Goal: Information Seeking & Learning: Learn about a topic

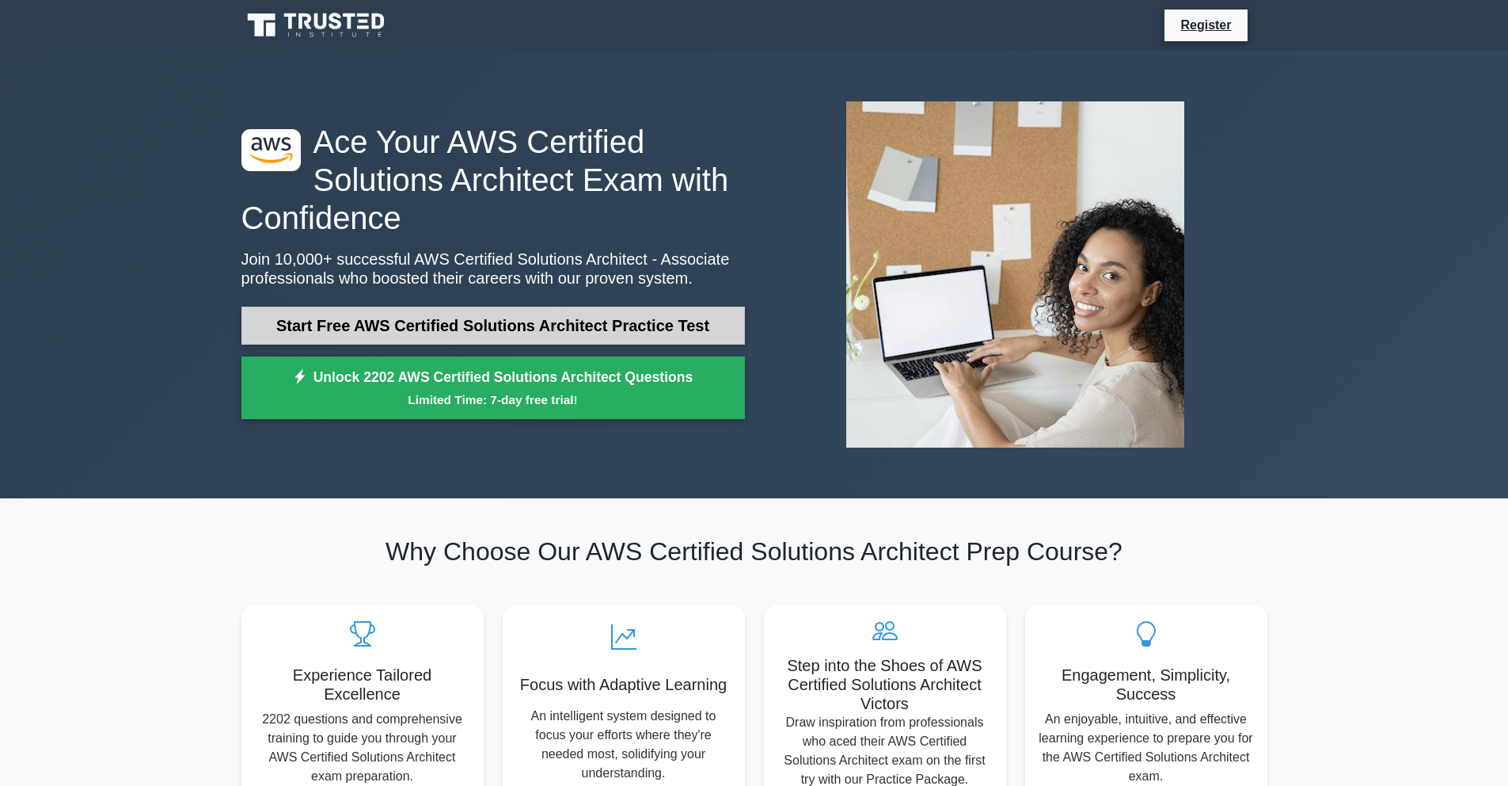
click at [428, 329] on link "Start Free AWS Certified Solutions Architect Practice Test" at bounding box center [494, 325] width 504 height 38
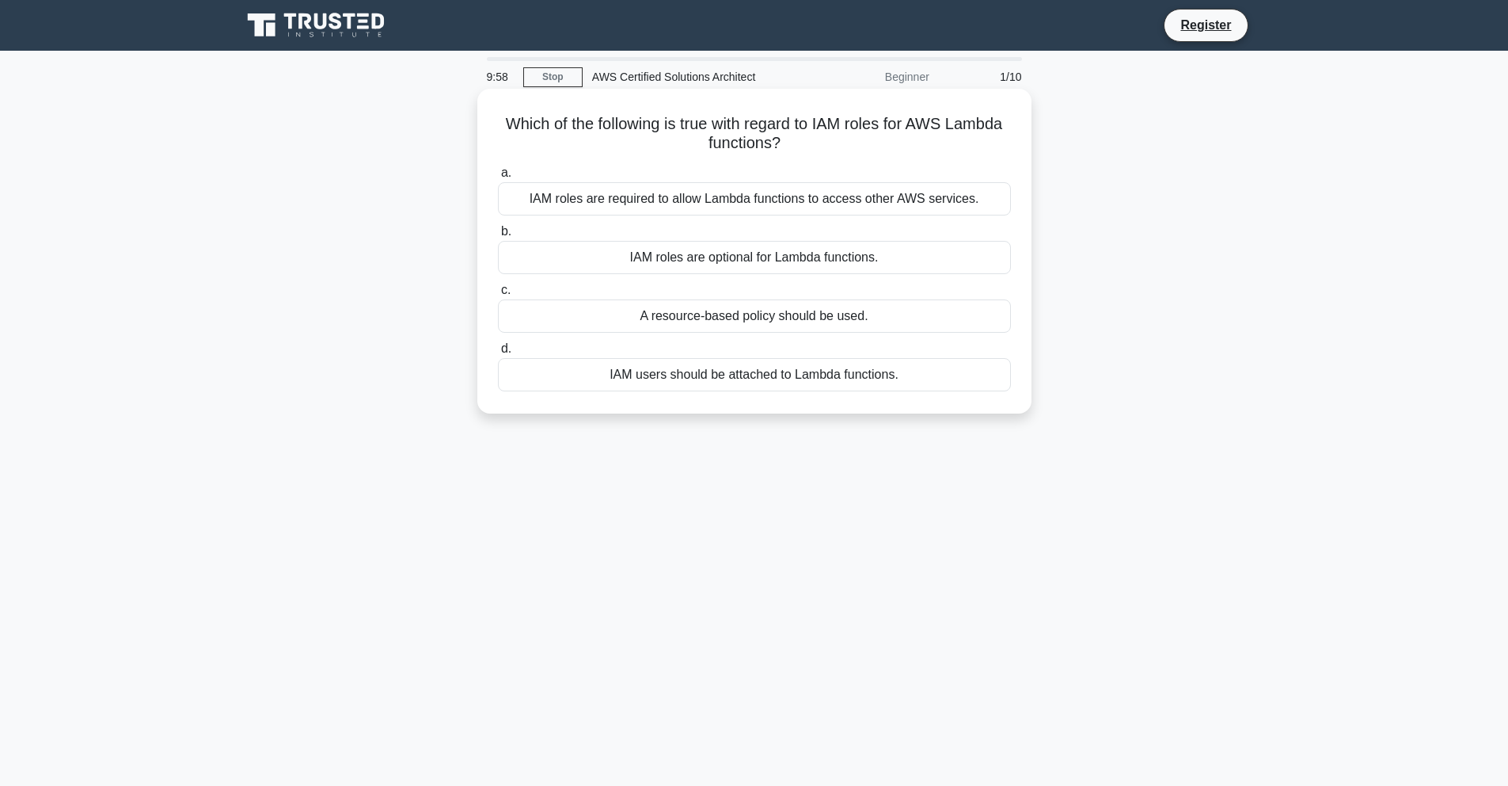
drag, startPoint x: 563, startPoint y: 126, endPoint x: 850, endPoint y: 146, distance: 288.2
click at [850, 146] on h5 "Which of the following is true with regard to IAM roles for AWS Lambda function…" at bounding box center [754, 134] width 516 height 40
click at [851, 146] on h5 "Which of the following is true with regard to IAM roles for AWS Lambda function…" at bounding box center [754, 134] width 516 height 40
click at [626, 198] on div "IAM roles are required to allow Lambda functions to access other AWS services." at bounding box center [754, 198] width 513 height 33
click at [498, 178] on input "a. IAM roles are required to allow Lambda functions to access other AWS service…" at bounding box center [498, 173] width 0 height 10
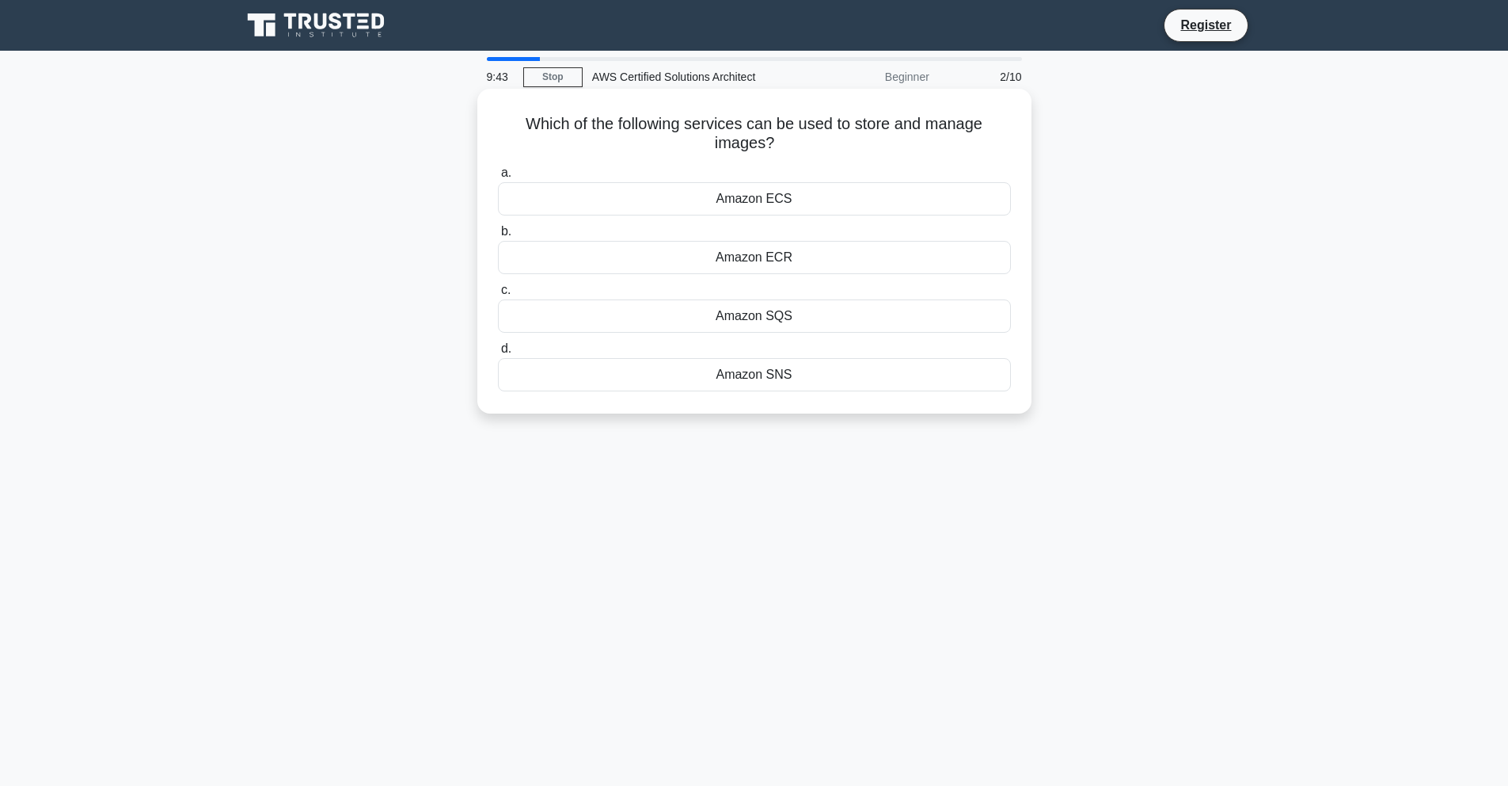
drag, startPoint x: 523, startPoint y: 113, endPoint x: 793, endPoint y: 147, distance: 272.2
click at [793, 147] on div "Which of the following services can be used to store and manage images? .spinne…" at bounding box center [755, 251] width 542 height 312
click at [793, 147] on icon ".spinner_0XTQ{transform-origin:center;animation:spinner_y6GP .75s linear infini…" at bounding box center [783, 144] width 19 height 19
click at [740, 264] on div "Amazon ECR" at bounding box center [754, 257] width 513 height 33
click at [498, 237] on input "b. Amazon ECR" at bounding box center [498, 231] width 0 height 10
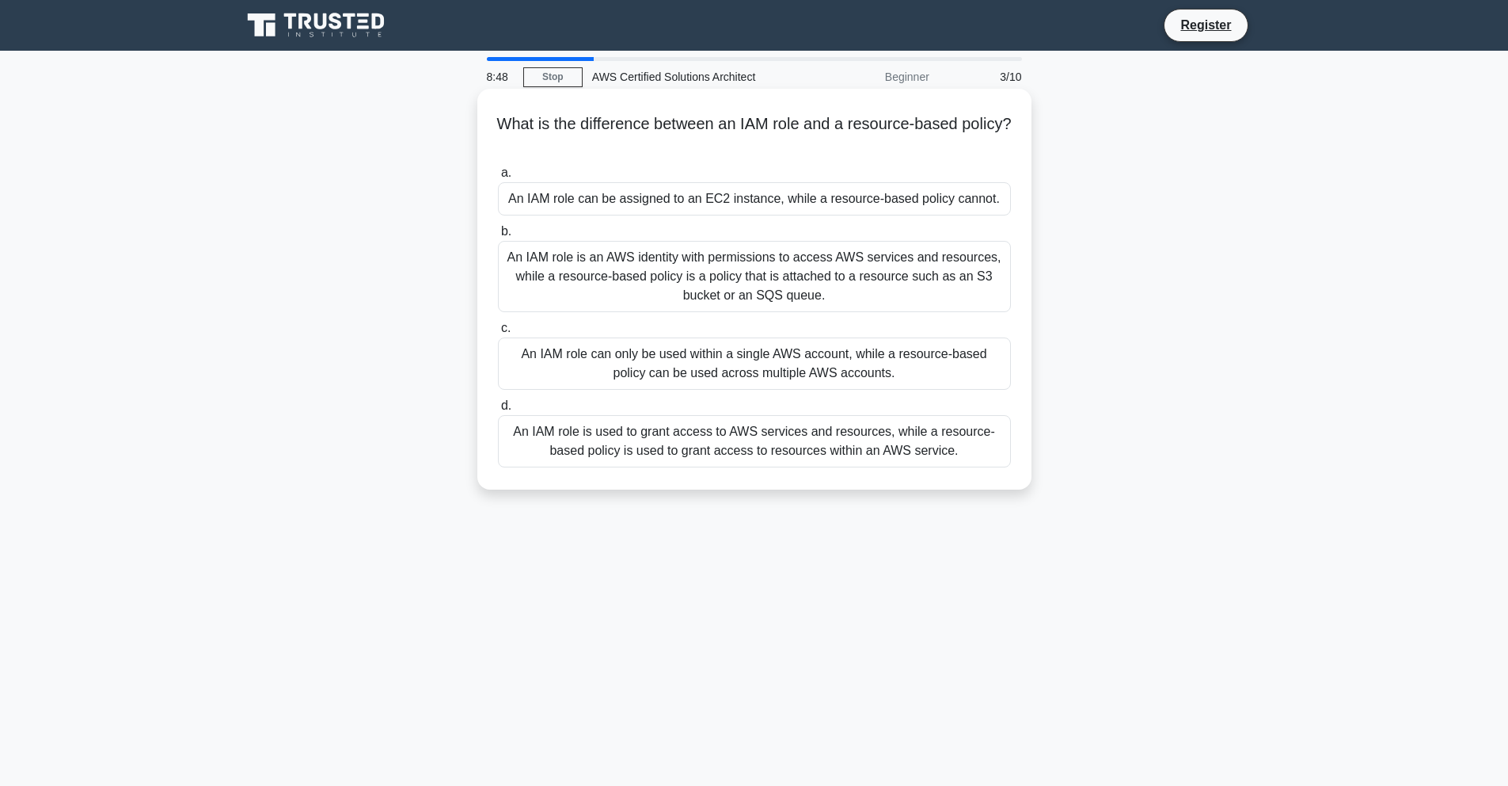
click at [786, 272] on div "An IAM role is an AWS identity with permissions to access AWS services and reso…" at bounding box center [754, 276] width 513 height 71
click at [498, 237] on input "b. An IAM role is an AWS identity with permissions to access AWS services and r…" at bounding box center [498, 231] width 0 height 10
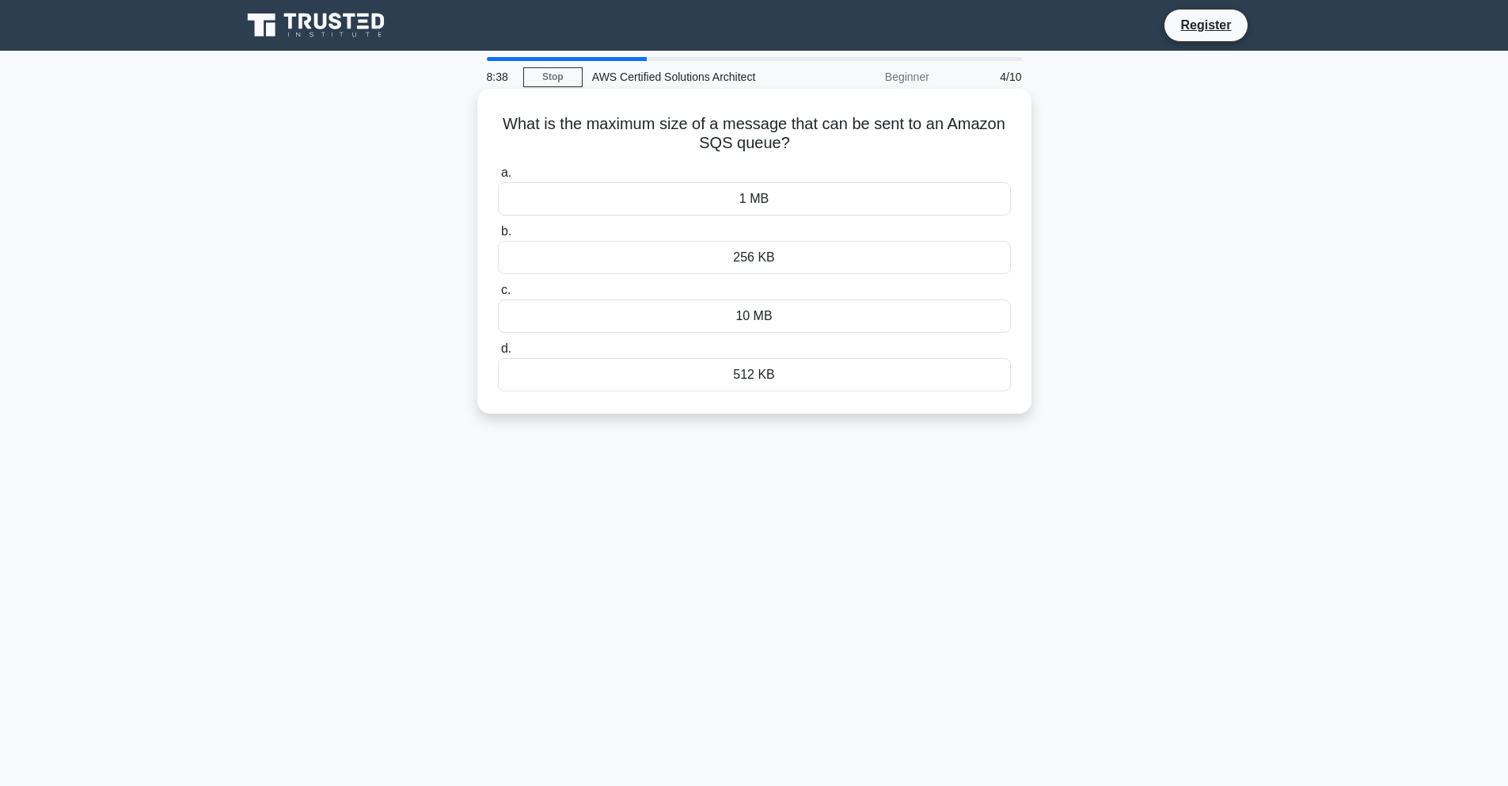
click at [805, 373] on div "512 KB" at bounding box center [754, 374] width 513 height 33
click at [498, 354] on input "d. 512 KB" at bounding box center [498, 349] width 0 height 10
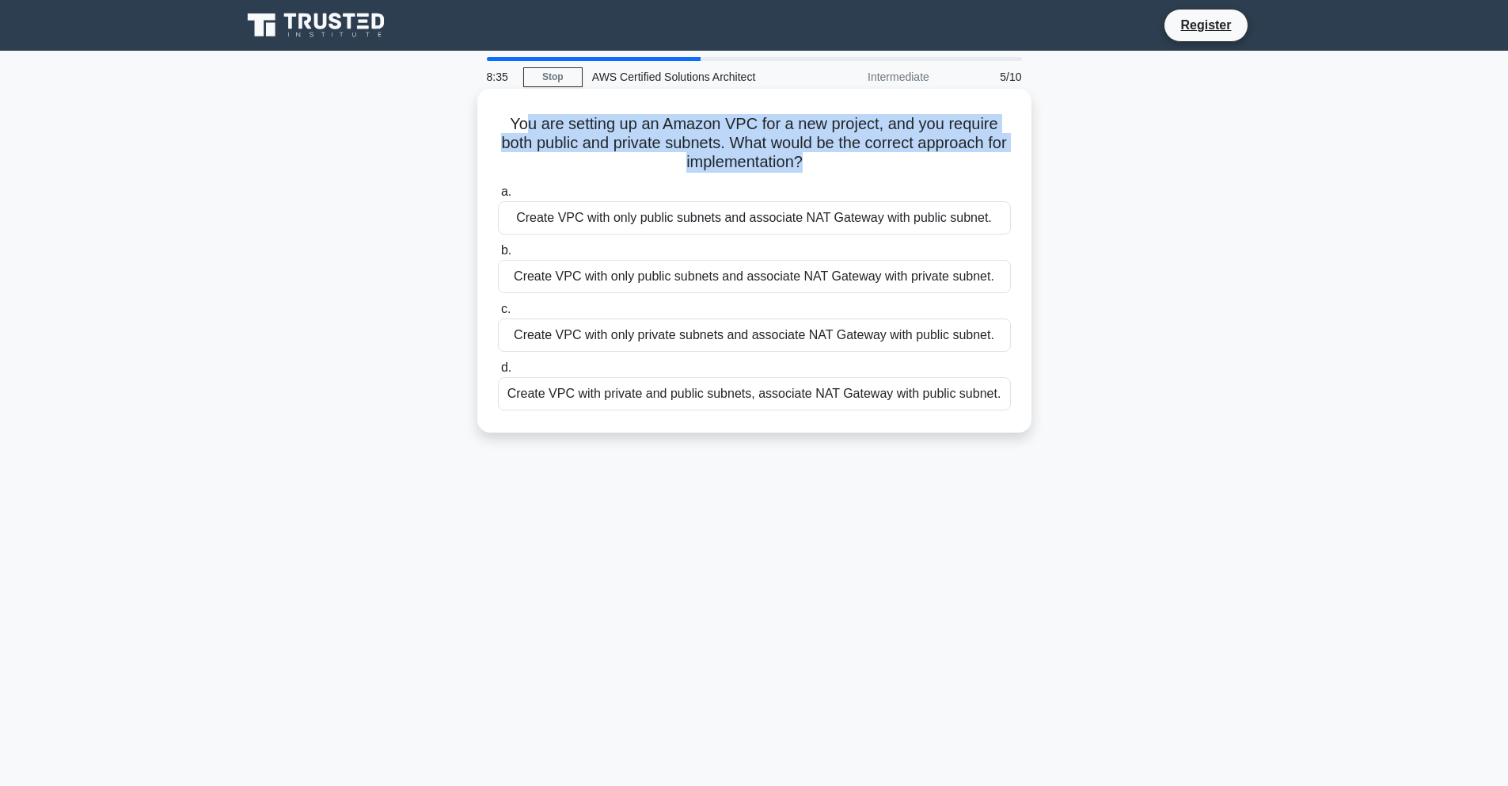
drag, startPoint x: 530, startPoint y: 116, endPoint x: 802, endPoint y: 163, distance: 276.4
click at [802, 163] on h5 "You are setting up an Amazon VPC for a new project, and you require both public…" at bounding box center [754, 143] width 516 height 59
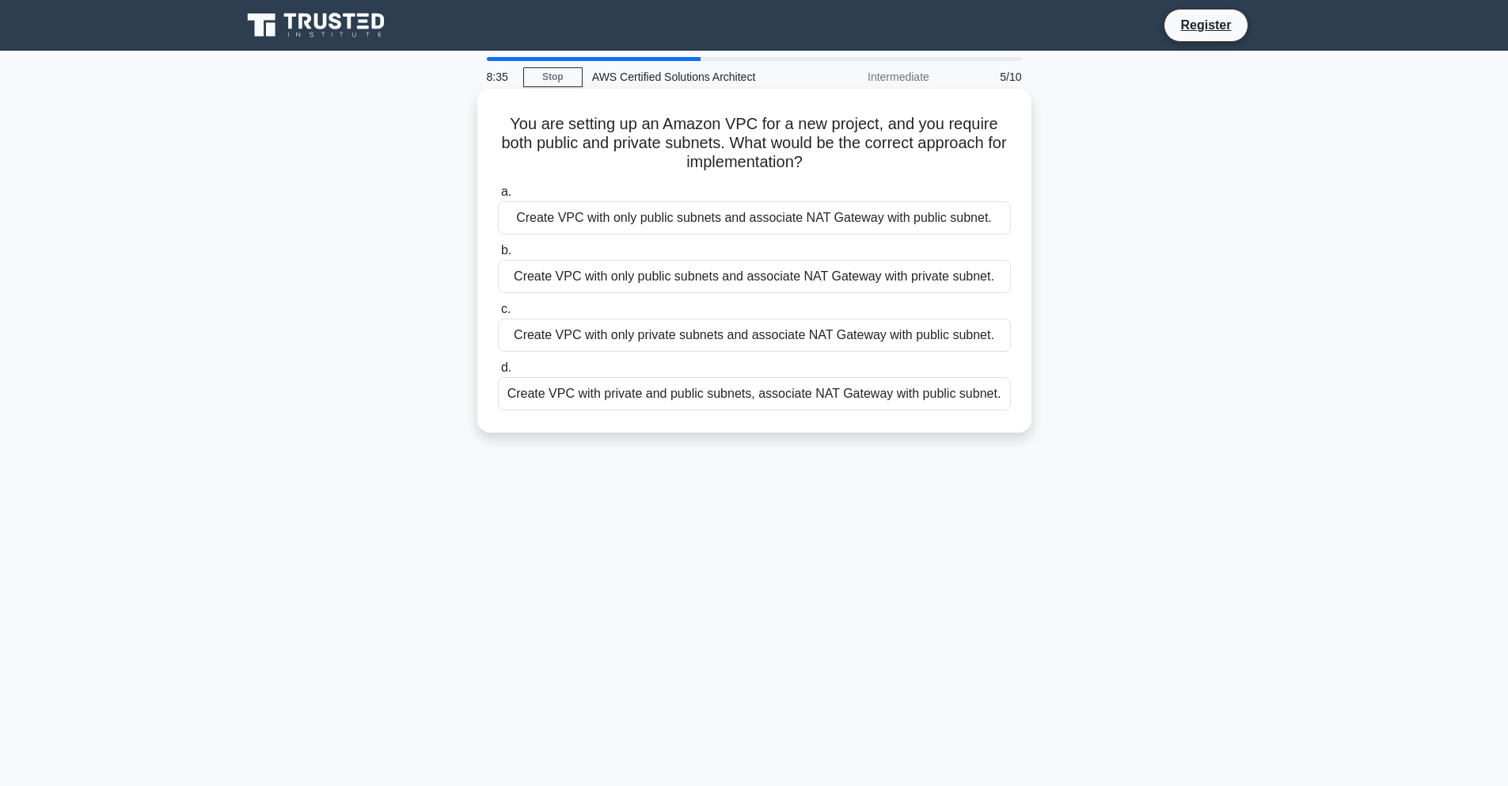
click at [819, 160] on icon ".spinner_0XTQ{transform-origin:center;animation:spinner_y6GP .75s linear infini…" at bounding box center [812, 163] width 19 height 19
click at [724, 394] on div "Create VPC with private and public subnets, associate NAT Gateway with public s…" at bounding box center [754, 393] width 513 height 33
click at [498, 373] on input "d. Create VPC with private and public subnets, associate NAT Gateway with publi…" at bounding box center [498, 368] width 0 height 10
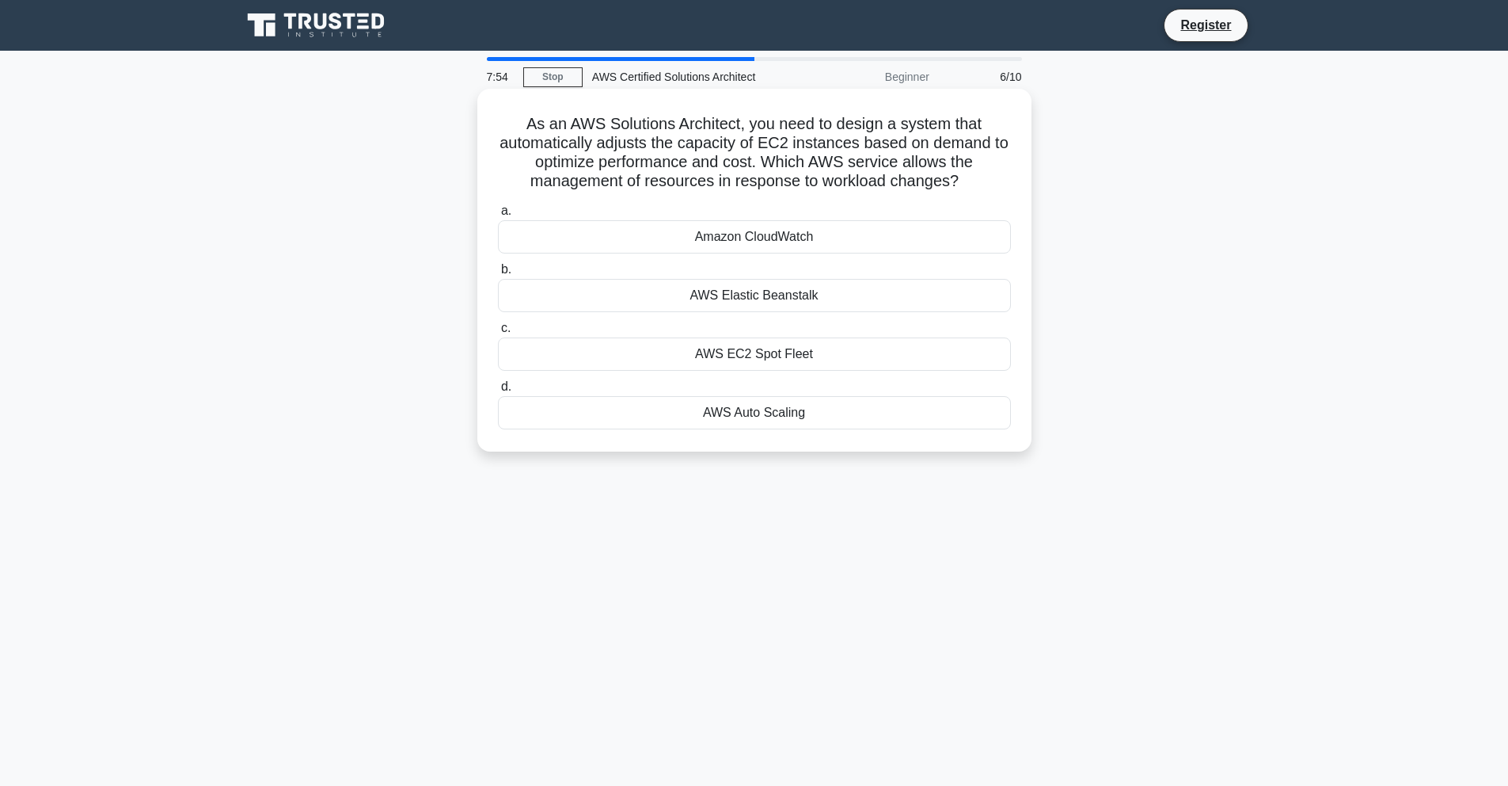
click at [817, 409] on div "AWS Auto Scaling" at bounding box center [754, 412] width 513 height 33
click at [498, 392] on input "d. AWS Auto Scaling" at bounding box center [498, 387] width 0 height 10
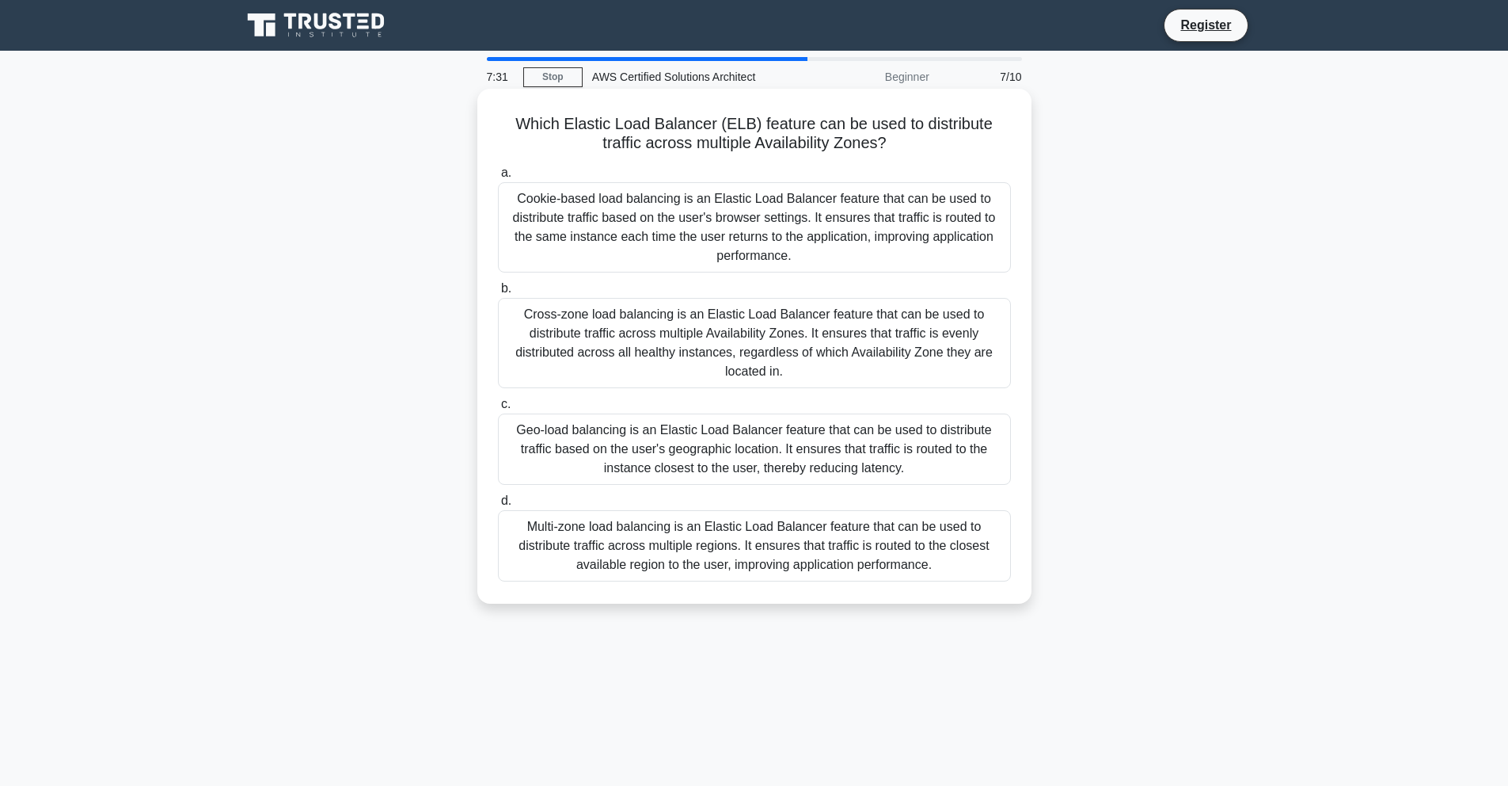
click at [760, 544] on div "Multi-zone load balancing is an Elastic Load Balancer feature that can be used …" at bounding box center [754, 545] width 513 height 71
click at [498, 506] on input "d. Multi-zone load balancing is an Elastic Load Balancer feature that can be us…" at bounding box center [498, 501] width 0 height 10
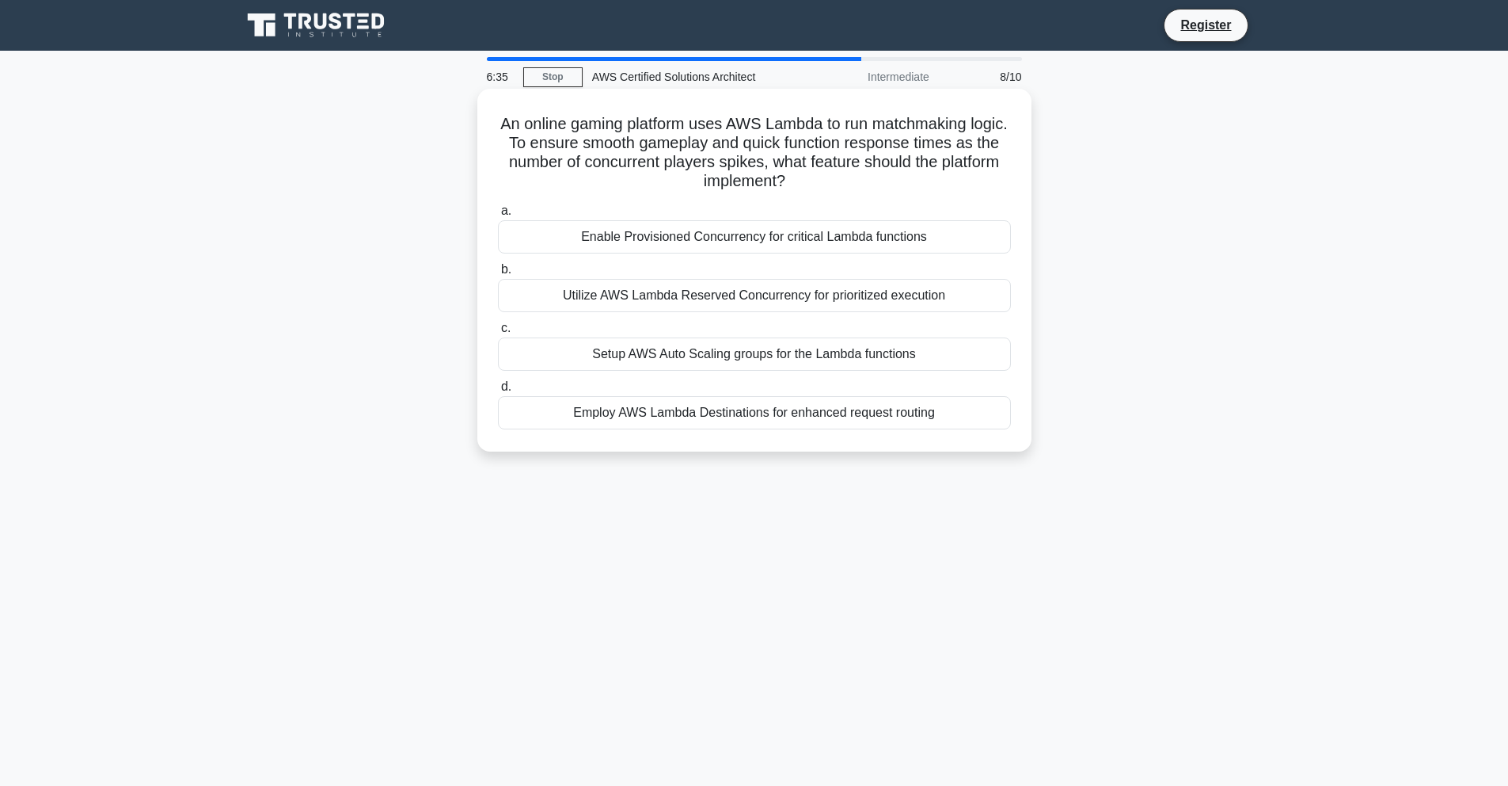
click at [654, 242] on div "Enable Provisioned Concurrency for critical Lambda functions" at bounding box center [754, 236] width 513 height 33
click at [498, 216] on input "a. Enable Provisioned Concurrency for critical Lambda functions" at bounding box center [498, 211] width 0 height 10
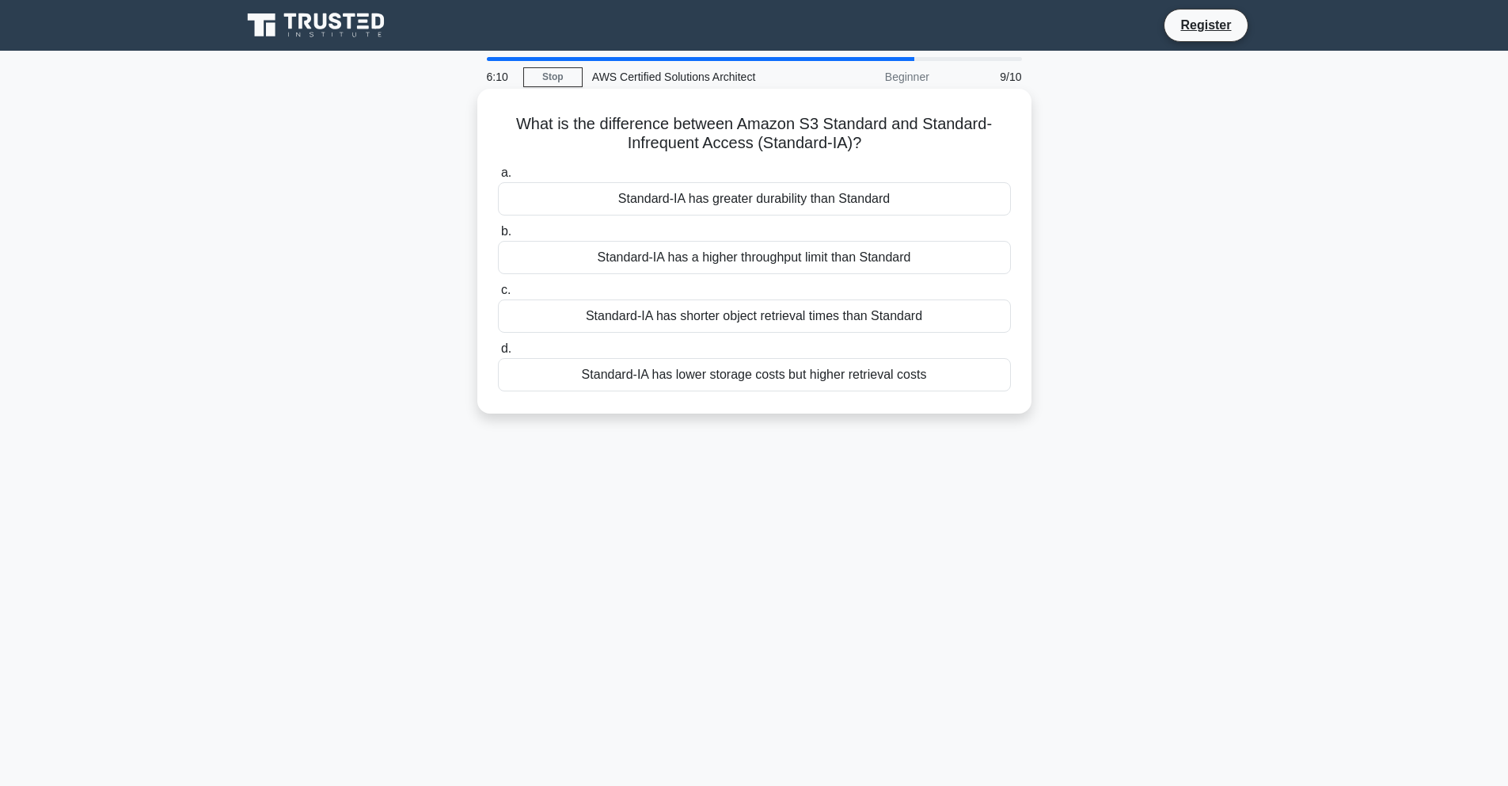
click at [725, 378] on div "Standard-IA has lower storage costs but higher retrieval costs" at bounding box center [754, 374] width 513 height 33
click at [498, 354] on input "d. Standard-IA has lower storage costs but higher retrieval costs" at bounding box center [498, 349] width 0 height 10
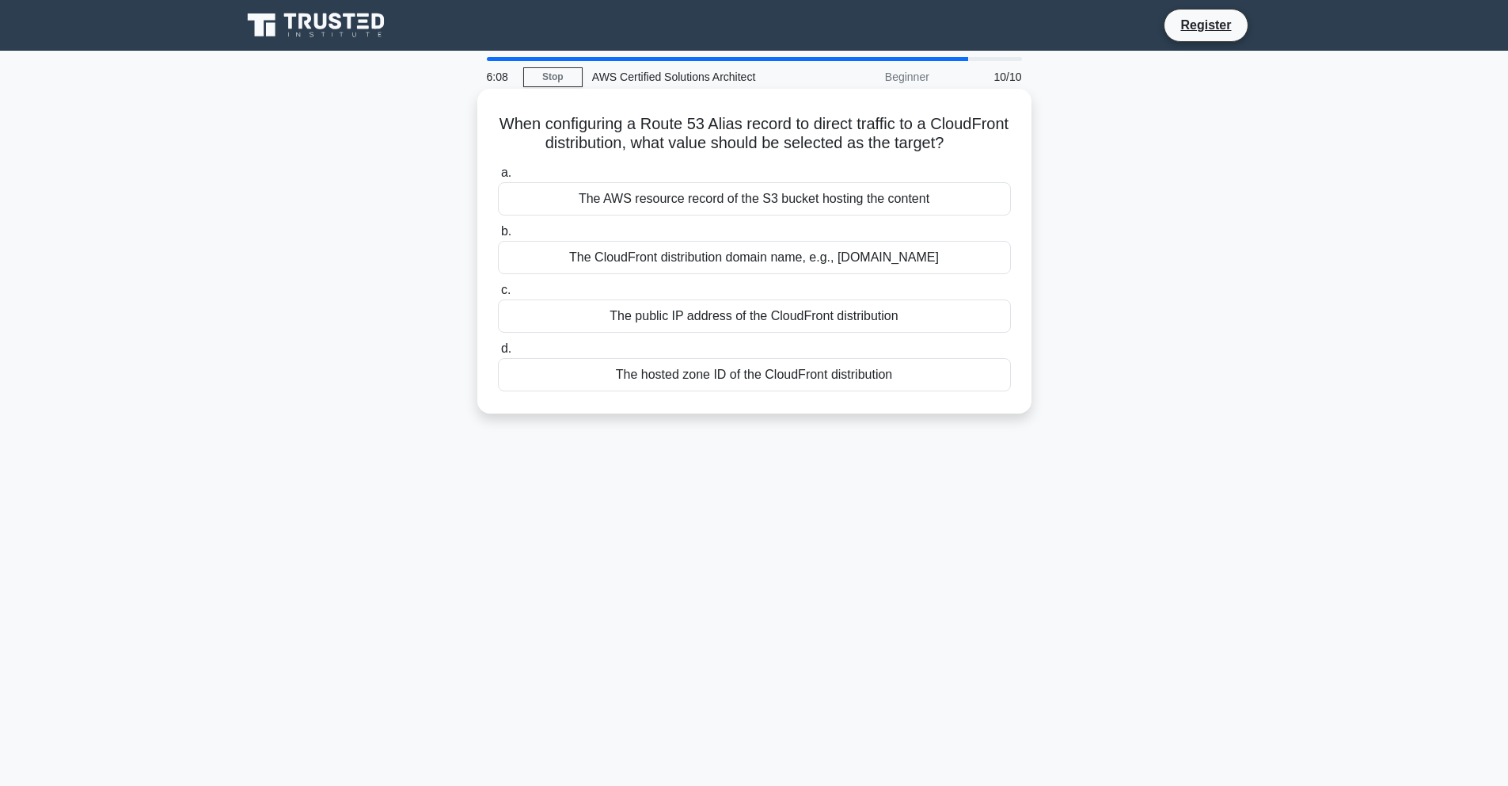
drag, startPoint x: 496, startPoint y: 120, endPoint x: 957, endPoint y: 143, distance: 461.4
click at [957, 143] on h5 "When configuring a Route 53 Alias record to direct traffic to a CloudFront dist…" at bounding box center [754, 134] width 516 height 40
click at [963, 143] on icon ".spinner_0XTQ{transform-origin:center;animation:spinner_y6GP .75s linear infini…" at bounding box center [953, 144] width 19 height 19
click at [793, 321] on div "The public IP address of the CloudFront distribution" at bounding box center [754, 315] width 513 height 33
click at [498, 295] on input "c. The public IP address of the CloudFront distribution" at bounding box center [498, 290] width 0 height 10
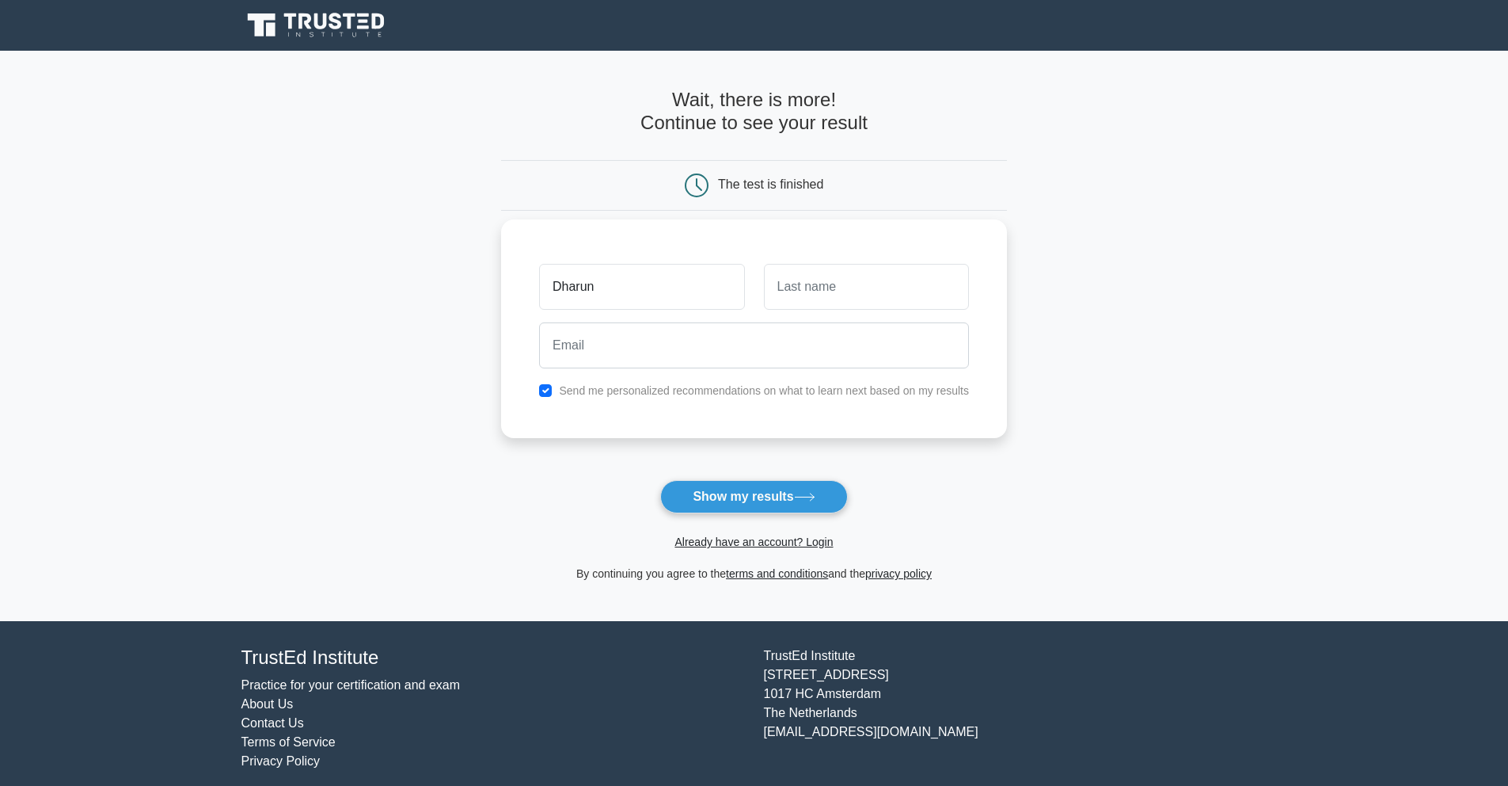
type input "Dharun"
type input "Kumar"
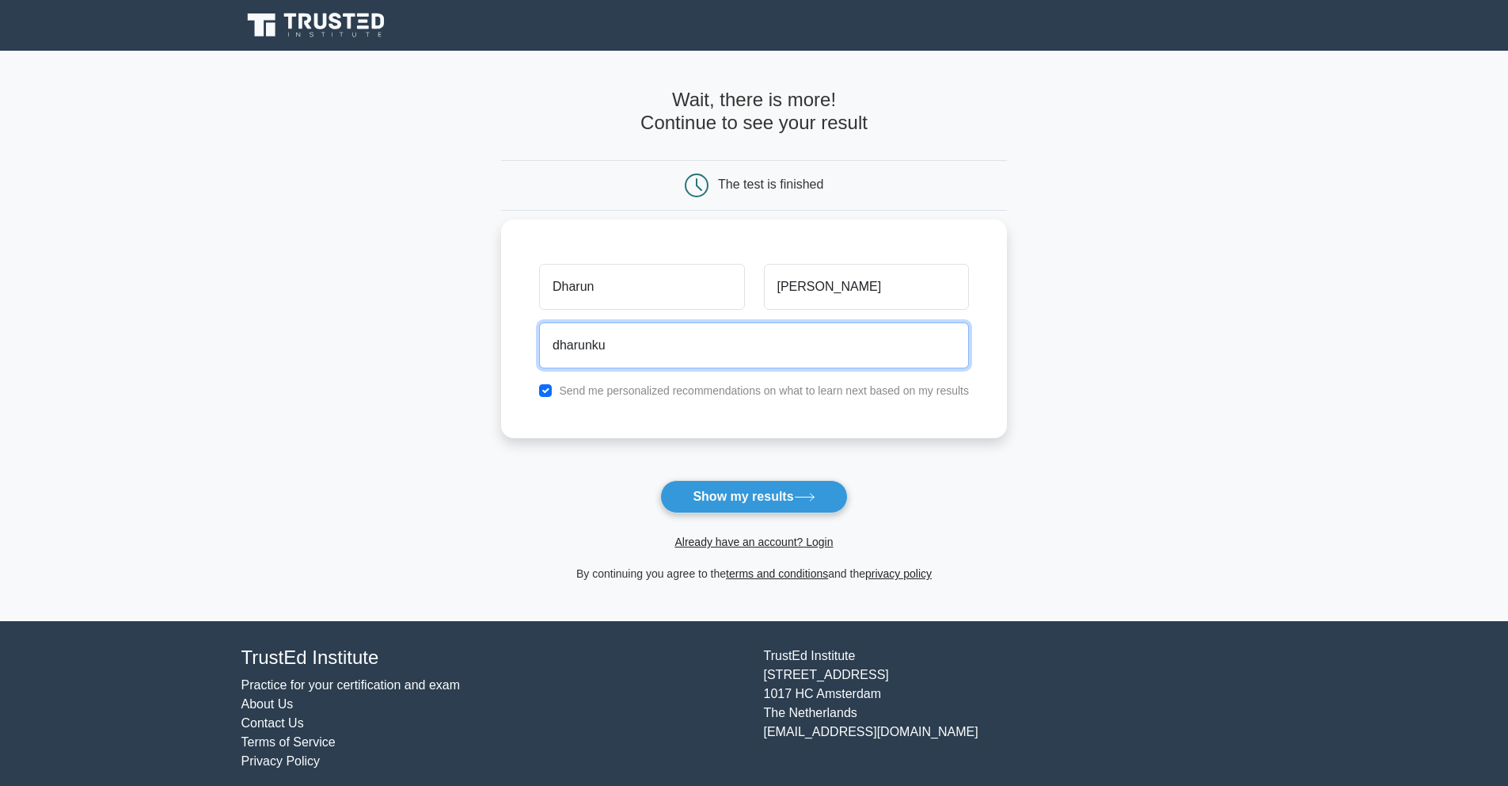
type input "dharunkumar.udayakumar@gmail.com"
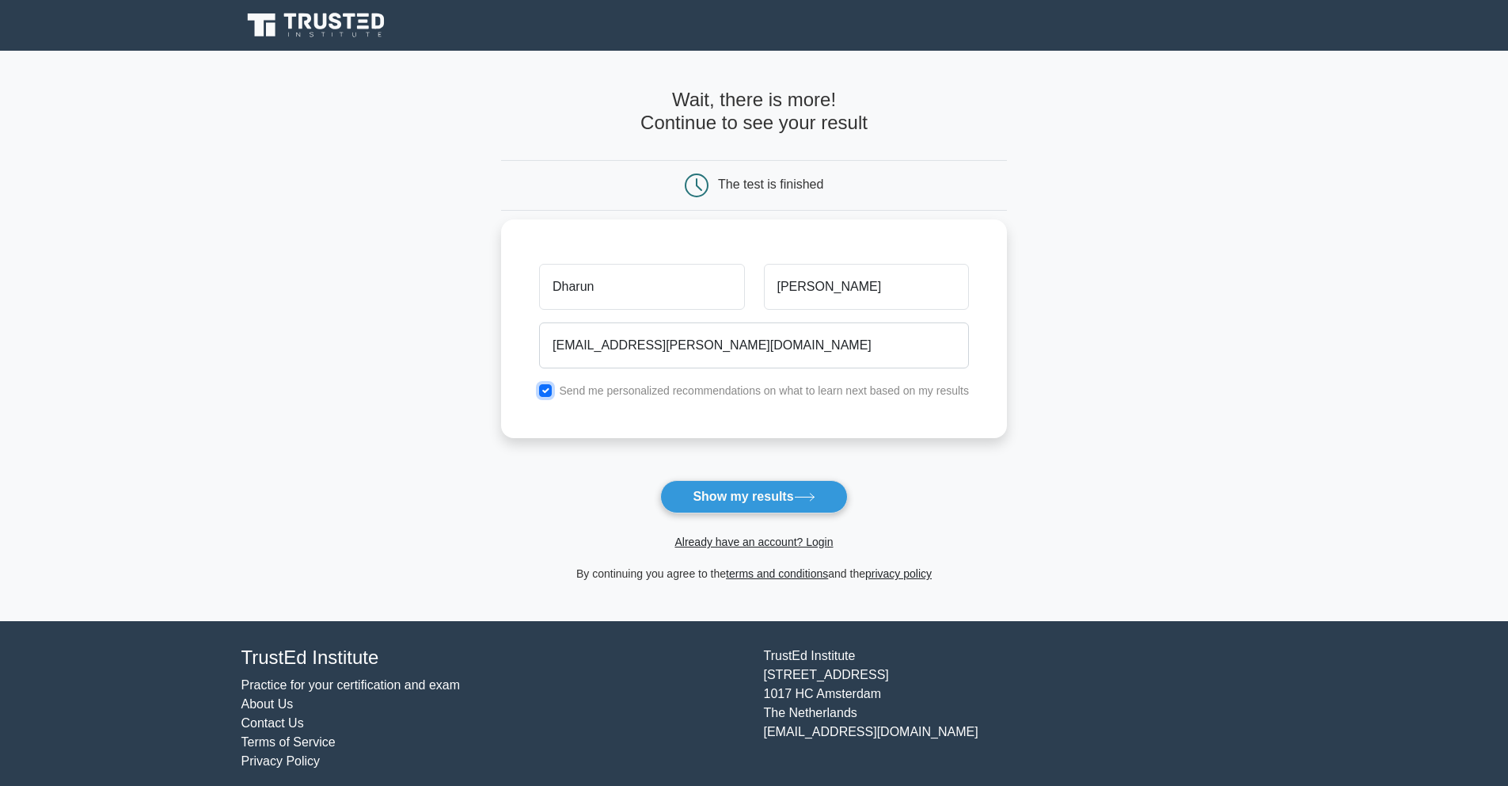
click at [547, 393] on input "checkbox" at bounding box center [545, 390] width 13 height 13
checkbox input "false"
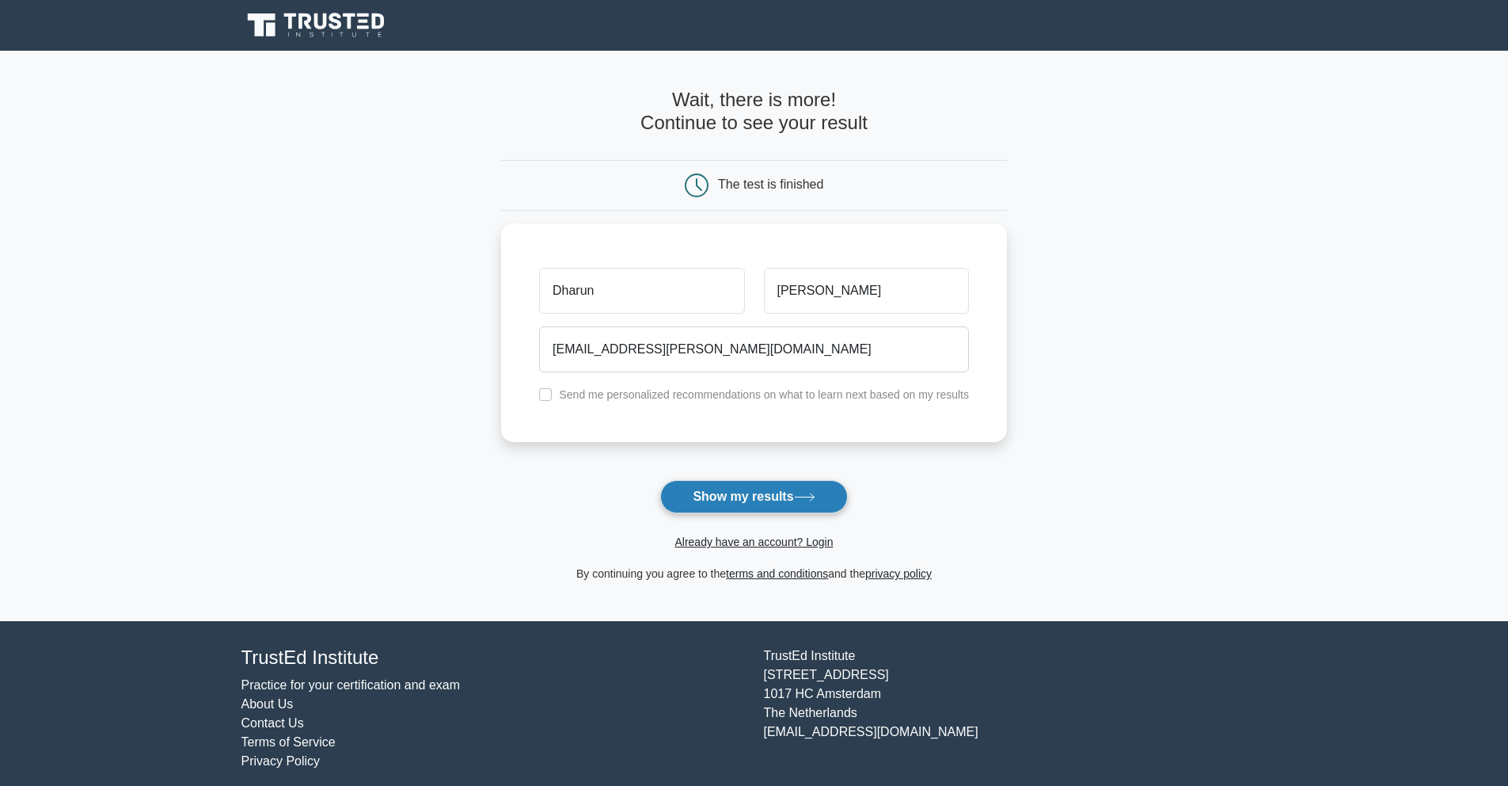
click at [710, 496] on button "Show my results" at bounding box center [753, 496] width 187 height 33
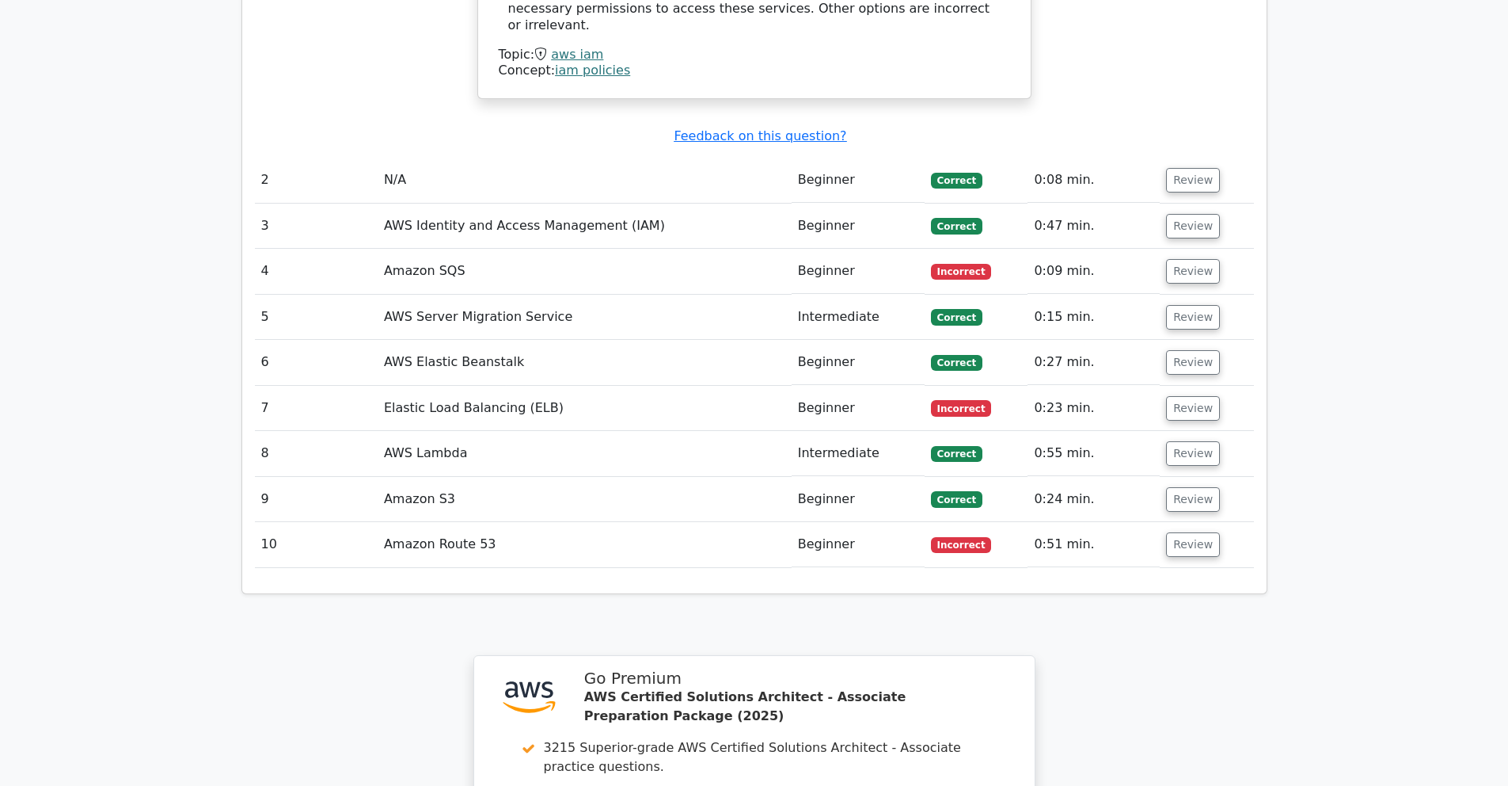
scroll to position [1874, 0]
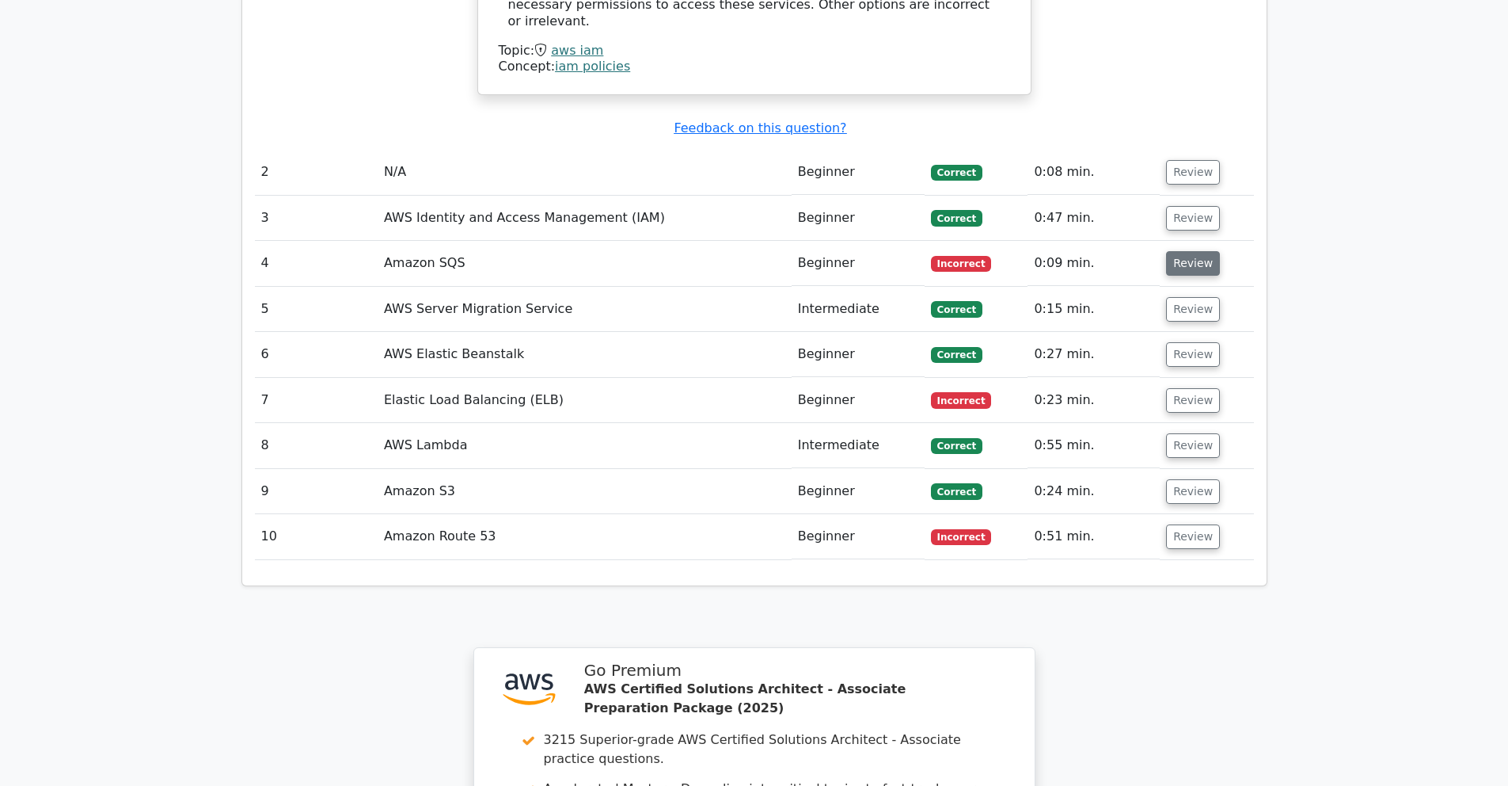
click at [1199, 251] on button "Review" at bounding box center [1193, 263] width 54 height 25
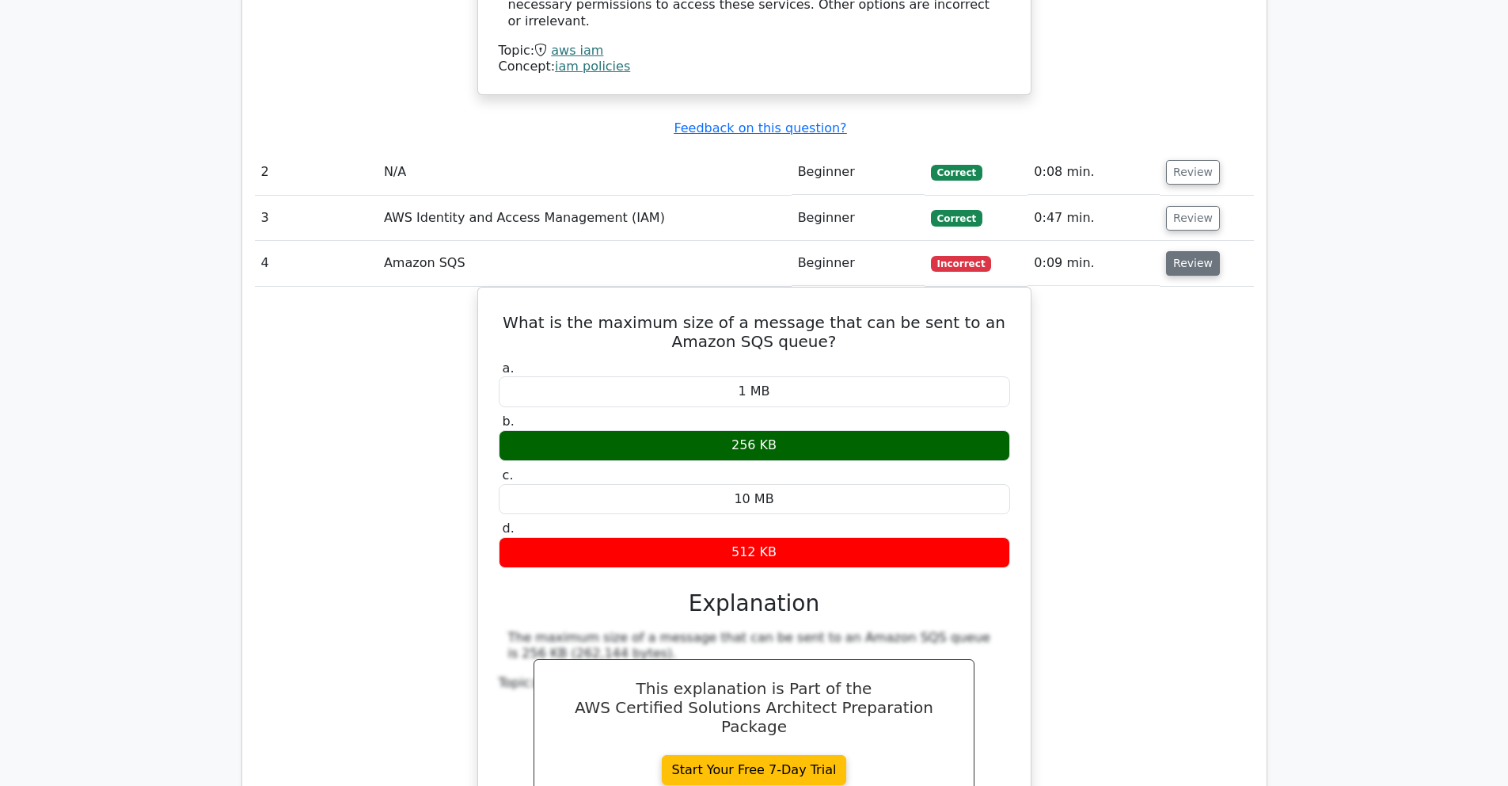
click at [1193, 251] on button "Review" at bounding box center [1193, 263] width 54 height 25
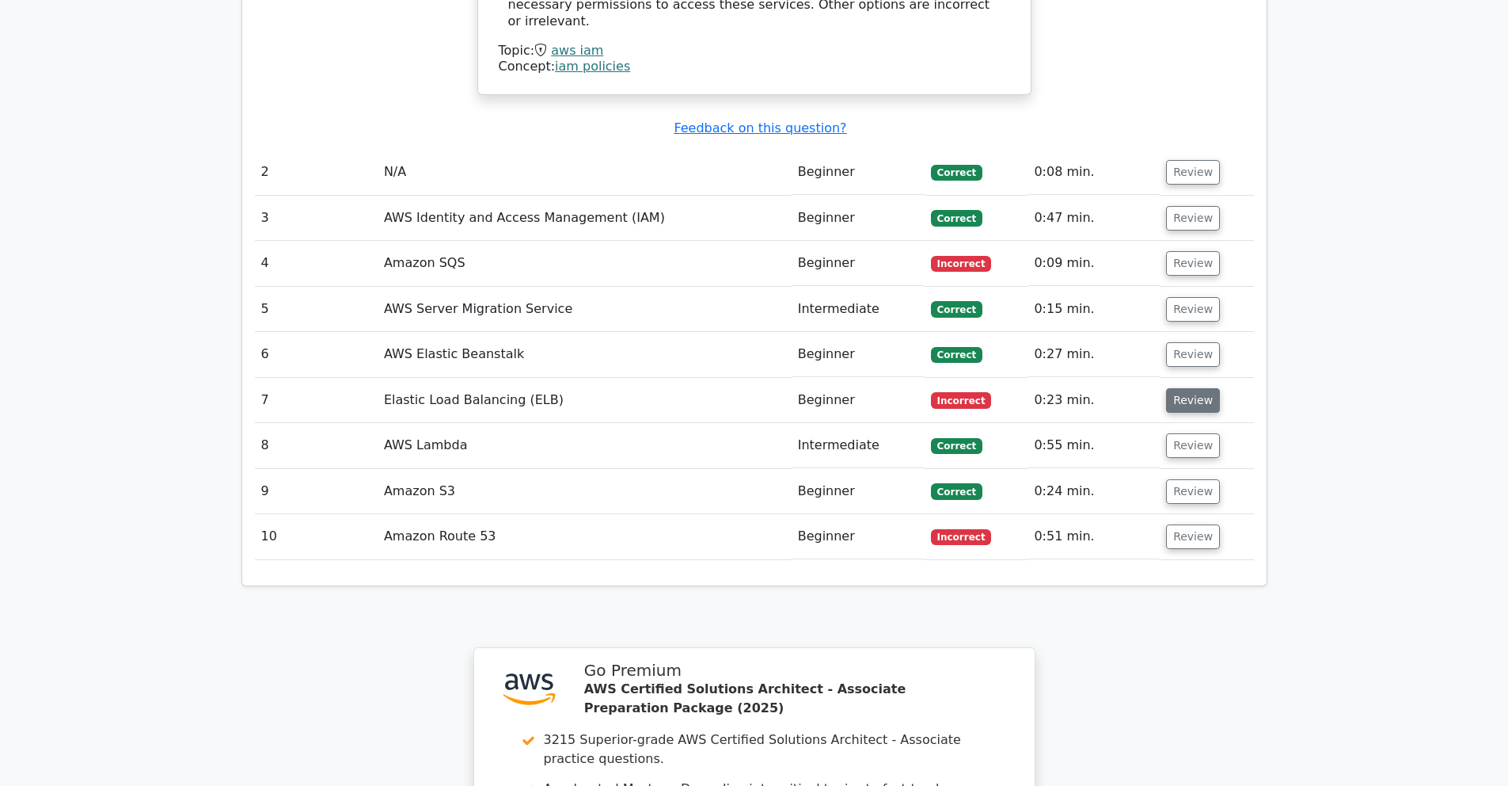
click at [1196, 388] on button "Review" at bounding box center [1193, 400] width 54 height 25
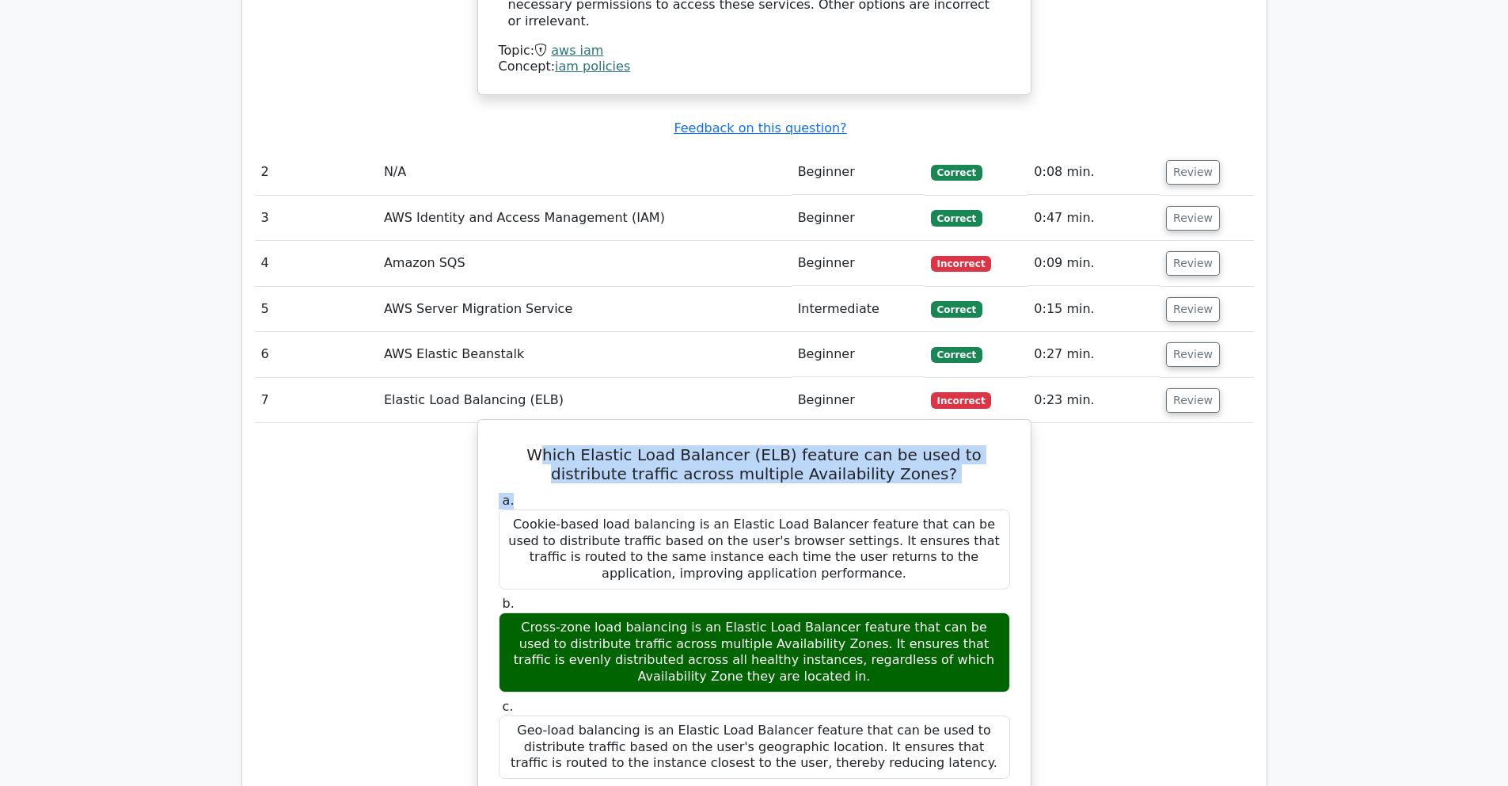
drag, startPoint x: 699, startPoint y: 398, endPoint x: 937, endPoint y: 404, distance: 237.6
click at [937, 426] on div "Which Elastic Load Balancer (ELB) feature can be used to distribute traffic acr…" at bounding box center [755, 793] width 540 height 735
click at [944, 489] on div "a. Cookie-based load balancing is an Elastic Load Balancer feature that can be …" at bounding box center [754, 678] width 531 height 379
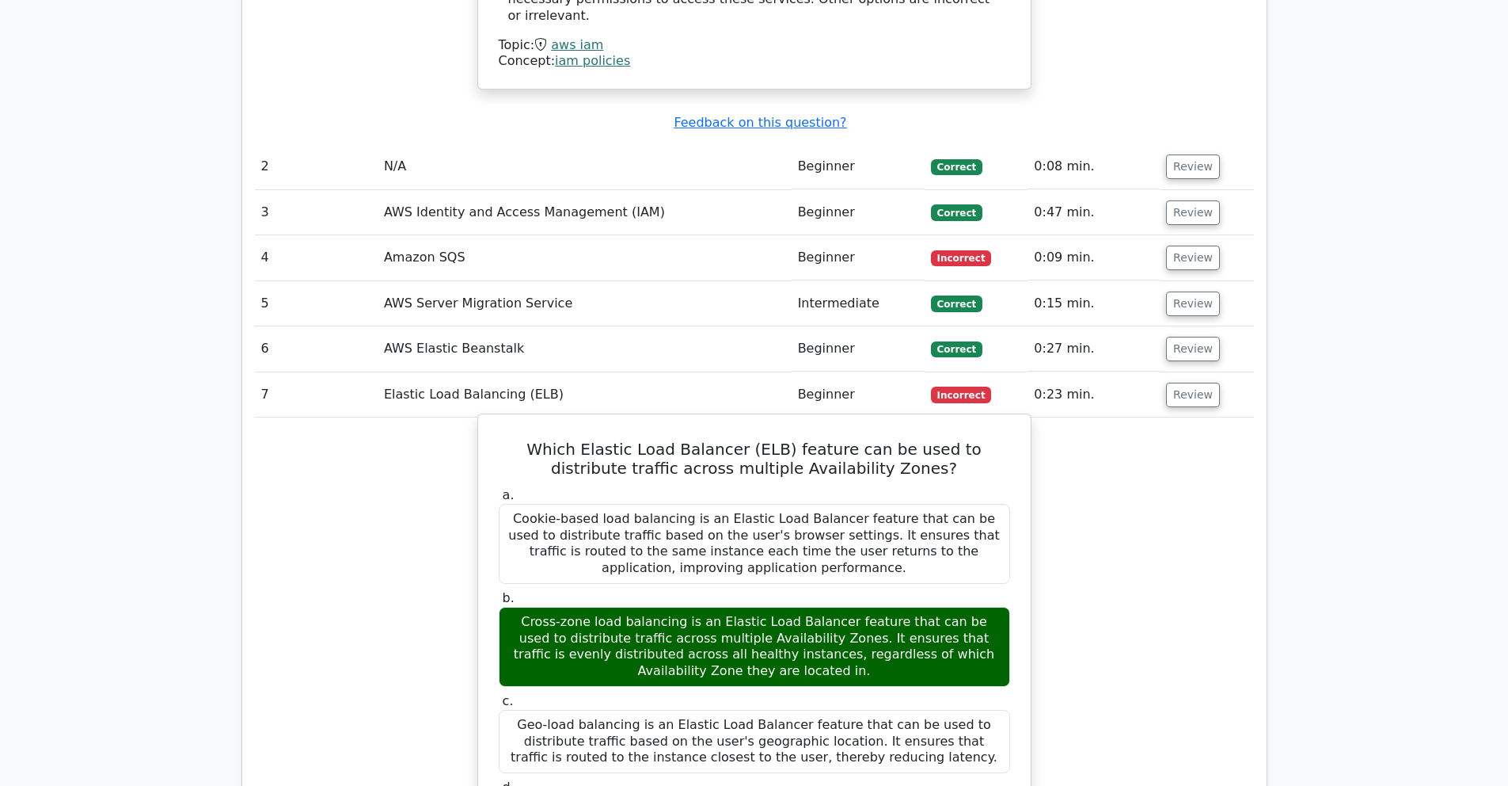
scroll to position [1883, 0]
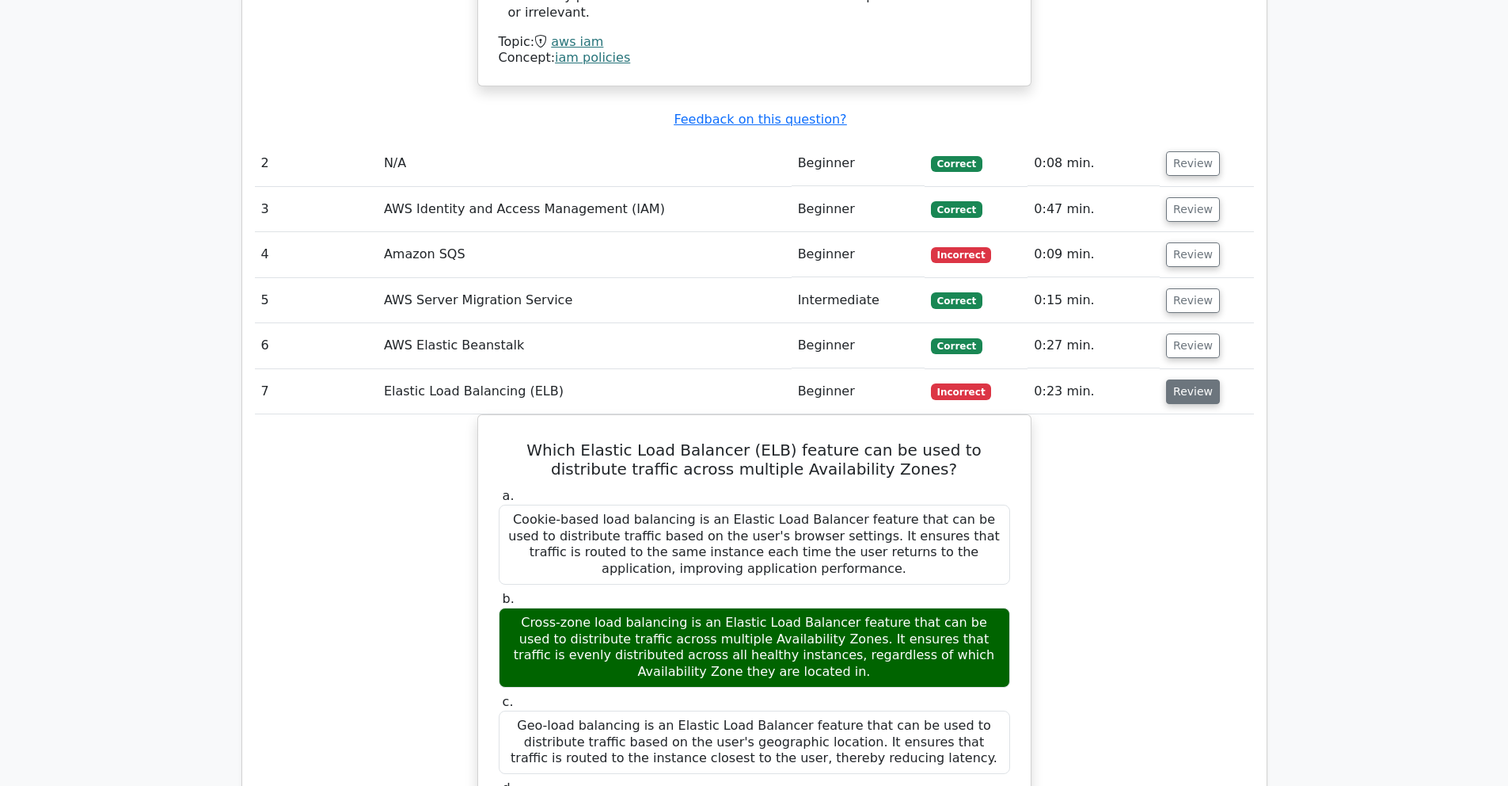
click at [1188, 379] on button "Review" at bounding box center [1193, 391] width 54 height 25
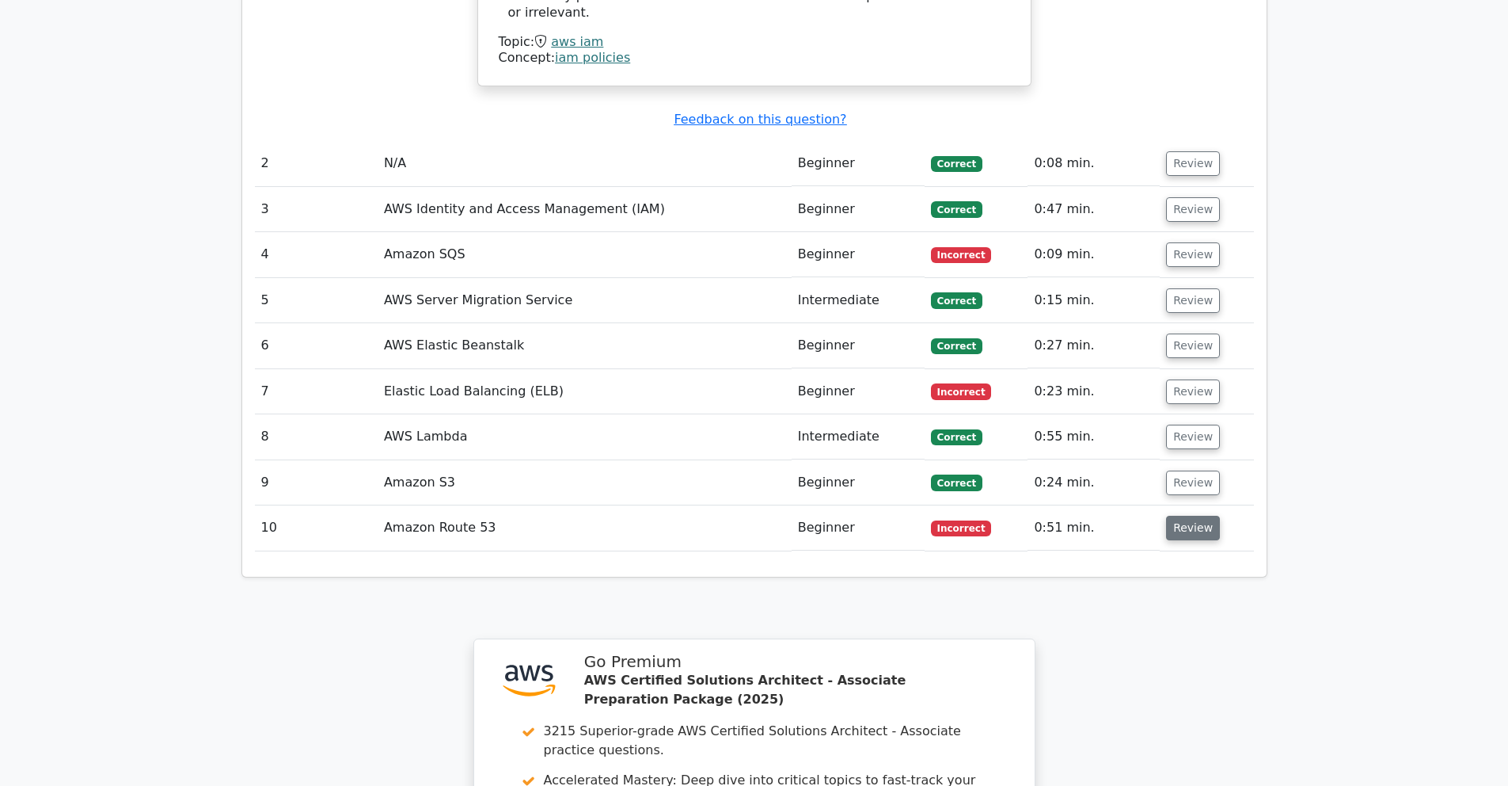
click at [1203, 515] on button "Review" at bounding box center [1193, 527] width 54 height 25
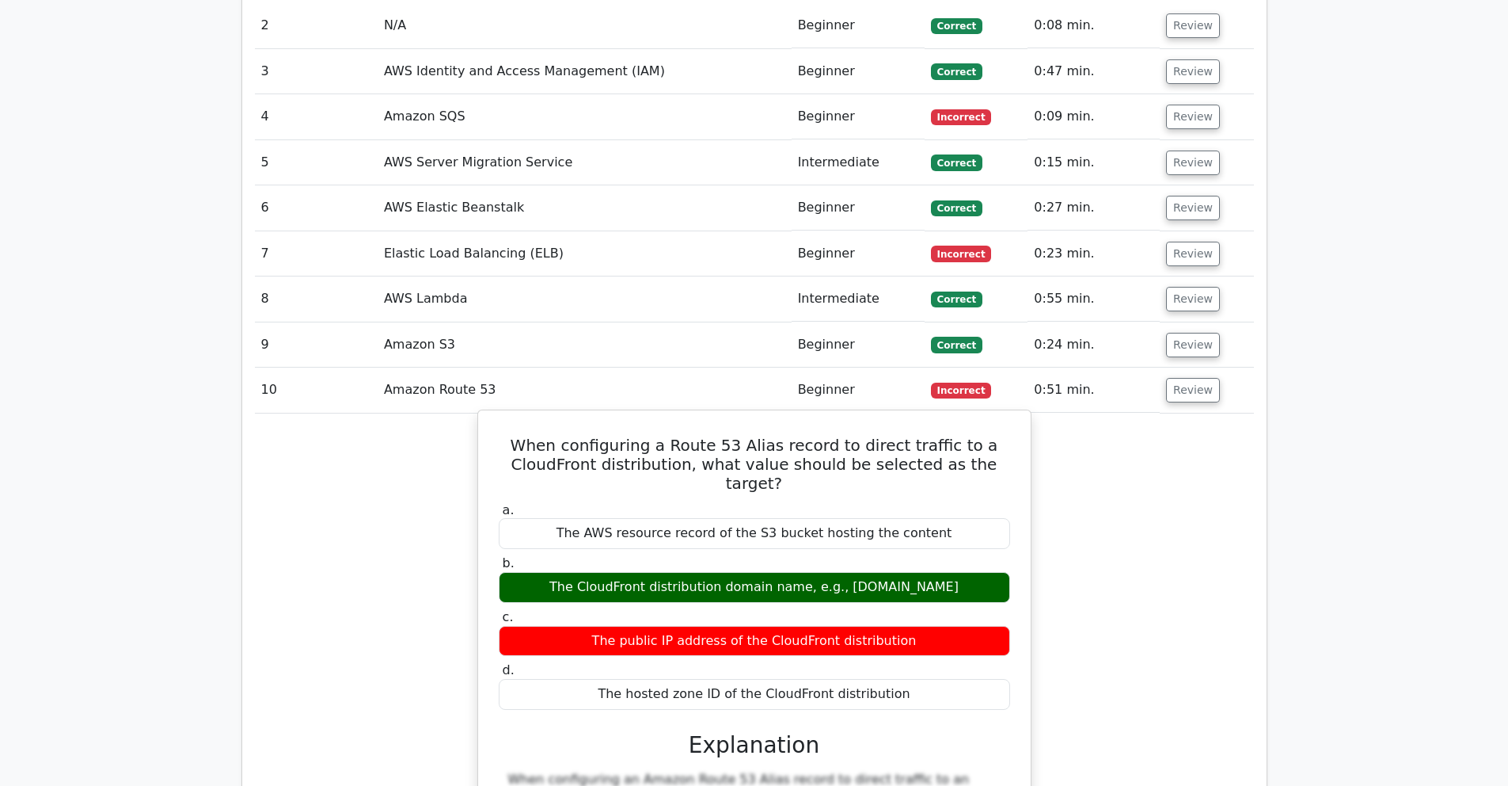
scroll to position [2023, 0]
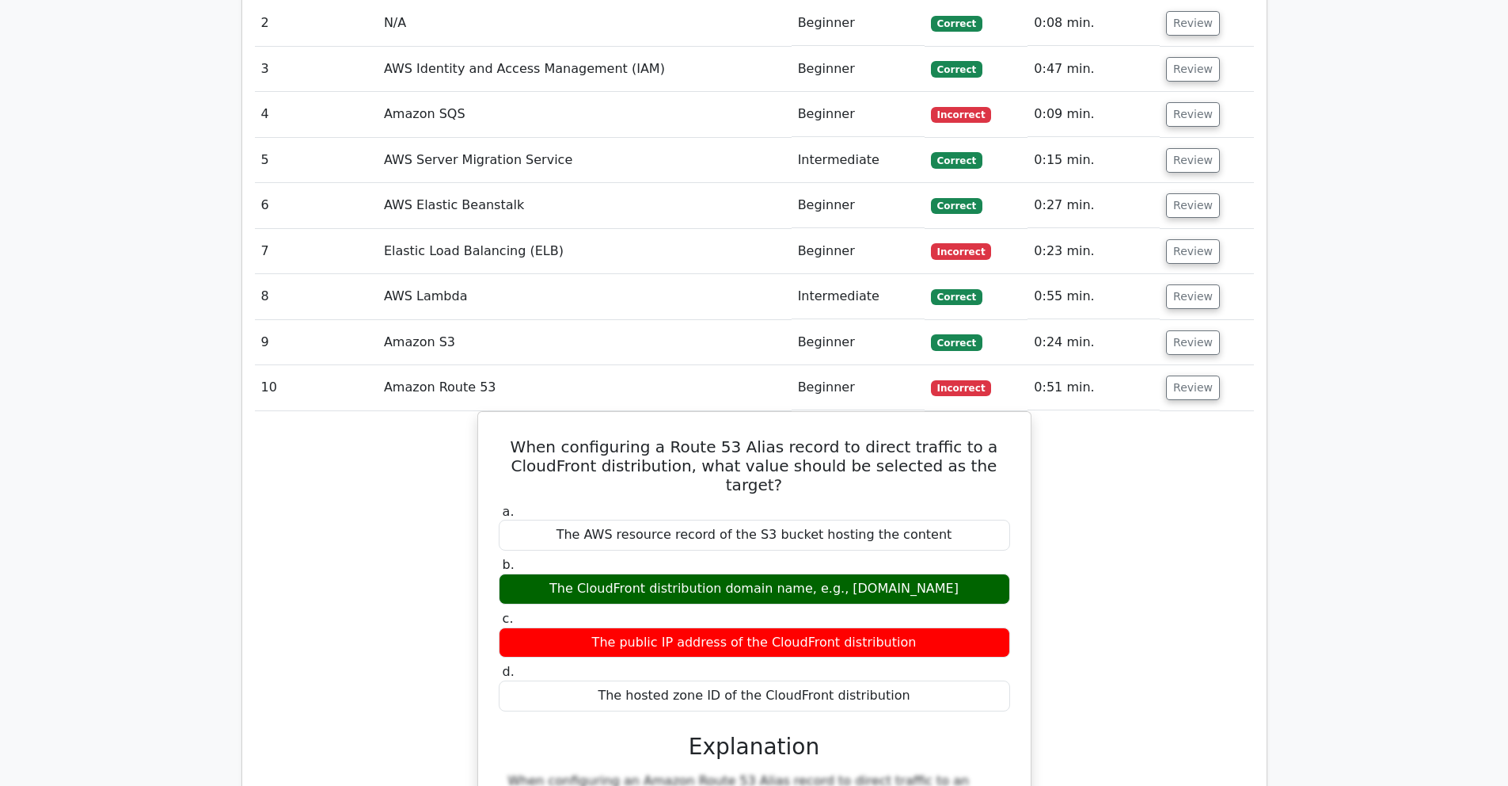
drag, startPoint x: 515, startPoint y: 354, endPoint x: 1071, endPoint y: 579, distance: 599.6
click at [1189, 375] on button "Review" at bounding box center [1193, 387] width 54 height 25
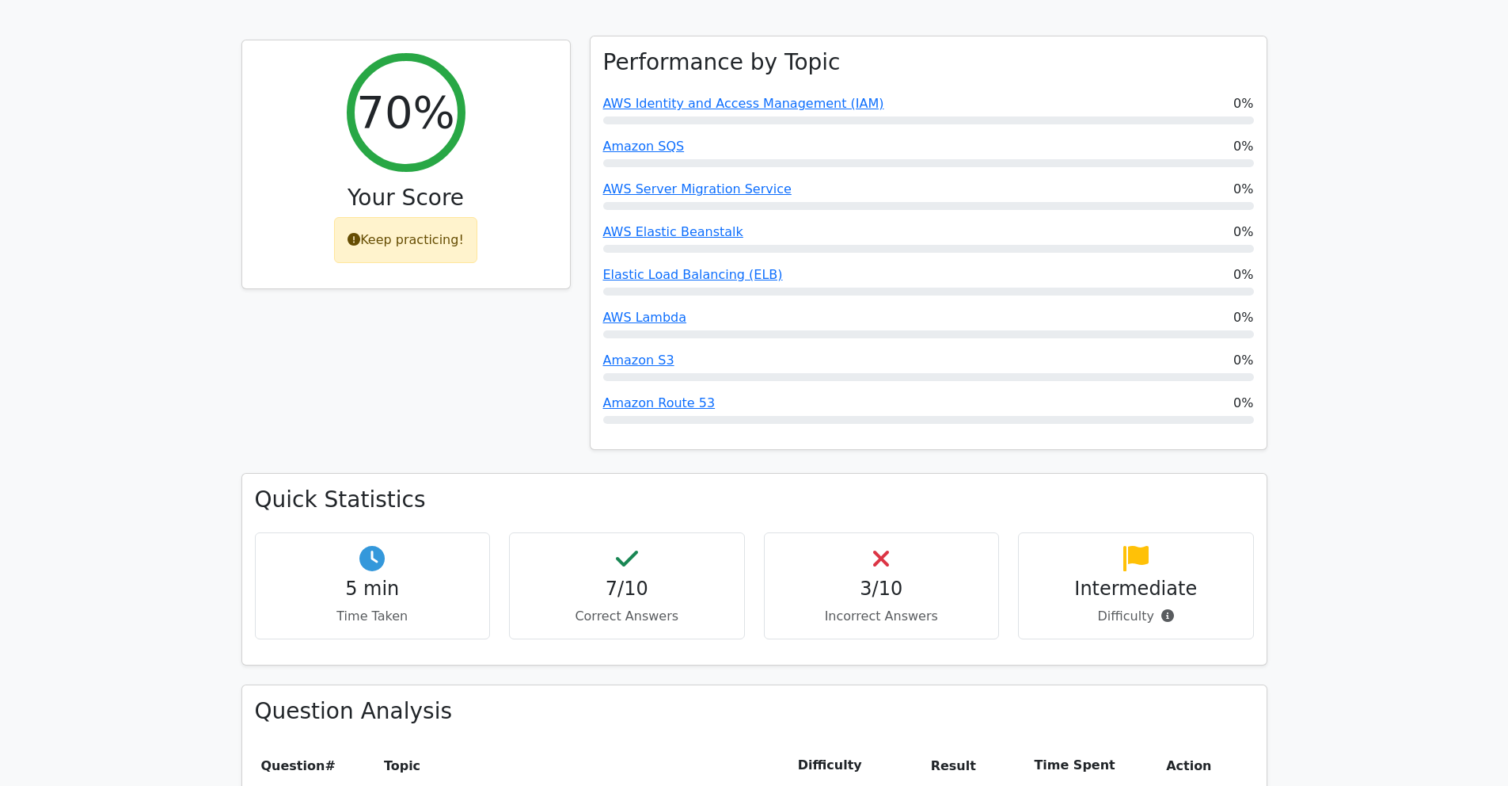
scroll to position [709, 0]
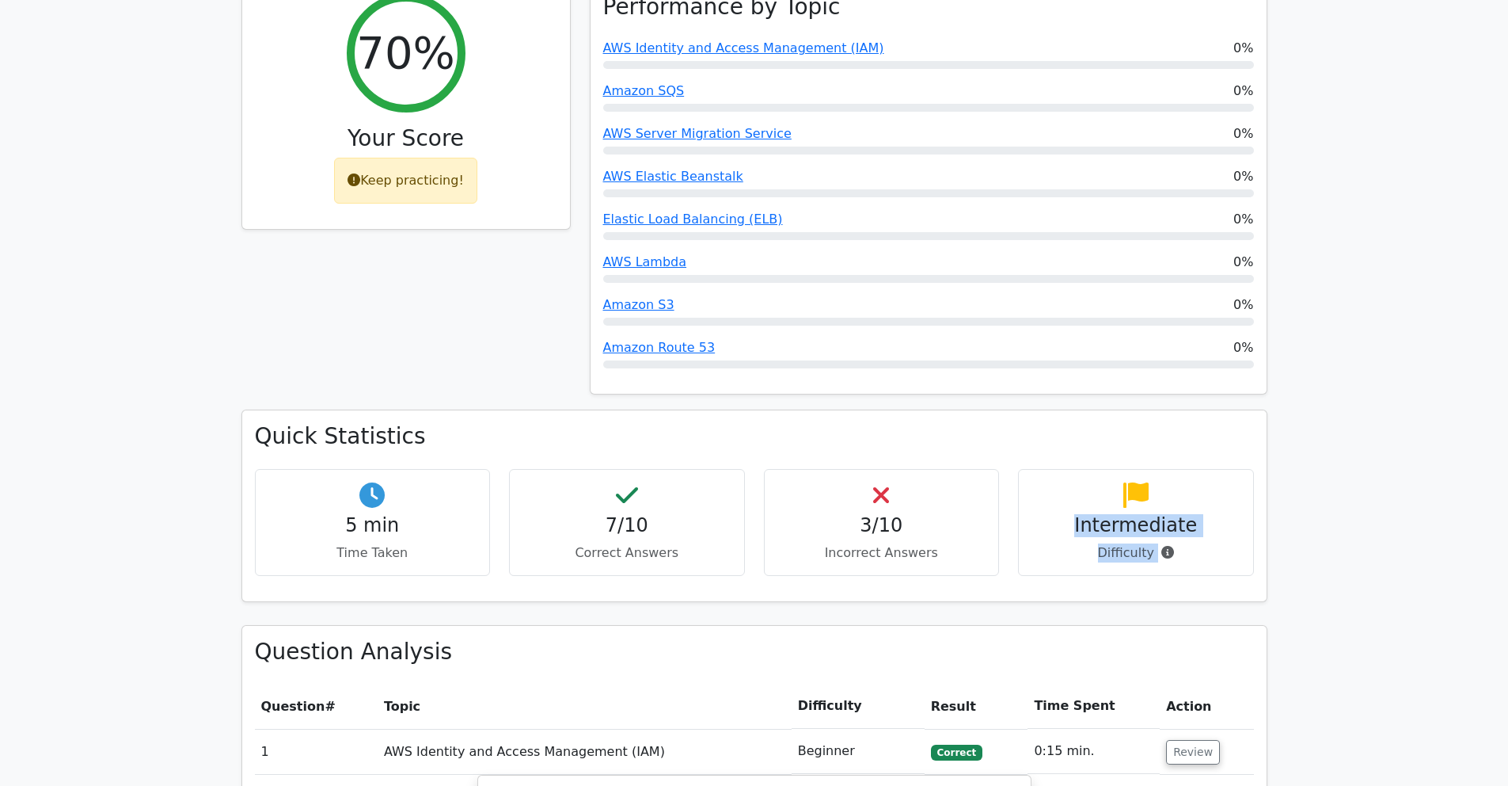
drag, startPoint x: 1099, startPoint y: 473, endPoint x: 1227, endPoint y: 528, distance: 139.7
click at [1227, 528] on div "5 min Time Taken 7/10 Correct Answers 3/10 Incorrect Answers Intermediate" at bounding box center [754, 529] width 1018 height 120
click at [1229, 526] on div "5 min Time Taken 7/10 Correct Answers 3/10 Incorrect Answers Intermediate" at bounding box center [754, 529] width 1018 height 120
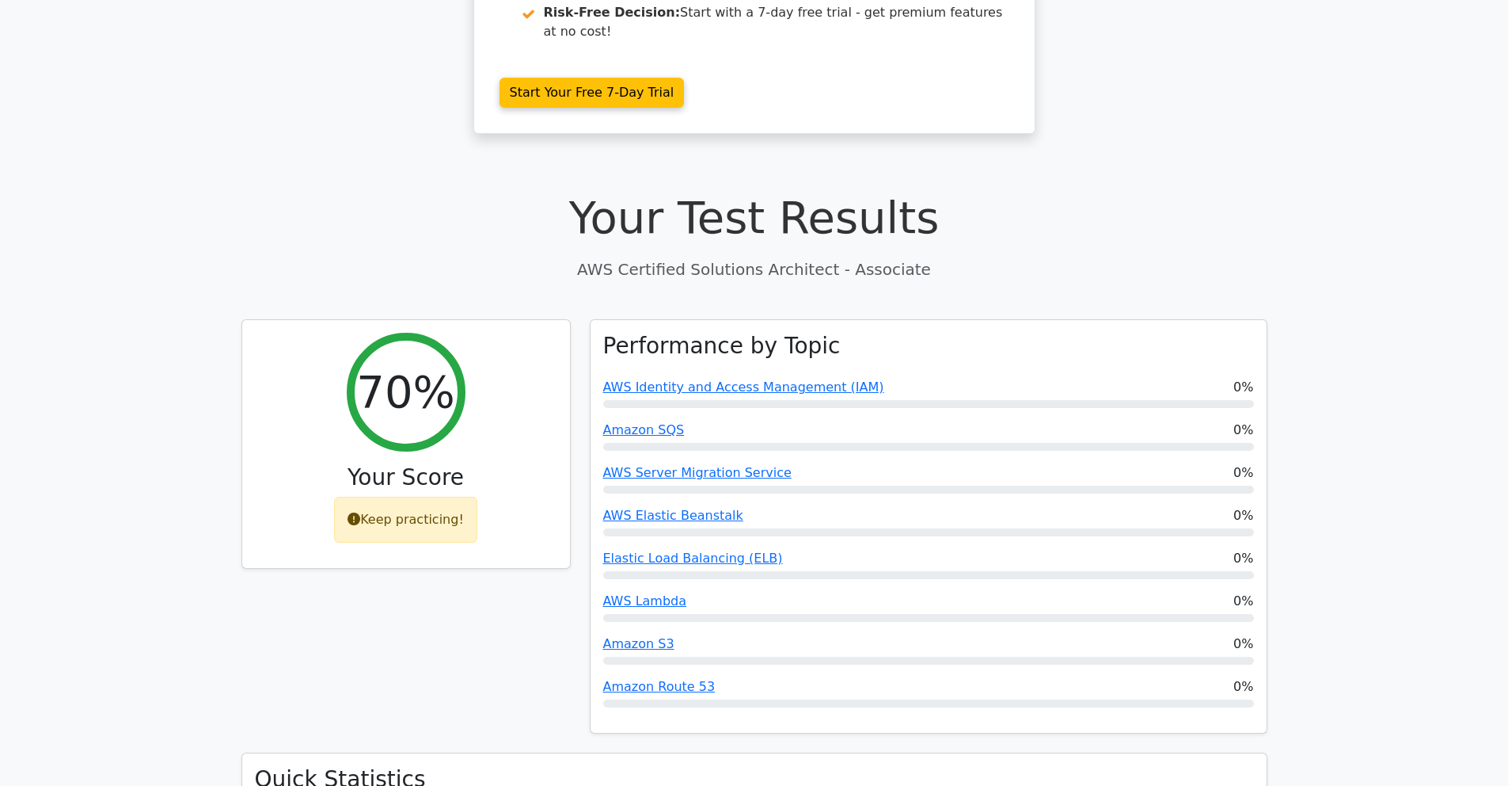
scroll to position [0, 0]
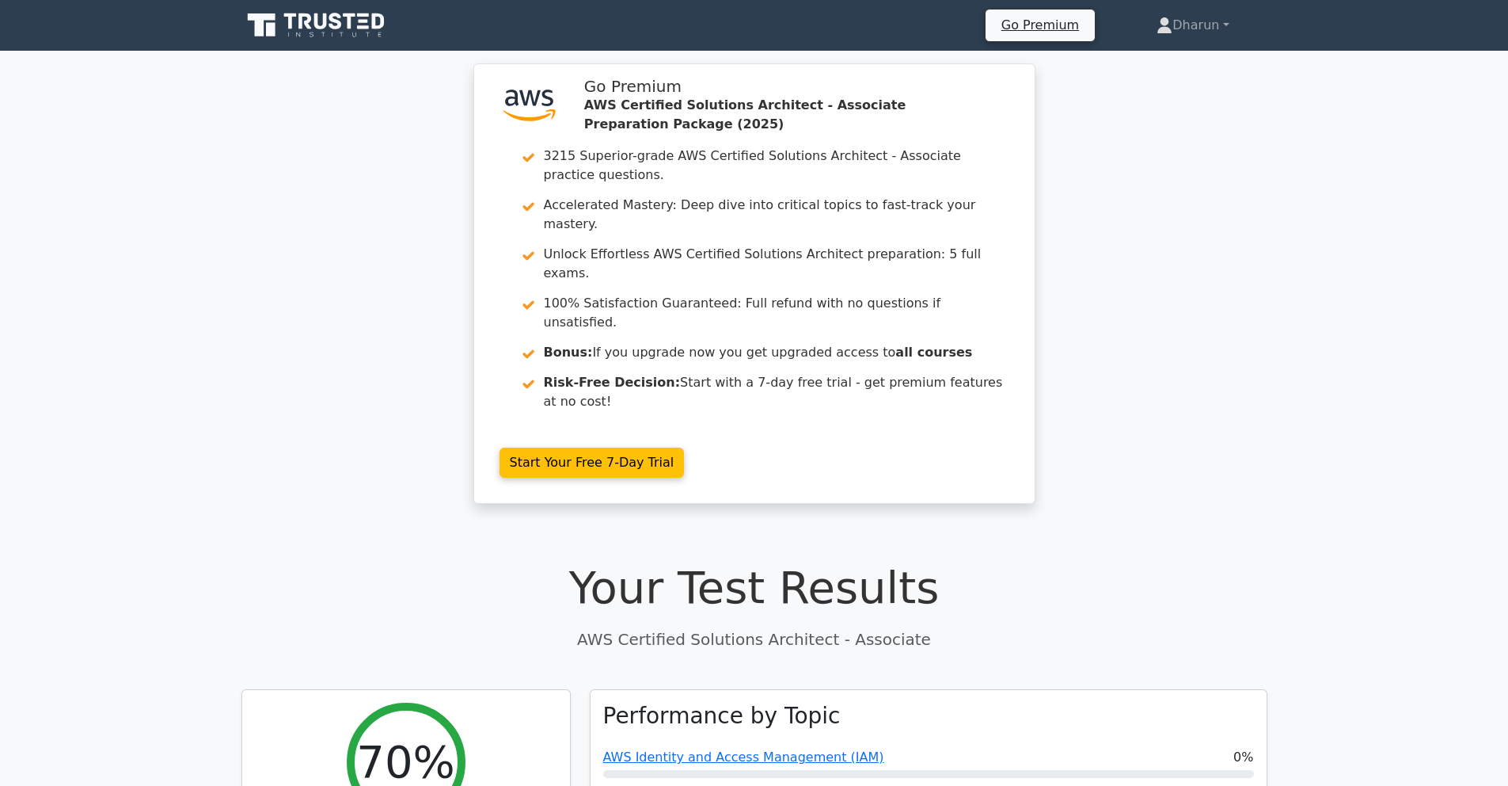
click at [321, 19] on icon at bounding box center [318, 25] width 152 height 30
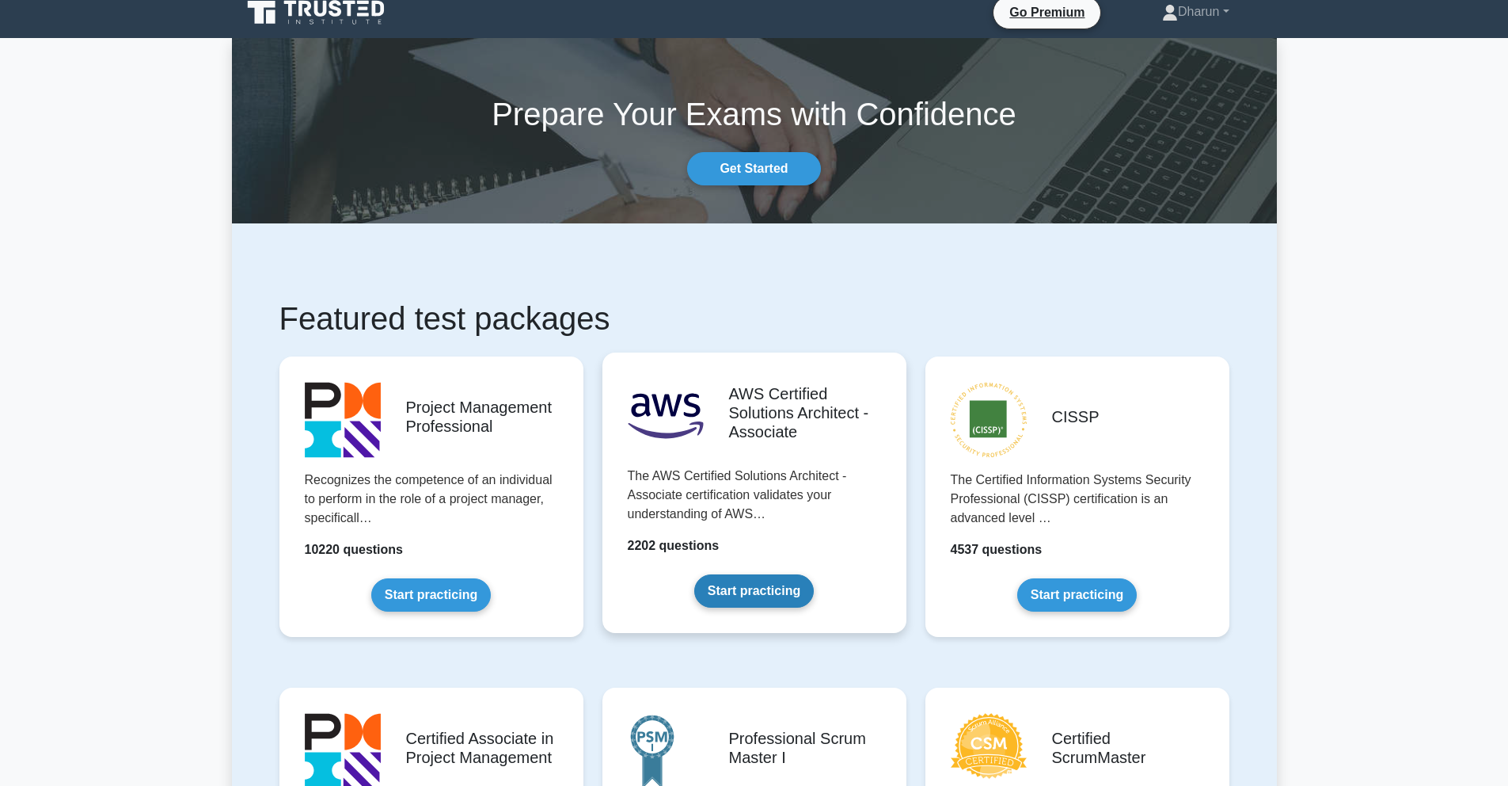
scroll to position [30, 0]
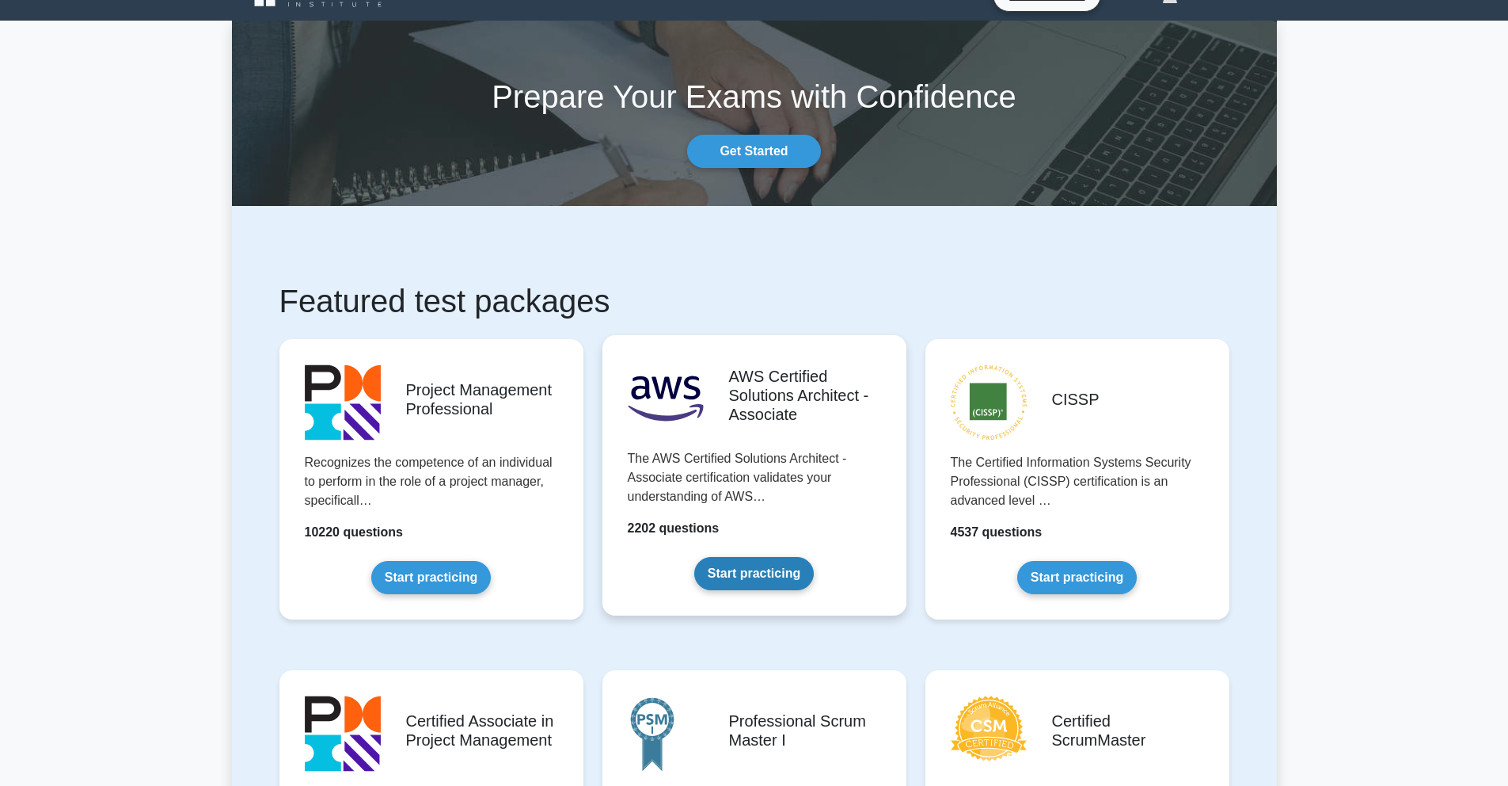
click at [727, 561] on link "Start practicing" at bounding box center [754, 573] width 120 height 33
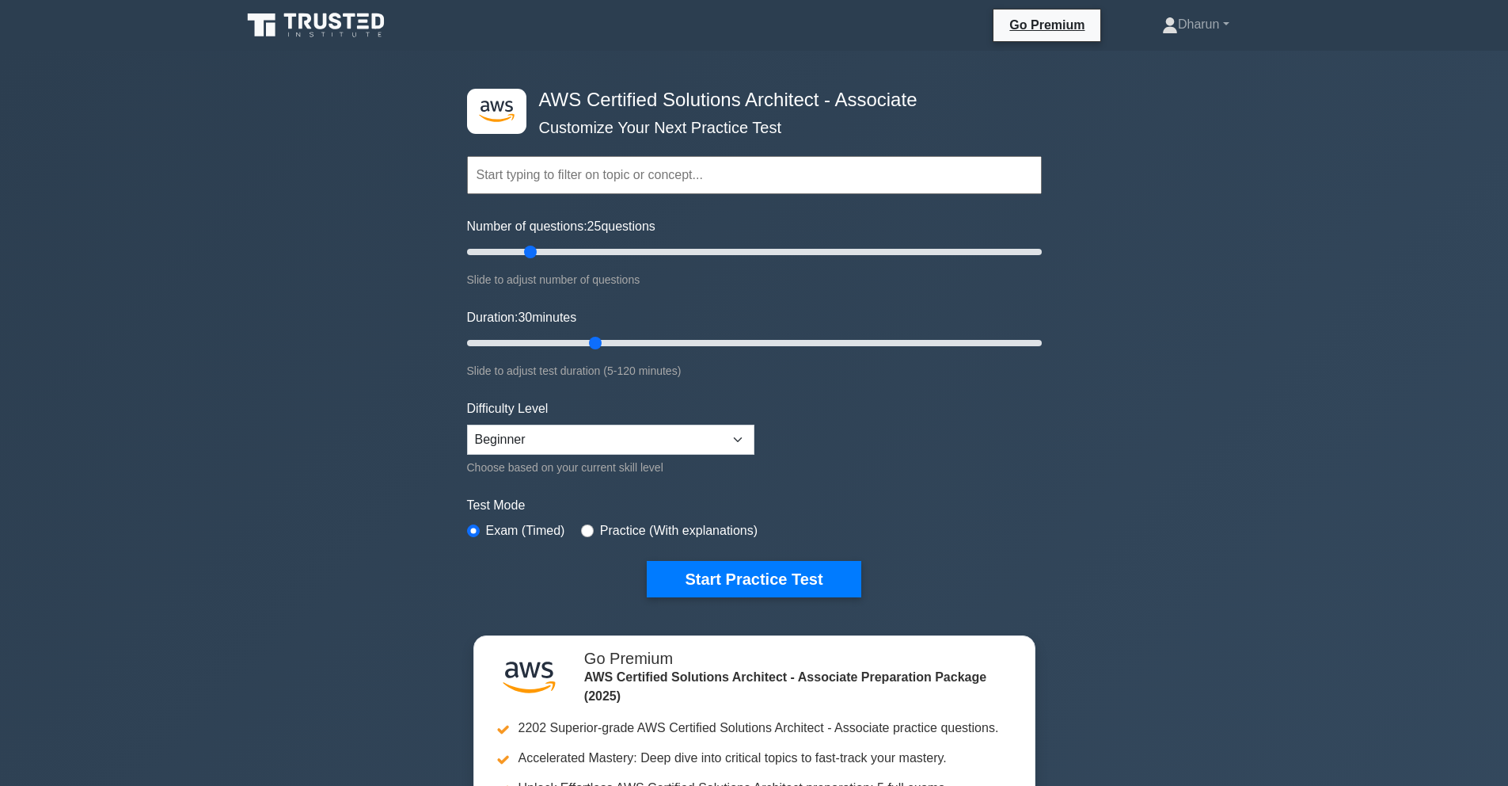
click at [774, 489] on form "Topics Amazon EC2 Amazon S3 Amazon VPC AWS Identity and Access Management (IAM)…" at bounding box center [754, 352] width 575 height 489
click at [614, 439] on select "Beginner Intermediate Expert" at bounding box center [610, 439] width 287 height 30
select select "intermediate"
click at [467, 424] on select "Beginner Intermediate Expert" at bounding box center [610, 439] width 287 height 30
drag, startPoint x: 534, startPoint y: 251, endPoint x: 645, endPoint y: 249, distance: 110.9
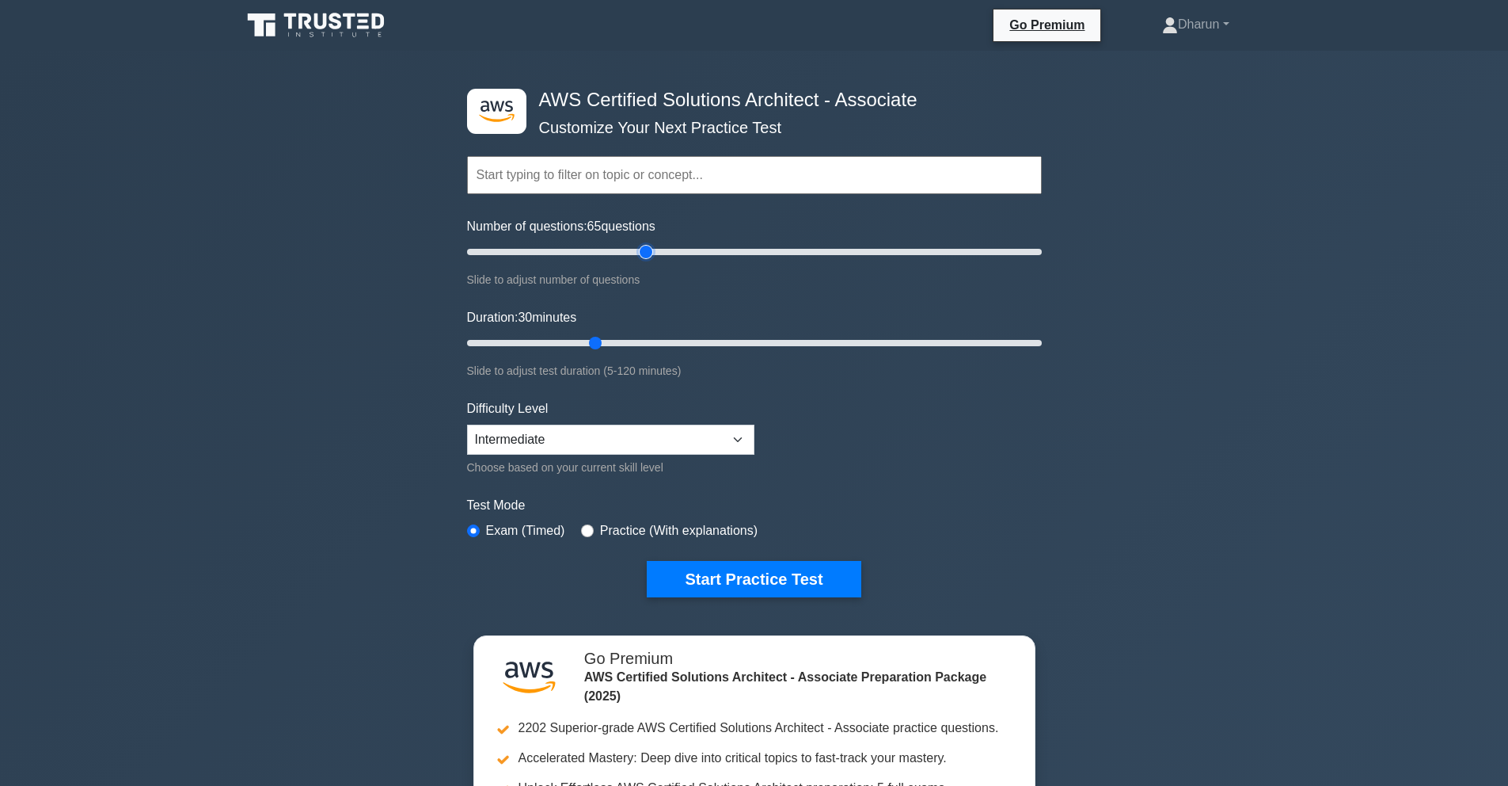
type input "65"
click at [645, 249] on input "Number of questions: 65 questions" at bounding box center [754, 251] width 575 height 19
drag, startPoint x: 595, startPoint y: 341, endPoint x: 1102, endPoint y: 350, distance: 506.9
type input "120"
click at [1042, 350] on input "Duration: 120 minutes" at bounding box center [754, 342] width 575 height 19
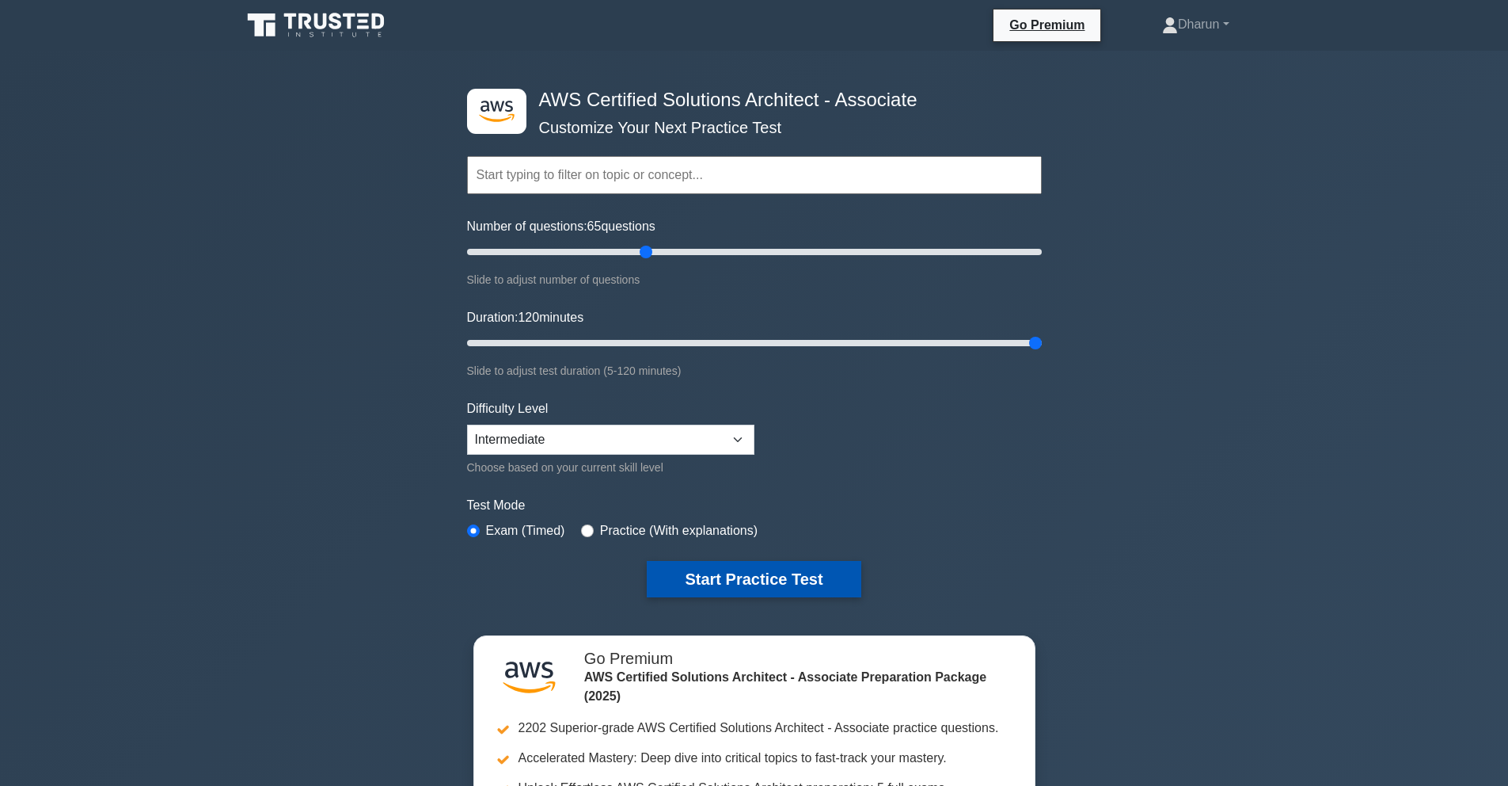
click at [678, 570] on button "Start Practice Test" at bounding box center [754, 579] width 214 height 36
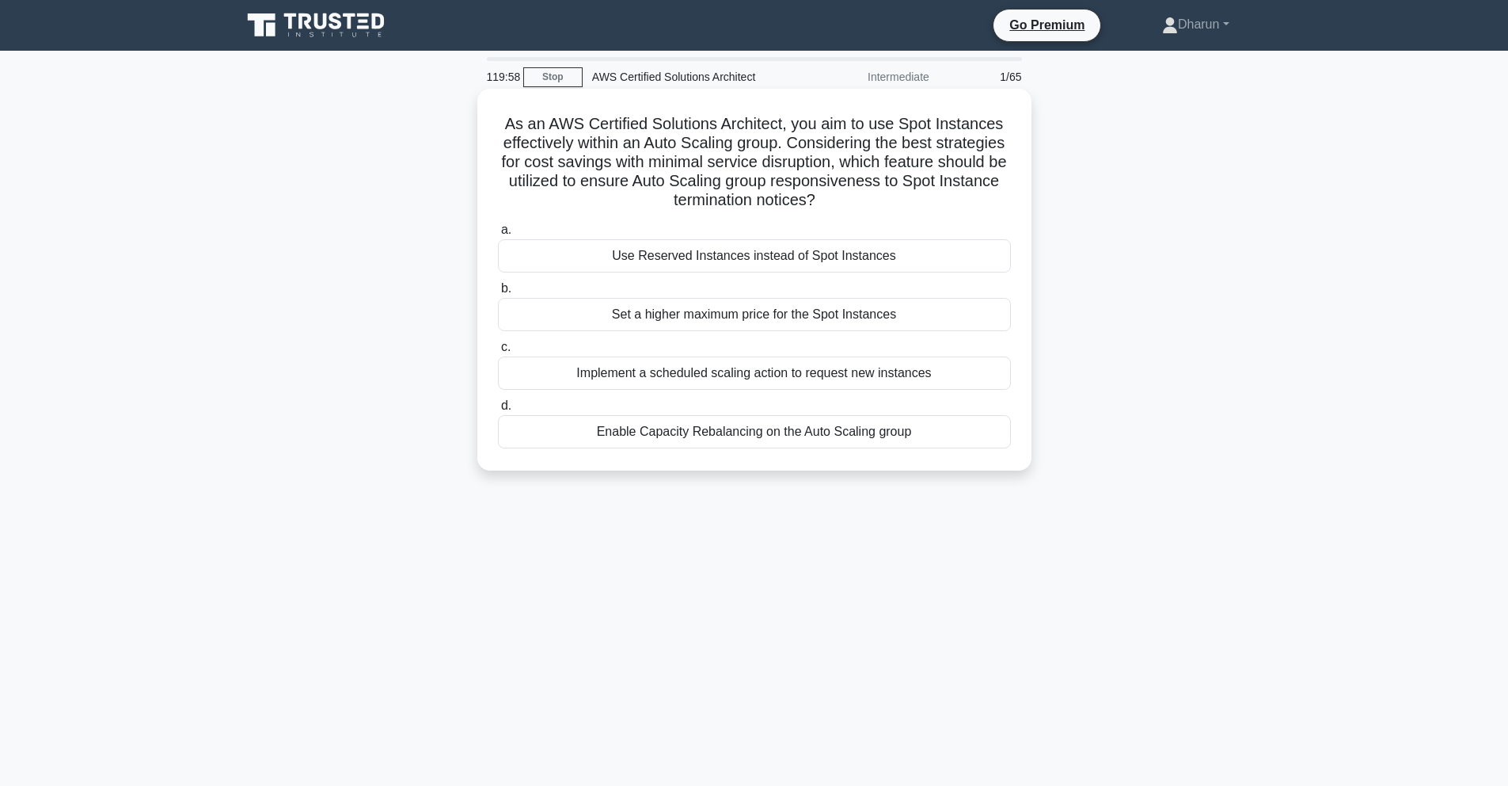
drag, startPoint x: 789, startPoint y: 185, endPoint x: 854, endPoint y: 198, distance: 66.3
click at [854, 198] on h5 "As an AWS Certified Solutions Architect, you aim to use Spot Instances effectiv…" at bounding box center [754, 162] width 516 height 97
click at [858, 198] on h5 "As an AWS Certified Solutions Architect, you aim to use Spot Instances effectiv…" at bounding box center [754, 162] width 516 height 97
click at [647, 431] on div "Enable Capacity Rebalancing on the Auto Scaling group" at bounding box center [754, 431] width 513 height 33
click at [498, 411] on input "d. Enable Capacity Rebalancing on the Auto Scaling group" at bounding box center [498, 406] width 0 height 10
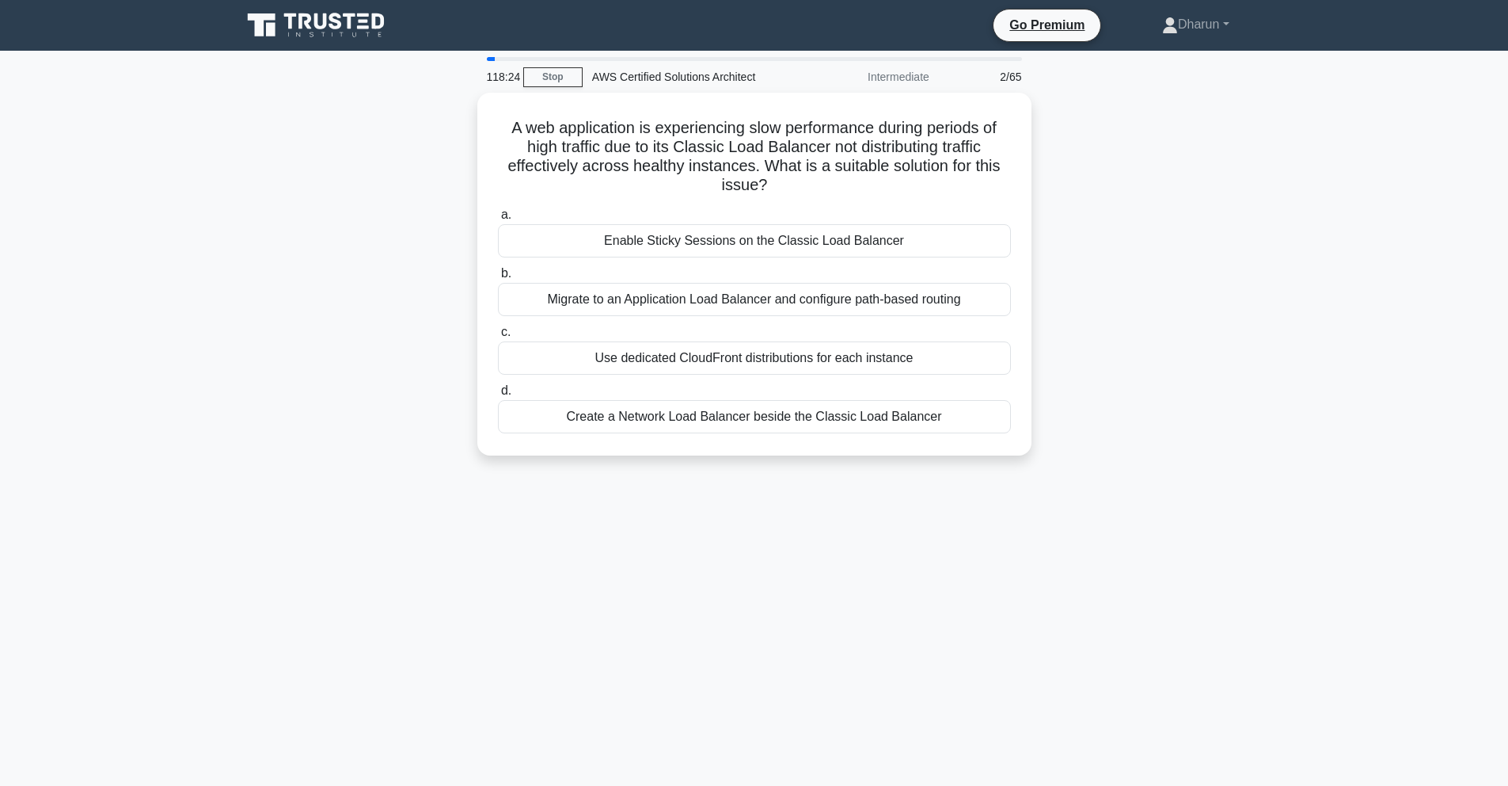
drag, startPoint x: 507, startPoint y: 117, endPoint x: 949, endPoint y: 520, distance: 598.1
click at [949, 520] on div "118:24 Stop AWS Certified Solutions Architect Intermediate 2/65 A web applicati…" at bounding box center [754, 453] width 1045 height 792
click at [1112, 394] on div "A web application is experiencing slow performance during periods of high traff…" at bounding box center [754, 284] width 1045 height 382
click at [565, 76] on link "Stop" at bounding box center [552, 77] width 59 height 20
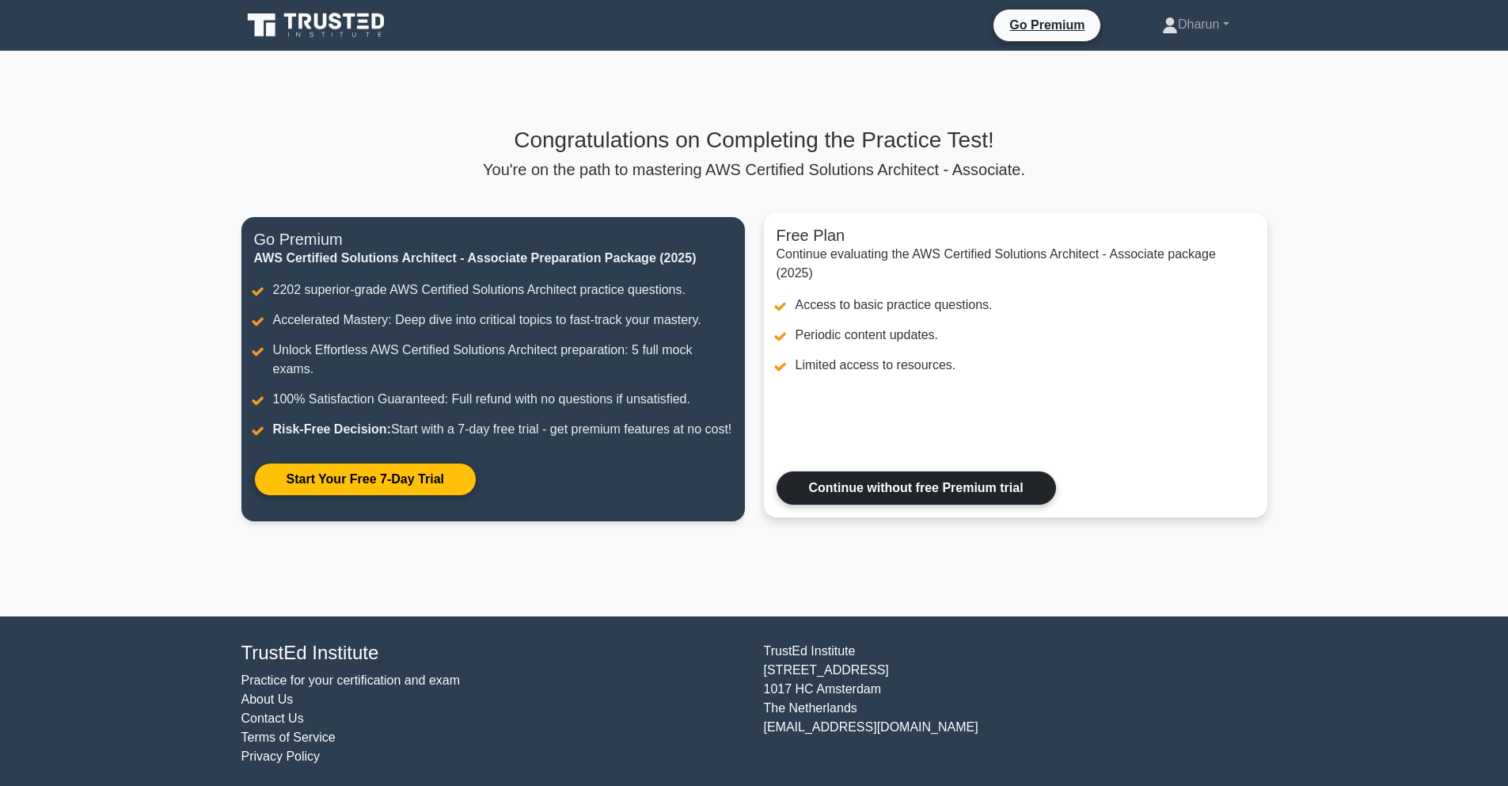
click at [825, 504] on link "Continue without free Premium trial" at bounding box center [917, 487] width 280 height 33
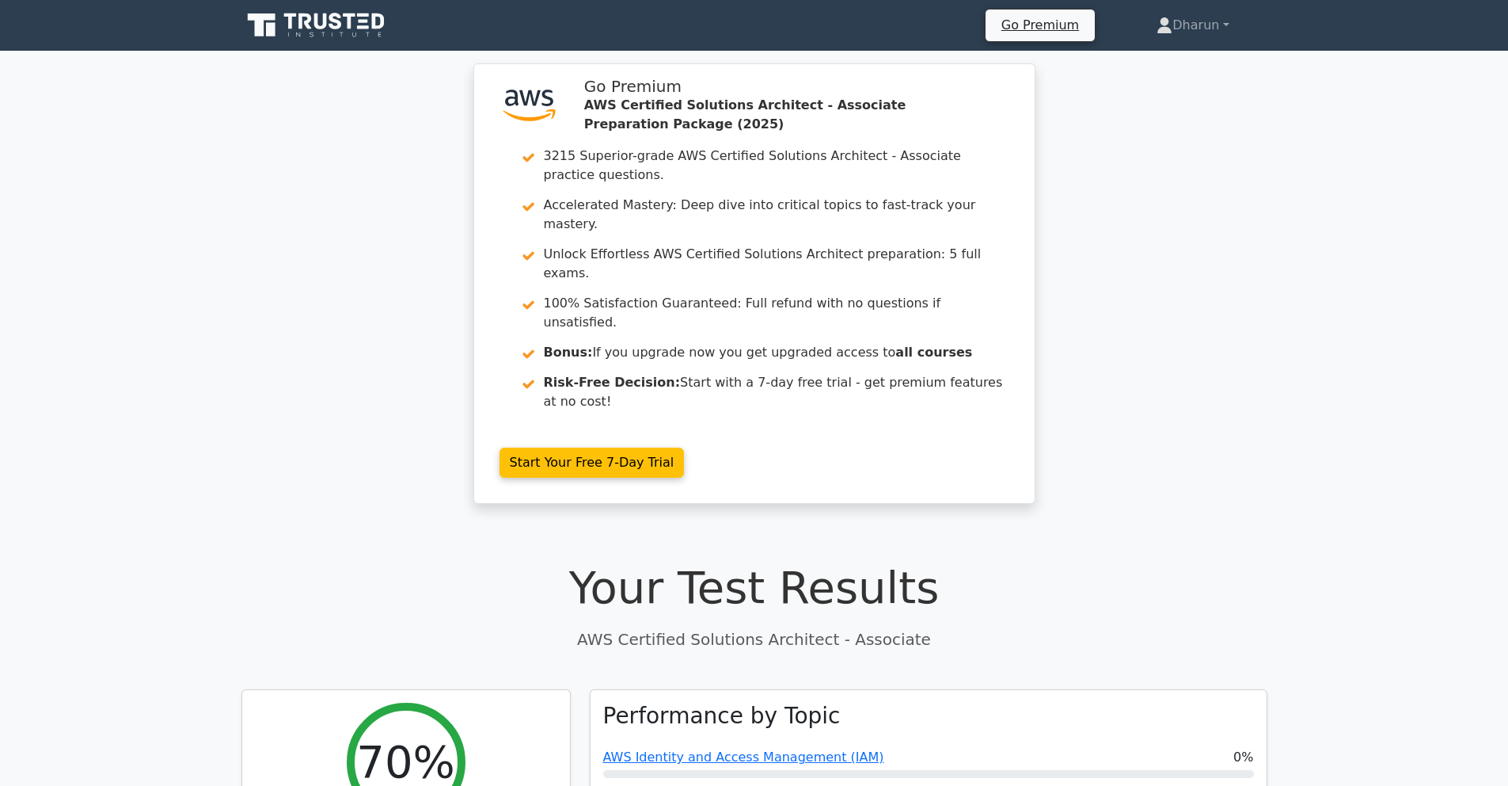
click at [296, 13] on icon at bounding box center [318, 25] width 152 height 30
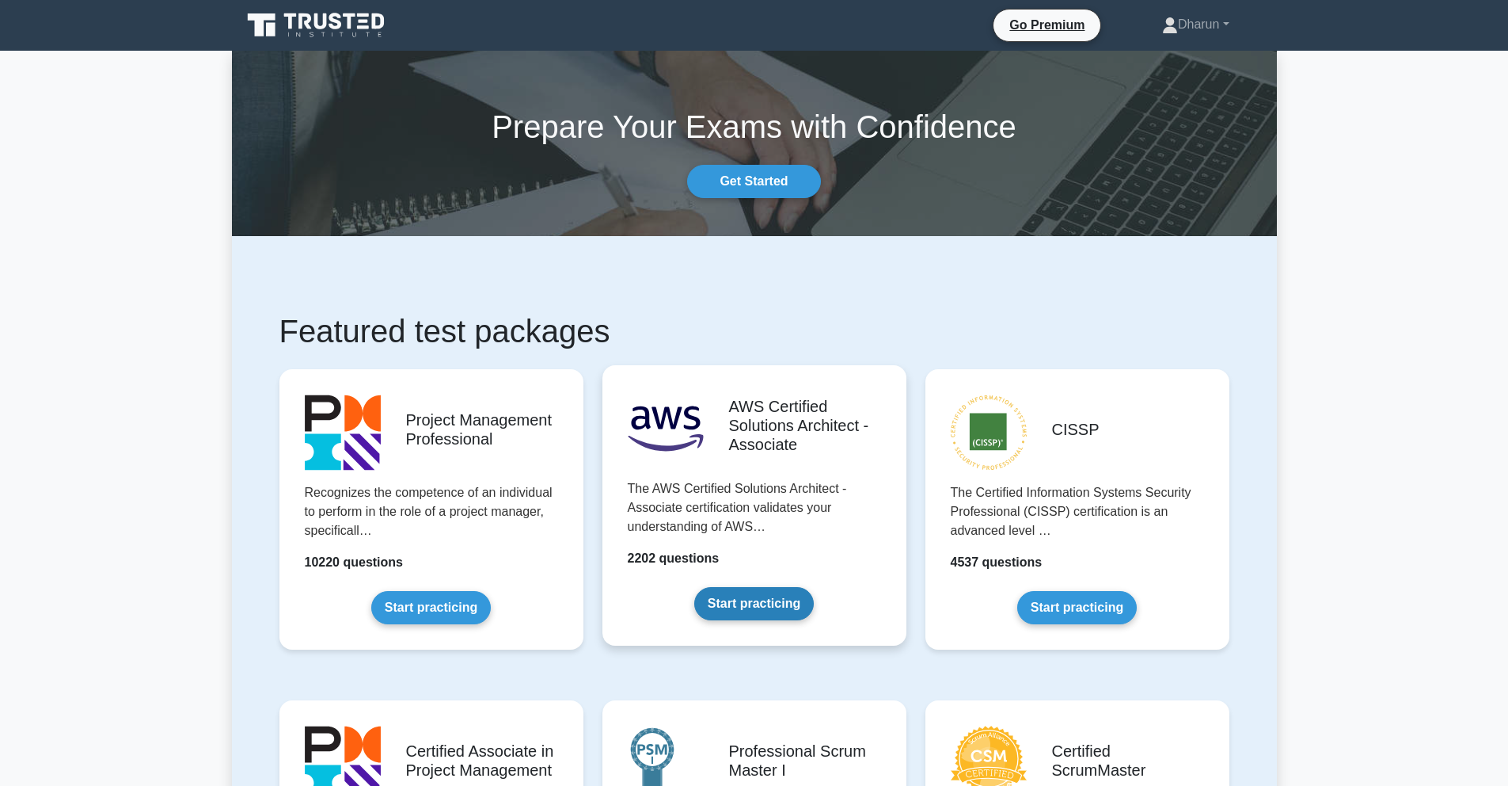
click at [731, 596] on link "Start practicing" at bounding box center [754, 603] width 120 height 33
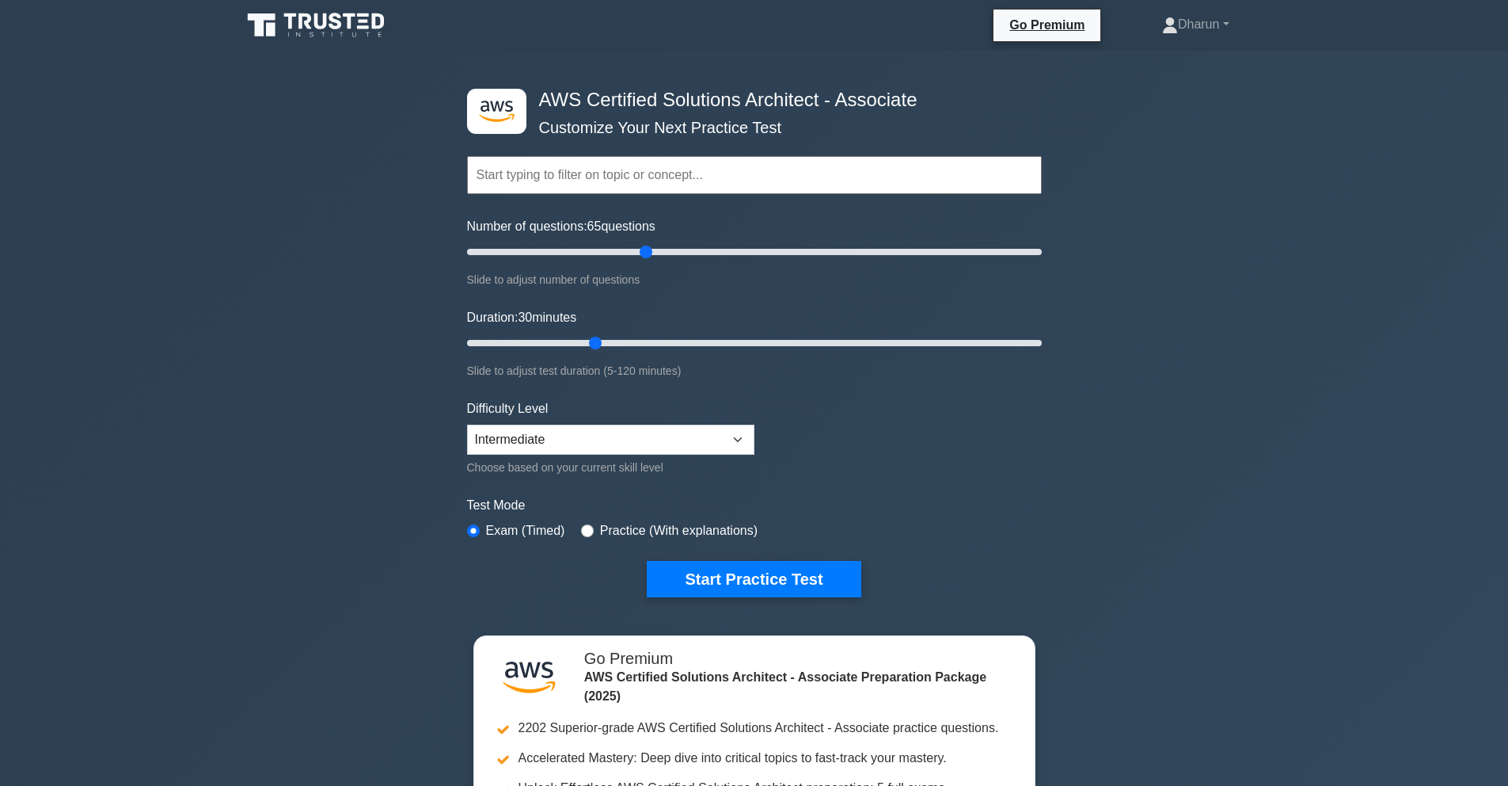
drag, startPoint x: 534, startPoint y: 251, endPoint x: 643, endPoint y: 253, distance: 108.5
type input "65"
click at [643, 253] on input "Number of questions: 65 questions" at bounding box center [754, 251] width 575 height 19
drag, startPoint x: 640, startPoint y: 341, endPoint x: 1099, endPoint y: 347, distance: 459.3
type input "120"
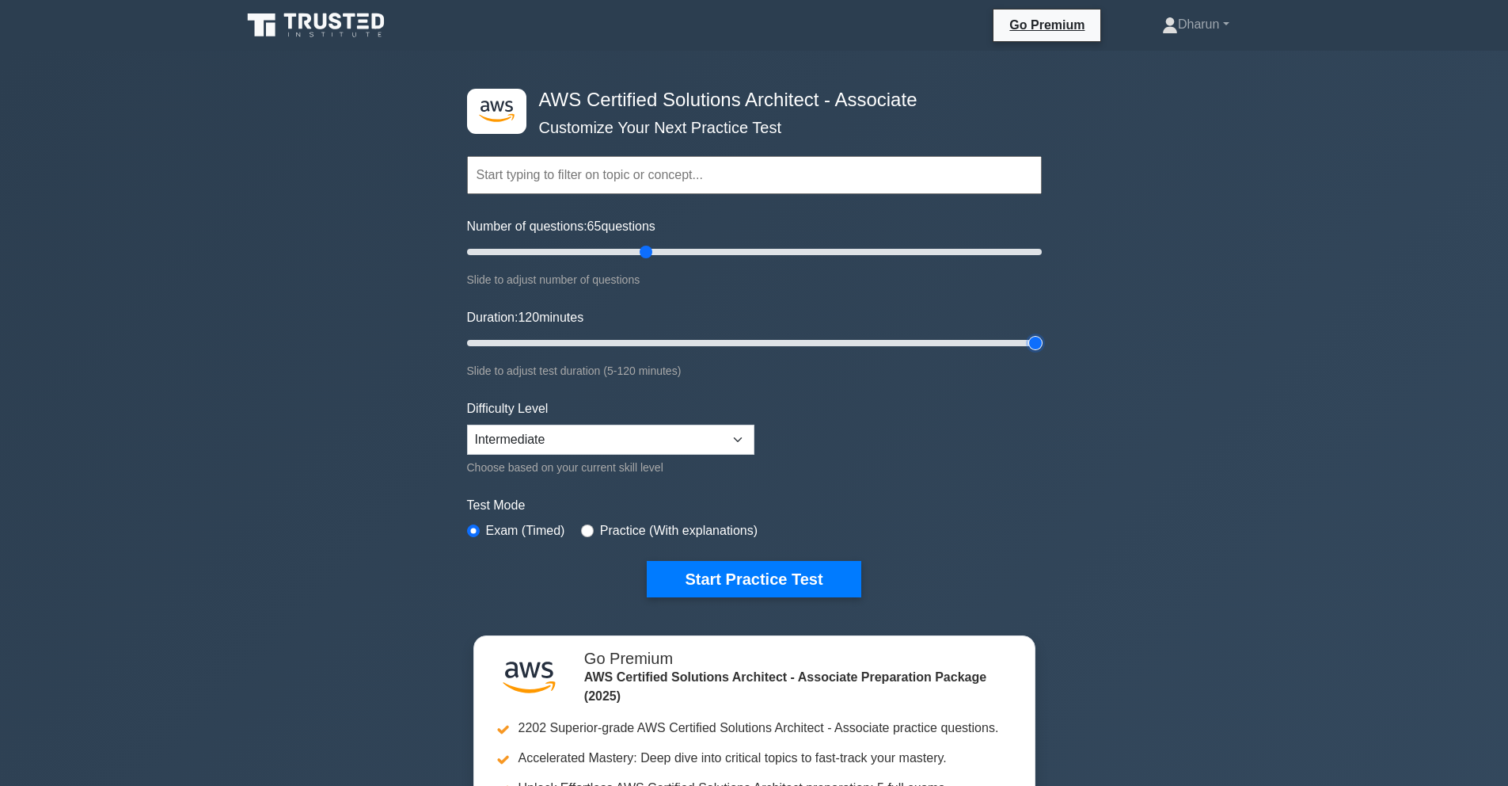
click at [1042, 347] on input "Duration: 120 minutes" at bounding box center [754, 342] width 575 height 19
click at [699, 565] on button "Start Practice Test" at bounding box center [754, 579] width 214 height 36
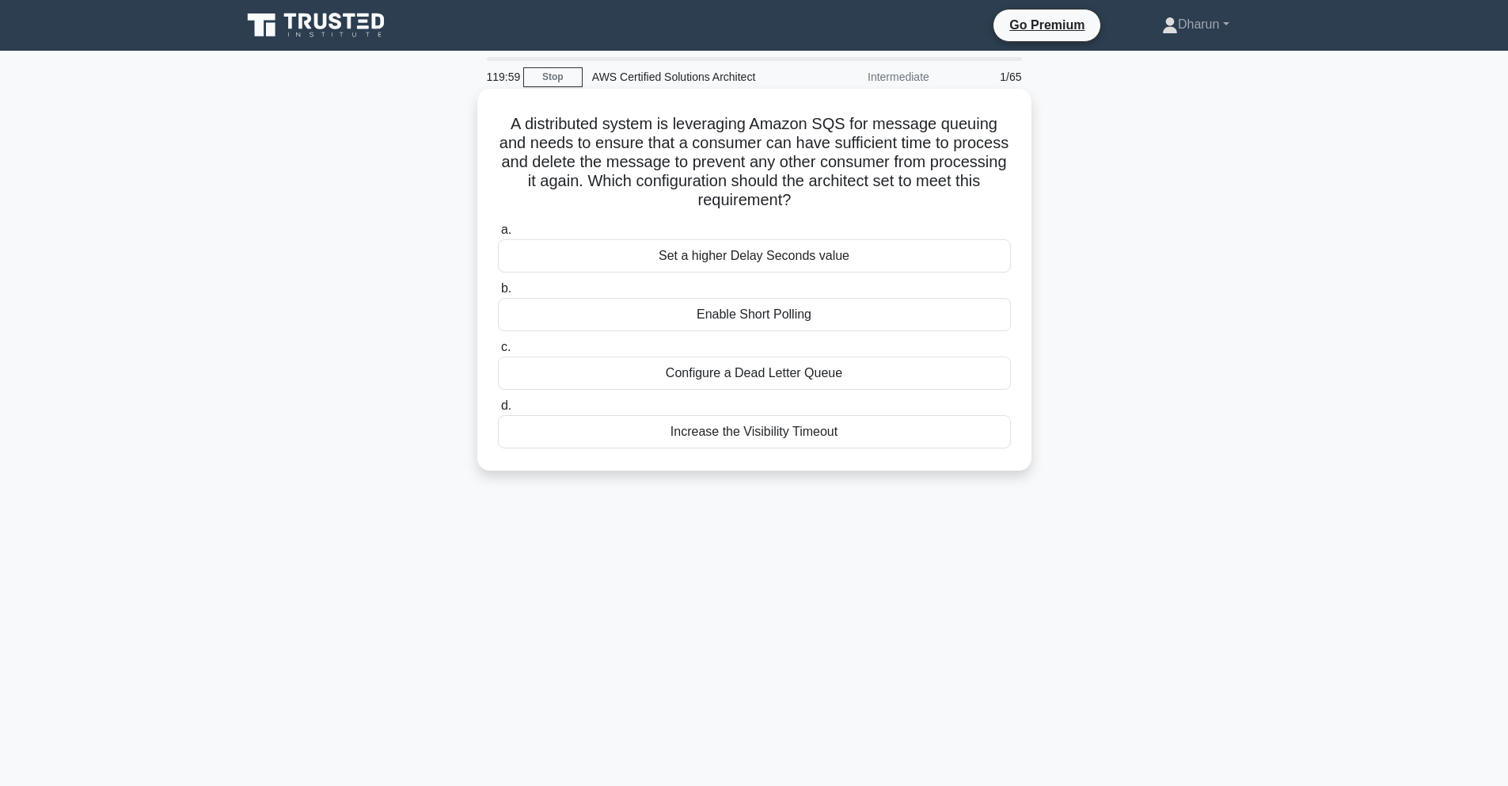
drag, startPoint x: 550, startPoint y: 139, endPoint x: 807, endPoint y: 208, distance: 265.6
click at [807, 208] on h5 "A distributed system is leveraging Amazon SQS for message queuing and needs to …" at bounding box center [754, 162] width 516 height 97
click at [843, 211] on h5 "A distributed system is leveraging Amazon SQS for message queuing and needs to …" at bounding box center [754, 162] width 516 height 97
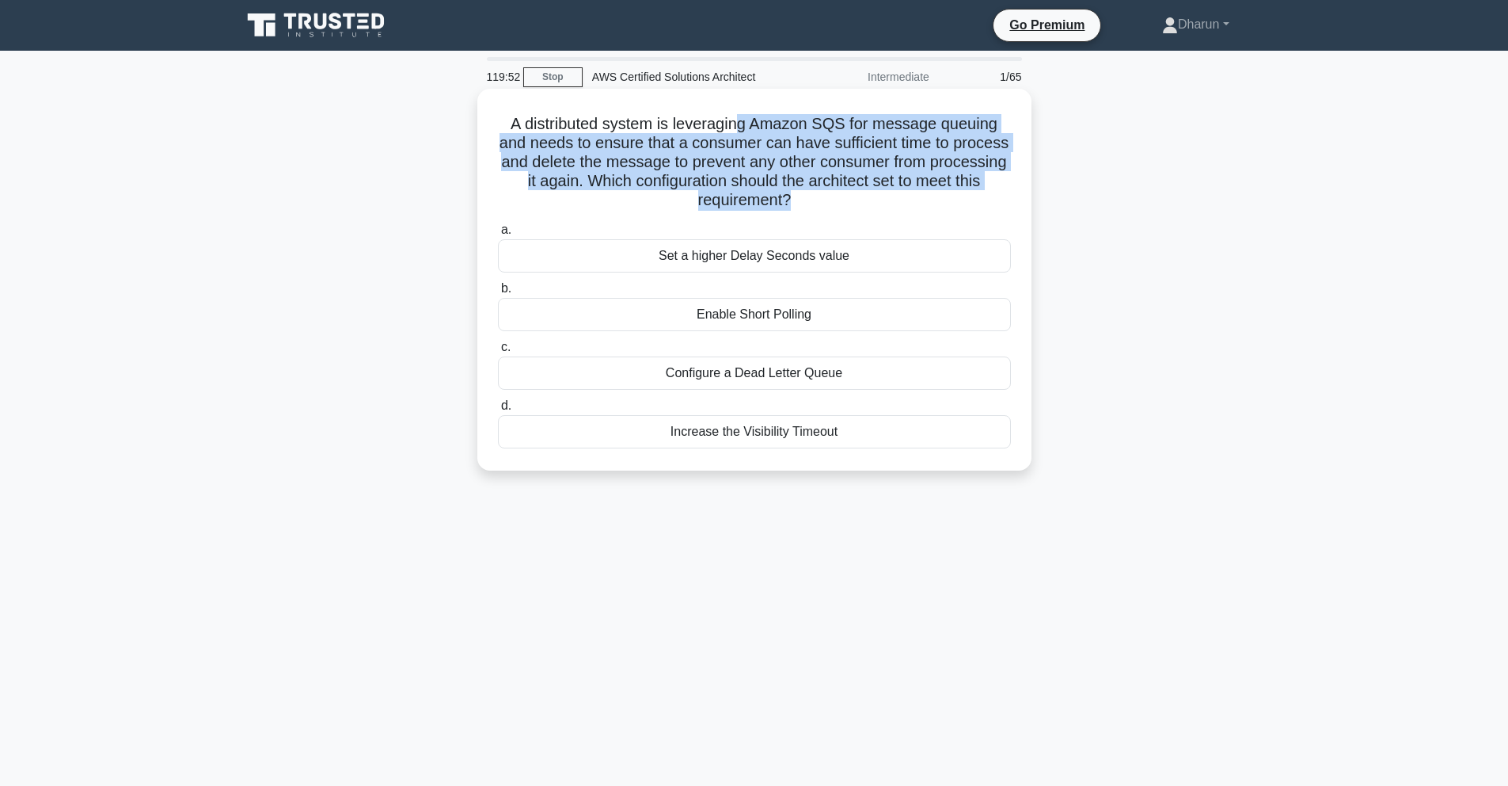
drag, startPoint x: 812, startPoint y: 172, endPoint x: 879, endPoint y: 219, distance: 81.3
click at [879, 219] on div "A distributed system is leveraging Amazon SQS for message queuing and needs to …" at bounding box center [755, 279] width 542 height 369
click at [880, 219] on div "a. Set a higher Delay Seconds value b. Enable Short Polling c. d." at bounding box center [755, 334] width 532 height 234
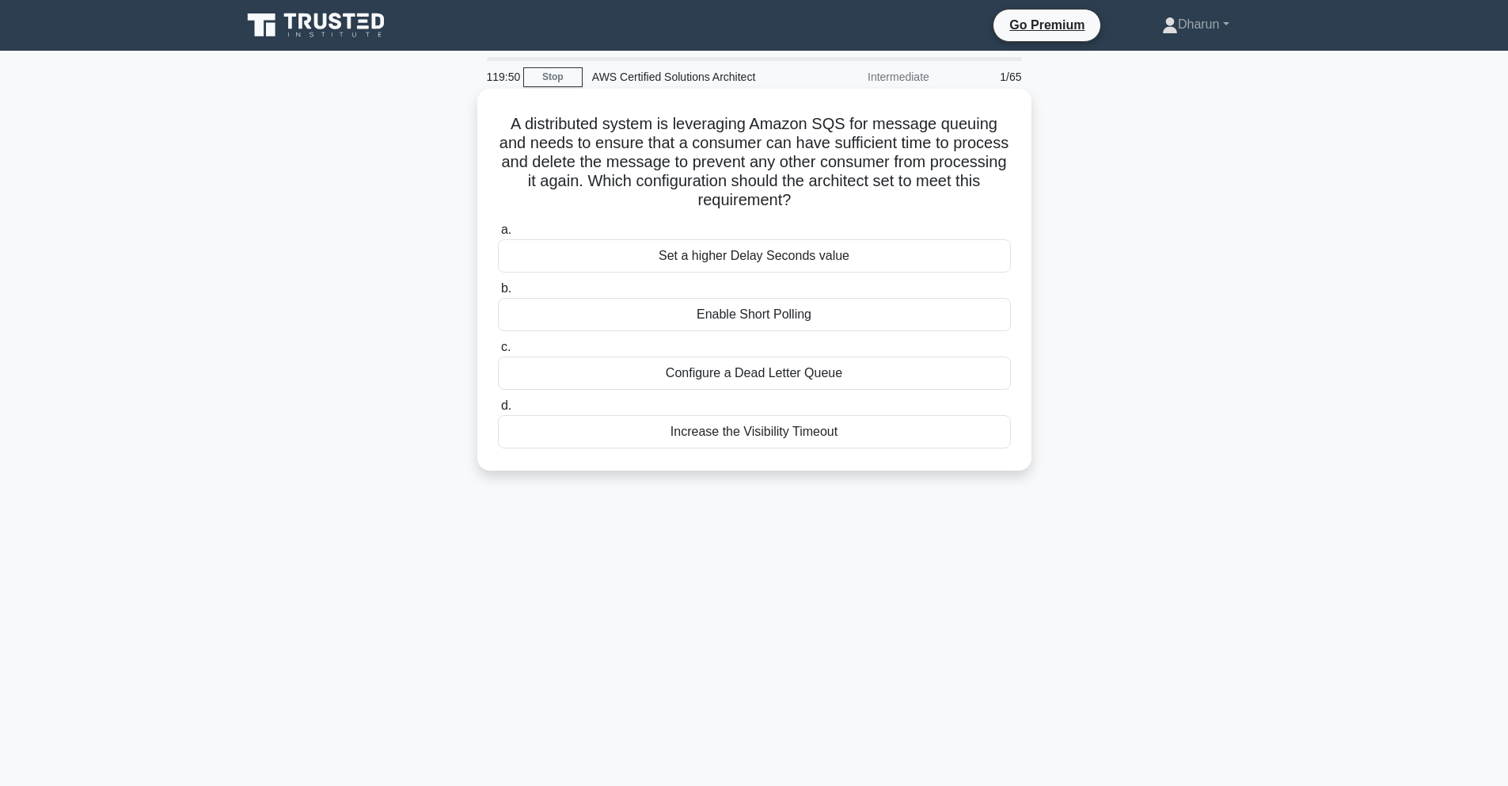
drag, startPoint x: 637, startPoint y: 156, endPoint x: 886, endPoint y: 209, distance: 254.2
click at [886, 209] on h5 "A distributed system is leveraging Amazon SQS for message queuing and needs to …" at bounding box center [754, 162] width 516 height 97
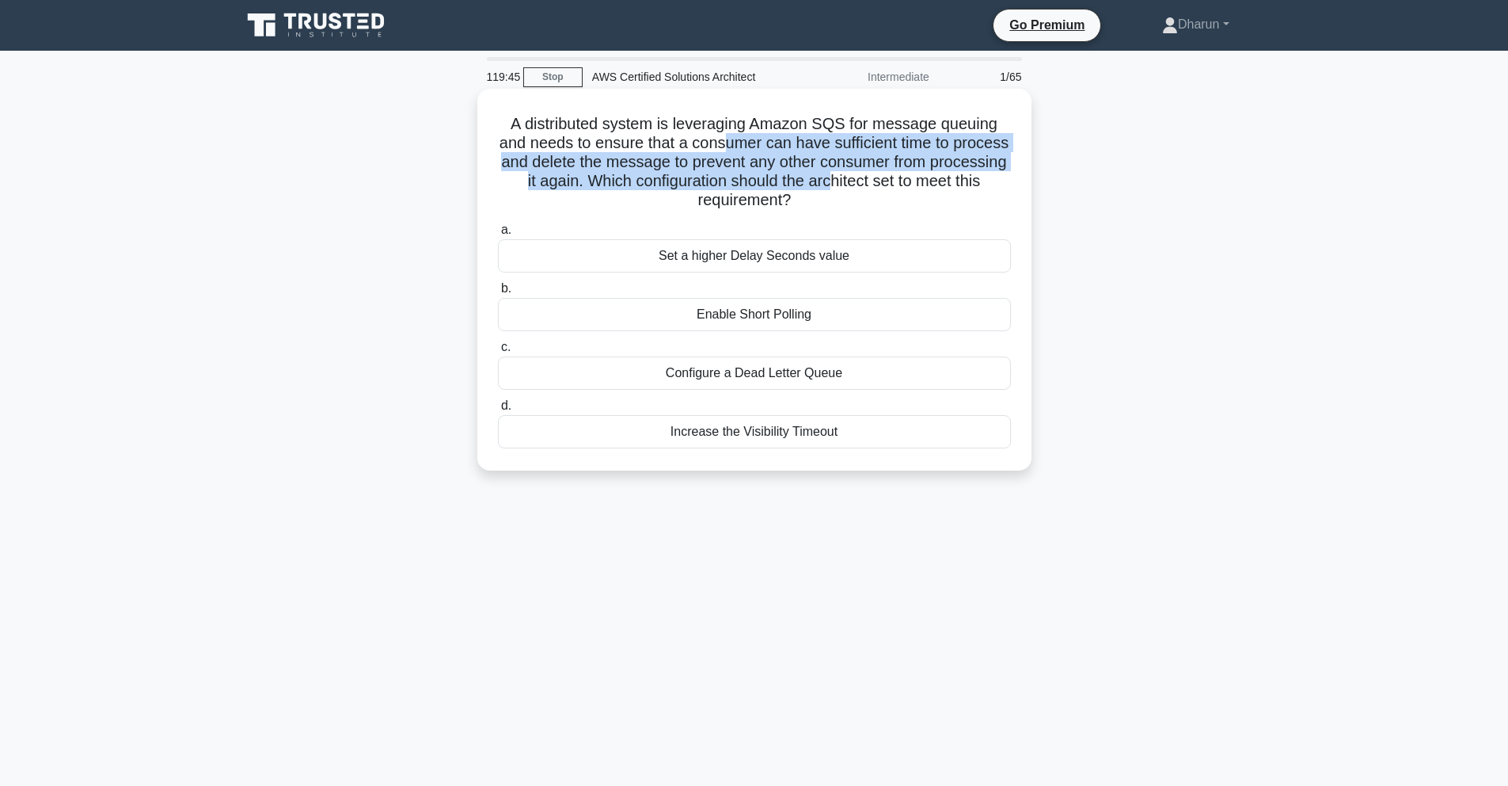
drag, startPoint x: 698, startPoint y: 140, endPoint x: 823, endPoint y: 190, distance: 134.0
click at [822, 189] on h5 "A distributed system is leveraging Amazon SQS for message queuing and needs to …" at bounding box center [754, 162] width 516 height 97
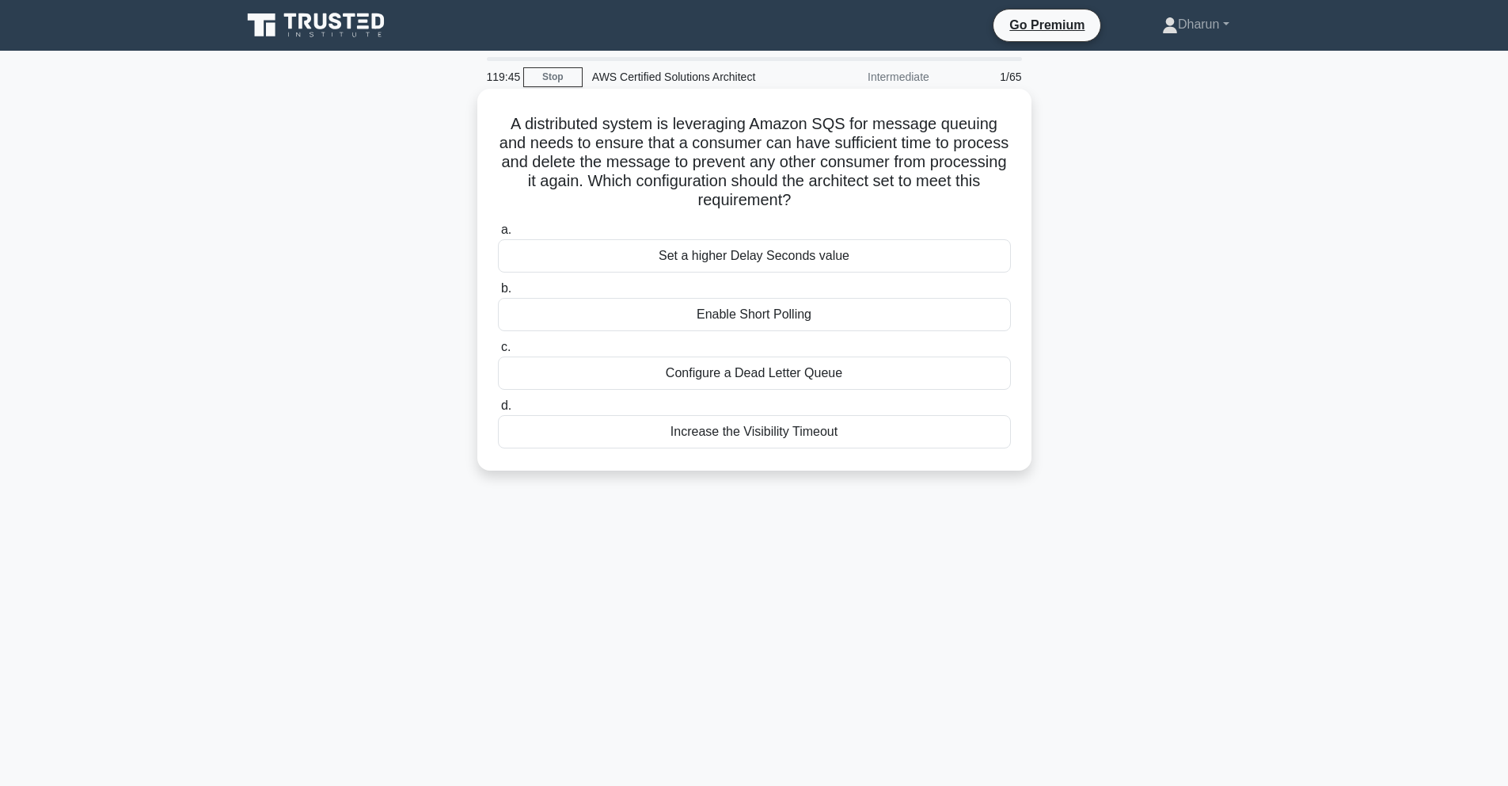
click at [826, 192] on h5 "A distributed system is leveraging Amazon SQS for message queuing and needs to …" at bounding box center [754, 162] width 516 height 97
drag, startPoint x: 593, startPoint y: 138, endPoint x: 869, endPoint y: 215, distance: 286.1
click at [884, 227] on div "A distributed system is leveraging Amazon SQS for message queuing and needs to …" at bounding box center [755, 279] width 542 height 369
click at [833, 190] on h5 "A distributed system is leveraging Amazon SQS for message queuing and needs to …" at bounding box center [754, 162] width 516 height 97
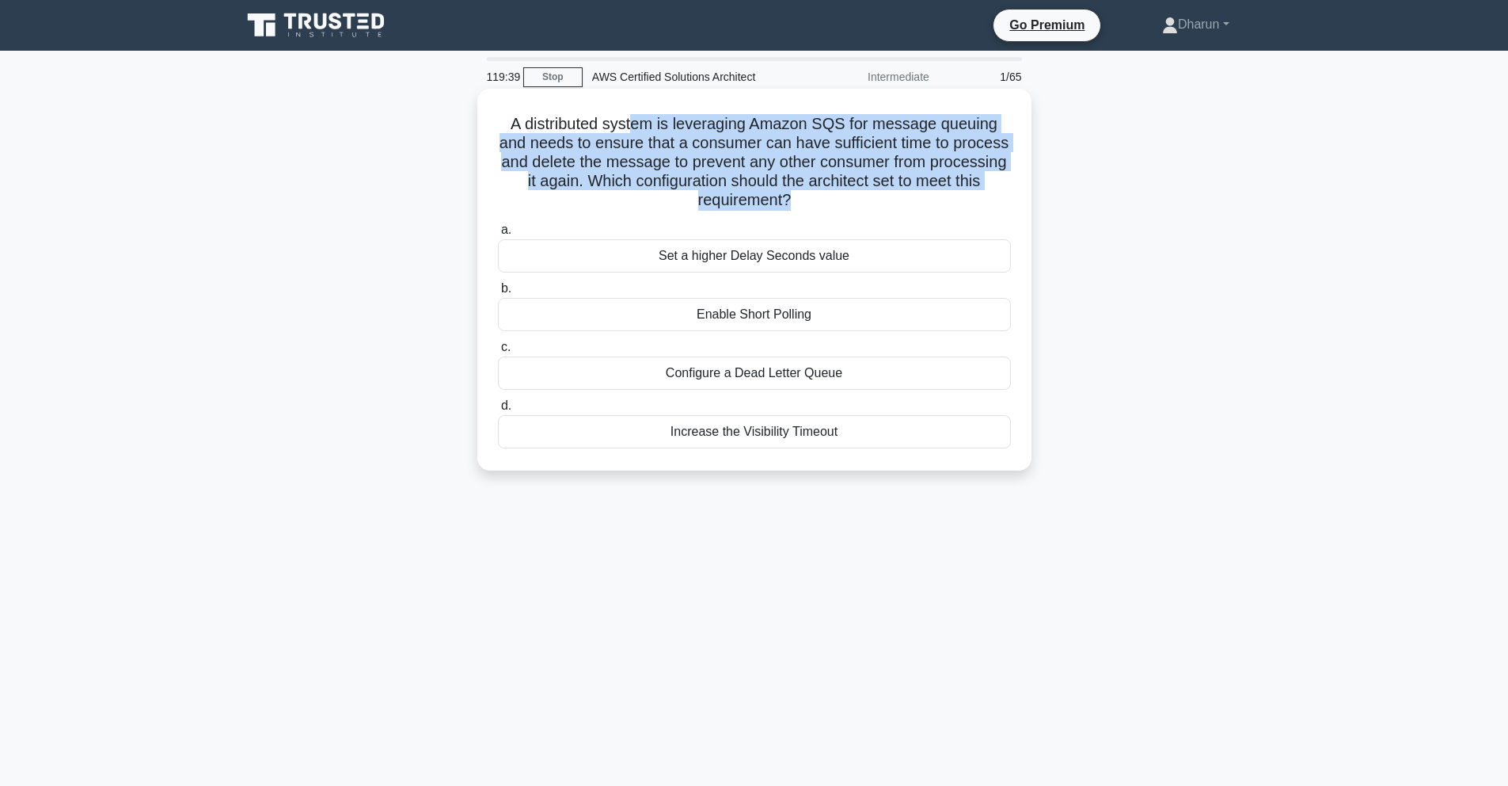
drag, startPoint x: 624, startPoint y: 117, endPoint x: 834, endPoint y: 219, distance: 233.4
click at [834, 219] on div "A distributed system is leveraging Amazon SQS for message queuing and needs to …" at bounding box center [755, 279] width 542 height 369
click at [828, 200] on h5 "A distributed system is leveraging Amazon SQS for message queuing and needs to …" at bounding box center [754, 162] width 516 height 97
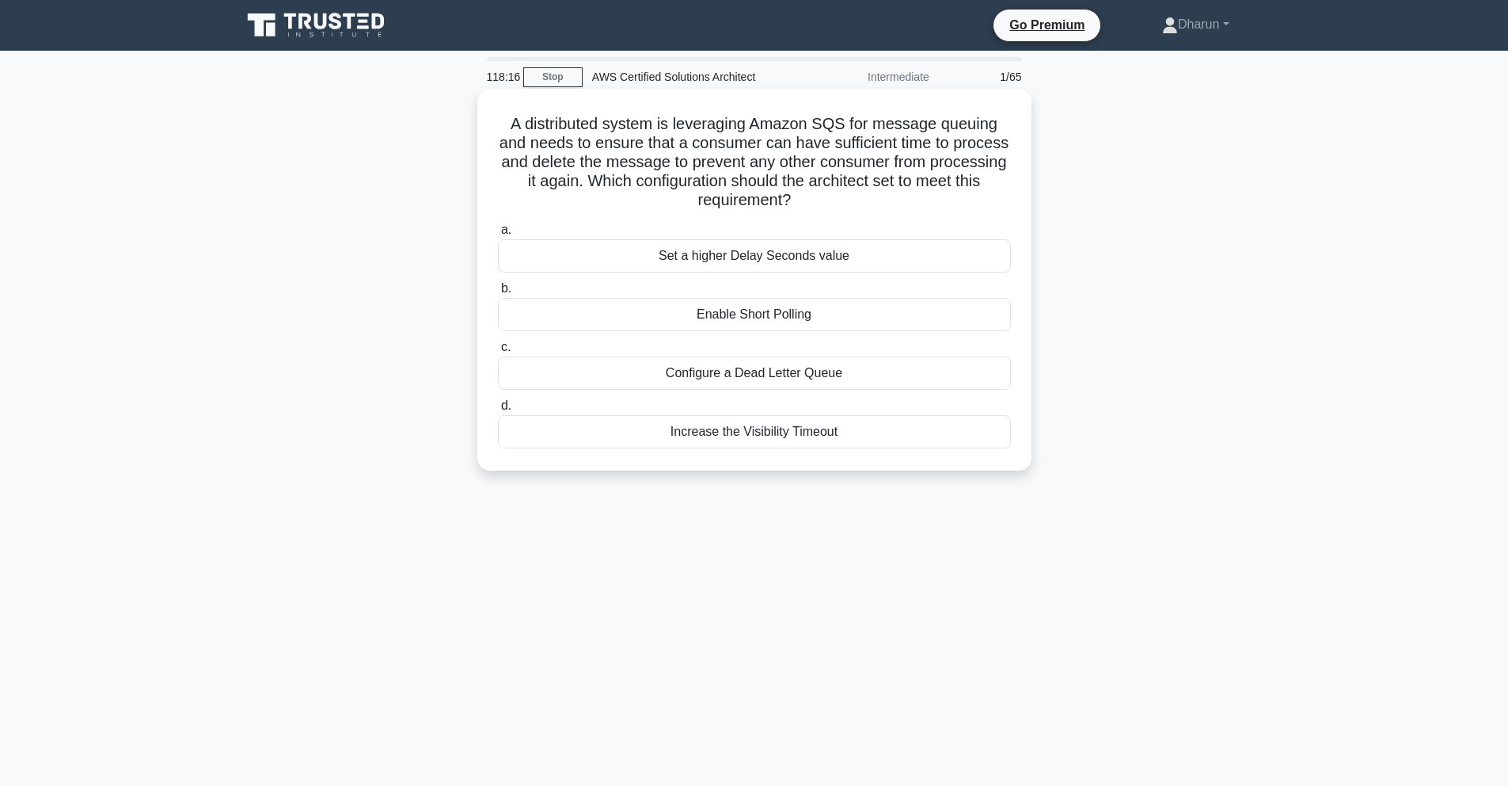
click at [713, 257] on div "Set a higher Delay Seconds value" at bounding box center [754, 255] width 513 height 33
click at [498, 235] on input "a. Set a higher Delay Seconds value" at bounding box center [498, 230] width 0 height 10
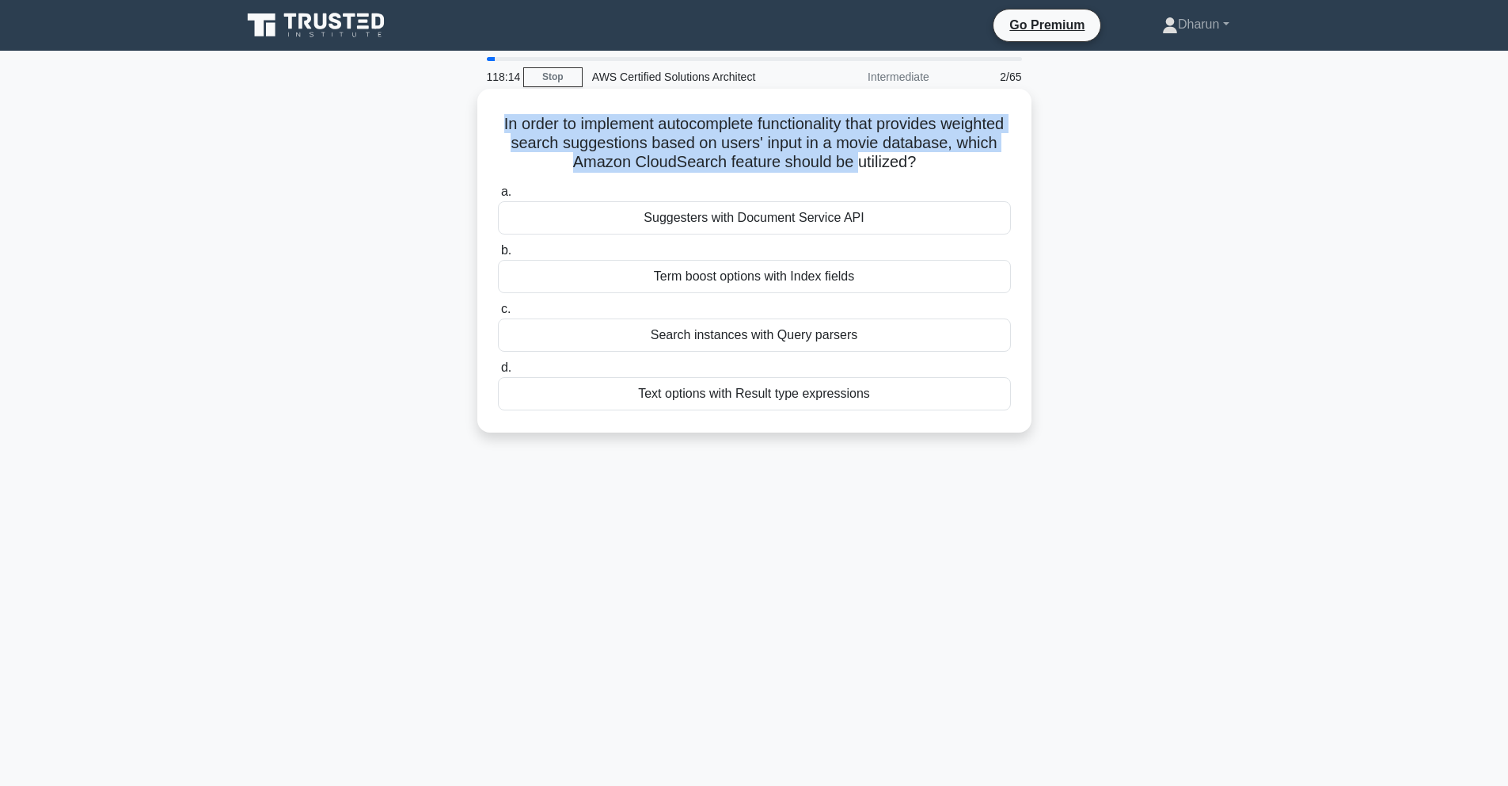
drag, startPoint x: 800, startPoint y: 174, endPoint x: 860, endPoint y: 173, distance: 60.2
click at [858, 173] on h5 "In order to implement autocomplete functionality that provides weighted search …" at bounding box center [754, 143] width 516 height 59
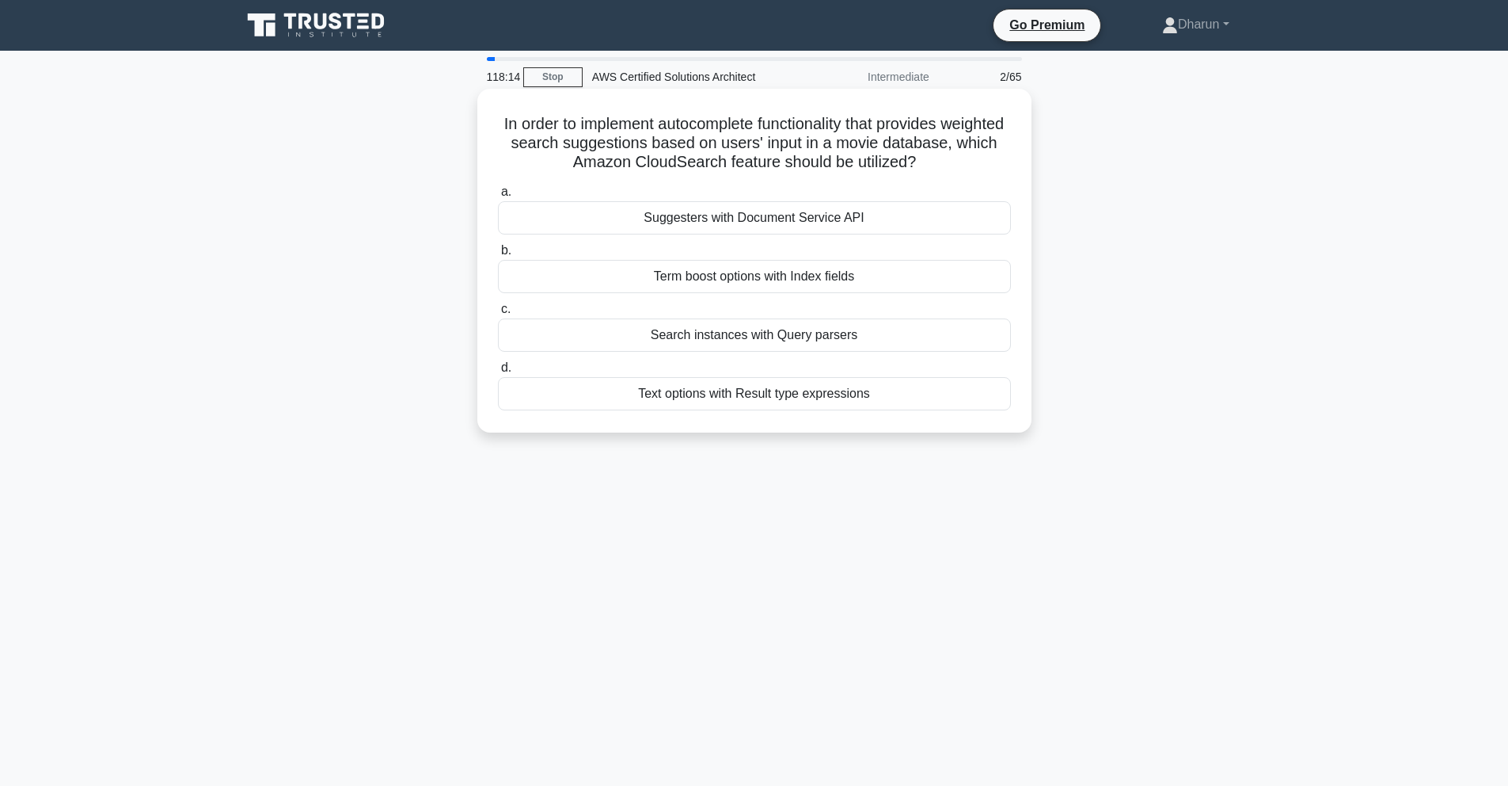
click at [939, 181] on div "a. Suggesters with Document Service API b. Term boost options with Index fields…" at bounding box center [755, 296] width 532 height 234
click at [752, 330] on div "Search instances with Query parsers" at bounding box center [754, 334] width 513 height 33
click at [498, 314] on input "c. Search instances with Query parsers" at bounding box center [498, 309] width 0 height 10
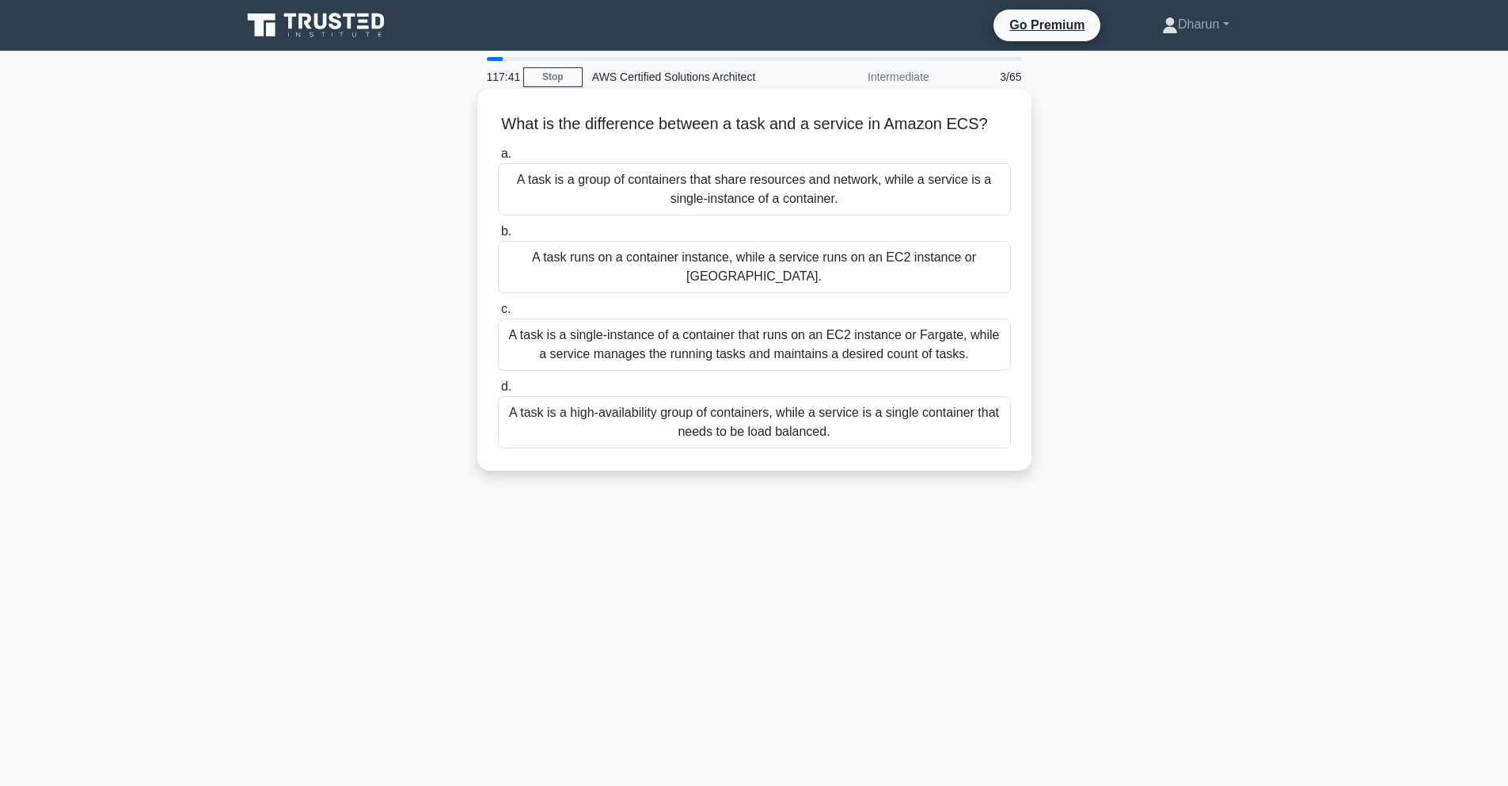
drag, startPoint x: 512, startPoint y: 119, endPoint x: 991, endPoint y: 424, distance: 568.9
click at [976, 424] on div "What is the difference between a task and a service in Amazon ECS? .spinner_0XT…" at bounding box center [755, 279] width 542 height 369
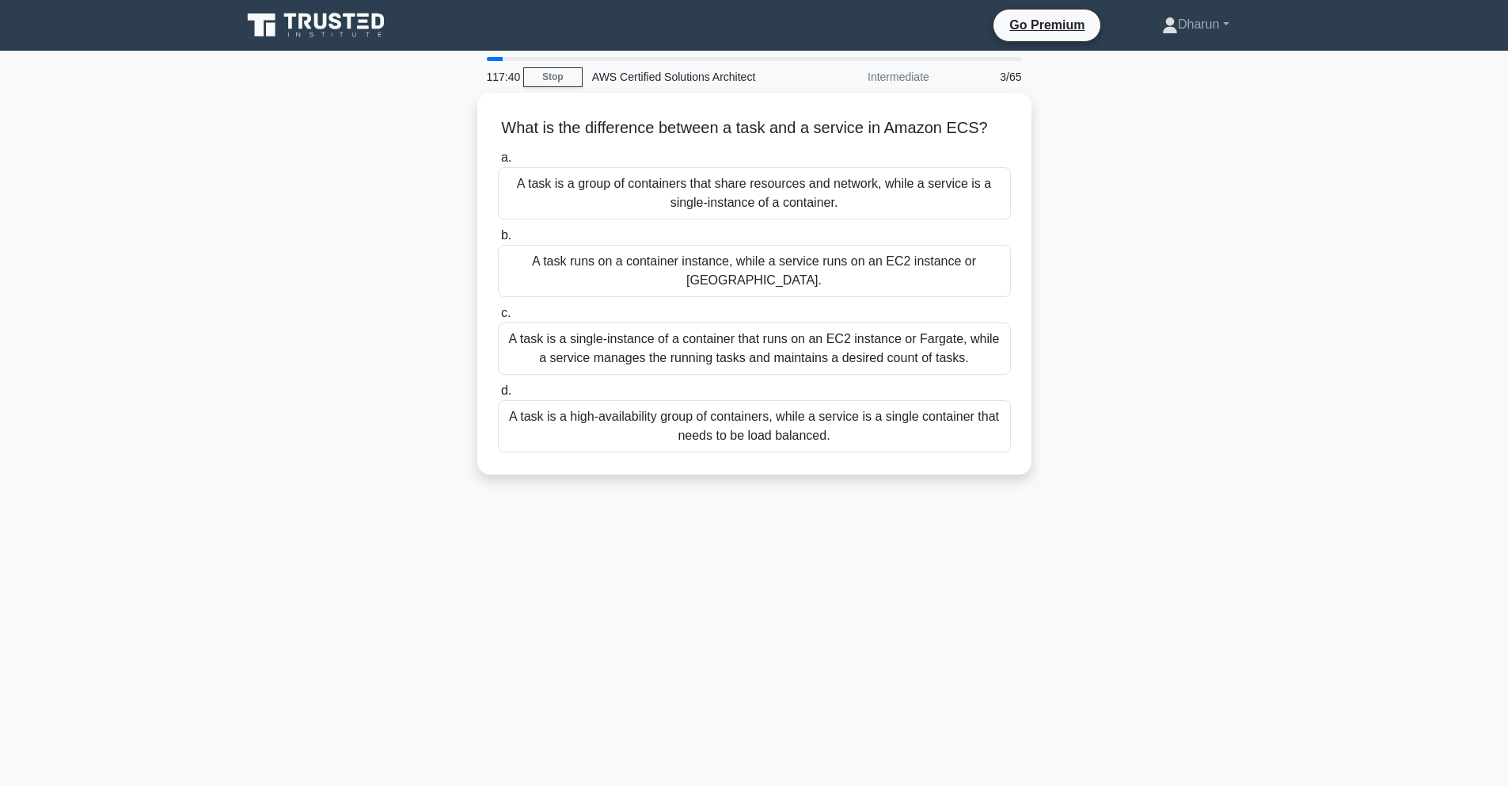
click at [1148, 373] on div "What is the difference between a task and a service in Amazon ECS? .spinner_0XT…" at bounding box center [754, 293] width 1045 height 401
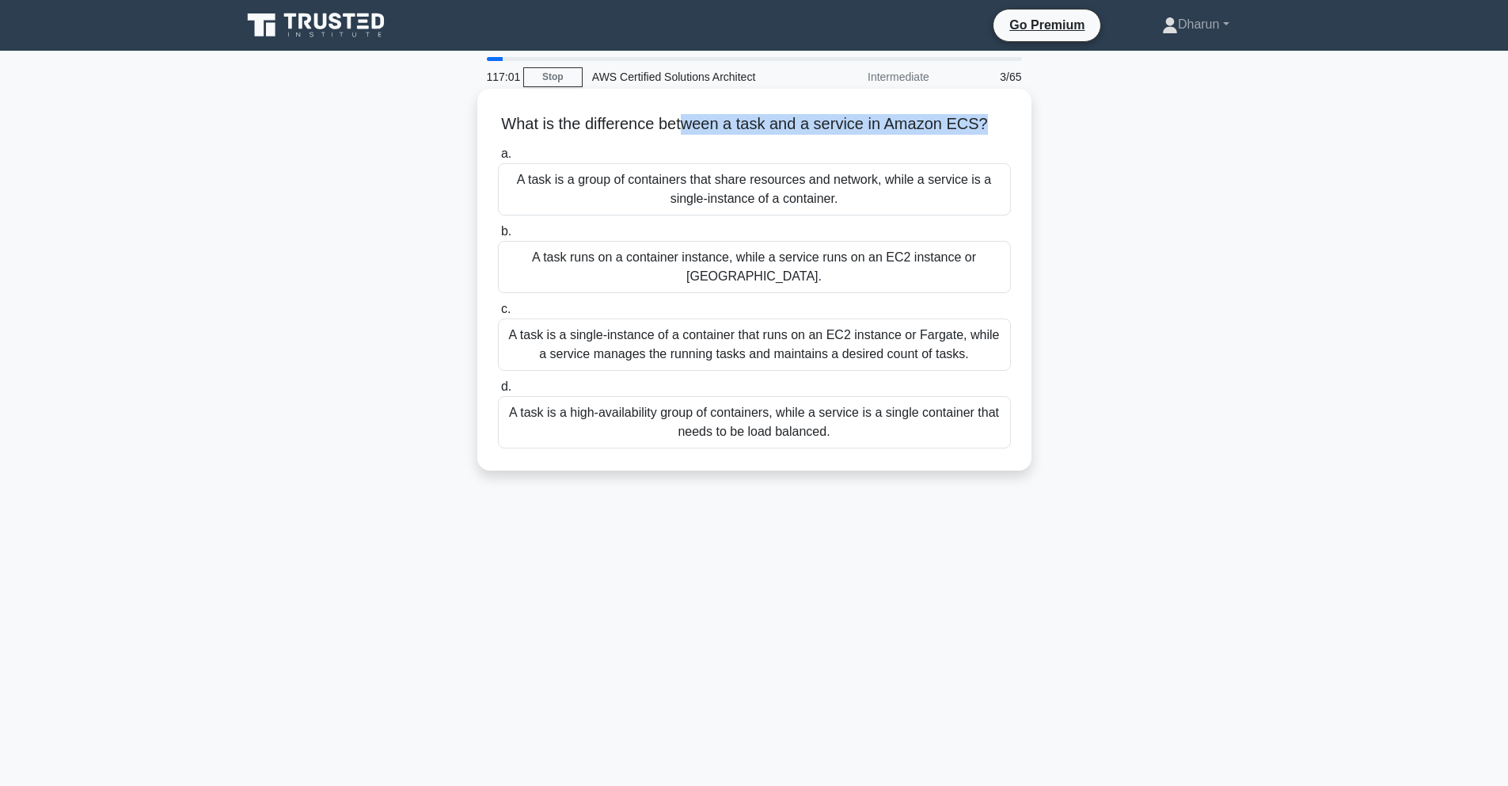
drag, startPoint x: 685, startPoint y: 122, endPoint x: 990, endPoint y: 143, distance: 305.6
click at [990, 143] on div "What is the difference between a task and a service in Amazon ECS? .spinner_0XT…" at bounding box center [755, 279] width 542 height 369
click at [1011, 145] on div "a. A task is a group of containers that share resources and network, while a se…" at bounding box center [755, 179] width 532 height 71
click at [788, 320] on div "A task is a single-instance of a container that runs on an EC2 instance or Farg…" at bounding box center [754, 344] width 513 height 52
click at [498, 314] on input "c. A task is a single-instance of a container that runs on an EC2 instance or F…" at bounding box center [498, 309] width 0 height 10
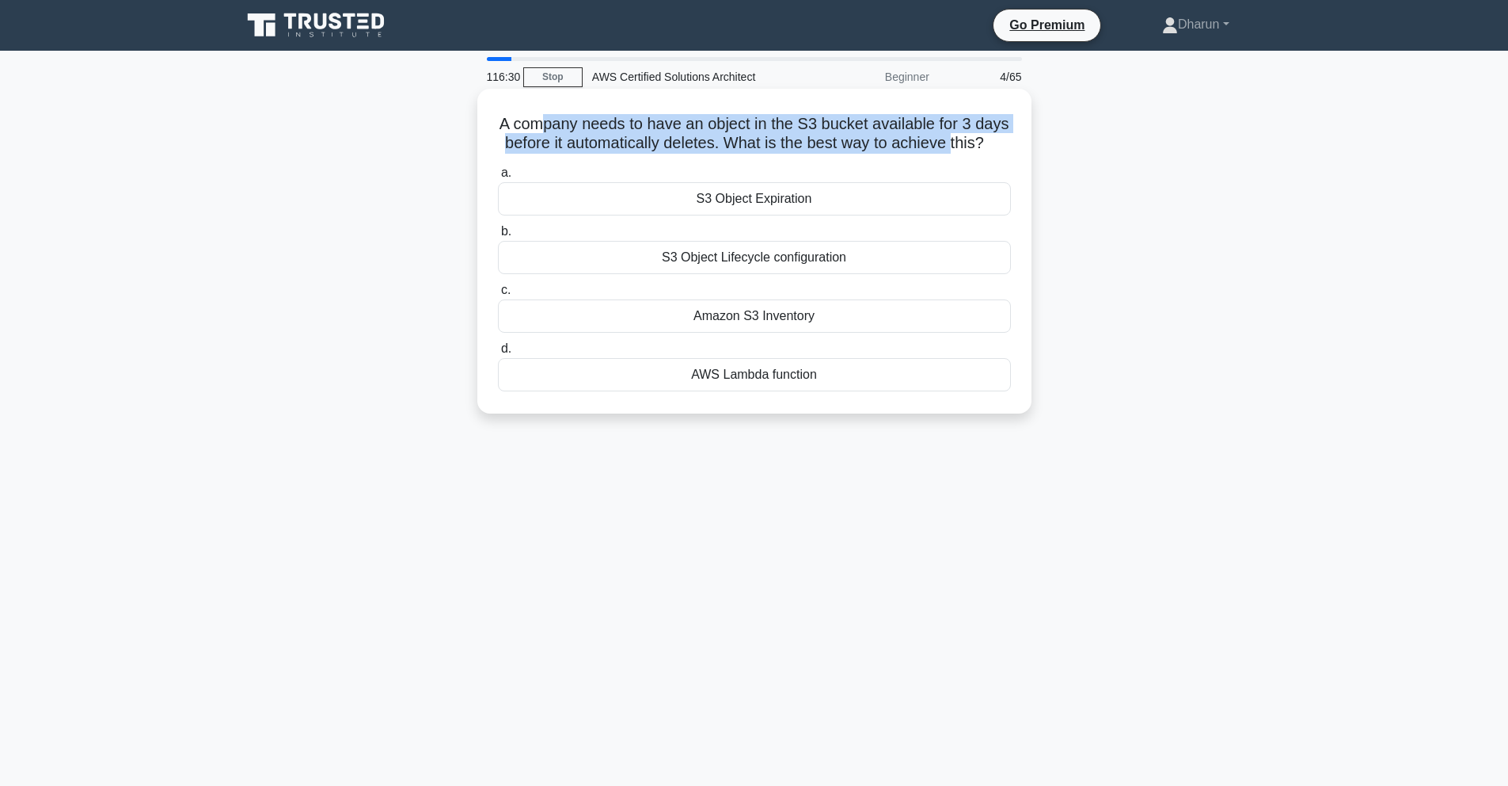
drag, startPoint x: 539, startPoint y: 116, endPoint x: 957, endPoint y: 146, distance: 418.4
click at [951, 145] on h5 "A company needs to have an object in the S3 bucket available for 3 days before …" at bounding box center [754, 134] width 516 height 40
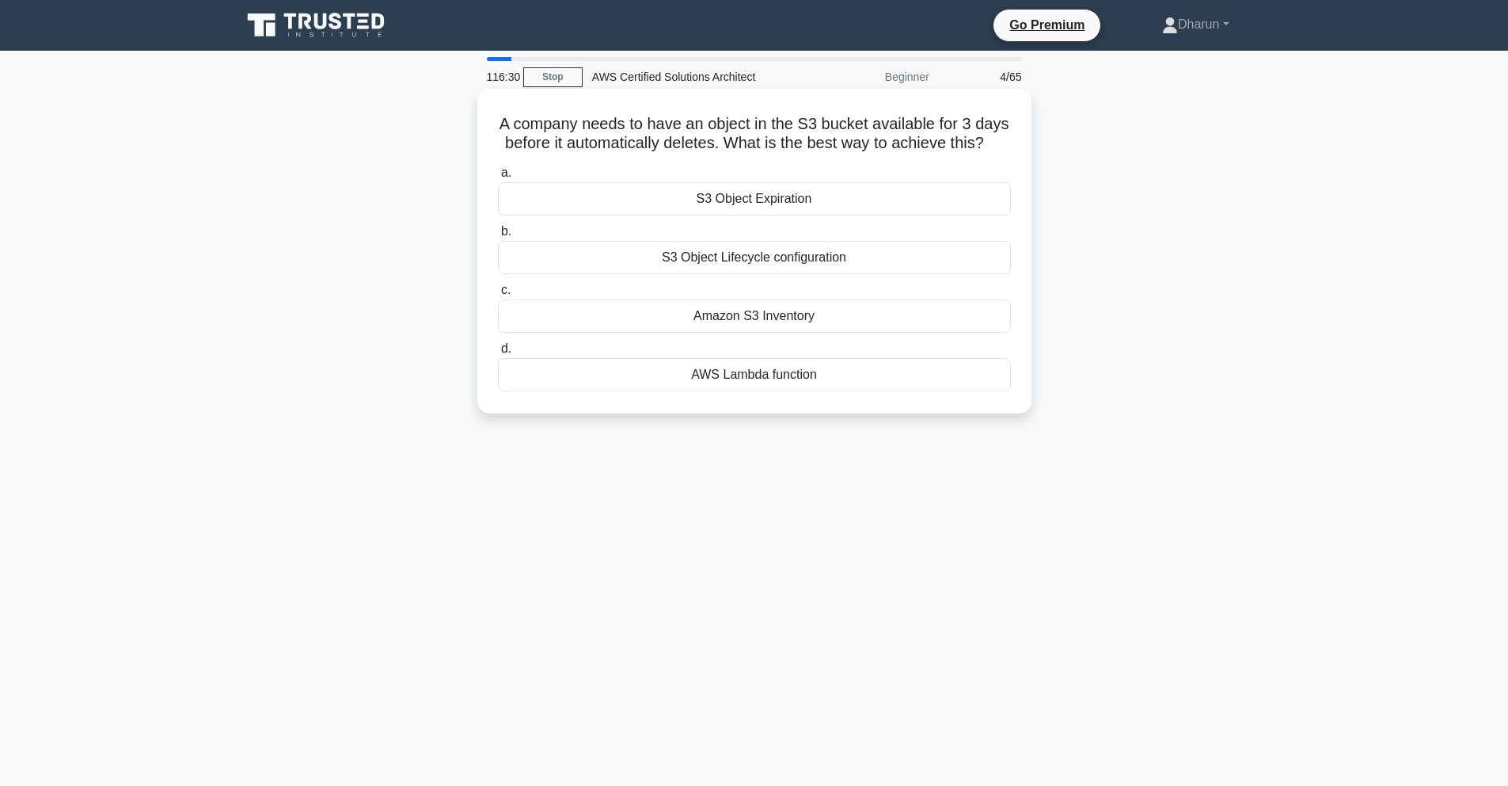
click at [981, 146] on h5 "A company needs to have an object in the S3 bucket available for 3 days before …" at bounding box center [754, 134] width 516 height 40
click at [820, 200] on div "S3 Object Expiration" at bounding box center [754, 198] width 513 height 33
click at [498, 178] on input "a. S3 Object Expiration" at bounding box center [498, 173] width 0 height 10
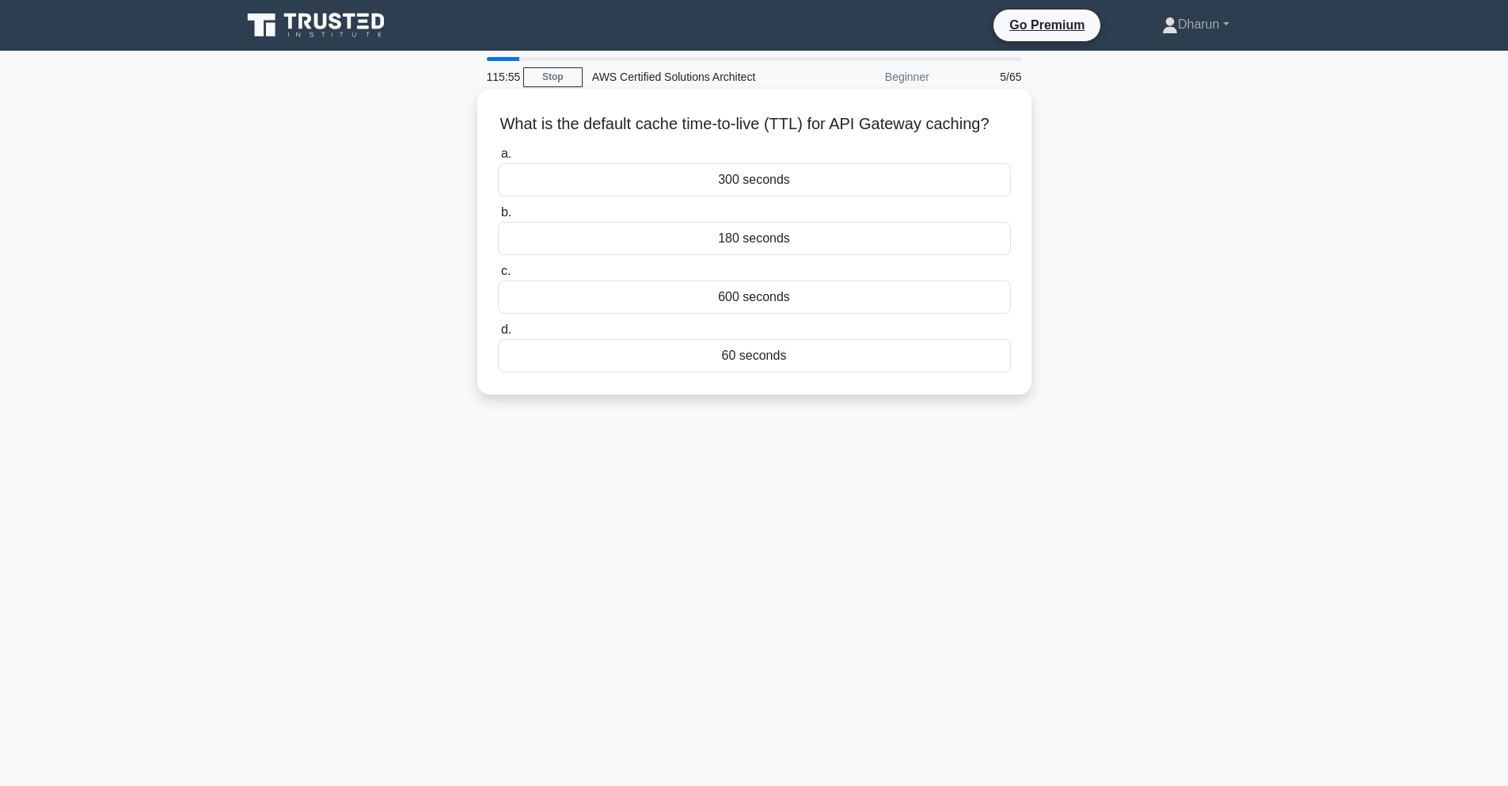
drag, startPoint x: 573, startPoint y: 135, endPoint x: 1029, endPoint y: 318, distance: 491.4
click at [996, 392] on div "What is the default cache time-to-live (TTL) for API Gateway caching? .spinner_…" at bounding box center [754, 242] width 554 height 306
click at [917, 124] on h5 "What is the default cache time-to-live (TTL) for API Gateway caching? .spinner_…" at bounding box center [754, 124] width 516 height 21
click at [757, 170] on div "300 seconds" at bounding box center [754, 179] width 513 height 33
click at [498, 159] on input "a. 300 seconds" at bounding box center [498, 154] width 0 height 10
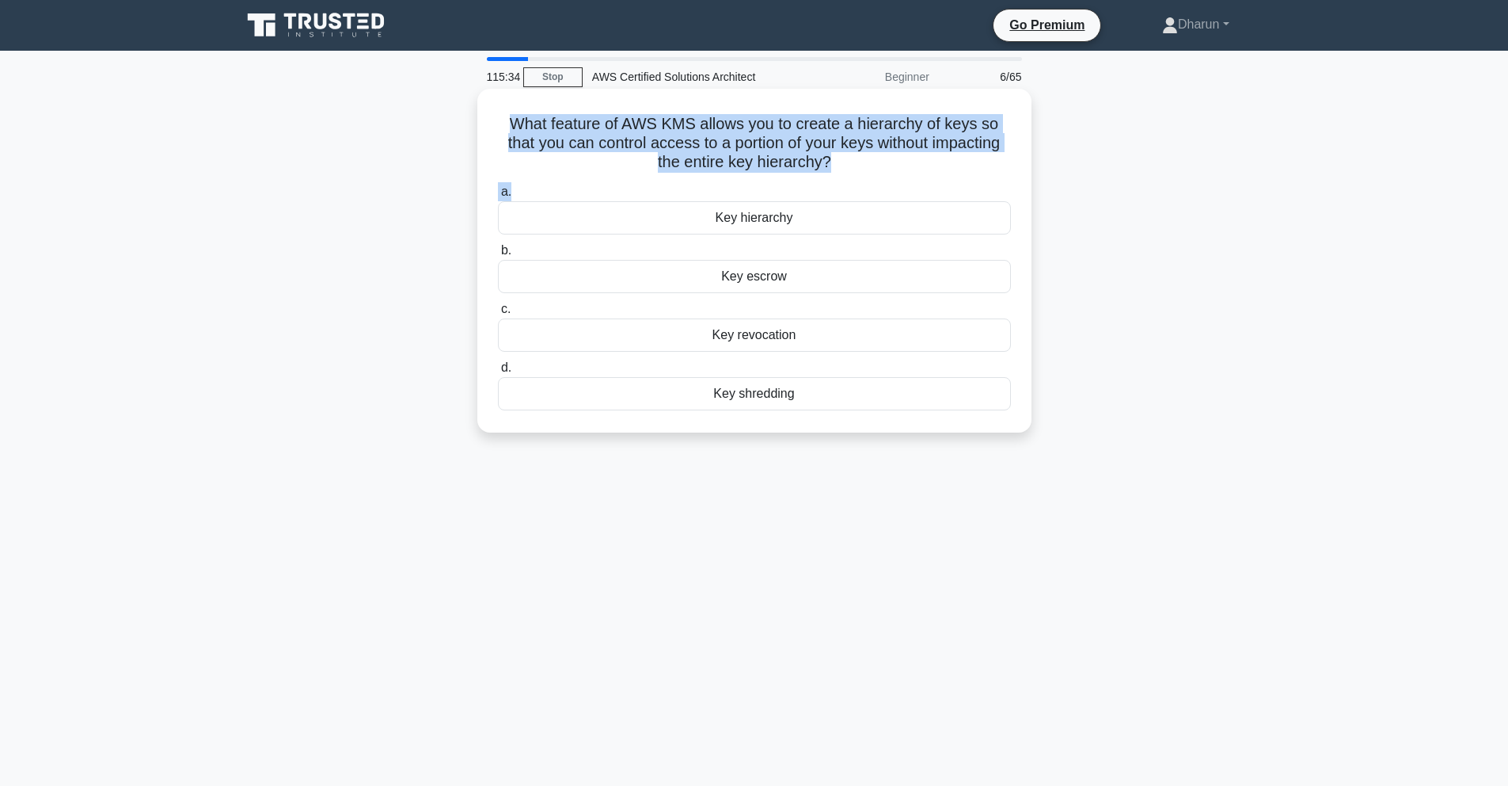
drag, startPoint x: 768, startPoint y: 192, endPoint x: 852, endPoint y: 193, distance: 84.0
click at [827, 193] on div "What feature of AWS KMS allows you to create a hierarchy of keys so that you ca…" at bounding box center [755, 260] width 542 height 331
click at [920, 185] on label "a. Key hierarchy" at bounding box center [754, 208] width 513 height 52
click at [498, 187] on input "a. Key hierarchy" at bounding box center [498, 192] width 0 height 10
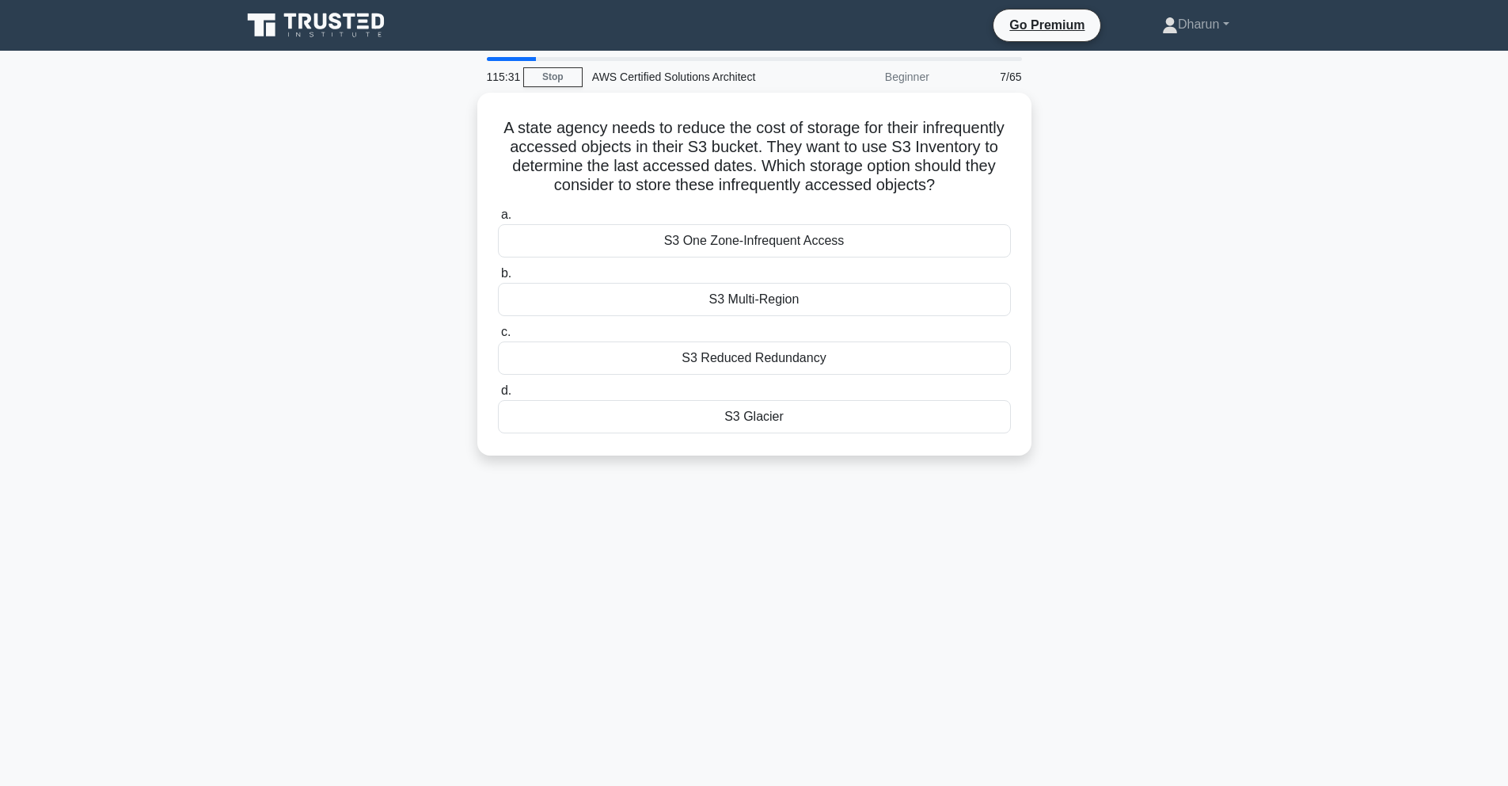
click at [415, 162] on div "A state agency needs to reduce the cost of storage for their infrequently acces…" at bounding box center [754, 284] width 1045 height 382
click at [413, 212] on div "A state agency needs to reduce the cost of storage for their infrequently acces…" at bounding box center [754, 284] width 1045 height 382
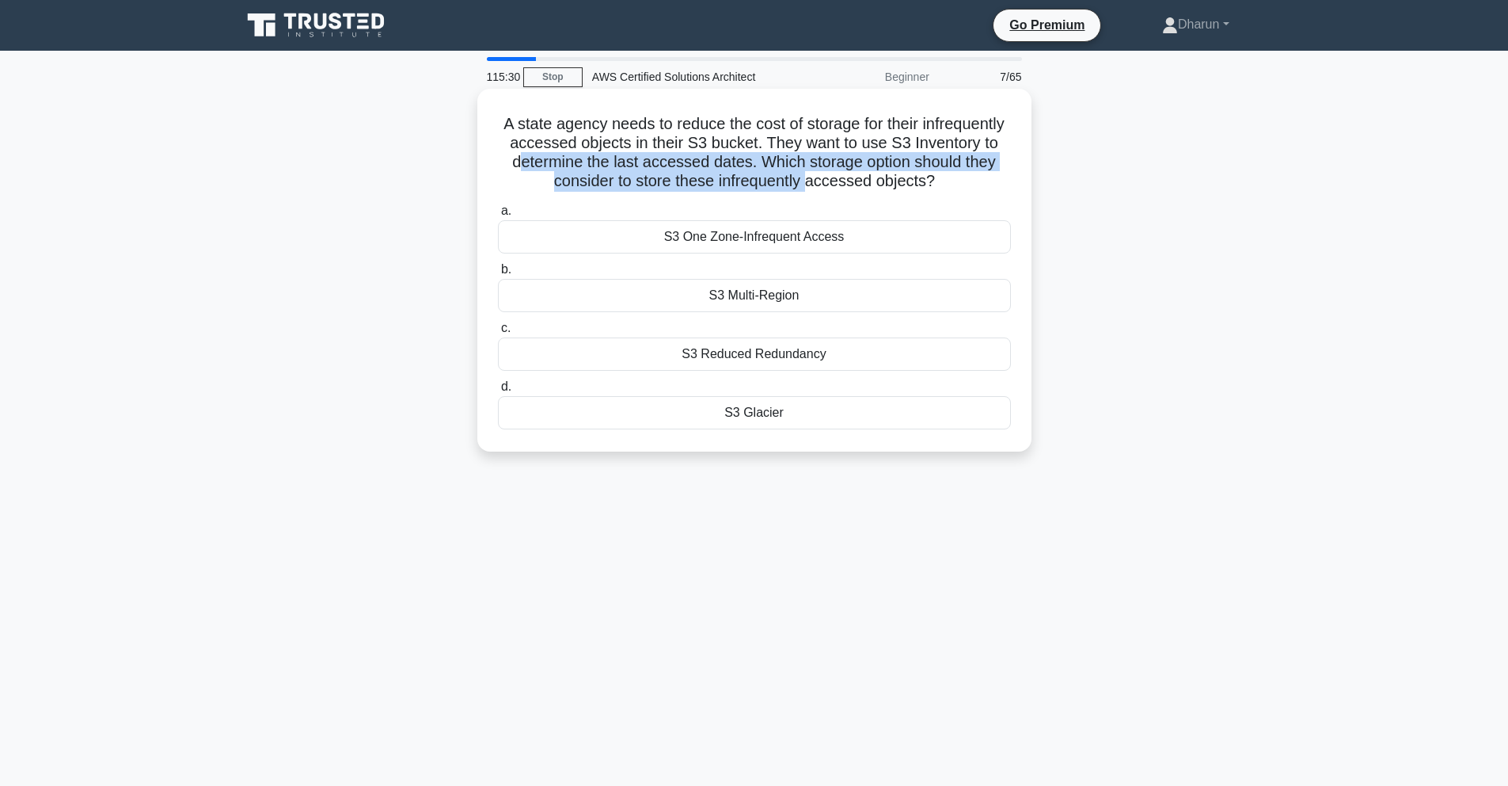
drag, startPoint x: 529, startPoint y: 159, endPoint x: 809, endPoint y: 174, distance: 280.7
click at [808, 174] on h5 "A state agency needs to reduce the cost of storage for their infrequently acces…" at bounding box center [754, 153] width 516 height 78
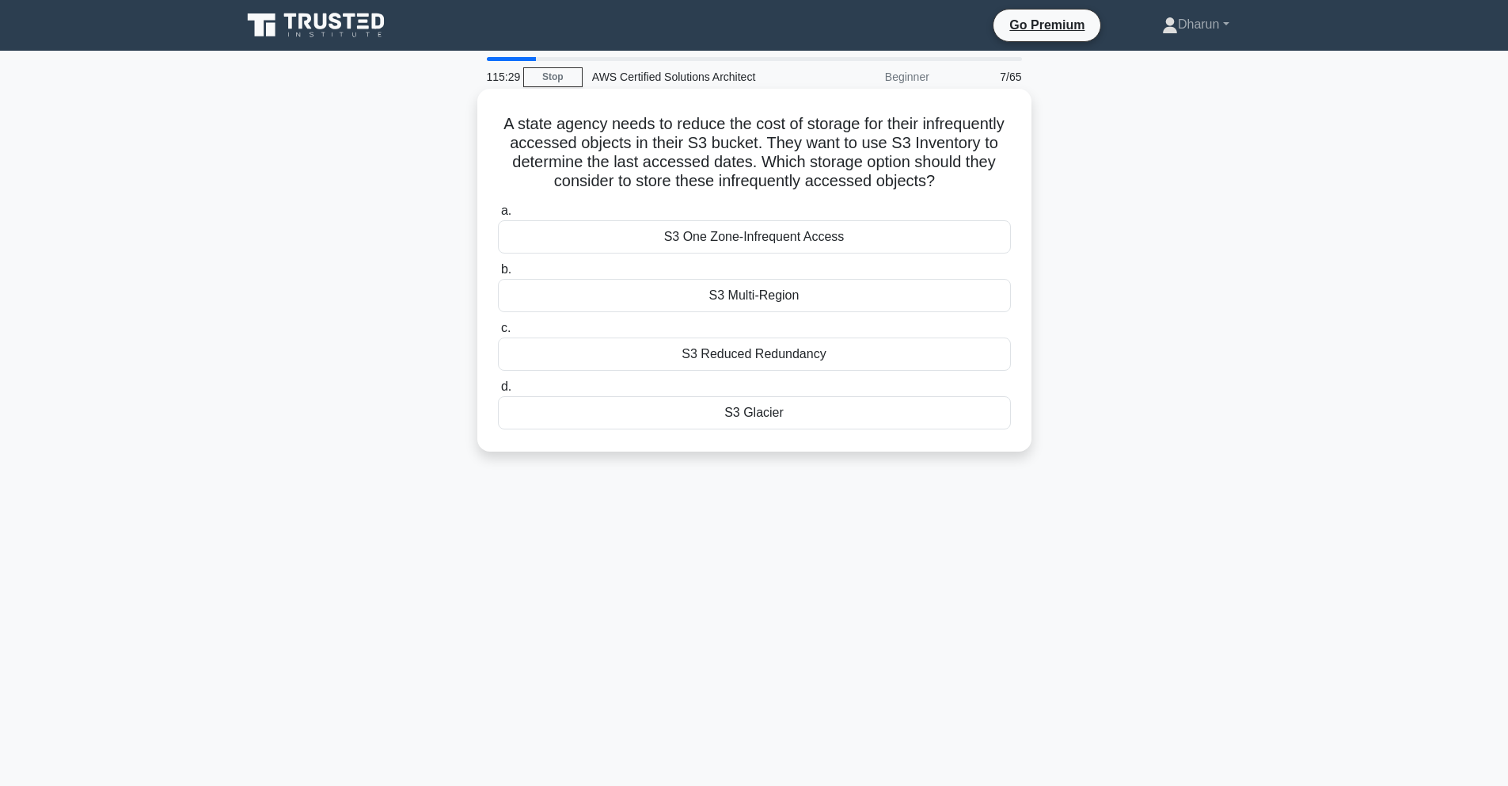
click at [843, 179] on h5 "A state agency needs to reduce the cost of storage for their infrequently acces…" at bounding box center [754, 153] width 516 height 78
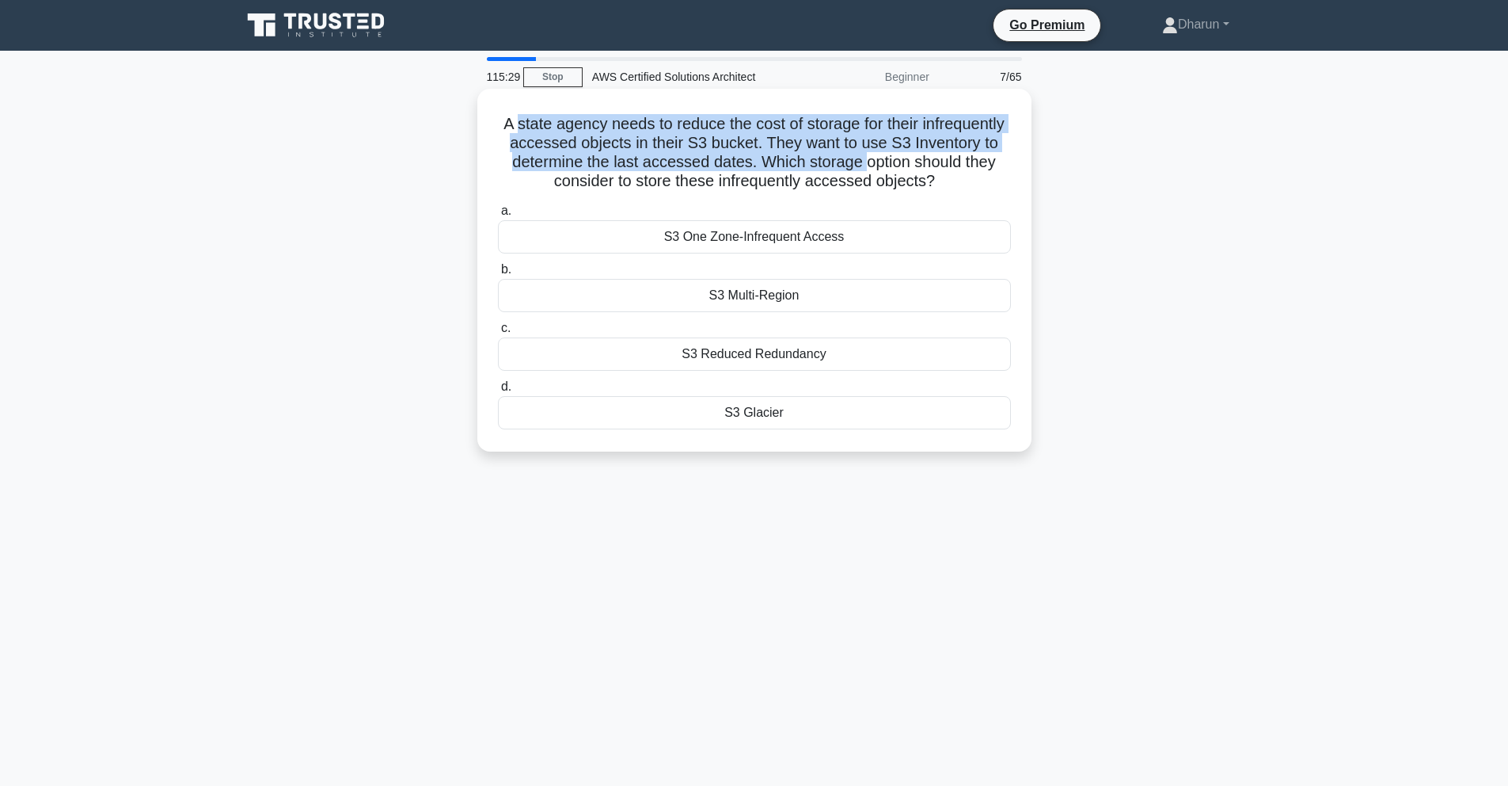
drag, startPoint x: 590, startPoint y: 136, endPoint x: 902, endPoint y: 176, distance: 314.5
click at [864, 170] on h5 "A state agency needs to reduce the cost of storage for their infrequently acces…" at bounding box center [754, 153] width 516 height 78
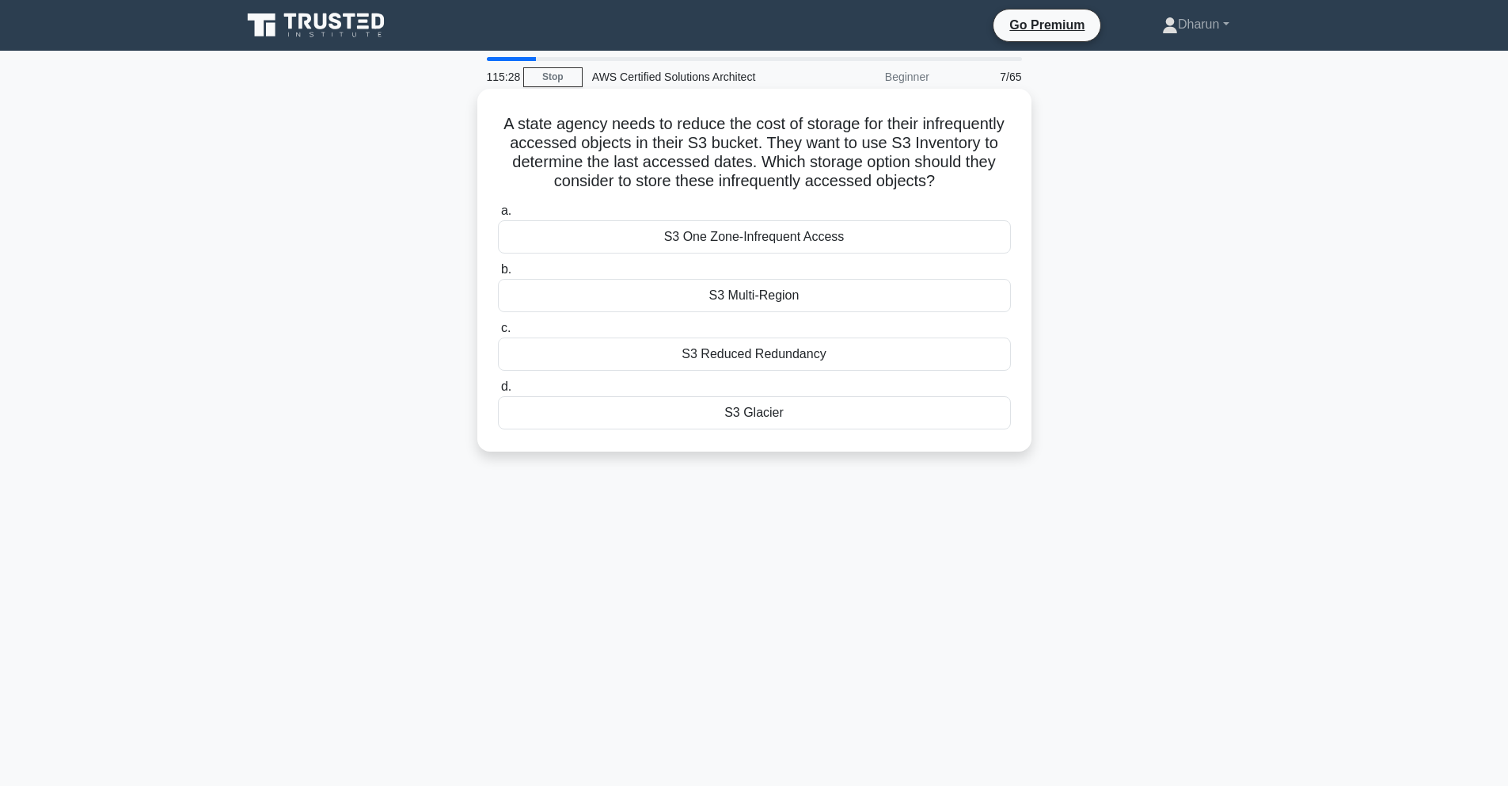
click at [902, 176] on h5 "A state agency needs to reduce the cost of storage for their infrequently acces…" at bounding box center [754, 153] width 516 height 78
click at [782, 241] on div "S3 One Zone-Infrequent Access" at bounding box center [754, 236] width 513 height 33
click at [498, 216] on input "a. S3 One Zone-Infrequent Access" at bounding box center [498, 211] width 0 height 10
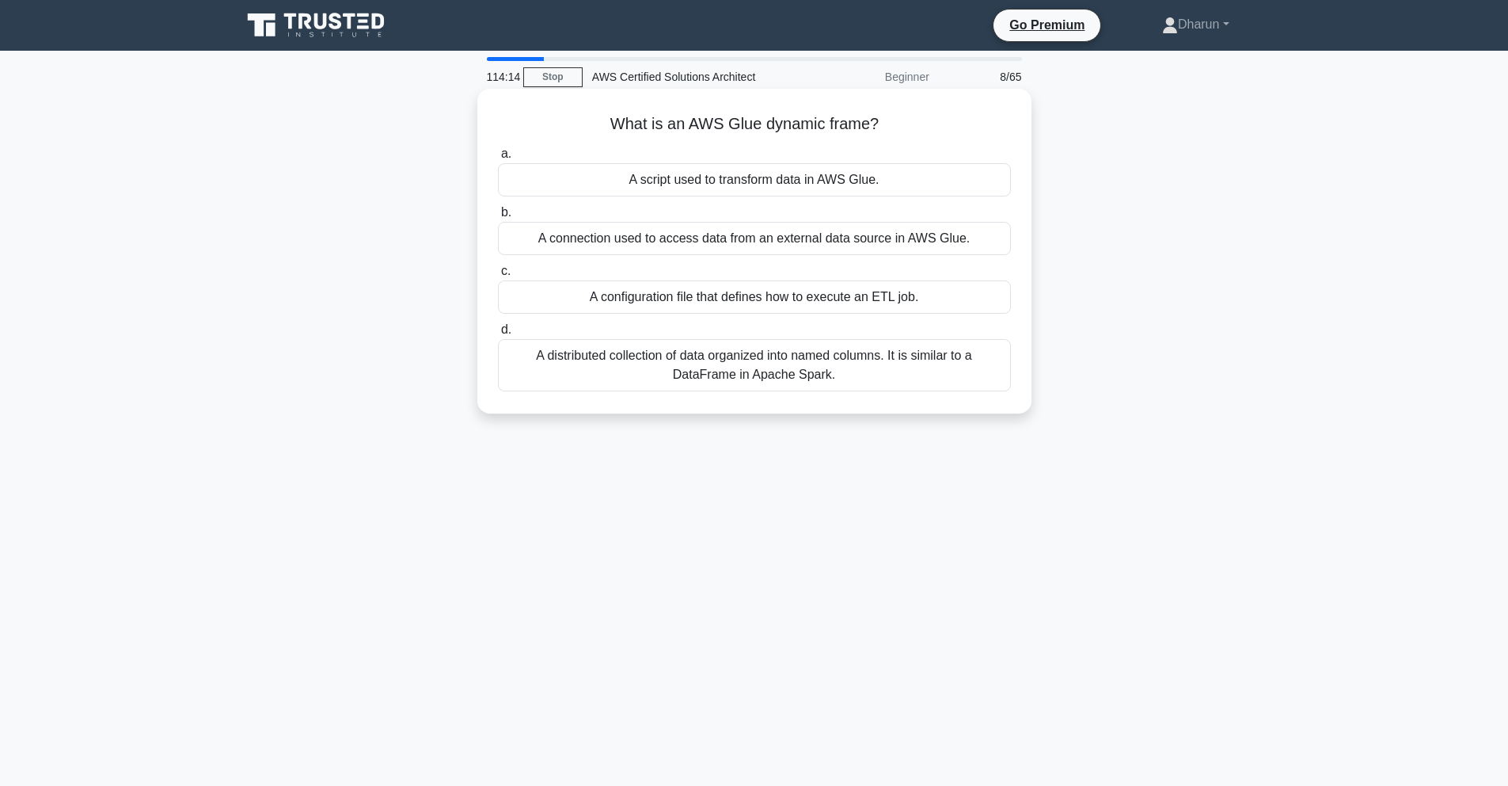
click at [841, 364] on div "A distributed collection of data organized into named columns. It is similar to…" at bounding box center [754, 365] width 513 height 52
click at [498, 335] on input "d. A distributed collection of data organized into named columns. It is similar…" at bounding box center [498, 330] width 0 height 10
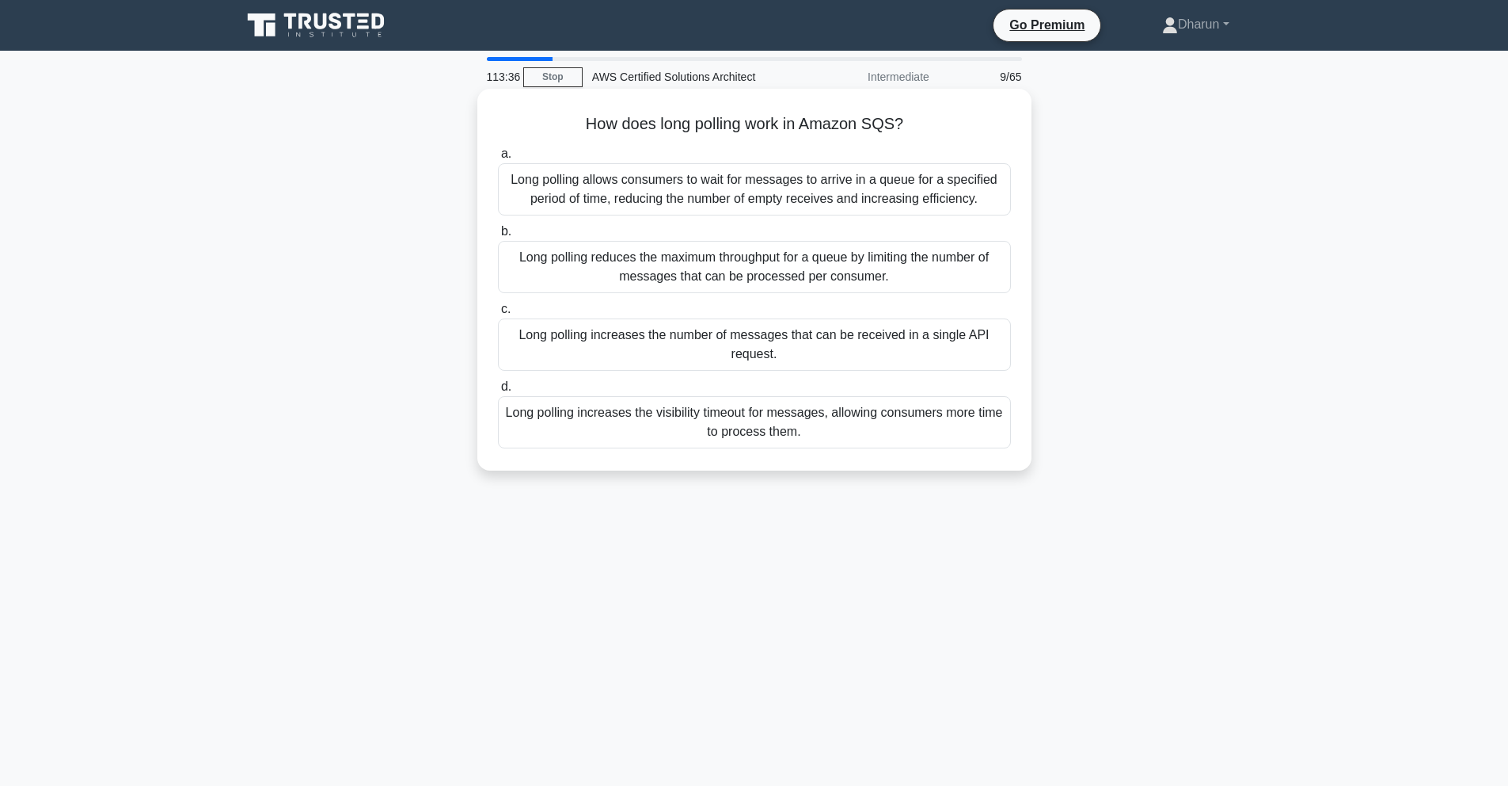
click at [748, 190] on div "Long polling allows consumers to wait for messages to arrive in a queue for a s…" at bounding box center [754, 189] width 513 height 52
click at [498, 159] on input "a. Long polling allows consumers to wait for messages to arrive in a queue for …" at bounding box center [498, 154] width 0 height 10
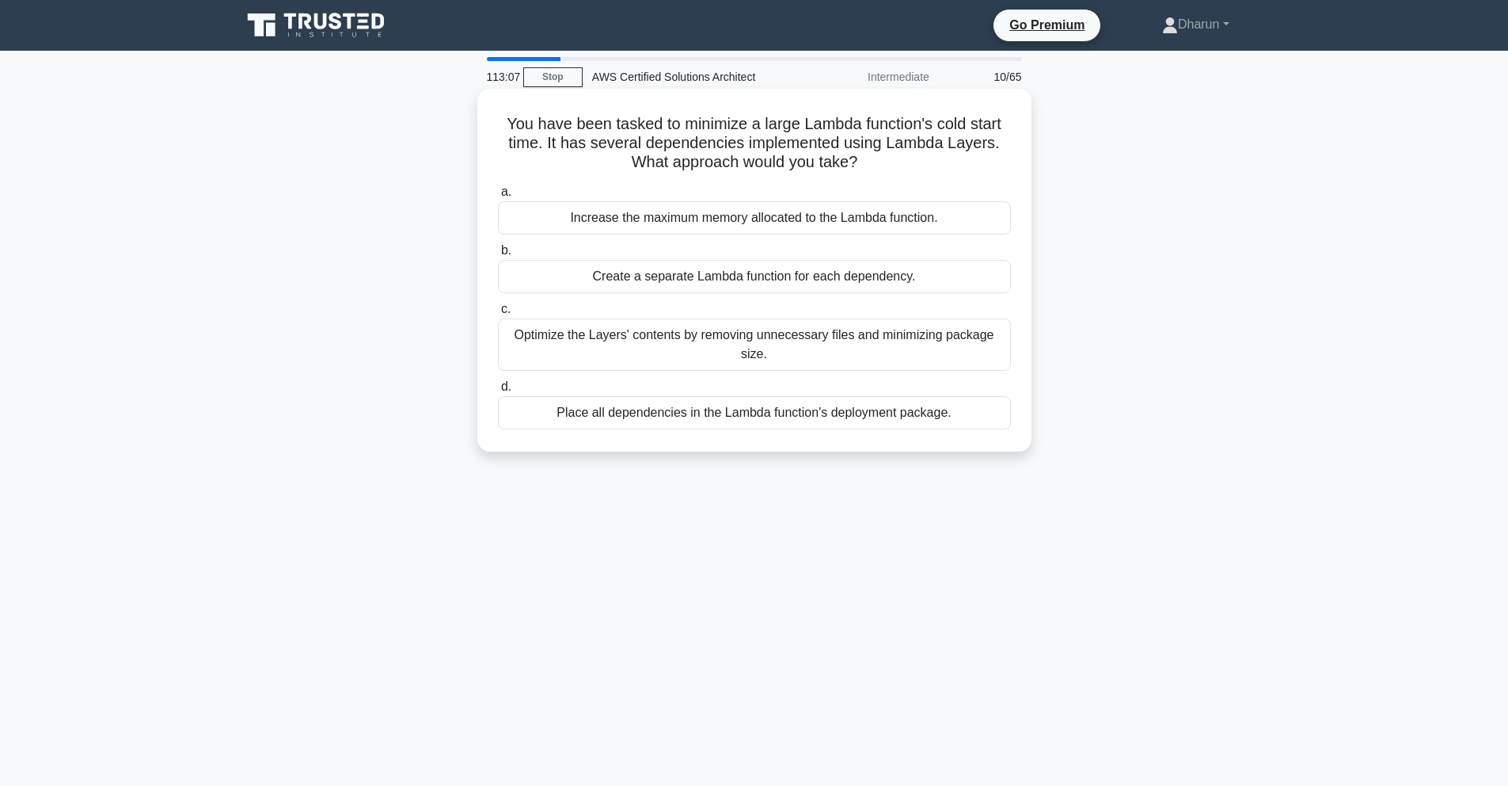
drag, startPoint x: 734, startPoint y: 151, endPoint x: 883, endPoint y: 166, distance: 149.6
click at [883, 166] on h5 "You have been tasked to minimize a large Lambda function's cold start time. It …" at bounding box center [754, 143] width 516 height 59
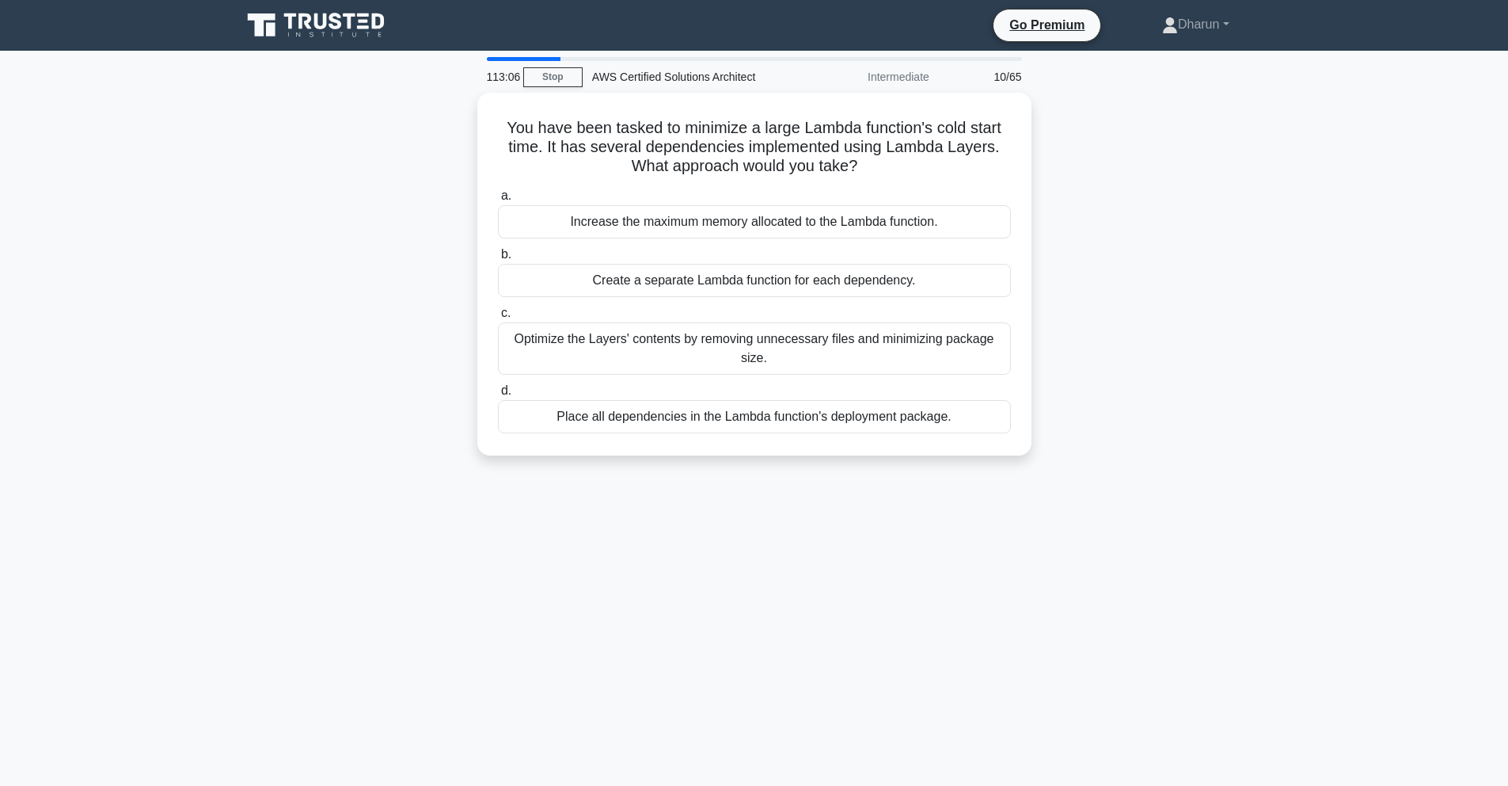
copy h5 "You have been tasked to minimize a large Lambda function's cold start time. It …"
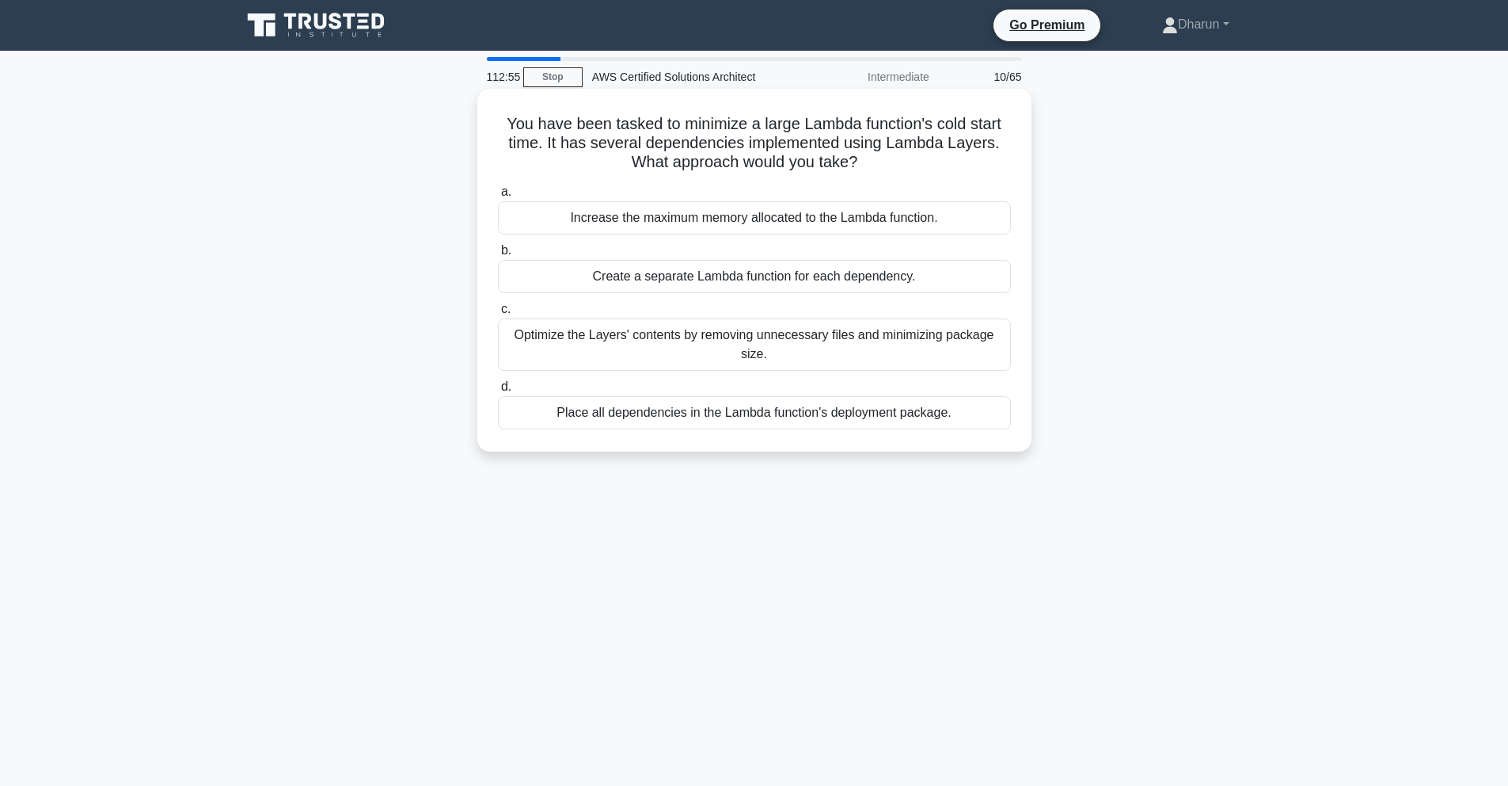
click at [898, 397] on div "Place all dependencies in the Lambda function's deployment package." at bounding box center [754, 412] width 513 height 33
click at [498, 392] on input "d. Place all dependencies in the Lambda function's deployment package." at bounding box center [498, 387] width 0 height 10
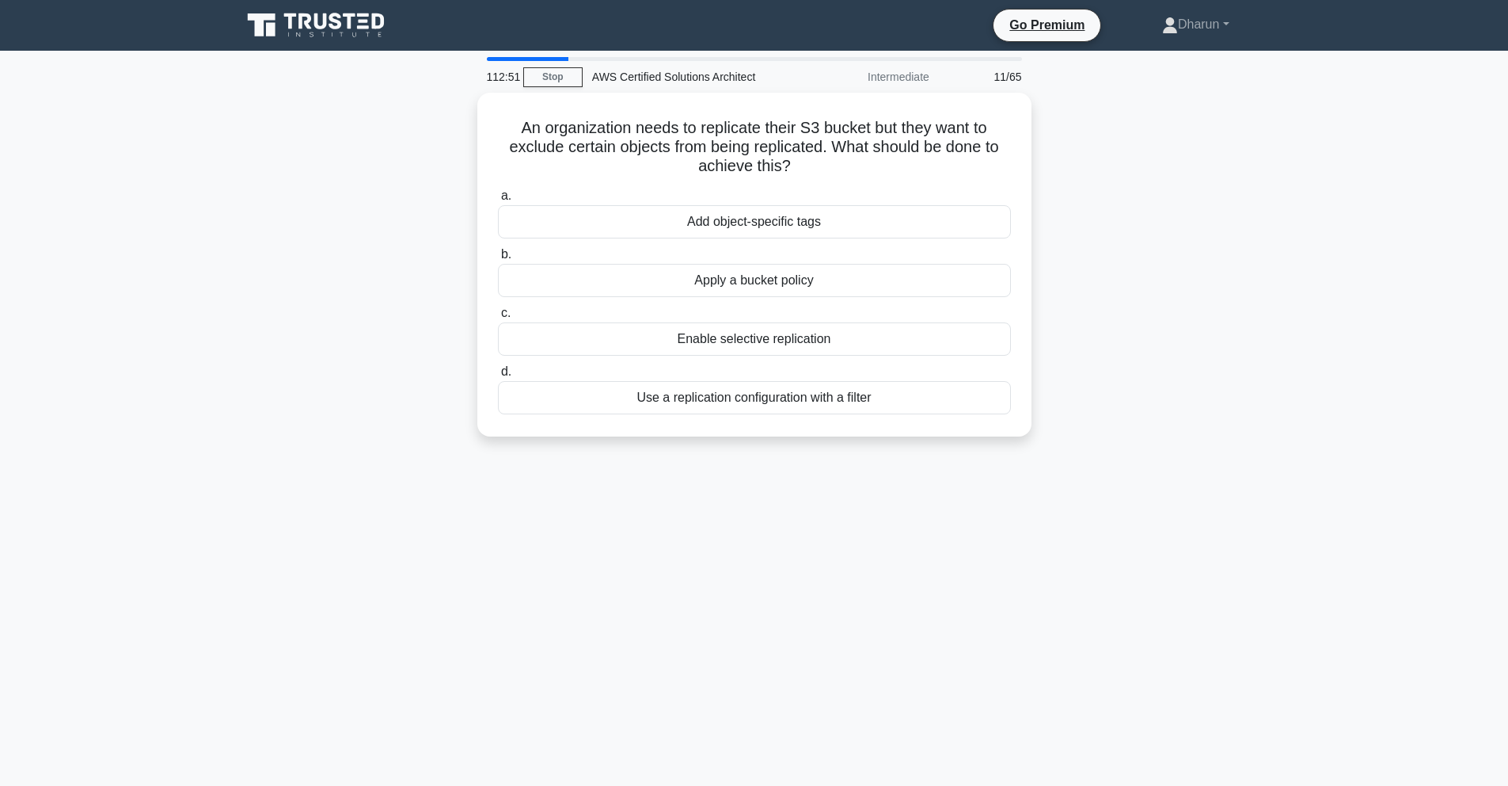
drag, startPoint x: 506, startPoint y: 118, endPoint x: 1090, endPoint y: 562, distance: 733.4
click at [1075, 575] on div "112:51 Stop AWS Certified Solutions Architect Intermediate 11/65 An organizatio…" at bounding box center [754, 453] width 1045 height 792
click at [1242, 513] on div "112:51 Stop AWS Certified Solutions Architect Intermediate 11/65 An organizatio…" at bounding box center [754, 453] width 1045 height 792
click at [891, 400] on div "Use a replication configuration with a filter" at bounding box center [754, 393] width 513 height 33
click at [498, 373] on input "d. Use a replication configuration with a filter" at bounding box center [498, 368] width 0 height 10
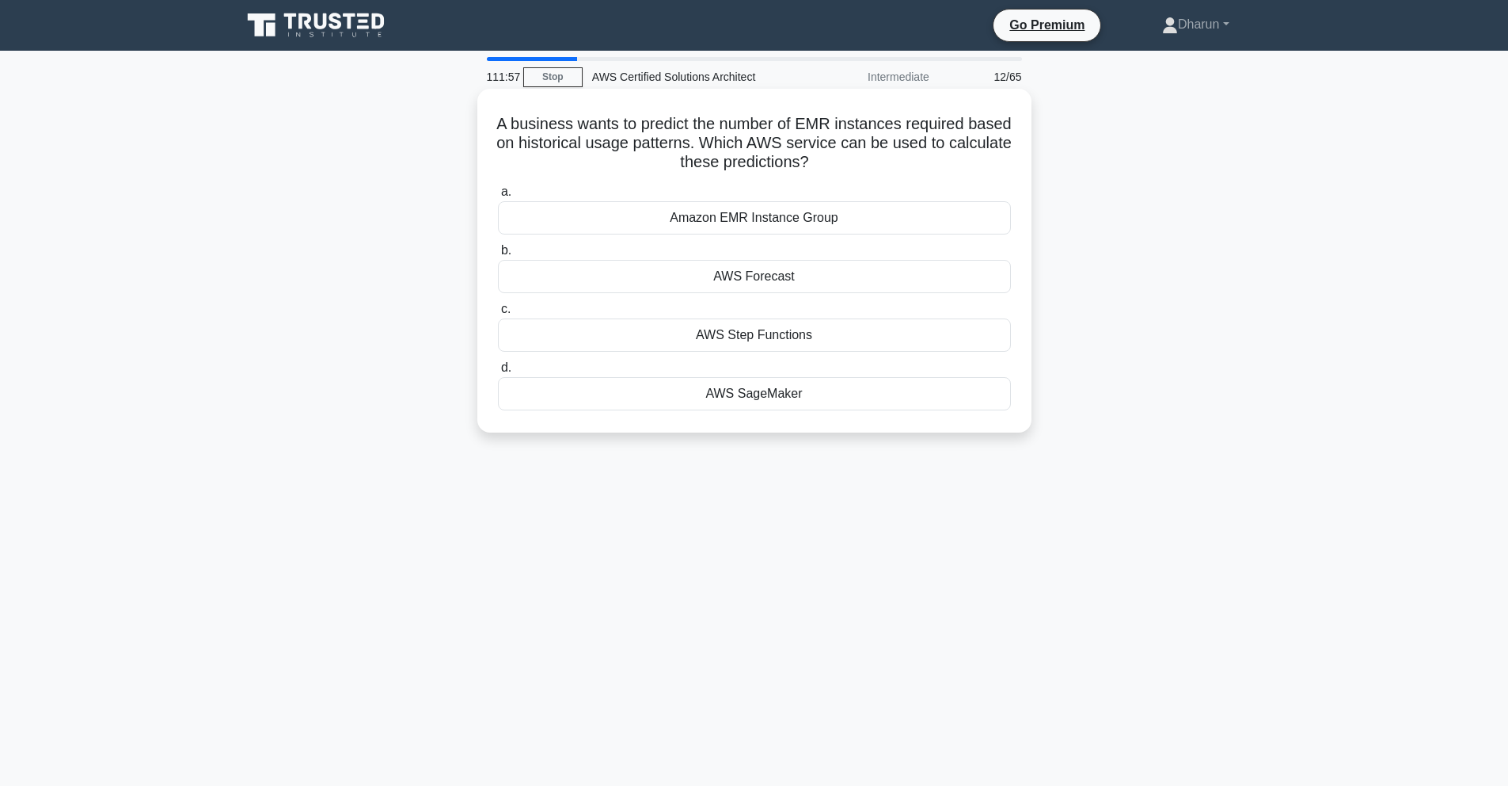
click at [885, 147] on h5 "A business wants to predict the number of EMR instances required based on histo…" at bounding box center [754, 143] width 516 height 59
drag, startPoint x: 579, startPoint y: 108, endPoint x: 858, endPoint y: 162, distance: 283.9
click at [858, 162] on div "A business wants to predict the number of EMR instances required based on histo…" at bounding box center [755, 260] width 542 height 331
click at [857, 162] on h5 "A business wants to predict the number of EMR instances required based on histo…" at bounding box center [754, 143] width 516 height 59
click at [808, 276] on div "AWS Forecast" at bounding box center [754, 276] width 513 height 33
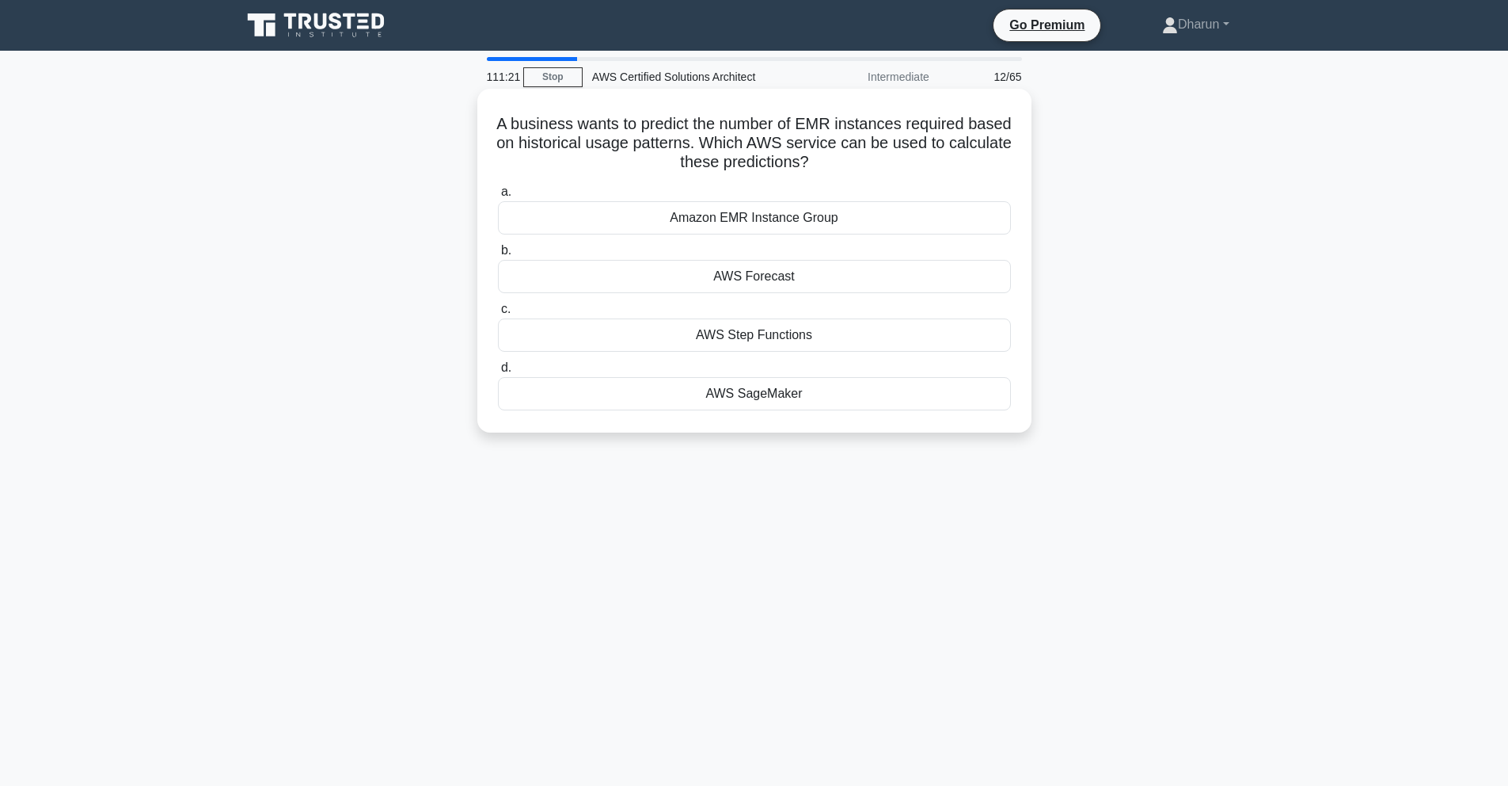
click at [498, 256] on input "b. AWS Forecast" at bounding box center [498, 250] width 0 height 10
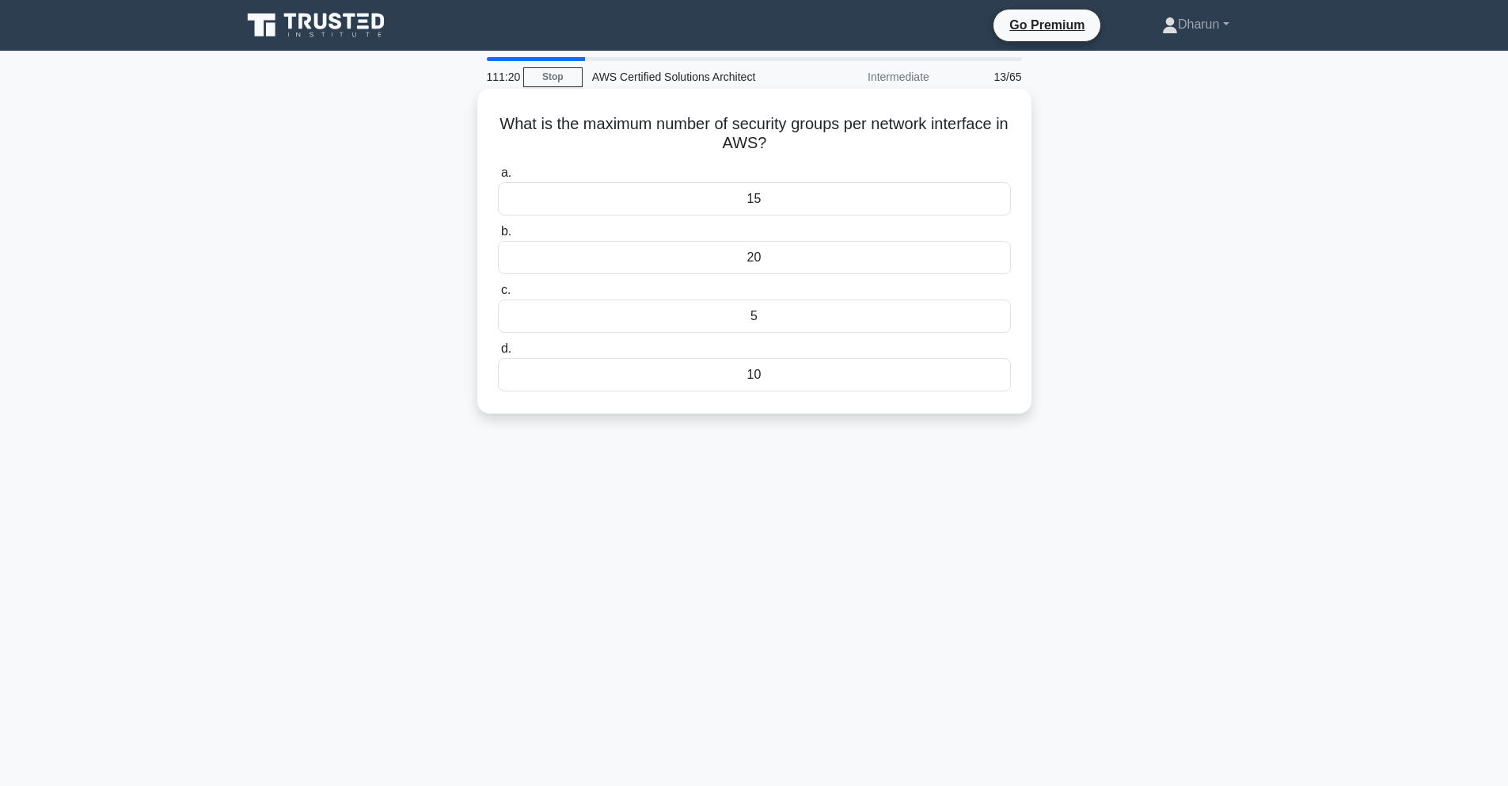
drag, startPoint x: 491, startPoint y: 123, endPoint x: 900, endPoint y: 321, distance: 455.1
click at [900, 321] on div "What is the maximum number of security groups per network interface in AWS? .sp…" at bounding box center [754, 251] width 554 height 325
click at [1213, 371] on div "What is the maximum number of security groups per network interface in AWS? .sp…" at bounding box center [754, 265] width 1045 height 344
click at [797, 315] on div "5" at bounding box center [754, 315] width 513 height 33
click at [498, 295] on input "c. 5" at bounding box center [498, 290] width 0 height 10
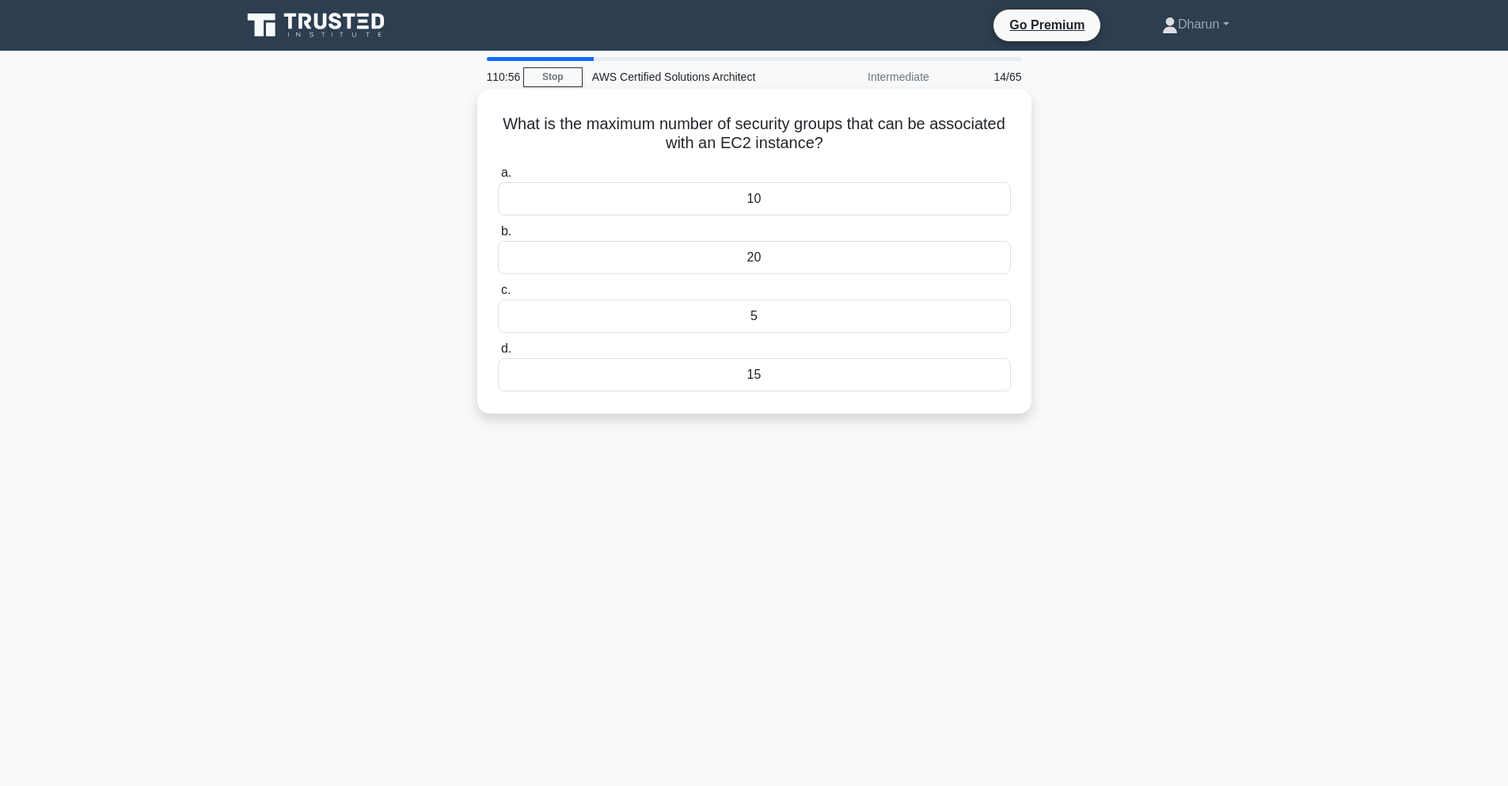
click at [787, 318] on div "5" at bounding box center [754, 315] width 513 height 33
click at [498, 295] on input "c. 5" at bounding box center [498, 290] width 0 height 10
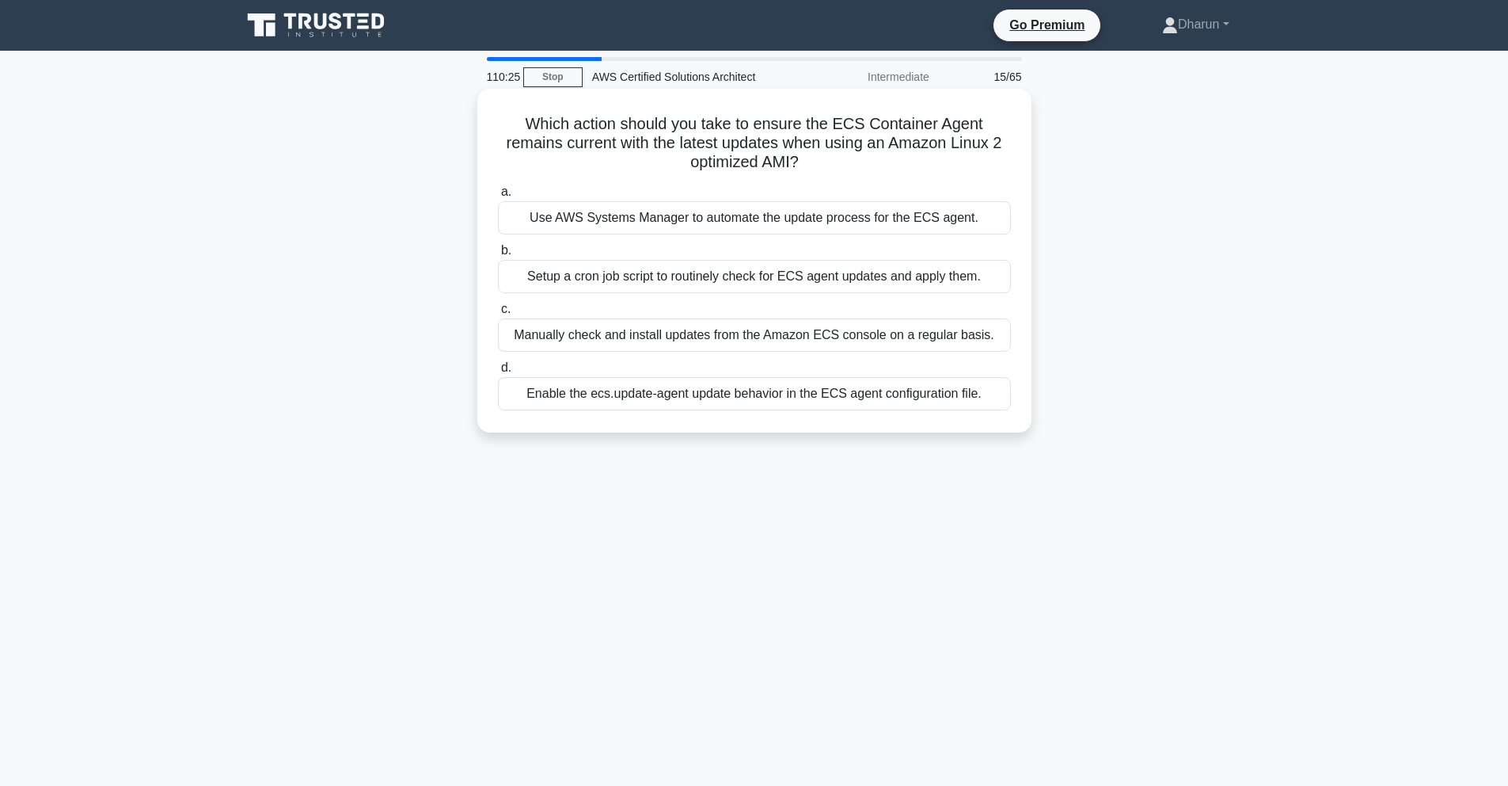
drag, startPoint x: 489, startPoint y: 121, endPoint x: 810, endPoint y: 169, distance: 325.0
click at [810, 169] on div "Which action should you take to ensure the ECS Container Agent remains current …" at bounding box center [755, 260] width 542 height 331
copy h5 "Which action should you take to ensure the ECS Container Agent remains current …"
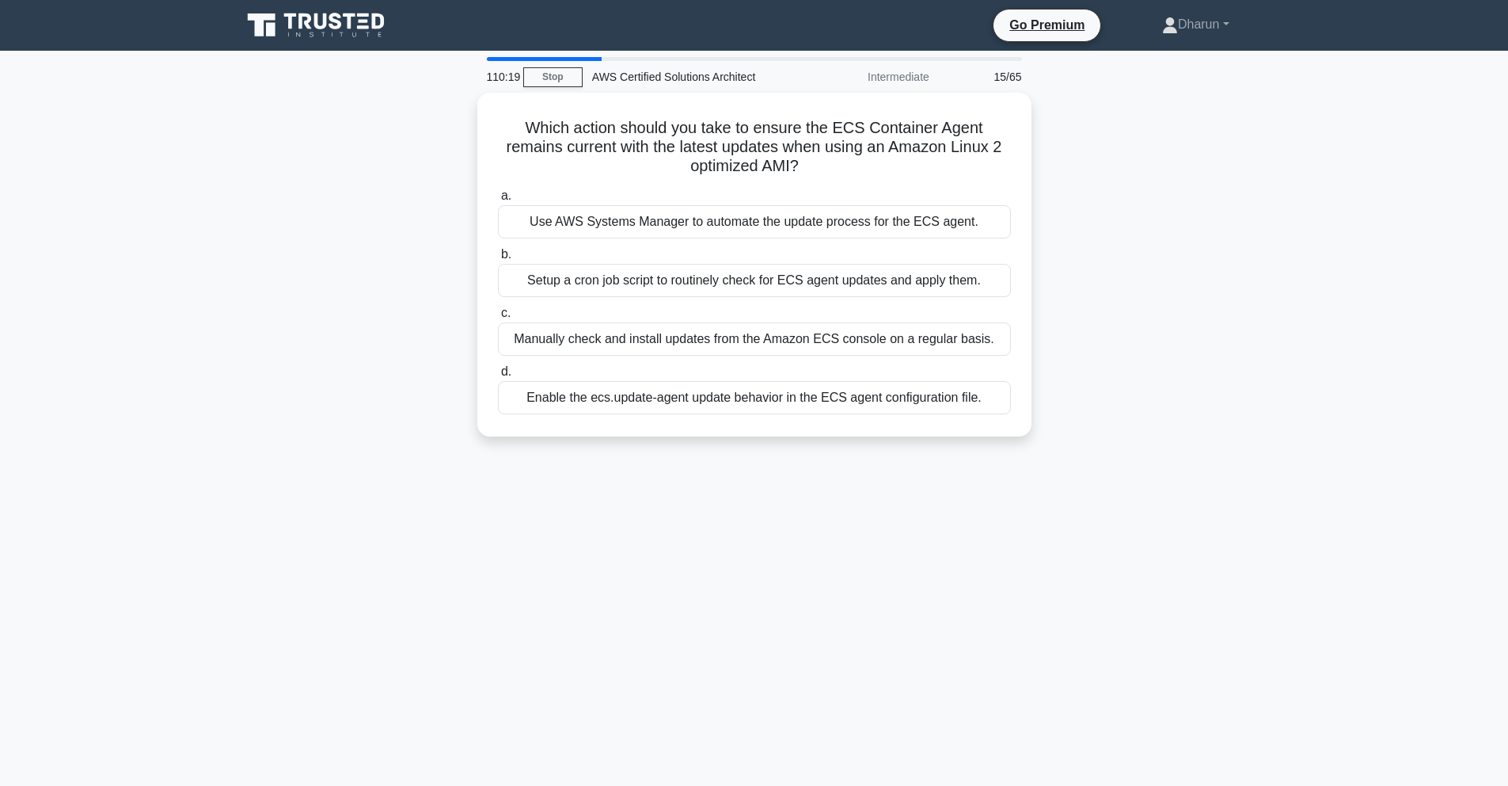
click at [583, 532] on div "110:19 Stop AWS Certified Solutions Architect Intermediate 15/65 Which action s…" at bounding box center [754, 453] width 1045 height 792
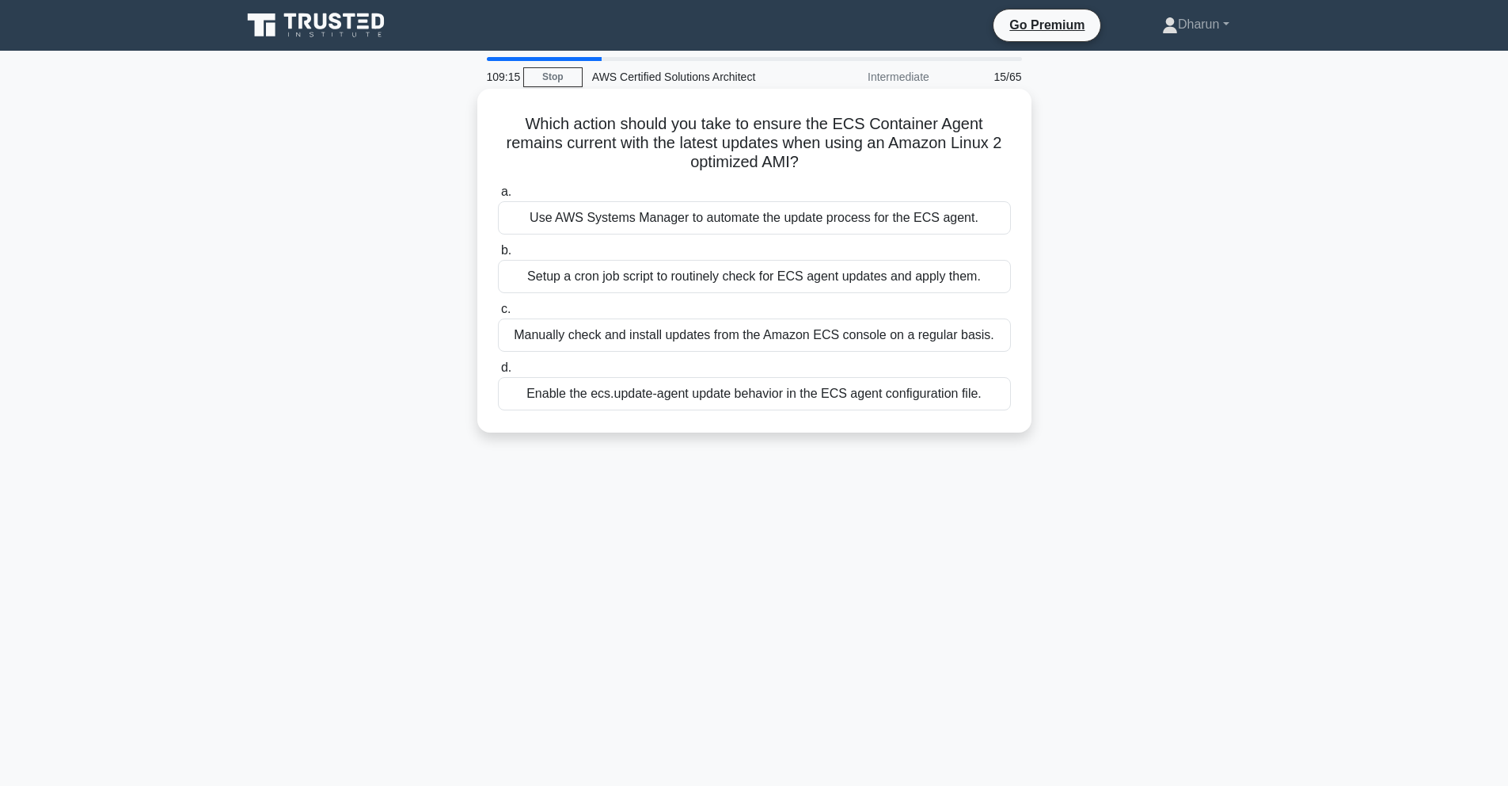
click at [888, 336] on div "Manually check and install updates from the Amazon ECS console on a regular bas…" at bounding box center [754, 334] width 513 height 33
click at [498, 314] on input "c. Manually check and install updates from the Amazon ECS console on a regular …" at bounding box center [498, 309] width 0 height 10
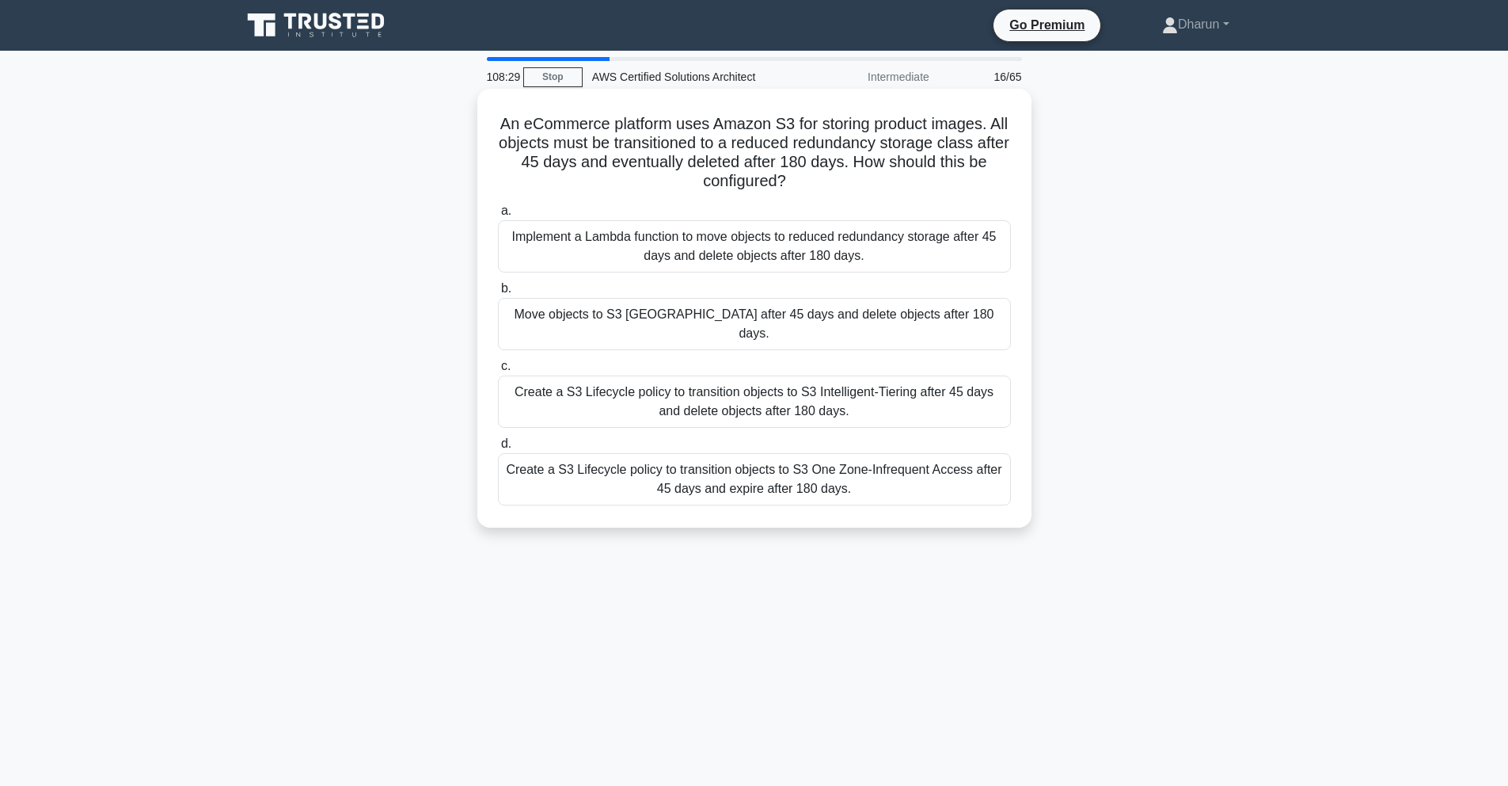
drag, startPoint x: 513, startPoint y: 120, endPoint x: 876, endPoint y: 189, distance: 369.2
click at [876, 189] on div "An eCommerce platform uses Amazon S3 for storing product images. All objects mu…" at bounding box center [755, 308] width 542 height 426
copy h5 "An eCommerce platform uses Amazon S3 for storing product images. All objects mu…"
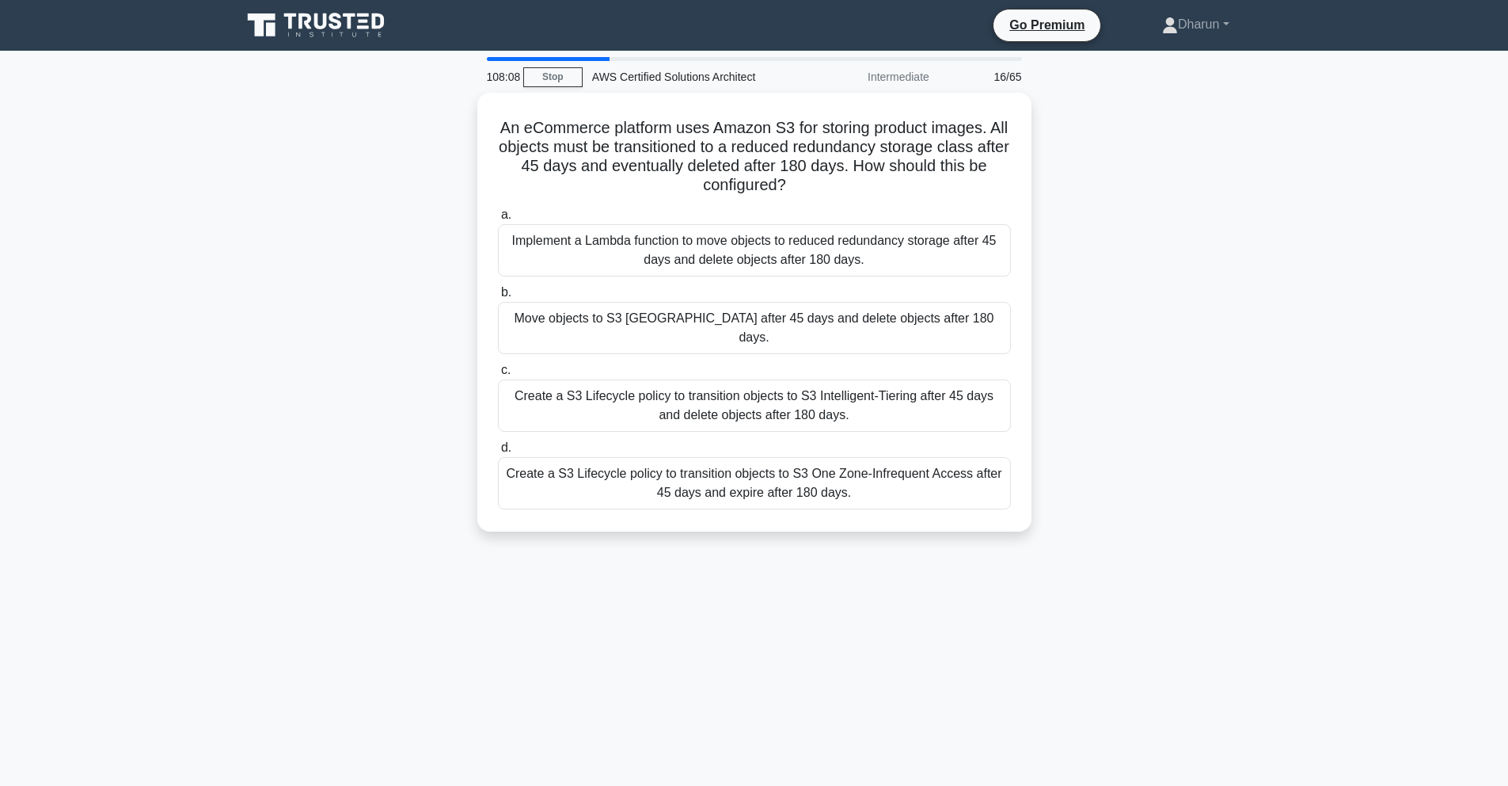
click at [986, 598] on div "108:08 Stop AWS Certified Solutions Architect Intermediate 16/65 An eCommerce p…" at bounding box center [754, 453] width 1045 height 792
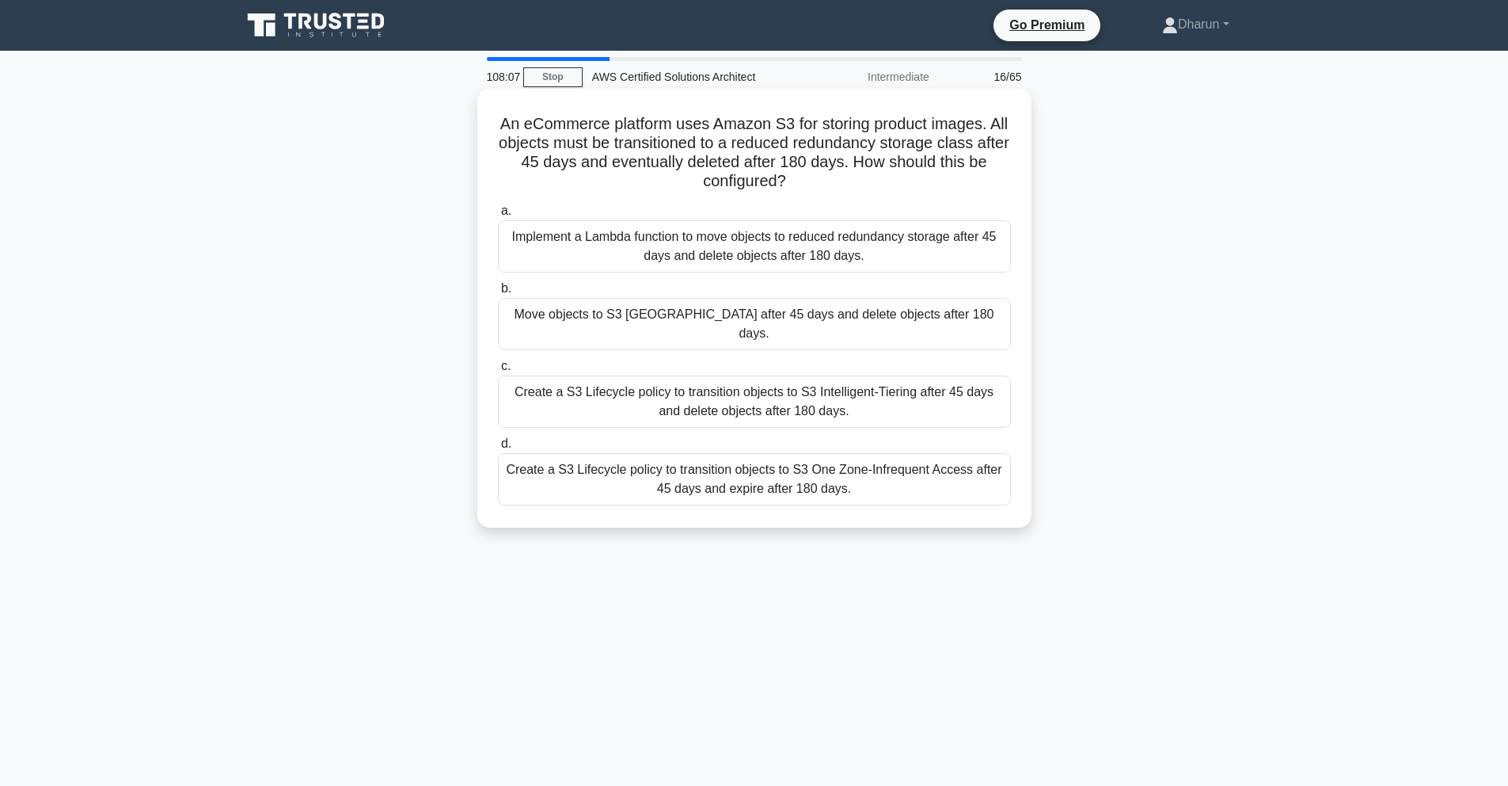
click at [887, 473] on div "Create a S3 Lifecycle policy to transition objects to S3 One Zone-Infrequent Ac…" at bounding box center [754, 479] width 513 height 52
click at [498, 449] on input "d. Create a S3 Lifecycle policy to transition objects to S3 One Zone-Infrequent…" at bounding box center [498, 444] width 0 height 10
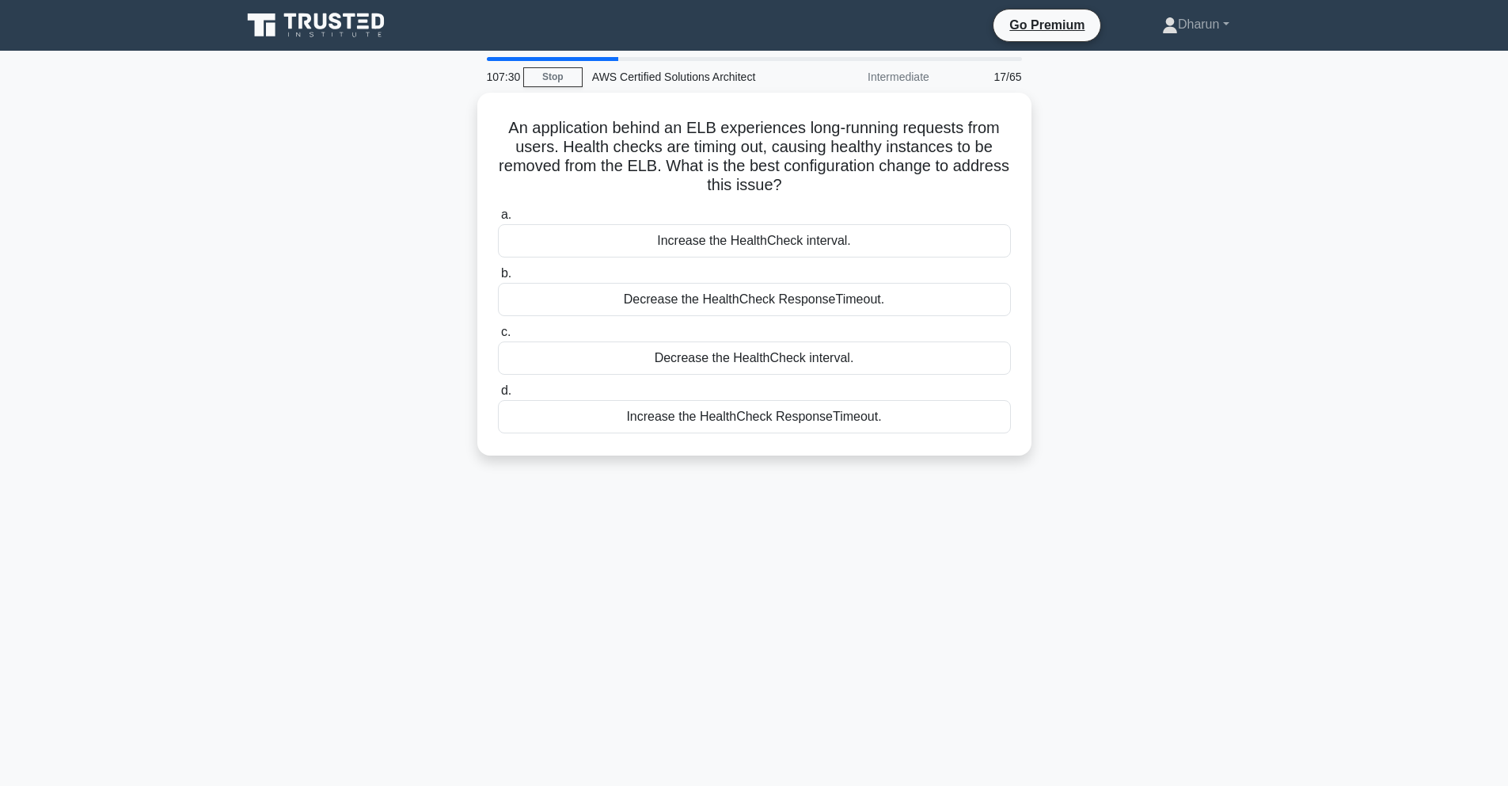
scroll to position [3, 0]
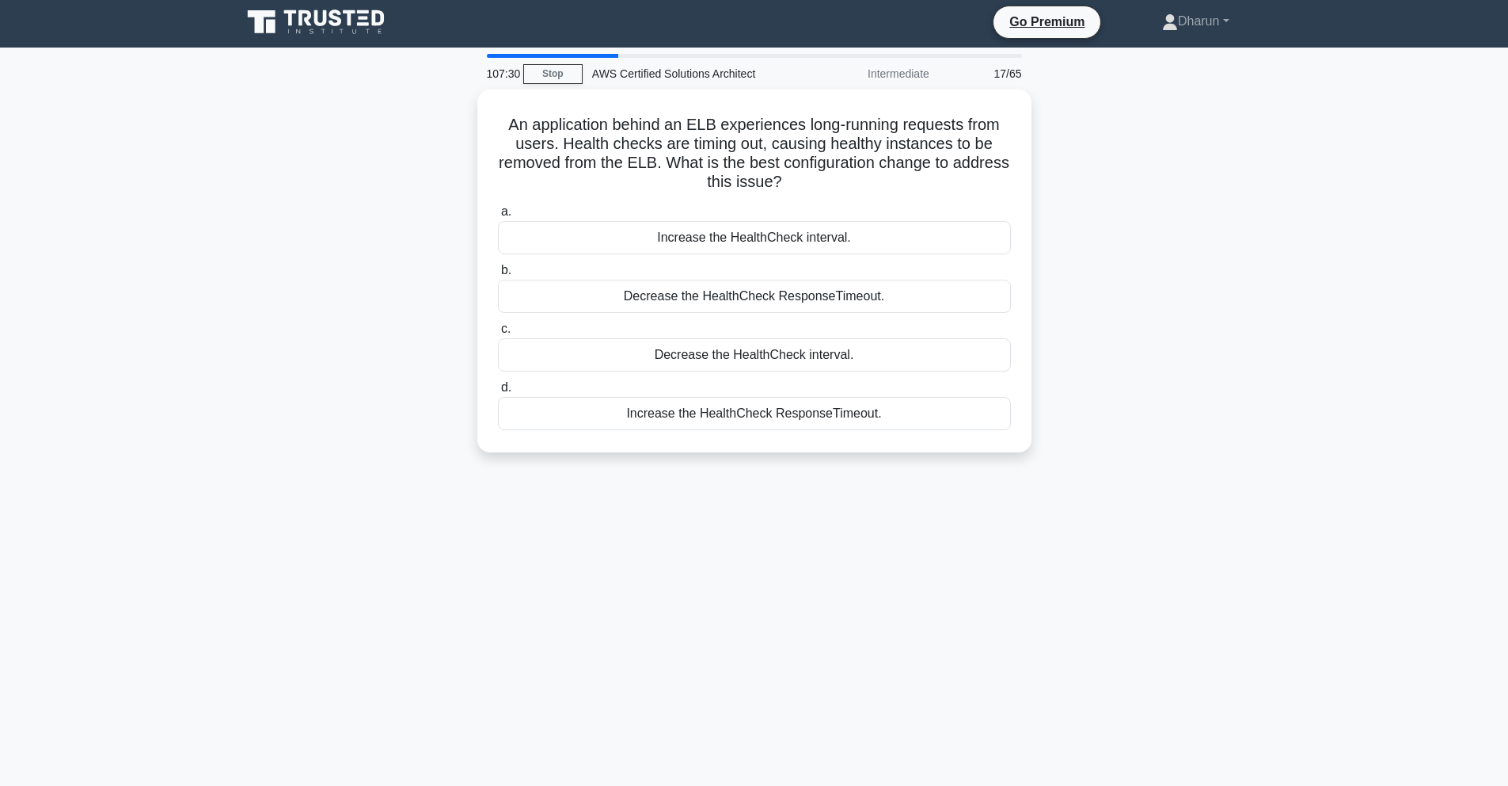
click at [974, 458] on div "An application behind an ELB experiences long-running requests from users. Heal…" at bounding box center [754, 280] width 1045 height 382
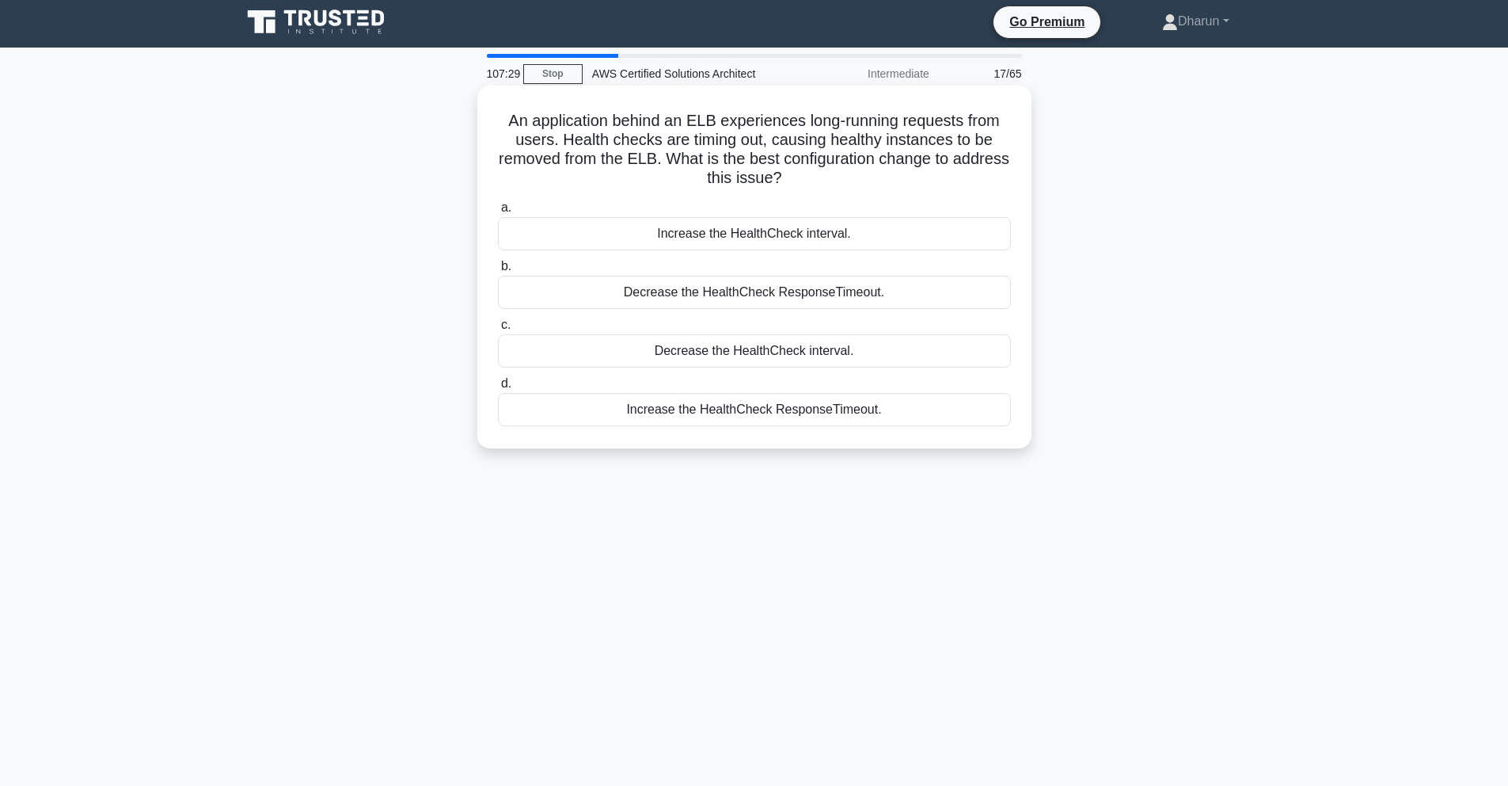
click at [910, 405] on div "Increase the HealthCheck ResponseTimeout." at bounding box center [754, 409] width 513 height 33
click at [498, 389] on input "d. Increase the HealthCheck ResponseTimeout." at bounding box center [498, 384] width 0 height 10
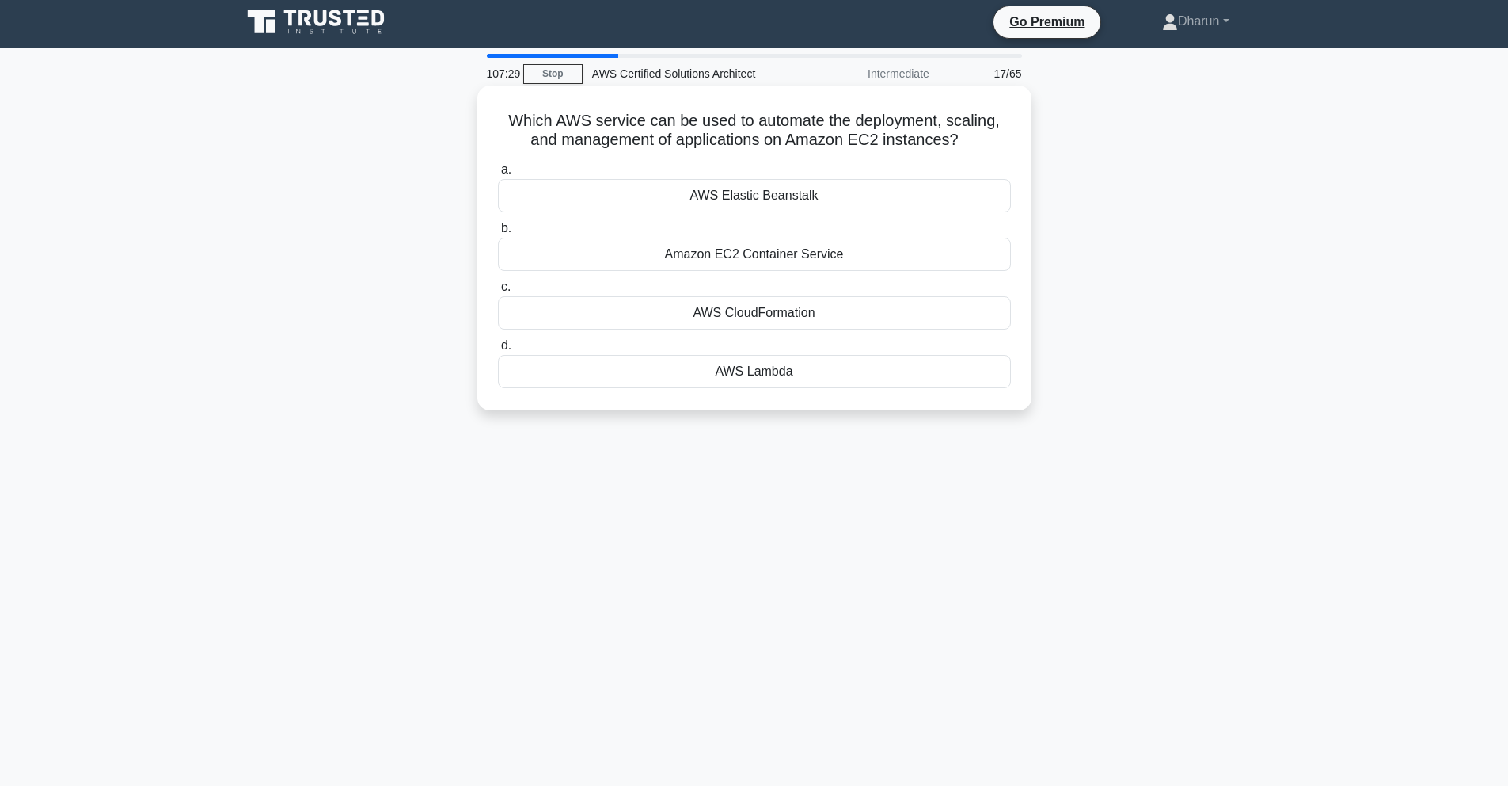
scroll to position [0, 0]
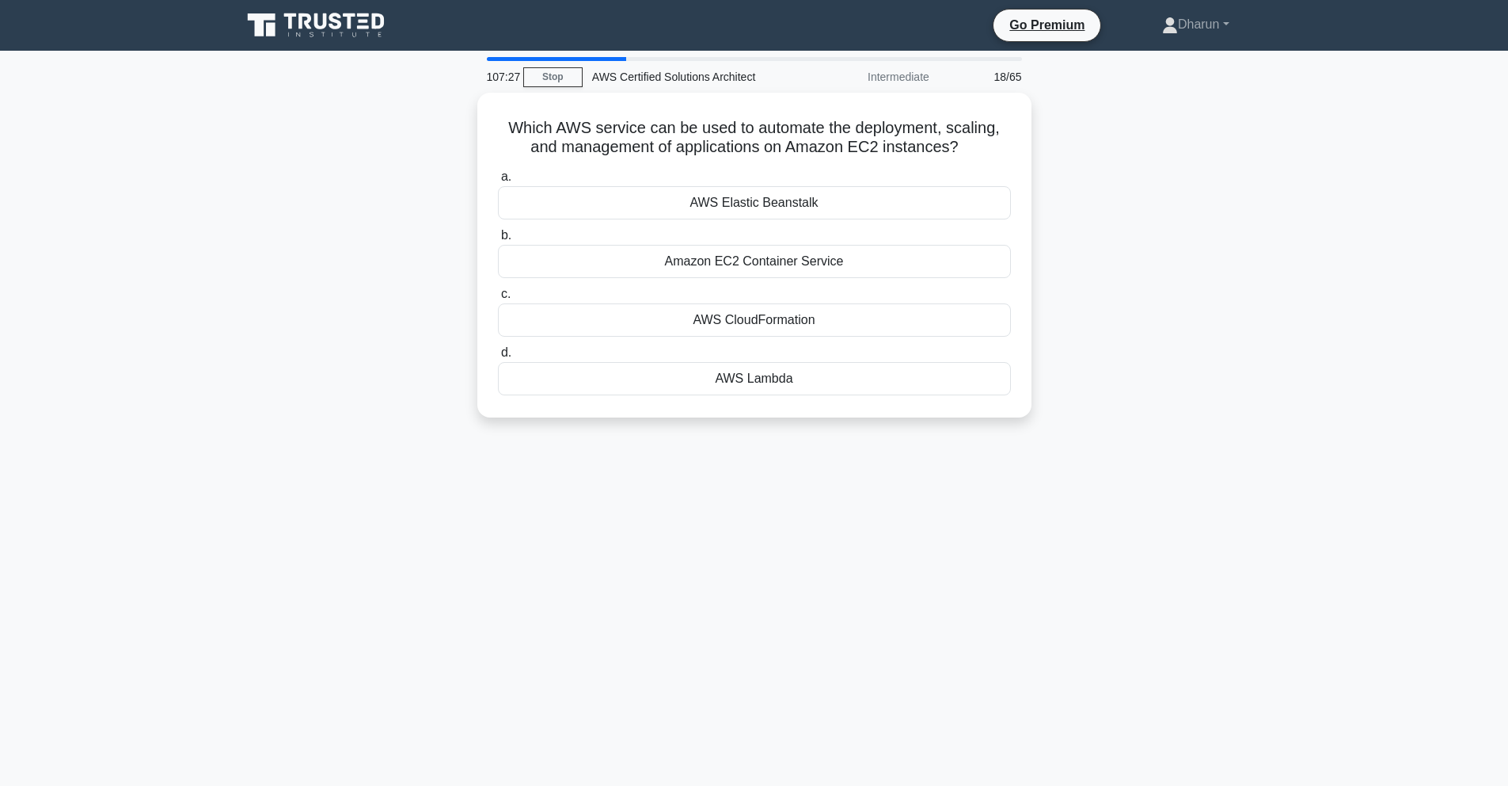
drag, startPoint x: 528, startPoint y: 122, endPoint x: 1092, endPoint y: 195, distance: 568.5
click at [1092, 195] on div "Which AWS service can be used to automate the deployment, scaling, and manageme…" at bounding box center [754, 265] width 1045 height 344
click at [1129, 244] on div "Which AWS service can be used to automate the deployment, scaling, and manageme…" at bounding box center [754, 265] width 1045 height 344
drag, startPoint x: 553, startPoint y: 127, endPoint x: 995, endPoint y: 151, distance: 442.5
click at [995, 151] on h5 "Which AWS service can be used to automate the deployment, scaling, and manageme…" at bounding box center [754, 134] width 516 height 40
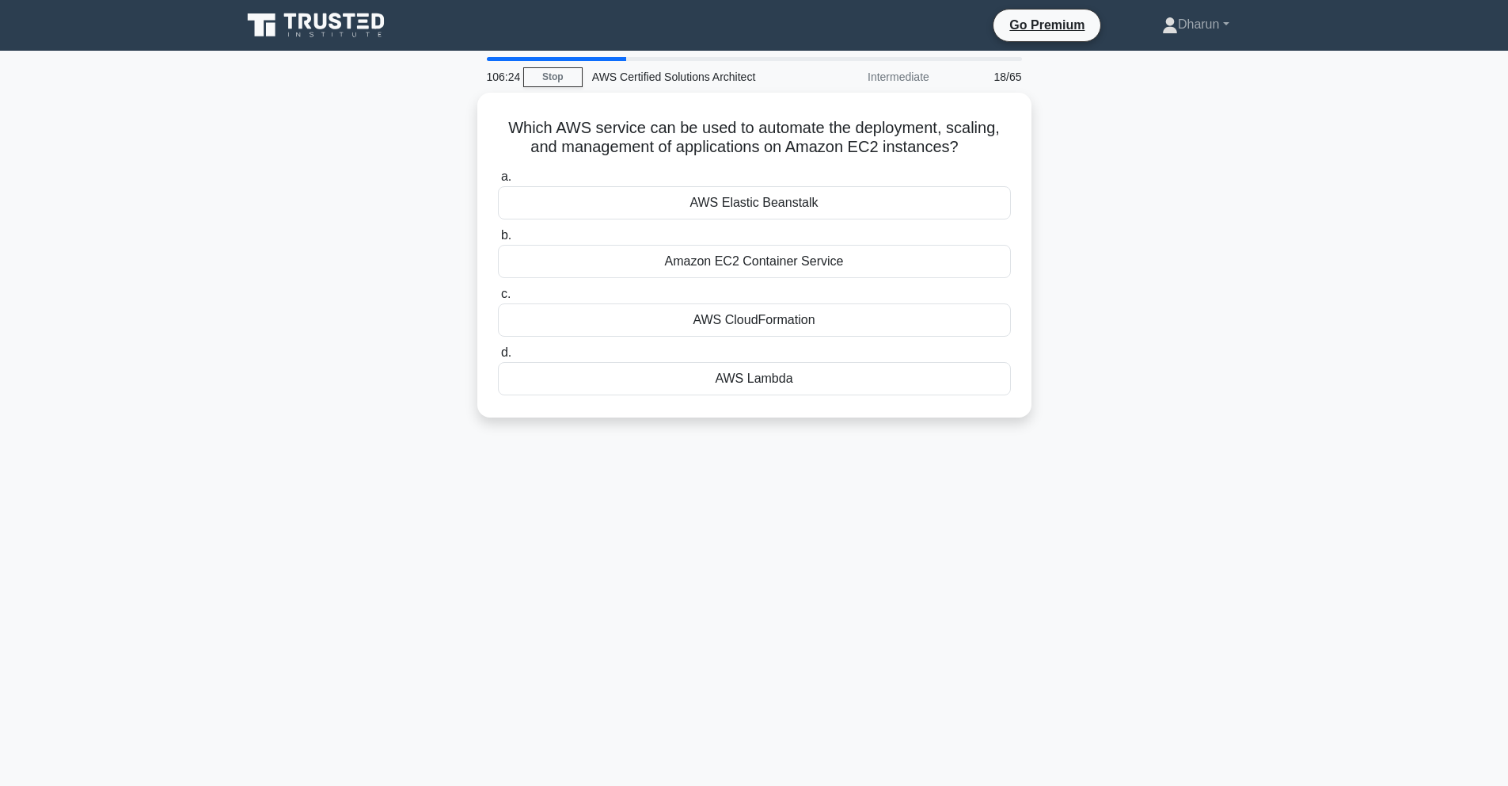
copy h5 "Which AWS service can be used to automate the deployment, scaling, and manageme…"
drag, startPoint x: 1136, startPoint y: 230, endPoint x: 952, endPoint y: 218, distance: 184.9
click at [1136, 231] on div "Which AWS service can be used to automate the deployment, scaling, and manageme…" at bounding box center [754, 265] width 1045 height 344
click at [896, 200] on div "AWS Elastic Beanstalk" at bounding box center [754, 198] width 513 height 33
click at [498, 178] on input "a. AWS Elastic Beanstalk" at bounding box center [498, 173] width 0 height 10
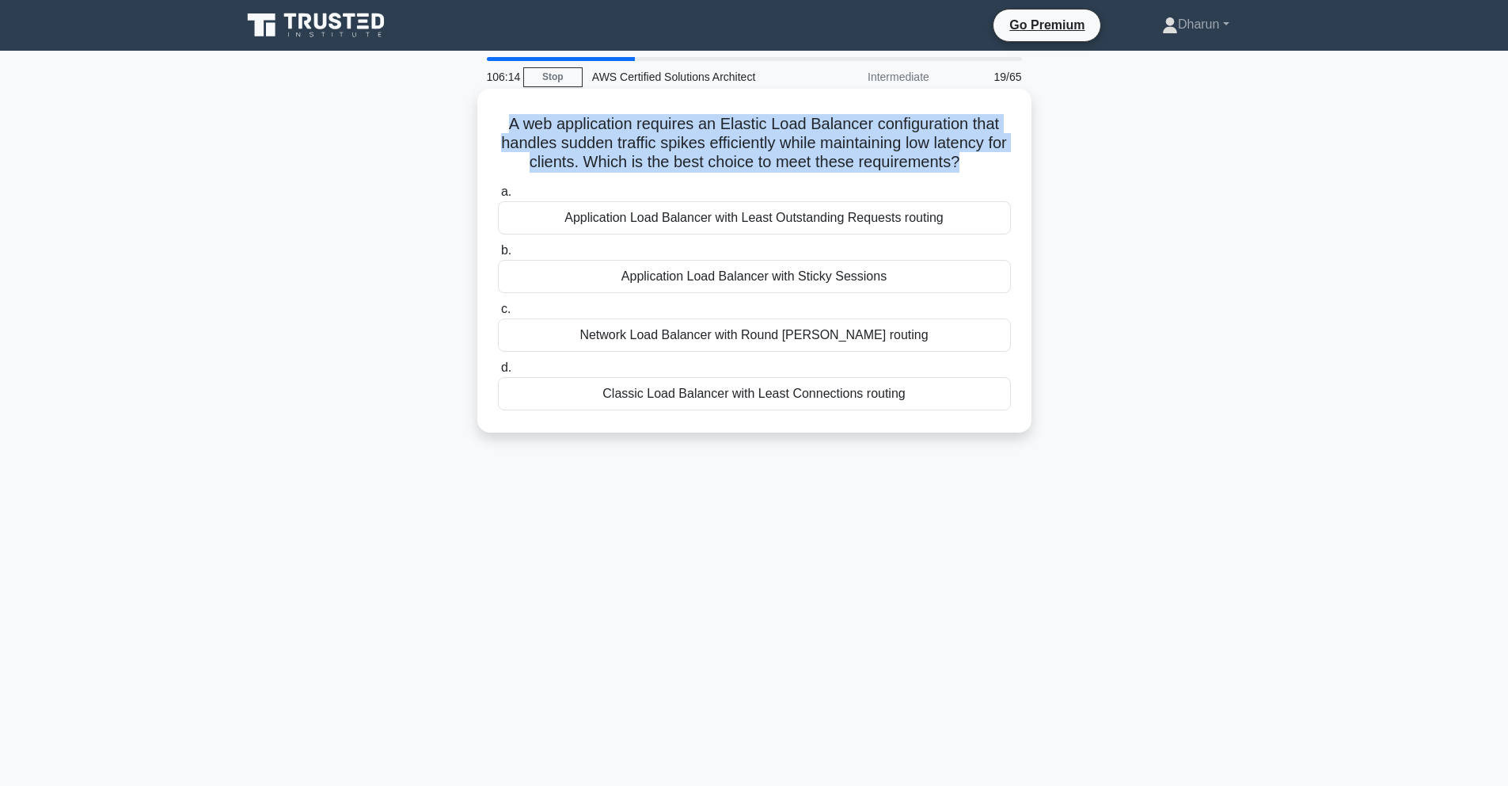
drag, startPoint x: 544, startPoint y: 119, endPoint x: 991, endPoint y: 182, distance: 451.1
click at [991, 181] on div "A web application requires an Elastic Load Balancer configuration that handles …" at bounding box center [755, 260] width 542 height 331
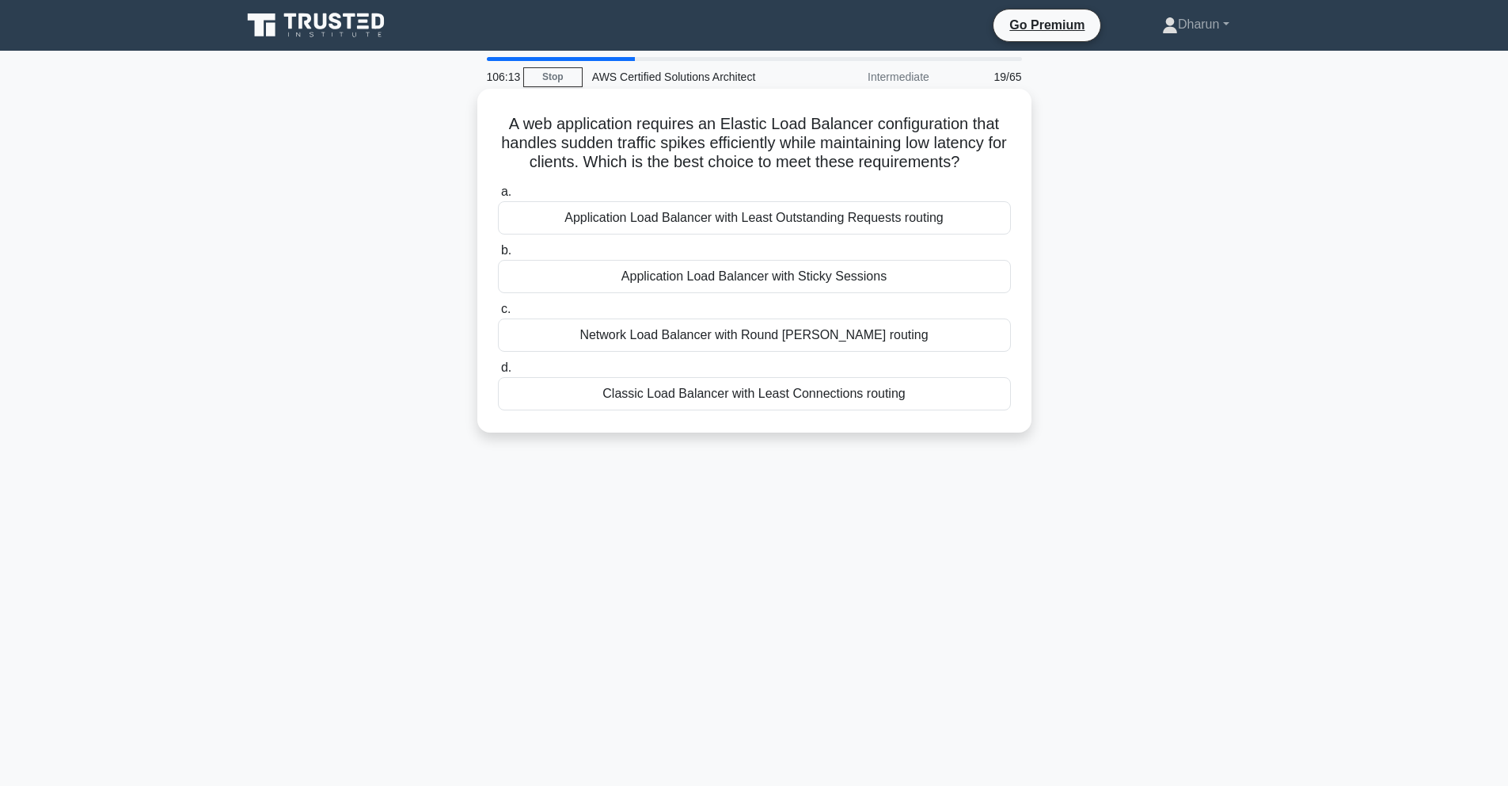
click at [989, 181] on div "a. Application Load Balancer with Least Outstanding Requests routing b. Applica…" at bounding box center [755, 296] width 532 height 234
click at [1155, 247] on div "A web application requires an Elastic Load Balancer configuration that handles …" at bounding box center [754, 274] width 1045 height 363
drag, startPoint x: 620, startPoint y: 138, endPoint x: 1024, endPoint y: 168, distance: 405.0
click at [1024, 168] on div "A web application requires an Elastic Load Balancer configuration that handles …" at bounding box center [755, 260] width 542 height 331
click at [1170, 276] on div "A web application requires an Elastic Load Balancer configuration that handles …" at bounding box center [754, 274] width 1045 height 363
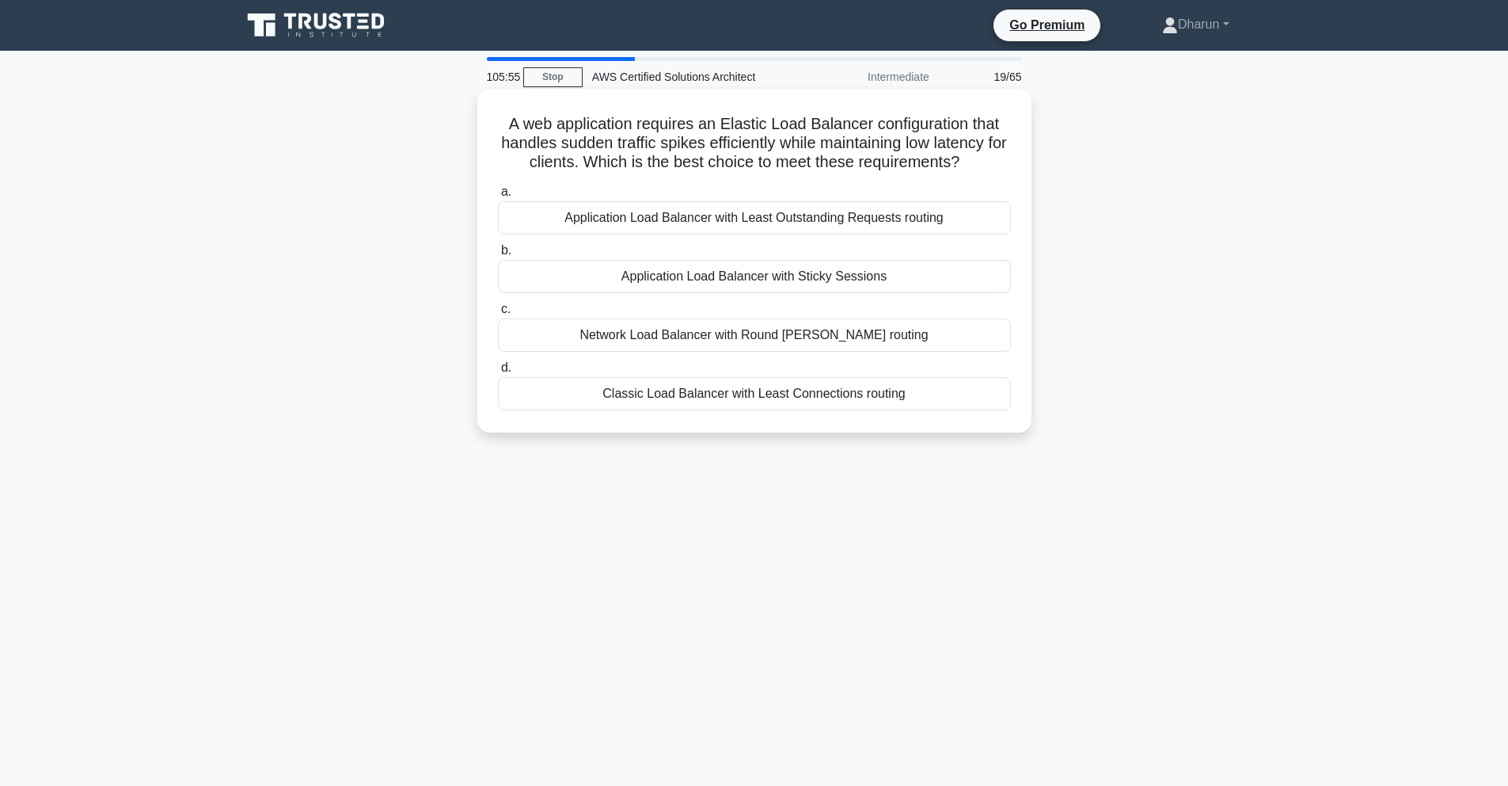
click at [911, 339] on div "Network Load Balancer with Round [PERSON_NAME] routing" at bounding box center [754, 334] width 513 height 33
click at [498, 314] on input "c. Network Load Balancer with Round Robin routing" at bounding box center [498, 309] width 0 height 10
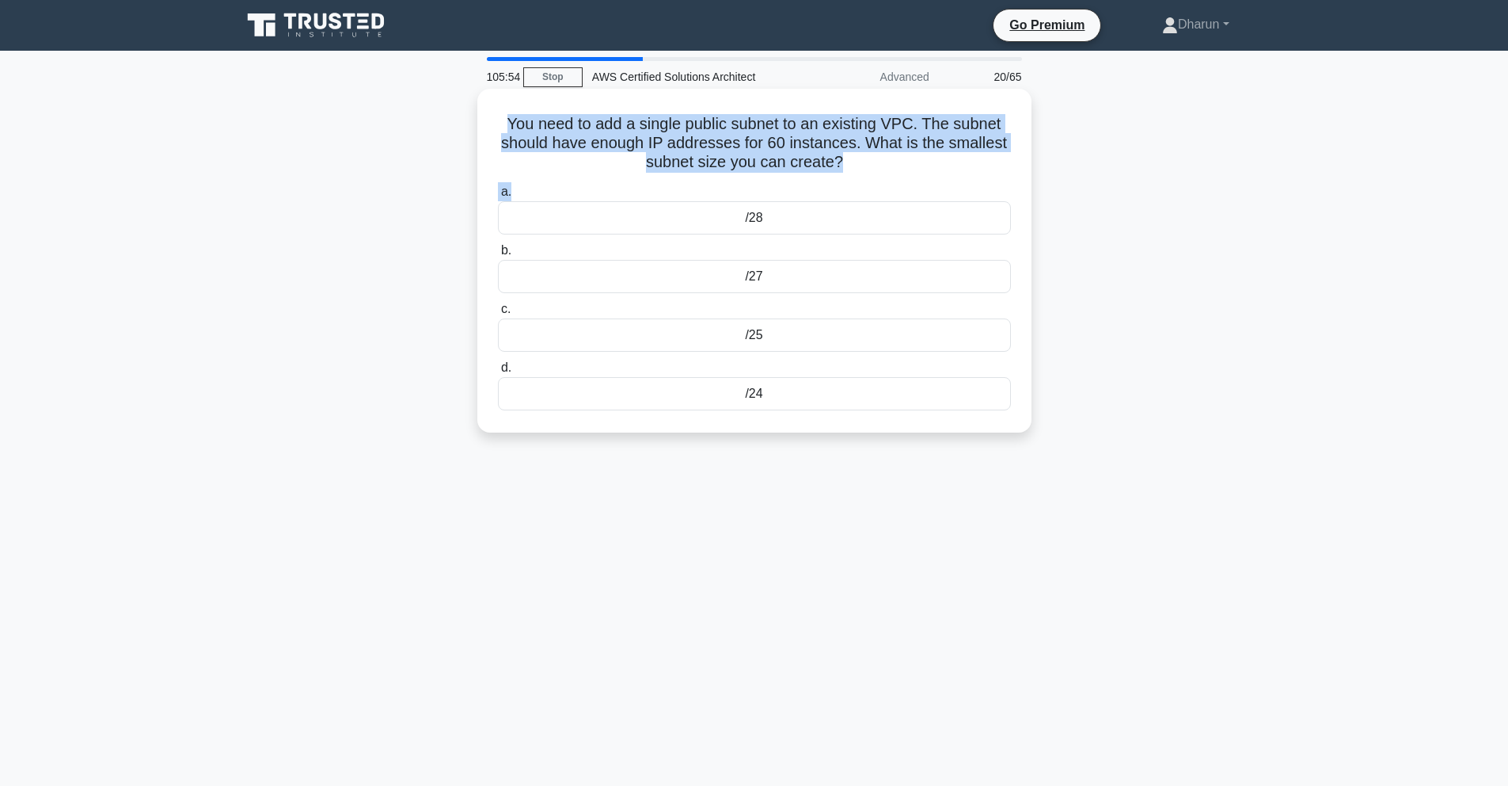
drag, startPoint x: 496, startPoint y: 119, endPoint x: 911, endPoint y: 191, distance: 421.1
click at [911, 191] on div "You need to add a single public subnet to an existing VPC. The subnet should ha…" at bounding box center [755, 260] width 542 height 331
click at [912, 176] on div "You need to add a single public subnet to an existing VPC. The subnet should ha…" at bounding box center [755, 260] width 542 height 331
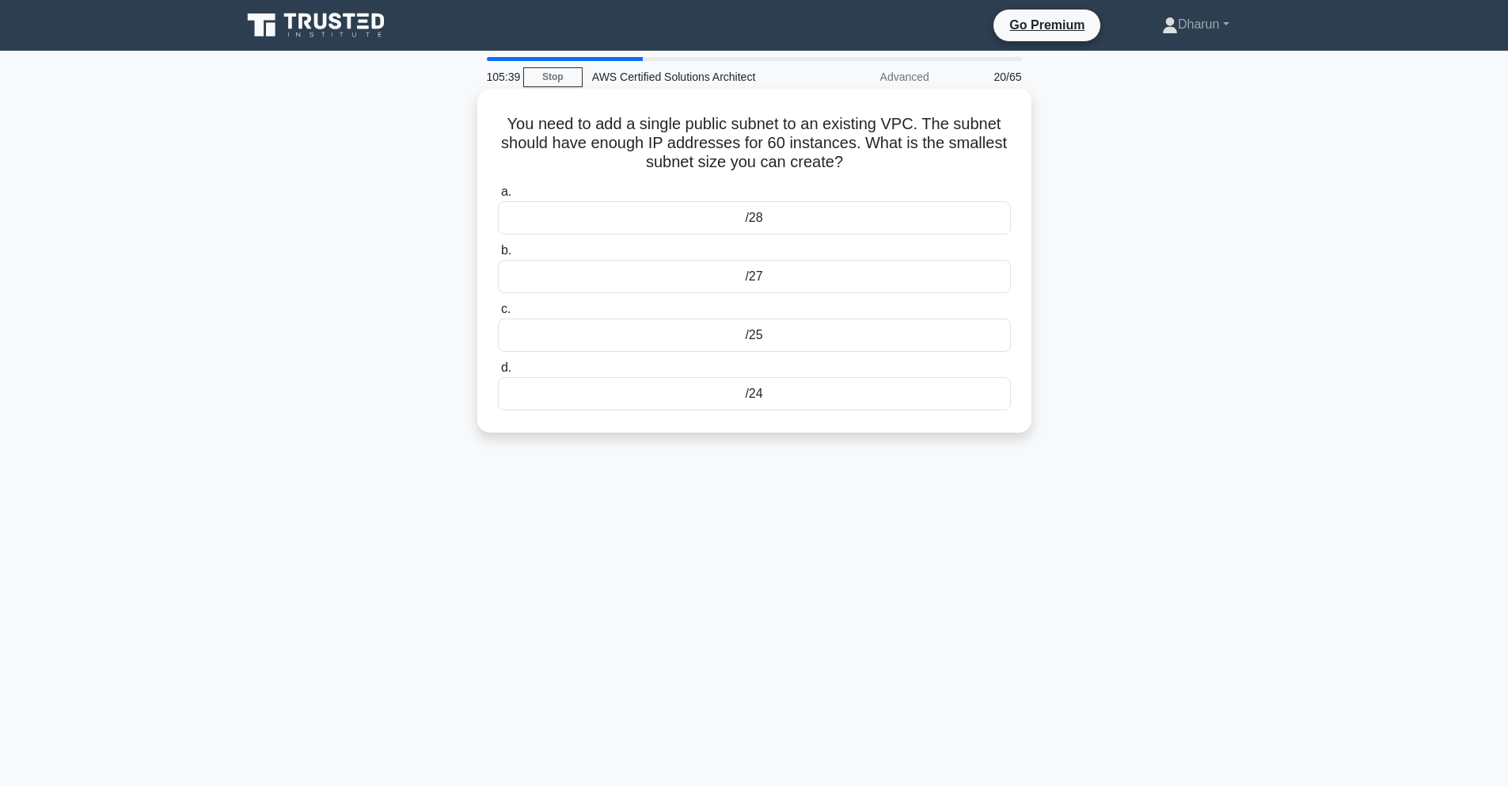
click at [517, 108] on div "You need to add a single public subnet to an existing VPC. The subnet should ha…" at bounding box center [755, 260] width 542 height 331
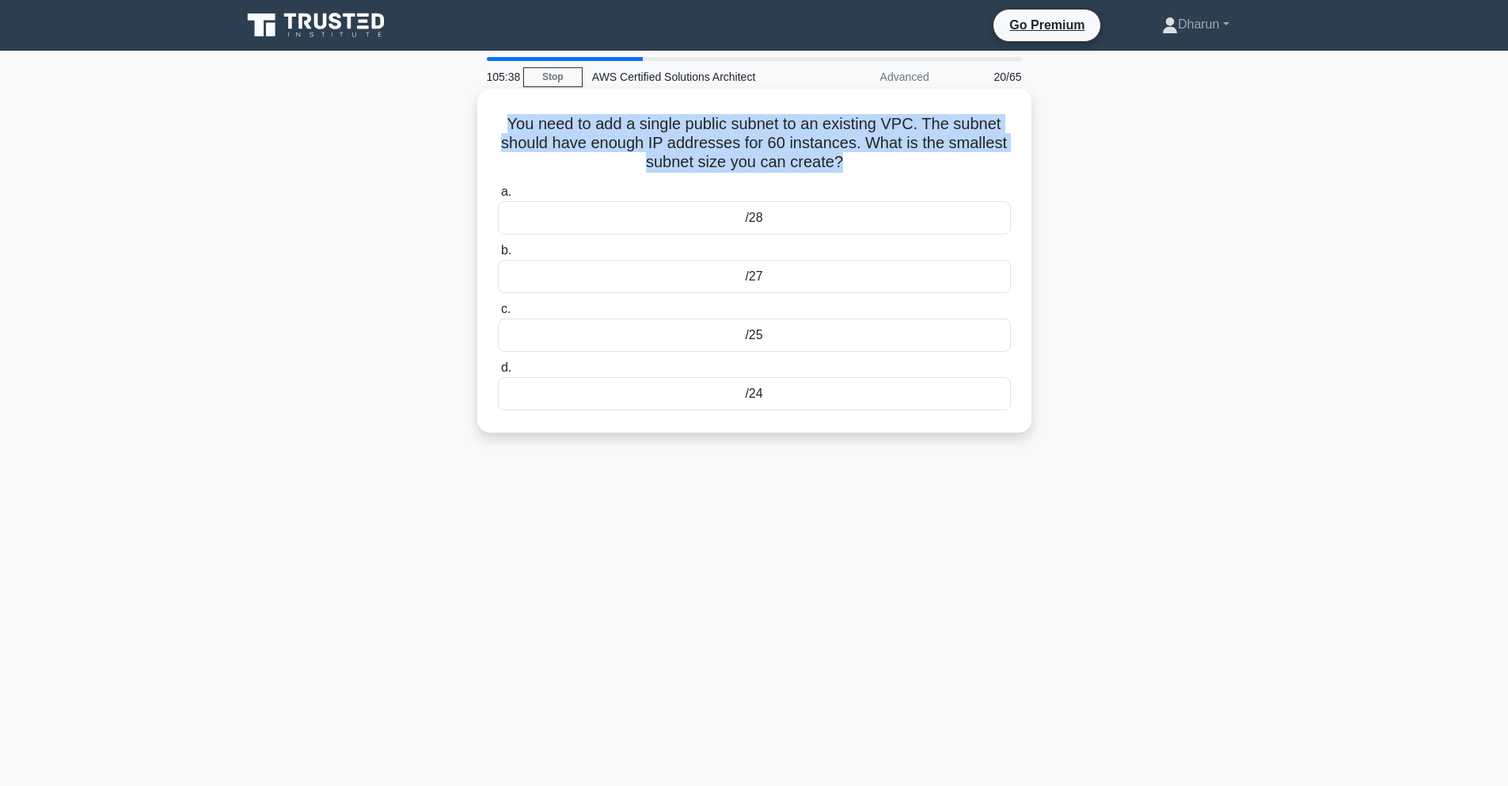
drag, startPoint x: 528, startPoint y: 124, endPoint x: 878, endPoint y: 177, distance: 354.0
click at [878, 177] on div "You need to add a single public subnet to an existing VPC. The subnet should ha…" at bounding box center [755, 260] width 542 height 331
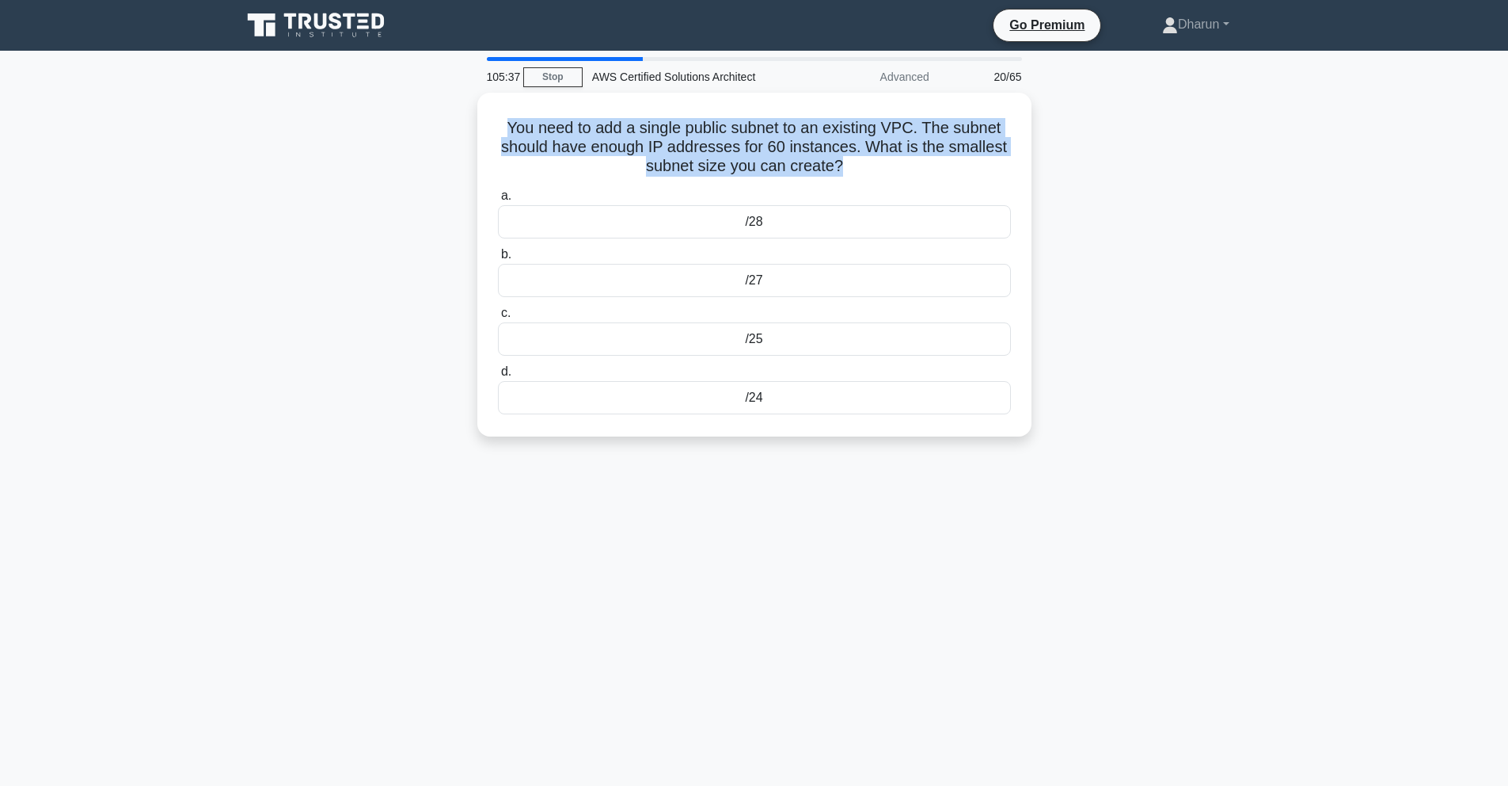
copy div "You need to add a single public subnet to an existing VPC. The subnet should ha…"
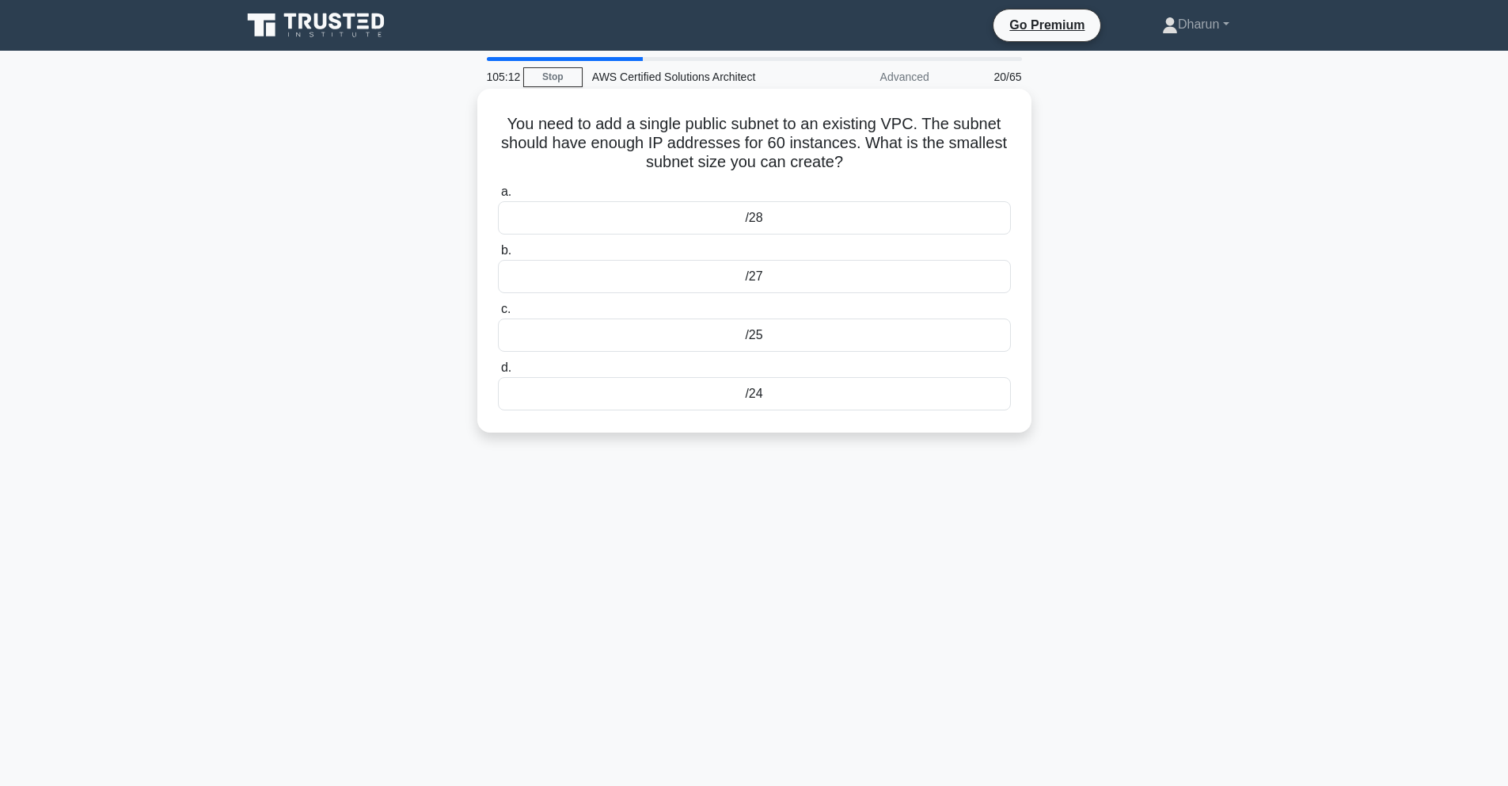
click at [850, 339] on div "/25" at bounding box center [754, 334] width 513 height 33
click at [498, 314] on input "c. /25" at bounding box center [498, 309] width 0 height 10
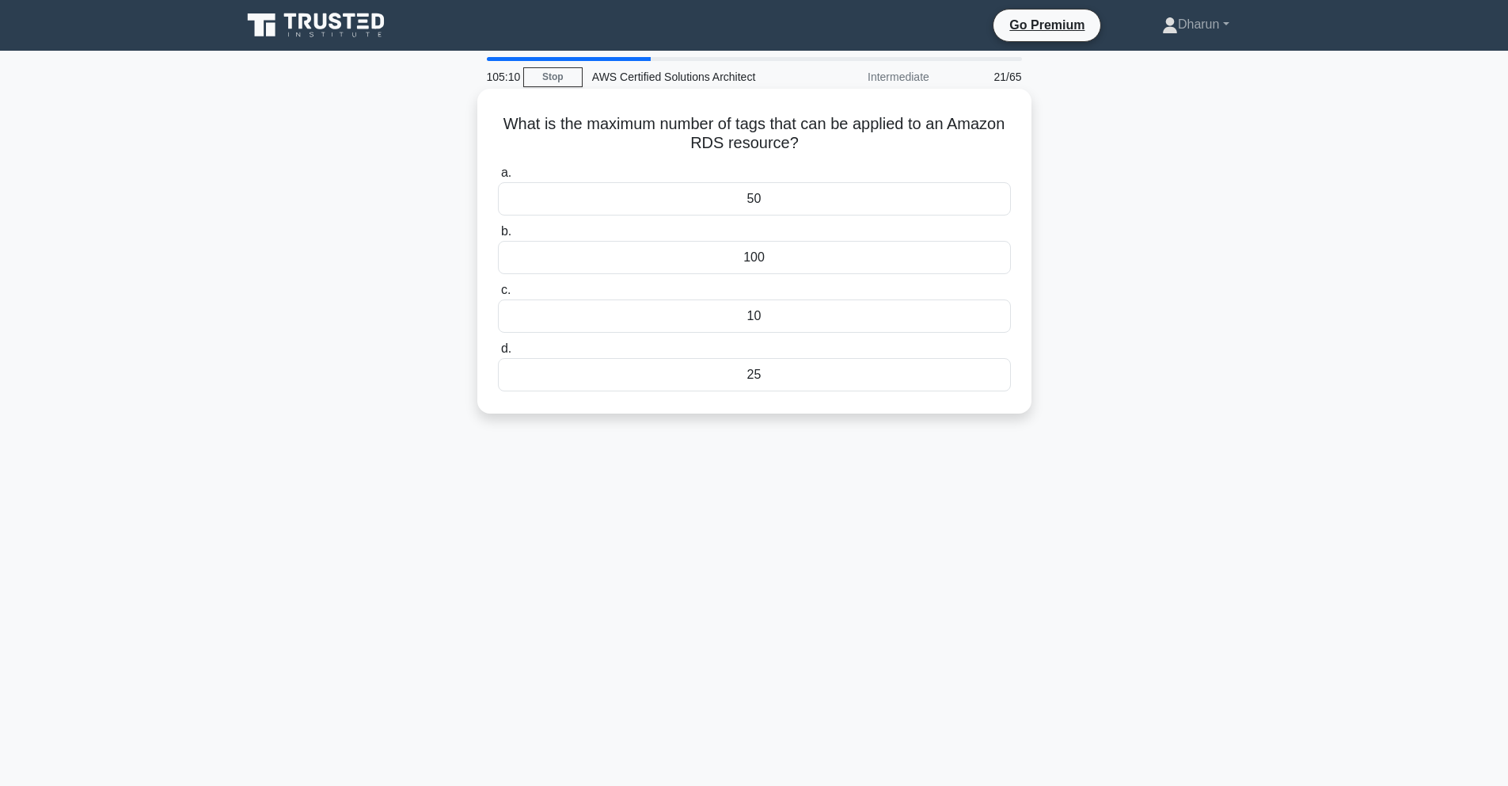
drag, startPoint x: 729, startPoint y: 124, endPoint x: 848, endPoint y: 143, distance: 120.3
click at [848, 143] on div "What is the maximum number of tags that can be applied to an Amazon RDS resourc…" at bounding box center [755, 251] width 542 height 312
click at [848, 143] on h5 "What is the maximum number of tags that can be applied to an Amazon RDS resourc…" at bounding box center [754, 134] width 516 height 40
click at [844, 201] on div "50" at bounding box center [754, 198] width 513 height 33
click at [498, 178] on input "a. 50" at bounding box center [498, 173] width 0 height 10
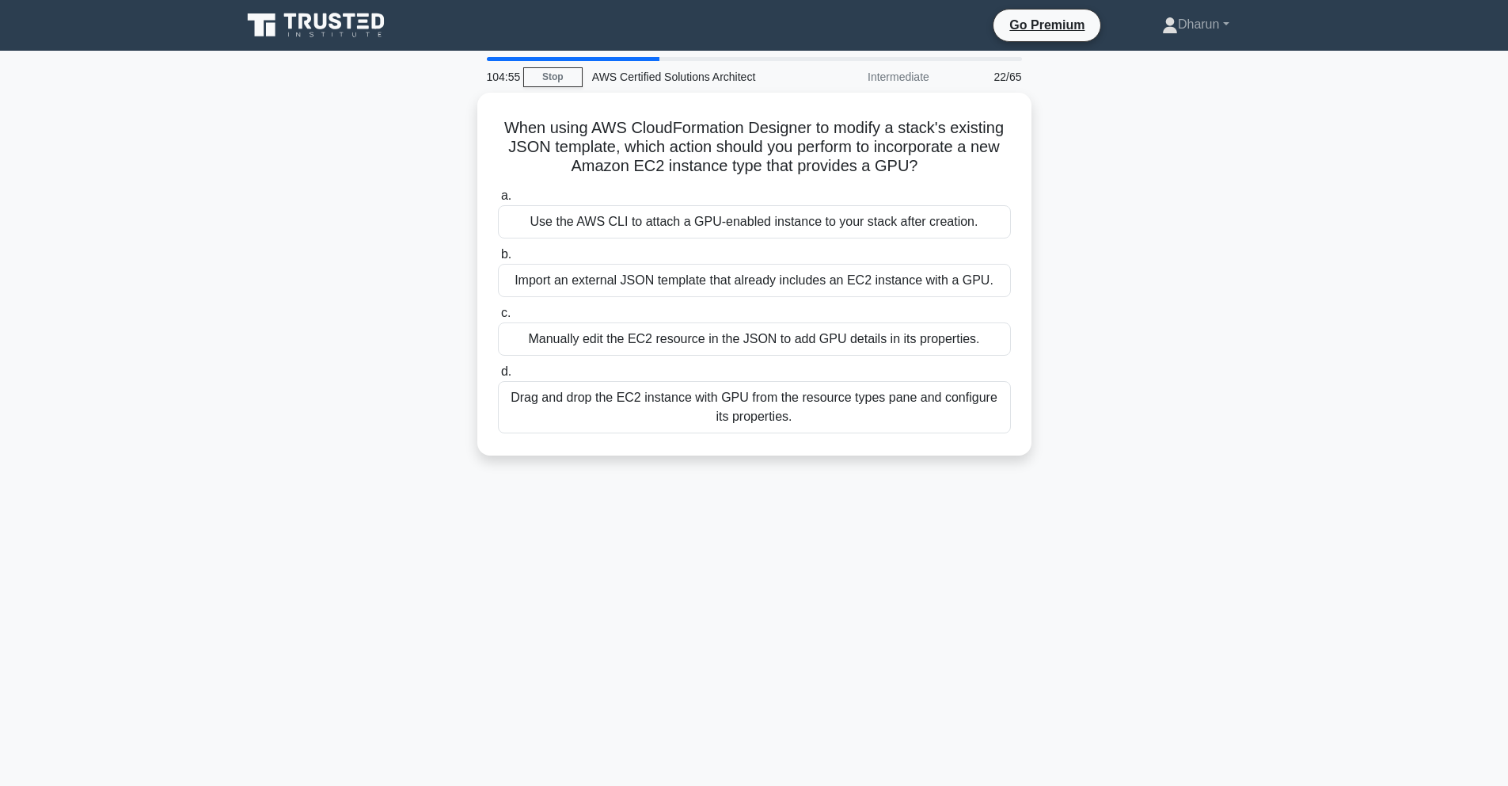
drag, startPoint x: 486, startPoint y: 121, endPoint x: 1273, endPoint y: 462, distance: 857.6
click at [1273, 474] on div "When using AWS CloudFormation Designer to modify a stack's existing JSON templa…" at bounding box center [754, 284] width 1045 height 382
click at [1231, 368] on div "When using AWS CloudFormation Designer to modify a stack's existing JSON templa…" at bounding box center [754, 284] width 1045 height 382
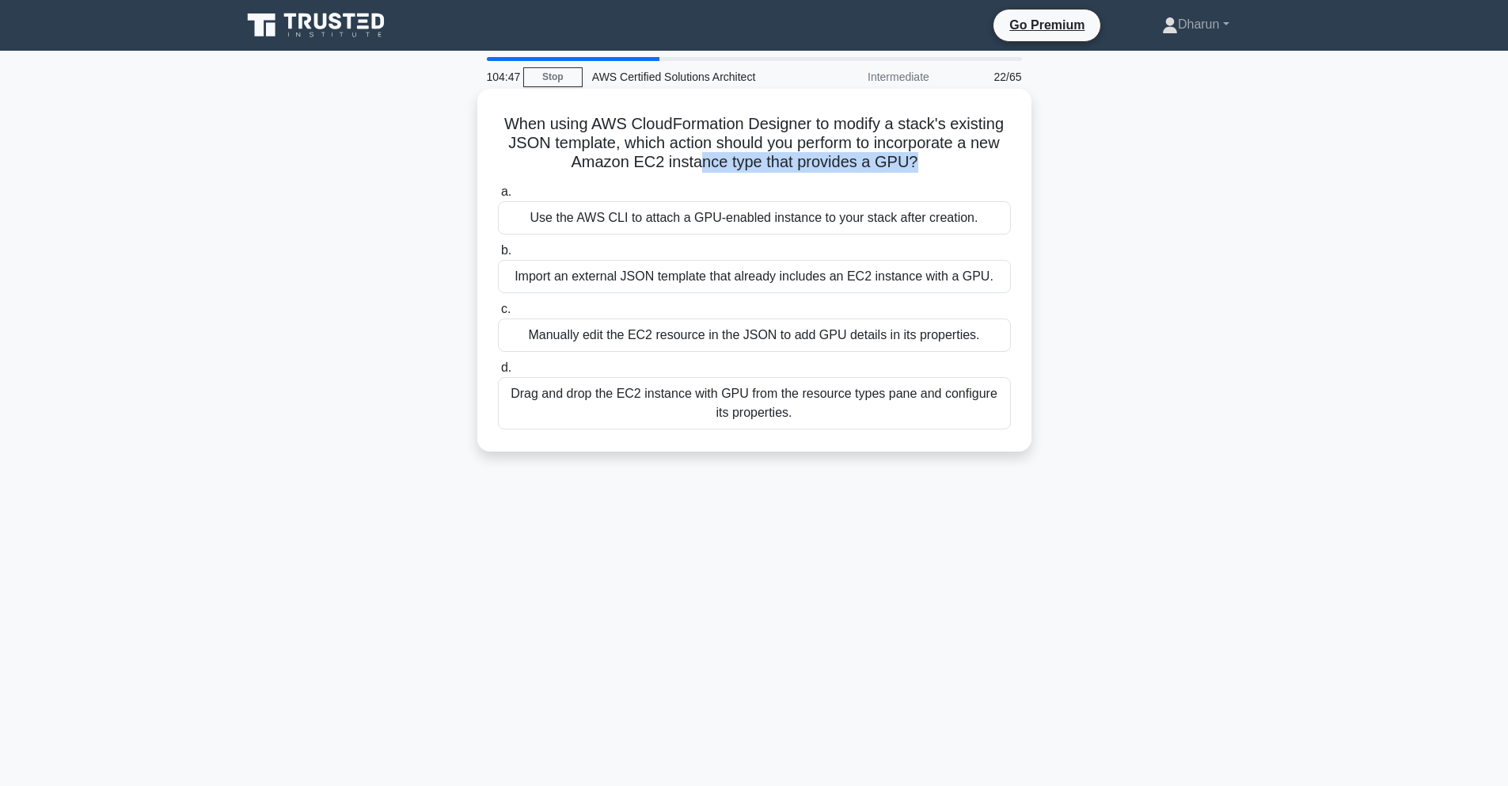
drag, startPoint x: 698, startPoint y: 167, endPoint x: 928, endPoint y: 180, distance: 230.0
click at [928, 180] on div "When using AWS CloudFormation Designer to modify a stack's existing JSON templa…" at bounding box center [755, 270] width 542 height 350
click at [961, 174] on div "When using AWS CloudFormation Designer to modify a stack's existing JSON templa…" at bounding box center [755, 270] width 542 height 350
drag, startPoint x: 668, startPoint y: 142, endPoint x: 951, endPoint y: 179, distance: 285.1
click at [951, 179] on div "When using AWS CloudFormation Designer to modify a stack's existing JSON templa…" at bounding box center [755, 270] width 542 height 350
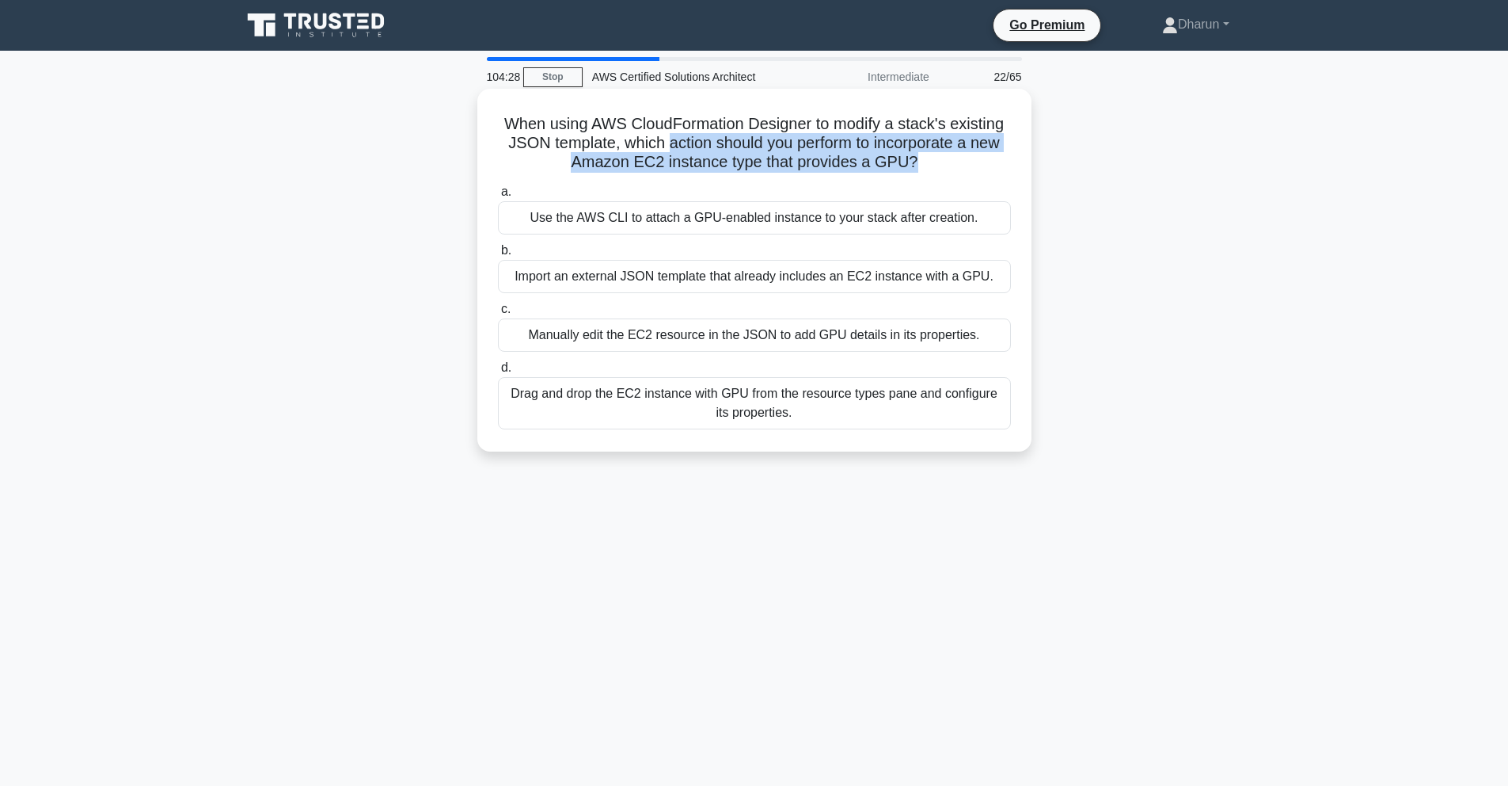
click at [940, 177] on div "When using AWS CloudFormation Designer to modify a stack's existing JSON templa…" at bounding box center [755, 270] width 542 height 350
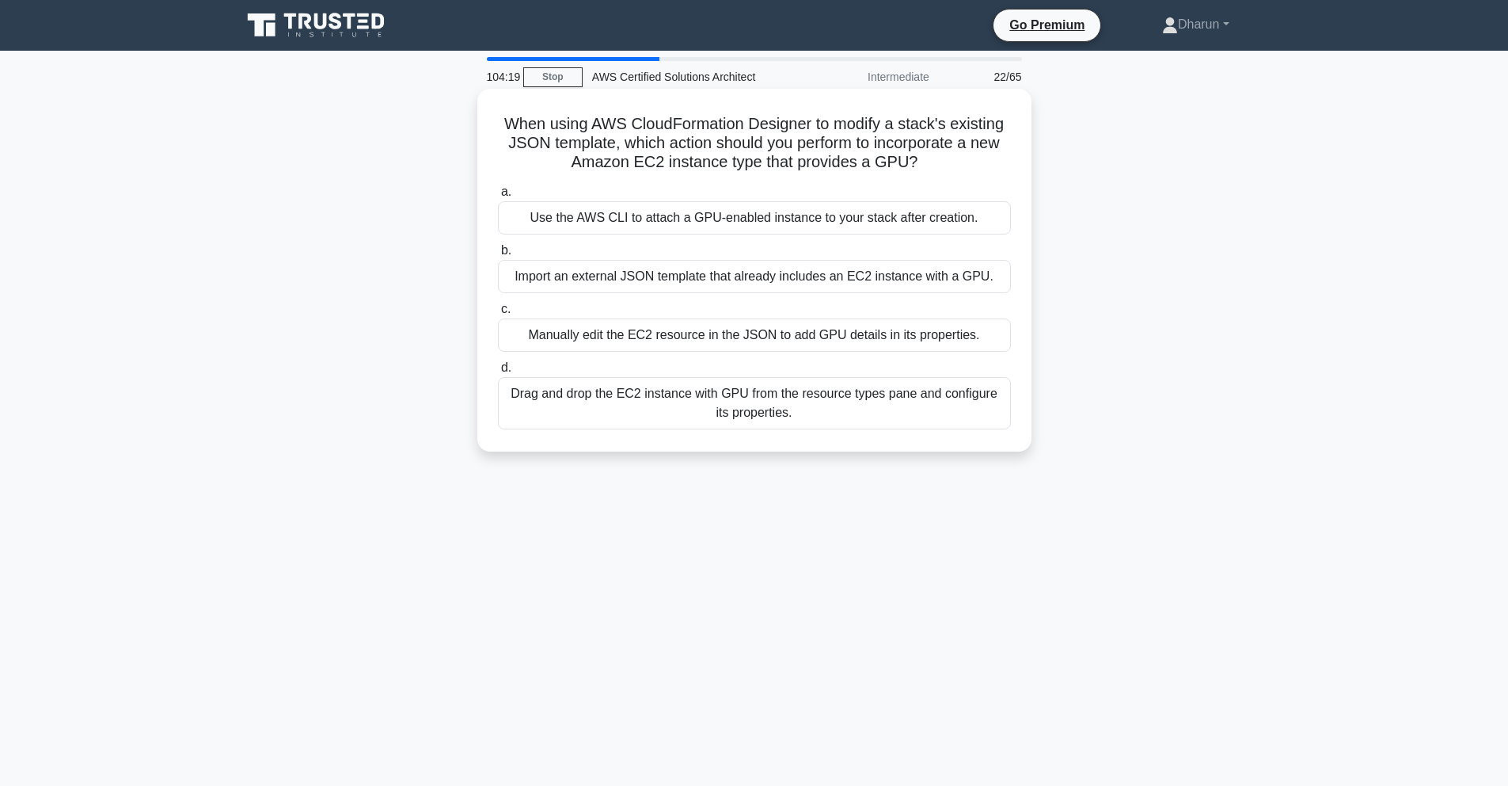
drag, startPoint x: 622, startPoint y: 146, endPoint x: 949, endPoint y: 175, distance: 328.3
click at [949, 175] on div "When using AWS CloudFormation Designer to modify a stack's existing JSON templa…" at bounding box center [755, 270] width 542 height 350
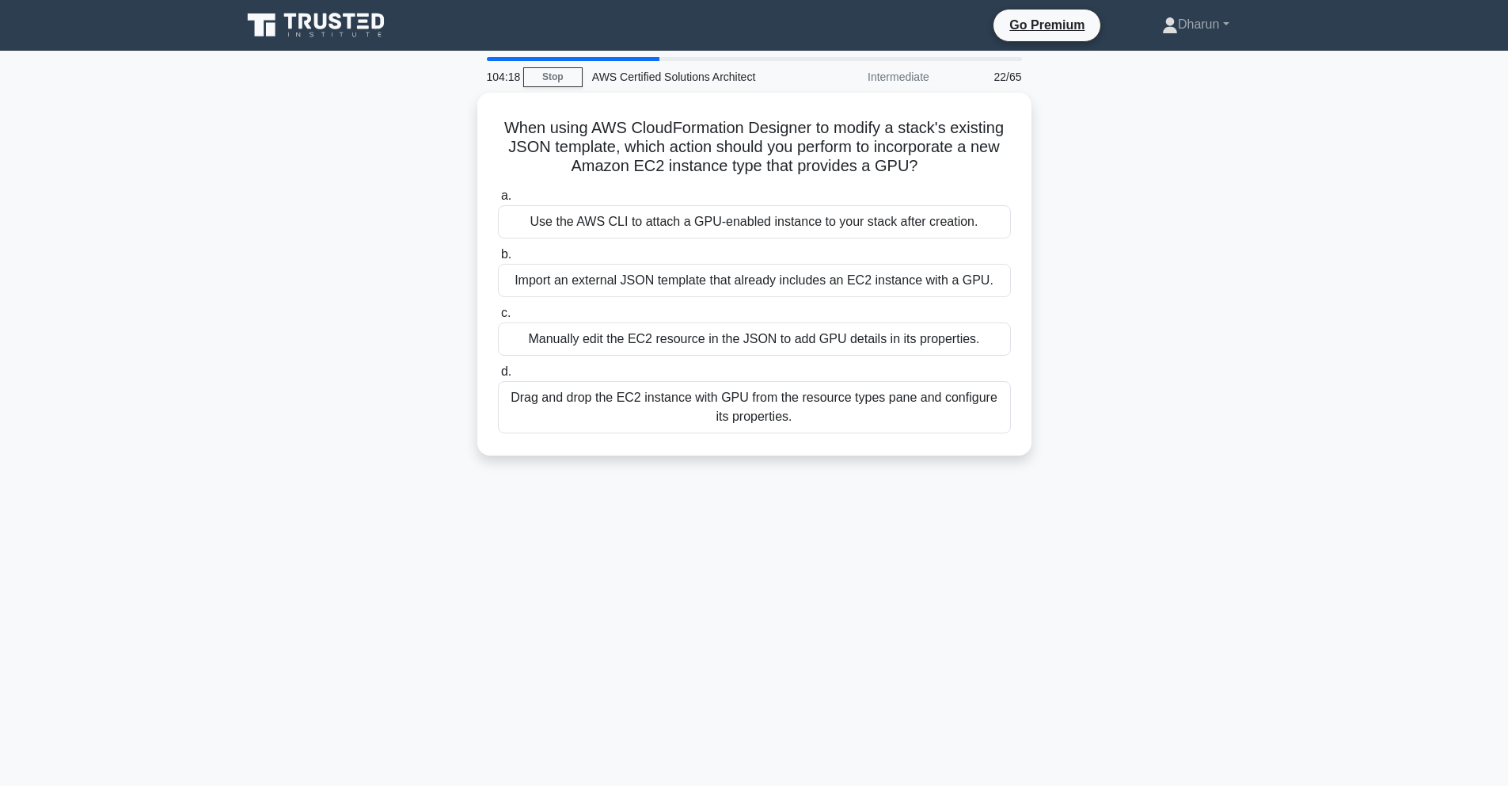
copy h5 "When using AWS CloudFormation Designer to modify a stack's existing JSON templa…"
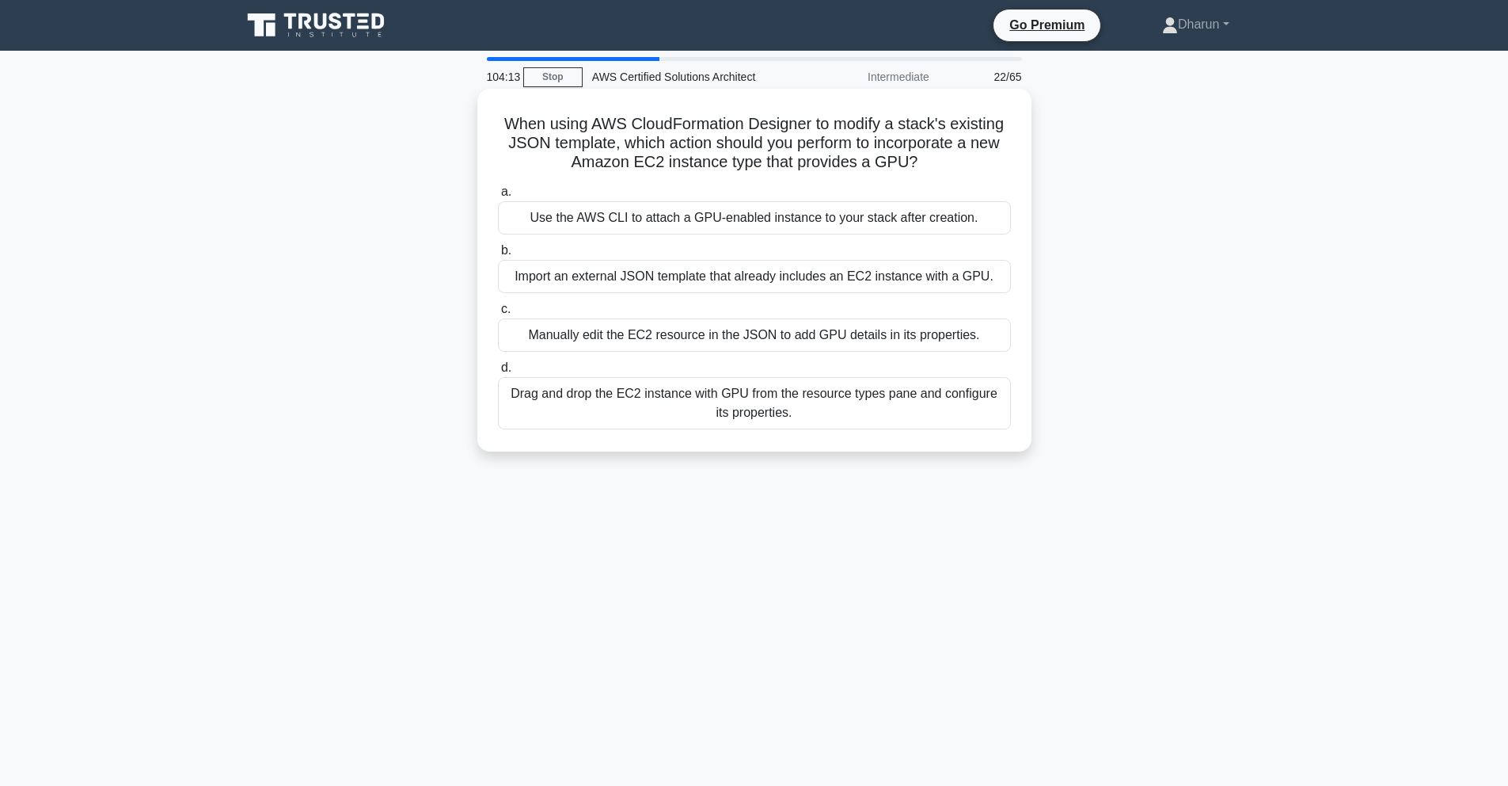
click at [493, 119] on div "When using AWS CloudFormation Designer to modify a stack's existing JSON templa…" at bounding box center [755, 270] width 542 height 350
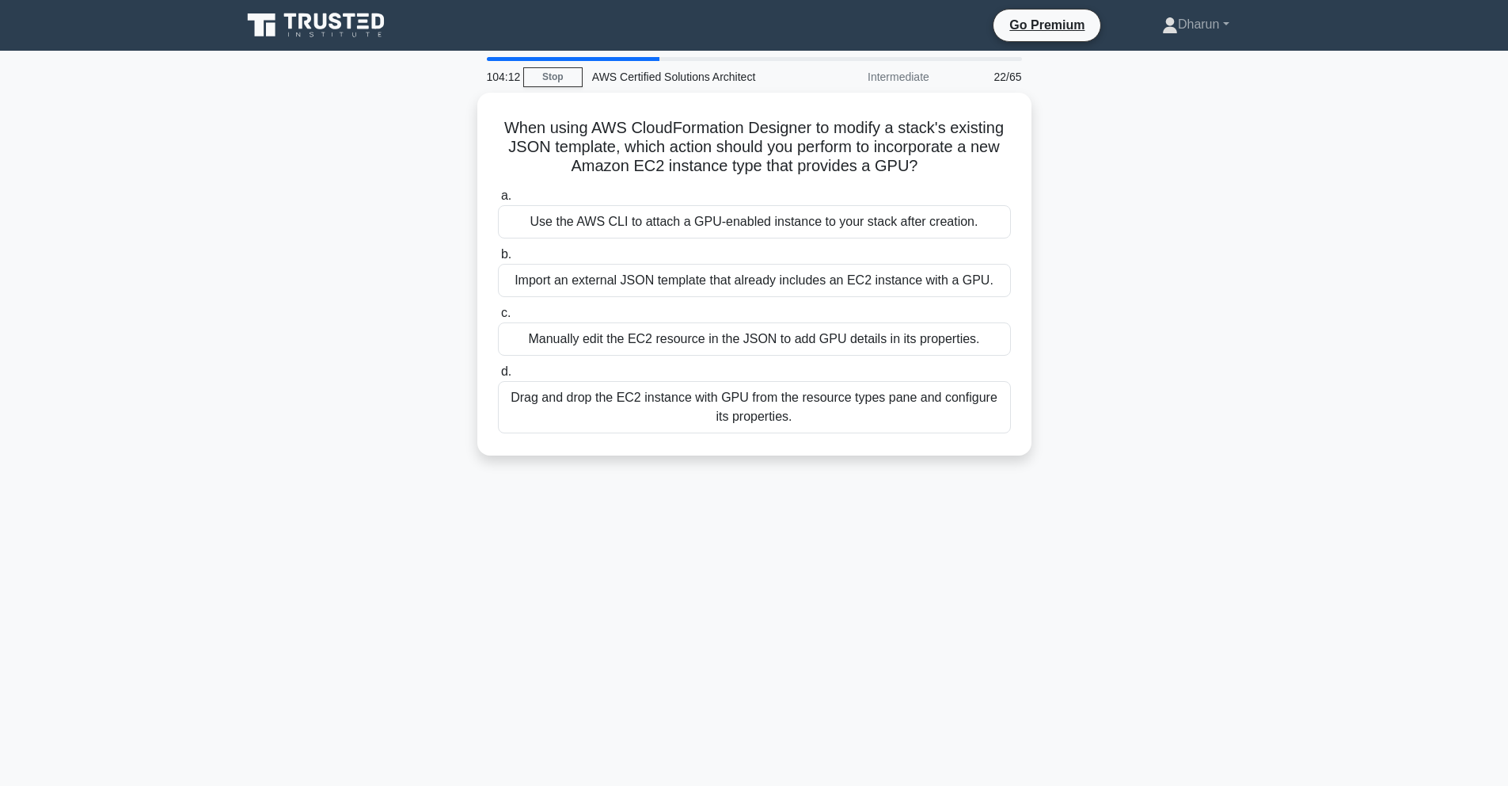
drag, startPoint x: 552, startPoint y: 159, endPoint x: 887, endPoint y: 522, distance: 493.7
click at [887, 522] on div "104:12 Stop AWS Certified Solutions Architect Intermediate 22/65 When using AWS…" at bounding box center [754, 453] width 1045 height 792
click at [960, 517] on div "104:12 Stop AWS Certified Solutions Architect Intermediate 22/65 When using AWS…" at bounding box center [754, 453] width 1045 height 792
drag, startPoint x: 489, startPoint y: 116, endPoint x: 854, endPoint y: 470, distance: 509.0
click at [854, 470] on div "When using AWS CloudFormation Designer to modify a stack's existing JSON templa…" at bounding box center [754, 284] width 1045 height 382
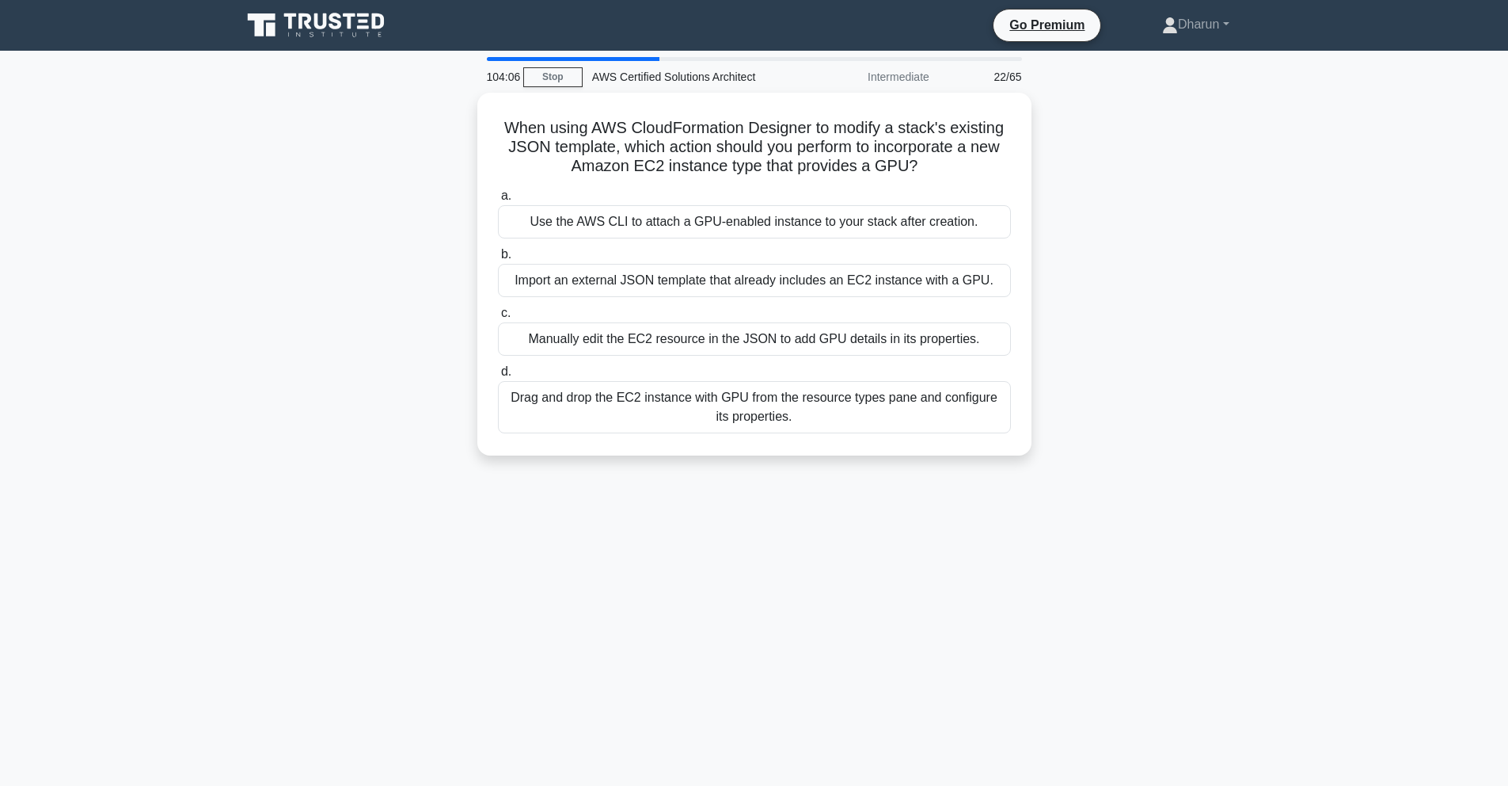
copy div "When using AWS CloudFormation Designer to modify a stack's existing JSON templa…"
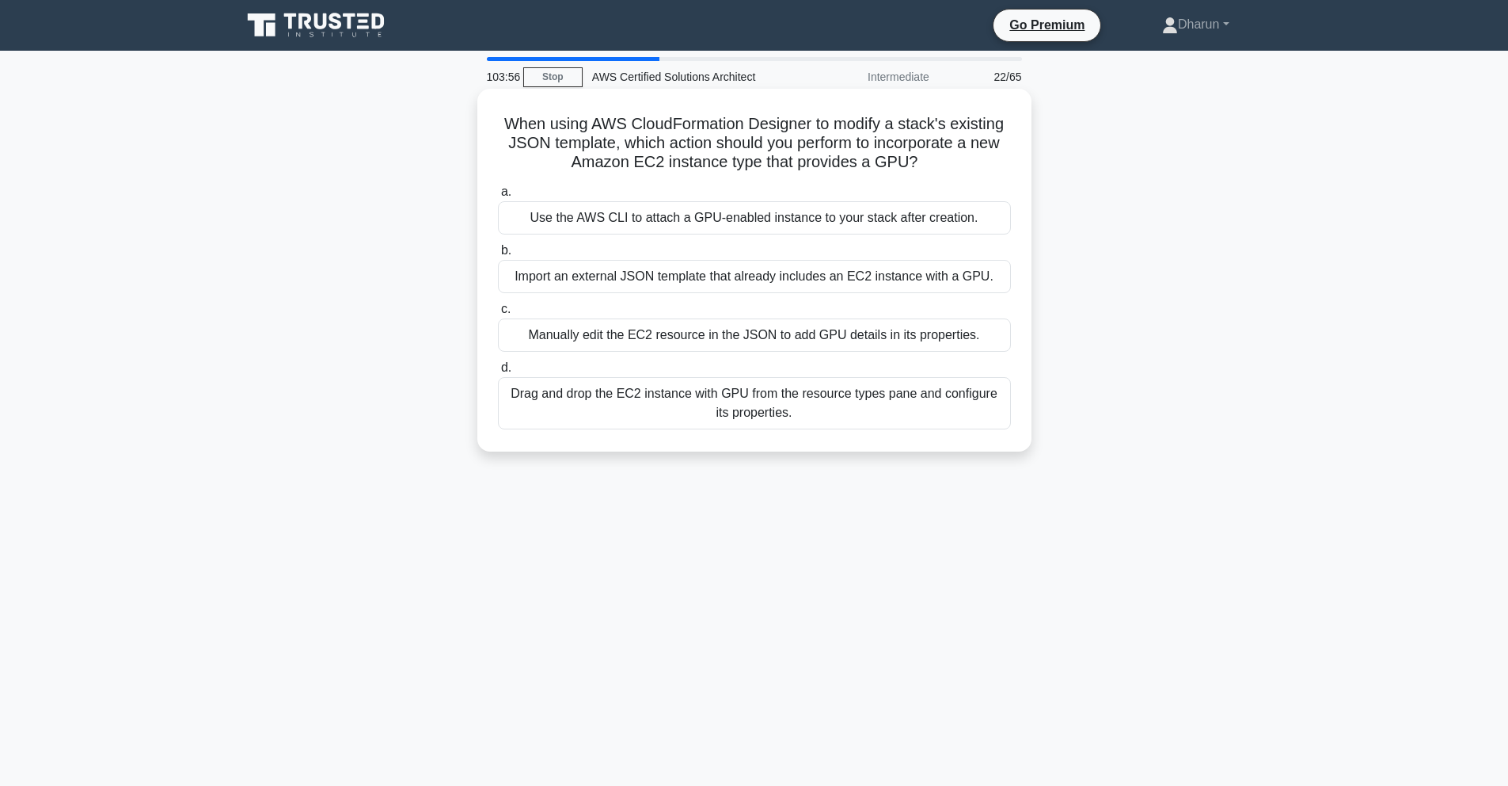
drag, startPoint x: 1078, startPoint y: 400, endPoint x: 1010, endPoint y: 412, distance: 69.1
click at [1077, 400] on div "When using AWS CloudFormation Designer to modify a stack's existing JSON templa…" at bounding box center [754, 284] width 1045 height 382
click at [928, 413] on div "Drag and drop the EC2 instance with GPU from the resource types pane and config…" at bounding box center [754, 403] width 513 height 52
click at [498, 373] on input "d. Drag and drop the EC2 instance with GPU from the resource types pane and con…" at bounding box center [498, 368] width 0 height 10
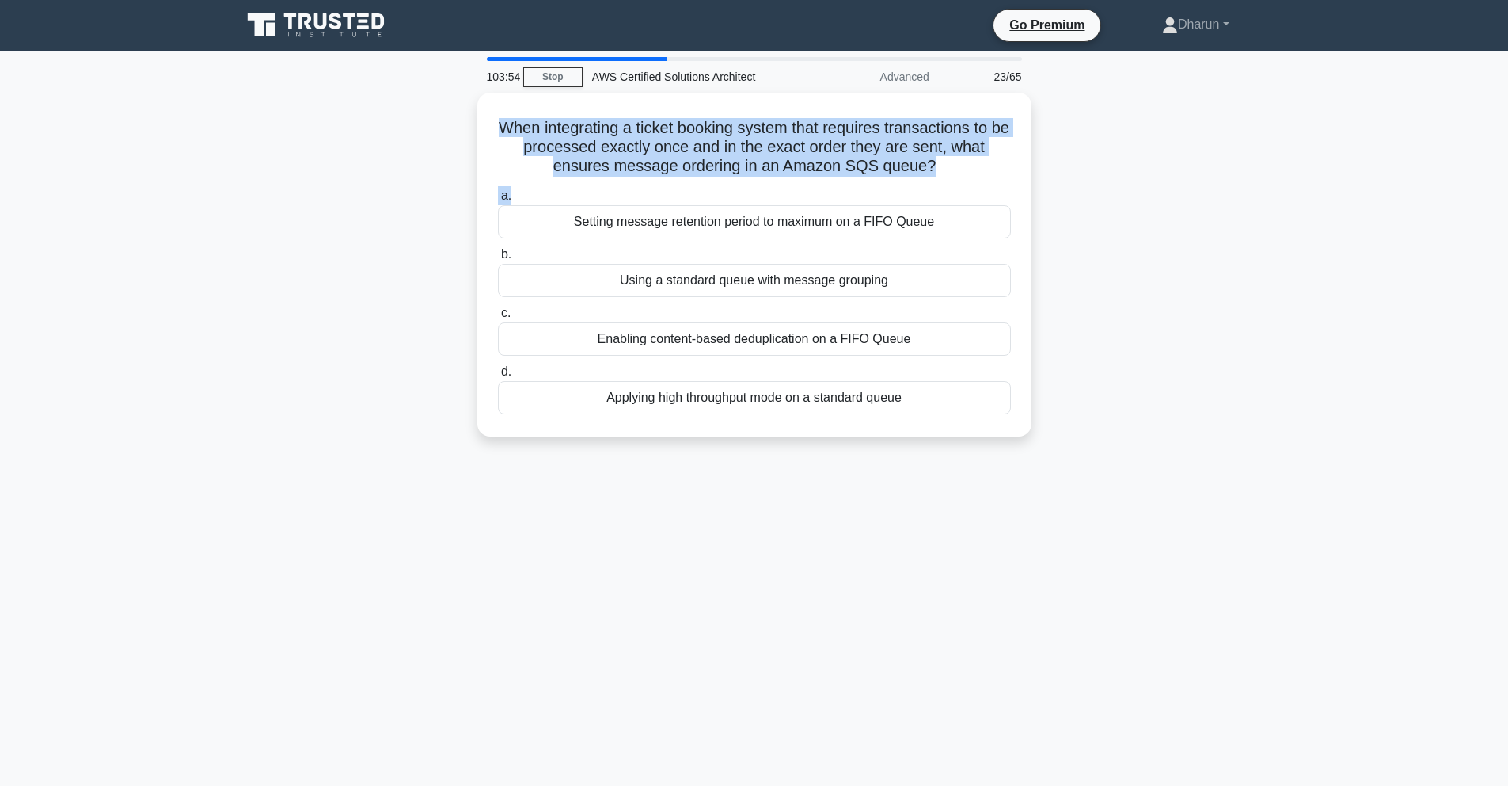
drag, startPoint x: 496, startPoint y: 119, endPoint x: 1034, endPoint y: 193, distance: 542.8
click at [1034, 194] on div "When integrating a ticket booking system that requires transactions to be proce…" at bounding box center [754, 274] width 1045 height 363
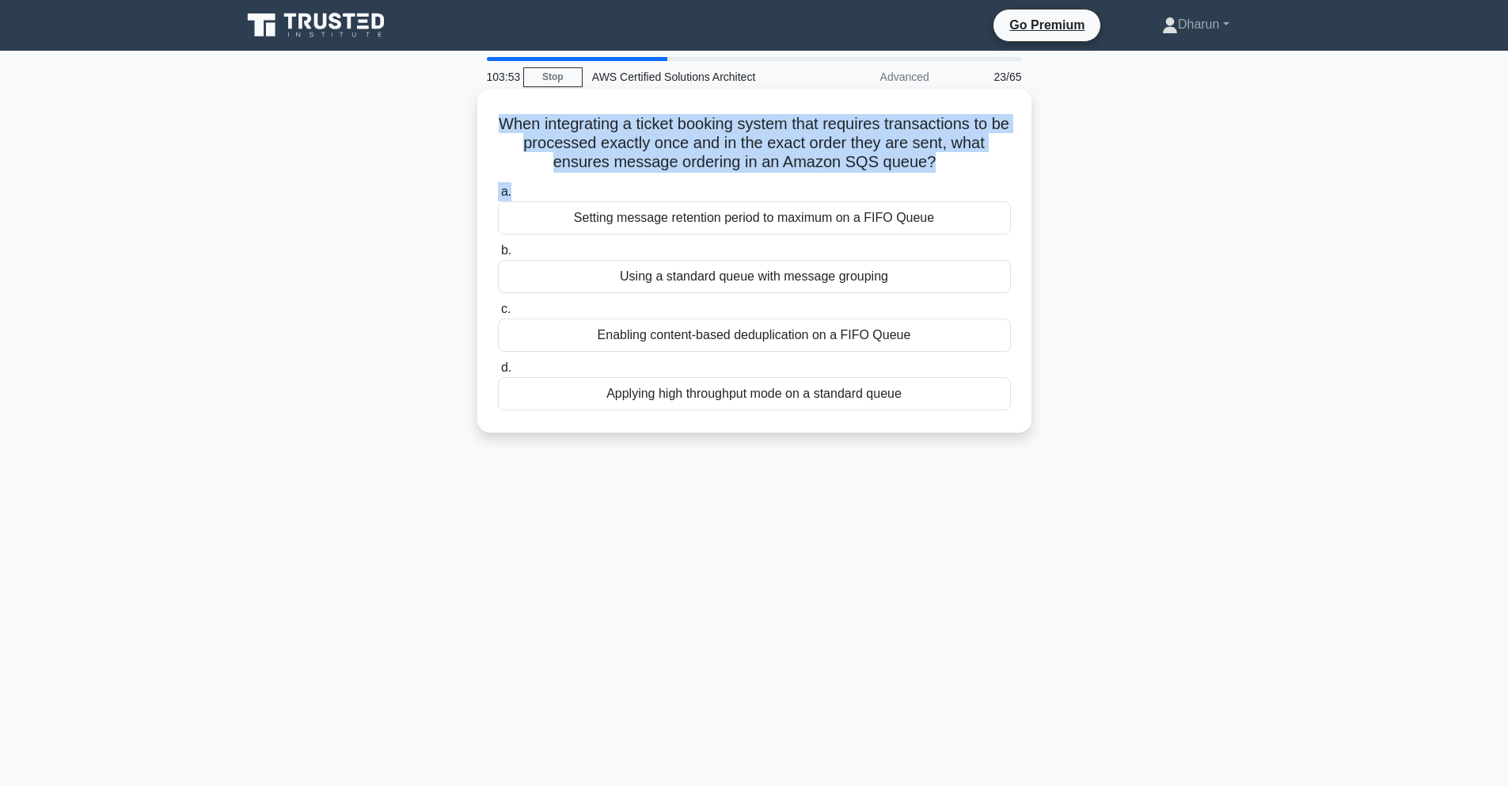
click at [982, 169] on h5 "When integrating a ticket booking system that requires transactions to be proce…" at bounding box center [754, 143] width 516 height 59
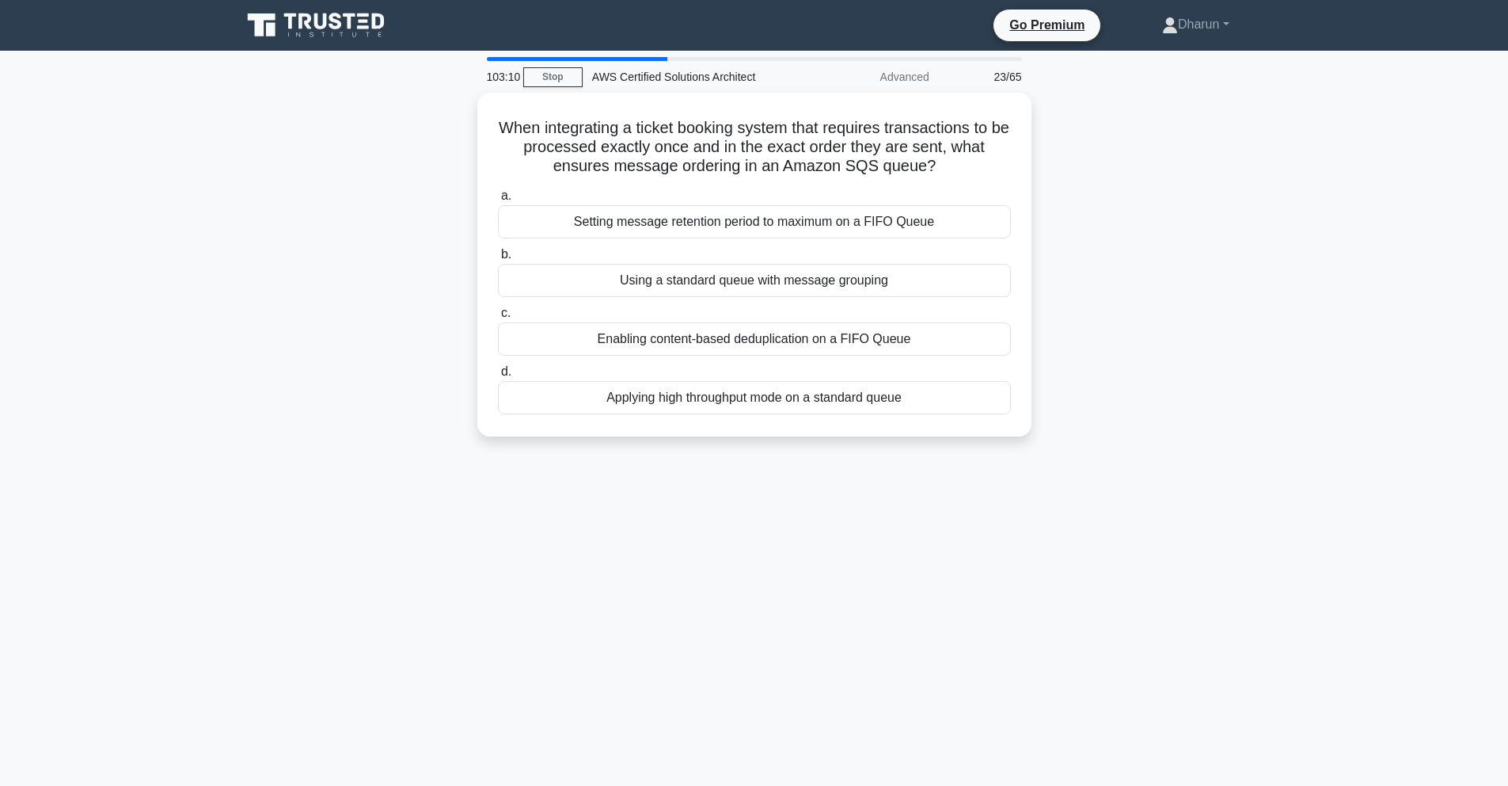
click at [1077, 200] on div "When integrating a ticket booking system that requires transactions to be proce…" at bounding box center [754, 274] width 1045 height 363
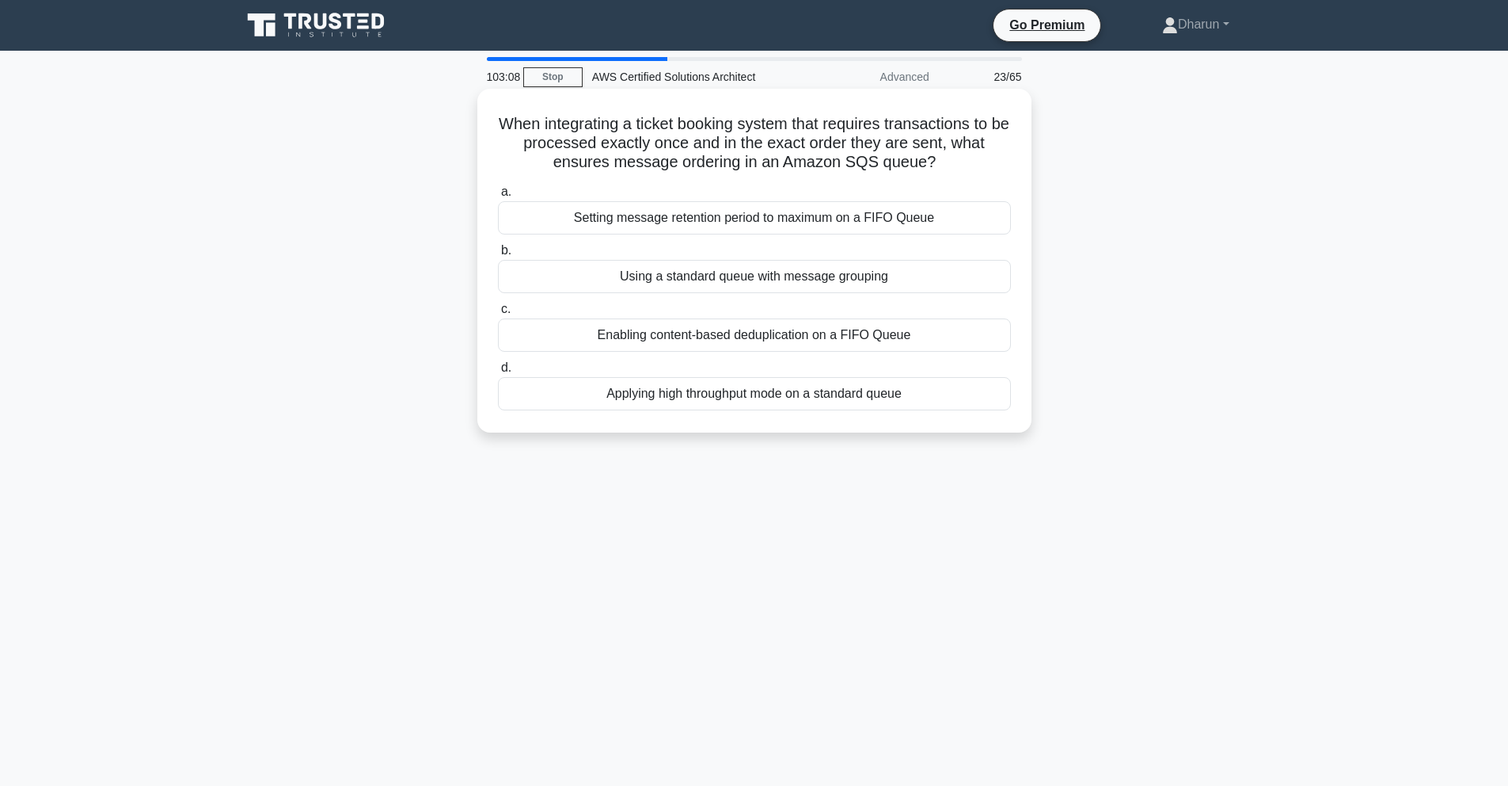
click at [842, 221] on div "Setting message retention period to maximum on a FIFO Queue" at bounding box center [754, 217] width 513 height 33
click at [498, 197] on input "a. Setting message retention period to maximum on a FIFO Queue" at bounding box center [498, 192] width 0 height 10
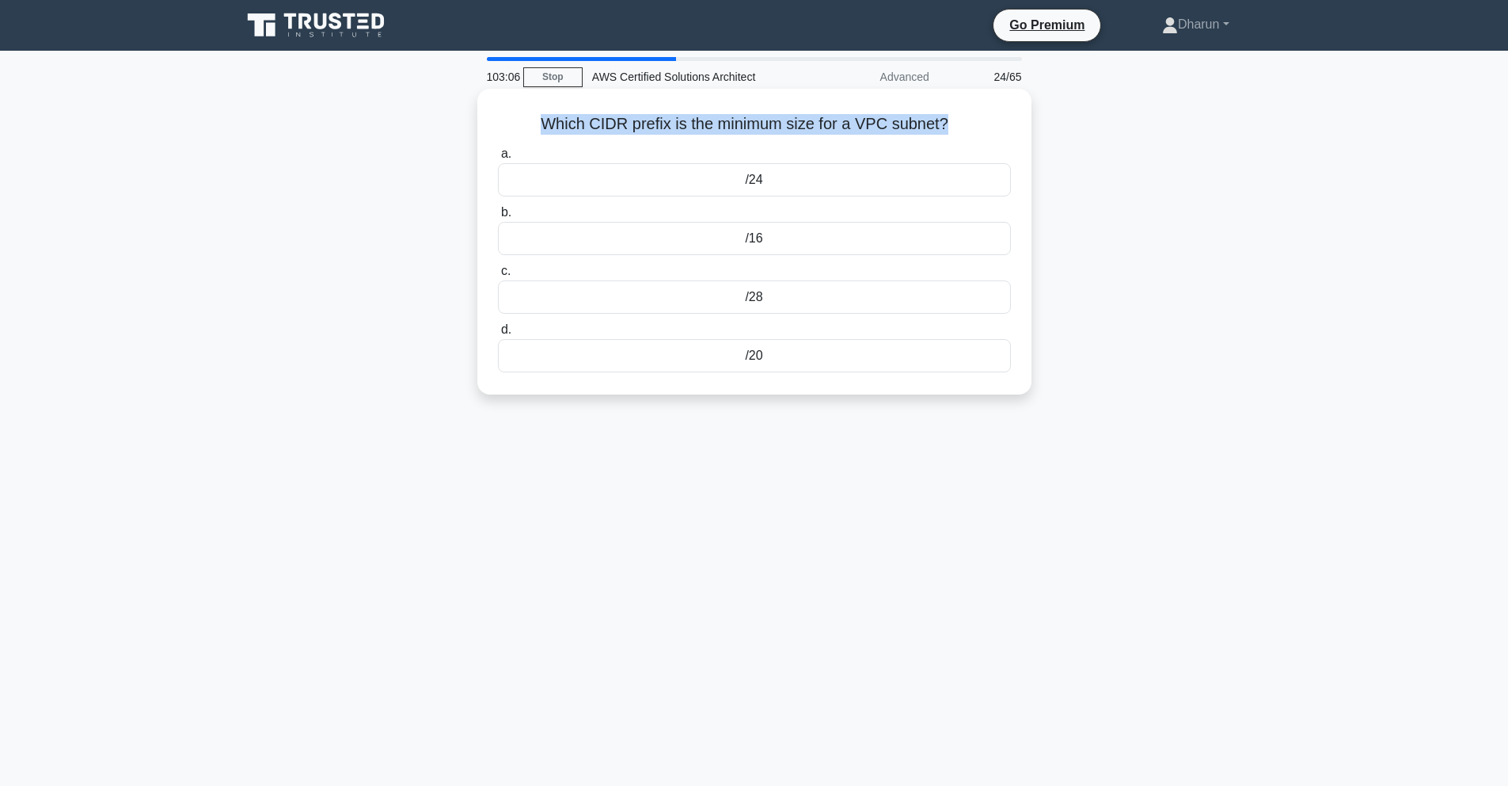
drag, startPoint x: 592, startPoint y: 126, endPoint x: 1010, endPoint y: 139, distance: 418.3
click at [1010, 139] on div "Which CIDR prefix is the minimum size for a VPC subnet? .spinner_0XTQ{transform…" at bounding box center [755, 241] width 542 height 293
click at [1066, 131] on div "Which CIDR prefix is the minimum size for a VPC subnet? .spinner_0XTQ{transform…" at bounding box center [754, 255] width 1045 height 325
drag, startPoint x: 542, startPoint y: 125, endPoint x: 978, endPoint y: 439, distance: 537.8
click at [980, 442] on div "102:59 Stop AWS Certified Solutions Architect Advanced 24/65 Which CIDR prefix …" at bounding box center [754, 453] width 1045 height 792
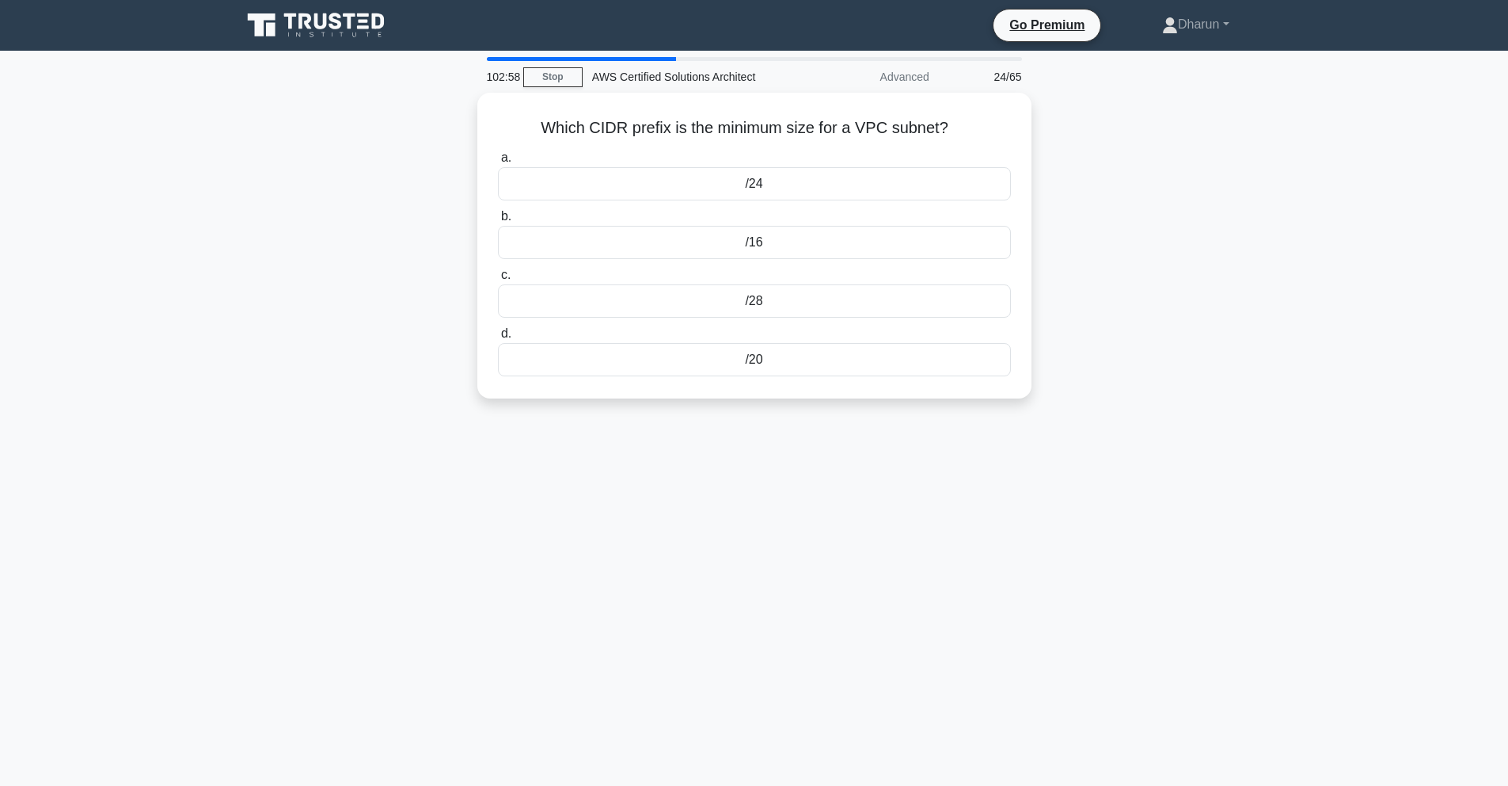
copy div "Which CIDR prefix is the minimum size for a VPC subnet? .spinner_0XTQ{transform…"
click at [1083, 144] on div "Which CIDR prefix is the minimum size for a VPC subnet? .spinner_0XTQ{transform…" at bounding box center [754, 255] width 1045 height 325
click at [782, 297] on div "/28" at bounding box center [754, 296] width 513 height 33
click at [498, 276] on input "c. /28" at bounding box center [498, 271] width 0 height 10
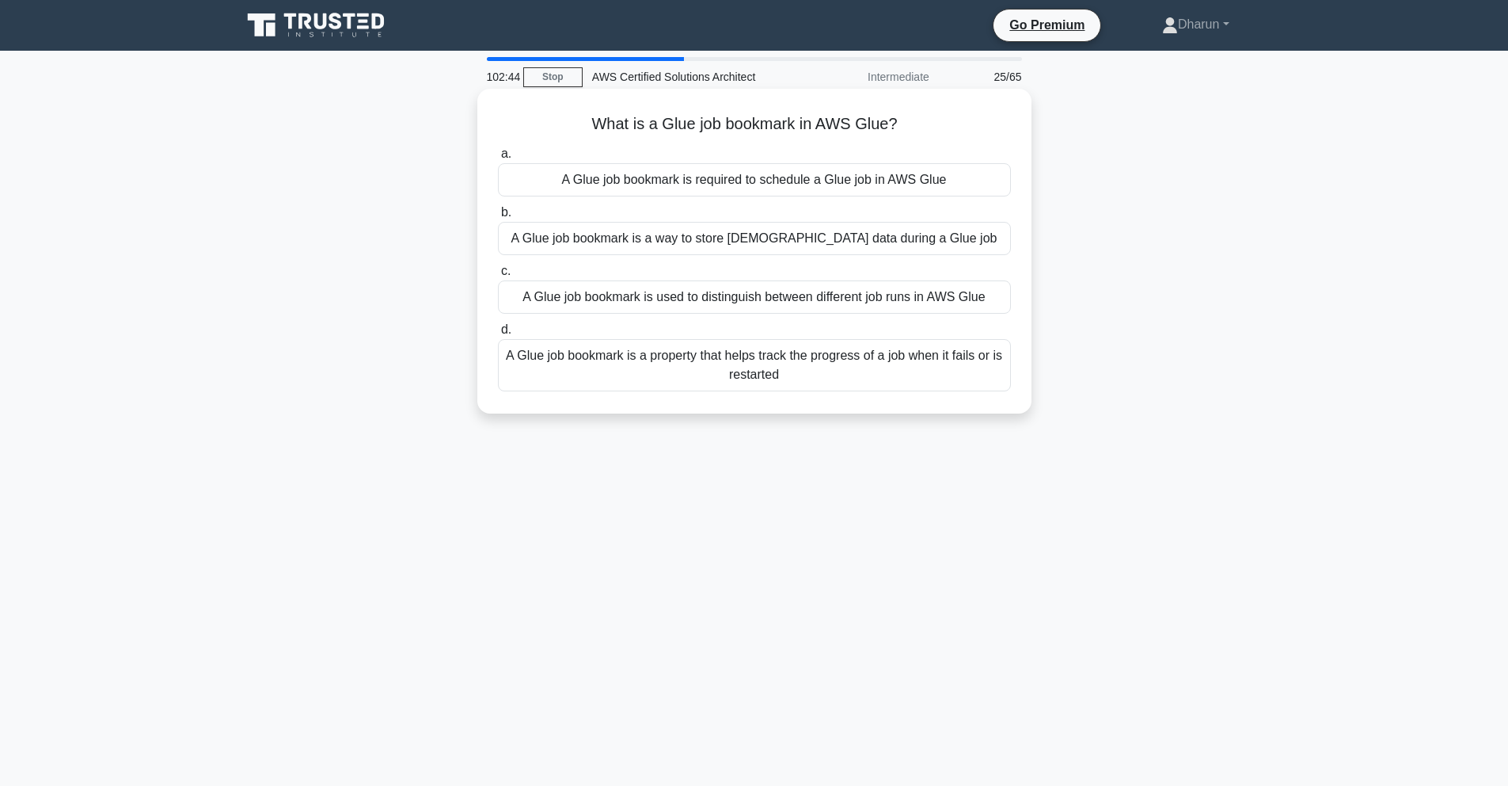
drag, startPoint x: 586, startPoint y: 115, endPoint x: 974, endPoint y: 403, distance: 483.4
click at [943, 402] on div "What is a Glue job bookmark in AWS Glue? .spinner_0XTQ{transform-origin:center;…" at bounding box center [755, 251] width 542 height 312
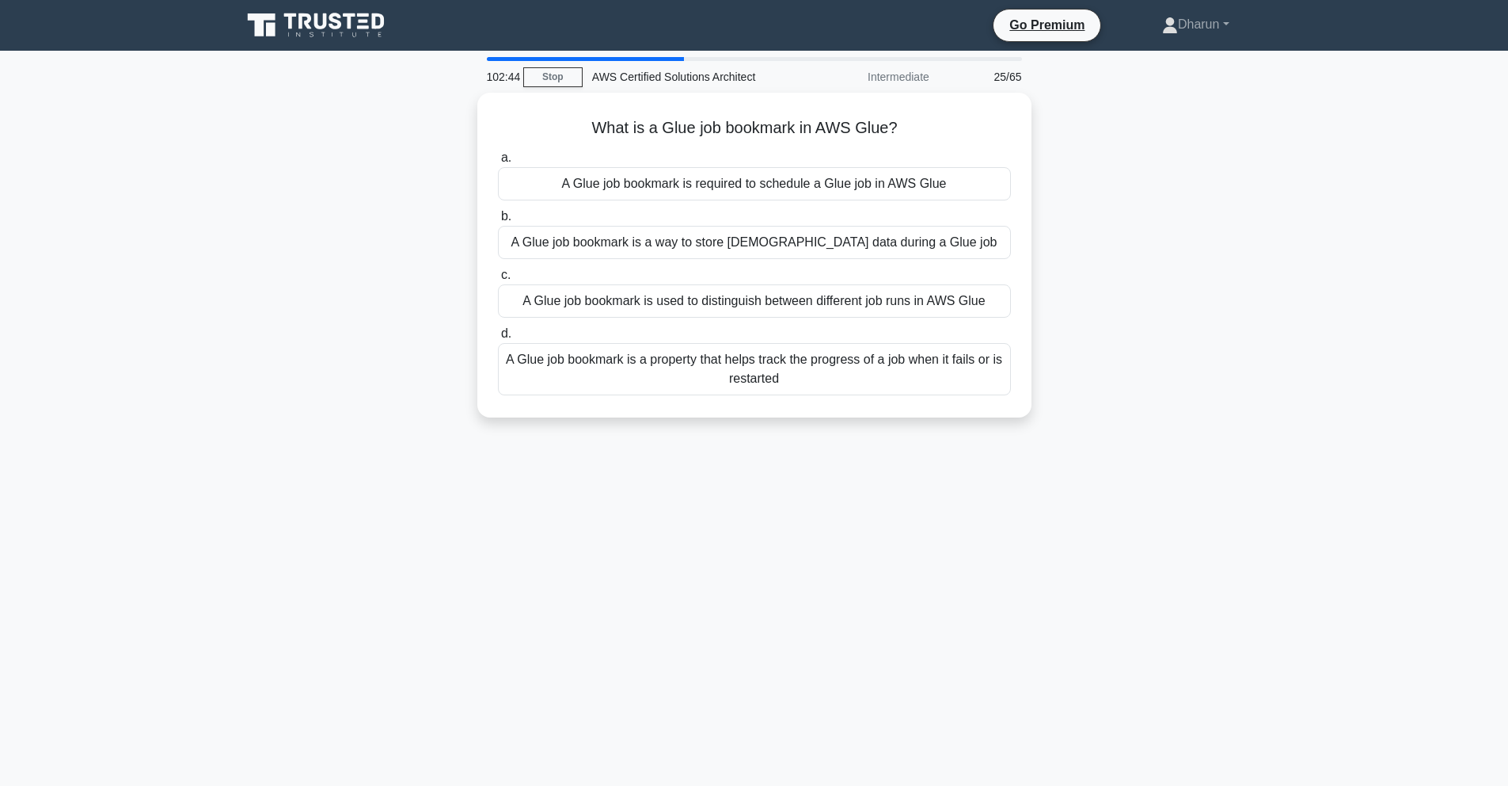
click at [1164, 376] on div "What is a Glue job bookmark in AWS Glue? .spinner_0XTQ{transform-origin:center;…" at bounding box center [754, 265] width 1045 height 344
click at [812, 460] on div "102:26 Stop AWS Certified Solutions Architect Intermediate 25/65 What is a Glue…" at bounding box center [754, 453] width 1045 height 792
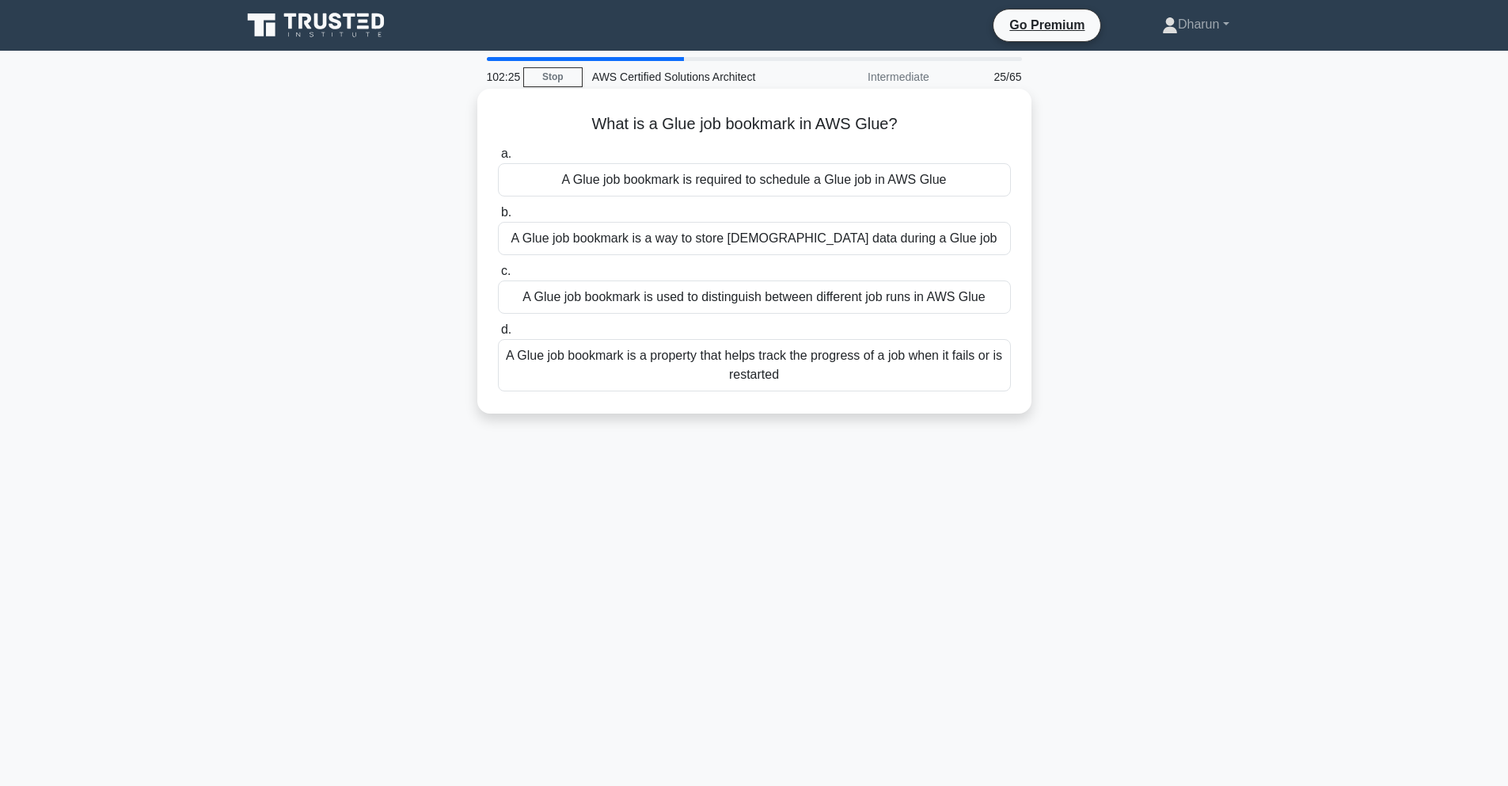
click at [748, 304] on div "A Glue job bookmark is used to distinguish between different job runs in AWS Gl…" at bounding box center [754, 296] width 513 height 33
click at [498, 276] on input "c. A Glue job bookmark is used to distinguish between different job runs in AWS…" at bounding box center [498, 271] width 0 height 10
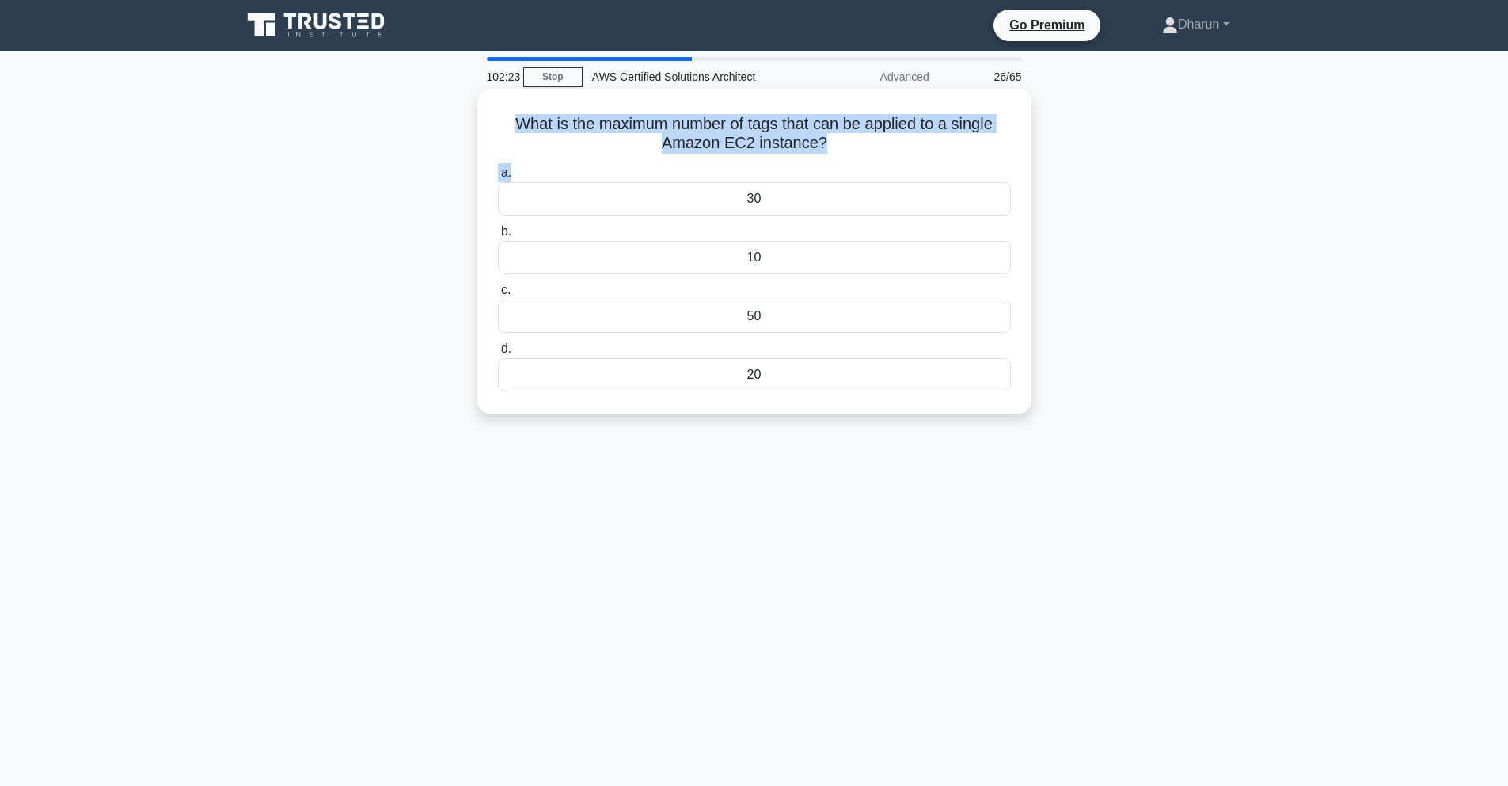
drag, startPoint x: 493, startPoint y: 125, endPoint x: 874, endPoint y: 169, distance: 383.5
click at [870, 174] on div "What is the maximum number of tags that can be applied to a single Amazon EC2 i…" at bounding box center [755, 251] width 542 height 312
click at [890, 161] on div "a. 30 b. 10 c. d." at bounding box center [755, 277] width 532 height 234
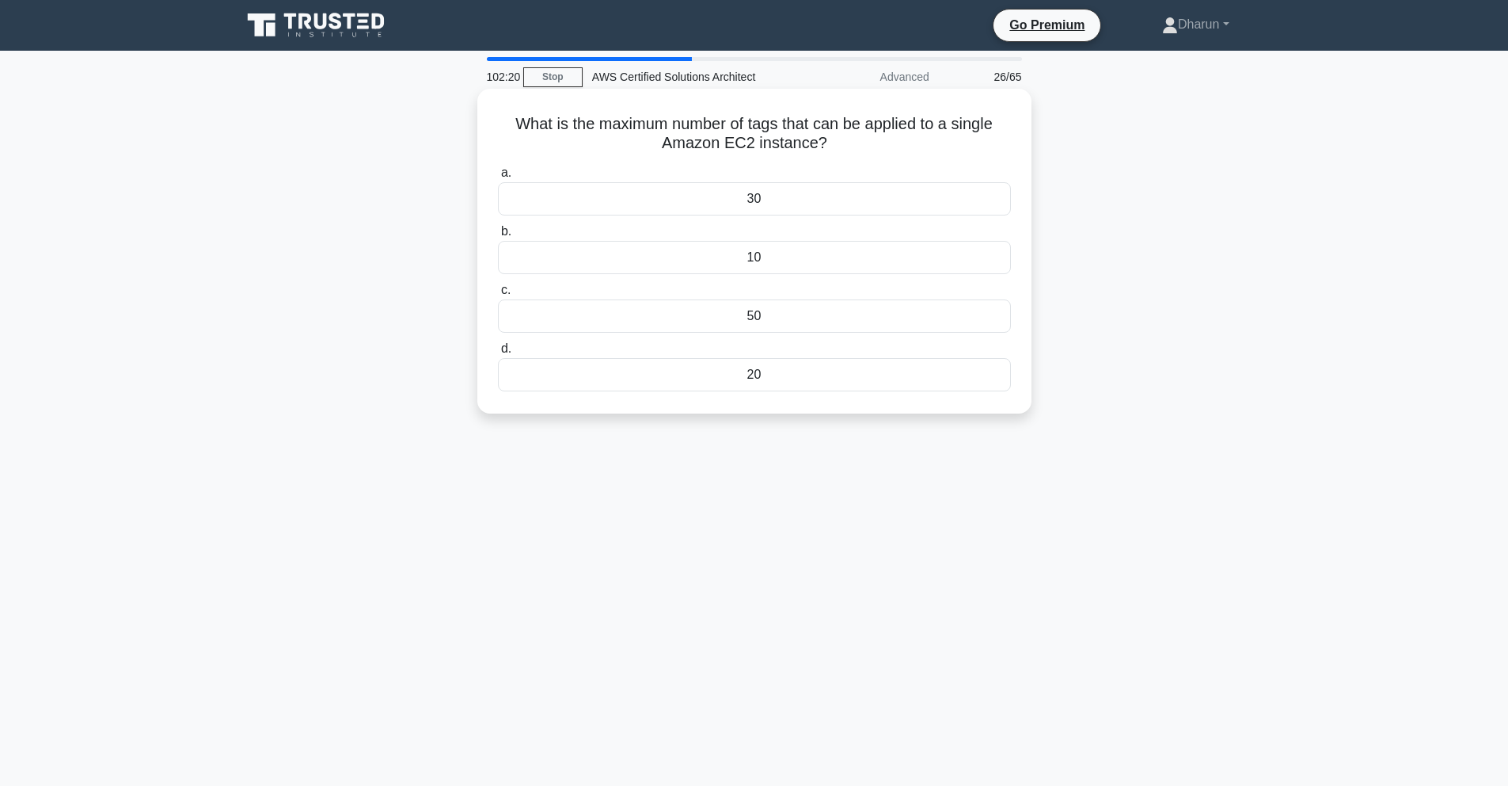
drag, startPoint x: 633, startPoint y: 137, endPoint x: 875, endPoint y: 152, distance: 242.0
click at [875, 152] on h5 "What is the maximum number of tags that can be applied to a single Amazon EC2 i…" at bounding box center [754, 134] width 516 height 40
click at [1107, 310] on div "What is the maximum number of tags that can be applied to a single Amazon EC2 i…" at bounding box center [754, 265] width 1045 height 344
click at [936, 321] on div "50" at bounding box center [754, 315] width 513 height 33
click at [498, 295] on input "c. 50" at bounding box center [498, 290] width 0 height 10
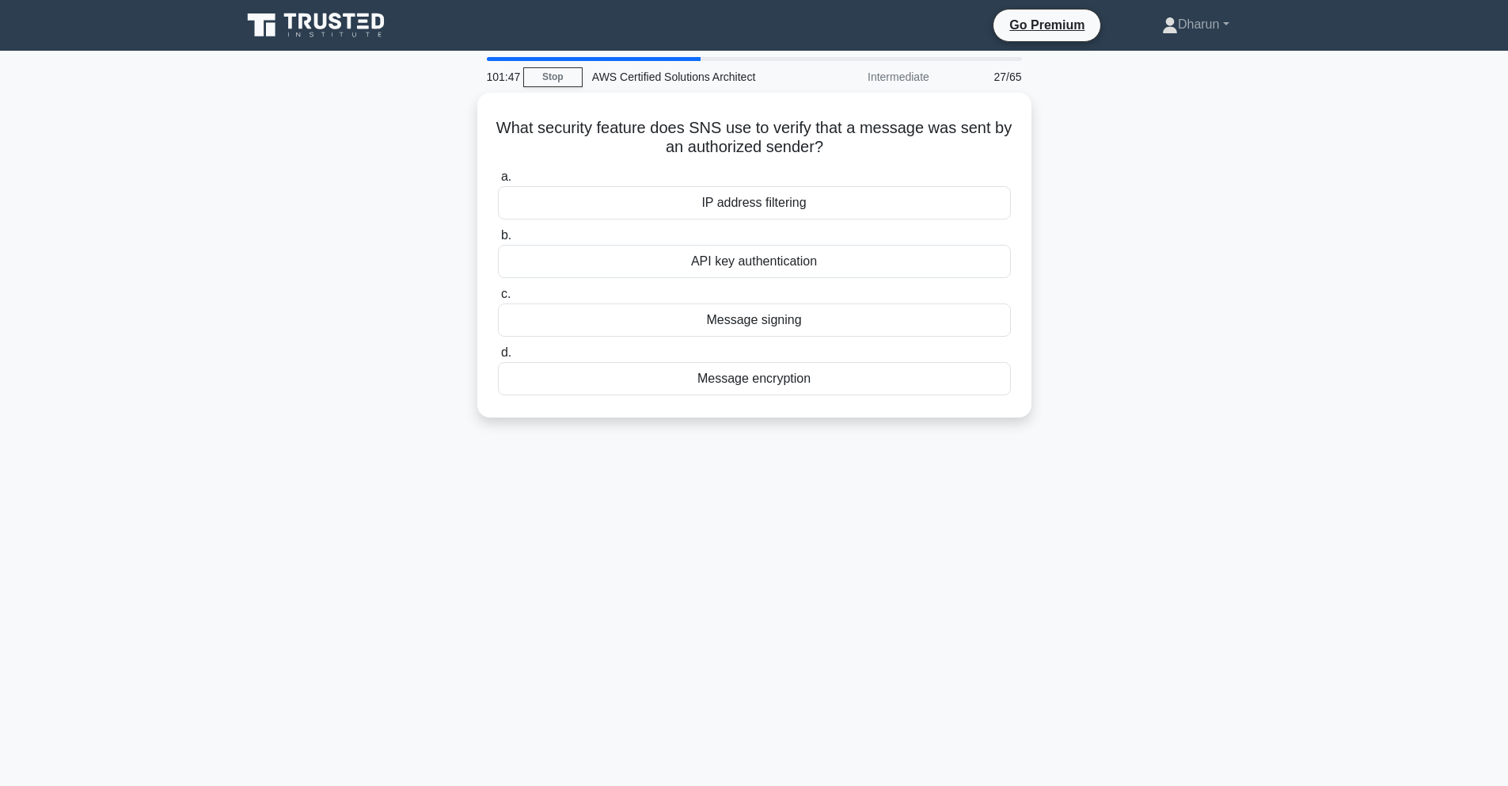
drag, startPoint x: 485, startPoint y: 105, endPoint x: 966, endPoint y: 485, distance: 612.8
click at [966, 485] on div "101:47 Stop AWS Certified Solutions Architect Intermediate 27/65 What security …" at bounding box center [754, 453] width 1045 height 792
copy div "What security feature does SNS use to verify that a message was sent by an auth…"
click at [1117, 310] on div "What security feature does SNS use to verify that a message was sent by an auth…" at bounding box center [754, 265] width 1045 height 344
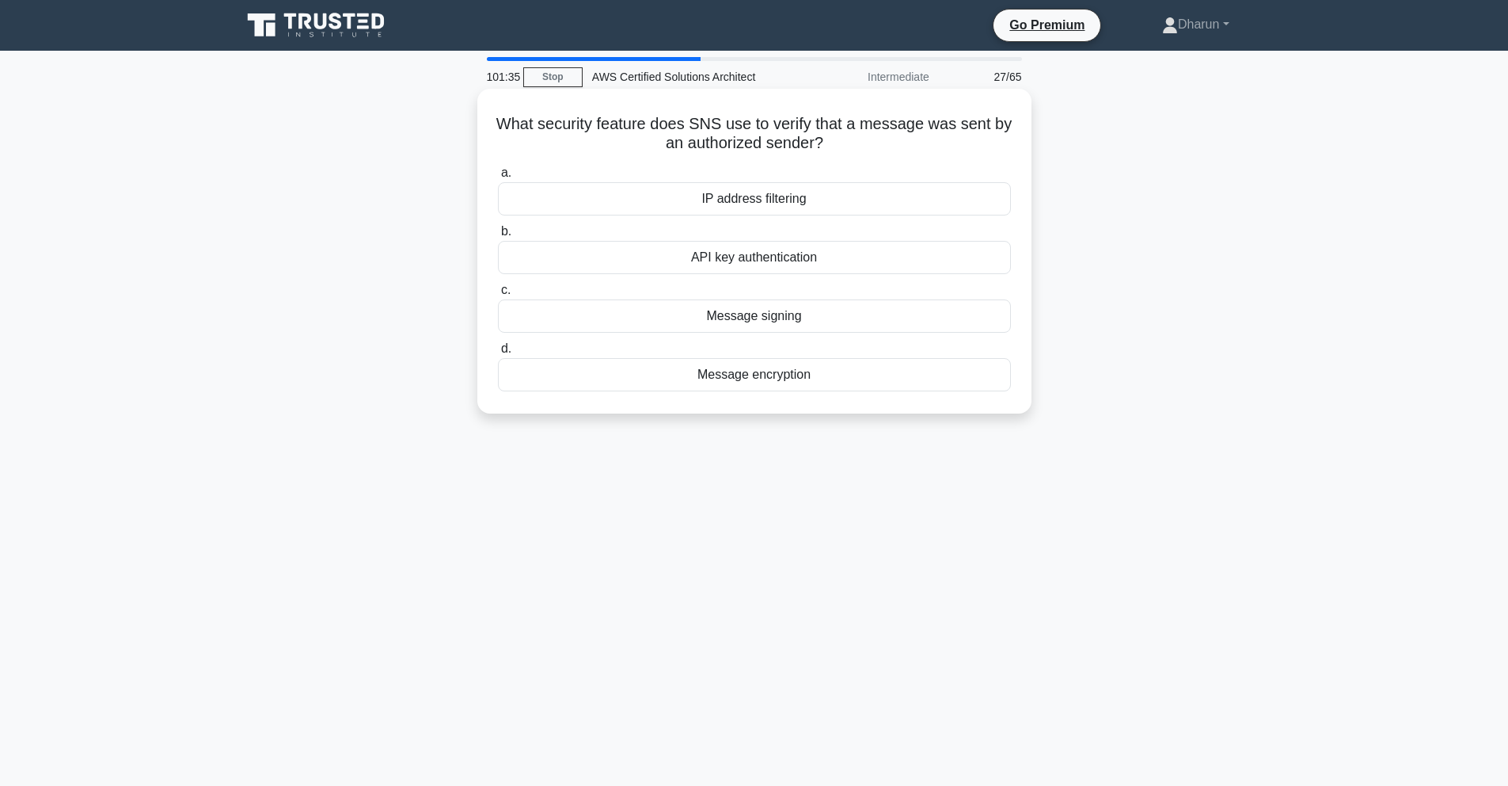
click at [930, 314] on div "Message signing" at bounding box center [754, 315] width 513 height 33
click at [498, 295] on input "c. Message signing" at bounding box center [498, 290] width 0 height 10
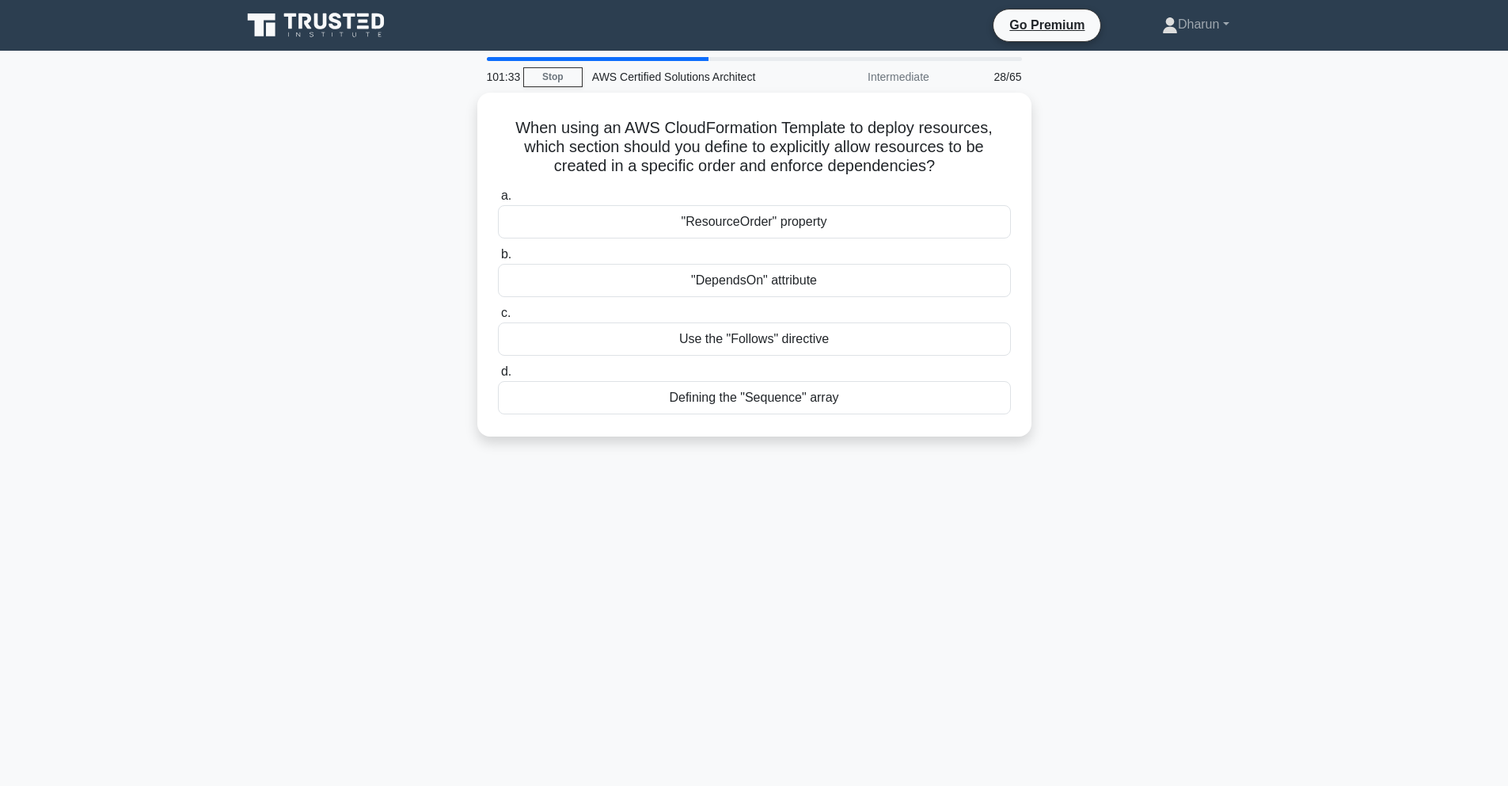
drag, startPoint x: 478, startPoint y: 114, endPoint x: 888, endPoint y: 498, distance: 561.3
click at [835, 516] on div "101:33 Stop AWS Certified Solutions Architect Intermediate 28/65 When using an …" at bounding box center [754, 453] width 1045 height 792
click at [1019, 476] on div "101:33 Stop AWS Certified Solutions Architect Intermediate 28/65 When using an …" at bounding box center [754, 453] width 1045 height 792
click at [843, 219] on div ""ResourceOrder" property" at bounding box center [754, 217] width 513 height 33
click at [498, 197] on input "a. "ResourceOrder" property" at bounding box center [498, 192] width 0 height 10
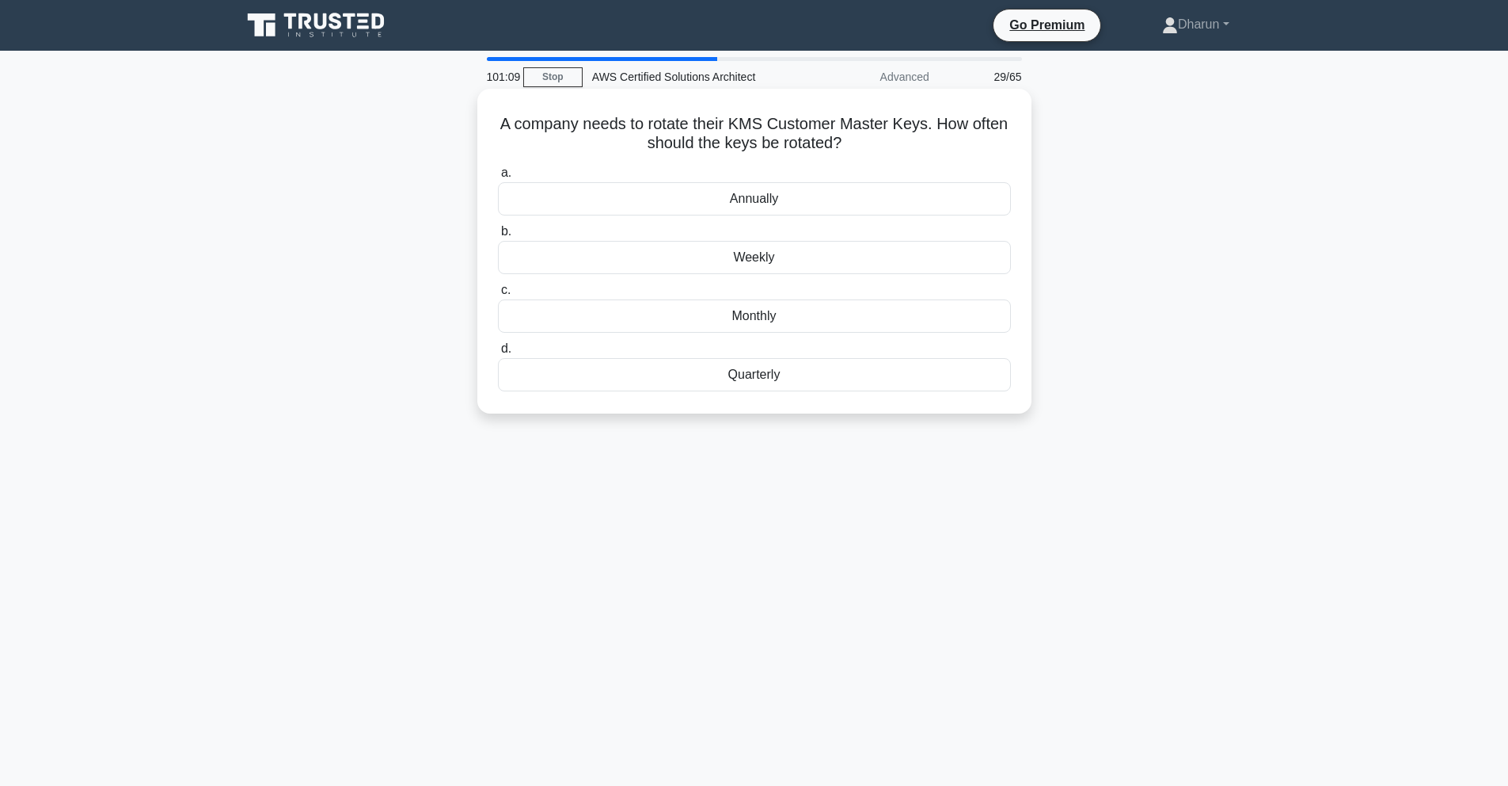
drag, startPoint x: 517, startPoint y: 126, endPoint x: 921, endPoint y: 146, distance: 404.4
click at [921, 146] on div "A company needs to rotate their KMS Customer Master Keys. How often should the …" at bounding box center [755, 251] width 542 height 312
click at [921, 146] on h5 "A company needs to rotate their KMS Customer Master Keys. How often should the …" at bounding box center [754, 134] width 516 height 40
drag, startPoint x: 519, startPoint y: 137, endPoint x: 1009, endPoint y: 519, distance: 621.7
click at [1009, 519] on div "100:57 Stop AWS Certified Solutions Architect Advanced 29/65 A company needs to…" at bounding box center [754, 453] width 1045 height 792
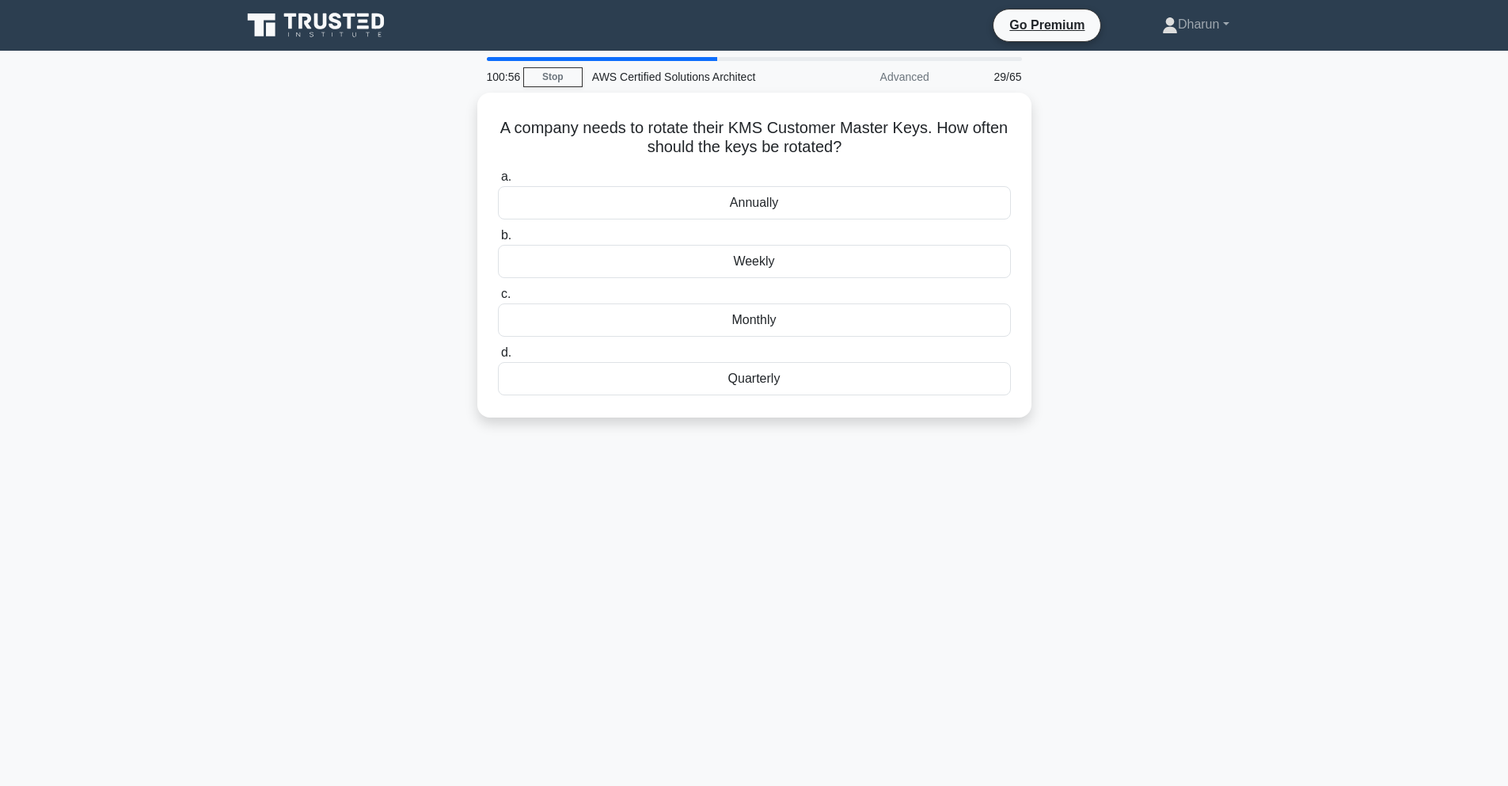
copy div "A company needs to rotate their KMS Customer Master Keys. How often should the …"
drag, startPoint x: 1049, startPoint y: 188, endPoint x: 1067, endPoint y: 188, distance: 18.2
click at [1050, 188] on div "A company needs to rotate their KMS Customer Master Keys. How often should the …" at bounding box center [754, 265] width 1045 height 344
click at [927, 203] on div "Annually" at bounding box center [754, 198] width 513 height 33
click at [498, 178] on input "a. Annually" at bounding box center [498, 173] width 0 height 10
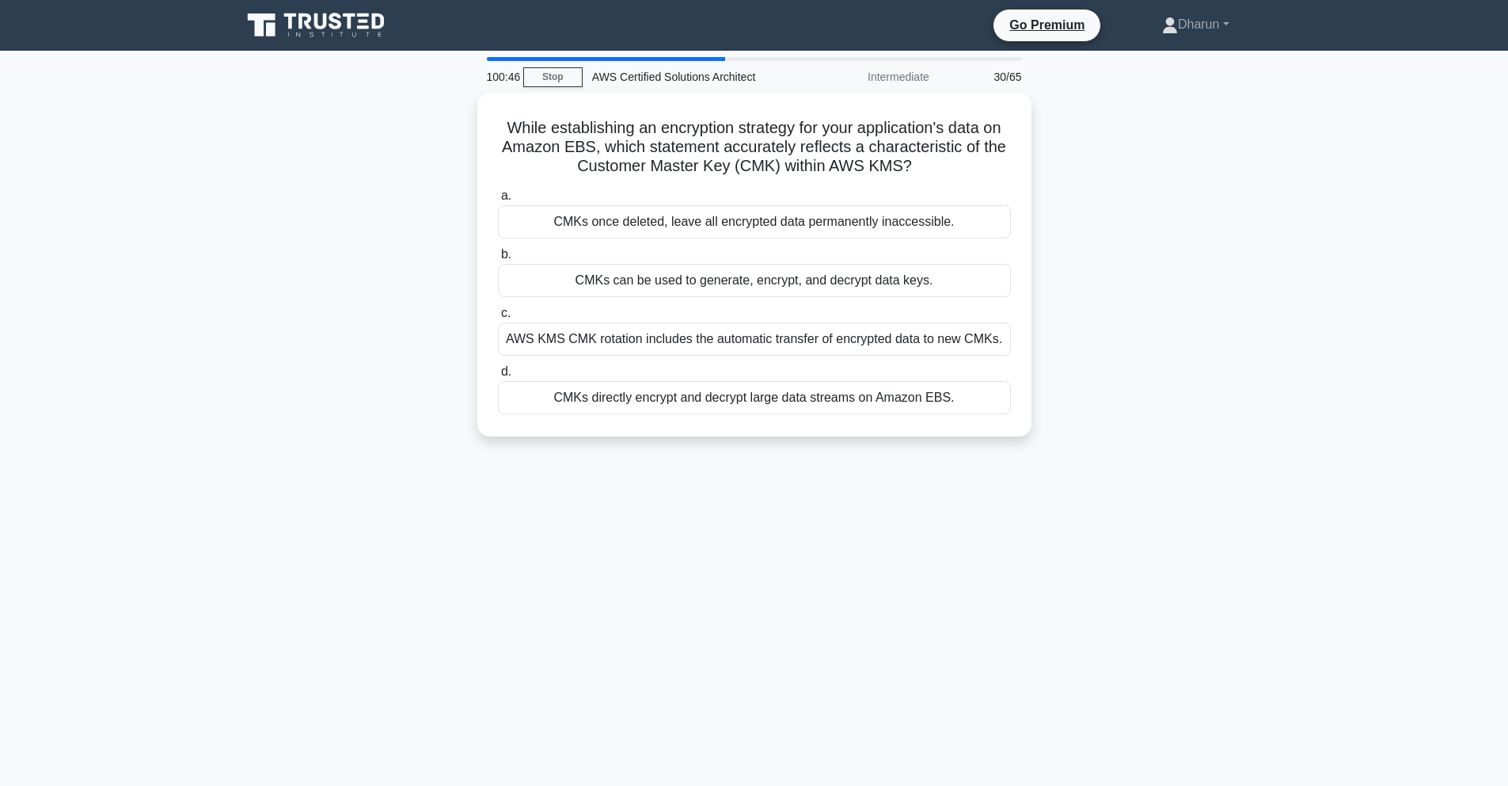
drag, startPoint x: 808, startPoint y: 349, endPoint x: 1104, endPoint y: 508, distance: 335.1
click at [1056, 507] on div "100:46 Stop AWS Certified Solutions Architect Intermediate 30/65 While establis…" at bounding box center [754, 453] width 1045 height 792
click at [1161, 504] on div "100:45 Stop AWS Certified Solutions Architect Intermediate 30/65 While establis…" at bounding box center [754, 453] width 1045 height 792
drag, startPoint x: 542, startPoint y: 150, endPoint x: 998, endPoint y: 467, distance: 555.1
click at [998, 467] on div "99:52 Stop AWS Certified Solutions Architect Intermediate 30/65 While establish…" at bounding box center [754, 453] width 1045 height 792
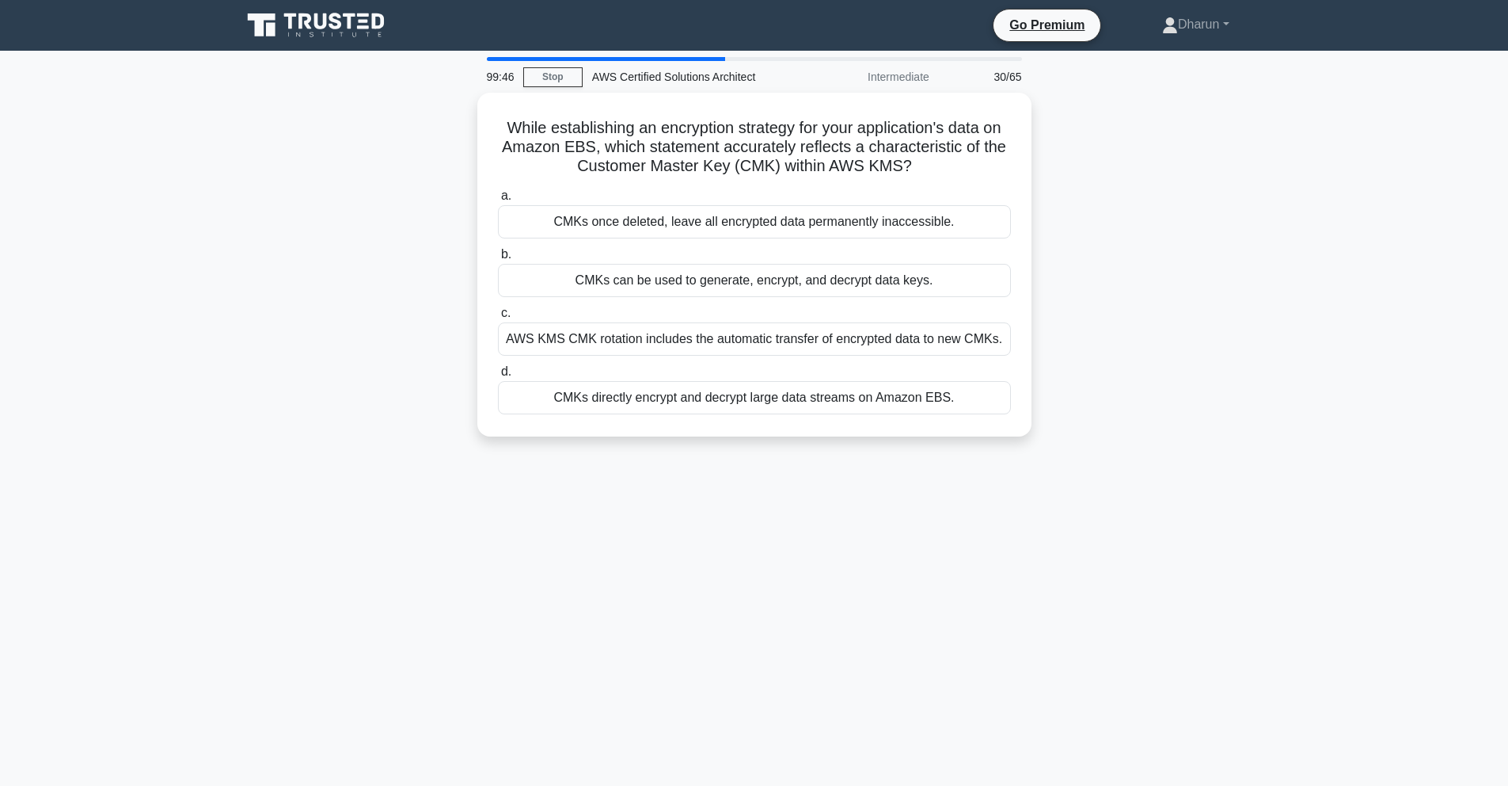
click at [1172, 310] on div "While establishing an encryption strategy for your application's data on Amazon…" at bounding box center [754, 274] width 1045 height 363
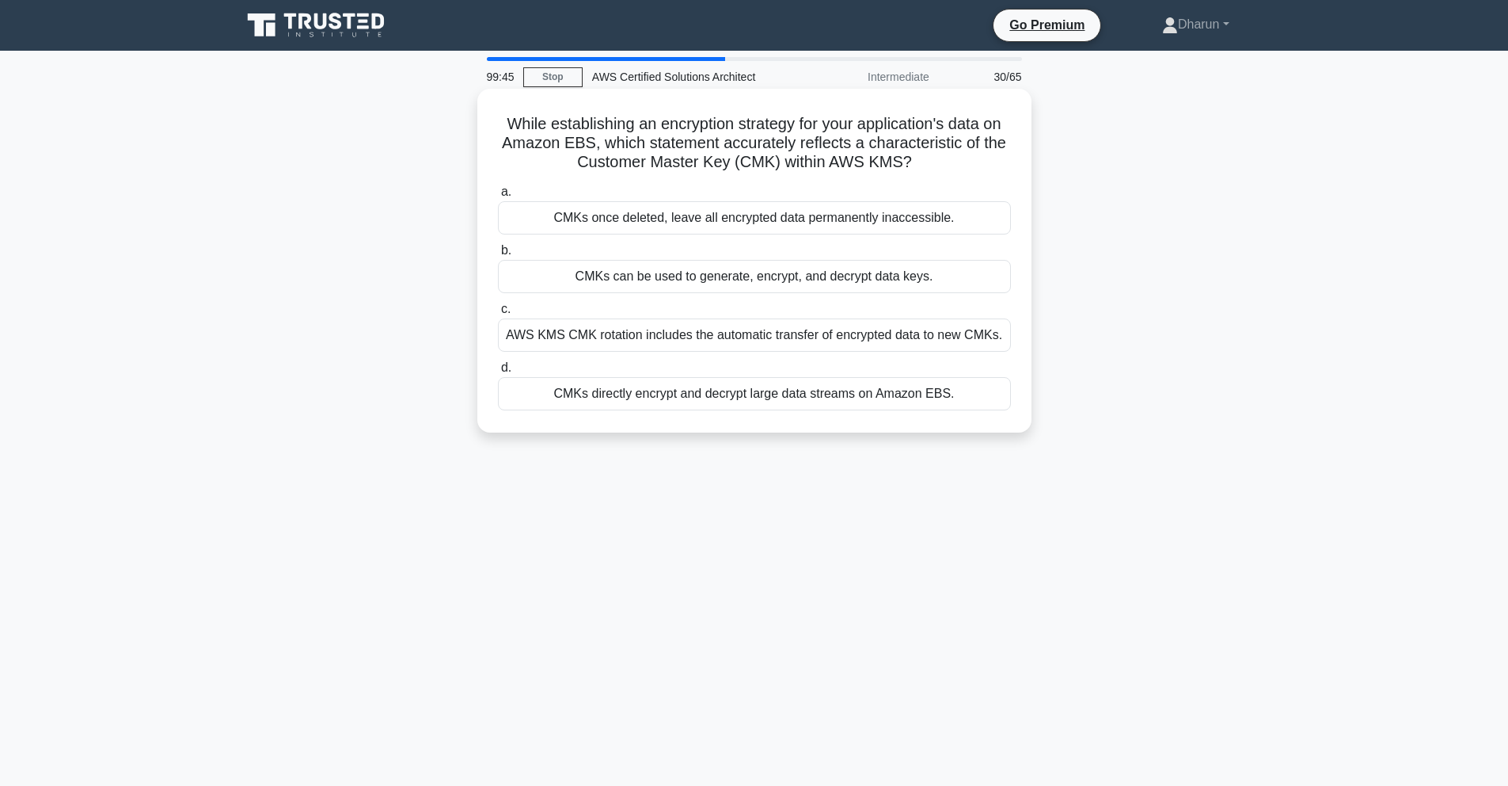
click at [973, 281] on div "CMKs can be used to generate, encrypt, and decrypt data keys." at bounding box center [754, 276] width 513 height 33
click at [498, 256] on input "b. CMKs can be used to generate, encrypt, and decrypt data keys." at bounding box center [498, 250] width 0 height 10
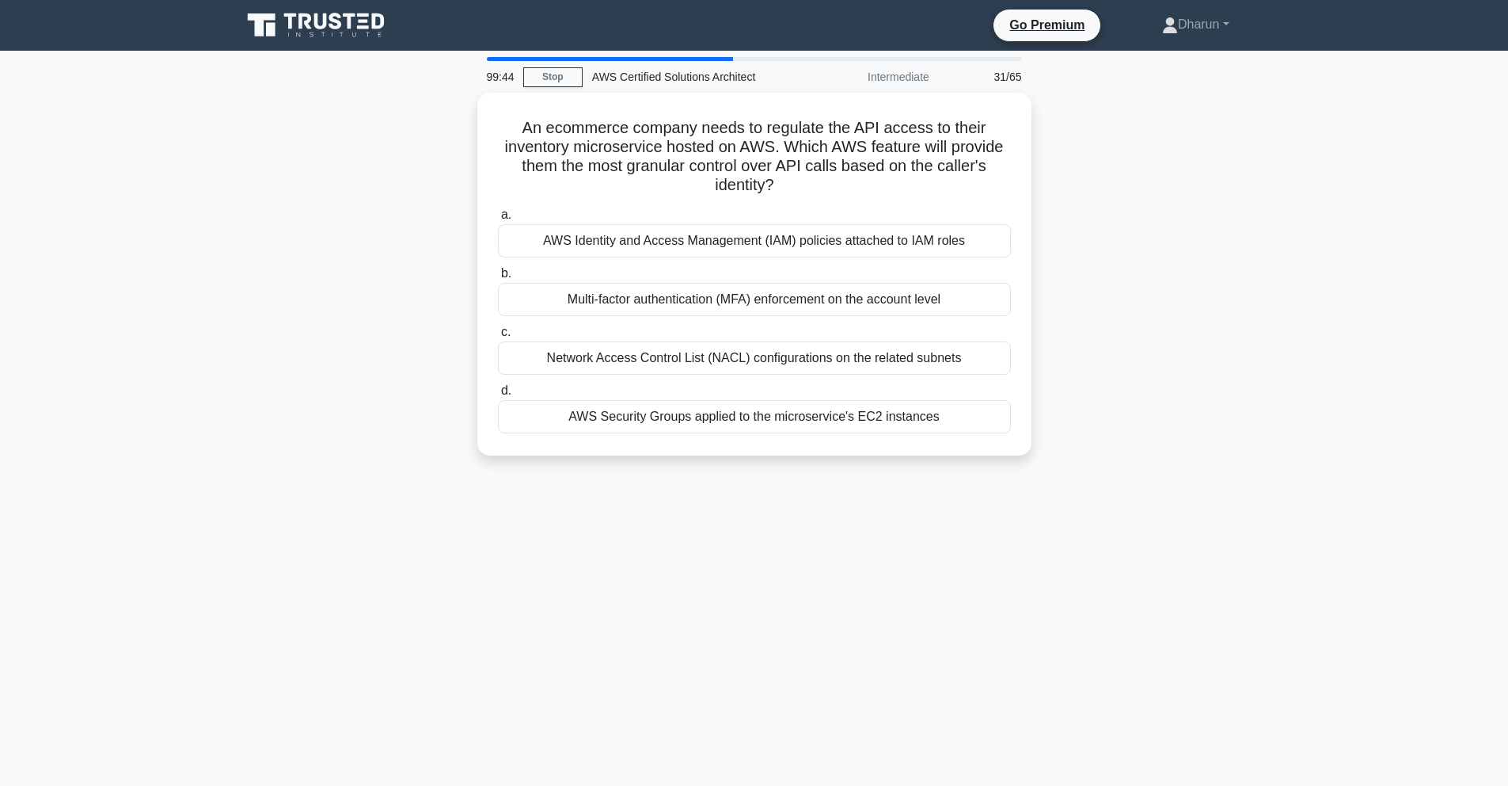
drag, startPoint x: 542, startPoint y: 134, endPoint x: 1057, endPoint y: 481, distance: 621.3
click at [1014, 503] on div "99:44 Stop AWS Certified Solutions Architect Intermediate 31/65 An ecommerce co…" at bounding box center [754, 453] width 1045 height 792
click at [1123, 448] on div "An ecommerce company needs to regulate the API access to their inventory micros…" at bounding box center [754, 284] width 1045 height 382
drag, startPoint x: 528, startPoint y: 124, endPoint x: 1018, endPoint y: 467, distance: 598.2
click at [1019, 469] on div "An ecommerce company needs to regulate the API access to their inventory micros…" at bounding box center [754, 284] width 1045 height 382
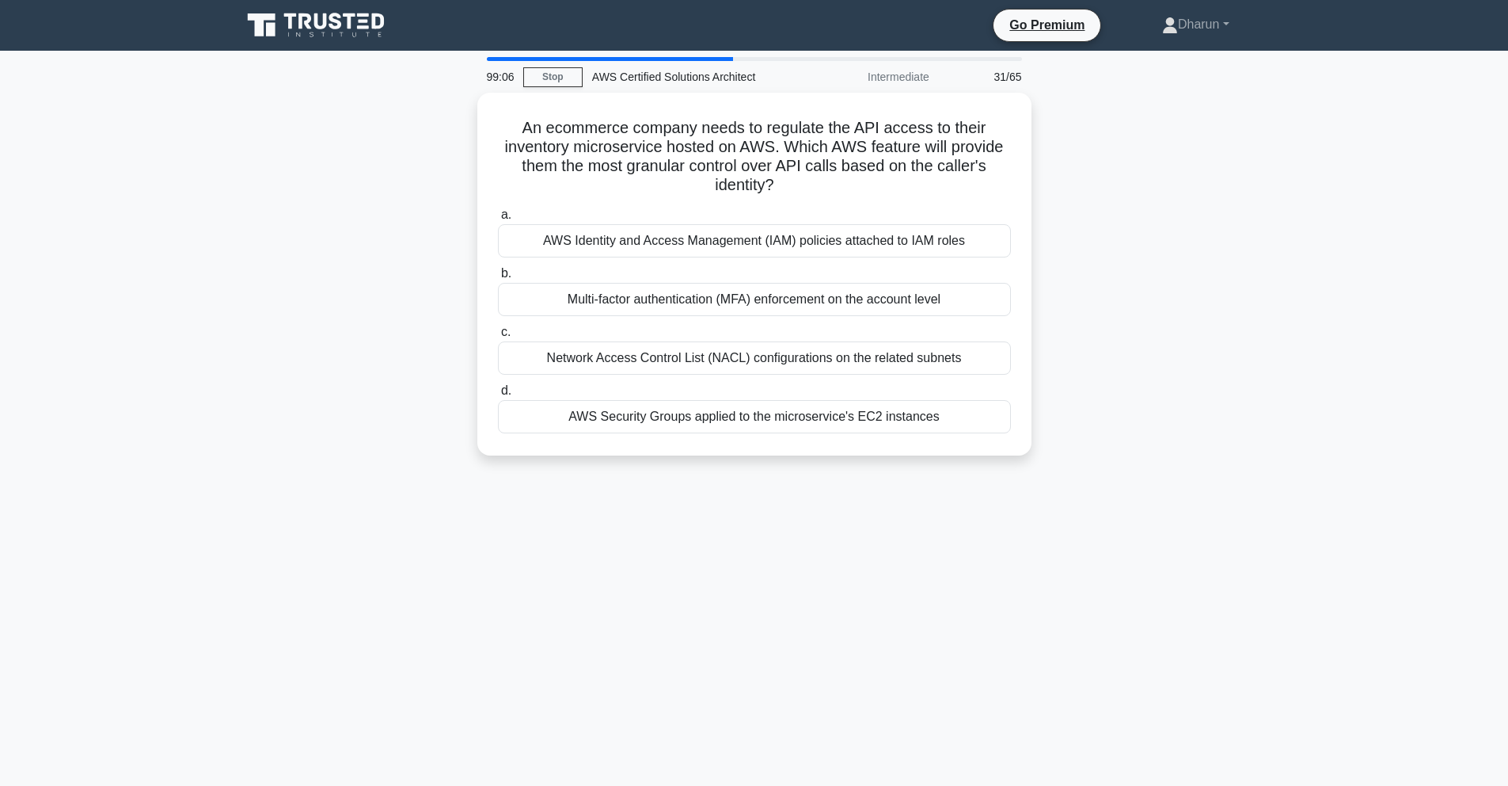
click at [1090, 283] on div "An ecommerce company needs to regulate the API access to their inventory micros…" at bounding box center [754, 284] width 1045 height 382
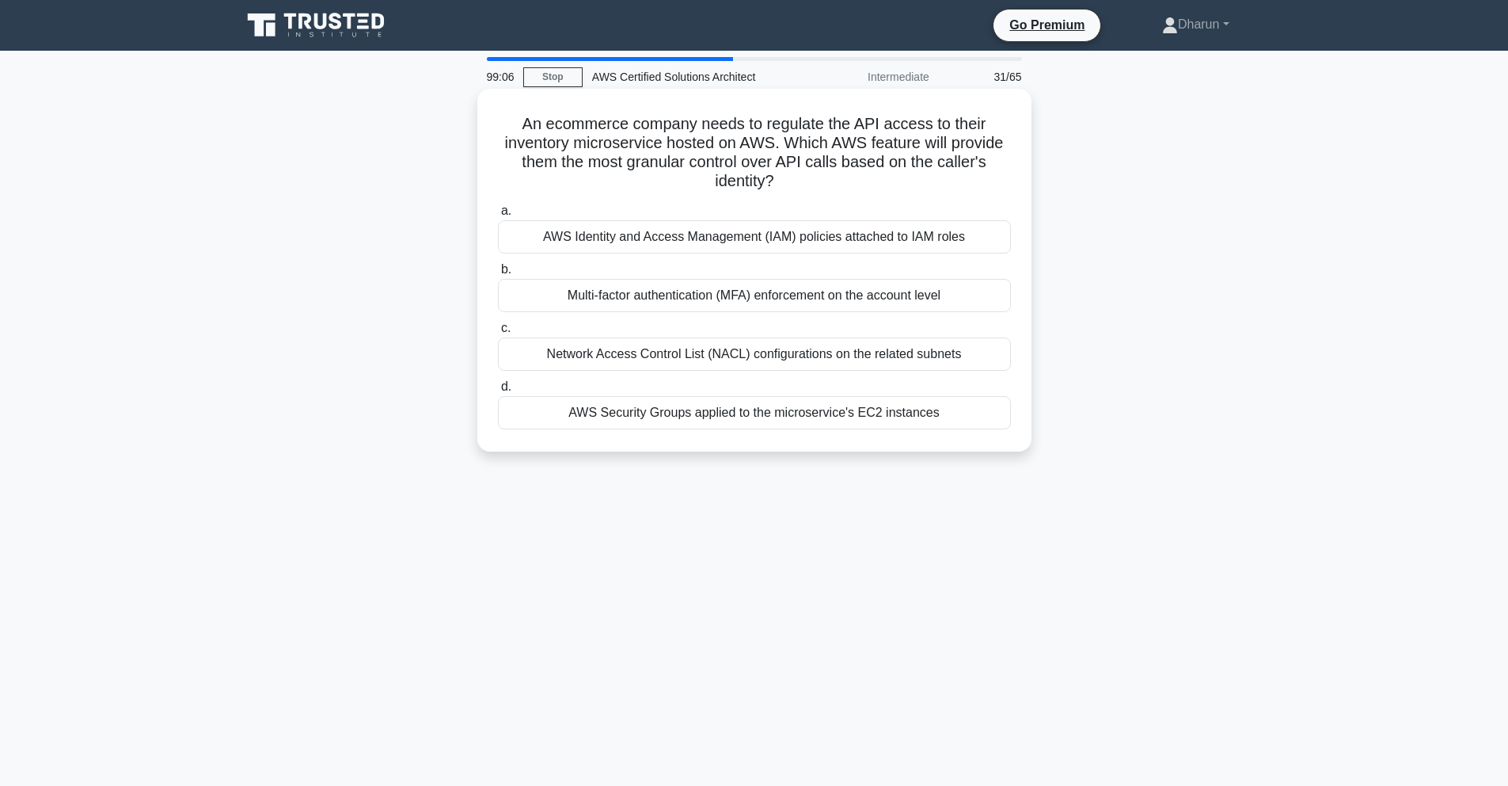
click at [989, 243] on div "AWS Identity and Access Management (IAM) policies attached to IAM roles" at bounding box center [754, 236] width 513 height 33
click at [498, 216] on input "a. AWS Identity and Access Management (IAM) policies attached to IAM roles" at bounding box center [498, 211] width 0 height 10
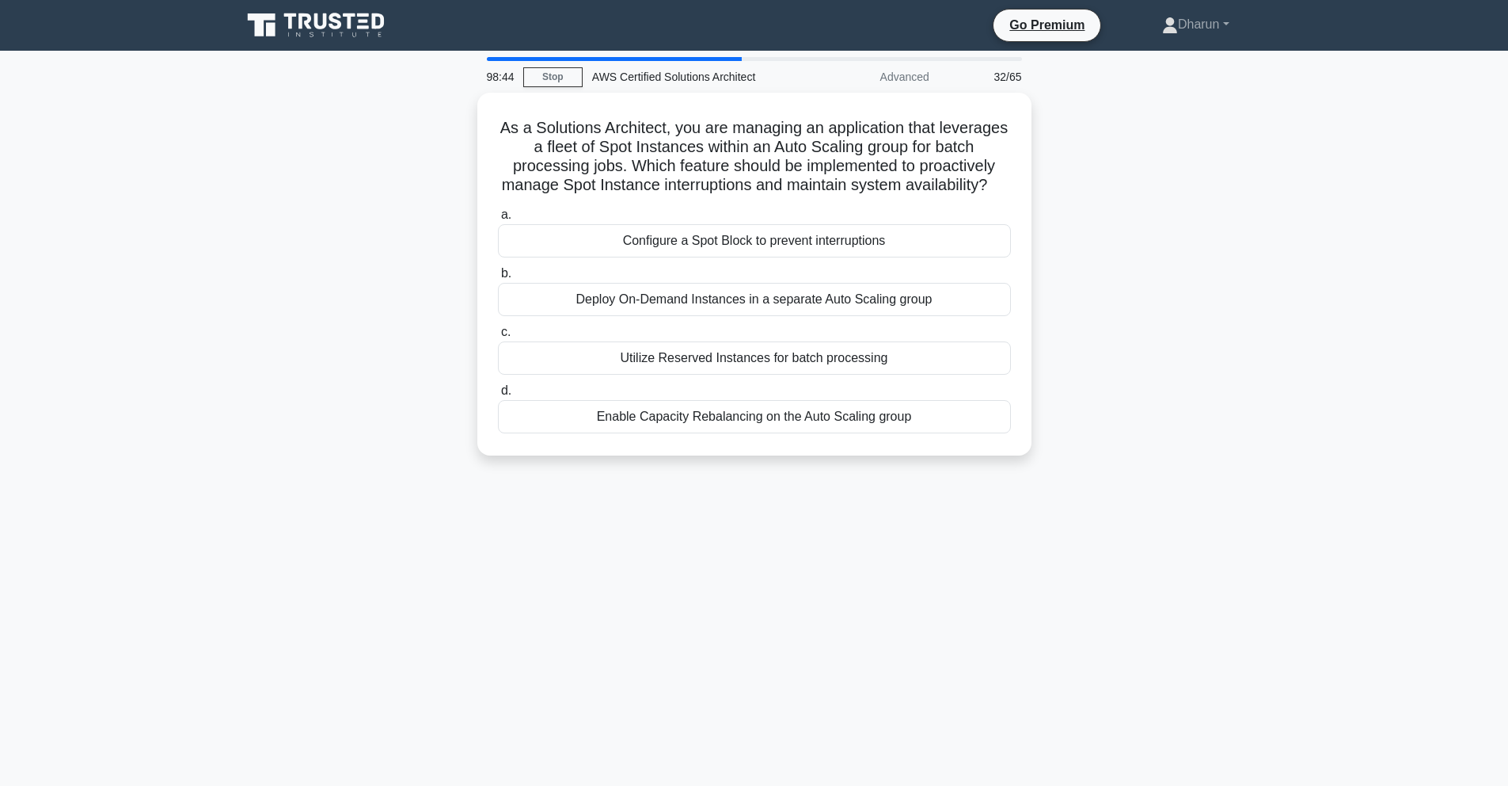
drag, startPoint x: 494, startPoint y: 121, endPoint x: 1034, endPoint y: 467, distance: 641.4
click at [1034, 467] on div "As a Solutions Architect, you are managing an application that leverages a flee…" at bounding box center [754, 284] width 1045 height 382
drag, startPoint x: 1121, startPoint y: 452, endPoint x: 1108, endPoint y: 451, distance: 13.6
click at [1121, 452] on div "As a Solutions Architect, you are managing an application that leverages a flee…" at bounding box center [754, 284] width 1045 height 382
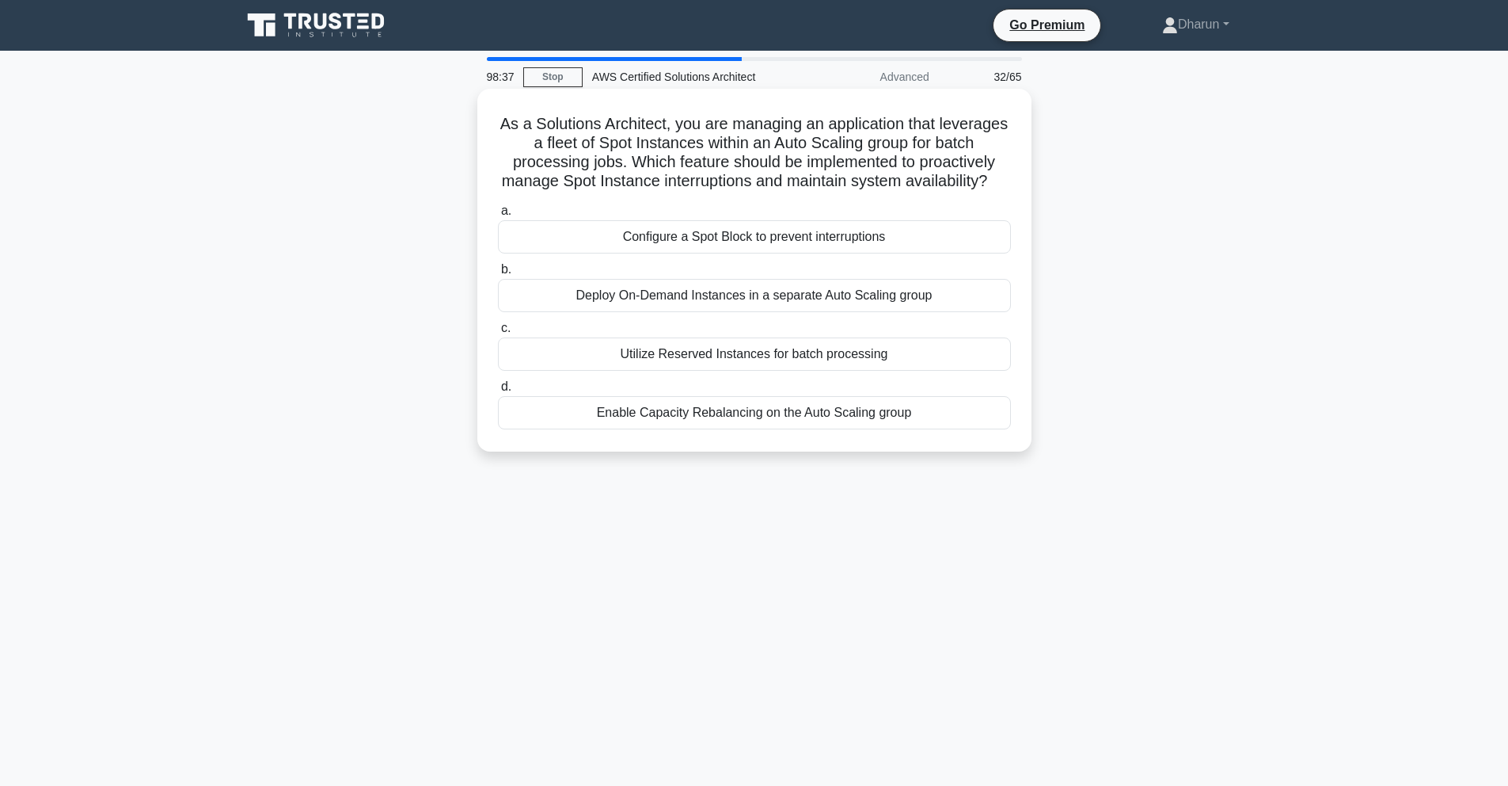
click at [949, 411] on div "Enable Capacity Rebalancing on the Auto Scaling group" at bounding box center [754, 412] width 513 height 33
click at [498, 392] on input "d. Enable Capacity Rebalancing on the Auto Scaling group" at bounding box center [498, 387] width 0 height 10
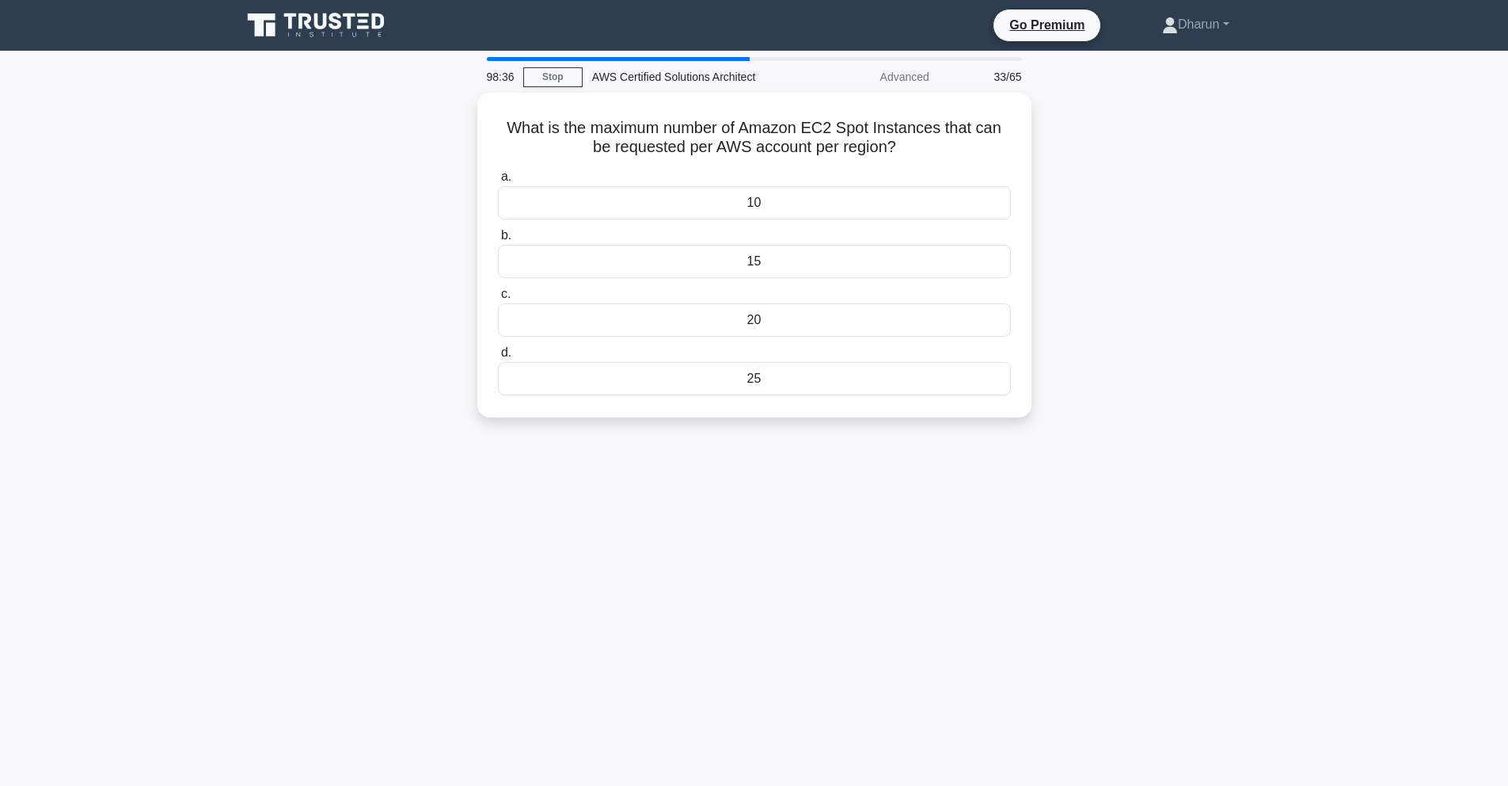
drag, startPoint x: 493, startPoint y: 119, endPoint x: 999, endPoint y: 561, distance: 671.8
click at [999, 561] on div "98:36 Stop AWS Certified Solutions Architect Advanced 33/65 What is the maximum…" at bounding box center [754, 453] width 1045 height 792
click at [1128, 488] on div "98:35 Stop AWS Certified Solutions Architect Advanced 33/65 What is the maximum…" at bounding box center [754, 453] width 1045 height 792
drag, startPoint x: 519, startPoint y: 131, endPoint x: 1014, endPoint y: 501, distance: 618.3
click at [1014, 501] on div "98:32 Stop AWS Certified Solutions Architect Advanced 33/65 What is the maximum…" at bounding box center [754, 453] width 1045 height 792
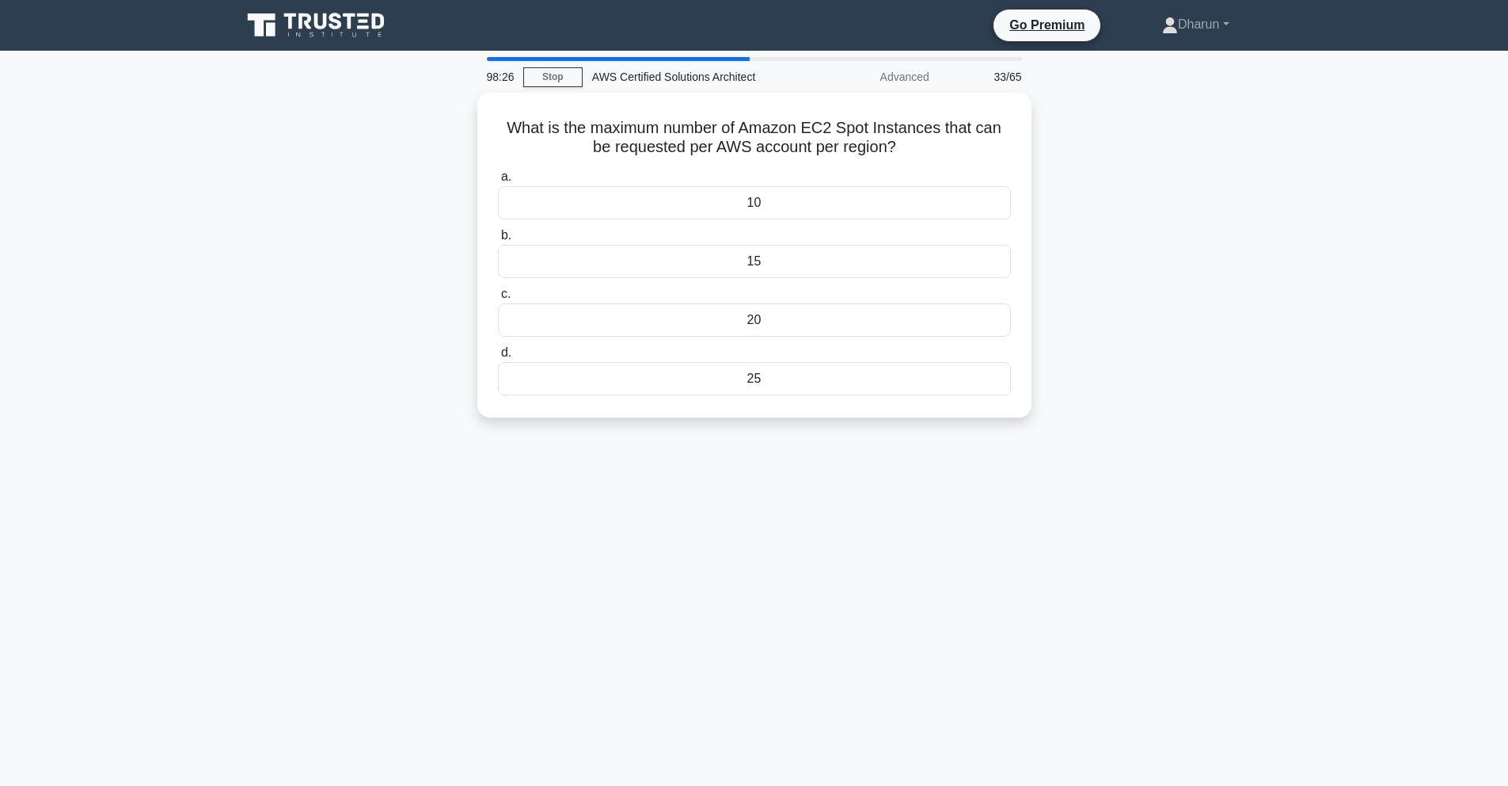
click at [1148, 372] on div "What is the maximum number of Amazon EC2 Spot Instances that can be requested p…" at bounding box center [754, 265] width 1045 height 344
click at [921, 319] on div "20" at bounding box center [754, 315] width 513 height 33
click at [498, 295] on input "c. 20" at bounding box center [498, 290] width 0 height 10
drag, startPoint x: 935, startPoint y: 390, endPoint x: 1152, endPoint y: 508, distance: 247.0
click at [1152, 508] on div "98:20 Stop AWS Certified Solutions Architect Advanced 34/65 What is the maximum…" at bounding box center [754, 453] width 1045 height 792
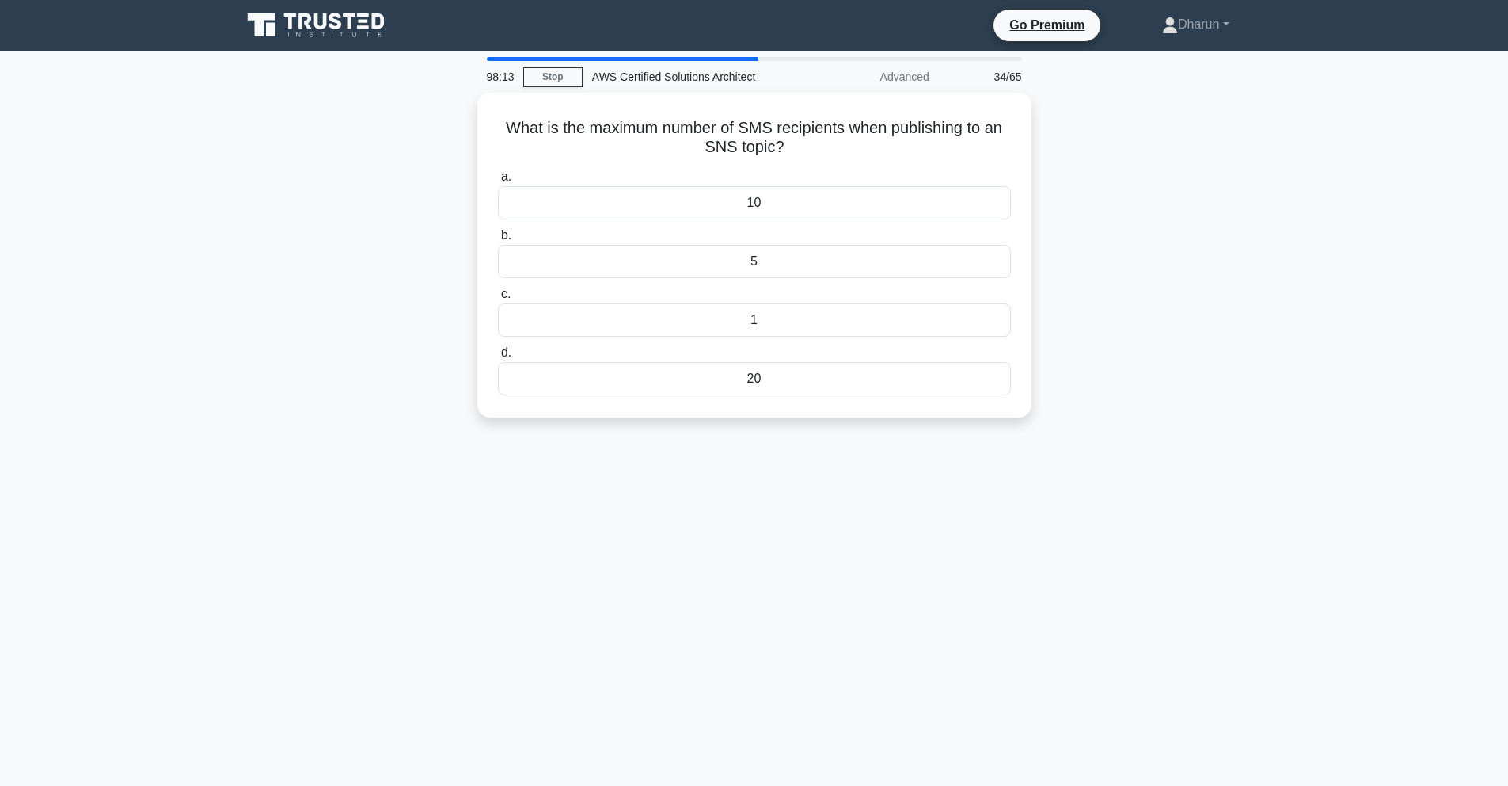
click at [1086, 333] on div "What is the maximum number of SMS recipients when publishing to an SNS topic? .…" at bounding box center [754, 265] width 1045 height 344
click at [796, 314] on div "1" at bounding box center [754, 315] width 513 height 33
click at [498, 295] on input "c. 1" at bounding box center [498, 290] width 0 height 10
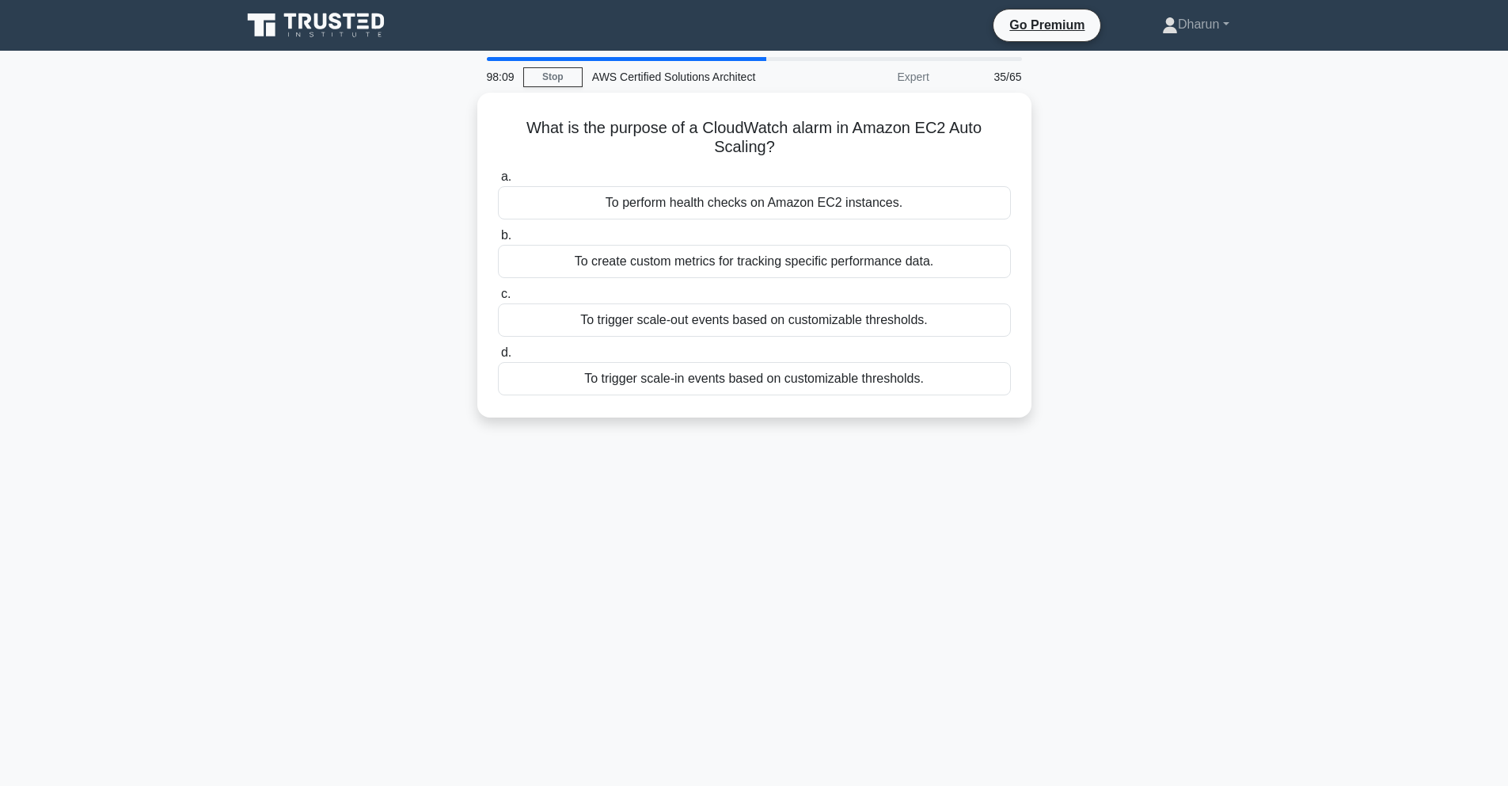
drag, startPoint x: 478, startPoint y: 101, endPoint x: 1029, endPoint y: 520, distance: 691.6
click at [1029, 520] on div "98:09 Stop AWS Certified Solutions Architect Expert 35/65 What is the purpose o…" at bounding box center [754, 453] width 1045 height 792
click at [1175, 497] on div "98:09 Stop AWS Certified Solutions Architect Expert 35/65 What is the purpose o…" at bounding box center [754, 453] width 1045 height 792
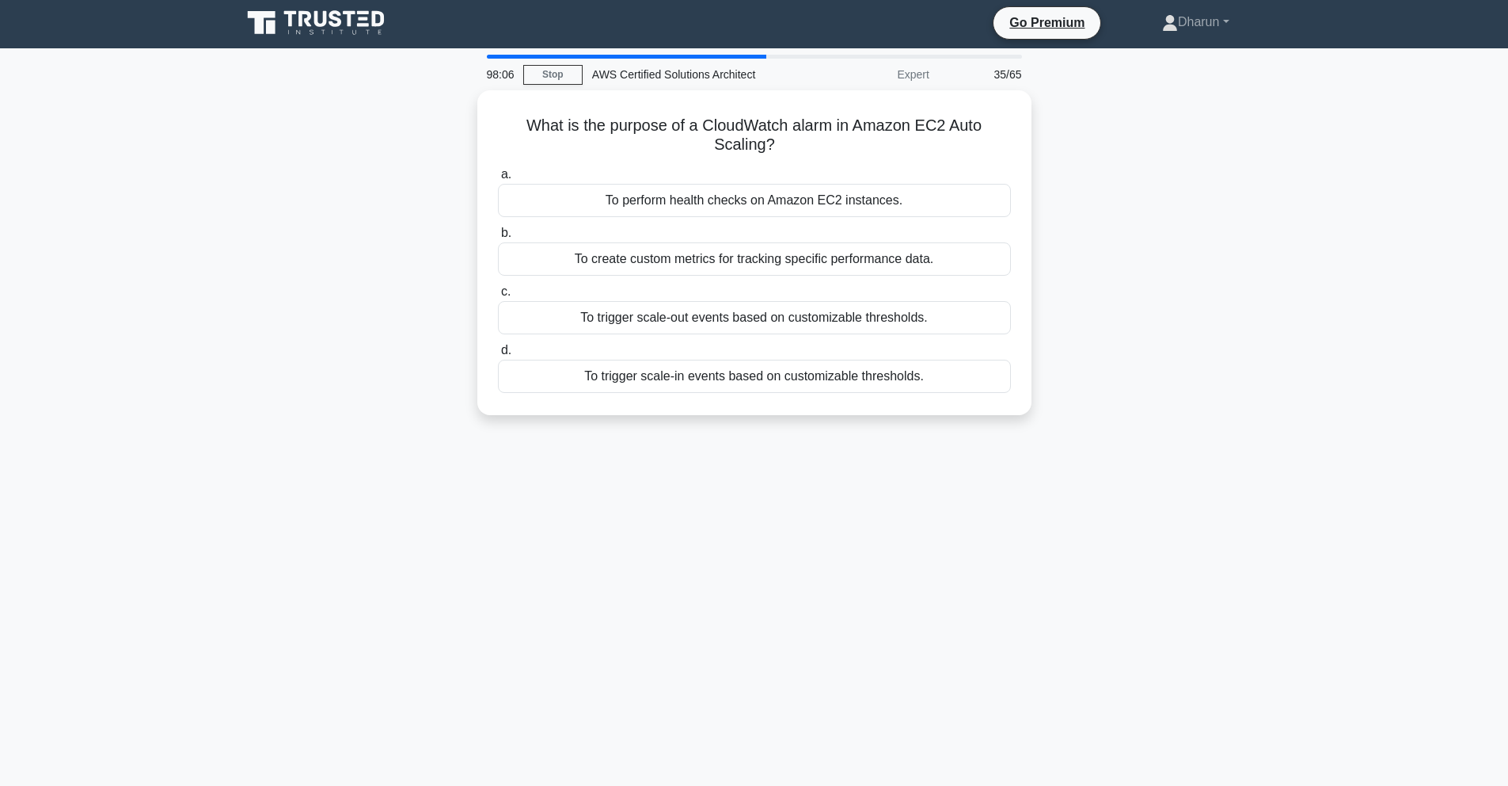
scroll to position [3, 0]
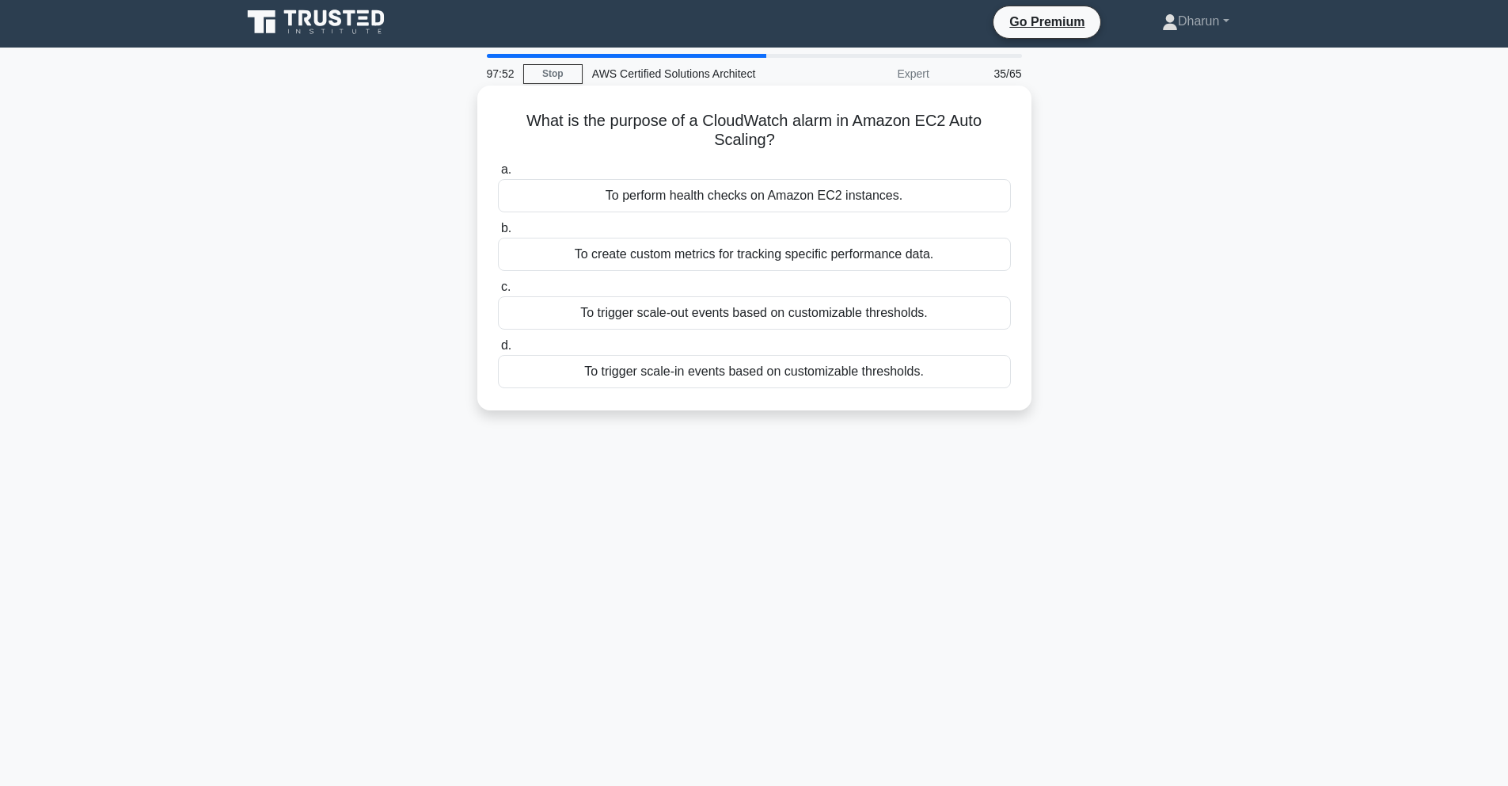
click at [739, 262] on div "To create custom metrics for tracking specific performance data." at bounding box center [754, 254] width 513 height 33
click at [498, 234] on input "b. To create custom metrics for tracking specific performance data." at bounding box center [498, 228] width 0 height 10
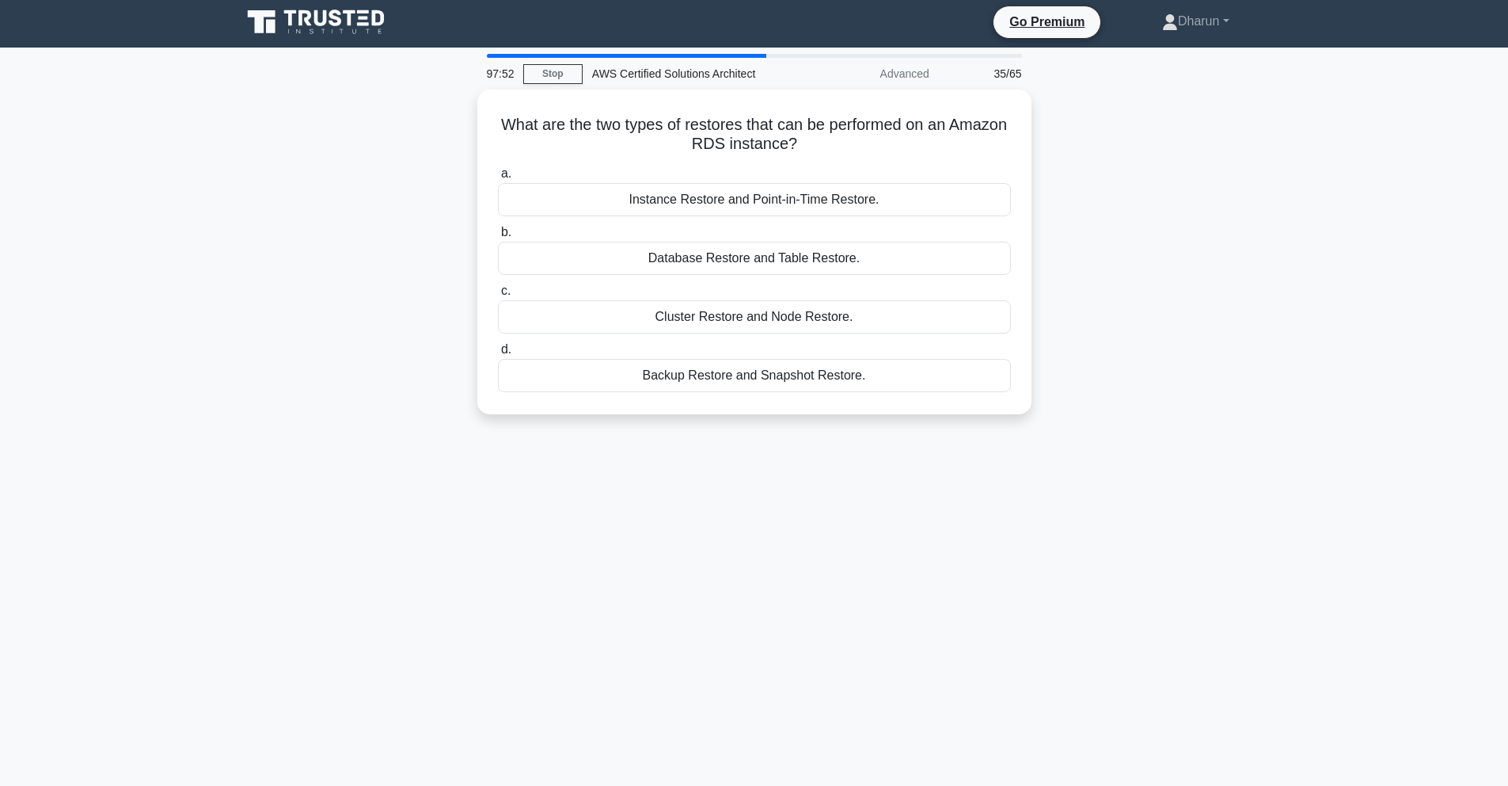
scroll to position [0, 0]
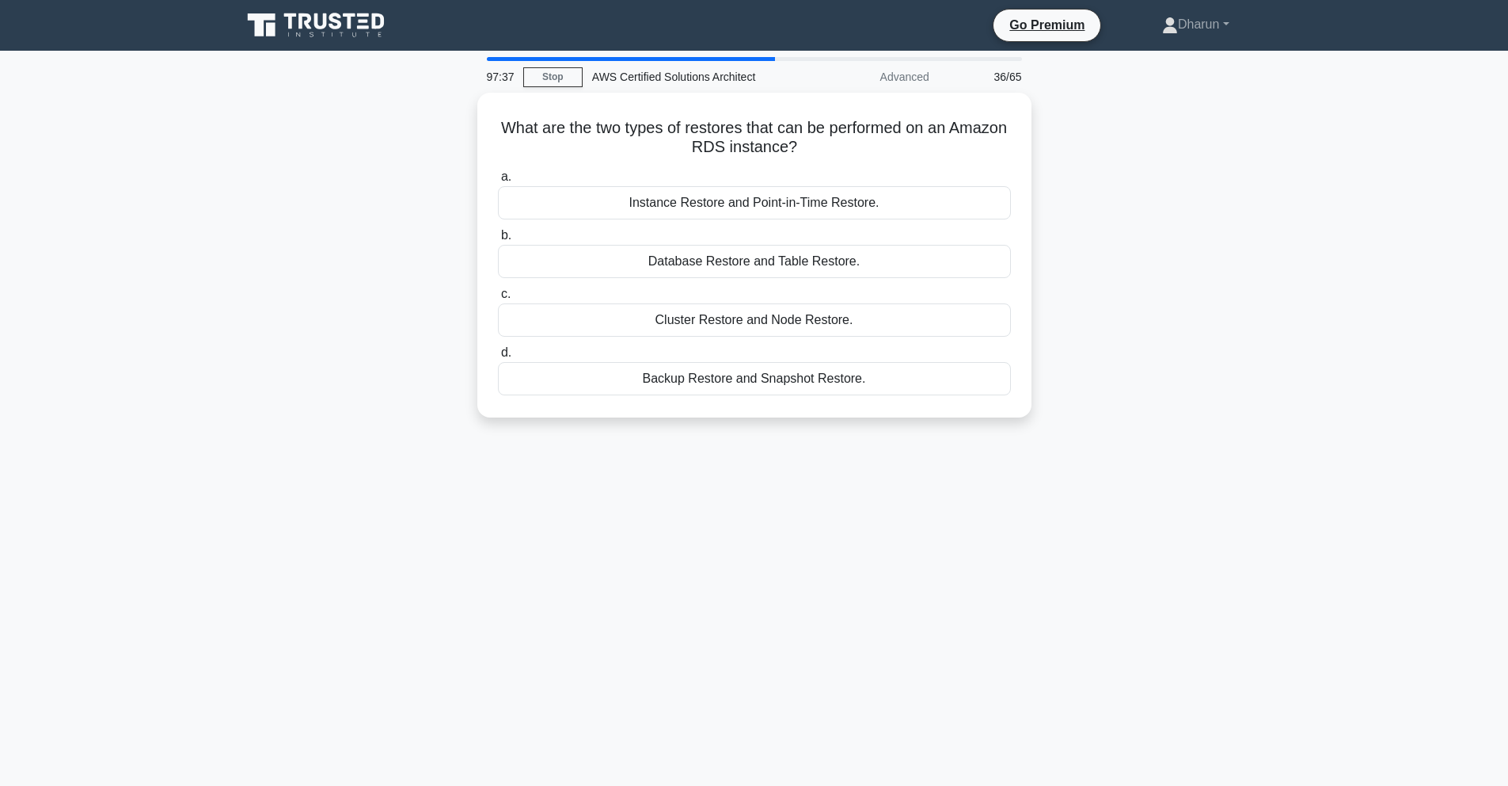
drag, startPoint x: 504, startPoint y: 130, endPoint x: 927, endPoint y: 468, distance: 542.0
click at [927, 468] on div "97:37 Stop AWS Certified Solutions Architect Advanced 36/65 What are the two ty…" at bounding box center [754, 453] width 1045 height 792
click at [826, 561] on div "97:35 Stop AWS Certified Solutions Architect Advanced 36/65 What are the two ty…" at bounding box center [754, 453] width 1045 height 792
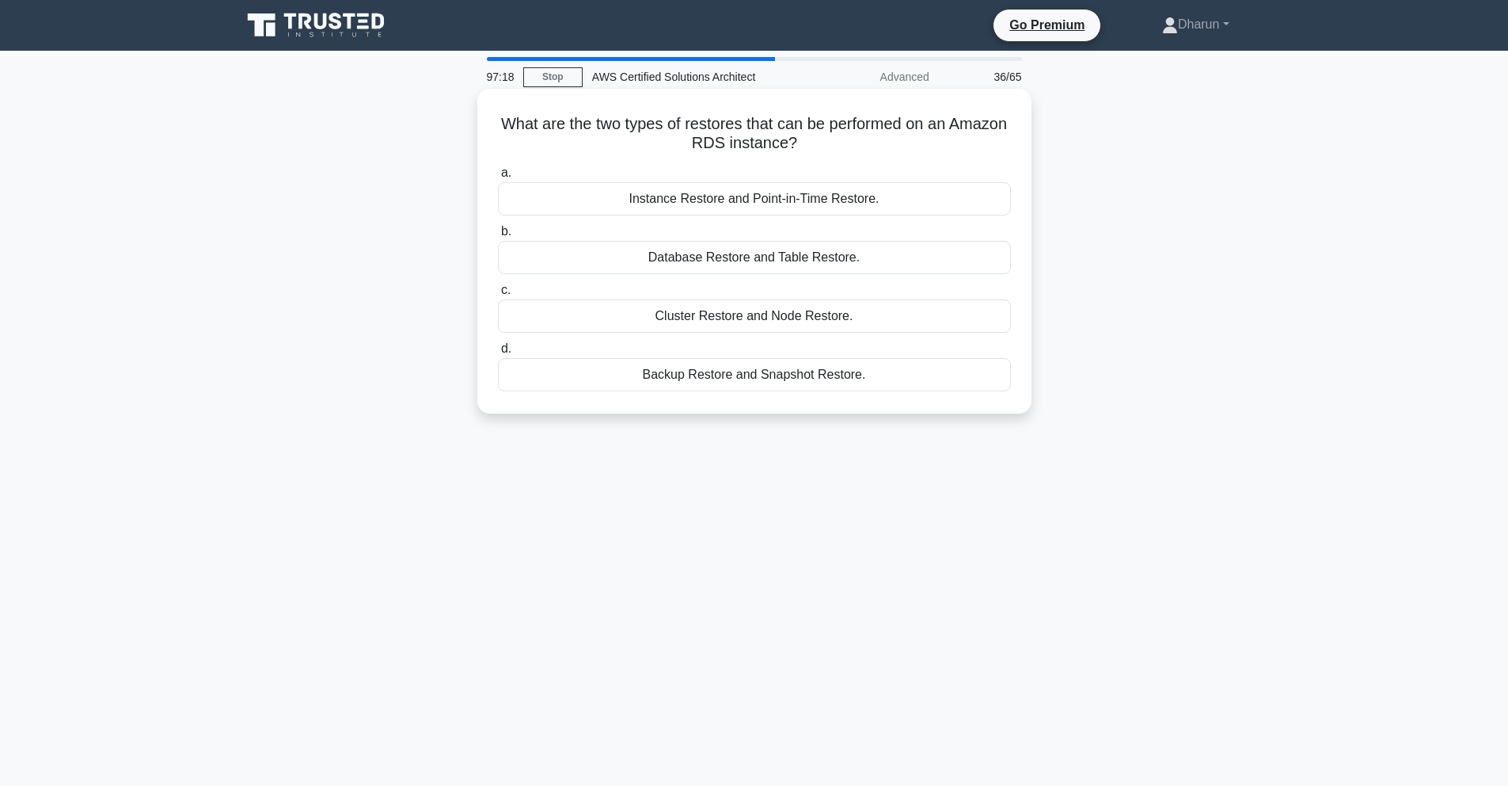
click at [961, 200] on div "Instance Restore and Point-in-Time Restore." at bounding box center [754, 198] width 513 height 33
click at [498, 178] on input "a. Instance Restore and Point-in-Time Restore." at bounding box center [498, 173] width 0 height 10
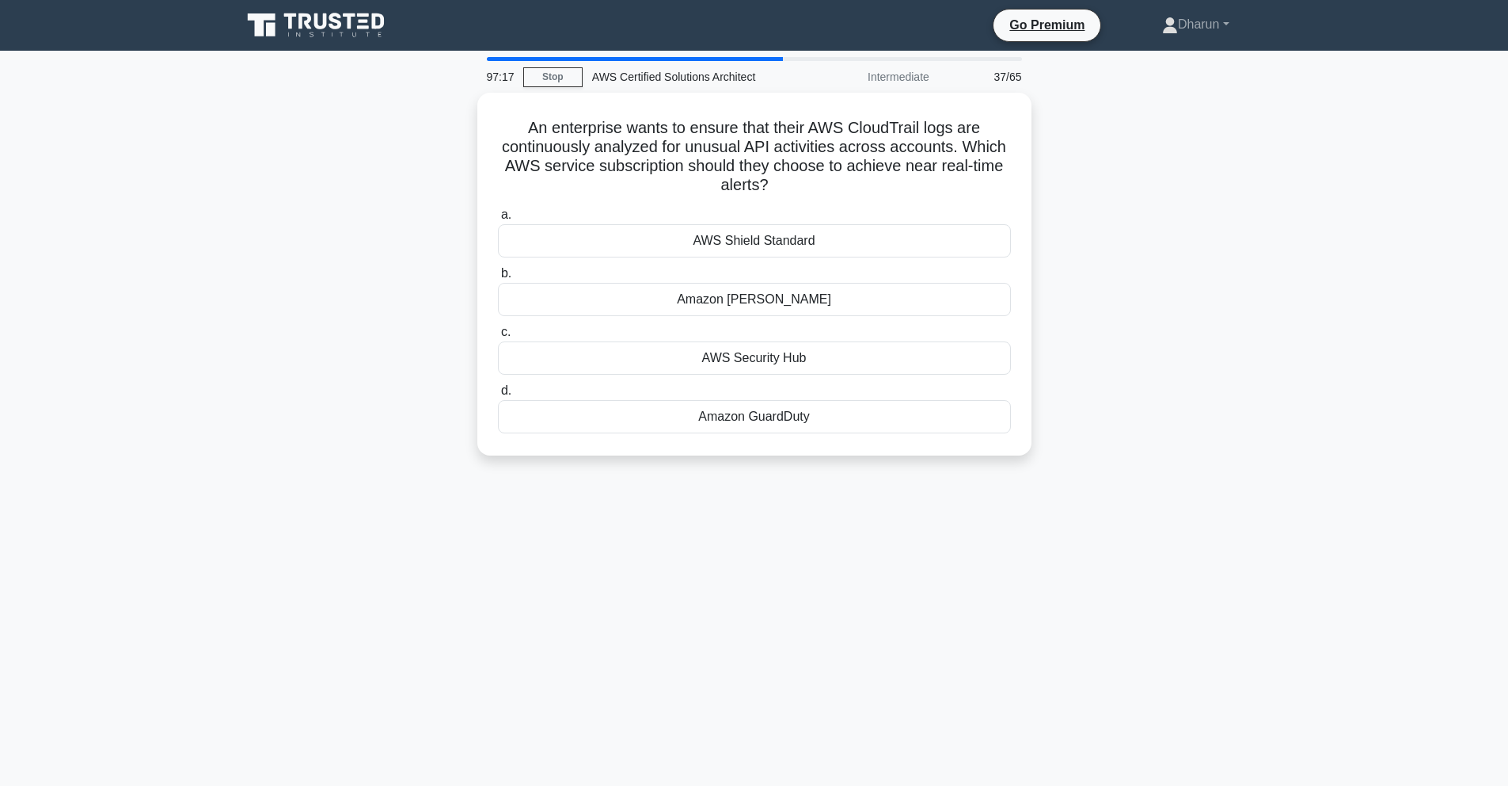
drag, startPoint x: 579, startPoint y: 173, endPoint x: 1000, endPoint y: 556, distance: 569.0
click at [970, 554] on div "97:17 Stop AWS Certified Solutions Architect Intermediate 37/65 An enterprise w…" at bounding box center [754, 453] width 1045 height 792
click at [1088, 520] on div "97:16 Stop AWS Certified Solutions Architect Intermediate 37/65 An enterprise w…" at bounding box center [754, 453] width 1045 height 792
drag, startPoint x: 559, startPoint y: 155, endPoint x: 1014, endPoint y: 510, distance: 577.2
click at [1014, 510] on div "96:37 Stop AWS Certified Solutions Architect Intermediate 37/65 An enterprise w…" at bounding box center [754, 453] width 1045 height 792
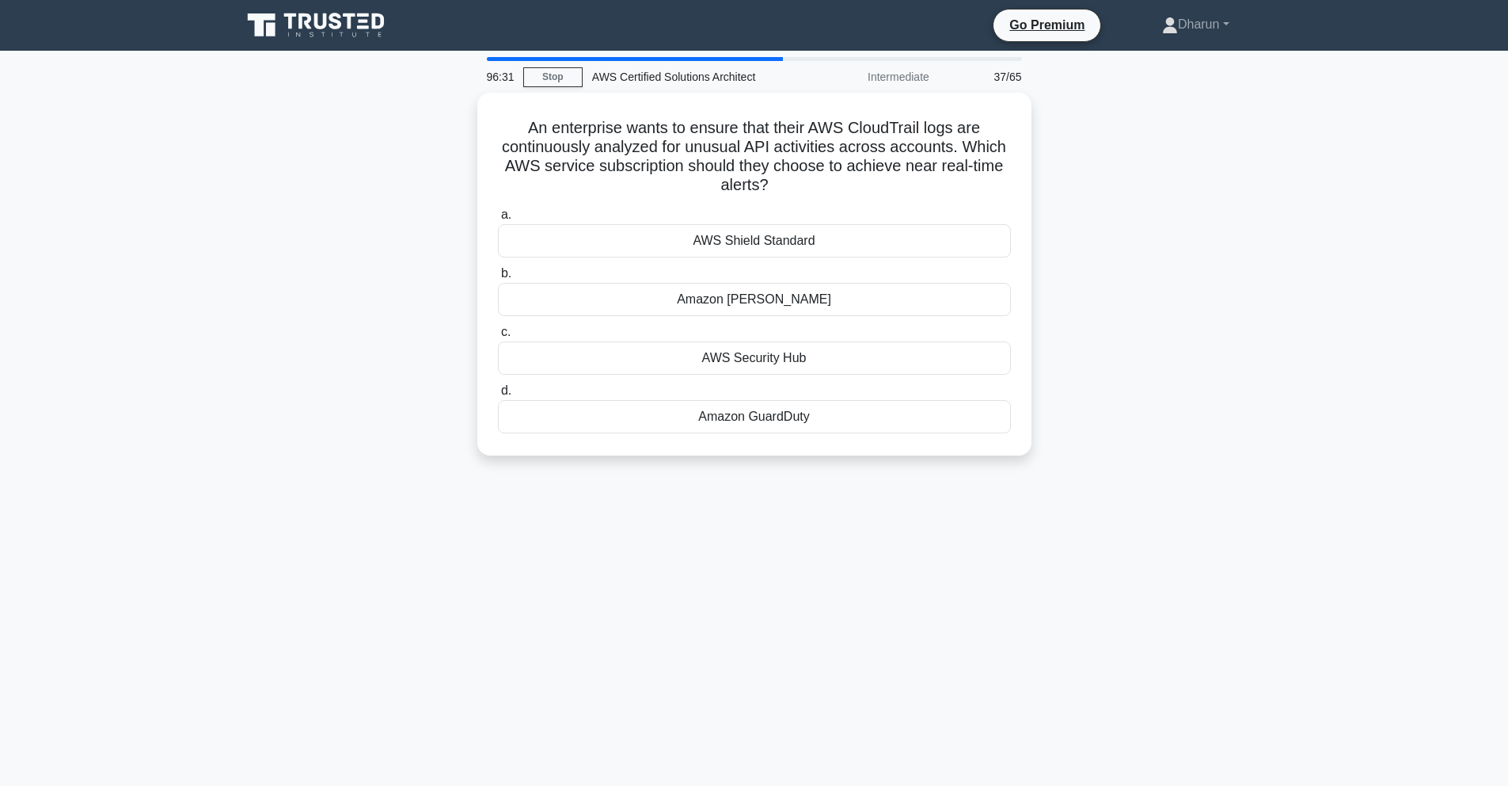
click at [1105, 492] on div "96:31 Stop AWS Certified Solutions Architect Intermediate 37/65 An enterprise w…" at bounding box center [754, 453] width 1045 height 792
click at [729, 679] on div "95:09 Stop AWS Certified Solutions Architect Intermediate 37/65 An enterprise w…" at bounding box center [754, 453] width 1045 height 792
click at [846, 413] on div "Amazon GuardDuty" at bounding box center [754, 412] width 513 height 33
click at [498, 392] on input "d. Amazon GuardDuty" at bounding box center [498, 387] width 0 height 10
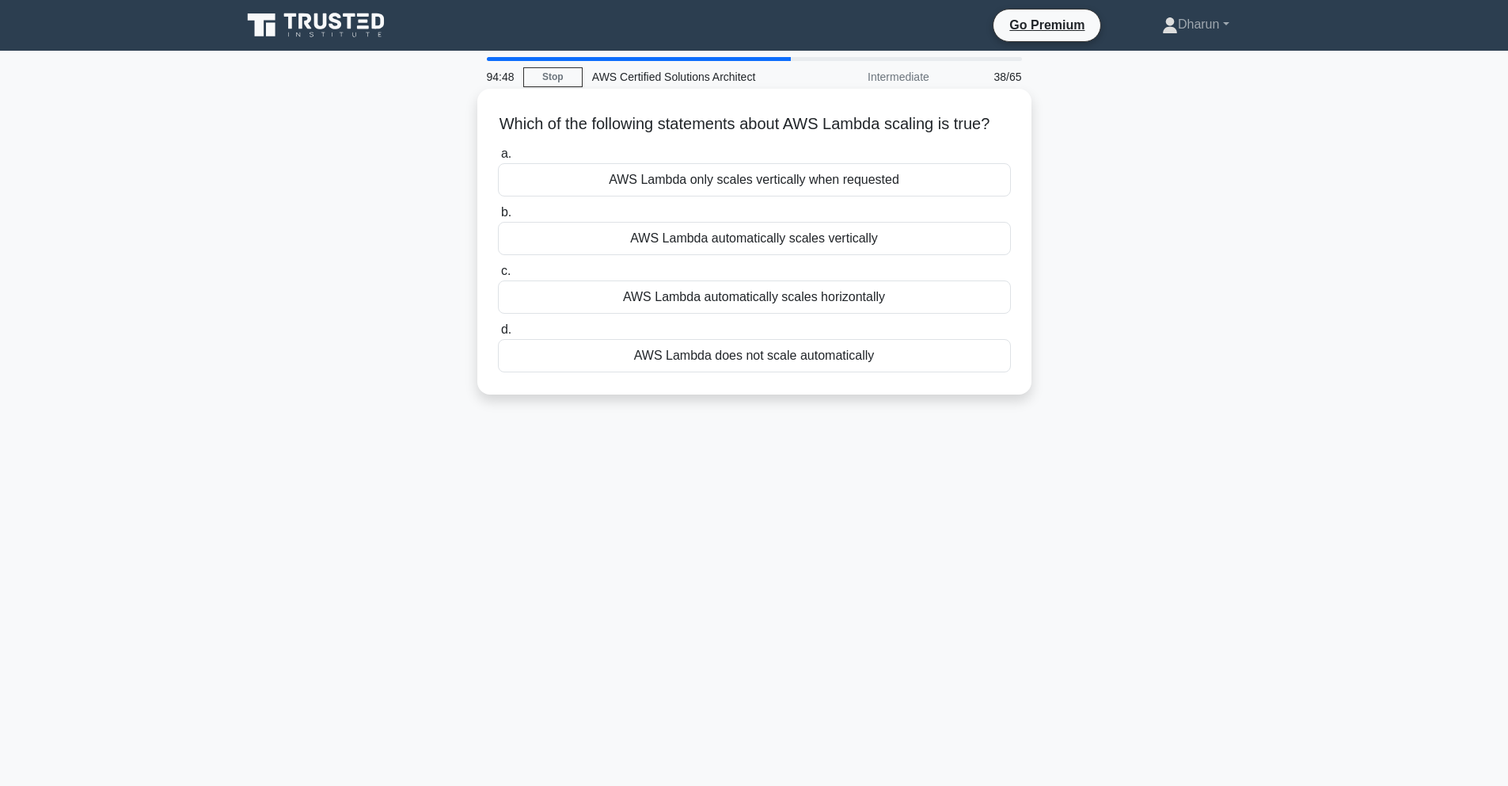
click at [817, 306] on div "AWS Lambda automatically scales horizontally" at bounding box center [754, 296] width 513 height 33
click at [498, 276] on input "c. AWS Lambda automatically scales horizontally" at bounding box center [498, 271] width 0 height 10
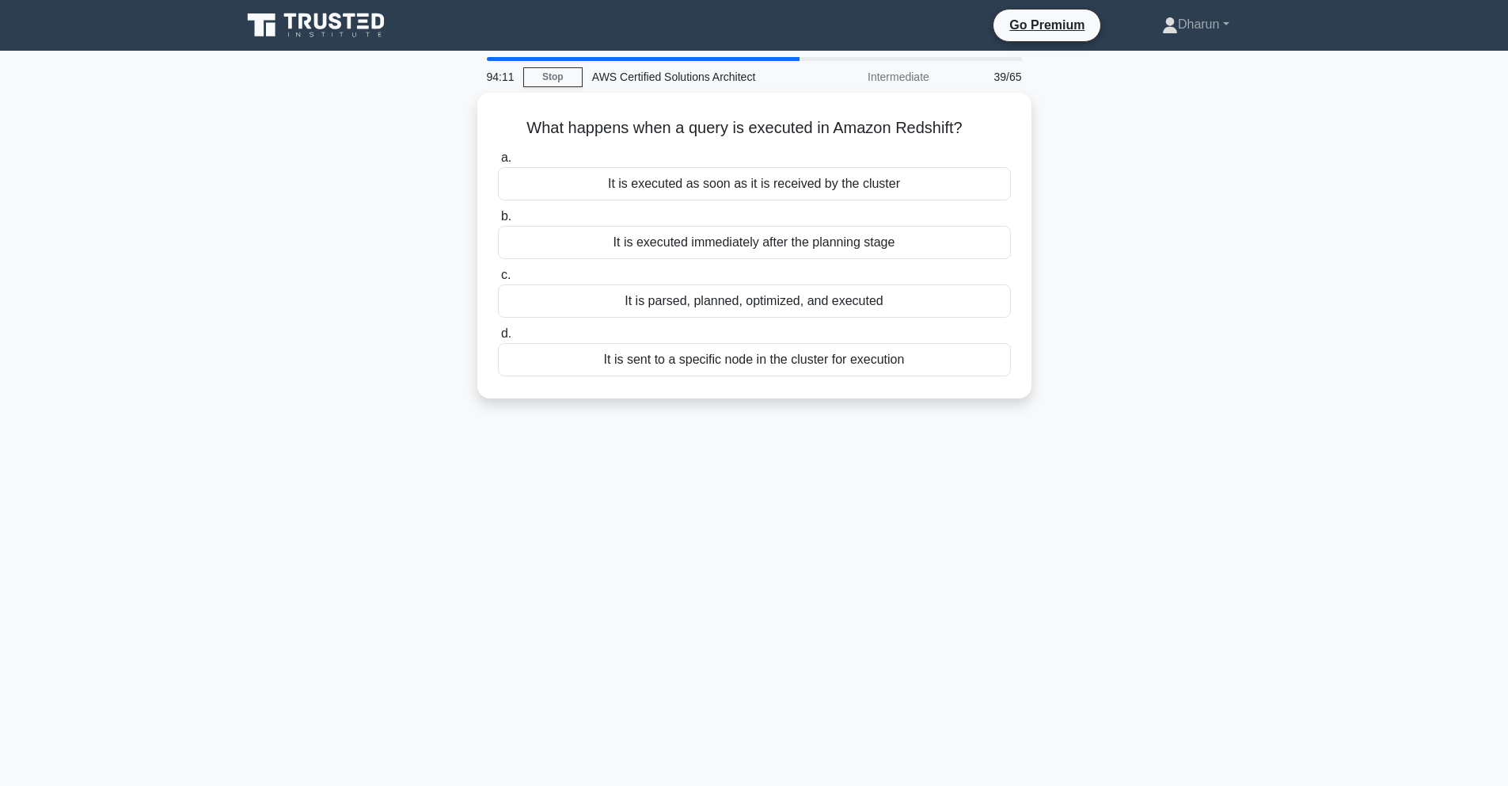
drag, startPoint x: 518, startPoint y: 120, endPoint x: 1015, endPoint y: 402, distance: 571.6
click at [1015, 402] on div "What happens when a query is executed in Amazon Redshift? .spinner_0XTQ{transfo…" at bounding box center [754, 255] width 1045 height 325
click at [1124, 352] on div "What happens when a query is executed in Amazon Redshift? .spinner_0XTQ{transfo…" at bounding box center [754, 255] width 1045 height 325
click at [980, 299] on div "It is parsed, planned, optimized, and executed" at bounding box center [754, 296] width 513 height 33
click at [498, 276] on input "c. It is parsed, planned, optimized, and executed" at bounding box center [498, 271] width 0 height 10
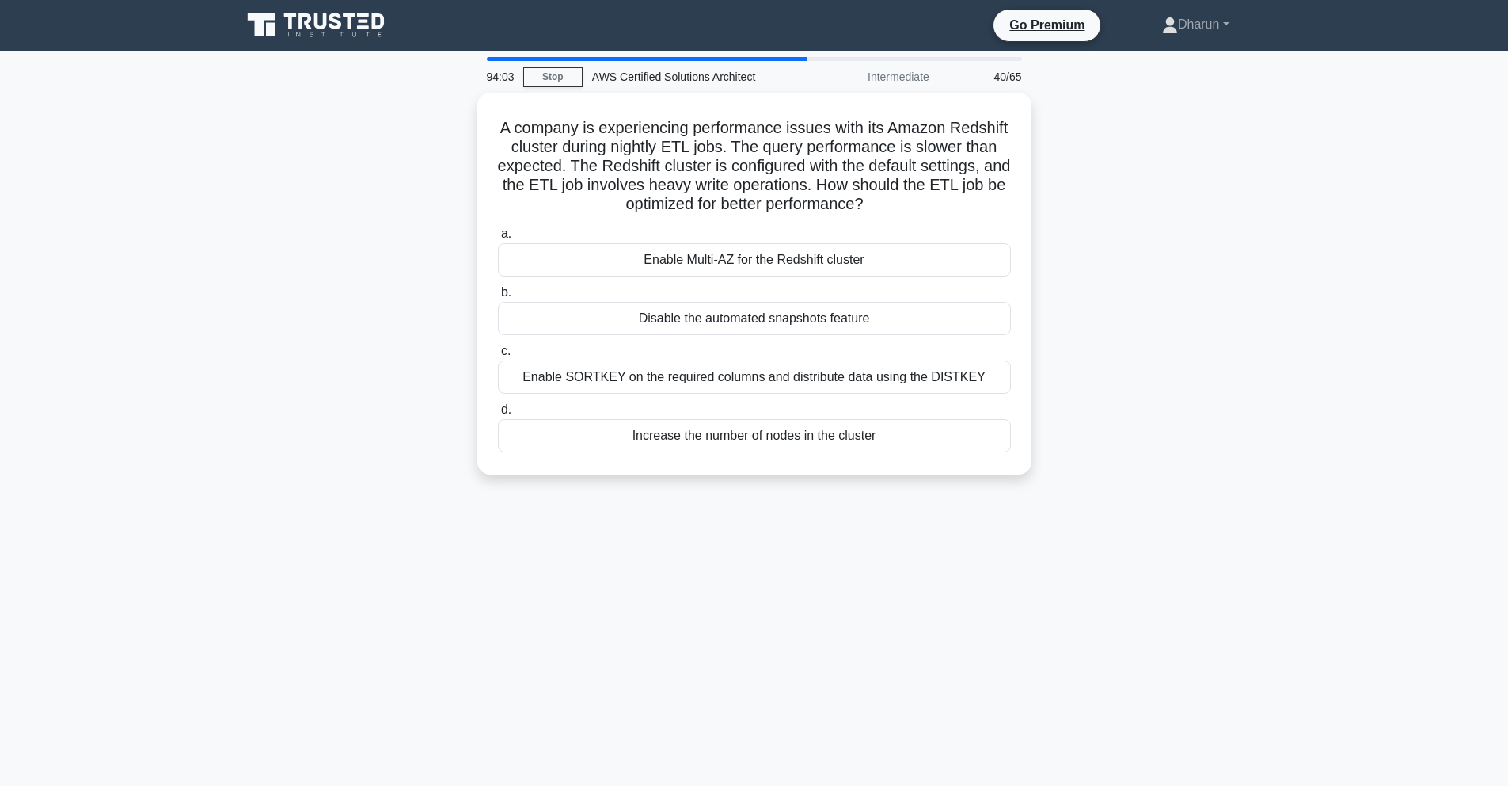
drag, startPoint x: 490, startPoint y: 116, endPoint x: 967, endPoint y: 532, distance: 632.5
click at [967, 532] on div "94:03 Stop AWS Certified Solutions Architect Intermediate 40/65 A company is ex…" at bounding box center [754, 453] width 1045 height 792
click at [1176, 514] on div "94:03 Stop AWS Certified Solutions Architect Intermediate 40/65 A company is ex…" at bounding box center [754, 453] width 1045 height 792
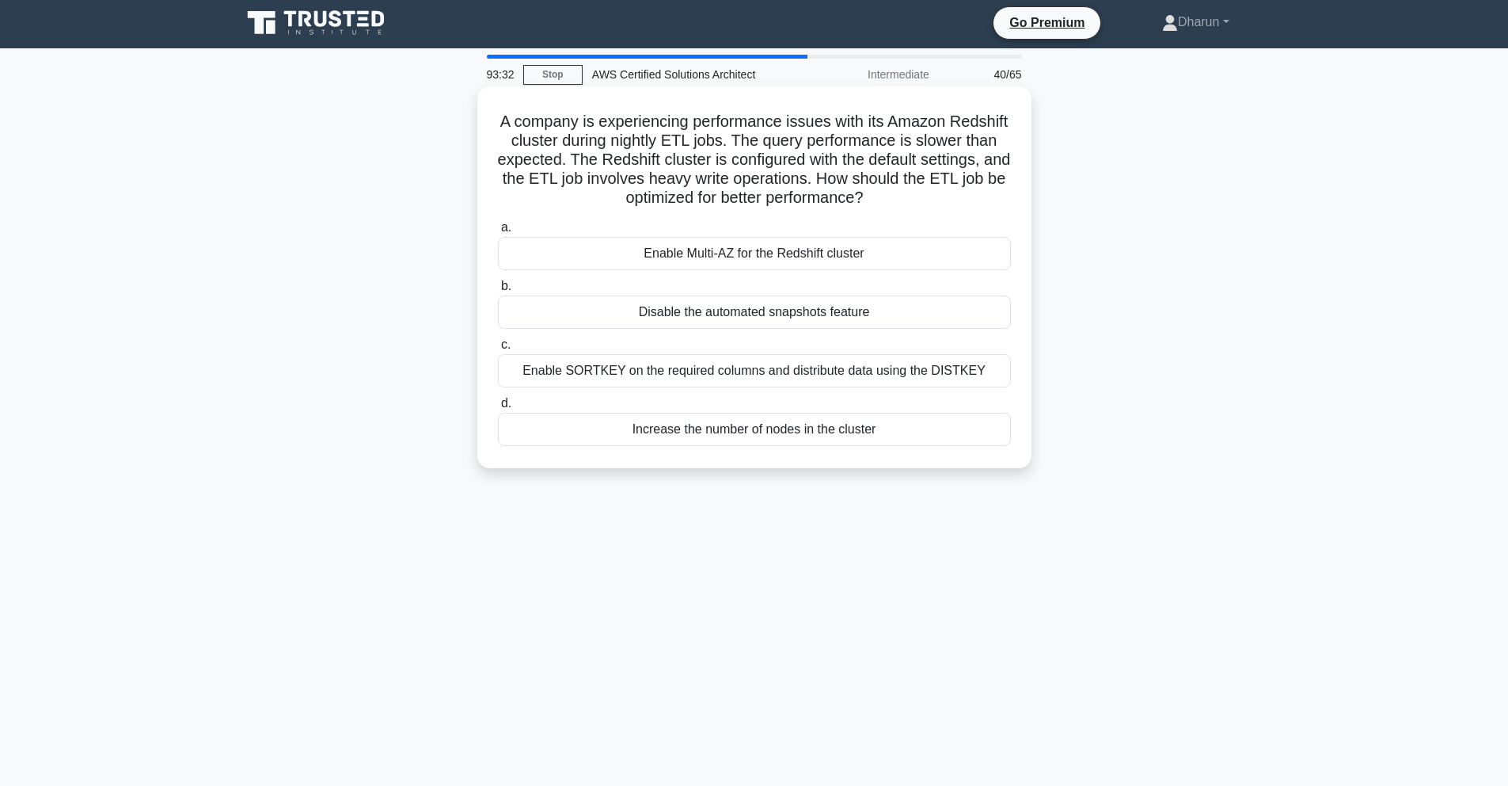
scroll to position [3, 0]
click at [1134, 218] on div "A company is experiencing performance issues with its Amazon Redshift cluster d…" at bounding box center [754, 289] width 1045 height 401
drag, startPoint x: 487, startPoint y: 111, endPoint x: 1107, endPoint y: 557, distance: 763.7
click at [1107, 557] on div "93:30 Stop AWS Certified Solutions Architect Intermediate 40/65 A company is ex…" at bounding box center [754, 450] width 1045 height 792
click at [1077, 431] on div "A company is experiencing performance issues with its Amazon Redshift cluster d…" at bounding box center [754, 289] width 1045 height 401
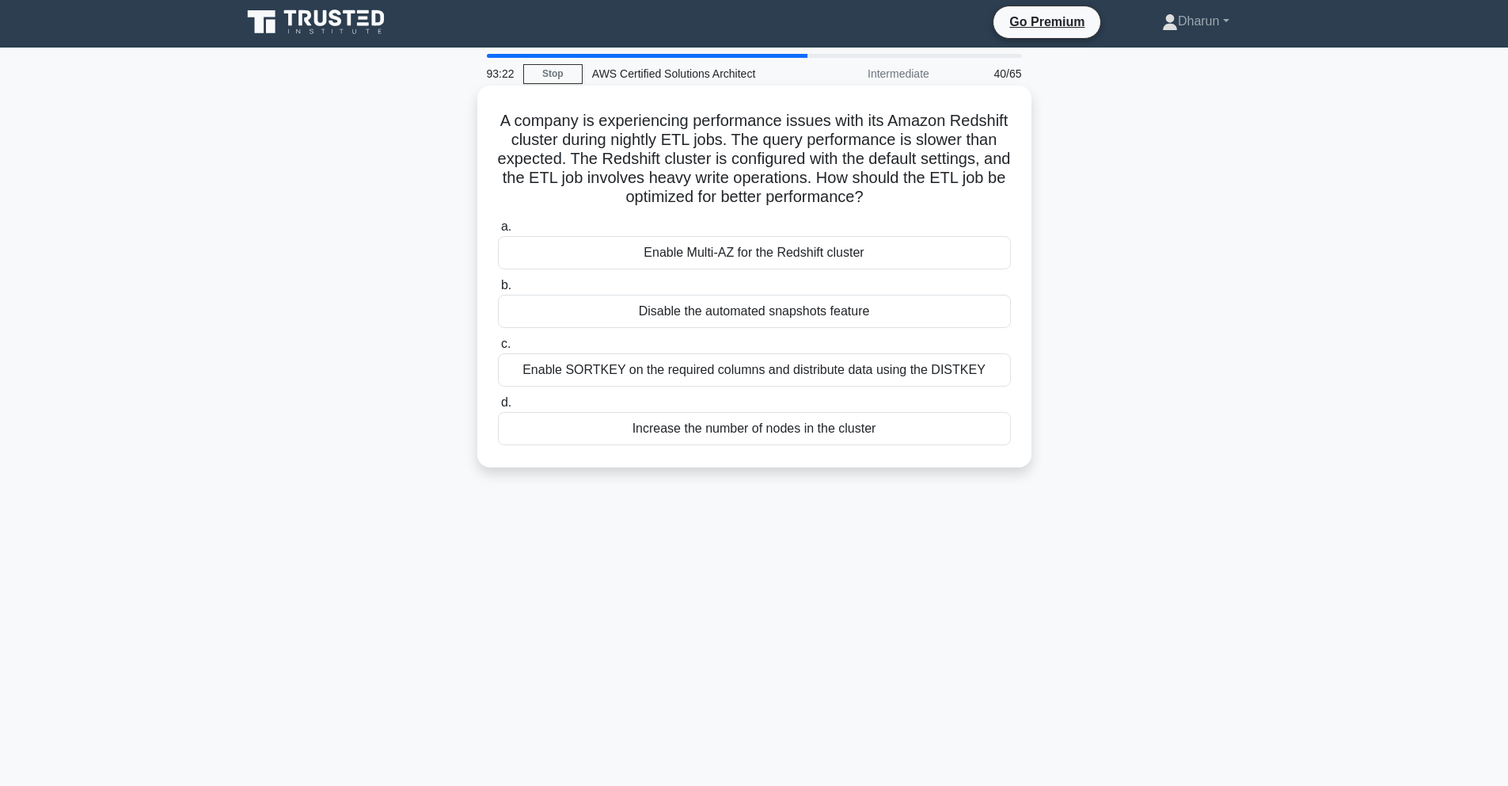
click at [898, 375] on div "Enable SORTKEY on the required columns and distribute data using the DISTKEY" at bounding box center [754, 369] width 513 height 33
click at [498, 349] on input "c. Enable SORTKEY on the required columns and distribute data using the DISTKEY" at bounding box center [498, 344] width 0 height 10
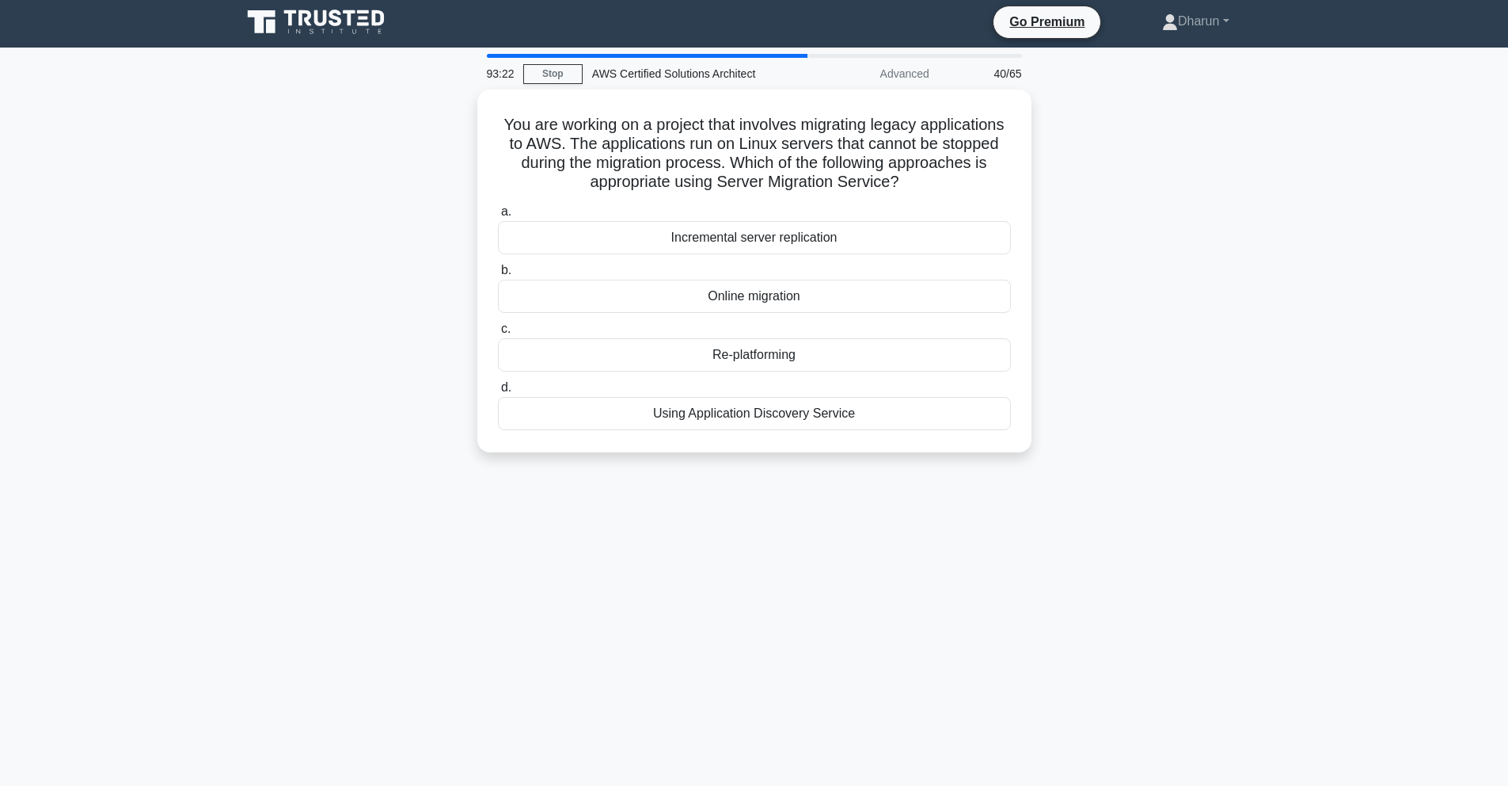
scroll to position [0, 0]
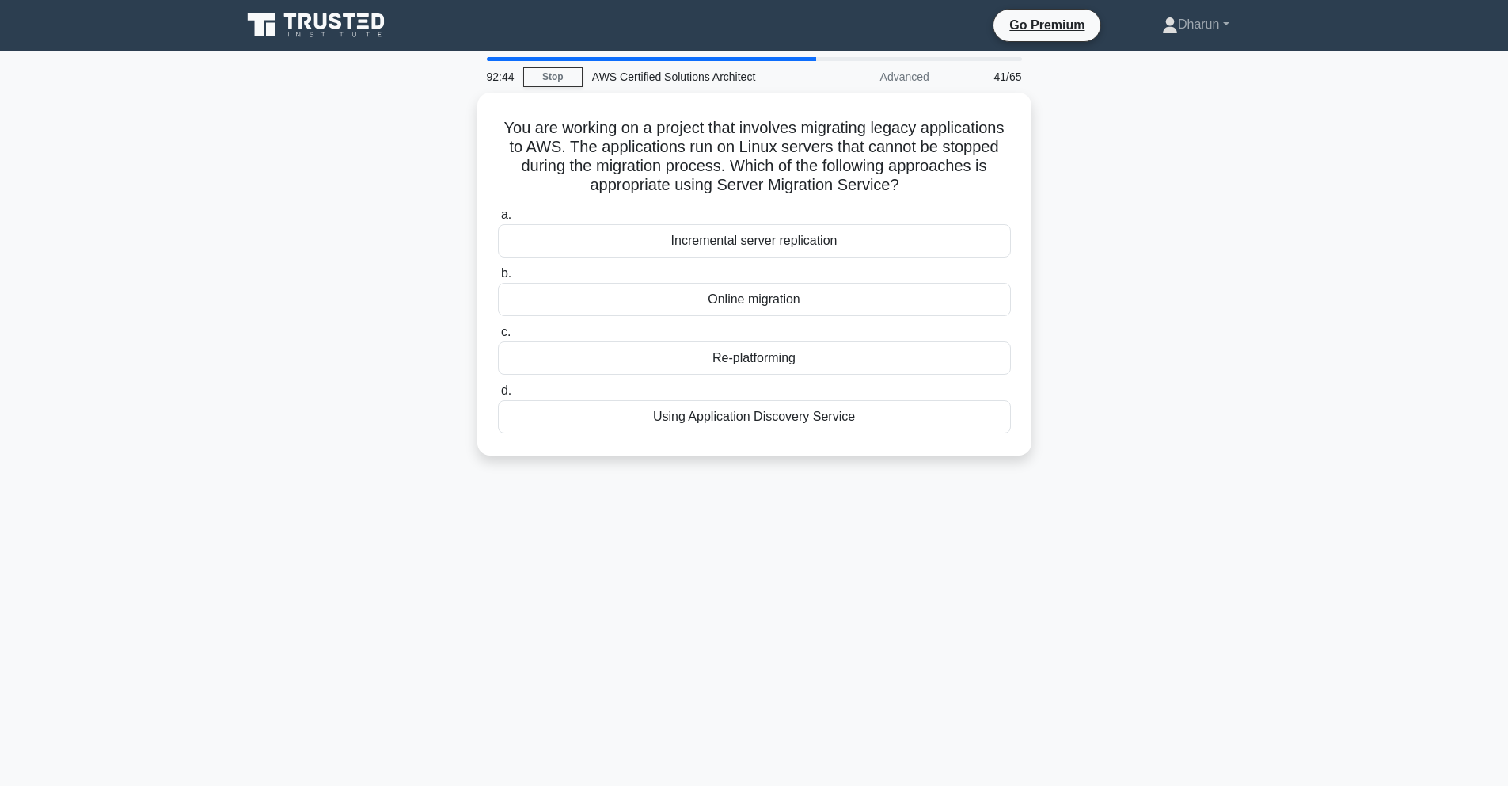
drag, startPoint x: 493, startPoint y: 116, endPoint x: 1067, endPoint y: 475, distance: 676.9
click at [1067, 475] on div "92:44 Stop AWS Certified Solutions Architect Advanced 41/65 You are working on …" at bounding box center [754, 453] width 1045 height 792
click at [565, 535] on div "92:39 Stop AWS Certified Solutions Architect Advanced 41/65 You are working on …" at bounding box center [754, 453] width 1045 height 792
click at [822, 299] on div "Online migration" at bounding box center [754, 295] width 513 height 33
click at [498, 275] on input "b. Online migration" at bounding box center [498, 269] width 0 height 10
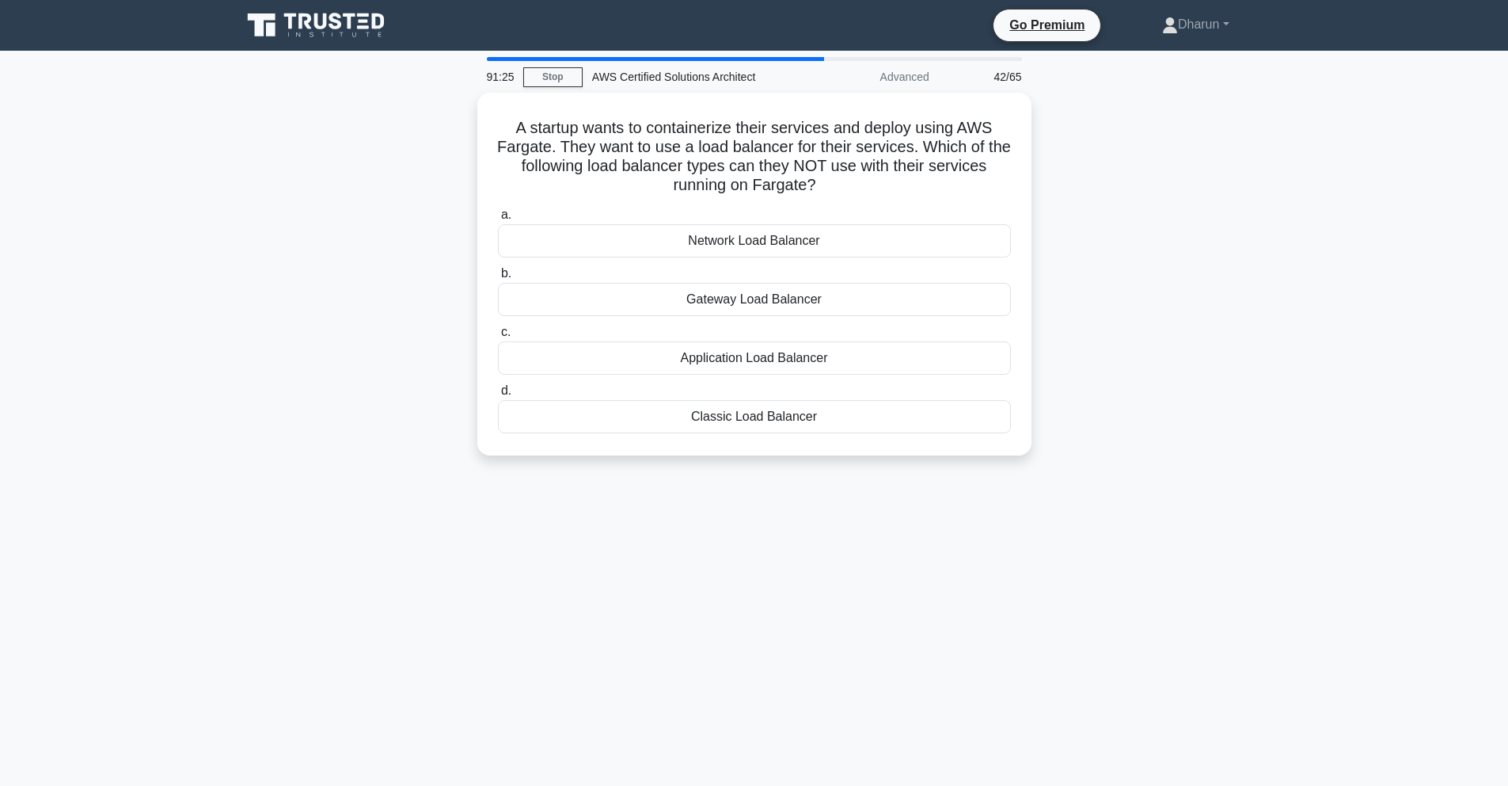
drag, startPoint x: 493, startPoint y: 126, endPoint x: 941, endPoint y: 456, distance: 556.7
click at [941, 456] on div "A startup wants to containerize their services and deploy using AWS Fargate. Th…" at bounding box center [754, 284] width 1045 height 382
click at [1049, 534] on div "91:20 Stop AWS Certified Solutions Architect Advanced 42/65 A startup wants to …" at bounding box center [754, 453] width 1045 height 792
click at [880, 420] on div "Classic Load Balancer" at bounding box center [754, 412] width 513 height 33
click at [498, 392] on input "d. Classic Load Balancer" at bounding box center [498, 387] width 0 height 10
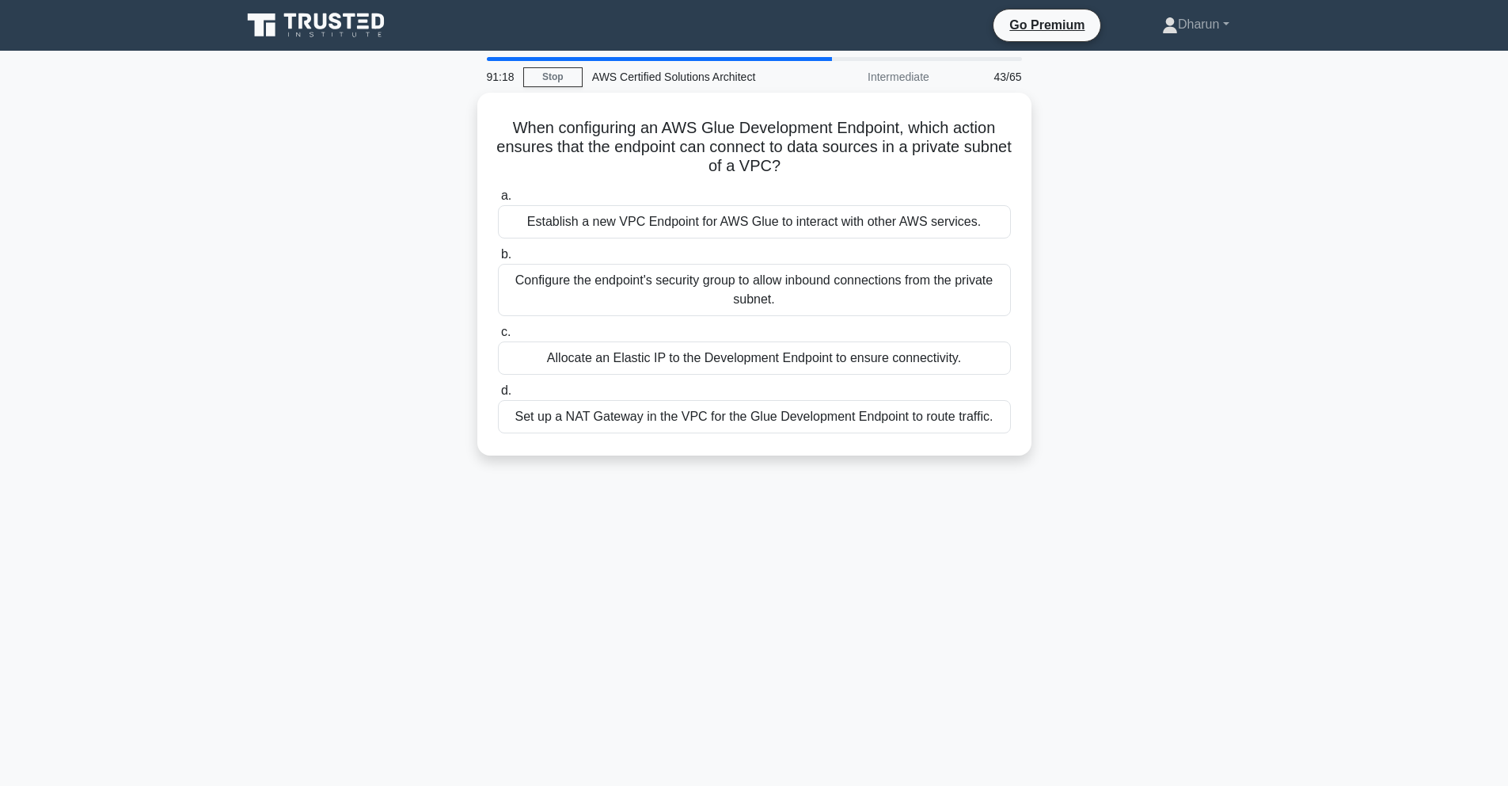
drag, startPoint x: 497, startPoint y: 112, endPoint x: 939, endPoint y: 508, distance: 593.3
click at [916, 509] on div "91:18 Stop AWS Certified Solutions Architect Intermediate 43/65 When configurin…" at bounding box center [754, 453] width 1045 height 792
click at [1064, 503] on div "91:17 Stop AWS Certified Solutions Architect Intermediate 43/65 When configurin…" at bounding box center [754, 453] width 1045 height 792
drag, startPoint x: 516, startPoint y: 120, endPoint x: 1045, endPoint y: 496, distance: 649.5
click at [1045, 496] on div "90:08 Stop AWS Certified Solutions Architect Intermediate 43/65 When configurin…" at bounding box center [754, 453] width 1045 height 792
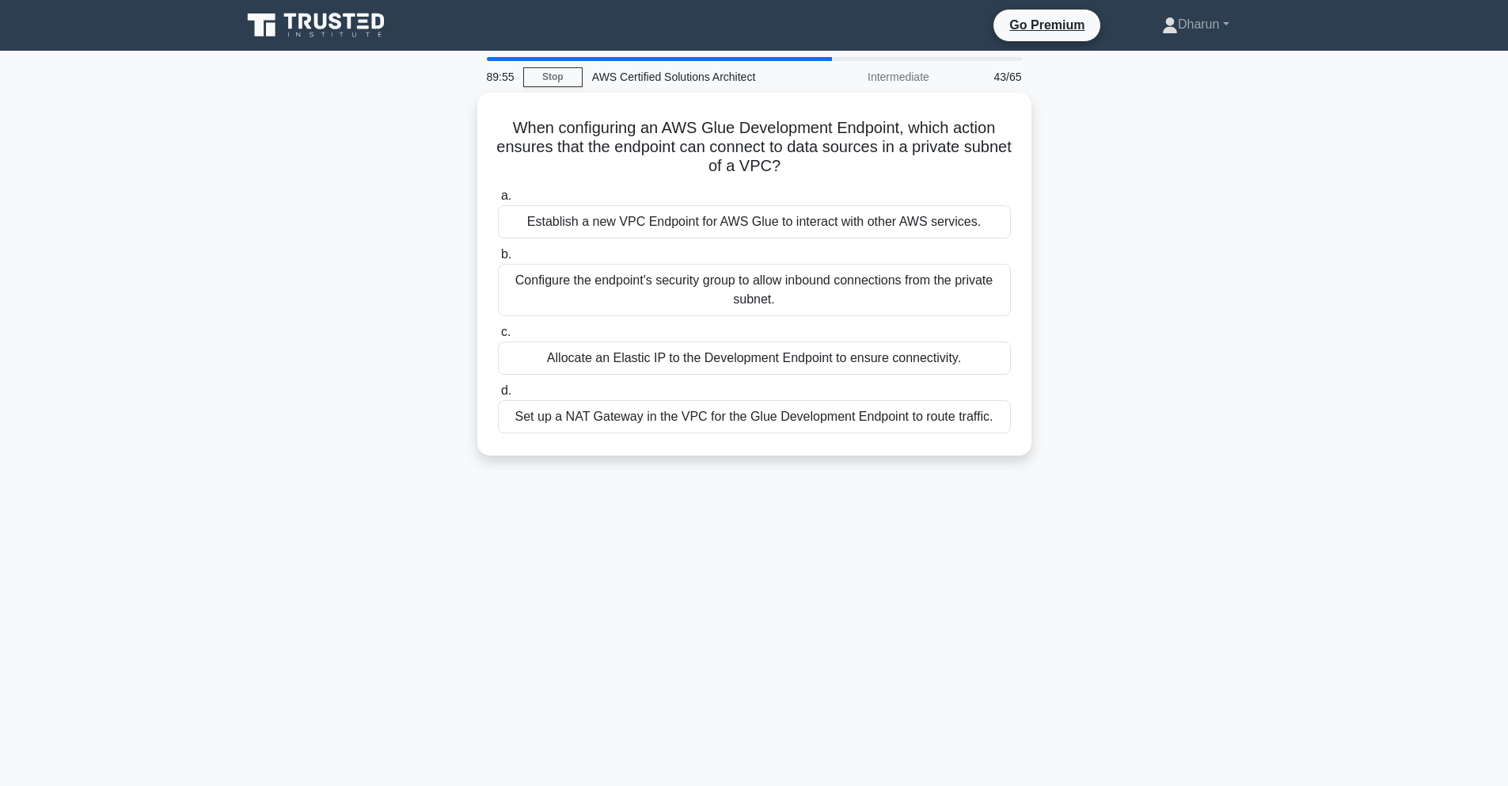
click at [1090, 440] on div "When configuring an AWS Glue Development Endpoint, which action ensures that th…" at bounding box center [754, 284] width 1045 height 382
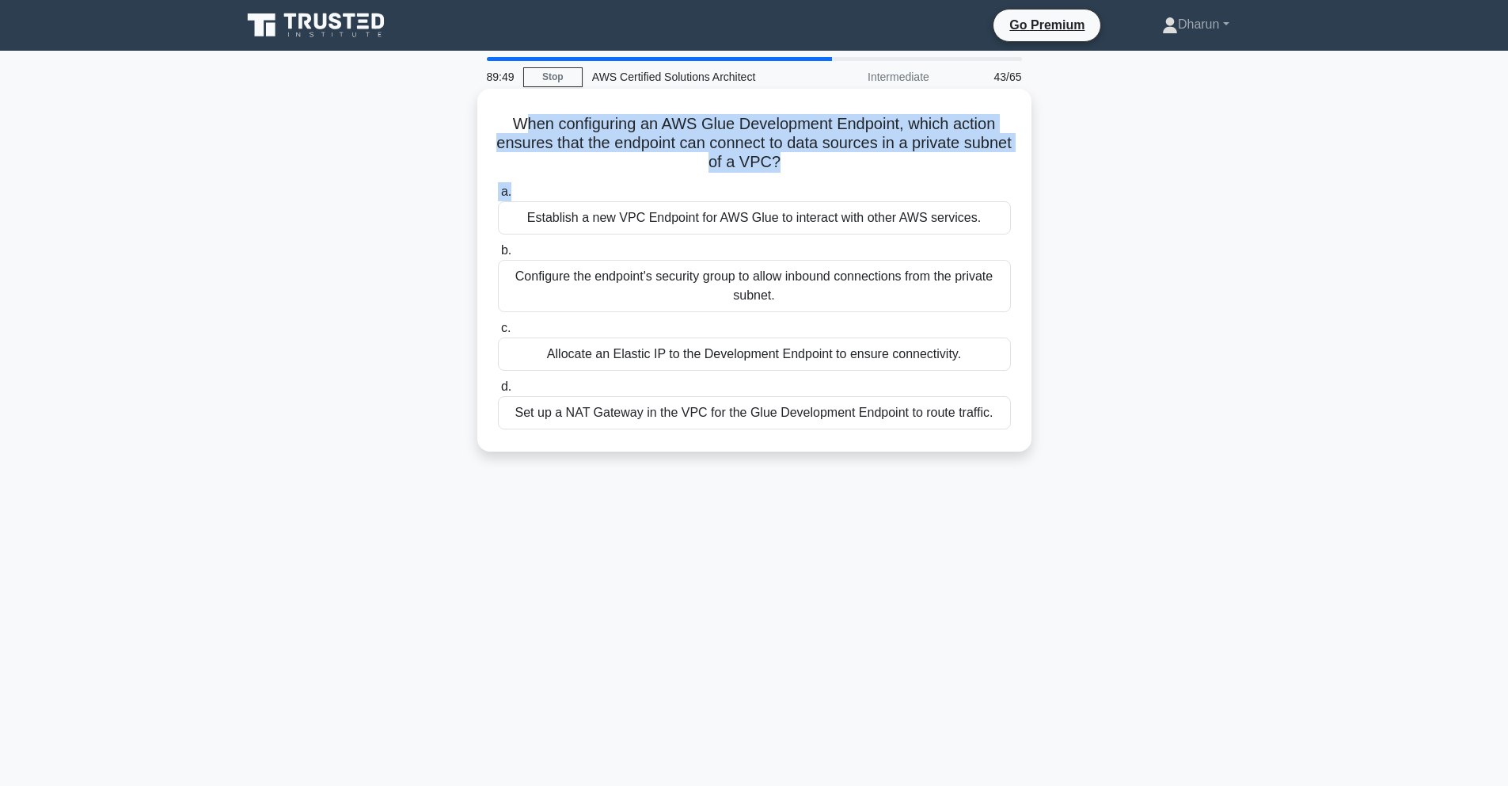
drag, startPoint x: 550, startPoint y: 126, endPoint x: 900, endPoint y: 187, distance: 355.3
click at [900, 187] on div "When configuring an AWS Glue Development Endpoint, which action ensures that th…" at bounding box center [755, 270] width 542 height 350
click at [896, 174] on div "When configuring an AWS Glue Development Endpoint, which action ensures that th…" at bounding box center [755, 270] width 542 height 350
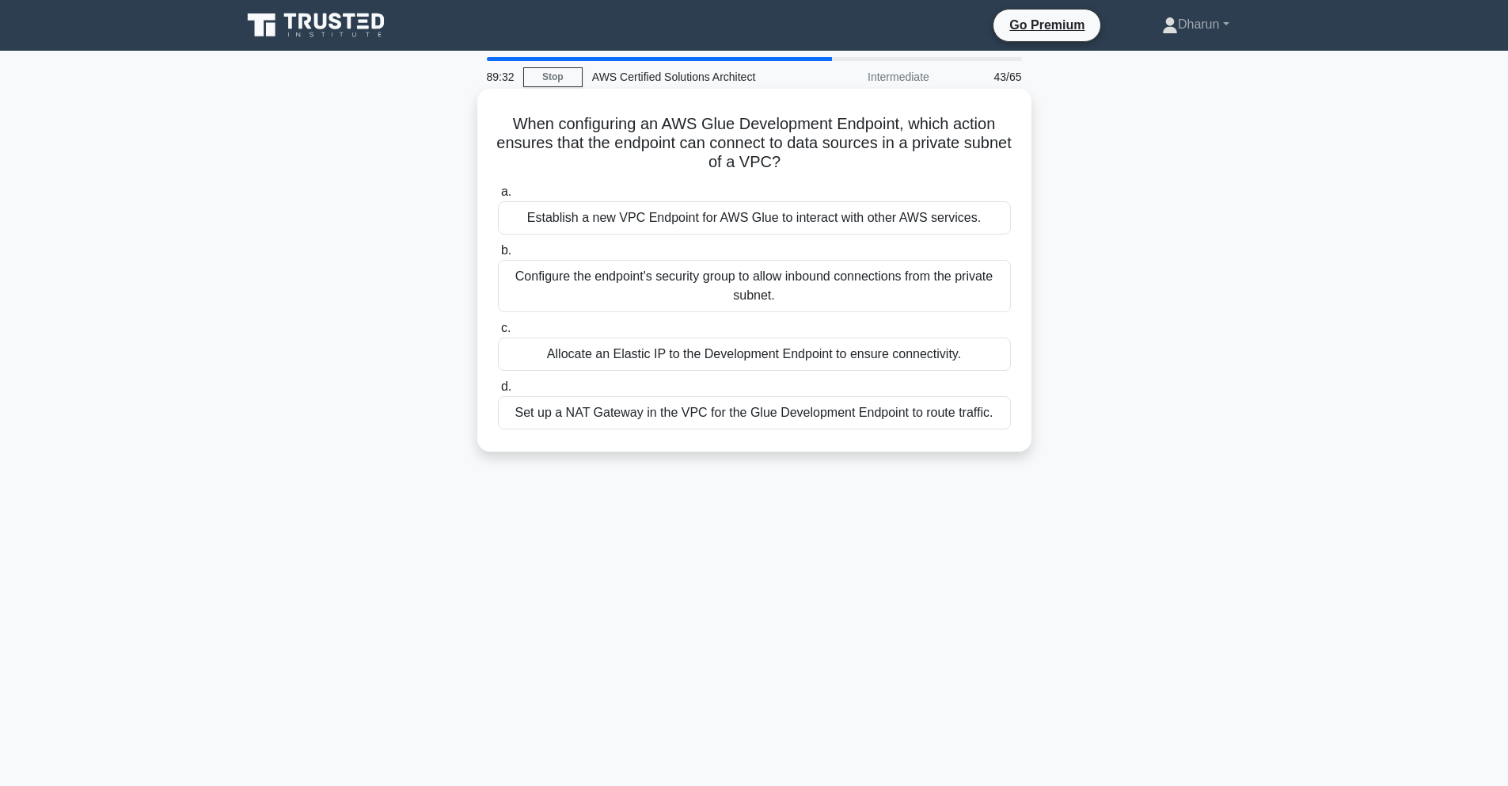
click at [968, 219] on div "Establish a new VPC Endpoint for AWS Glue to interact with other AWS services." at bounding box center [754, 217] width 513 height 33
click at [498, 197] on input "a. Establish a new VPC Endpoint for AWS Glue to interact with other AWS service…" at bounding box center [498, 192] width 0 height 10
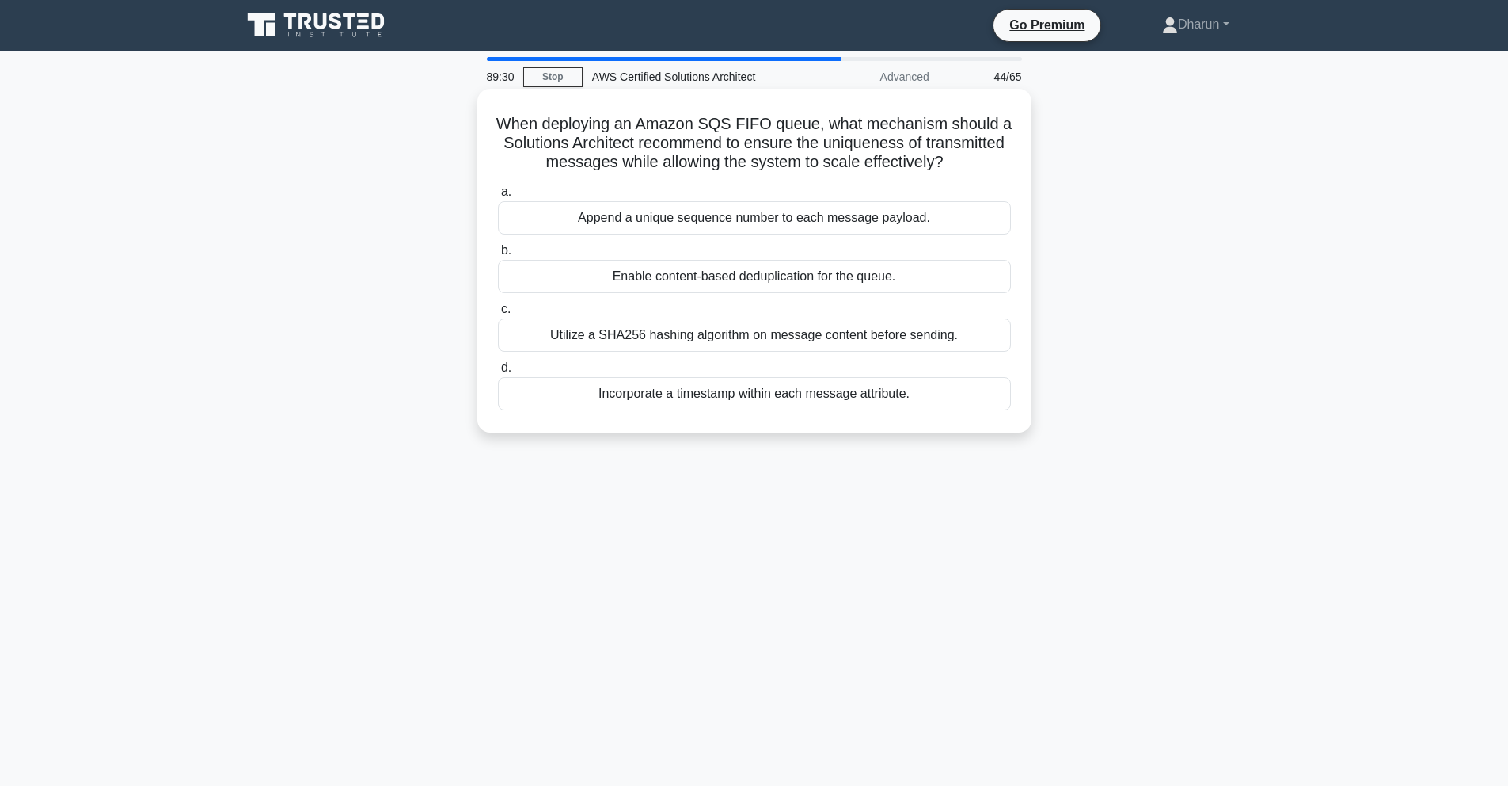
drag, startPoint x: 502, startPoint y: 127, endPoint x: 868, endPoint y: 400, distance: 456.6
click at [868, 400] on div "When deploying an Amazon SQS FIFO queue, what mechanism should a Solutions Arch…" at bounding box center [755, 260] width 542 height 331
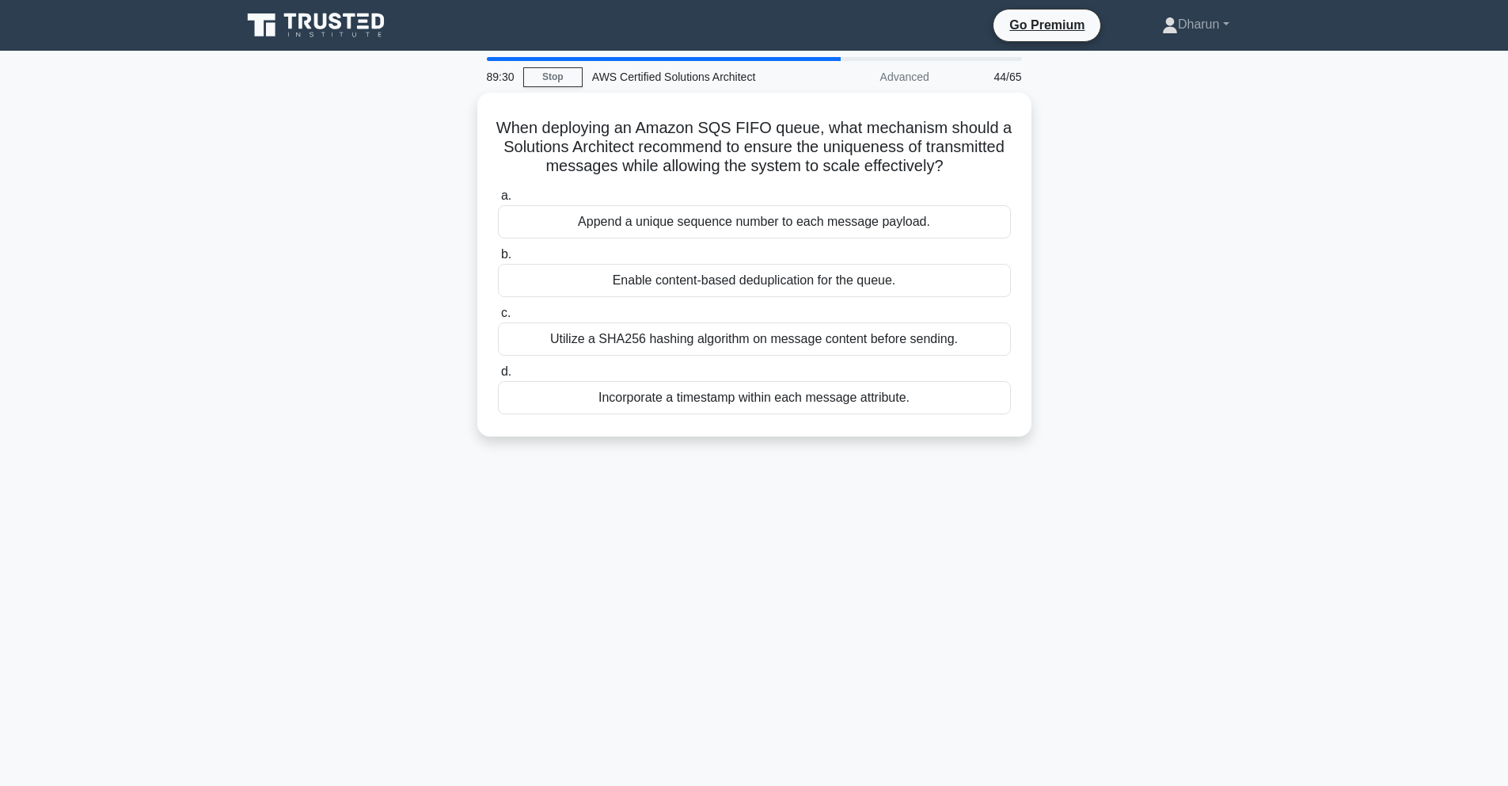
click at [1181, 421] on div "When deploying an Amazon SQS FIFO queue, what mechanism should a Solutions Arch…" at bounding box center [754, 274] width 1045 height 363
drag, startPoint x: 522, startPoint y: 133, endPoint x: 1158, endPoint y: 497, distance: 732.8
click at [1158, 497] on div "88:49 Stop AWS Certified Solutions Architect Advanced 44/65 When deploying an A…" at bounding box center [754, 453] width 1045 height 792
click at [1253, 482] on div "88:41 Stop AWS Certified Solutions Architect Advanced 44/65 When deploying an A…" at bounding box center [754, 453] width 1045 height 792
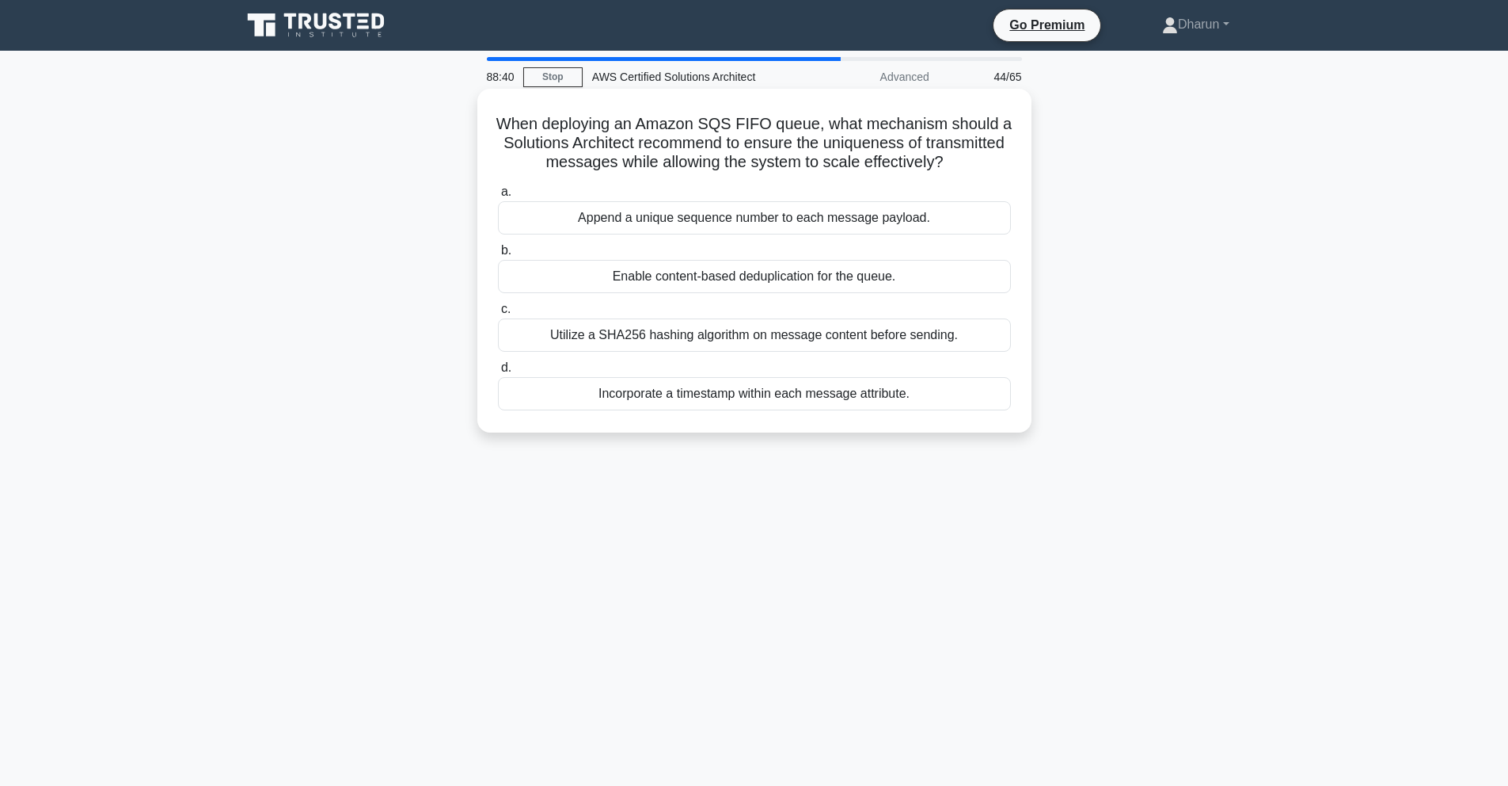
click at [936, 270] on div "Enable content-based deduplication for the queue." at bounding box center [754, 276] width 513 height 33
click at [498, 256] on input "b. Enable content-based deduplication for the queue." at bounding box center [498, 250] width 0 height 10
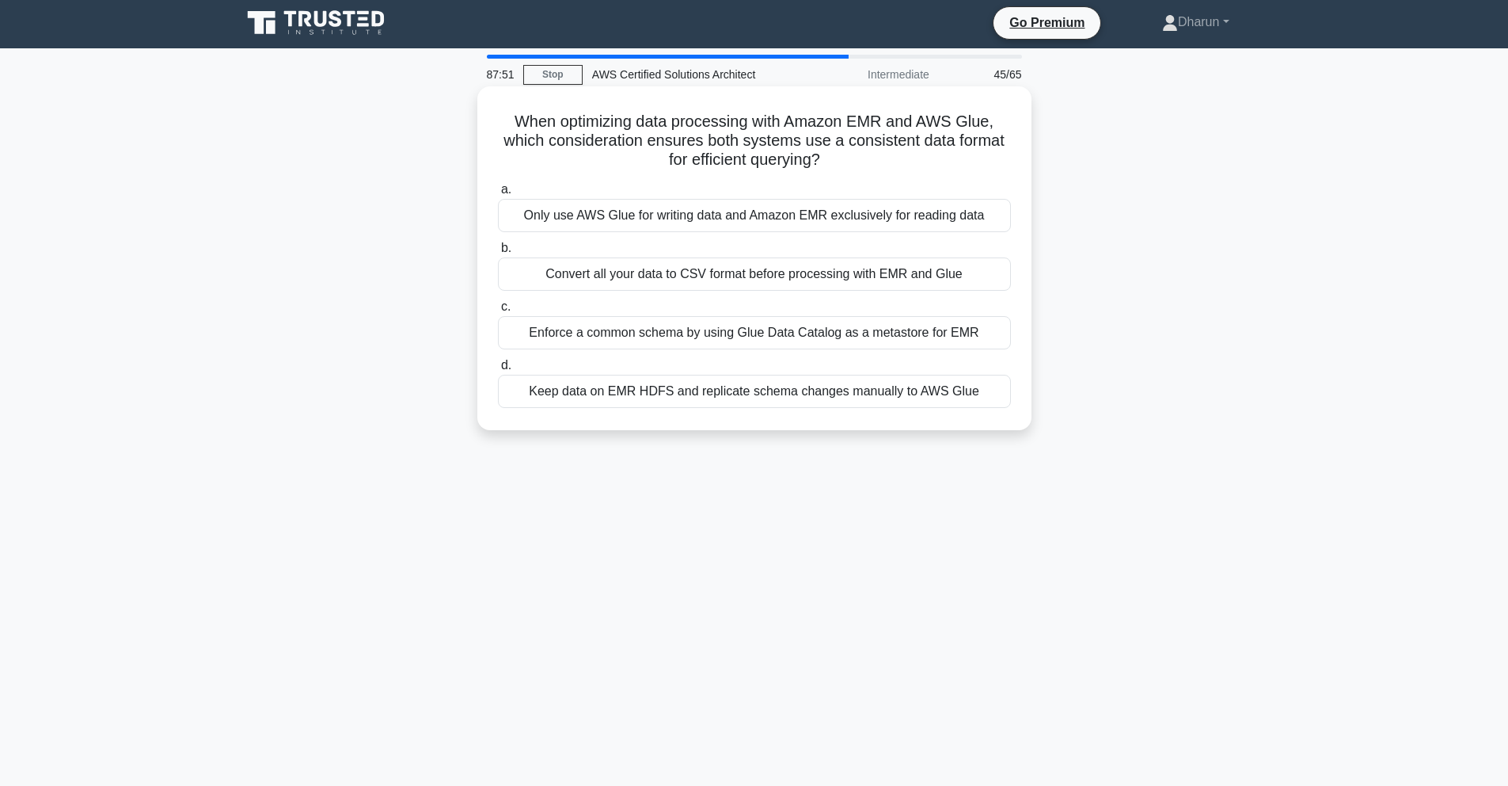
scroll to position [3, 0]
drag, startPoint x: 515, startPoint y: 122, endPoint x: 1127, endPoint y: 471, distance: 704.0
click at [1127, 471] on div "87:49 Stop AWS Certified Solutions Architect Intermediate 45/65 When optimizing…" at bounding box center [754, 450] width 1045 height 792
click at [1037, 542] on div "87:43 Stop AWS Certified Solutions Architect Intermediate 45/65 When optimizing…" at bounding box center [754, 450] width 1045 height 792
click at [986, 329] on div "Enforce a common schema by using Glue Data Catalog as a metastore for EMR" at bounding box center [754, 331] width 513 height 33
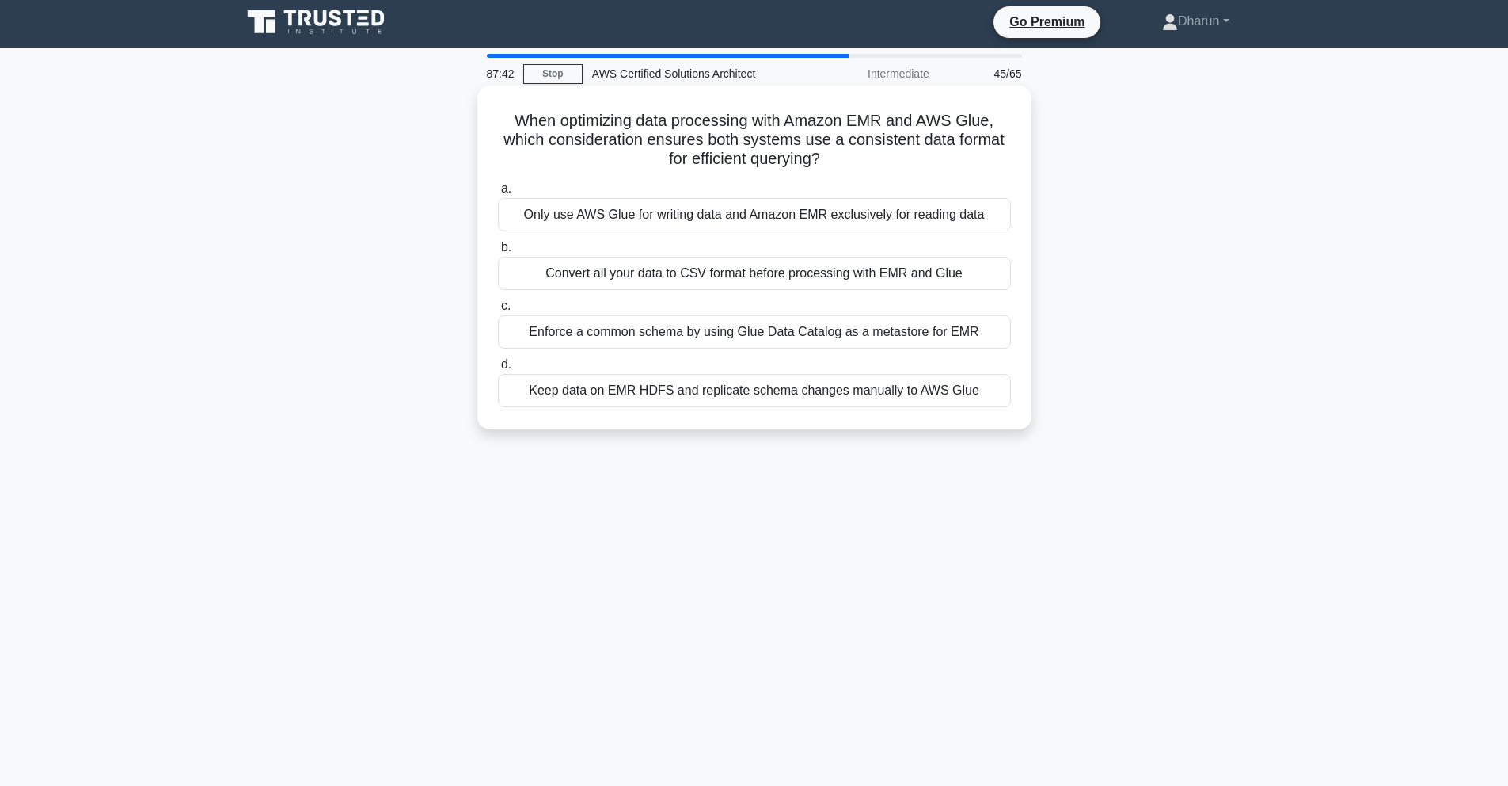
click at [498, 311] on input "c. Enforce a common schema by using Glue Data Catalog as a metastore for EMR" at bounding box center [498, 306] width 0 height 10
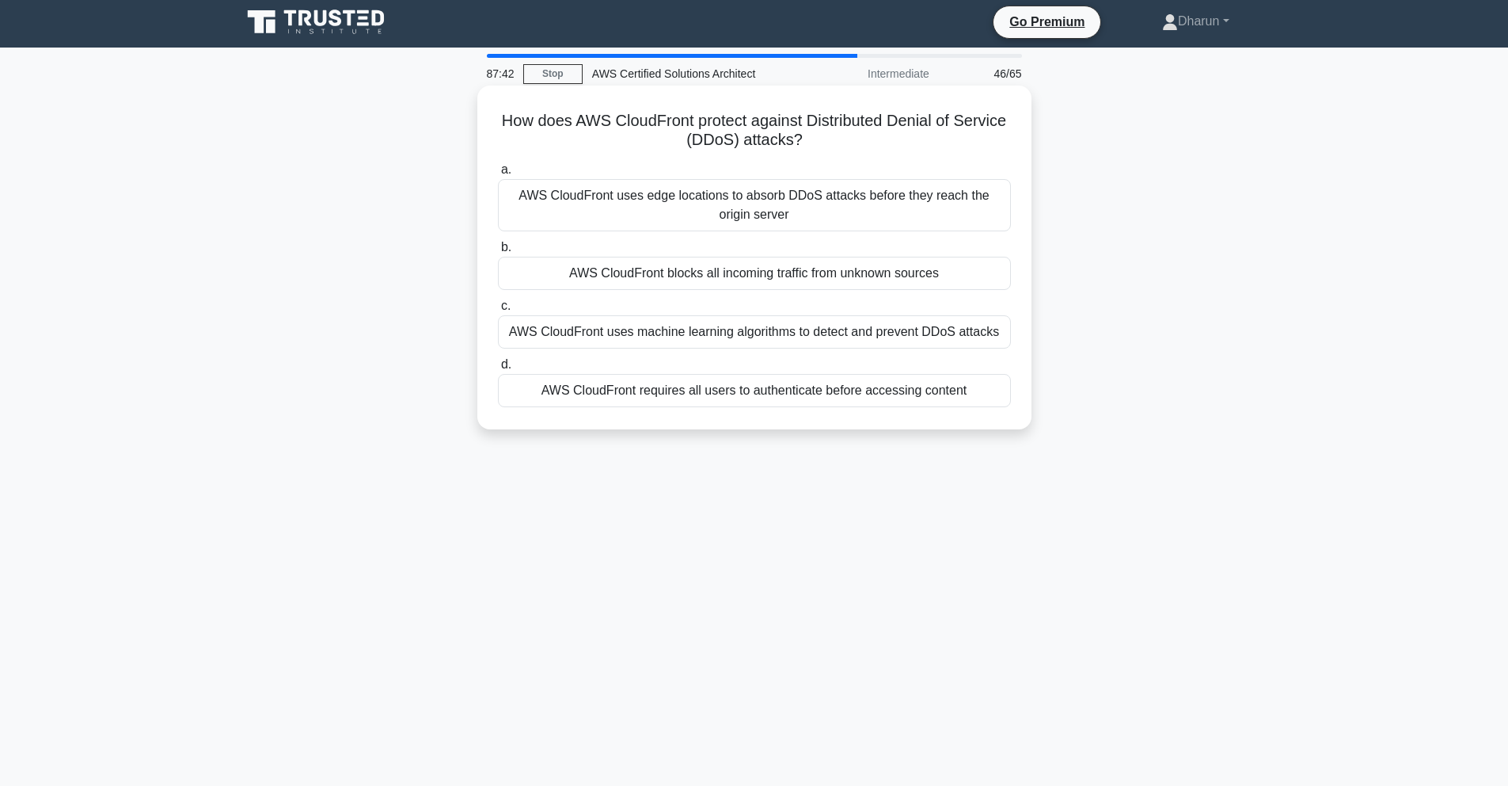
scroll to position [0, 0]
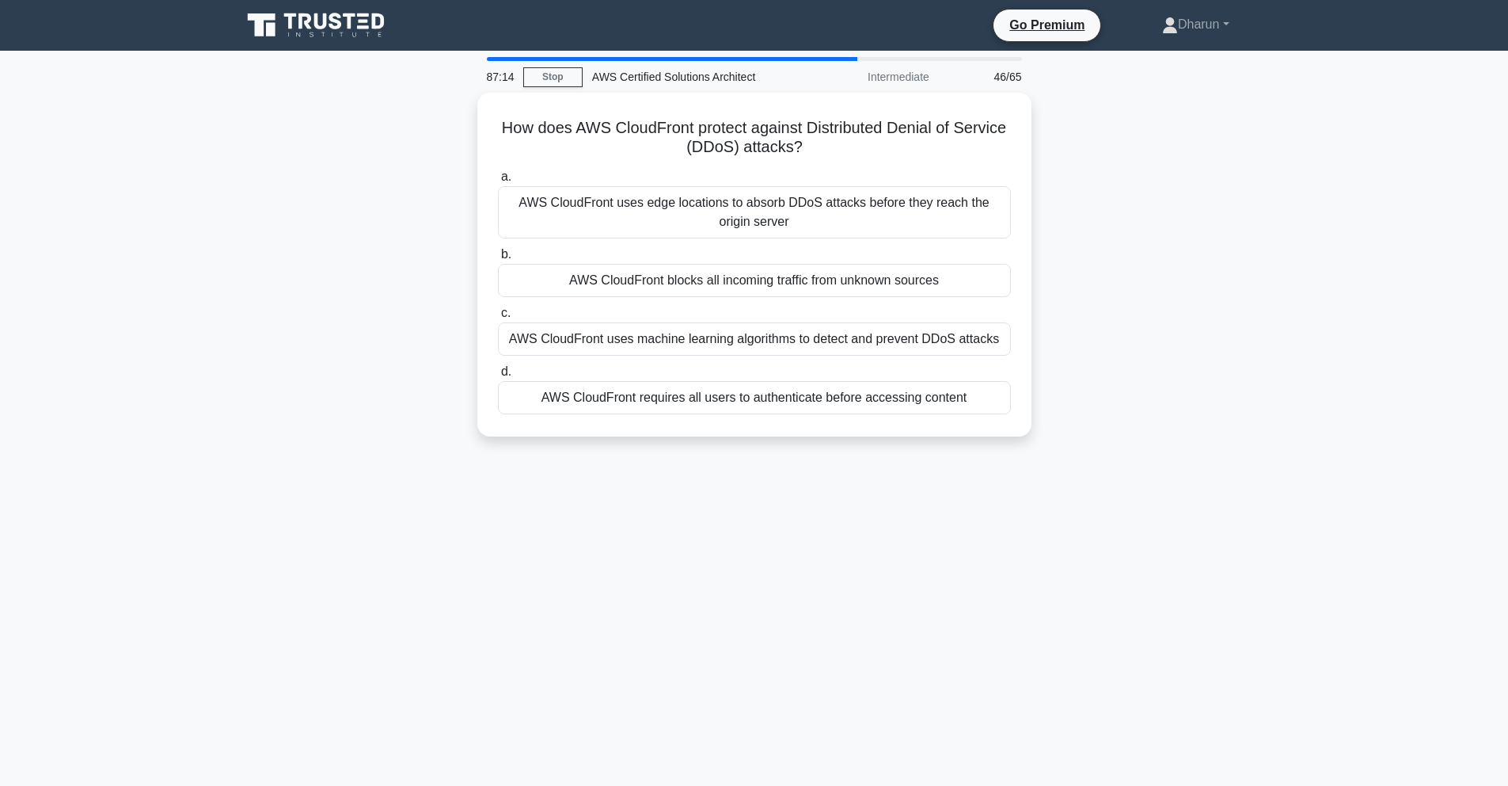
drag, startPoint x: 494, startPoint y: 108, endPoint x: 1025, endPoint y: 470, distance: 643.3
click at [1025, 470] on div "87:14 Stop AWS Certified Solutions Architect Intermediate 46/65 How does AWS Cl…" at bounding box center [754, 453] width 1045 height 792
click at [1107, 519] on div "87:07 Stop AWS Certified Solutions Architect Intermediate 46/65 How does AWS Cl…" at bounding box center [754, 453] width 1045 height 792
click at [1101, 276] on div "How does AWS CloudFront protect against Distributed Denial of Service (DDoS) at…" at bounding box center [754, 274] width 1045 height 363
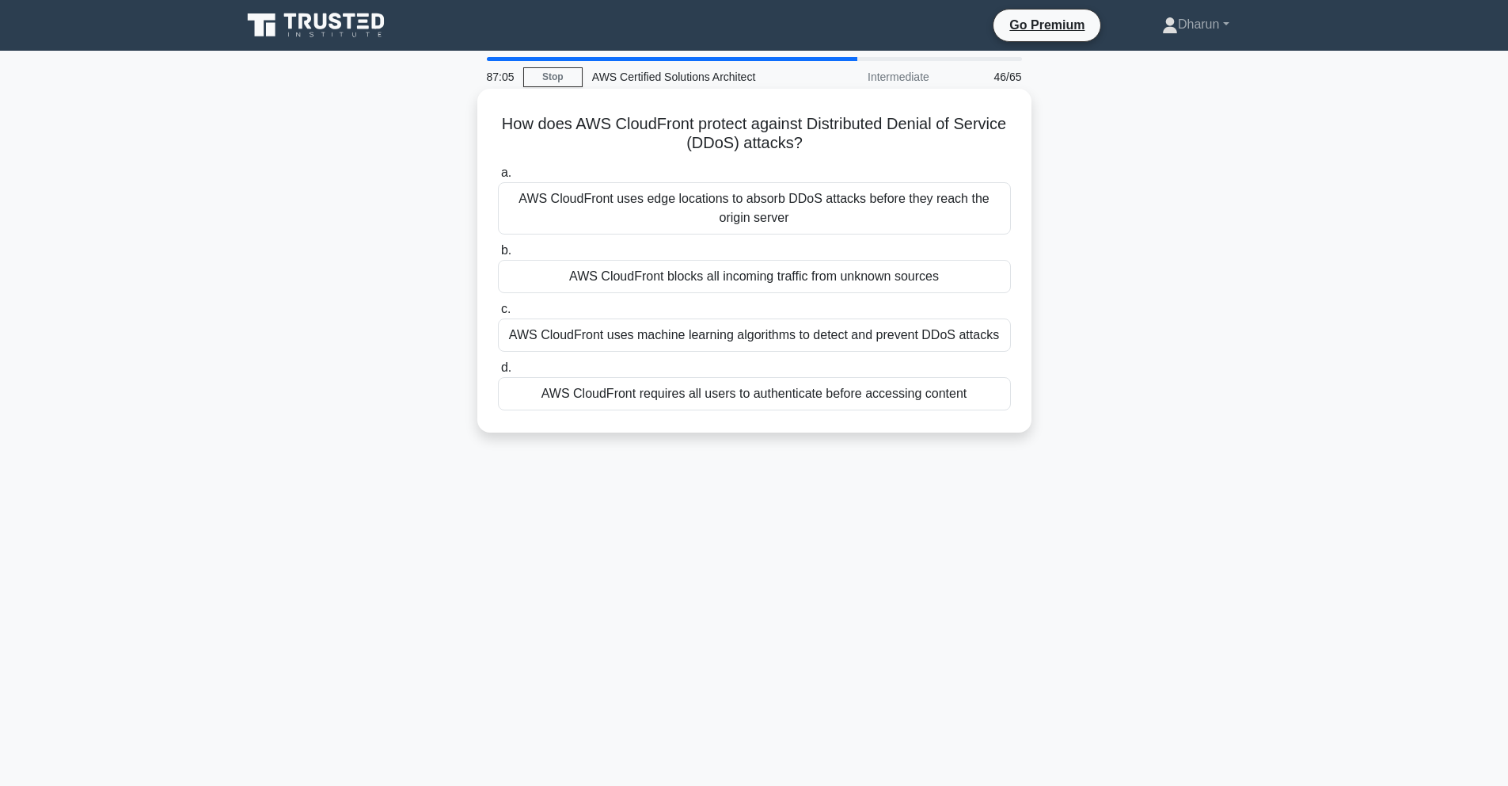
click at [926, 215] on div "AWS CloudFront uses edge locations to absorb DDoS attacks before they reach the…" at bounding box center [754, 208] width 513 height 52
click at [498, 178] on input "a. AWS CloudFront uses edge locations to absorb DDoS attacks before they reach …" at bounding box center [498, 173] width 0 height 10
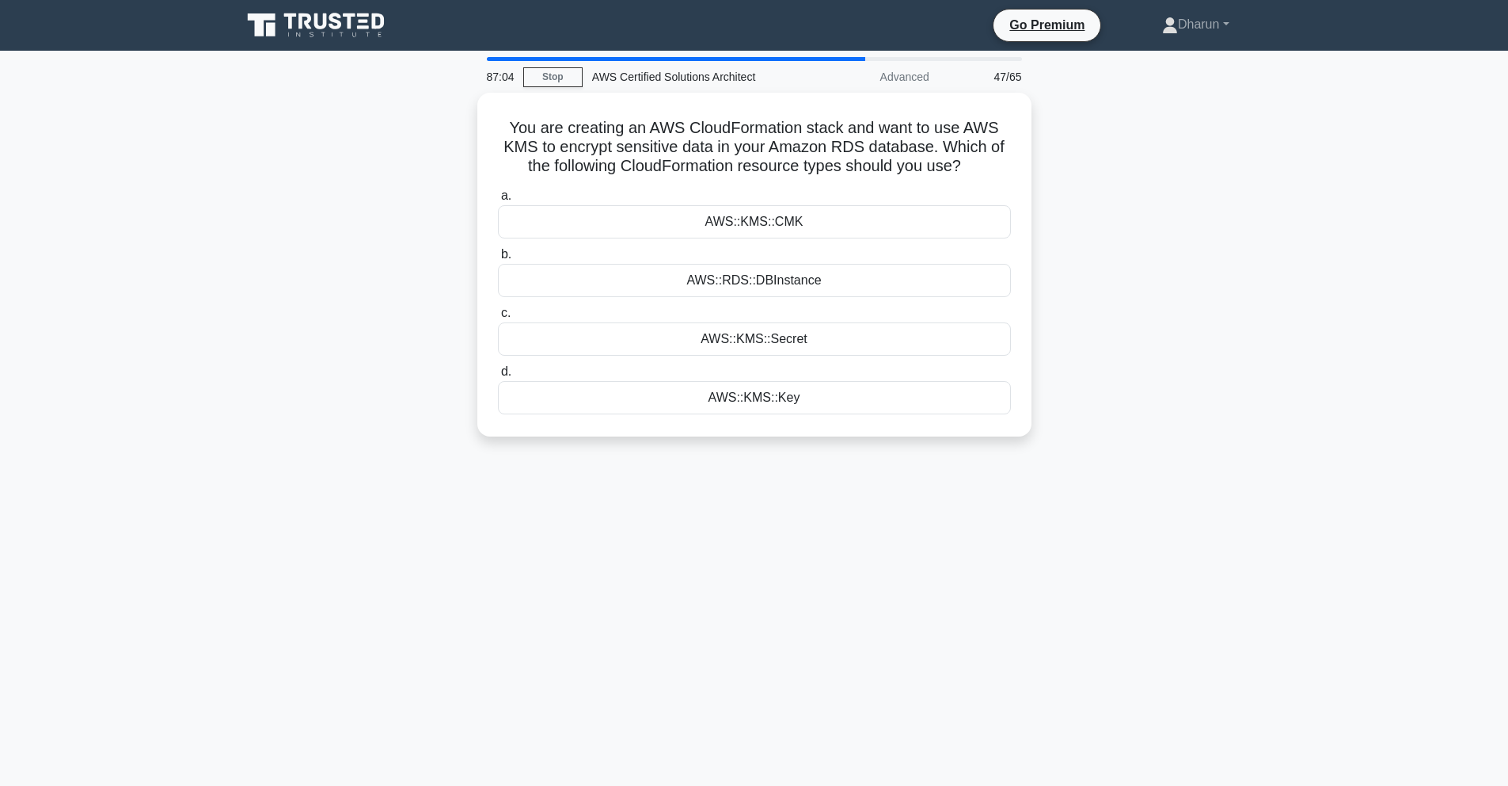
drag, startPoint x: 489, startPoint y: 115, endPoint x: 992, endPoint y: 571, distance: 679.5
click at [973, 577] on div "87:04 Stop AWS Certified Solutions Architect Advanced 47/65 You are creating an…" at bounding box center [754, 453] width 1045 height 792
click at [1111, 544] on div "87:03 Stop AWS Certified Solutions Architect Advanced 47/65 You are creating an…" at bounding box center [754, 453] width 1045 height 792
drag, startPoint x: 504, startPoint y: 116, endPoint x: 975, endPoint y: 465, distance: 585.8
click at [975, 465] on div "86:30 Stop AWS Certified Solutions Architect Advanced 47/65 You are creating an…" at bounding box center [754, 453] width 1045 height 792
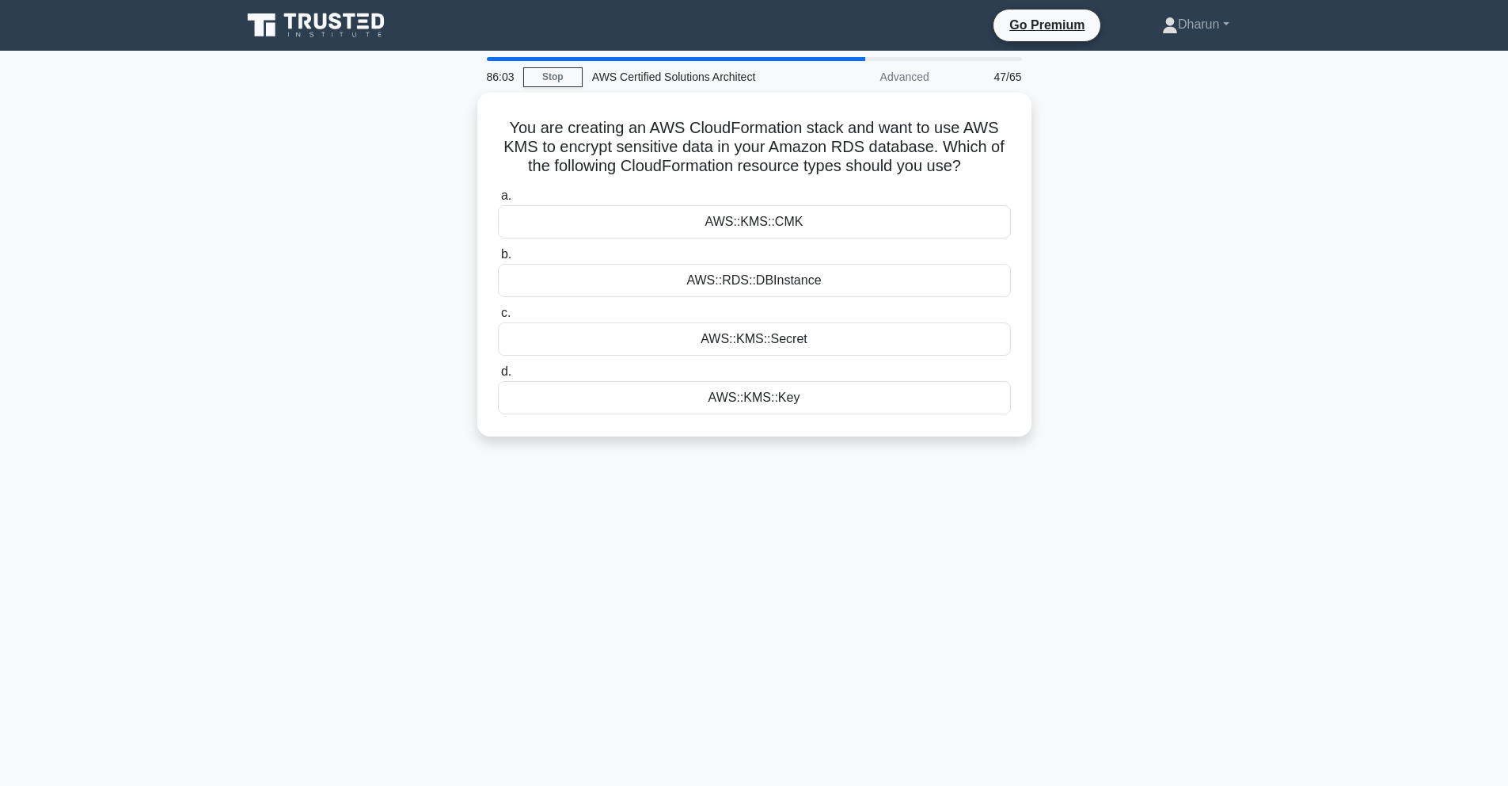
click at [1175, 388] on div "You are creating an AWS CloudFormation stack and want to use AWS KMS to encrypt…" at bounding box center [754, 274] width 1045 height 363
click at [919, 282] on div "AWS::RDS::DBInstance" at bounding box center [754, 276] width 513 height 33
click at [498, 256] on input "b. AWS::RDS::DBInstance" at bounding box center [498, 250] width 0 height 10
drag, startPoint x: 497, startPoint y: 116, endPoint x: 972, endPoint y: 465, distance: 588.5
click at [972, 465] on div "86:00 Stop AWS Certified Solutions Architect Advanced 48/65 In an AWS CloudForm…" at bounding box center [754, 453] width 1045 height 792
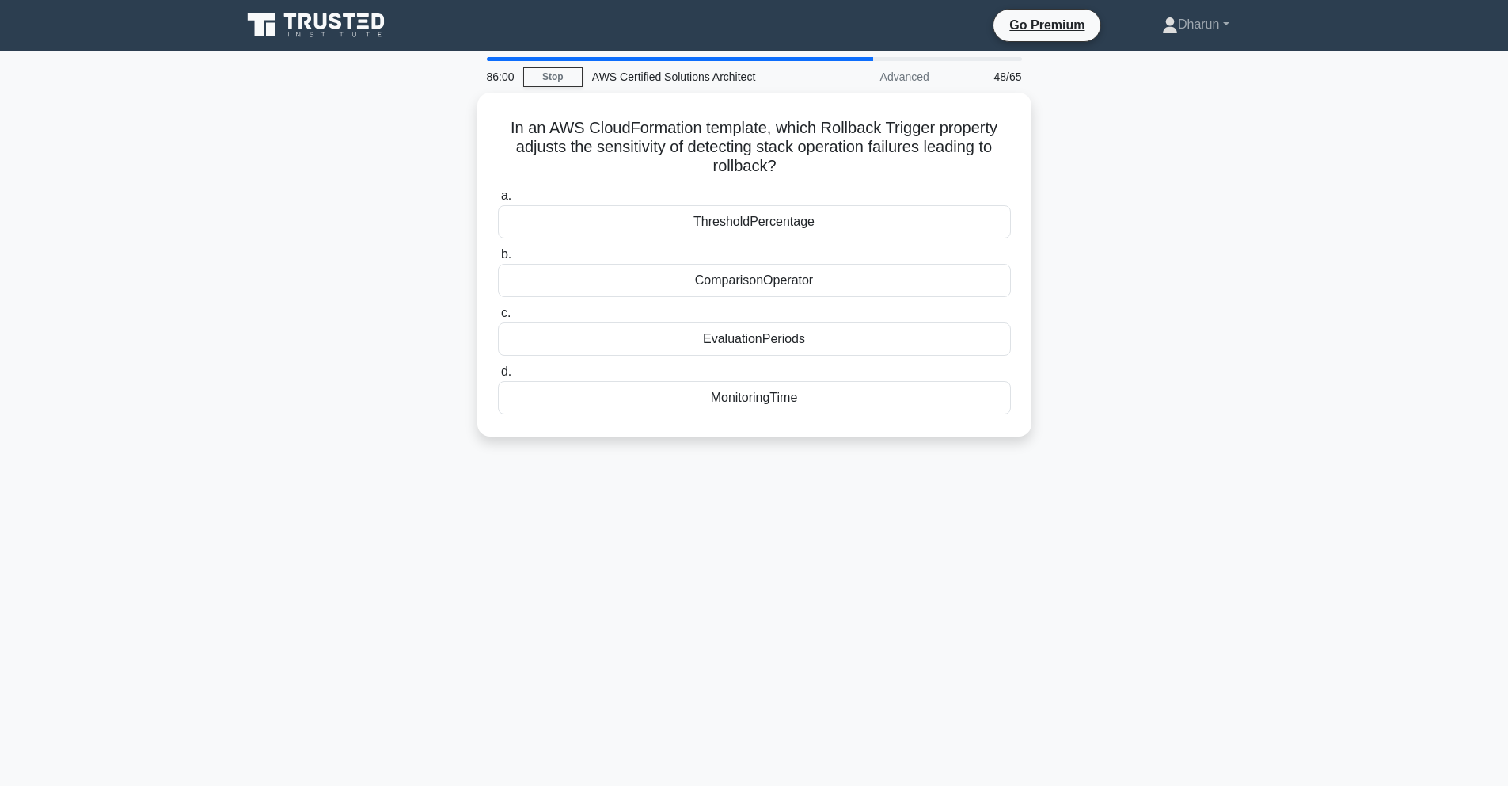
click at [1194, 441] on div "In an AWS CloudFormation template, which Rollback Trigger property adjusts the …" at bounding box center [754, 274] width 1045 height 363
drag, startPoint x: 485, startPoint y: 95, endPoint x: 1073, endPoint y: 523, distance: 727.8
click at [1073, 523] on div "85:19 Stop AWS Certified Solutions Architect Advanced 48/65 In an AWS CloudForm…" at bounding box center [754, 453] width 1045 height 792
click at [1077, 548] on div "84:44 Stop AWS Certified Solutions Architect Advanced 48/65 In an AWS CloudForm…" at bounding box center [754, 453] width 1045 height 792
click at [845, 214] on div "ThresholdPercentage" at bounding box center [754, 217] width 513 height 33
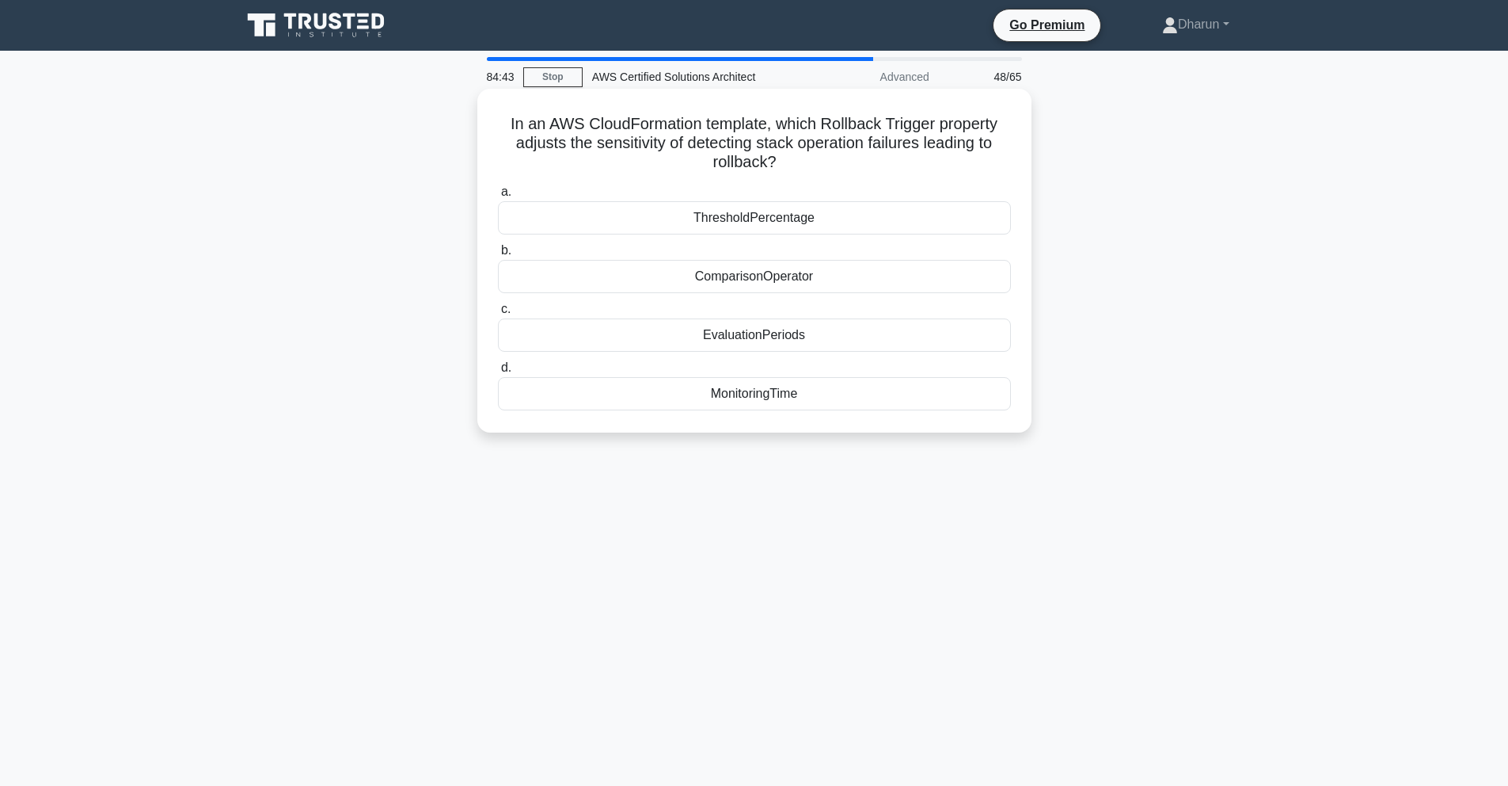
click at [498, 197] on input "a. ThresholdPercentage" at bounding box center [498, 192] width 0 height 10
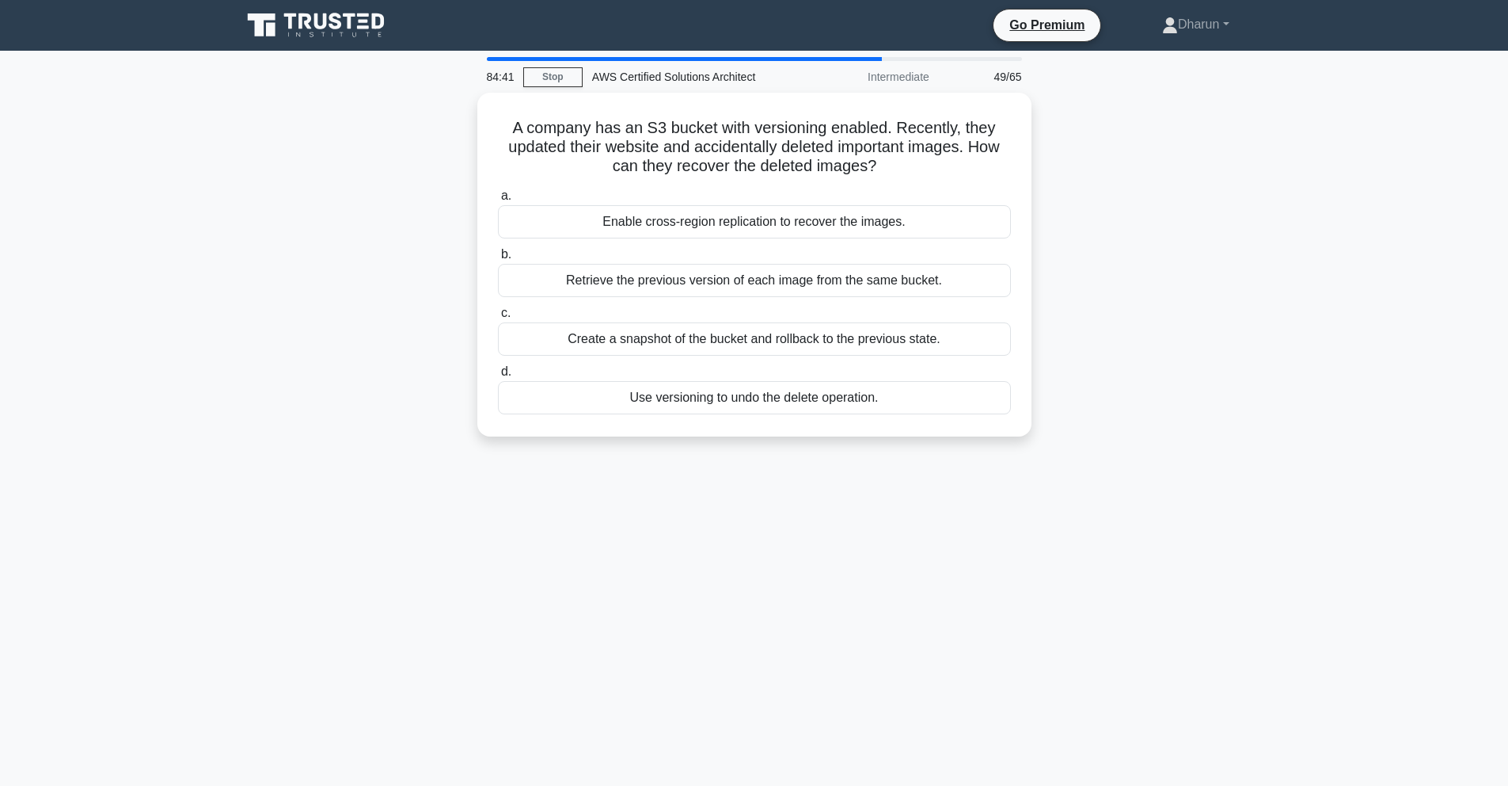
drag, startPoint x: 477, startPoint y: 115, endPoint x: 871, endPoint y: 519, distance: 564.5
click at [871, 519] on div "84:41 Stop AWS Certified Solutions Architect Intermediate 49/65 A company has a…" at bounding box center [754, 453] width 1045 height 792
click at [988, 521] on div "84:41 Stop AWS Certified Solutions Architect Intermediate 49/65 A company has a…" at bounding box center [754, 453] width 1045 height 792
drag, startPoint x: 512, startPoint y: 127, endPoint x: 1046, endPoint y: 445, distance: 622.1
click at [1046, 445] on div "A company has an S3 bucket with versioning enabled. Recently, they updated thei…" at bounding box center [754, 274] width 1045 height 363
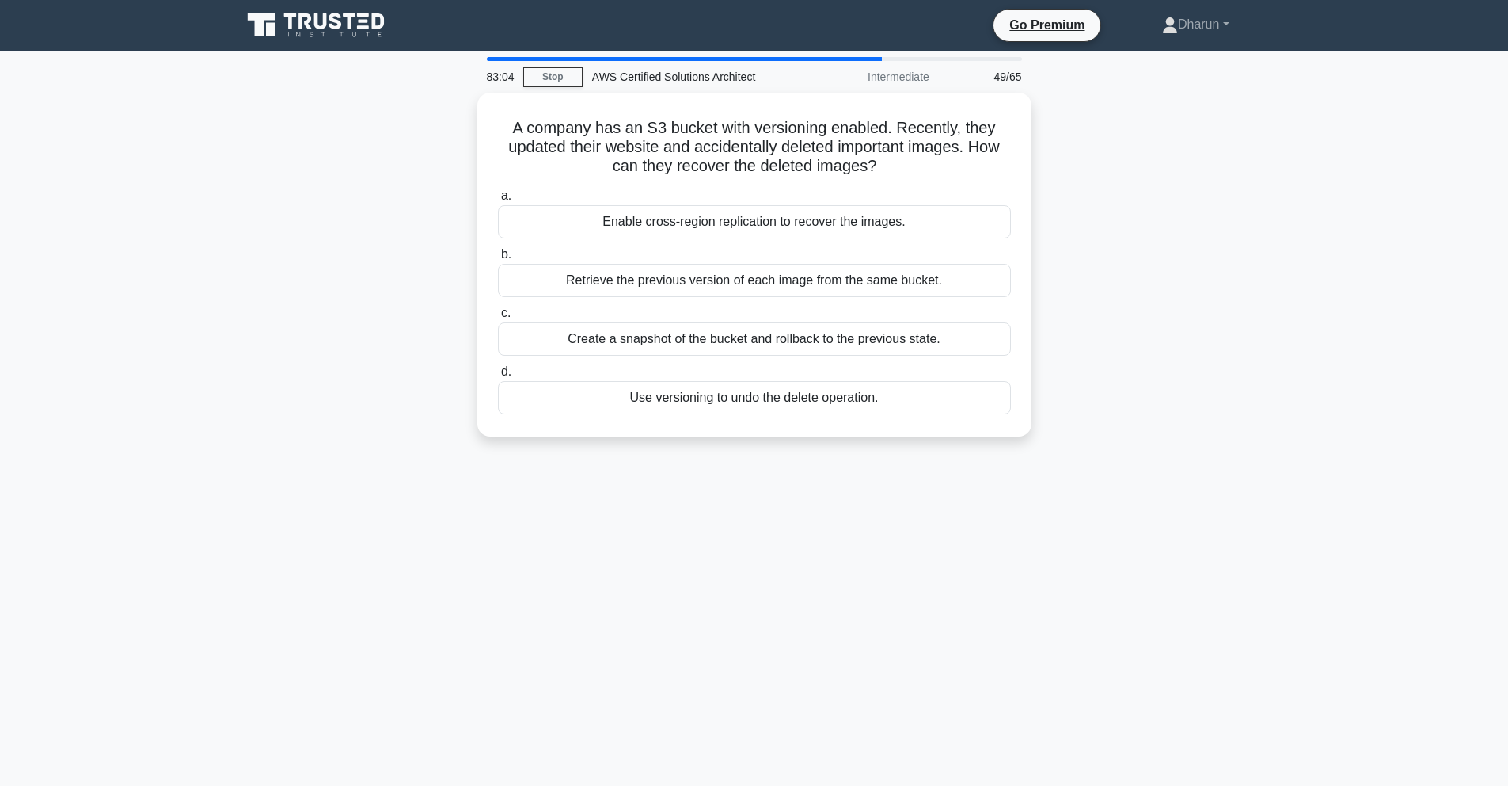
click at [1174, 546] on div "83:04 Stop AWS Certified Solutions Architect Intermediate 49/65 A company has a…" at bounding box center [754, 453] width 1045 height 792
click at [951, 279] on div "Retrieve the previous version of each image from the same bucket." at bounding box center [754, 276] width 513 height 33
click at [498, 256] on input "b. Retrieve the previous version of each image from the same bucket." at bounding box center [498, 250] width 0 height 10
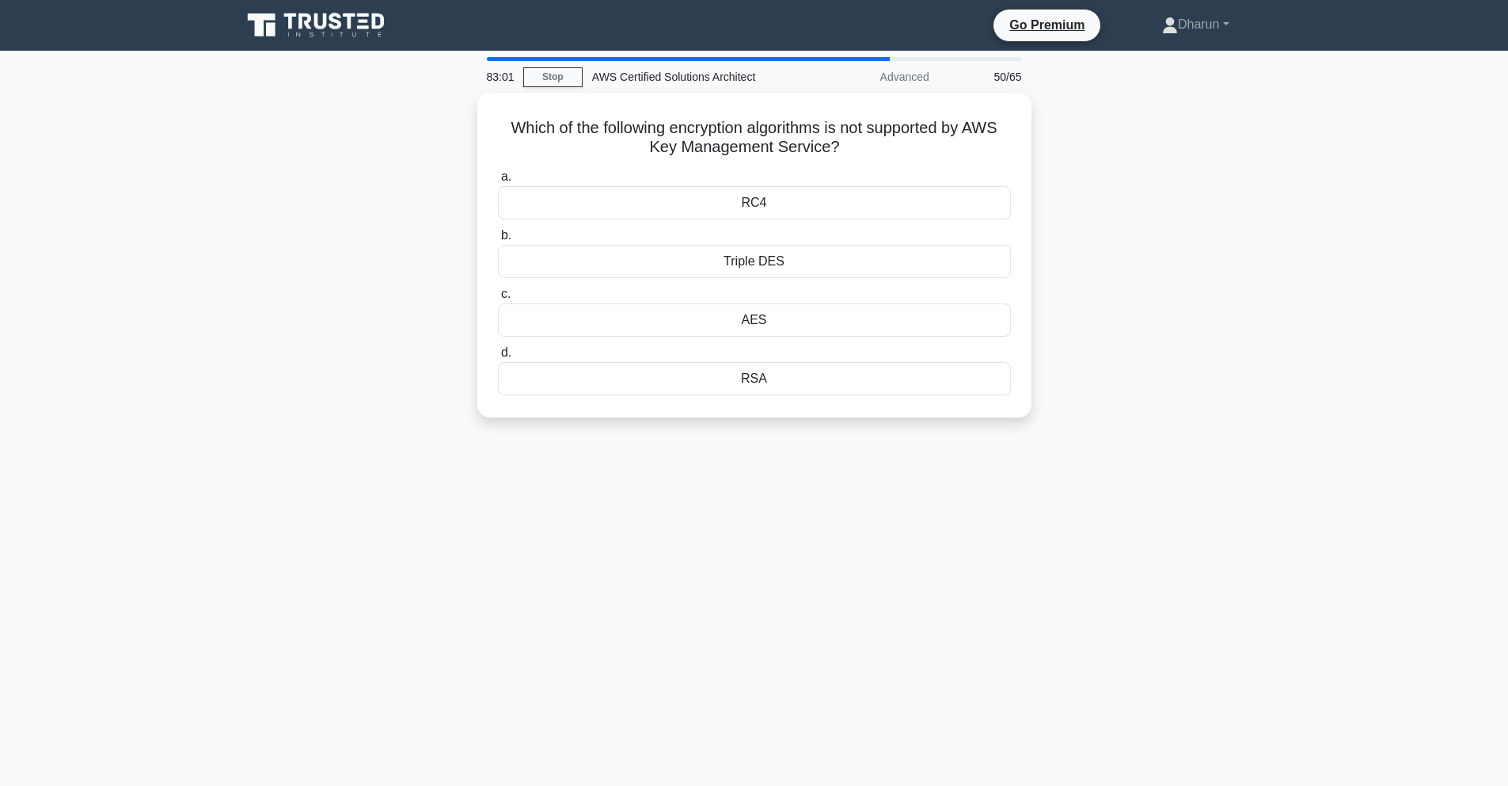
drag, startPoint x: 451, startPoint y: 115, endPoint x: 1070, endPoint y: 471, distance: 713.7
click at [1039, 475] on div "83:01 Stop AWS Certified Solutions Architect Advanced 50/65 Which of the follow…" at bounding box center [754, 453] width 1045 height 792
click at [1090, 469] on div "83:00 Stop AWS Certified Solutions Architect Advanced 50/65 Which of the follow…" at bounding box center [754, 453] width 1045 height 792
drag, startPoint x: 483, startPoint y: 116, endPoint x: 1147, endPoint y: 531, distance: 783.3
click at [1147, 532] on div "82:54 Stop AWS Certified Solutions Architect Advanced 50/65 Which of the follow…" at bounding box center [754, 453] width 1045 height 792
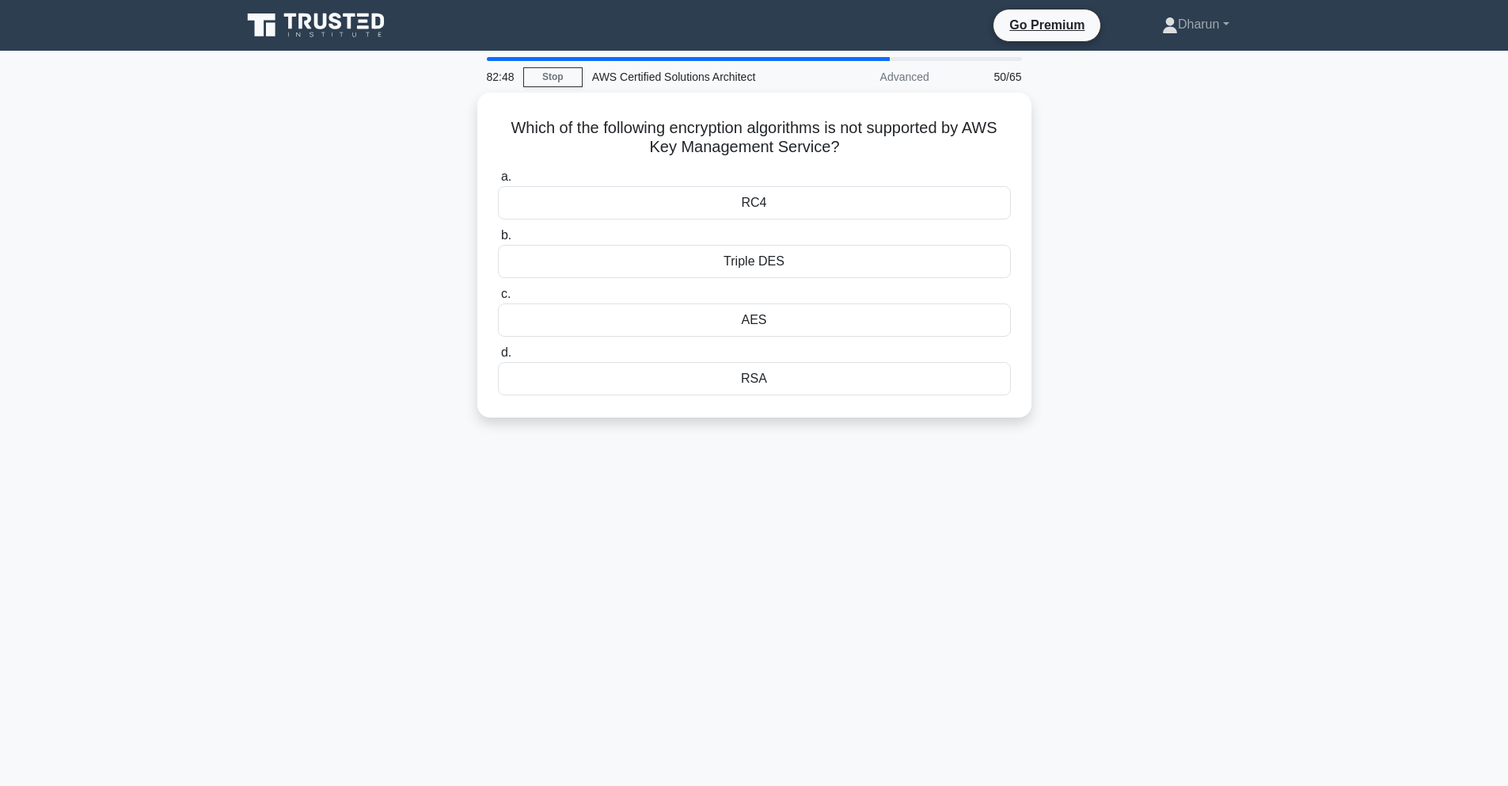
click at [963, 525] on div "82:48 Stop AWS Certified Solutions Architect Advanced 50/65 Which of the follow…" at bounding box center [754, 453] width 1045 height 792
click at [871, 206] on div "RC4" at bounding box center [754, 198] width 513 height 33
click at [498, 178] on input "a. RC4" at bounding box center [498, 173] width 0 height 10
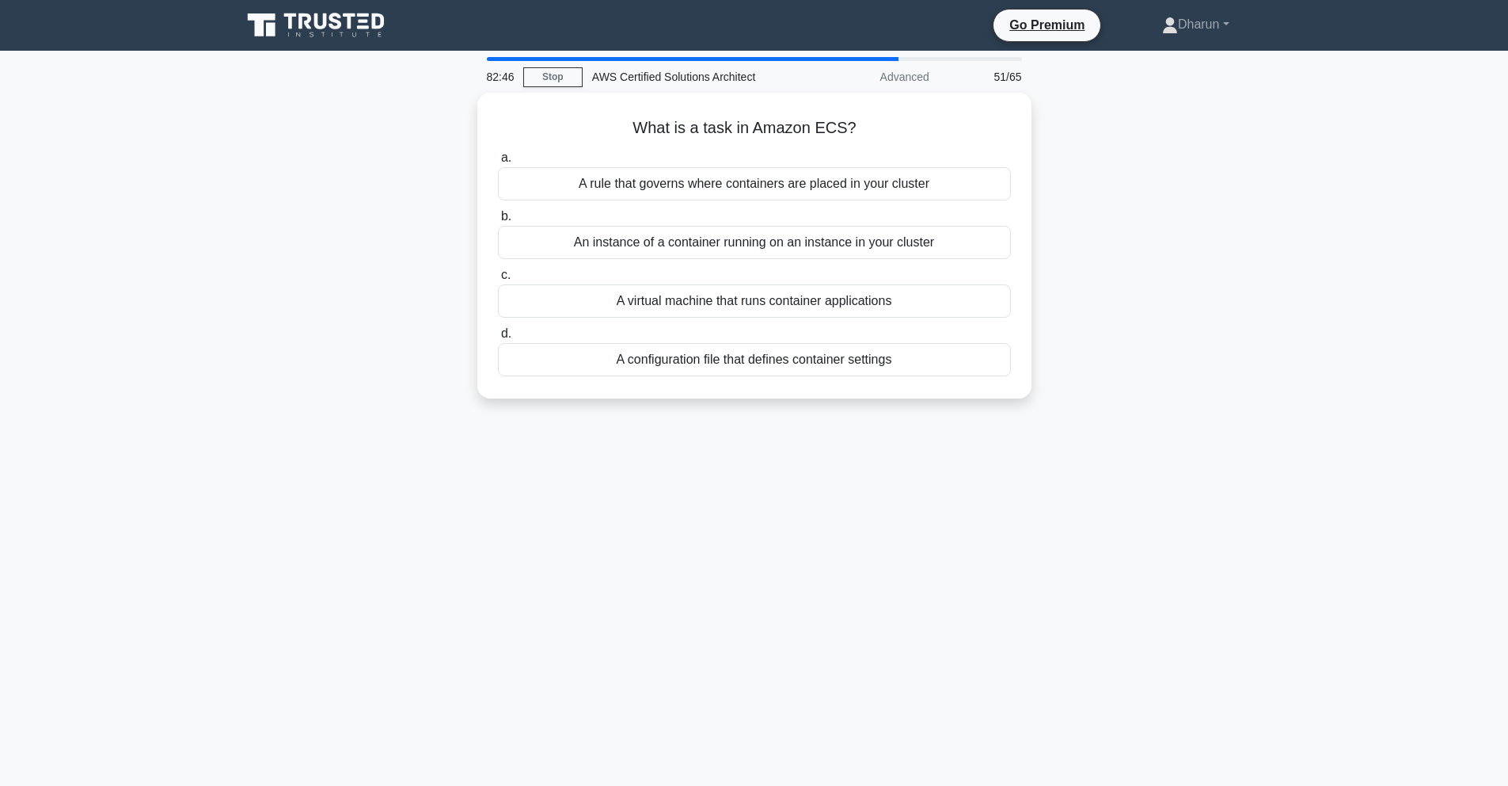
drag, startPoint x: 622, startPoint y: 129, endPoint x: 925, endPoint y: 420, distance: 420.0
click at [925, 420] on div "82:46 Stop AWS Certified Solutions Architect Advanced 51/65 What is a task in A…" at bounding box center [754, 453] width 1045 height 792
click at [1200, 444] on div "82:46 Stop AWS Certified Solutions Architect Advanced 51/65 What is a task in A…" at bounding box center [754, 453] width 1045 height 792
drag, startPoint x: 627, startPoint y: 102, endPoint x: 1174, endPoint y: 514, distance: 684.8
click at [1174, 514] on div "82:34 Stop AWS Certified Solutions Architect Advanced 51/65 What is a task in A…" at bounding box center [754, 453] width 1045 height 792
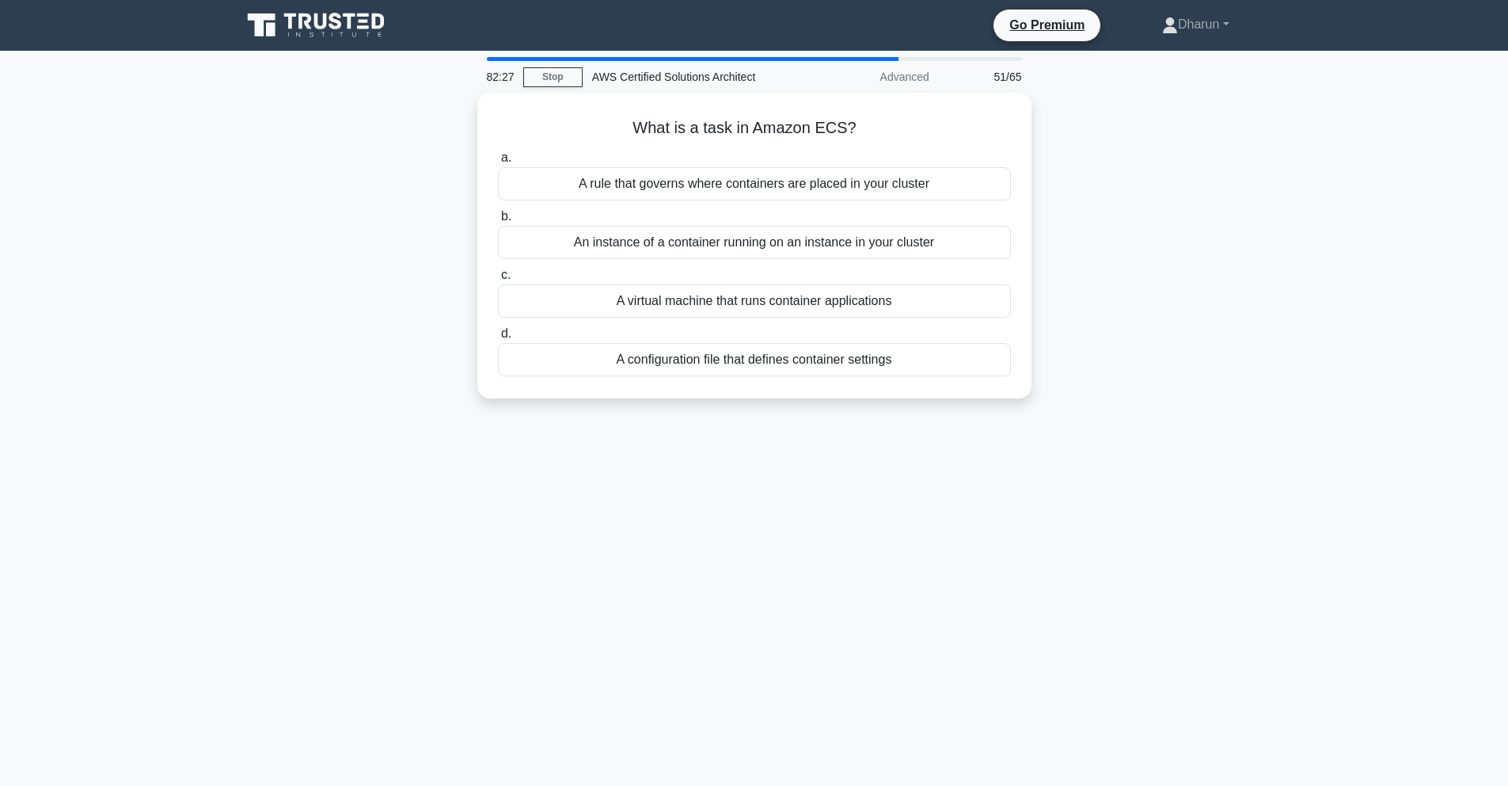
click at [1053, 410] on div "What is a task in Amazon ECS? .spinner_0XTQ{transform-origin:center;animation:s…" at bounding box center [754, 255] width 1045 height 325
click at [1077, 260] on div "What is a task in Amazon ECS? .spinner_0XTQ{transform-origin:center;animation:s…" at bounding box center [754, 255] width 1045 height 325
click at [984, 246] on div "An instance of a container running on an instance in your cluster" at bounding box center [754, 238] width 513 height 33
click at [498, 218] on input "b. An instance of a container running on an instance in your cluster" at bounding box center [498, 212] width 0 height 10
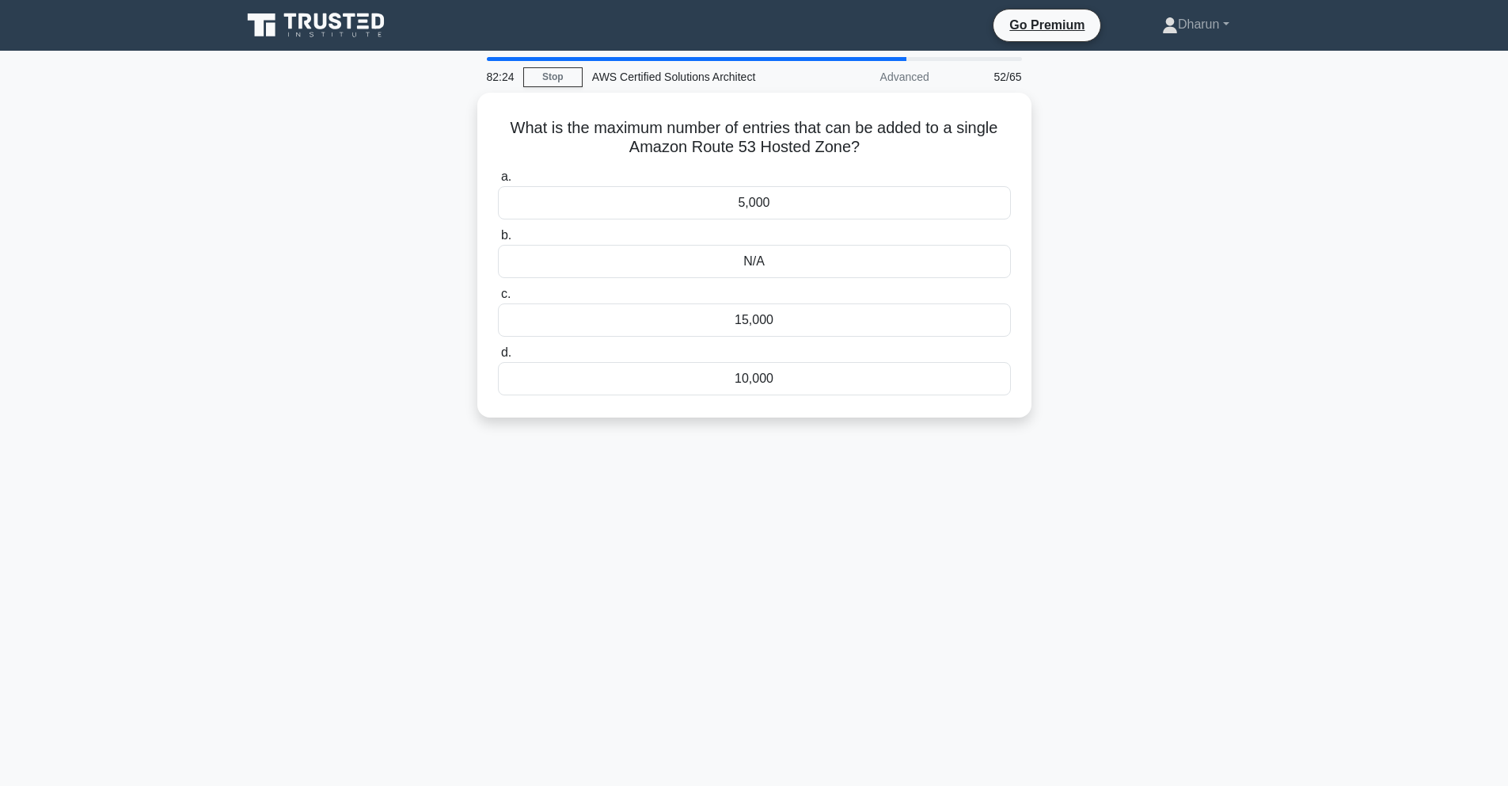
drag, startPoint x: 496, startPoint y: 122, endPoint x: 1063, endPoint y: 489, distance: 674.9
click at [1063, 489] on div "82:24 Stop AWS Certified Solutions Architect Advanced 52/65 What is the maximum…" at bounding box center [754, 453] width 1045 height 792
click at [1113, 476] on div "82:24 Stop AWS Certified Solutions Architect Advanced 52/65 What is the maximum…" at bounding box center [754, 453] width 1045 height 792
drag, startPoint x: 500, startPoint y: 112, endPoint x: 1158, endPoint y: 483, distance: 755.6
click at [1158, 483] on div "82:19 Stop AWS Certified Solutions Architect Advanced 52/65 What is the maximum…" at bounding box center [754, 453] width 1045 height 792
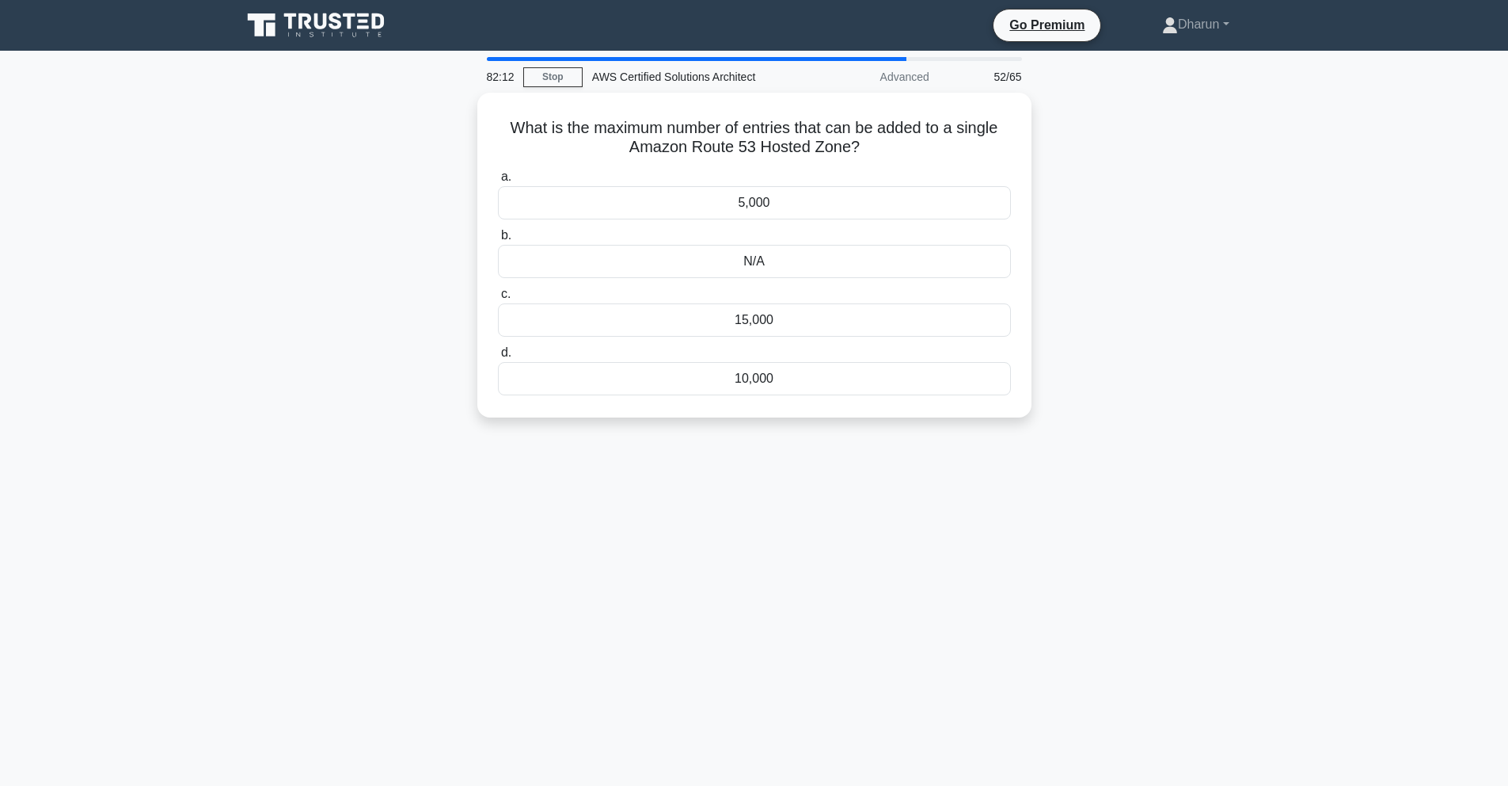
click at [1038, 474] on div "82:12 Stop AWS Certified Solutions Architect Advanced 52/65 What is the maximum…" at bounding box center [754, 453] width 1045 height 792
click at [860, 268] on div "N/A" at bounding box center [754, 257] width 513 height 33
click at [498, 237] on input "b. N/A" at bounding box center [498, 231] width 0 height 10
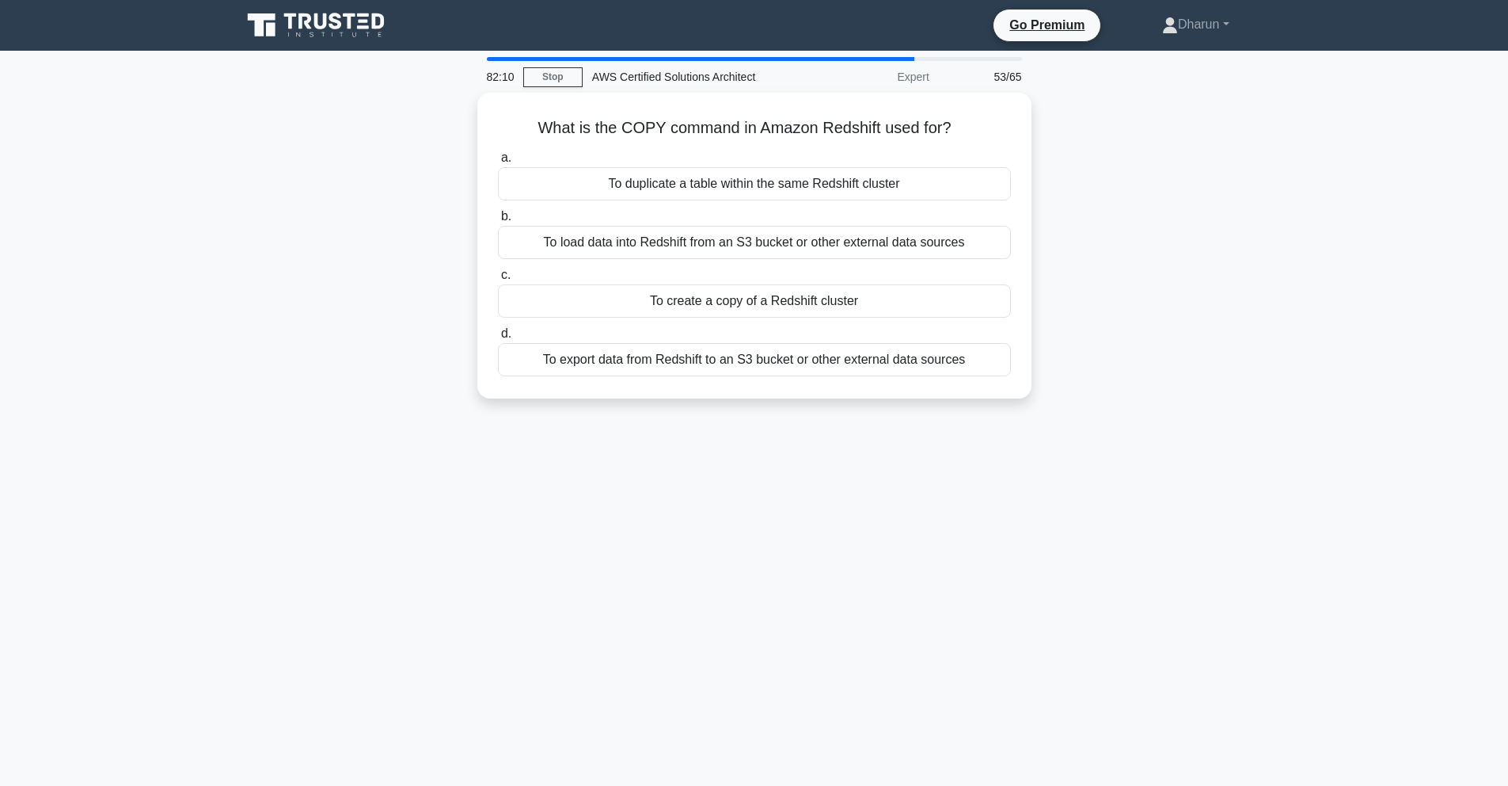
drag, startPoint x: 519, startPoint y: 125, endPoint x: 1035, endPoint y: 472, distance: 622.0
click at [1035, 472] on div "82:10 Stop AWS Certified Solutions Architect Expert 53/65 What is the COPY comm…" at bounding box center [754, 453] width 1045 height 792
click at [1087, 469] on div "82:09 Stop AWS Certified Solutions Architect Expert 53/65 What is the COPY comm…" at bounding box center [754, 453] width 1045 height 792
drag, startPoint x: 528, startPoint y: 123, endPoint x: 1010, endPoint y: 500, distance: 611.4
click at [1010, 500] on div "81:59 Stop AWS Certified Solutions Architect Expert 53/65 What is the COPY comm…" at bounding box center [754, 453] width 1045 height 792
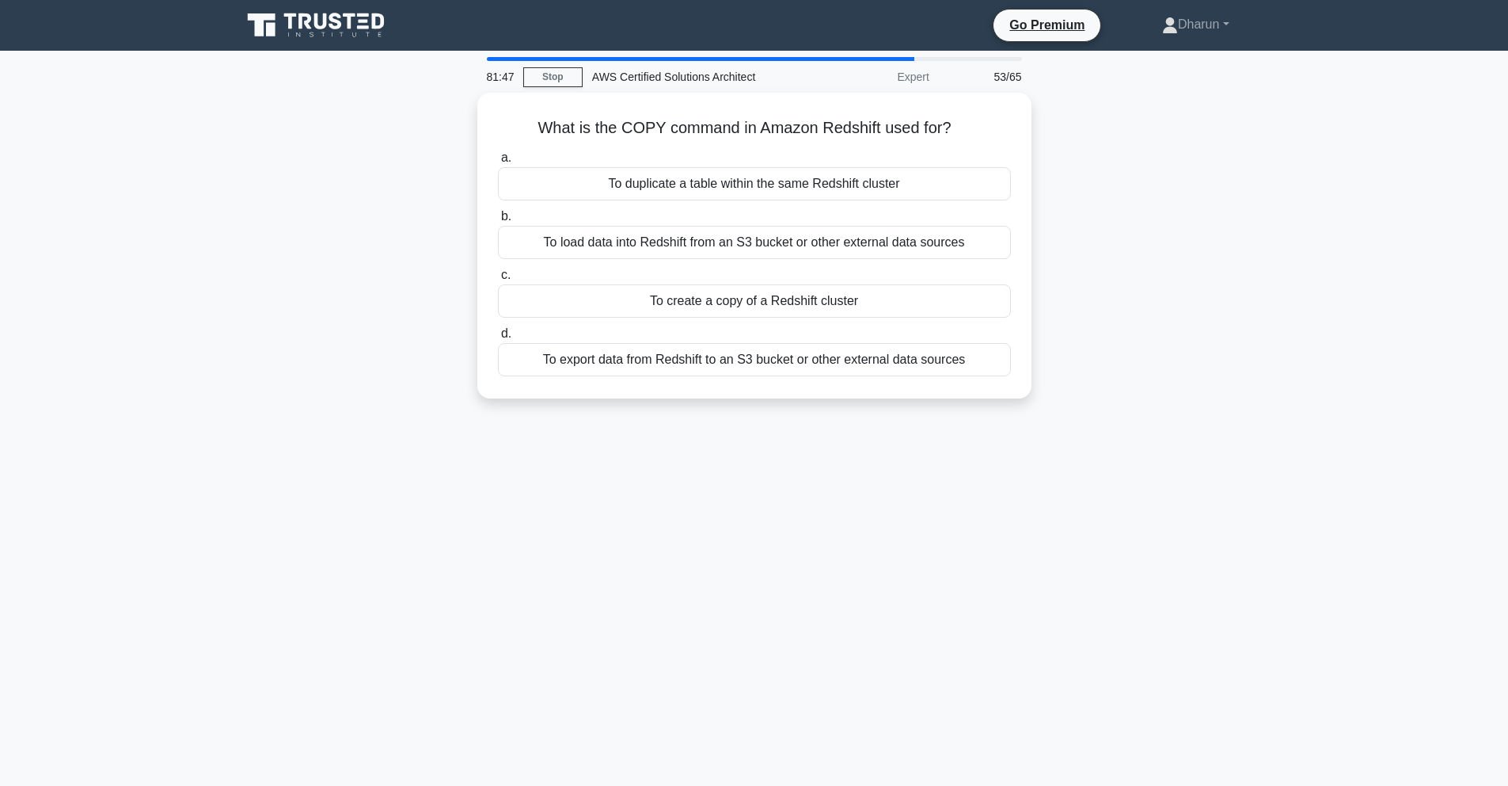
click at [1158, 450] on div "81:47 Stop AWS Certified Solutions Architect Expert 53/65 What is the COPY comm…" at bounding box center [754, 453] width 1045 height 792
click at [982, 239] on div "To load data into Redshift from an S3 bucket or other external data sources" at bounding box center [754, 238] width 513 height 33
click at [498, 218] on input "b. To load data into Redshift from an S3 bucket or other external data sources" at bounding box center [498, 212] width 0 height 10
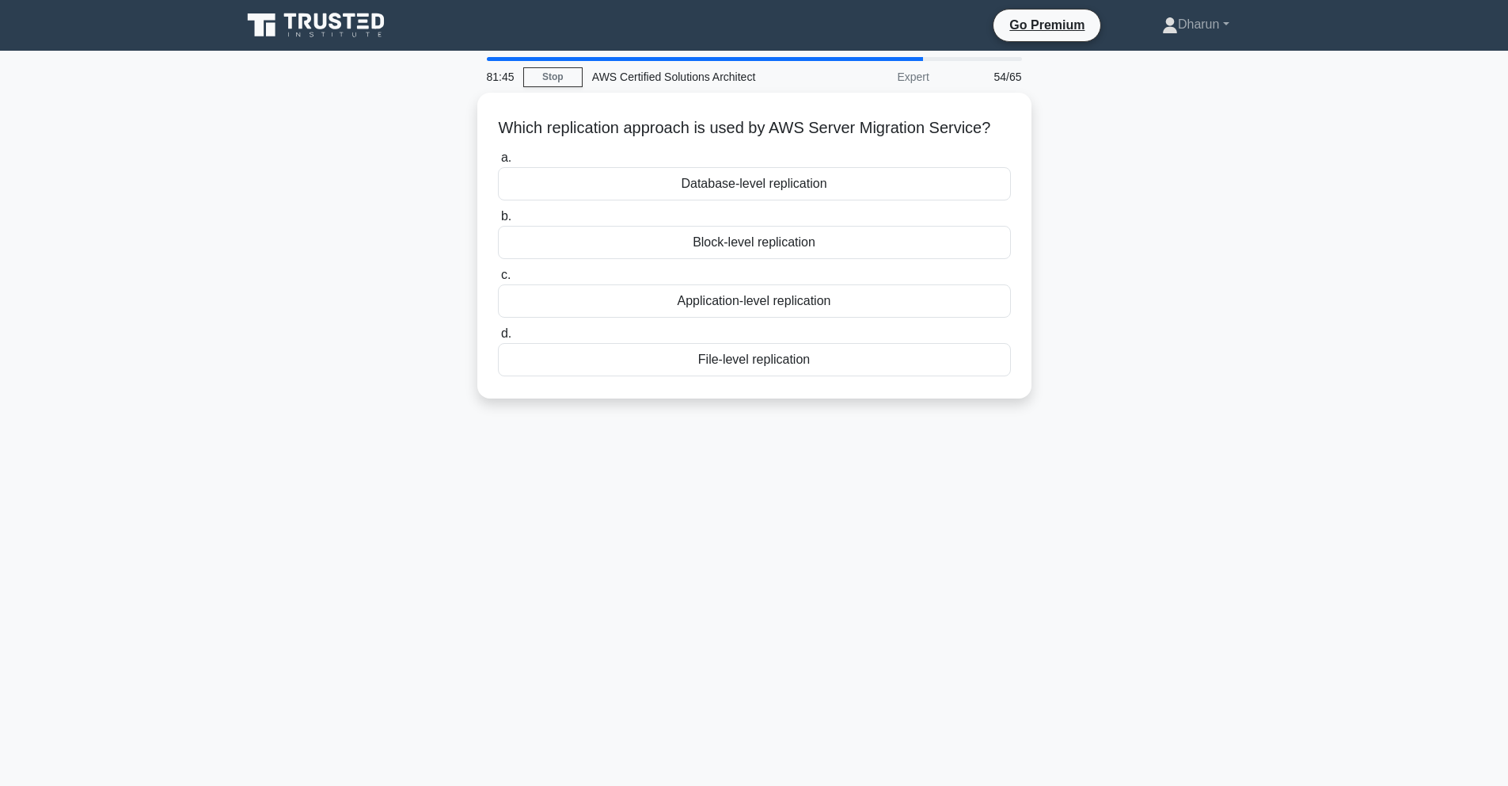
drag, startPoint x: 713, startPoint y: 272, endPoint x: 958, endPoint y: 476, distance: 318.9
click at [958, 476] on div "81:45 Stop AWS Certified Solutions Architect Expert 54/65 Which replication app…" at bounding box center [754, 453] width 1045 height 792
click at [1081, 484] on div "81:44 Stop AWS Certified Solutions Architect Expert 54/65 Which replication app…" at bounding box center [754, 453] width 1045 height 792
drag, startPoint x: 775, startPoint y: 247, endPoint x: 1191, endPoint y: 469, distance: 471.2
click at [1191, 469] on div "81:33 Stop AWS Certified Solutions Architect Expert 54/65 Which replication app…" at bounding box center [754, 453] width 1045 height 792
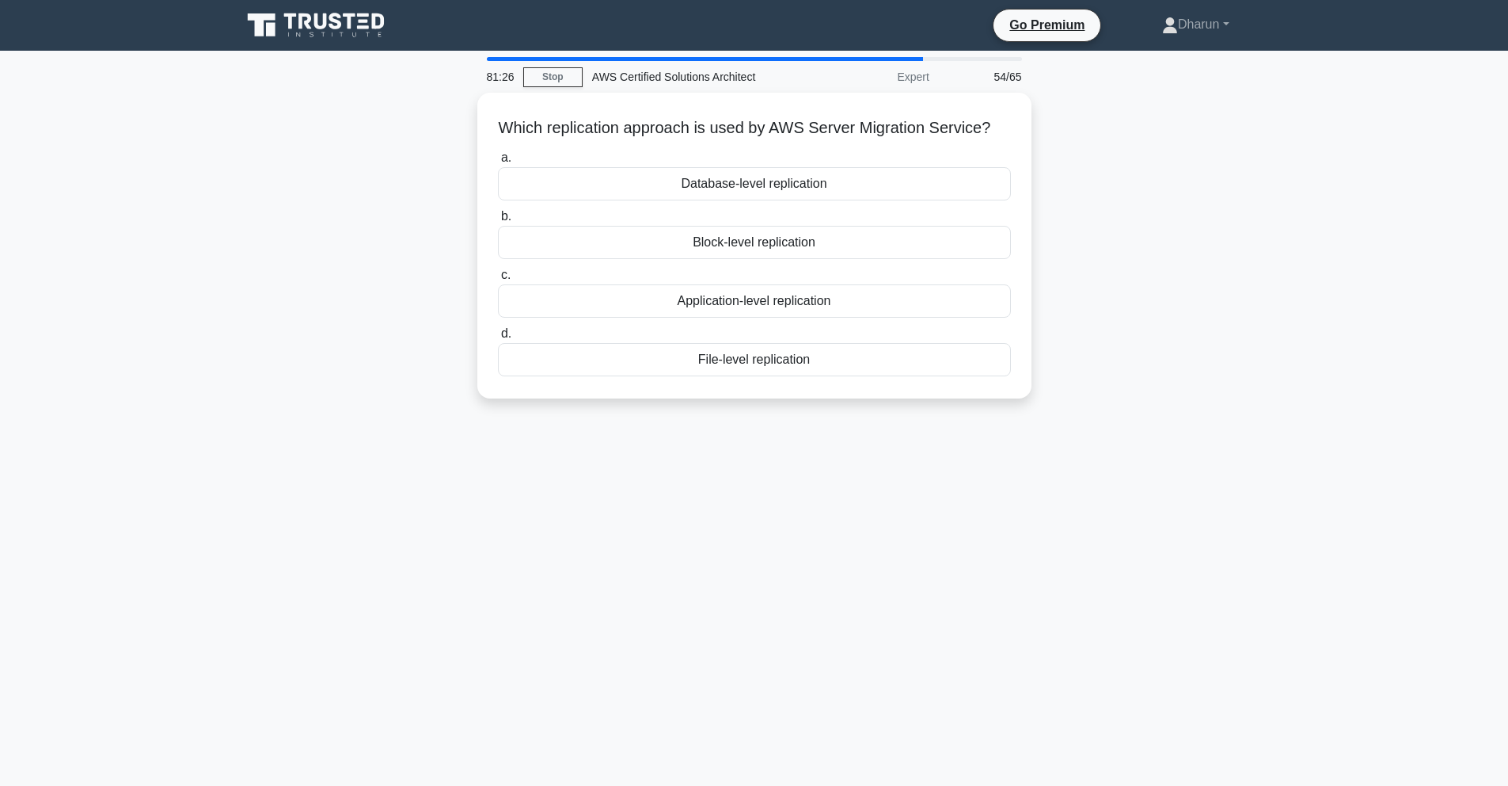
click at [1026, 547] on div "81:26 Stop AWS Certified Solutions Architect Expert 54/65 Which replication app…" at bounding box center [754, 453] width 1045 height 792
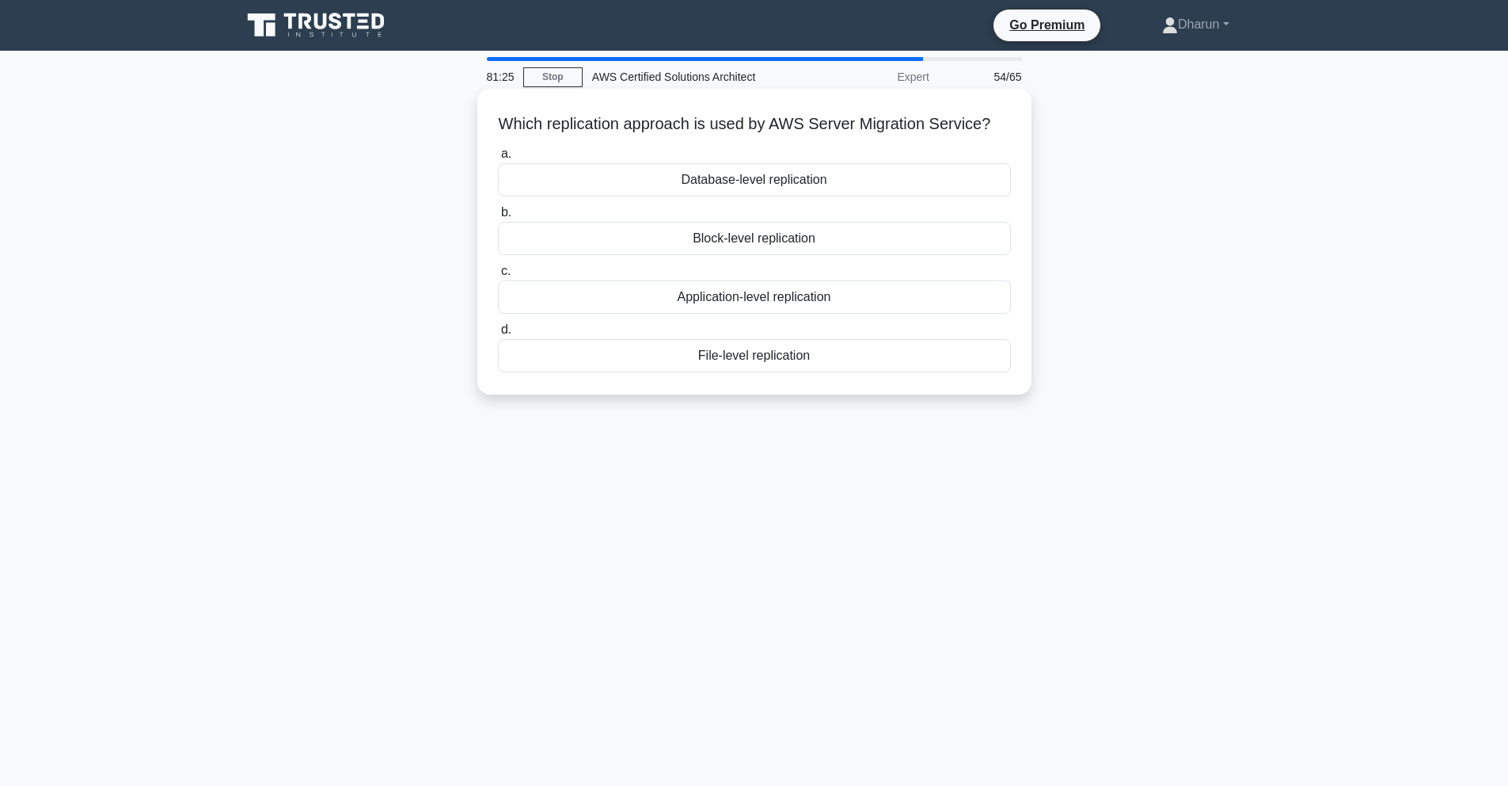
click at [906, 246] on div "Block-level replication" at bounding box center [754, 238] width 513 height 33
click at [498, 218] on input "b. Block-level replication" at bounding box center [498, 212] width 0 height 10
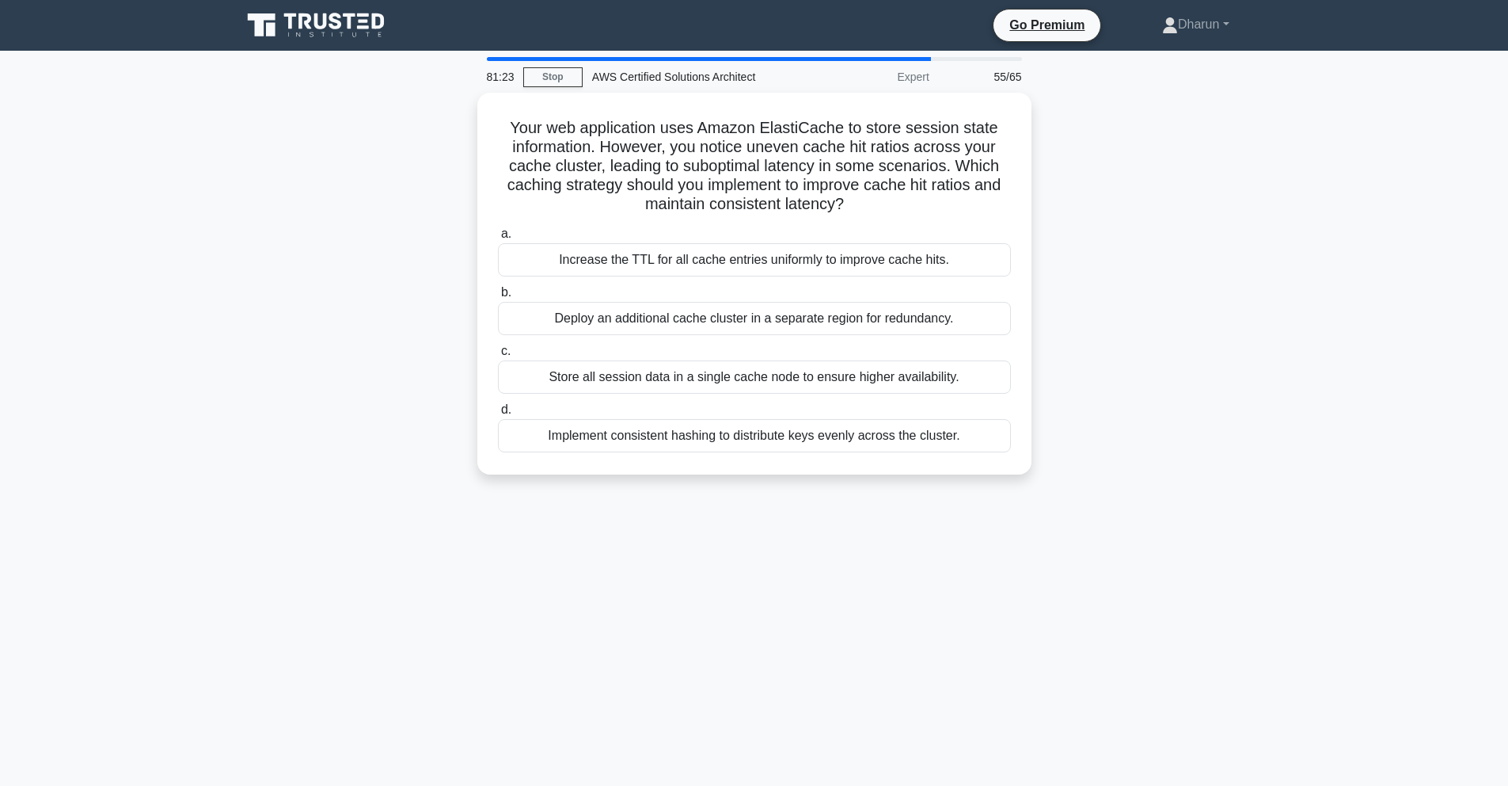
drag, startPoint x: 500, startPoint y: 116, endPoint x: 949, endPoint y: 492, distance: 585.7
click at [949, 492] on div "Your web application uses Amazon ElastiCache to store session state information…" at bounding box center [754, 293] width 1045 height 401
click at [1064, 487] on div "Your web application uses Amazon ElastiCache to store session state information…" at bounding box center [754, 293] width 1045 height 401
drag, startPoint x: 505, startPoint y: 110, endPoint x: 1018, endPoint y: 499, distance: 643.8
click at [1018, 499] on div "80:45 Stop AWS Certified Solutions Architect Expert 55/65 Your web application …" at bounding box center [754, 453] width 1045 height 792
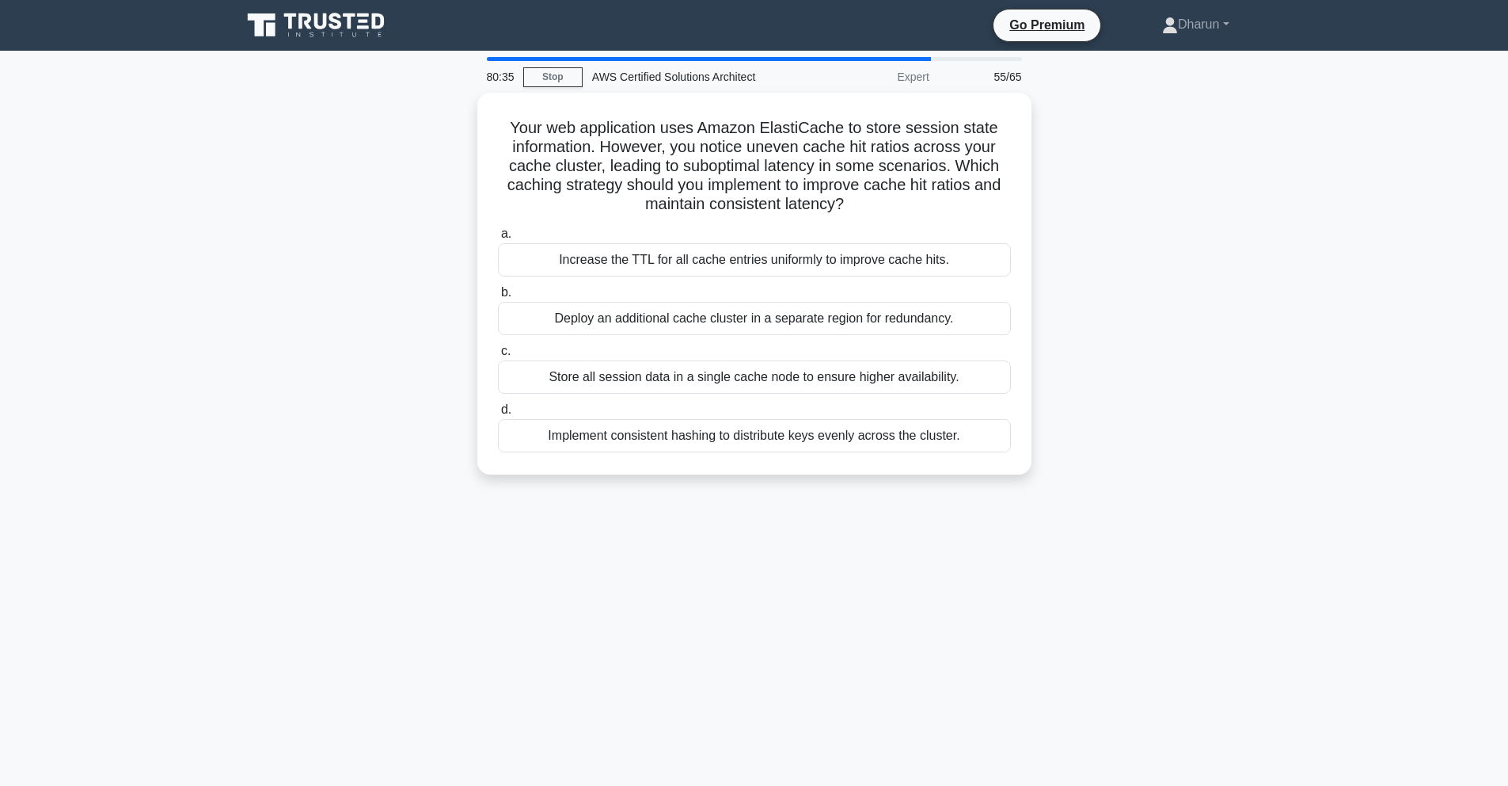
click at [846, 557] on div "80:35 Stop AWS Certified Solutions Architect Expert 55/65 Your web application …" at bounding box center [754, 453] width 1045 height 792
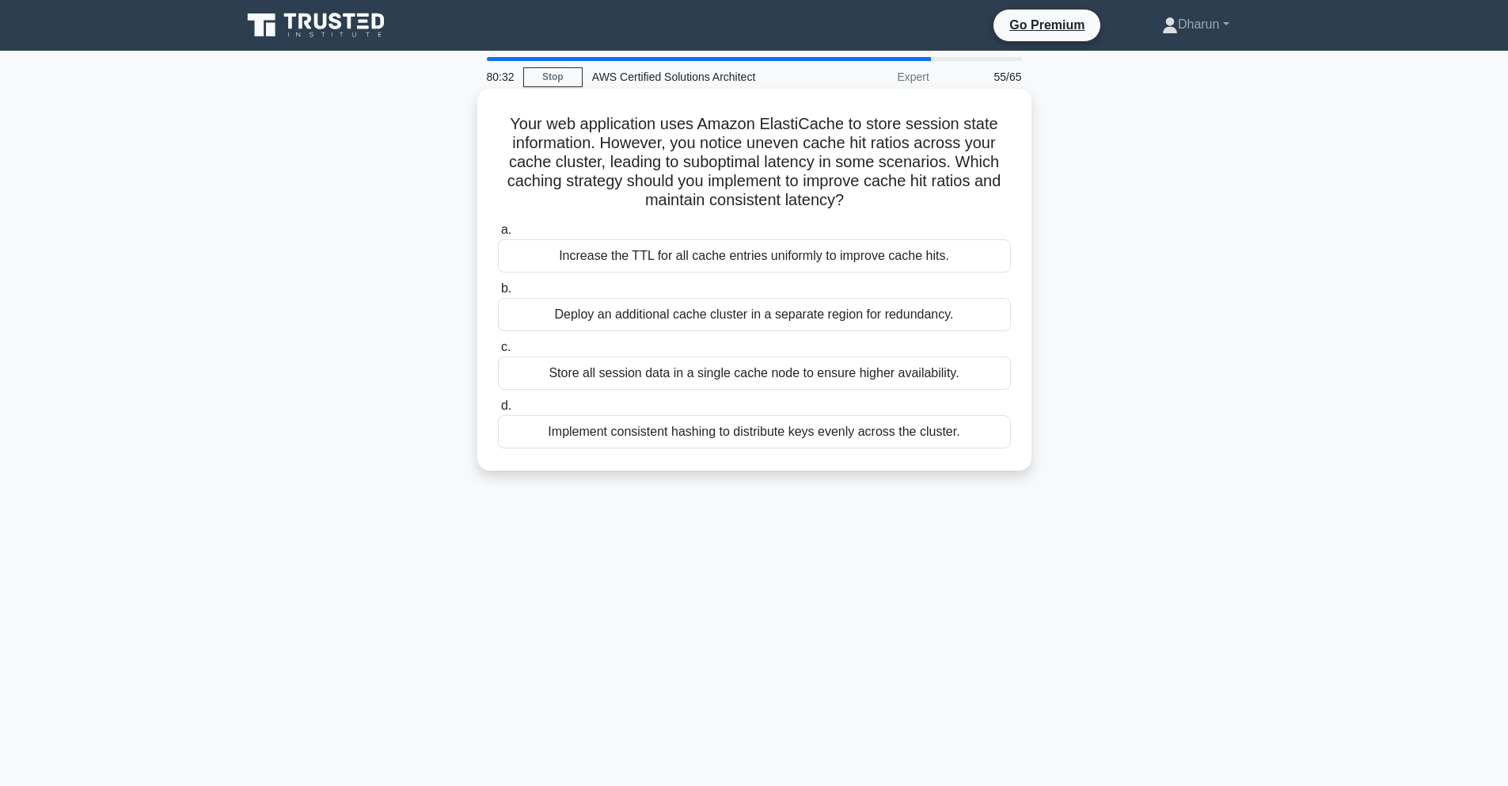
click at [966, 431] on div "Implement consistent hashing to distribute keys evenly across the cluster." at bounding box center [754, 431] width 513 height 33
click at [498, 411] on input "d. Implement consistent hashing to distribute keys evenly across the cluster." at bounding box center [498, 406] width 0 height 10
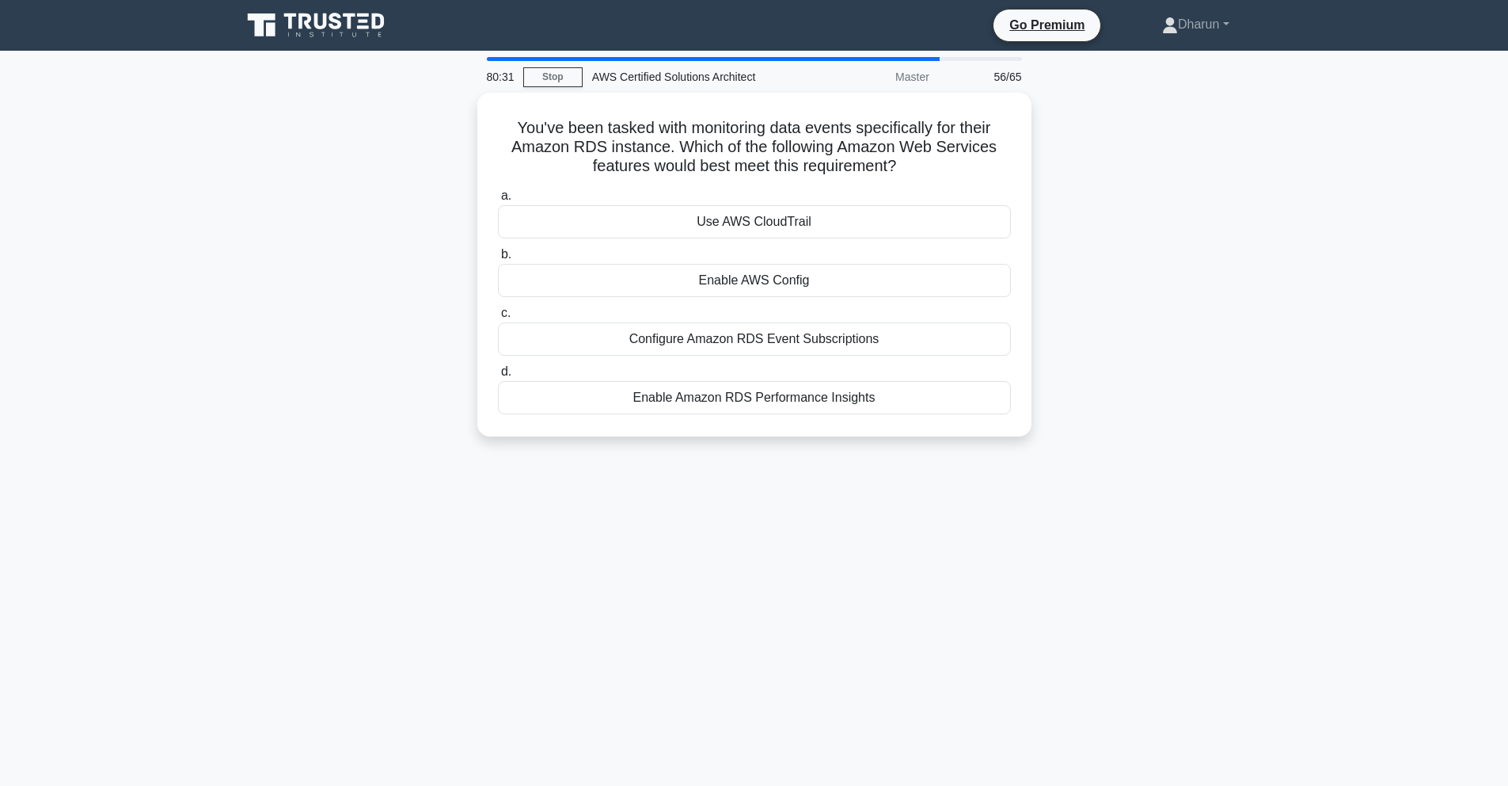
drag, startPoint x: 534, startPoint y: 130, endPoint x: 982, endPoint y: 513, distance: 589.1
click at [982, 513] on div "80:31 Stop AWS Certified Solutions Architect Master 56/65 You've been tasked wi…" at bounding box center [754, 453] width 1045 height 792
click at [1014, 515] on div "80:30 Stop AWS Certified Solutions Architect Master 56/65 You've been tasked wi…" at bounding box center [754, 453] width 1045 height 792
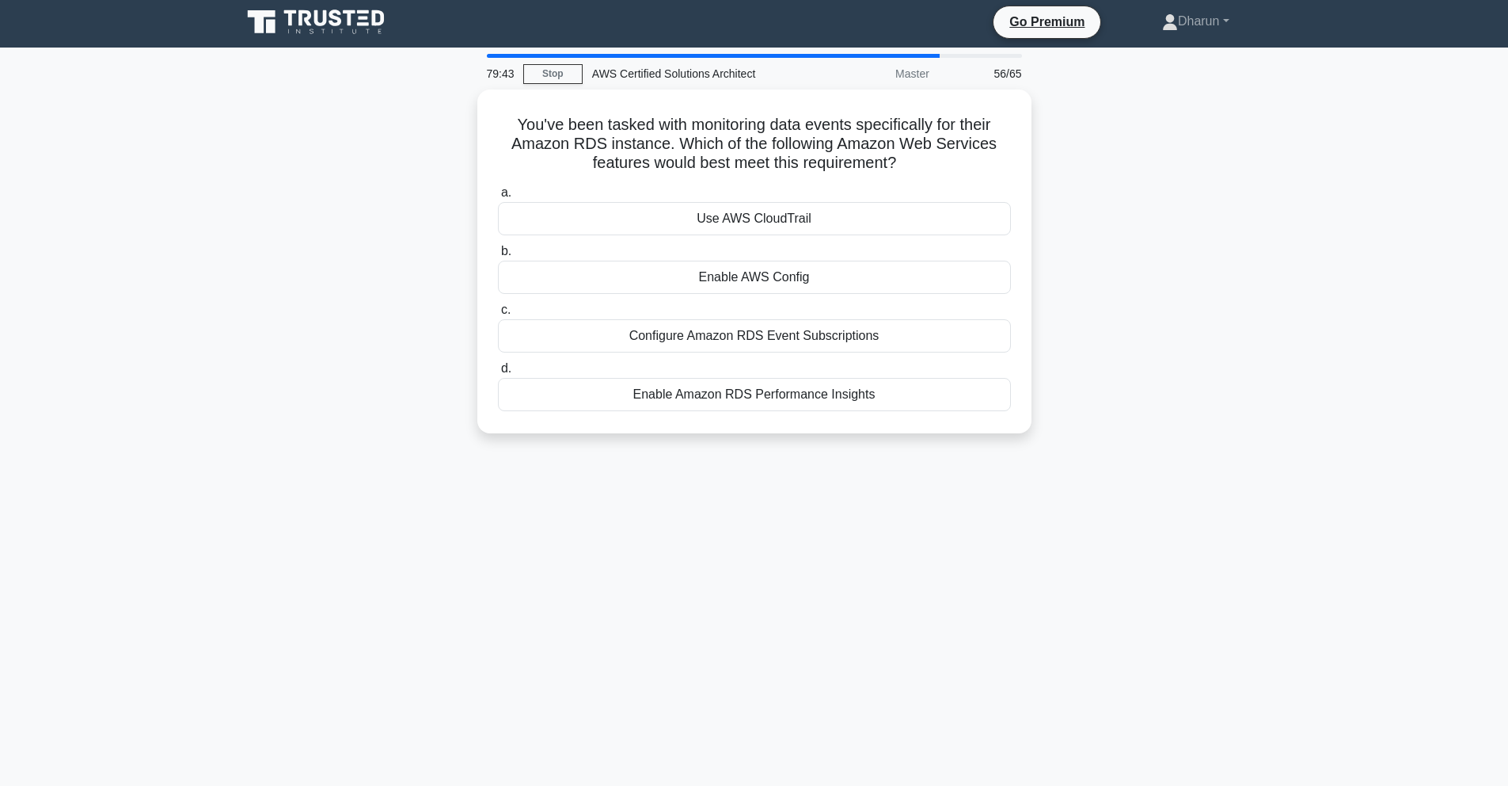
drag, startPoint x: 831, startPoint y: 290, endPoint x: 1162, endPoint y: 550, distance: 420.7
click at [1162, 550] on div "79:43 Stop AWS Certified Solutions Architect Master 56/65 You've been tasked wi…" at bounding box center [754, 450] width 1045 height 792
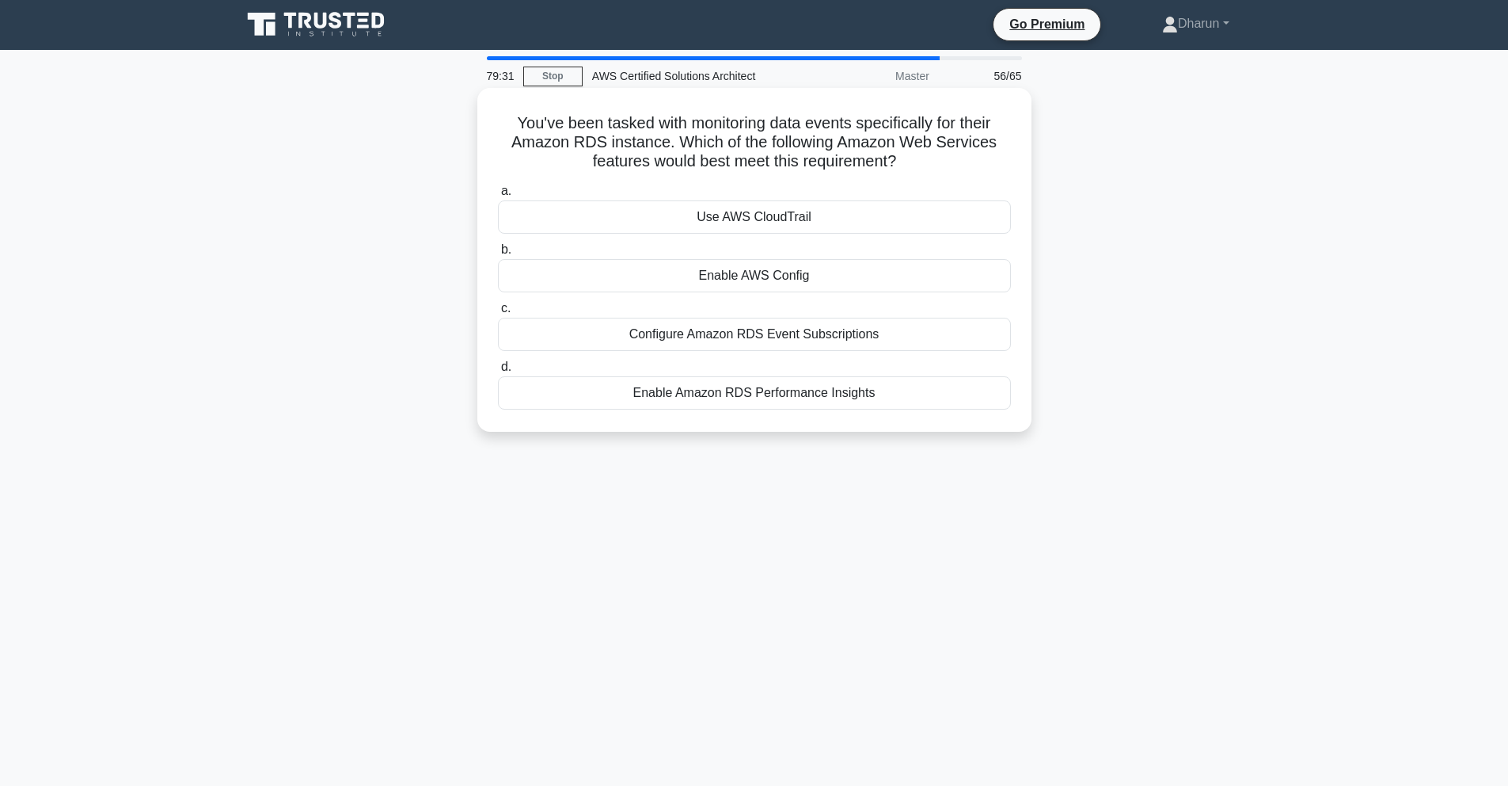
scroll to position [0, 0]
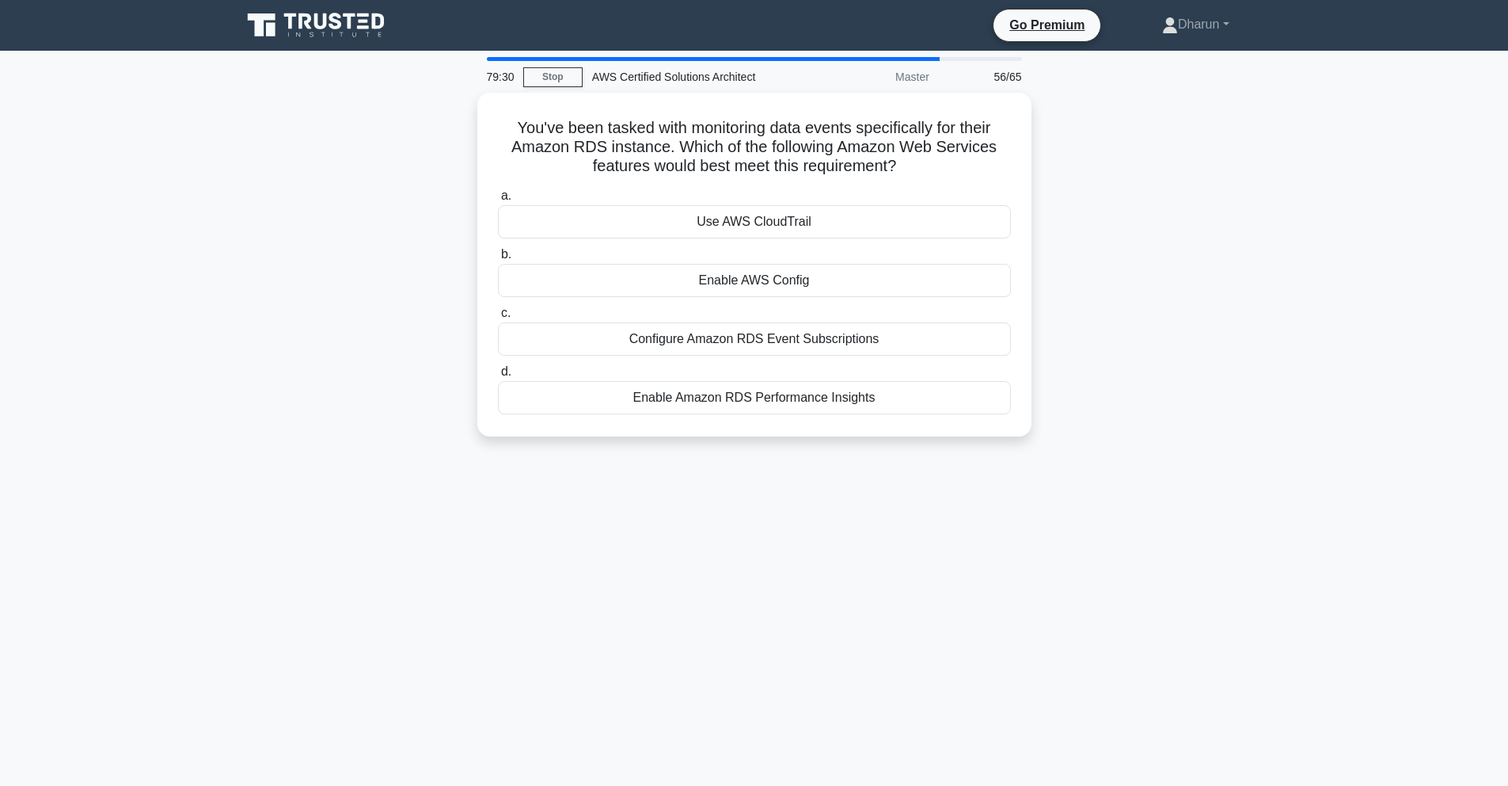
click at [1291, 304] on main "79:30 Stop AWS Certified Solutions Architect Master 56/65 You've been tasked wi…" at bounding box center [754, 453] width 1508 height 805
click at [907, 215] on div "Use AWS CloudTrail" at bounding box center [754, 217] width 513 height 33
click at [498, 197] on input "a. Use AWS CloudTrail" at bounding box center [498, 192] width 0 height 10
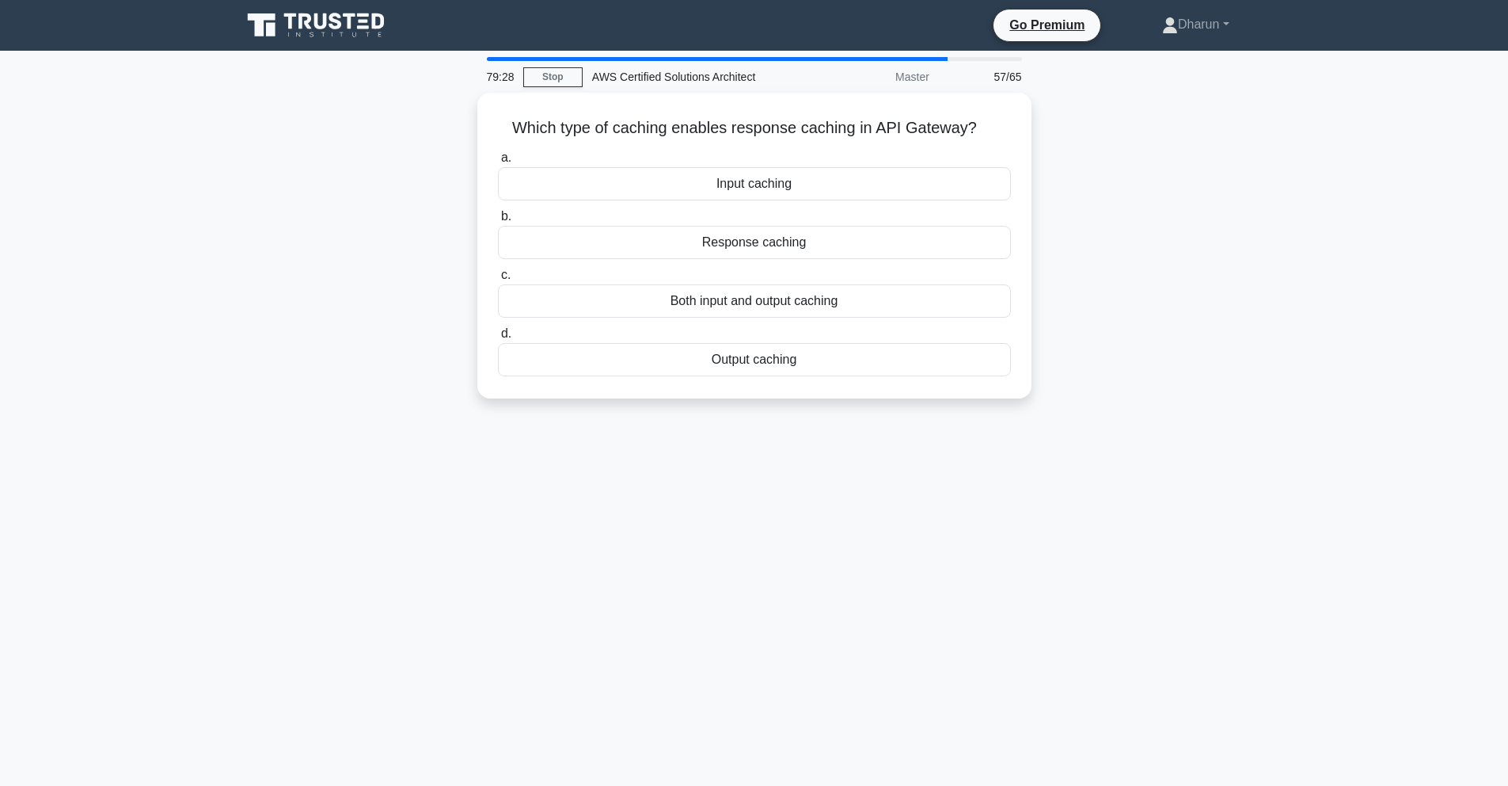
drag, startPoint x: 515, startPoint y: 138, endPoint x: 873, endPoint y: 461, distance: 482.8
click at [866, 457] on div "79:28 Stop AWS Certified Solutions Architect Master 57/65 Which type of caching…" at bounding box center [754, 453] width 1045 height 792
click at [953, 492] on div "79:28 Stop AWS Certified Solutions Architect Master 57/65 Which type of caching…" at bounding box center [754, 453] width 1045 height 792
drag, startPoint x: 508, startPoint y: 122, endPoint x: 955, endPoint y: 449, distance: 553.5
click at [955, 449] on div "79:15 Stop AWS Certified Solutions Architect Master 57/65 Which type of caching…" at bounding box center [754, 453] width 1045 height 792
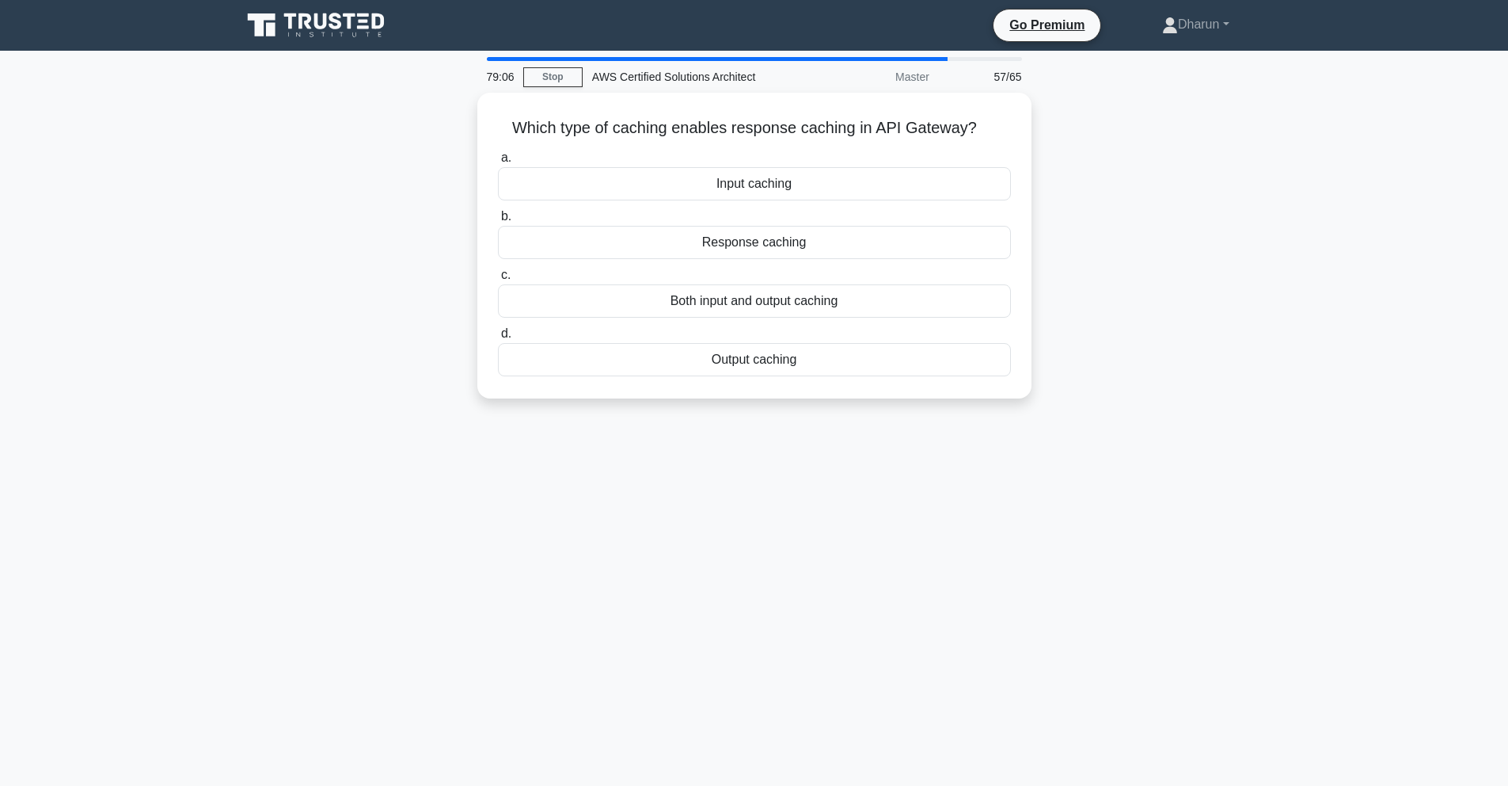
click at [985, 488] on div "79:06 Stop AWS Certified Solutions Architect Master 57/65 Which type of caching…" at bounding box center [754, 453] width 1045 height 792
click at [835, 238] on div "Response caching" at bounding box center [754, 238] width 513 height 33
click at [498, 218] on input "b. Response caching" at bounding box center [498, 212] width 0 height 10
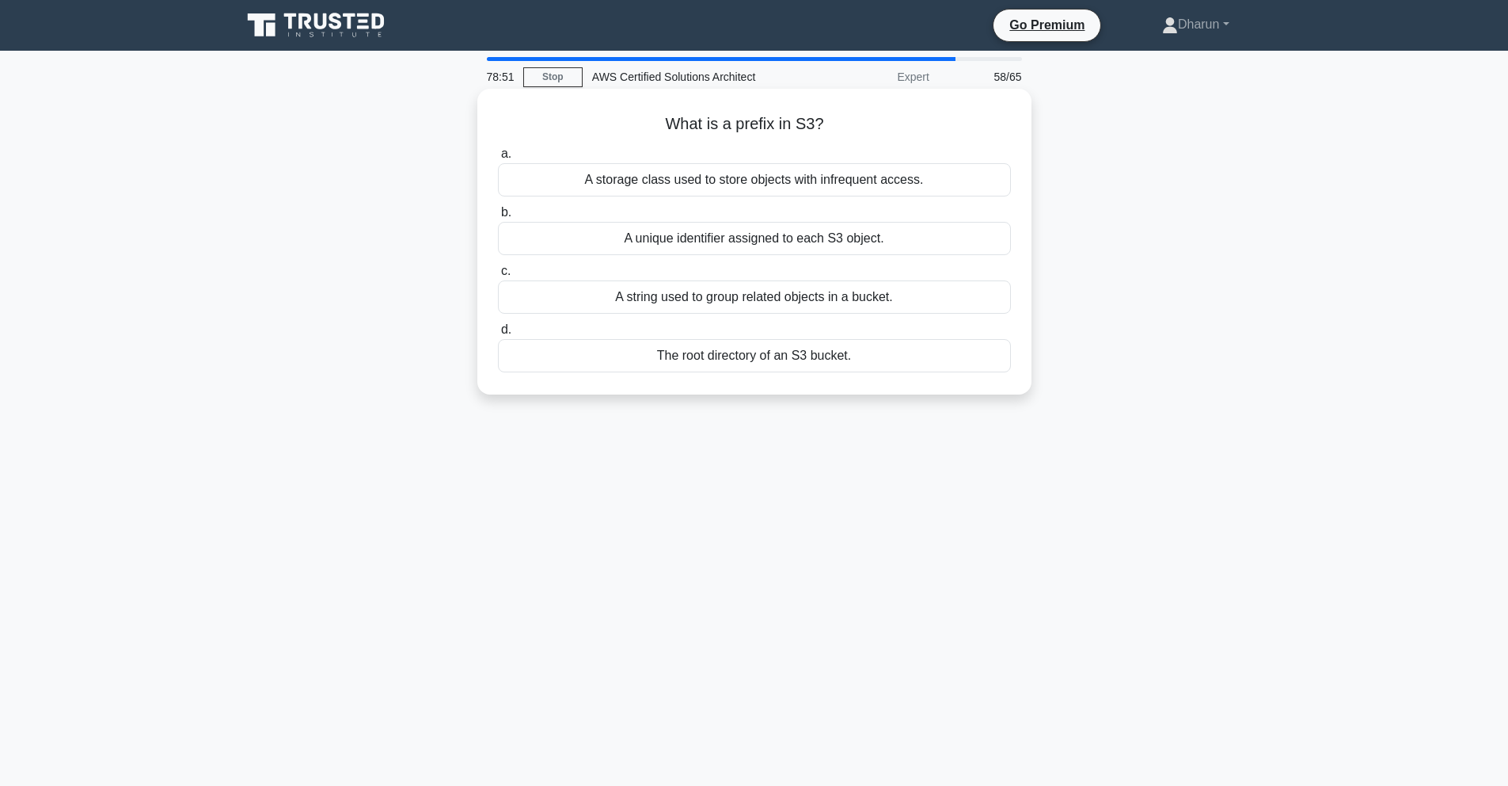
click at [651, 104] on div "What is a prefix in S3? .spinner_0XTQ{transform-origin:center;animation:spinner…" at bounding box center [755, 241] width 542 height 293
drag, startPoint x: 643, startPoint y: 103, endPoint x: 1192, endPoint y: 415, distance: 631.2
click at [1192, 415] on div "What is a prefix in S3? .spinner_0XTQ{transform-origin:center;animation:spinner…" at bounding box center [754, 255] width 1045 height 325
click at [1010, 470] on div "78:44 Stop AWS Certified Solutions Architect Expert 58/65 What is a prefix in S…" at bounding box center [754, 453] width 1045 height 792
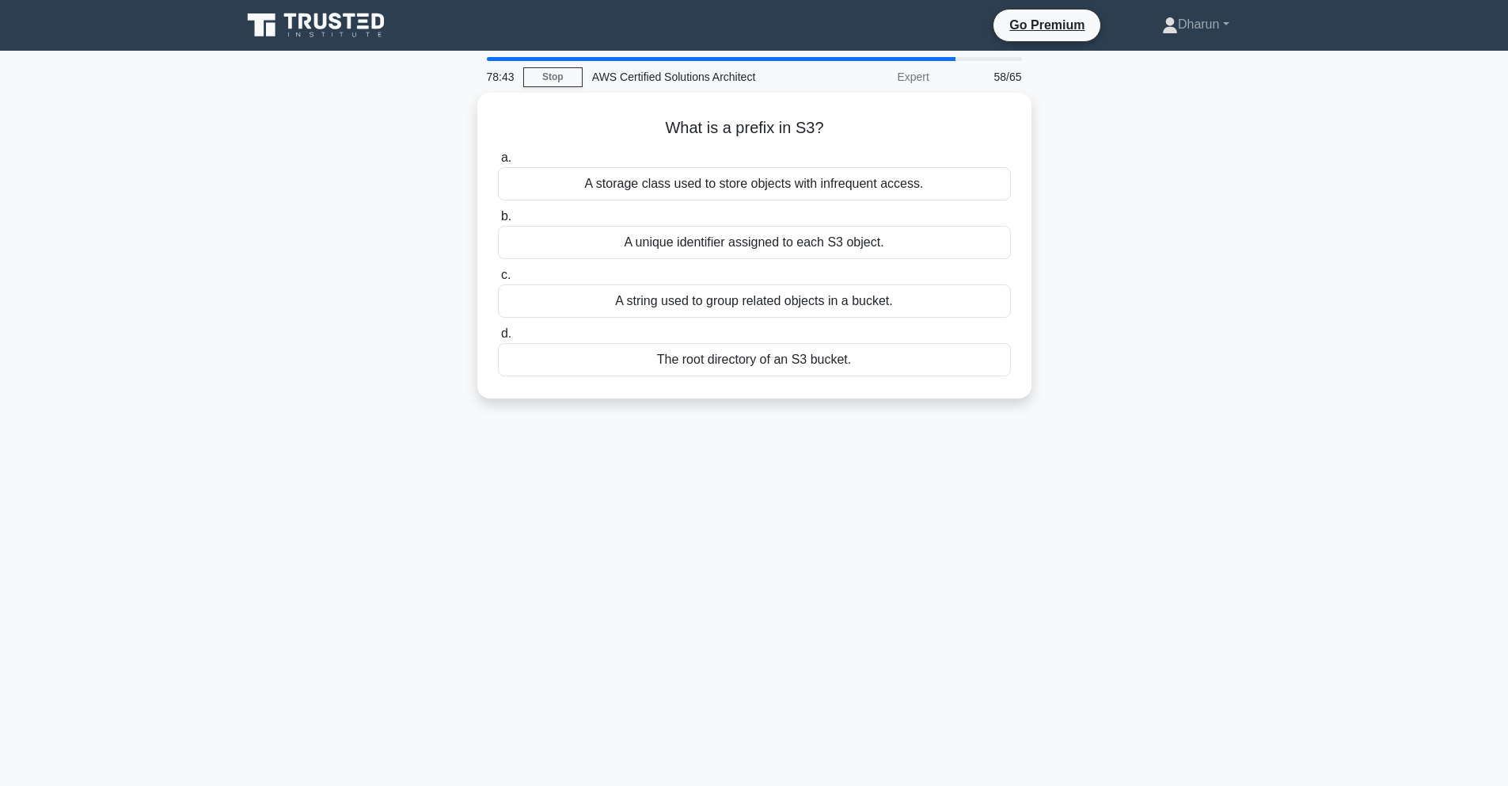
click at [1082, 340] on div "What is a prefix in S3? .spinner_0XTQ{transform-origin:center;animation:spinner…" at bounding box center [754, 255] width 1045 height 325
click at [948, 296] on div "A string used to group related objects in a bucket." at bounding box center [754, 296] width 513 height 33
click at [498, 276] on input "c. A string used to group related objects in a bucket." at bounding box center [498, 271] width 0 height 10
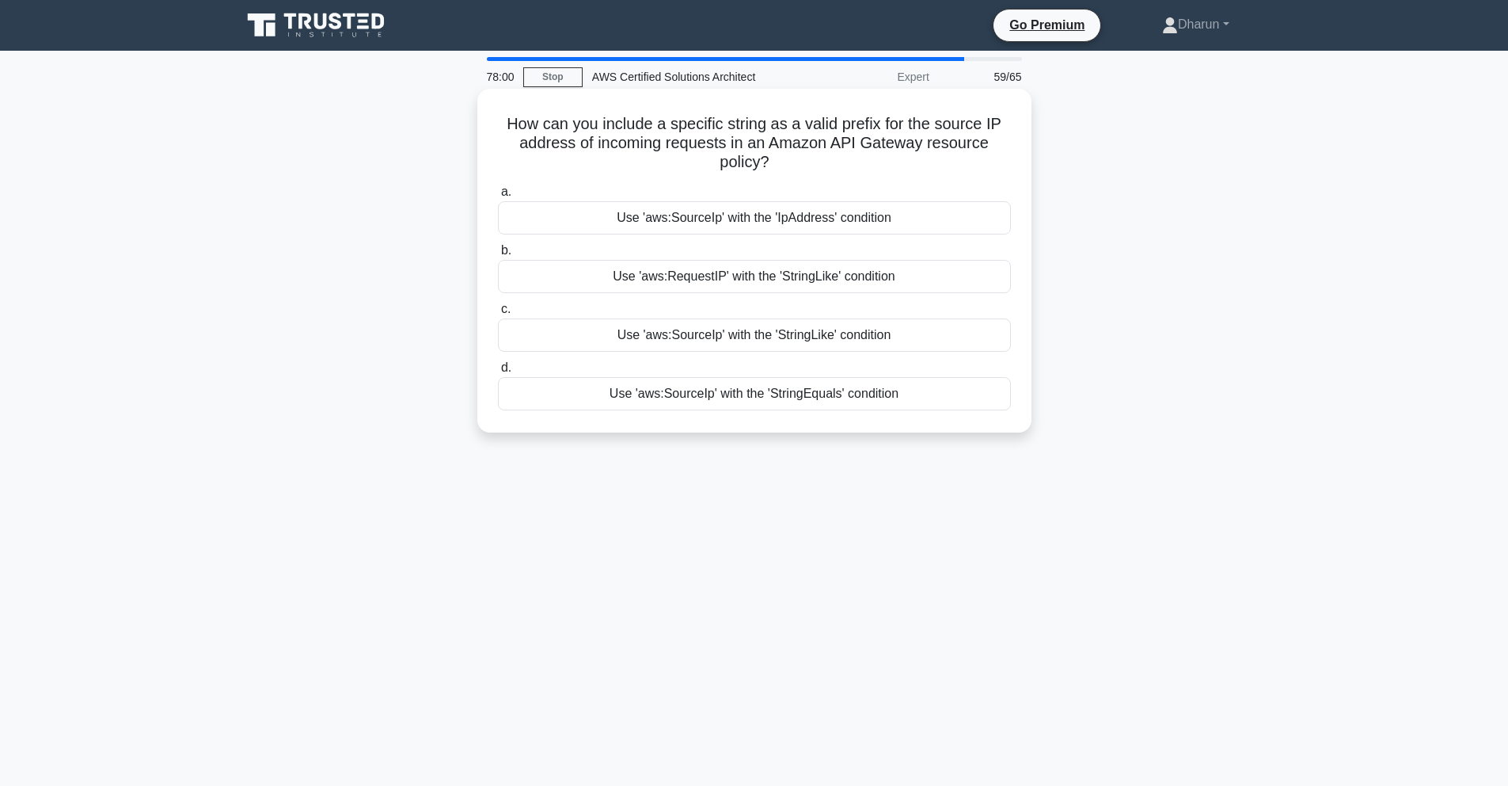
click at [500, 114] on h5 "How can you include a specific string as a valid prefix for the source IP addre…" at bounding box center [754, 143] width 516 height 59
drag, startPoint x: 500, startPoint y: 114, endPoint x: 1037, endPoint y: 487, distance: 653.7
click at [1076, 499] on div "78:00 Stop AWS Certified Solutions Architect Expert 59/65 How can you include a…" at bounding box center [754, 453] width 1045 height 792
drag, startPoint x: 1142, startPoint y: 432, endPoint x: 1008, endPoint y: 380, distance: 143.7
click at [1136, 430] on div "How can you include a specific string as a valid prefix for the source IP addre…" at bounding box center [754, 274] width 1045 height 363
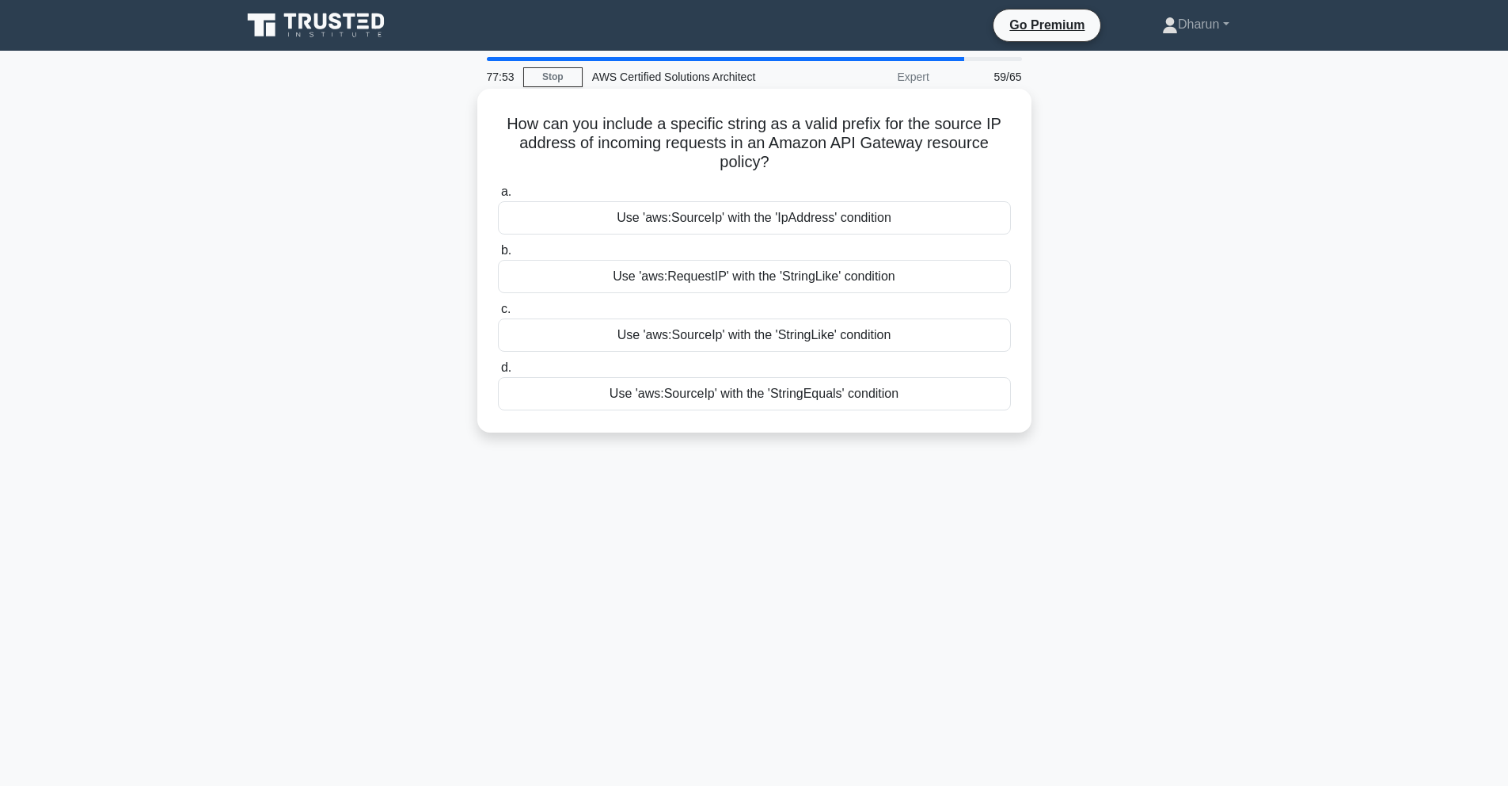
click at [928, 341] on div "Use 'aws:SourceIp' with the 'StringLike' condition" at bounding box center [754, 334] width 513 height 33
click at [498, 314] on input "c. Use 'aws:SourceIp' with the 'StringLike' condition" at bounding box center [498, 309] width 0 height 10
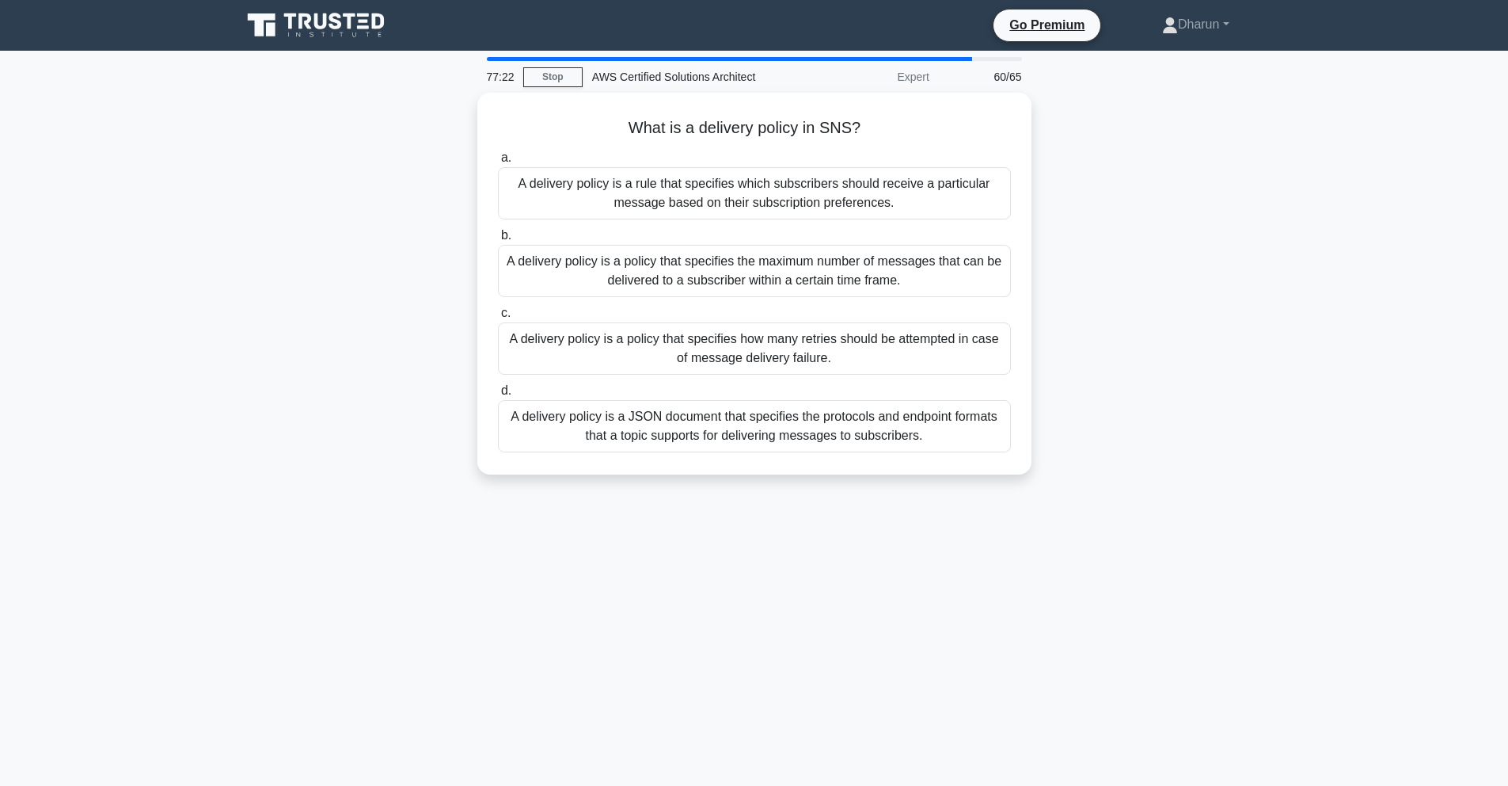
drag, startPoint x: 600, startPoint y: 101, endPoint x: 995, endPoint y: 534, distance: 585.7
click at [995, 534] on div "77:22 Stop AWS Certified Solutions Architect Expert 60/65 What is a delivery po…" at bounding box center [754, 453] width 1045 height 792
click at [905, 516] on div "77:18 Stop AWS Certified Solutions Architect Expert 60/65 What is a delivery po…" at bounding box center [754, 453] width 1045 height 792
click at [851, 352] on div "A delivery policy is a policy that specifies how many retries should be attempt…" at bounding box center [754, 344] width 513 height 52
click at [498, 314] on input "c. A delivery policy is a policy that specifies how many retries should be atte…" at bounding box center [498, 309] width 0 height 10
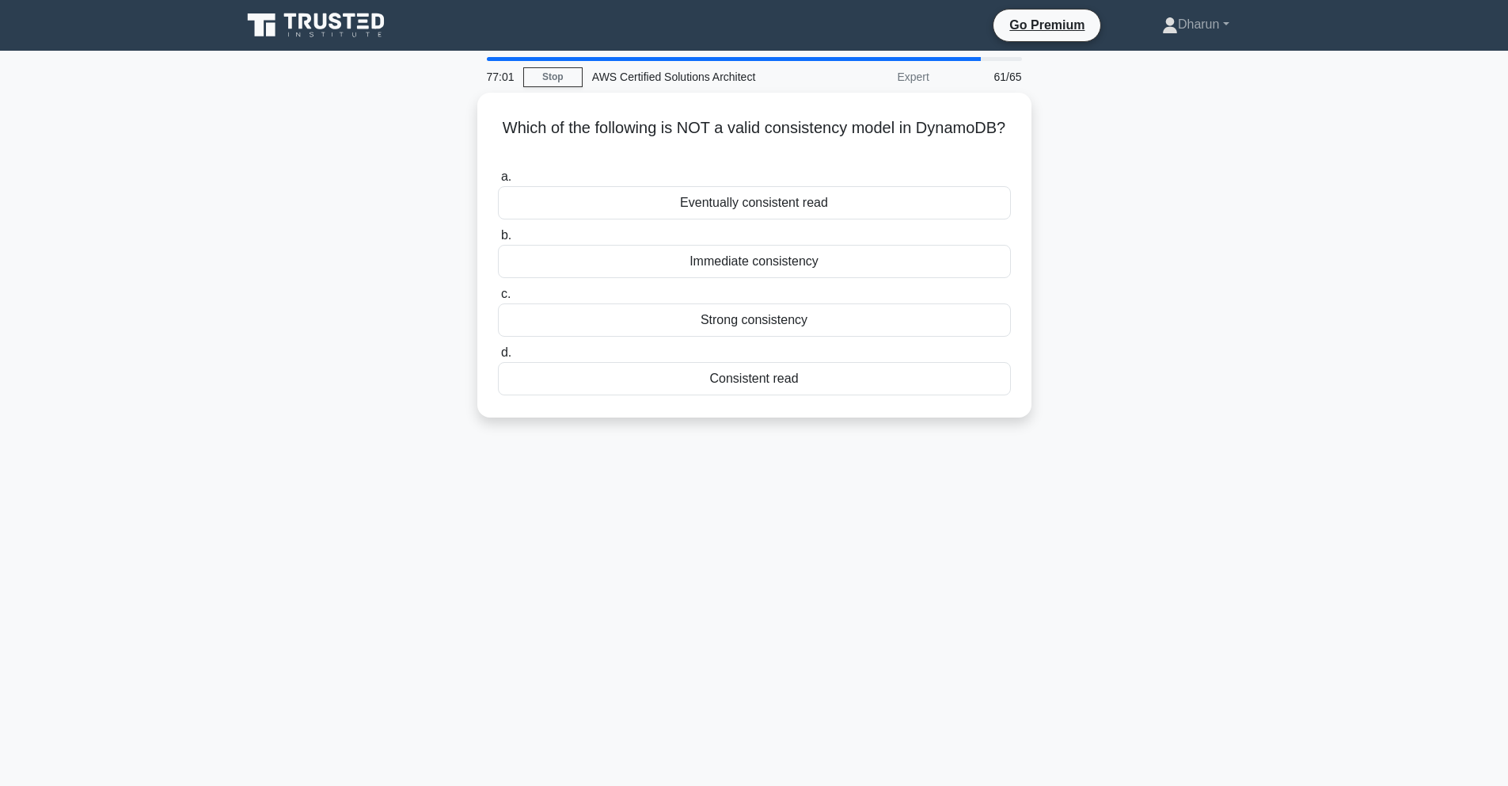
drag, startPoint x: 503, startPoint y: 127, endPoint x: 805, endPoint y: 441, distance: 435.7
click at [799, 439] on div "77:01 Stop AWS Certified Solutions Architect Expert 61/65 Which of the followin…" at bounding box center [754, 453] width 1045 height 792
click at [856, 478] on div "76:56 Stop AWS Certified Solutions Architect Expert 61/65 Which of the followin…" at bounding box center [754, 453] width 1045 height 792
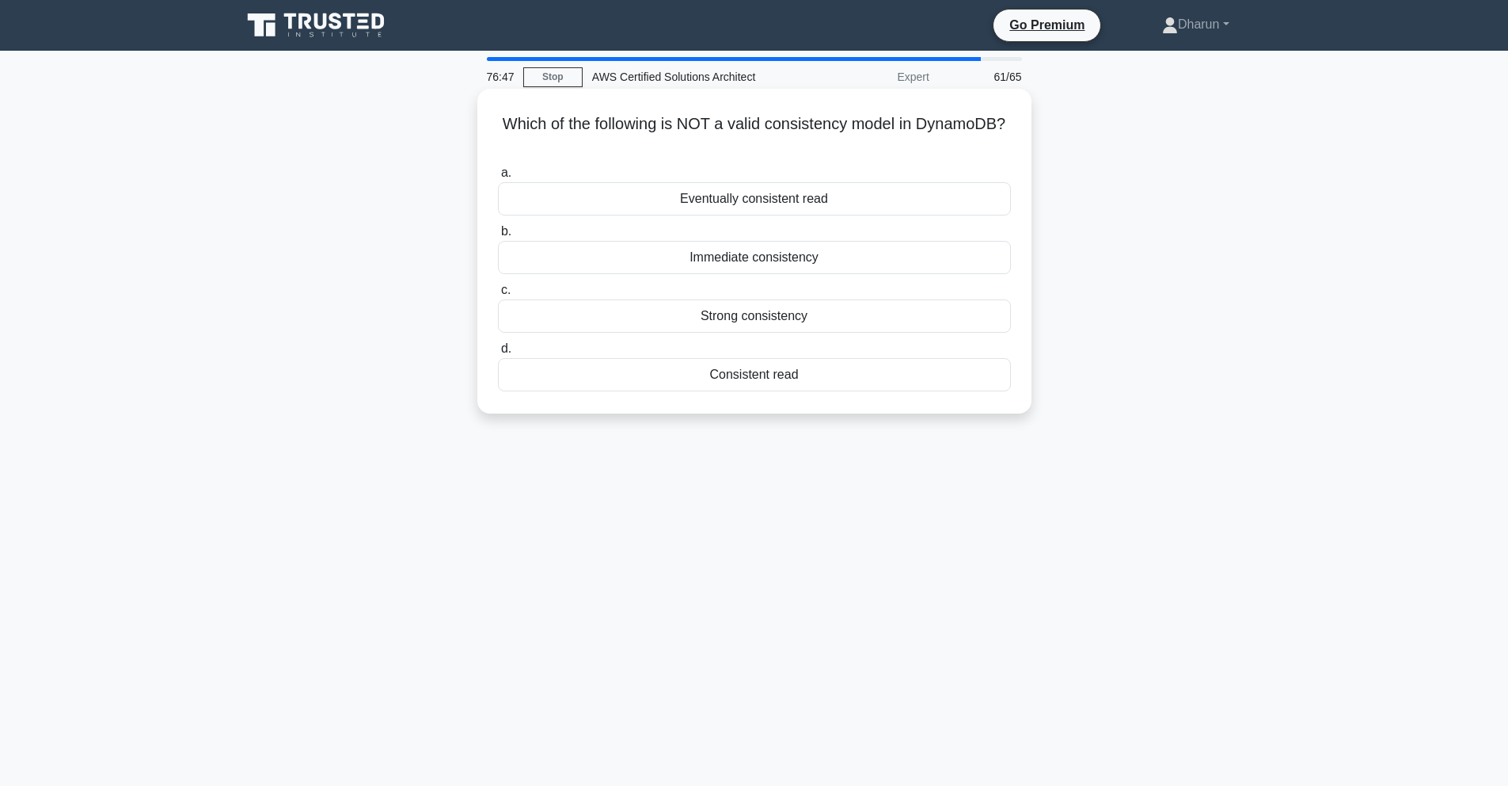
click at [499, 125] on h5 "Which of the following is NOT a valid consistency model in DynamoDB? .spinner_0…" at bounding box center [754, 134] width 516 height 40
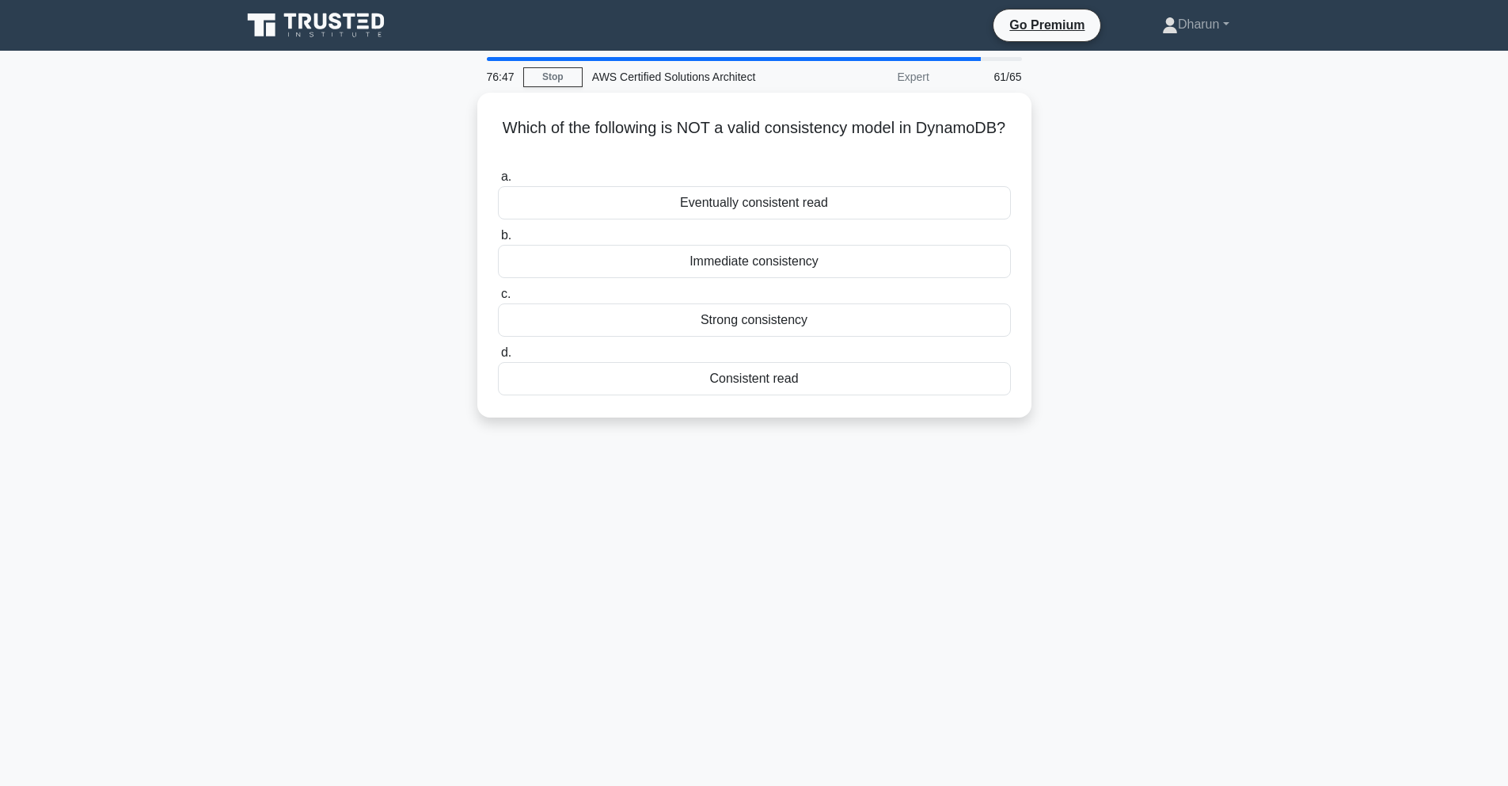
drag, startPoint x: 496, startPoint y: 123, endPoint x: 944, endPoint y: 484, distance: 575.5
click at [944, 484] on div "76:47 Stop AWS Certified Solutions Architect Expert 61/65 Which of the followin…" at bounding box center [754, 453] width 1045 height 792
click at [1044, 510] on div "76:41 Stop AWS Certified Solutions Architect Expert 61/65 Which of the followin…" at bounding box center [754, 453] width 1045 height 792
click at [1124, 310] on div "Which of the following is NOT a valid consistency model in DynamoDB? .spinner_0…" at bounding box center [754, 265] width 1045 height 344
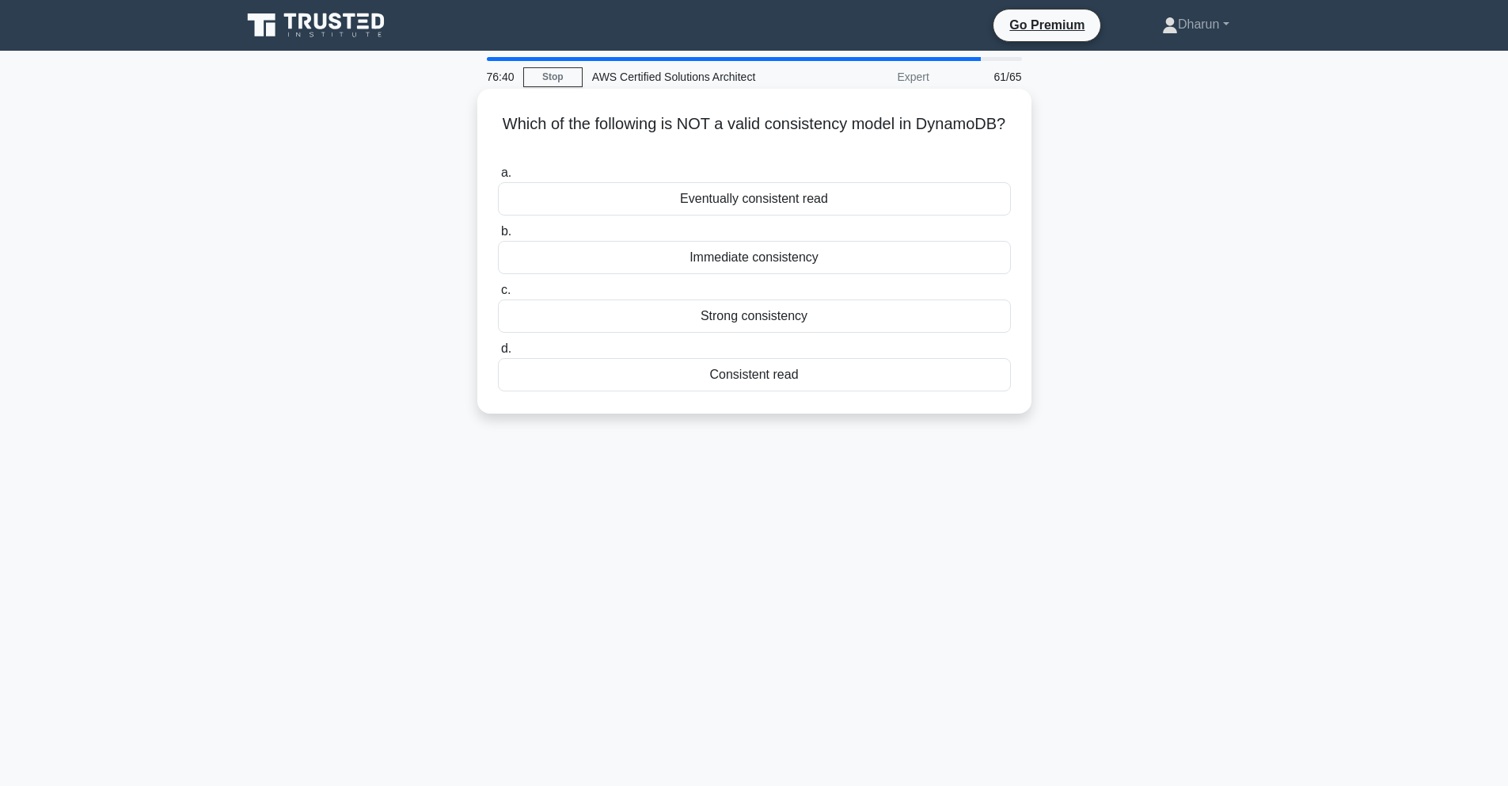
click at [917, 257] on div "Immediate consistency" at bounding box center [754, 257] width 513 height 33
click at [498, 237] on input "b. Immediate consistency" at bounding box center [498, 231] width 0 height 10
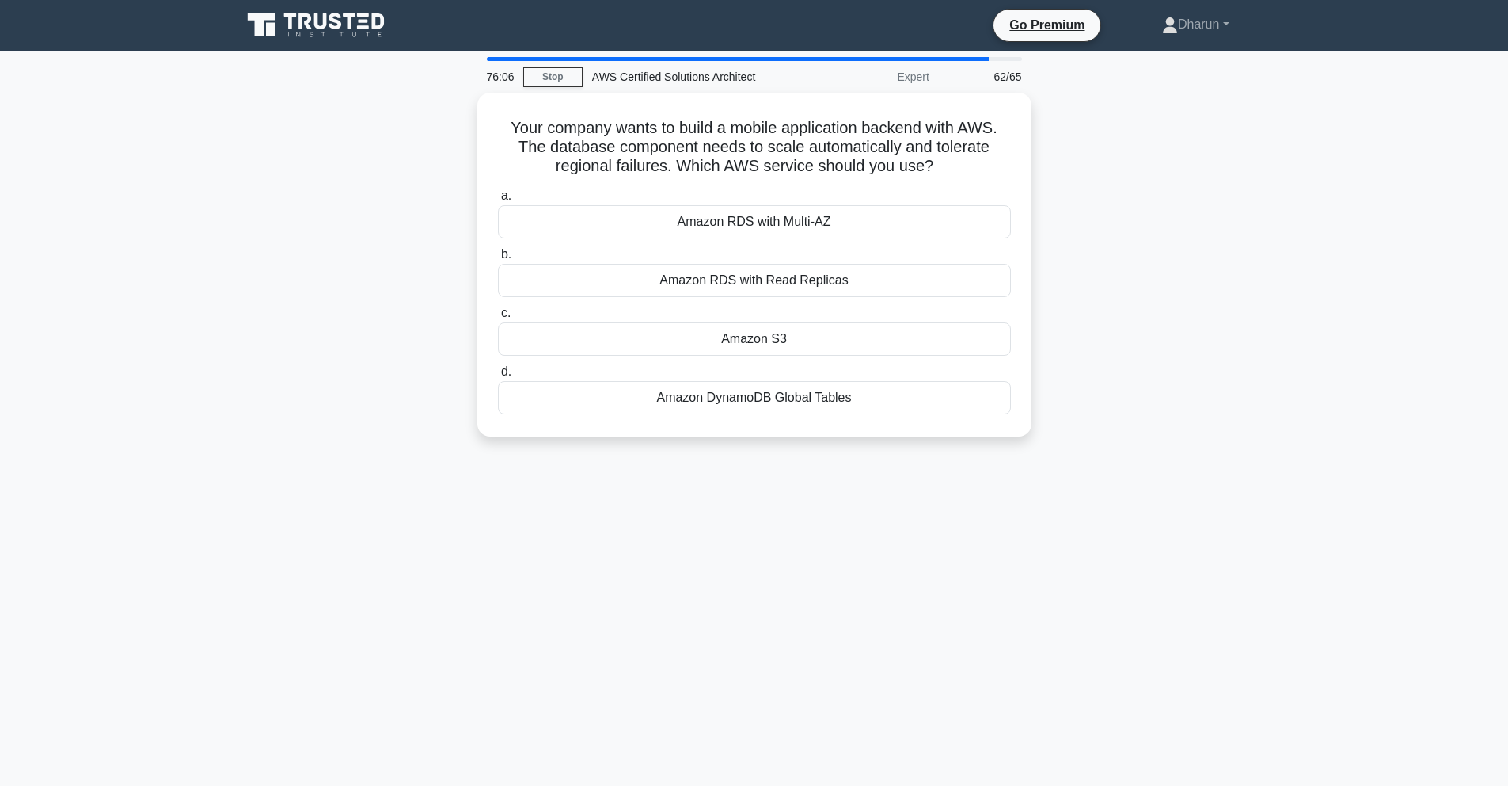
click at [1210, 388] on div "Your company wants to build a mobile application backend with AWS. The database…" at bounding box center [754, 274] width 1045 height 363
click at [507, 124] on h5 "Your company wants to build a mobile application backend with AWS. The database…" at bounding box center [754, 143] width 516 height 59
drag, startPoint x: 523, startPoint y: 143, endPoint x: 1052, endPoint y: 450, distance: 611.0
click at [1052, 450] on div "Your company wants to build a mobile application backend with AWS. The database…" at bounding box center [754, 274] width 1045 height 363
click at [1017, 507] on div "75:59 Stop AWS Certified Solutions Architect Expert 62/65 Your company wants to…" at bounding box center [754, 453] width 1045 height 792
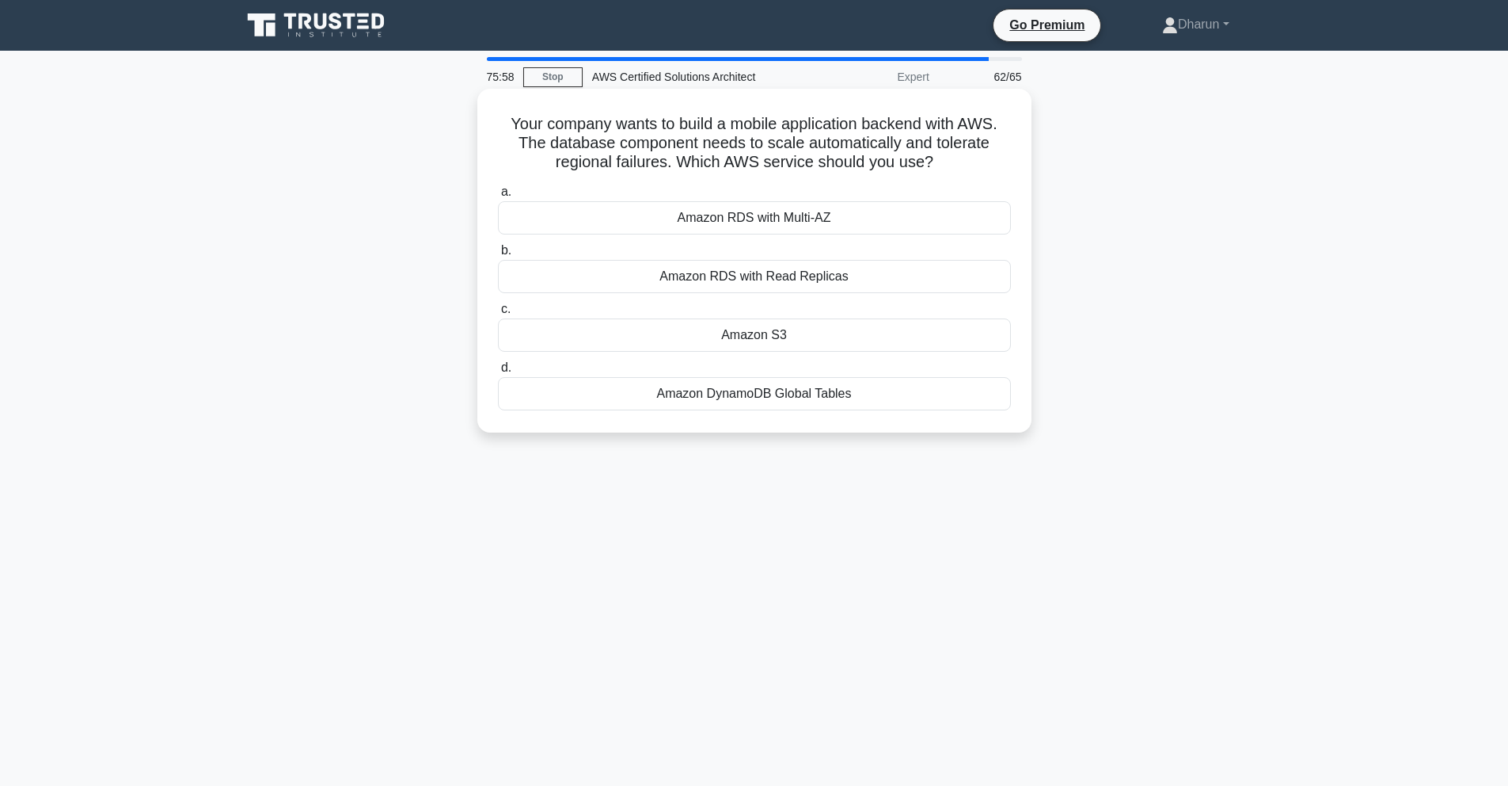
click at [917, 393] on div "Amazon DynamoDB Global Tables" at bounding box center [754, 393] width 513 height 33
click at [498, 373] on input "d. Amazon DynamoDB Global Tables" at bounding box center [498, 368] width 0 height 10
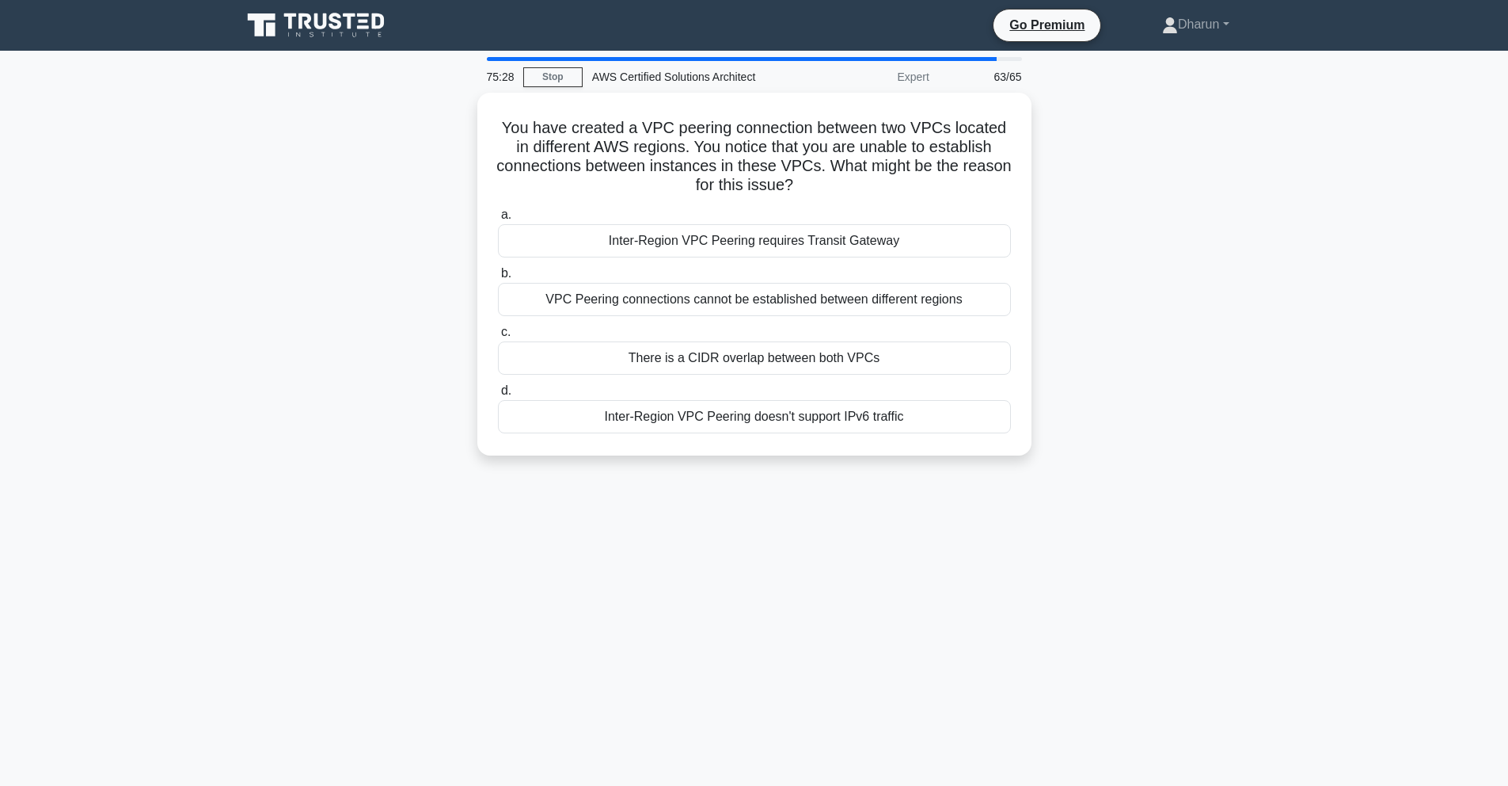
click at [469, 116] on div "You have created a VPC peering connection between two VPCs located in different…" at bounding box center [754, 284] width 1045 height 382
drag, startPoint x: 663, startPoint y: 267, endPoint x: 948, endPoint y: 556, distance: 406.0
click at [948, 556] on div "75:27 Stop AWS Certified Solutions Architect Expert 63/65 You have created a VP…" at bounding box center [754, 453] width 1045 height 792
click at [979, 516] on div "75:20 Stop AWS Certified Solutions Architect Expert 63/65 You have created a VP…" at bounding box center [754, 453] width 1045 height 792
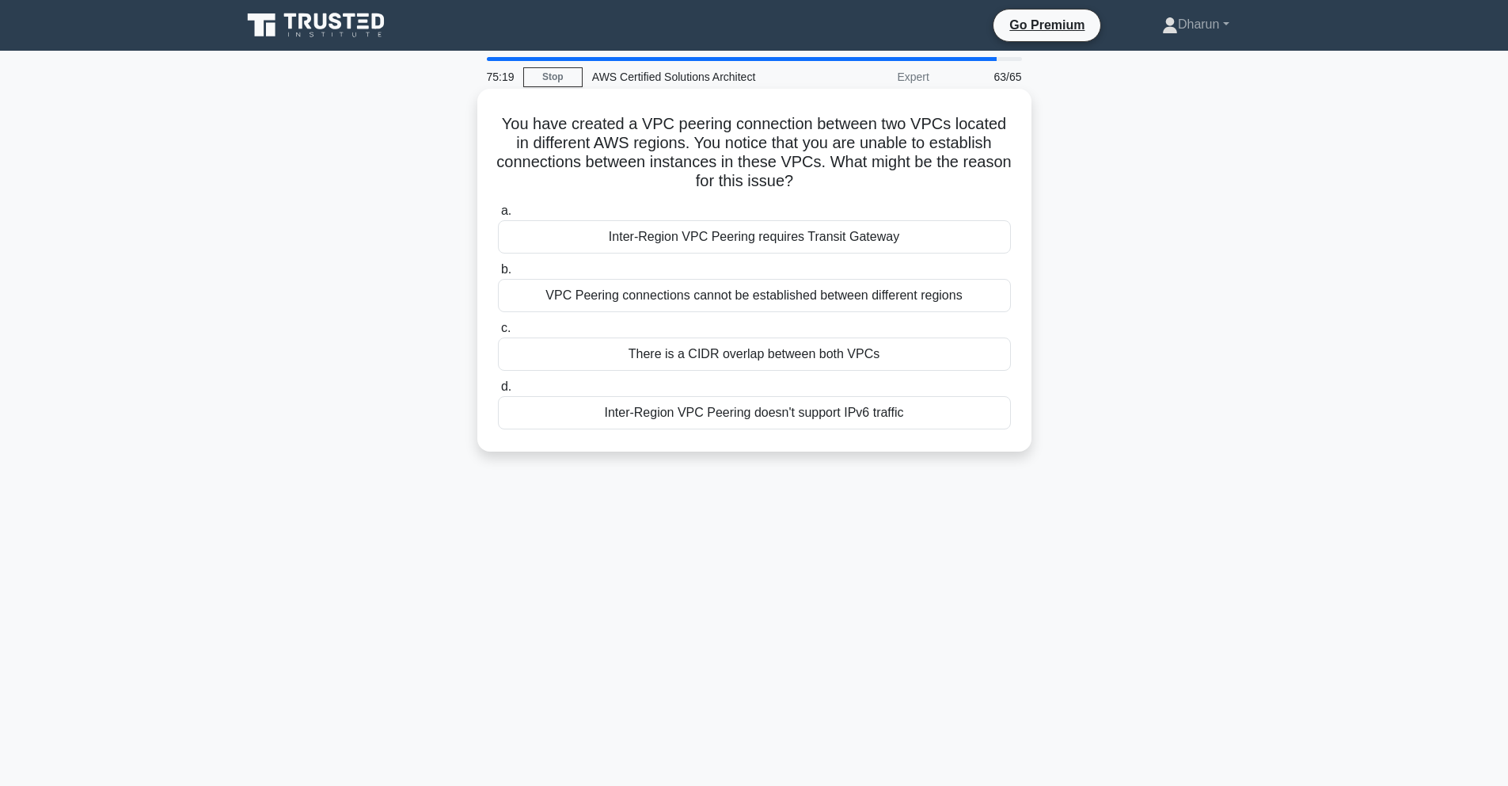
click at [938, 359] on div "There is a CIDR overlap between both VPCs" at bounding box center [754, 353] width 513 height 33
click at [498, 333] on input "c. There is a CIDR overlap between both VPCs" at bounding box center [498, 328] width 0 height 10
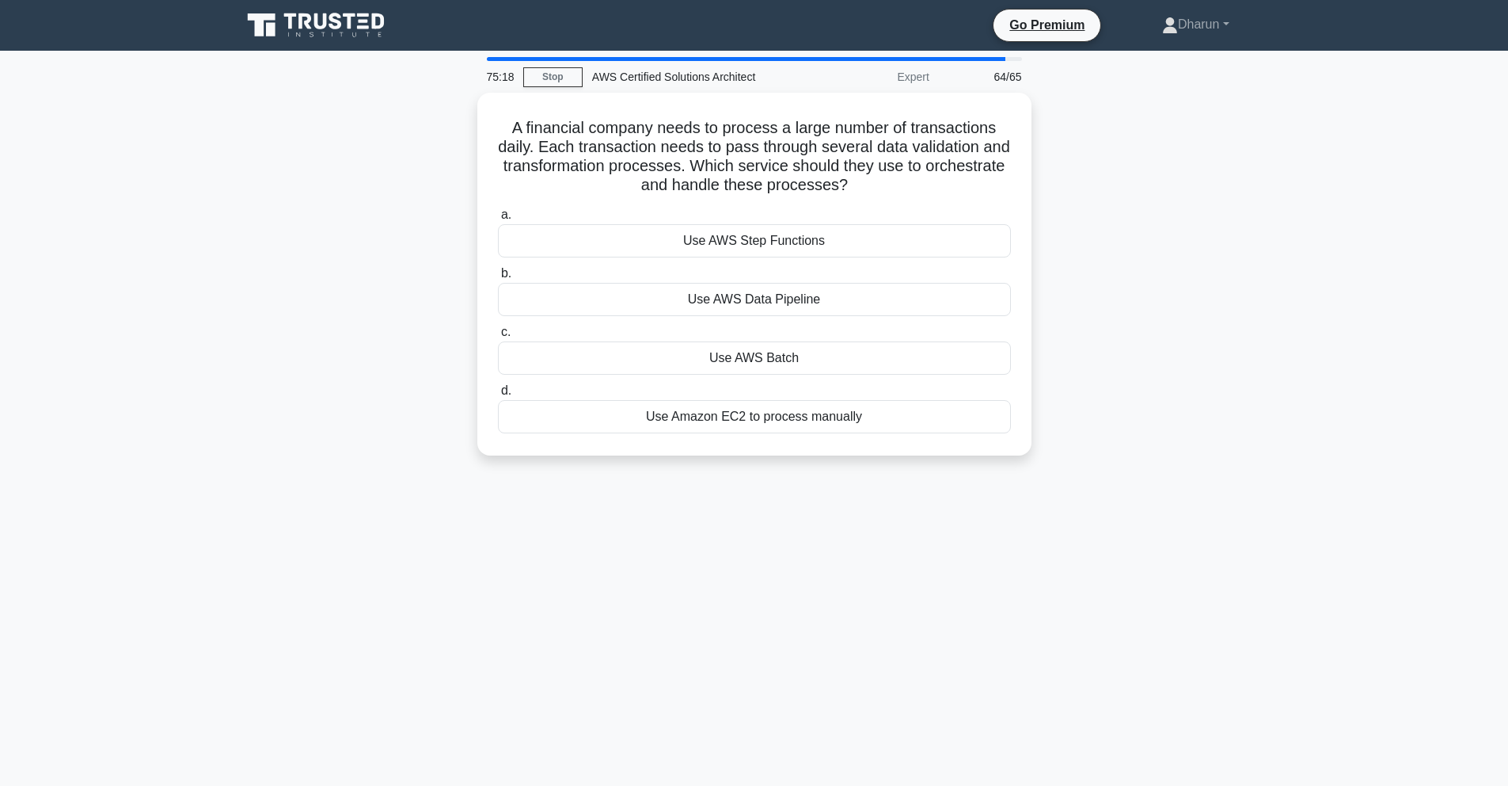
drag, startPoint x: 748, startPoint y: 327, endPoint x: 880, endPoint y: 503, distance: 219.5
click at [880, 503] on div "75:18 Stop AWS Certified Solutions Architect Expert 64/65 A financial company n…" at bounding box center [754, 453] width 1045 height 792
click at [993, 523] on div "75:17 Stop AWS Certified Solutions Architect Expert 64/65 A financial company n…" at bounding box center [754, 453] width 1045 height 792
drag, startPoint x: 497, startPoint y: 120, endPoint x: 1052, endPoint y: 588, distance: 726.5
click at [1052, 588] on div "74:57 Stop AWS Certified Solutions Architect Expert 64/65 A financial company n…" at bounding box center [754, 453] width 1045 height 792
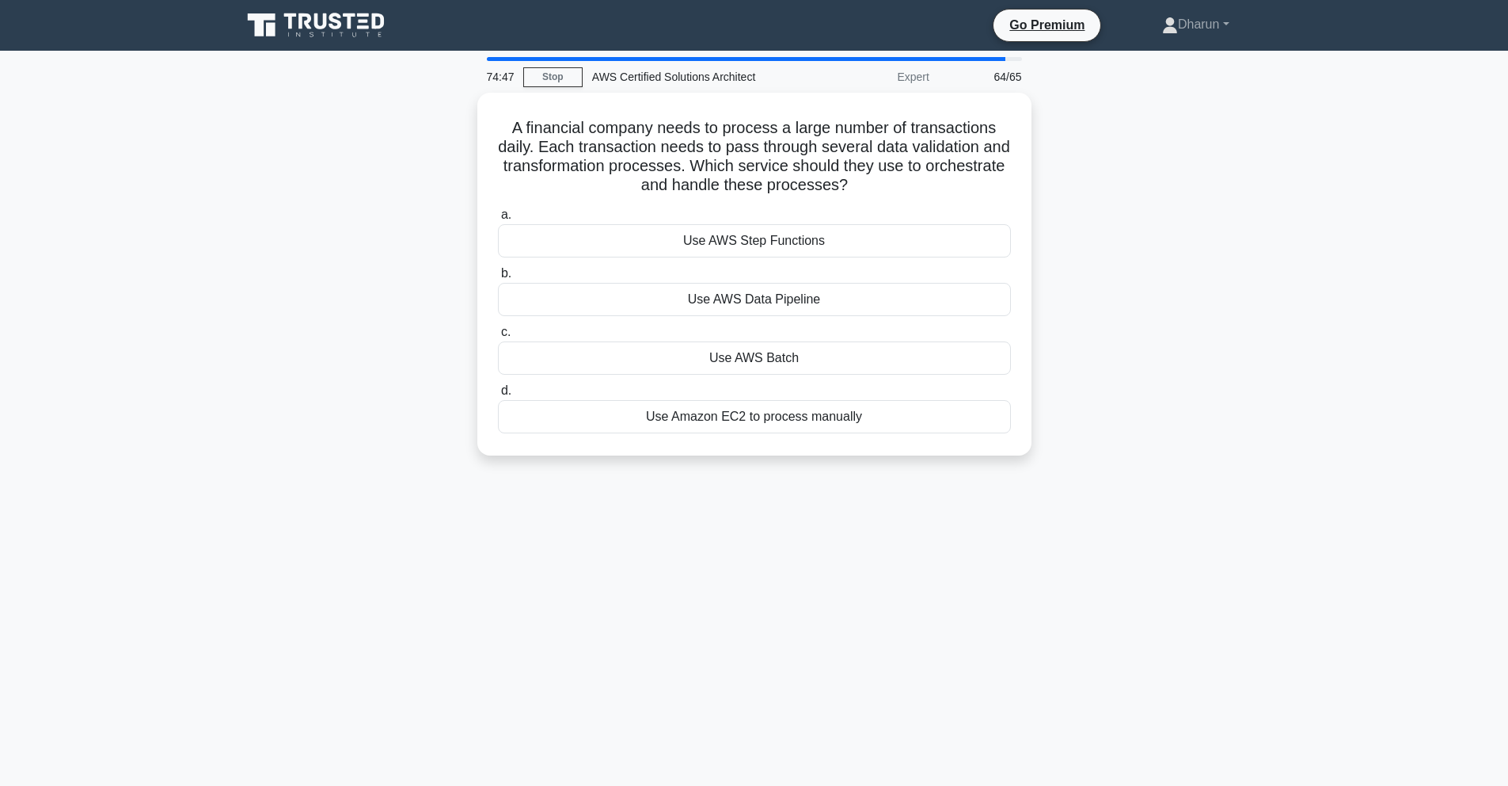
click at [957, 558] on div "74:47 Stop AWS Certified Solutions Architect Expert 64/65 A financial company n…" at bounding box center [754, 453] width 1045 height 792
click at [852, 242] on div "Use AWS Step Functions" at bounding box center [754, 236] width 513 height 33
click at [498, 216] on input "a. Use AWS Step Functions" at bounding box center [498, 211] width 0 height 10
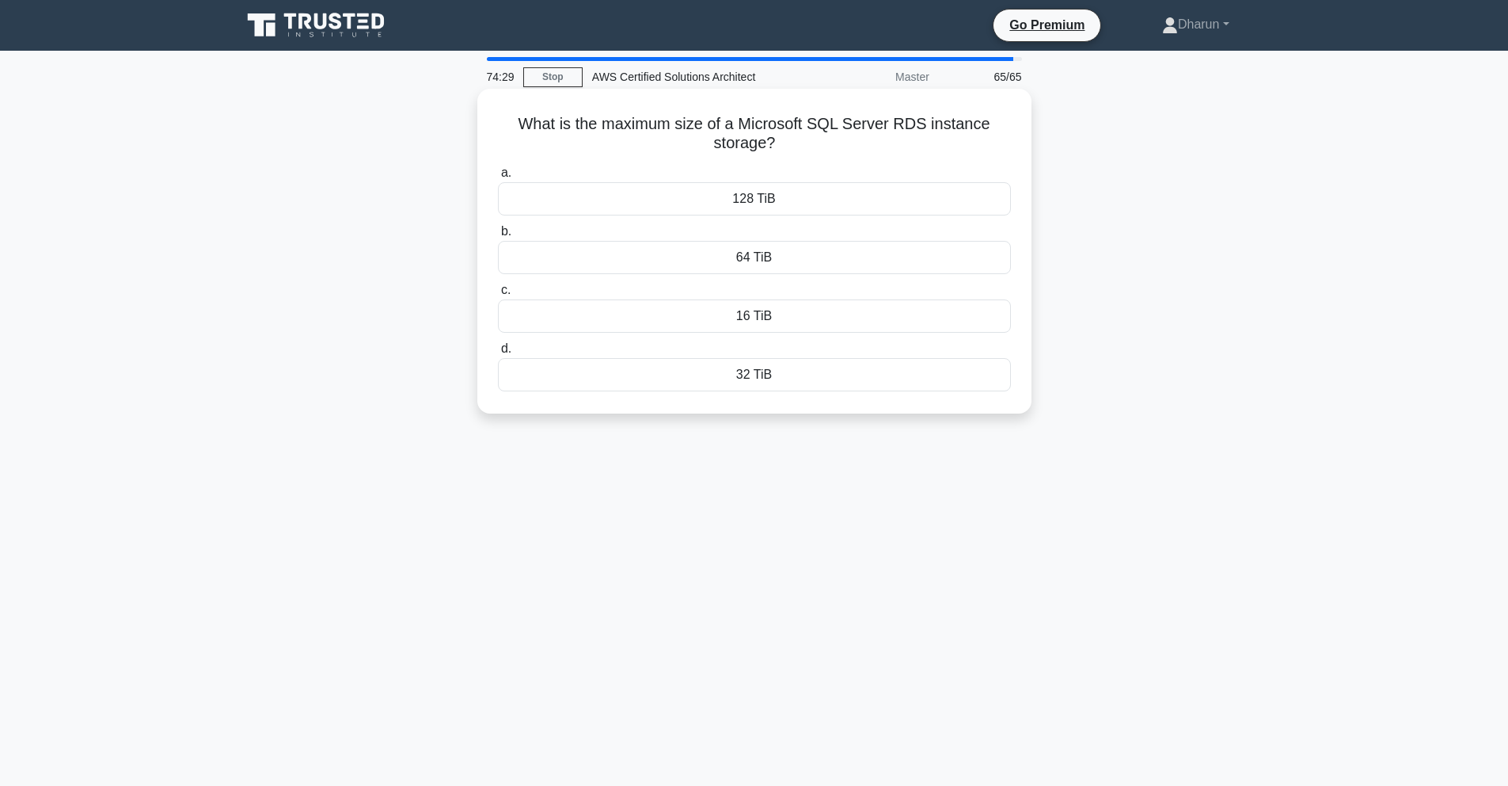
drag, startPoint x: 492, startPoint y: 120, endPoint x: 901, endPoint y: 409, distance: 500.7
click at [901, 409] on div "What is the maximum size of a Microsoft SQL Server RDS instance storage? .spinn…" at bounding box center [754, 251] width 554 height 325
click at [1061, 411] on div "What is the maximum size of a Microsoft SQL Server RDS instance storage? .spinn…" at bounding box center [754, 265] width 1045 height 344
click at [512, 127] on h5 "What is the maximum size of a Microsoft SQL Server RDS instance storage? .spinn…" at bounding box center [754, 134] width 516 height 40
drag, startPoint x: 512, startPoint y: 122, endPoint x: 1099, endPoint y: 447, distance: 671.7
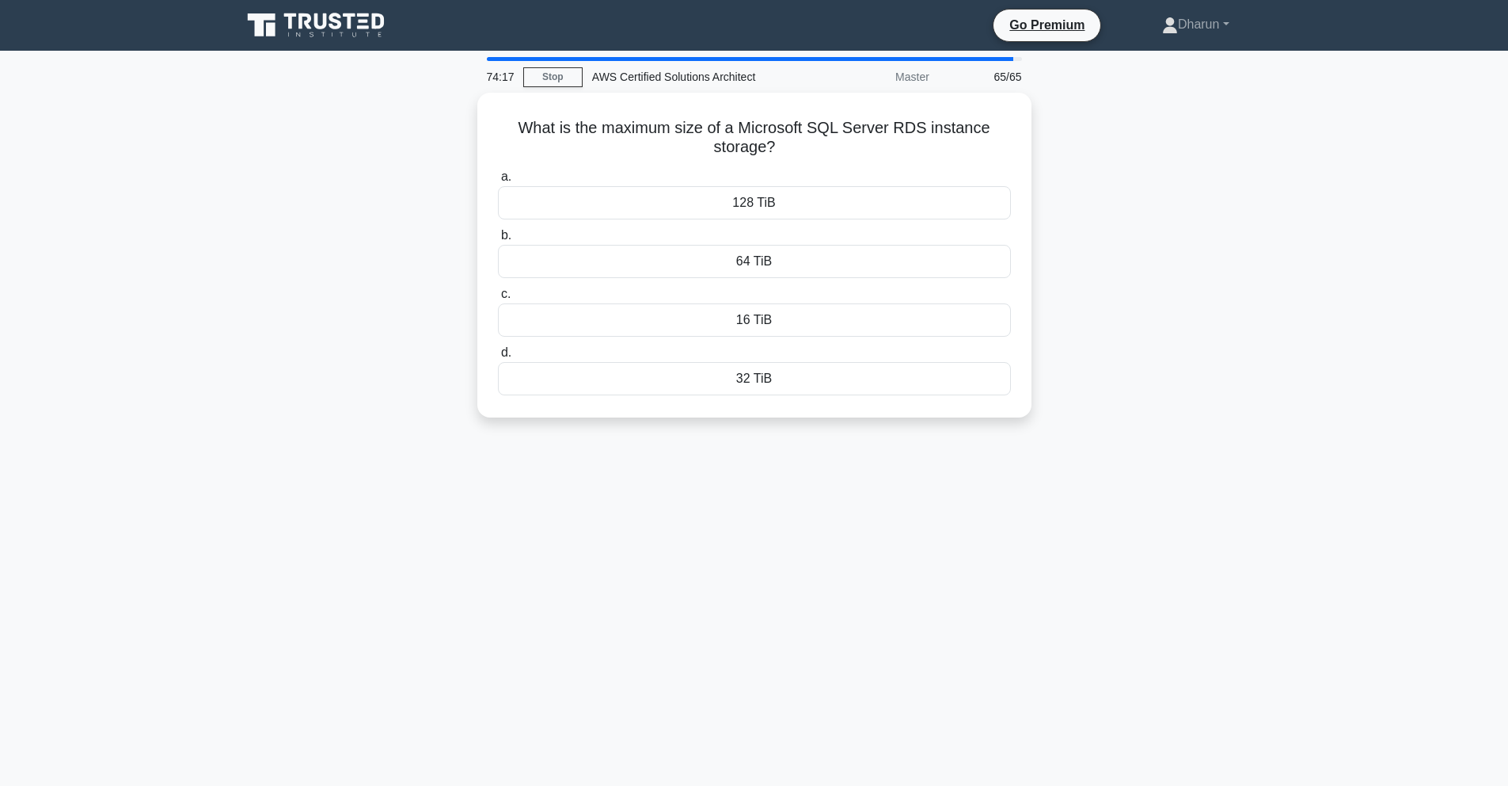
click at [1099, 447] on div "74:17 Stop AWS Certified Solutions Architect Master 65/65 What is the maximum s…" at bounding box center [754, 453] width 1045 height 792
click at [1109, 451] on div "74:11 Stop AWS Certified Solutions Architect Master 65/65 What is the maximum s…" at bounding box center [754, 453] width 1045 height 792
click at [955, 265] on div "64 TiB" at bounding box center [754, 257] width 513 height 33
click at [498, 237] on input "b. 64 TiB" at bounding box center [498, 231] width 0 height 10
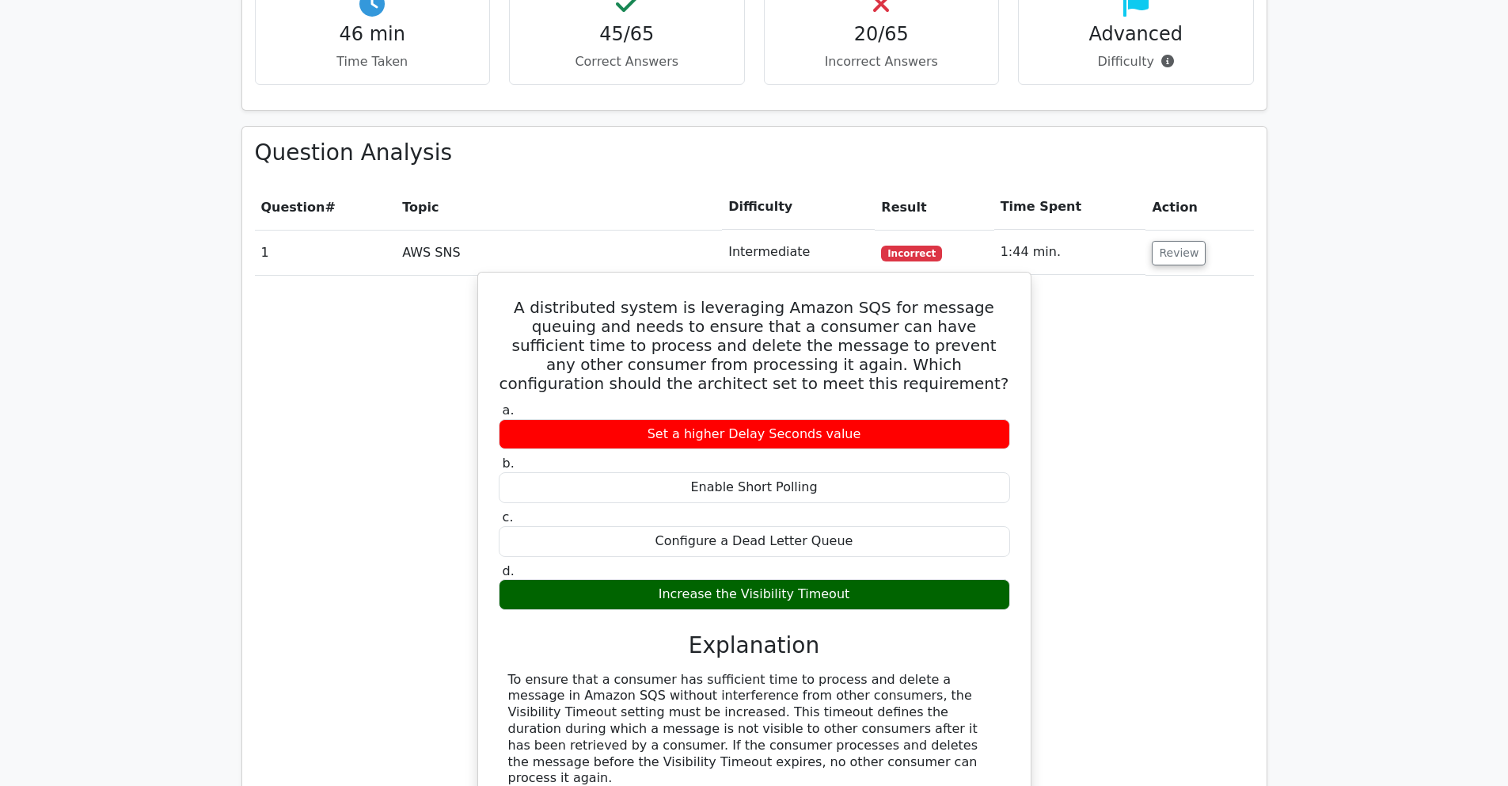
scroll to position [1858, 0]
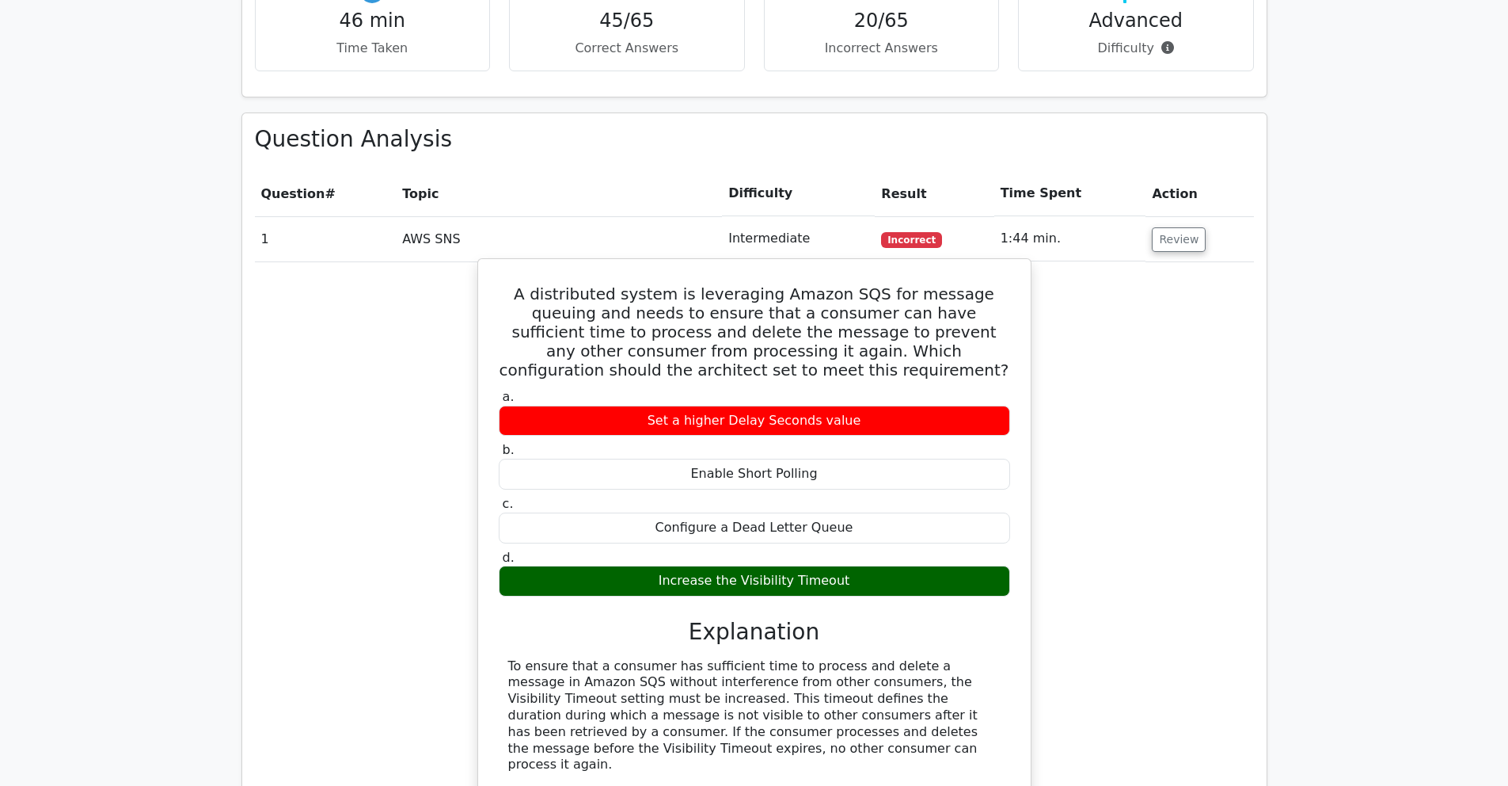
drag, startPoint x: 704, startPoint y: 534, endPoint x: 886, endPoint y: 545, distance: 182.4
click at [883, 544] on div "a. Set a higher Delay Seconds value b. Enable Short Polling c. d." at bounding box center [754, 685] width 515 height 598
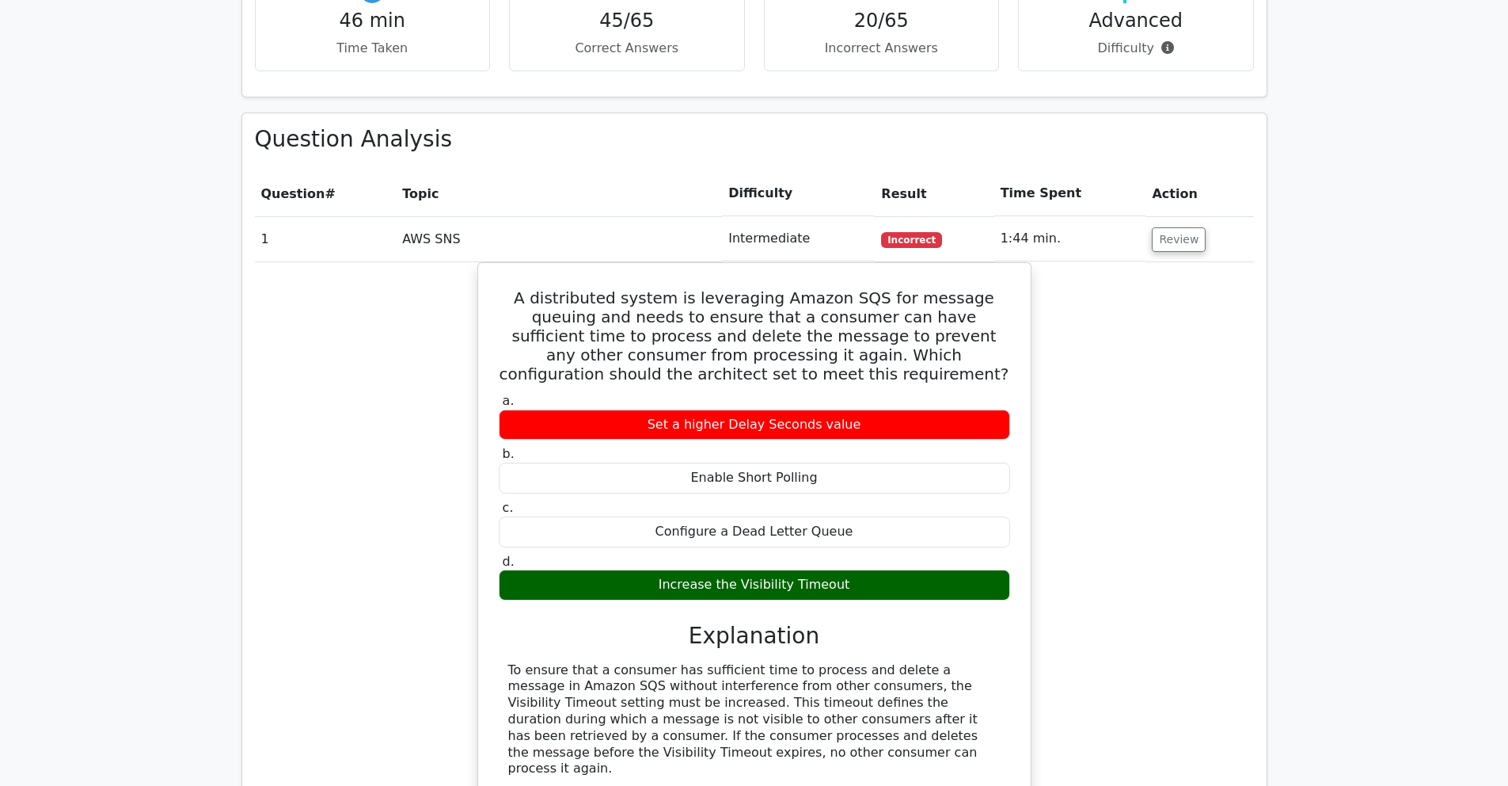
click at [1108, 569] on div "A distributed system is leveraging Amazon SQS for message queuing and needs to …" at bounding box center [754, 644] width 999 height 764
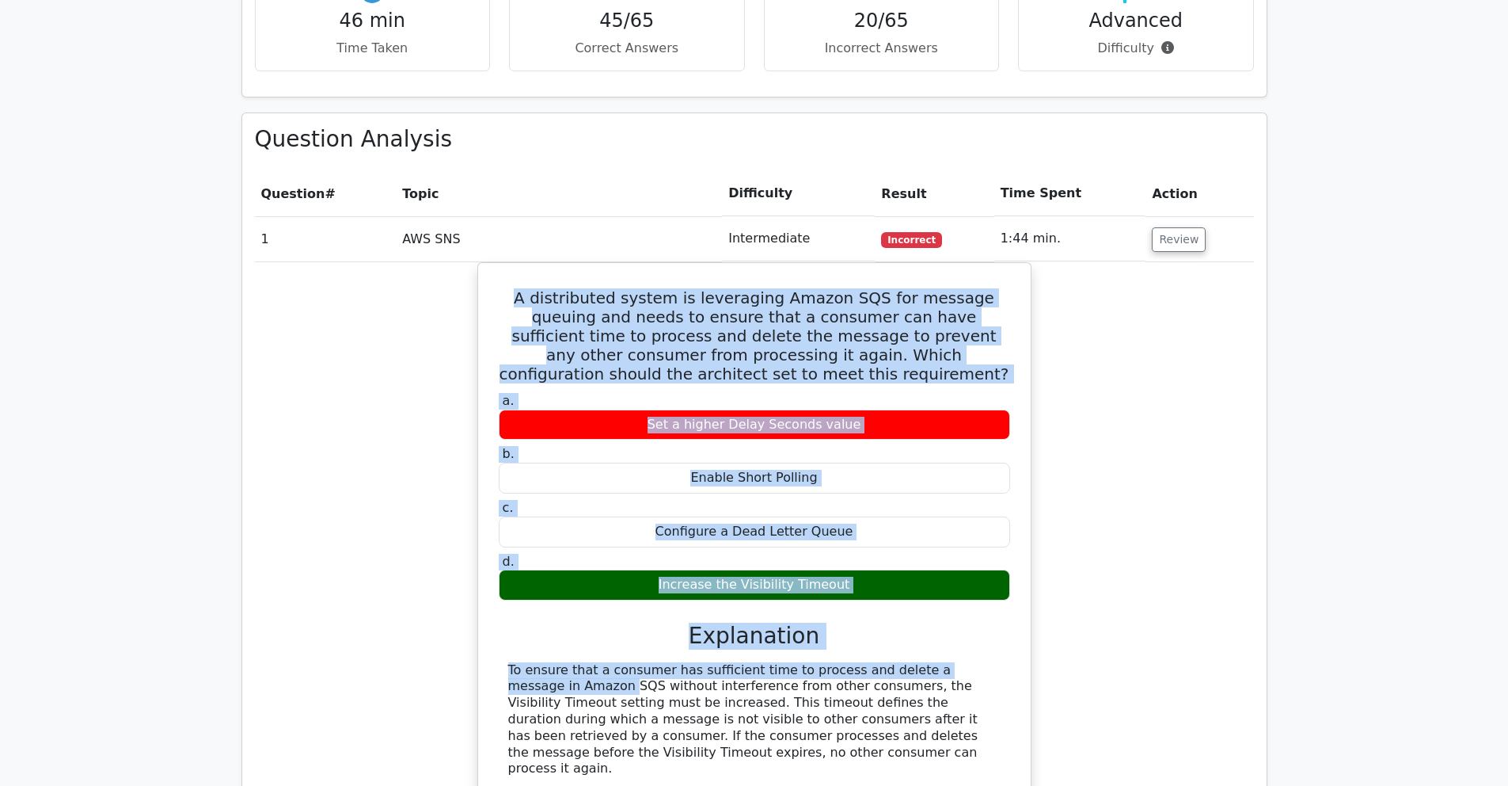
drag, startPoint x: 523, startPoint y: 241, endPoint x: 1080, endPoint y: 599, distance: 662.9
click at [919, 601] on div "A distributed system is leveraging Amazon SQS for message queuing and needs to …" at bounding box center [755, 634] width 540 height 731
click at [1158, 597] on div "A distributed system is leveraging Amazon SQS for message queuing and needs to …" at bounding box center [754, 644] width 999 height 764
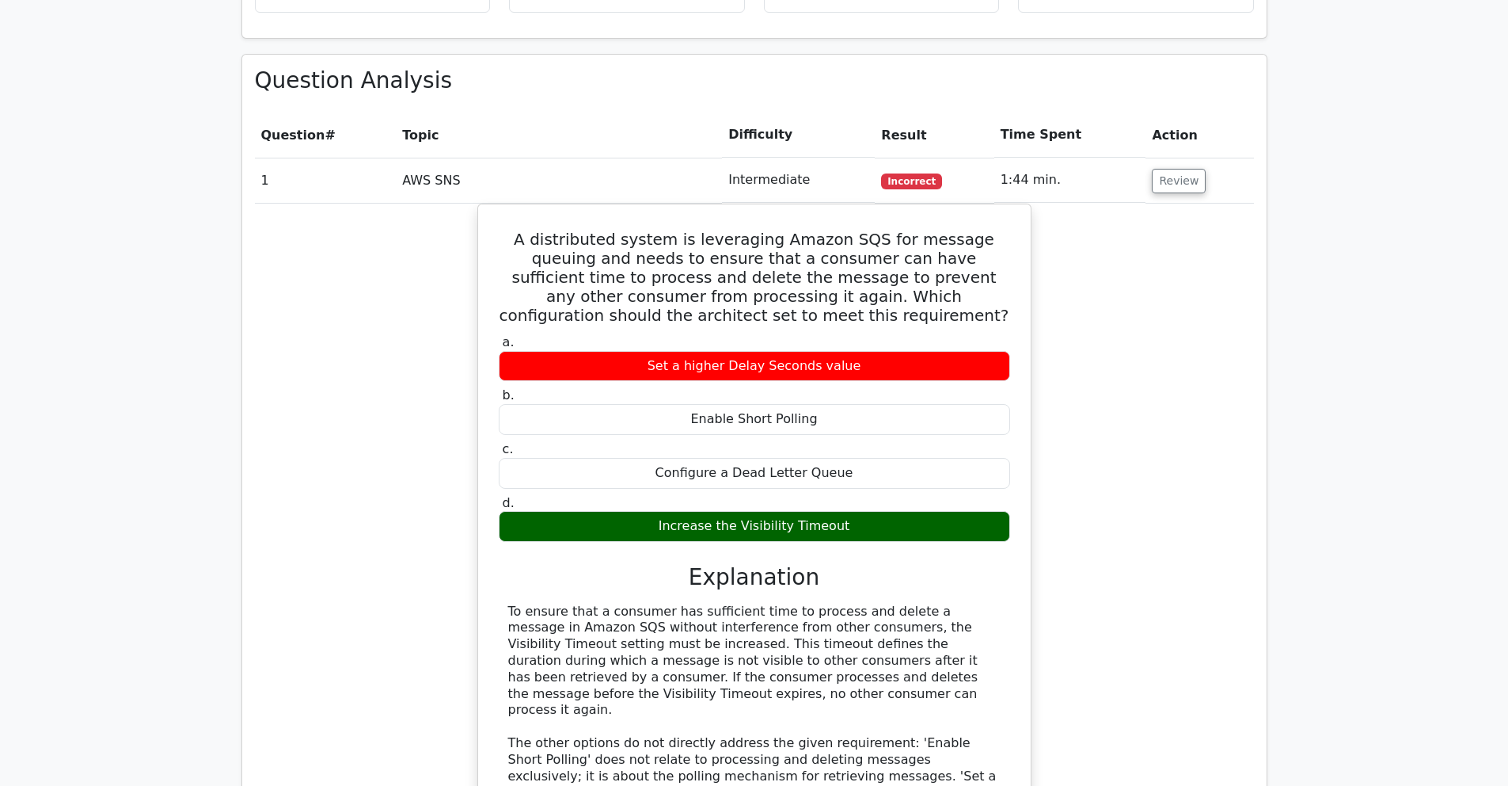
scroll to position [2680, 0]
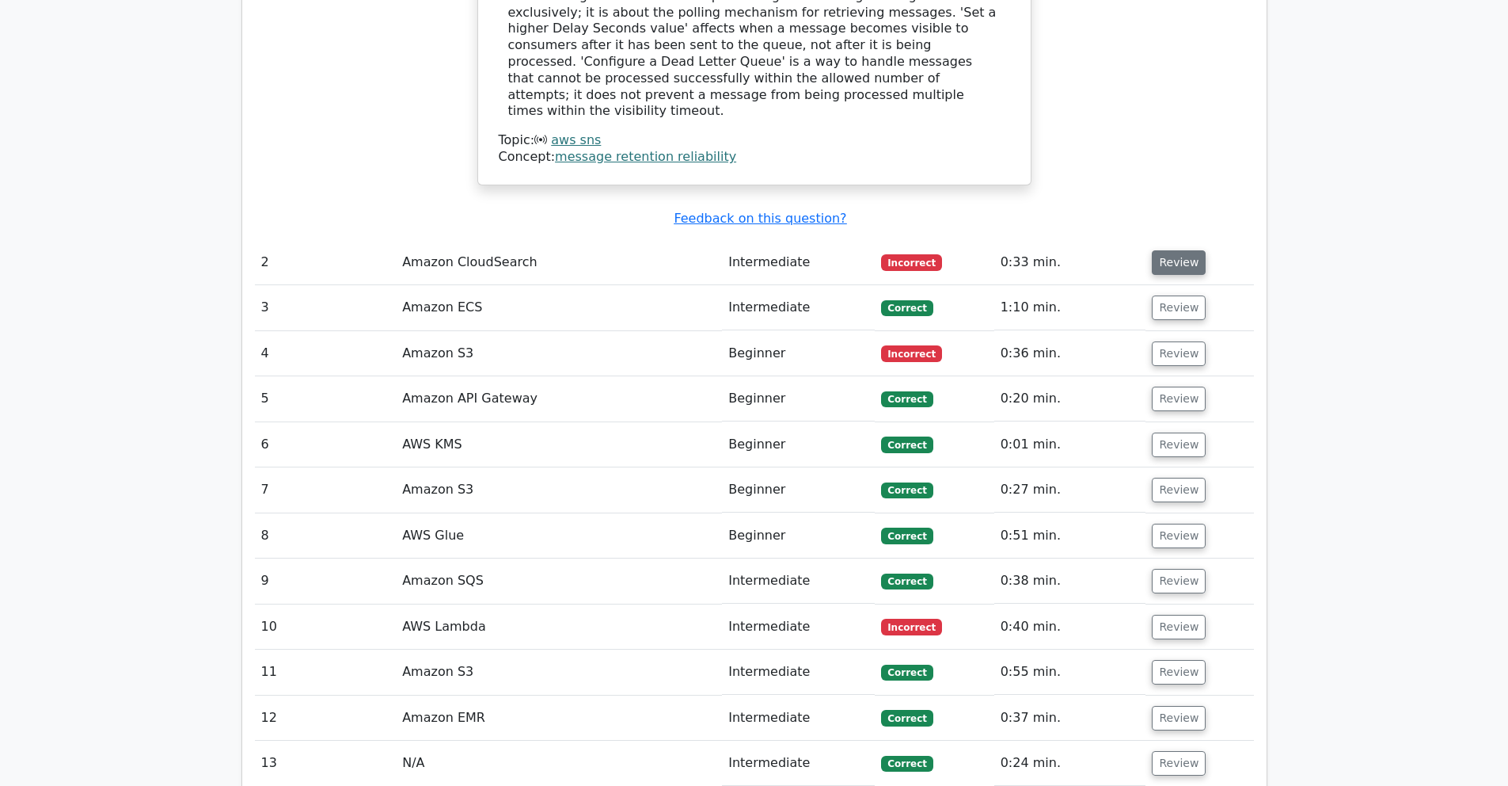
click at [1175, 250] on button "Review" at bounding box center [1179, 262] width 54 height 25
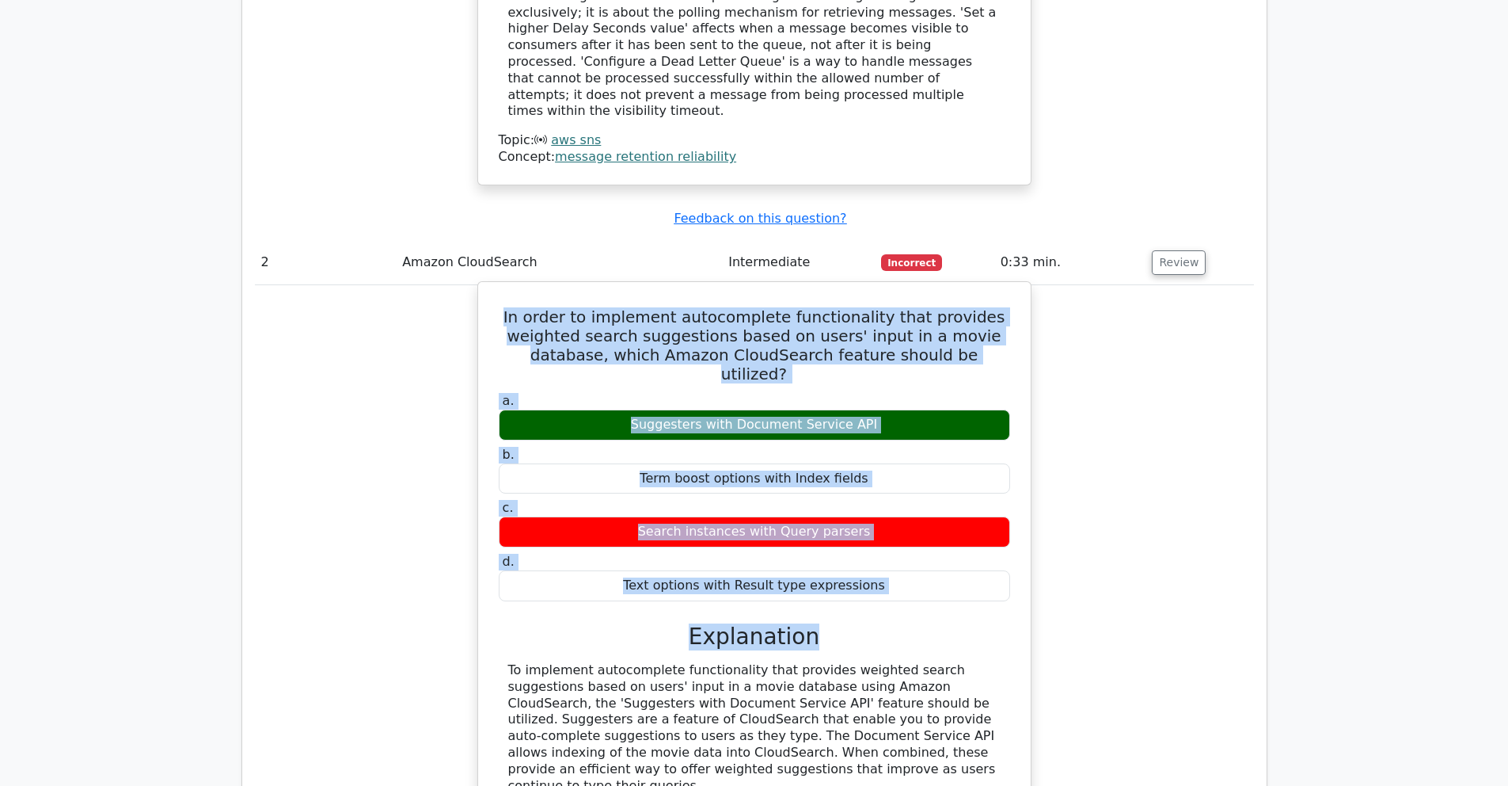
drag, startPoint x: 638, startPoint y: 344, endPoint x: 870, endPoint y: 557, distance: 315.0
click at [854, 550] on div "In order to implement autocomplete functionality that provides weighted search …" at bounding box center [755, 685] width 540 height 794
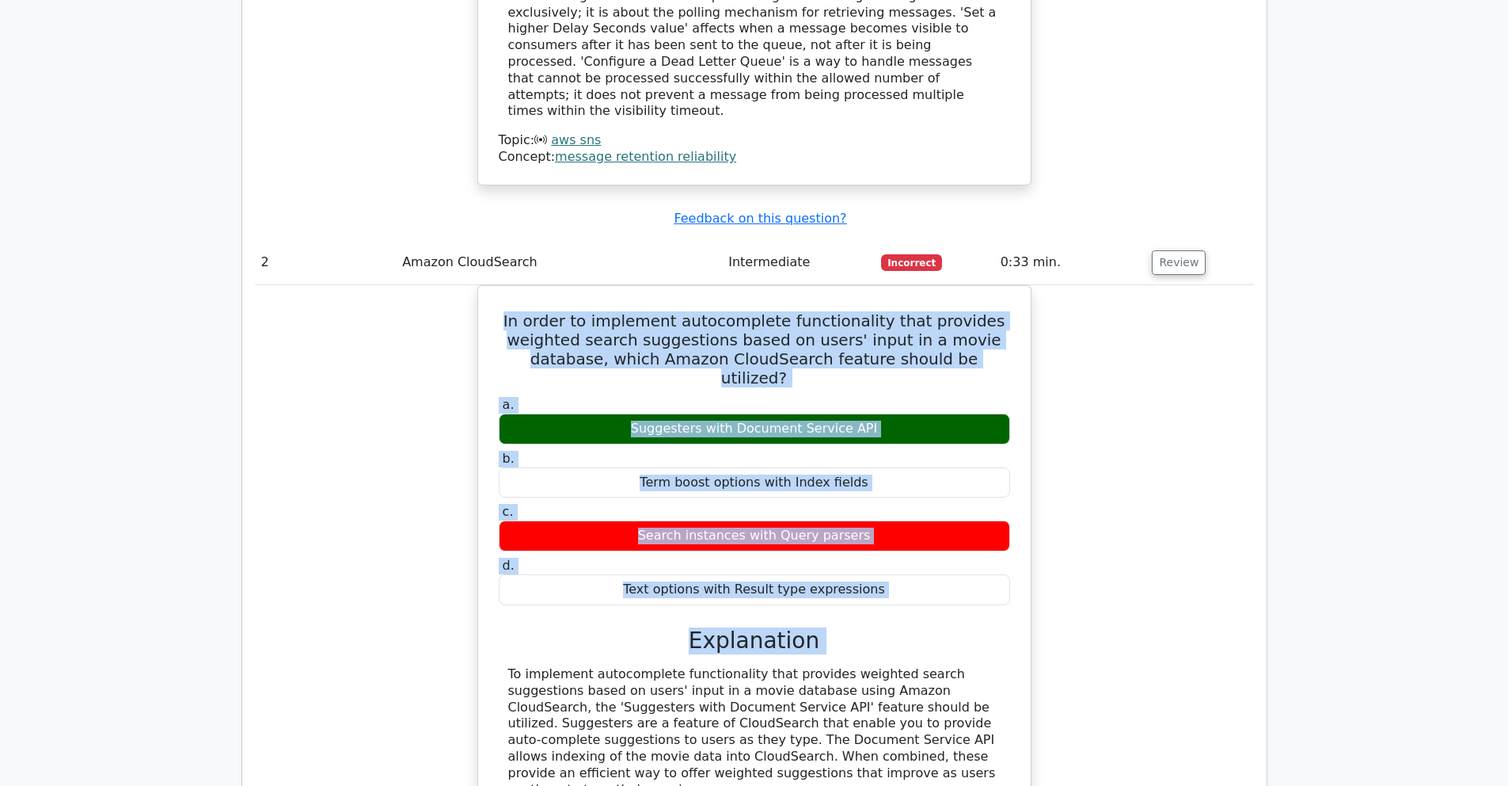
click at [1208, 554] on div "In order to implement autocomplete functionality that provides weighted search …" at bounding box center [754, 698] width 999 height 827
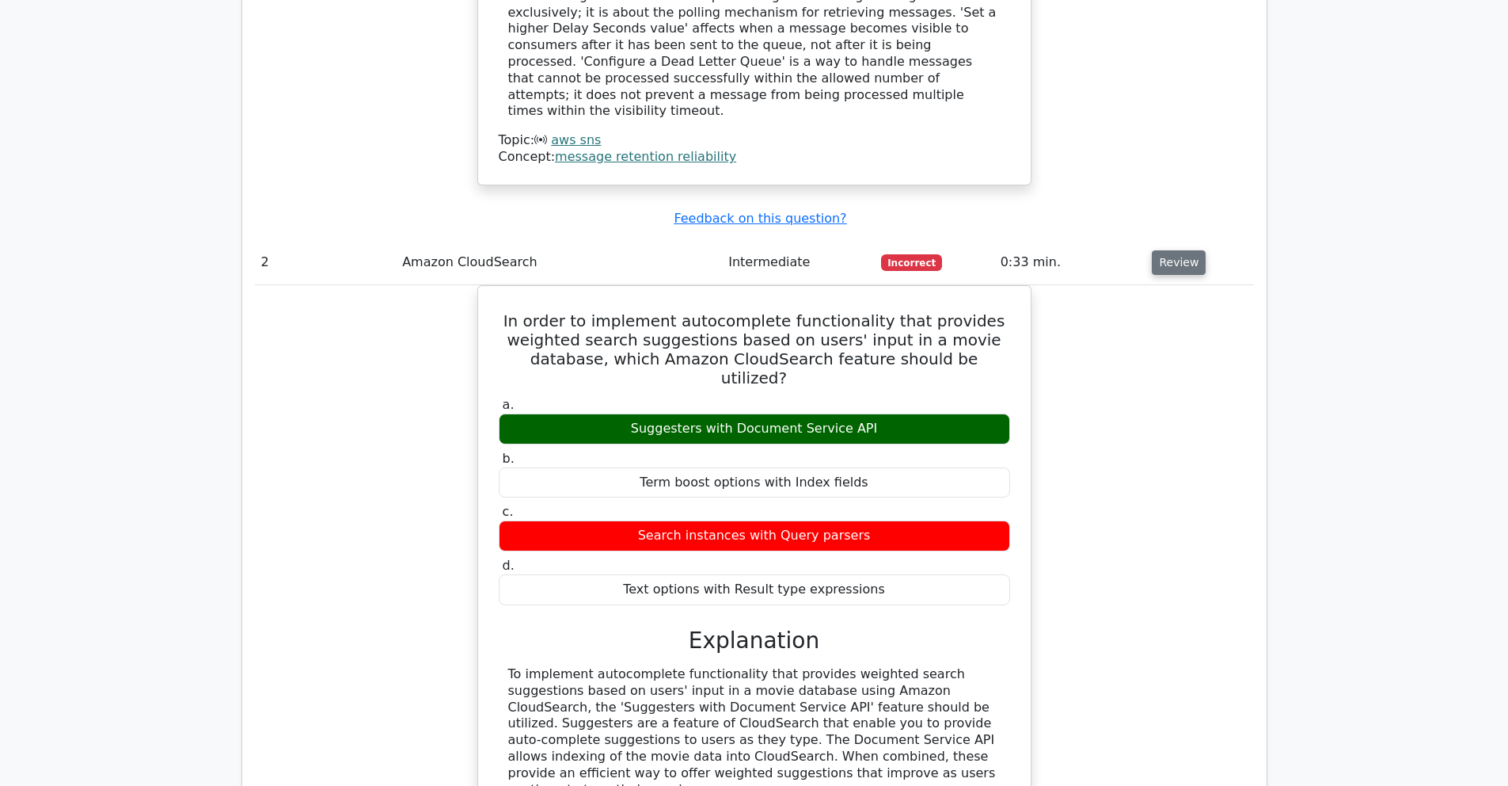
click at [1167, 250] on button "Review" at bounding box center [1179, 262] width 54 height 25
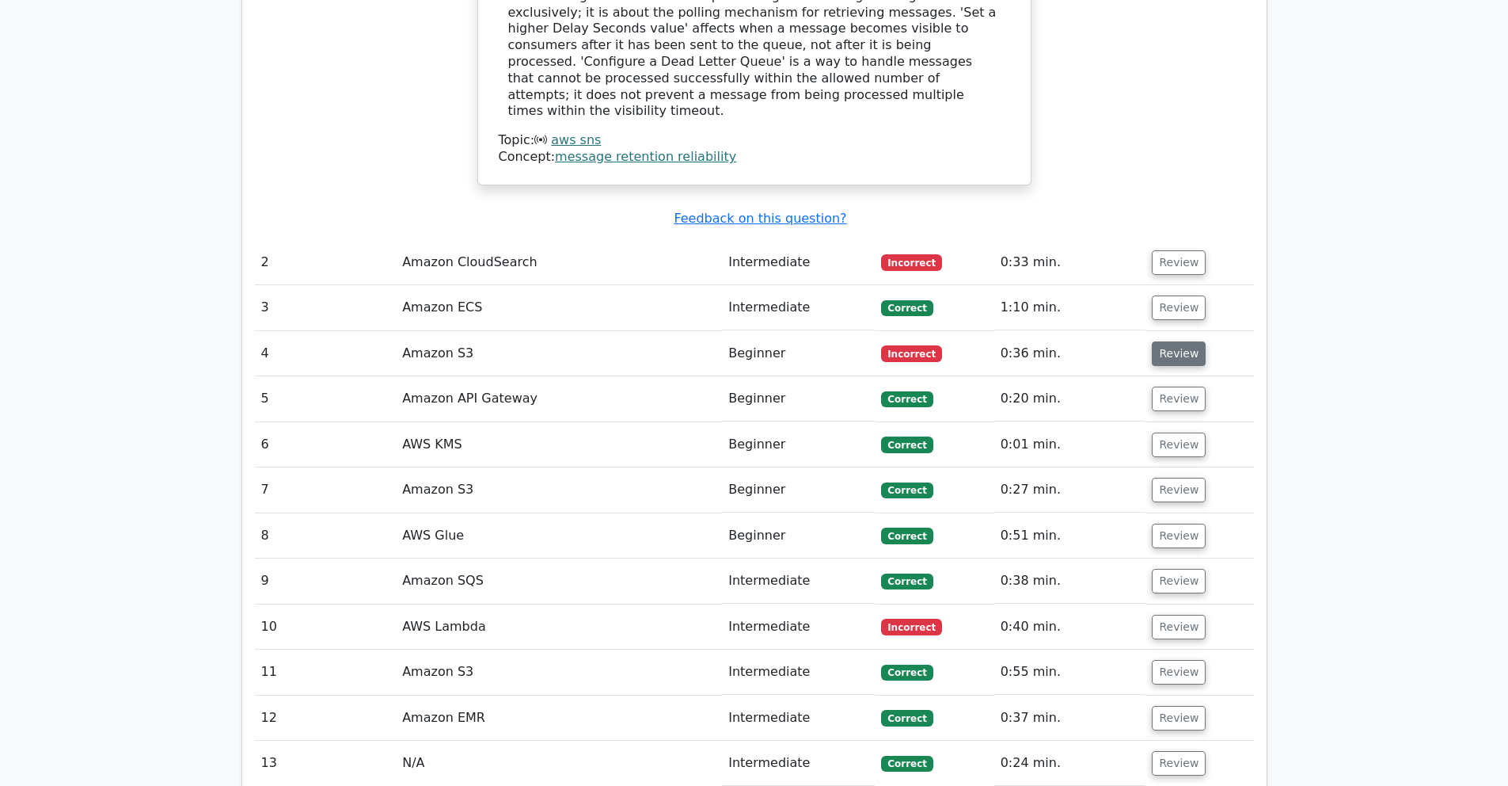
click at [1179, 341] on button "Review" at bounding box center [1179, 353] width 54 height 25
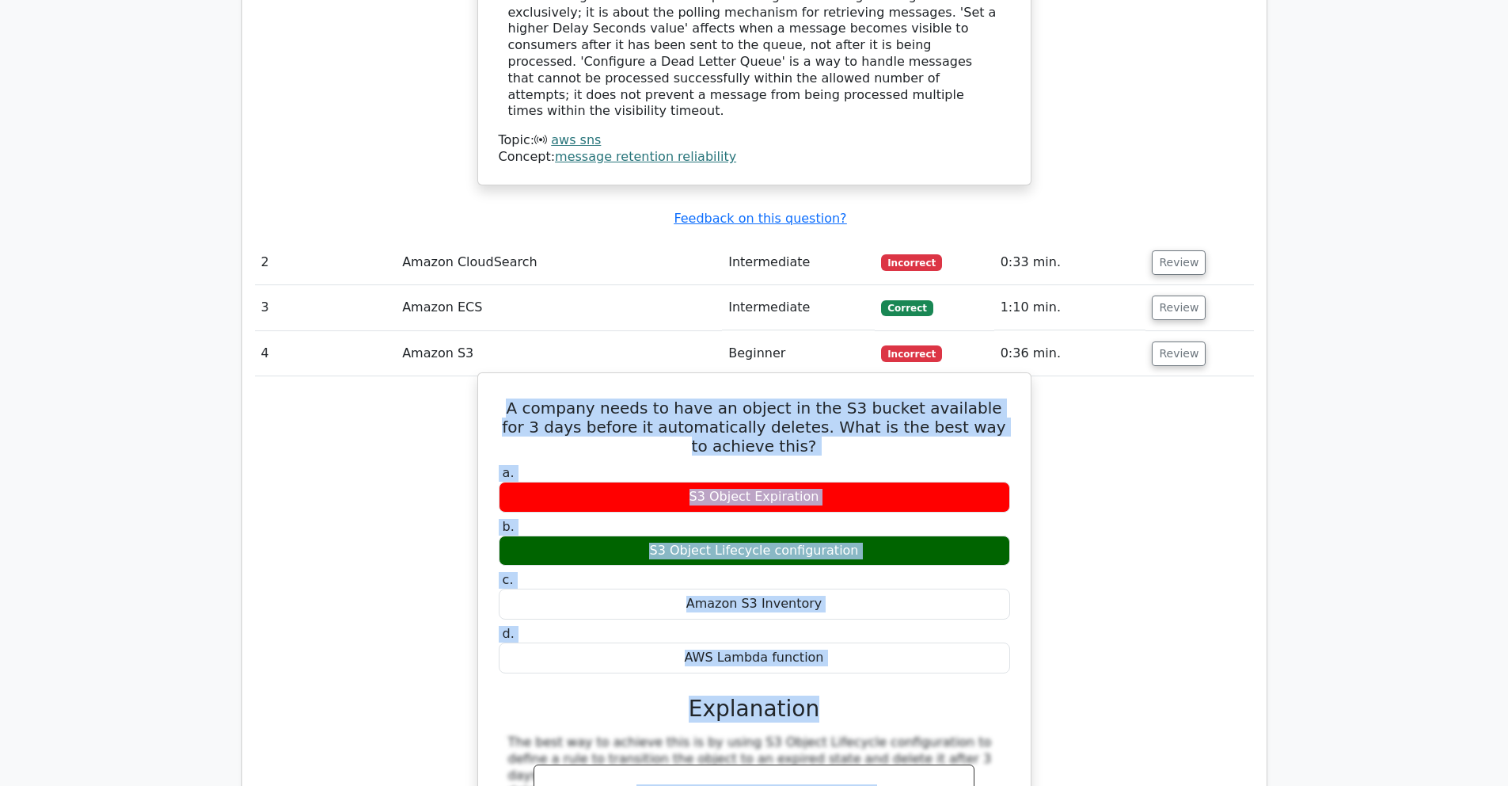
drag, startPoint x: 486, startPoint y: 312, endPoint x: 919, endPoint y: 612, distance: 527.0
click at [919, 612] on div "A company needs to have an object in the S3 bucket available for 3 days before …" at bounding box center [755, 673] width 540 height 589
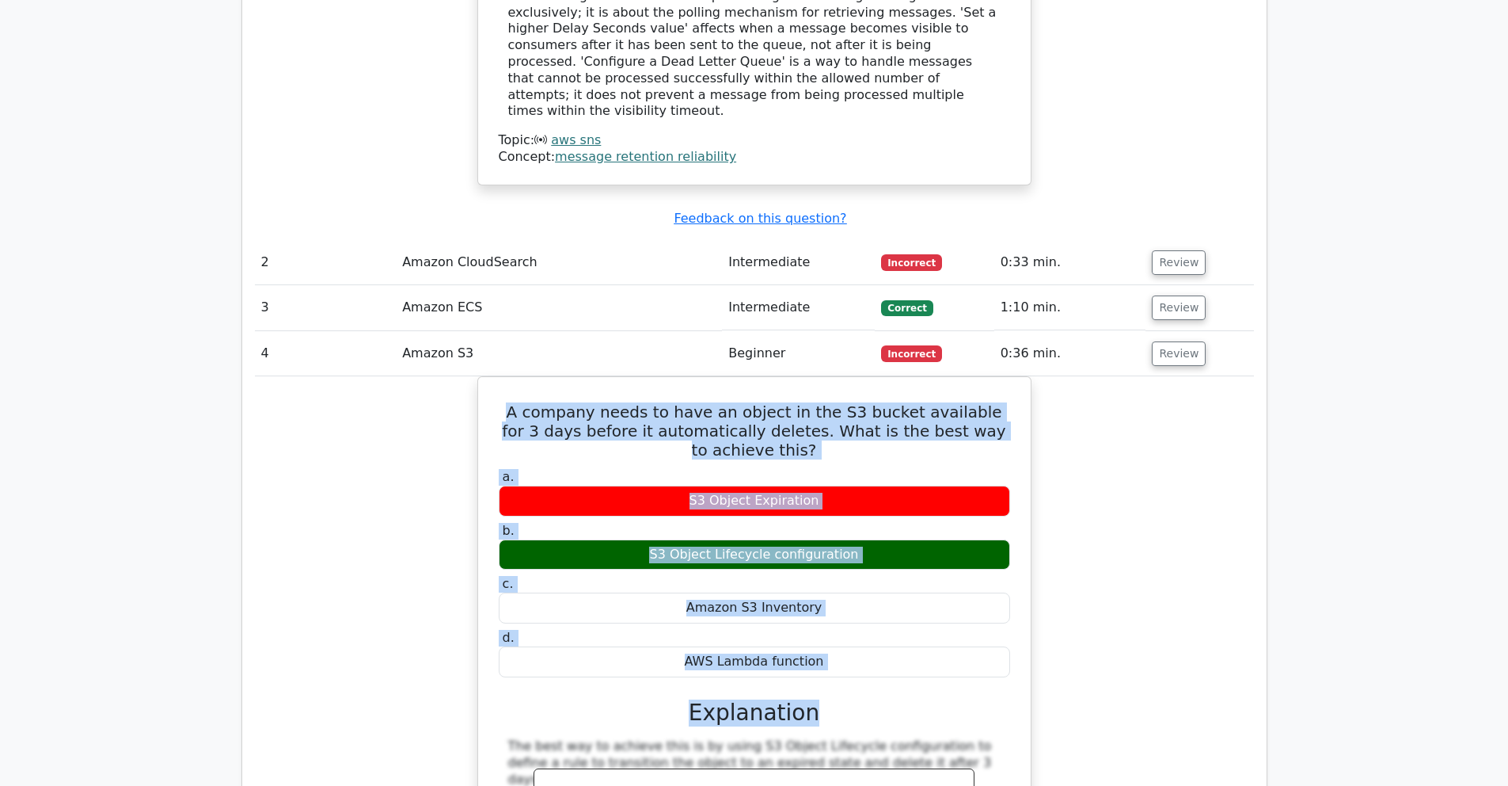
click at [1107, 544] on div "A company needs to have an object in the S3 bucket available for 3 days before …" at bounding box center [754, 687] width 999 height 622
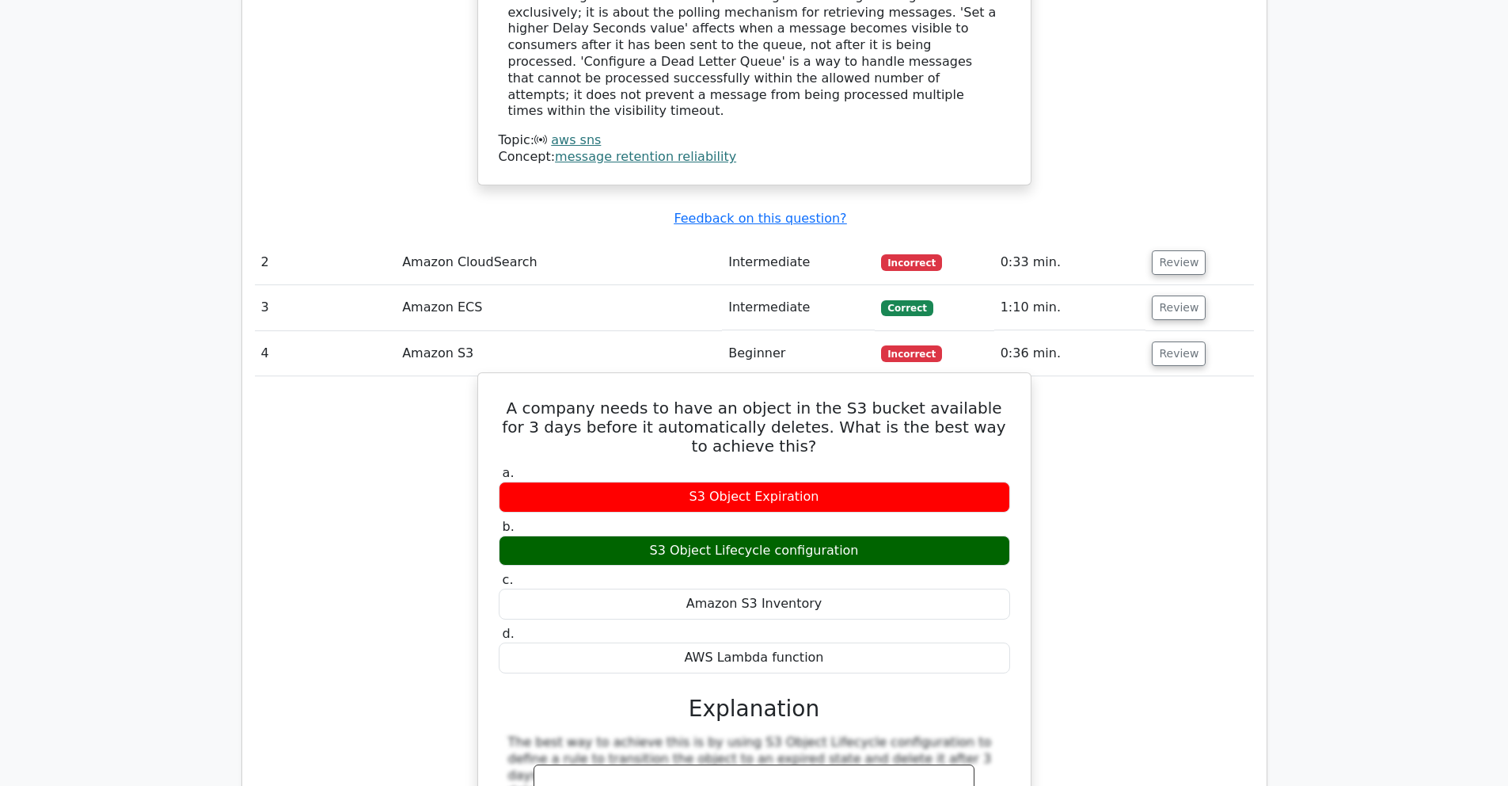
drag, startPoint x: 511, startPoint y: 333, endPoint x: 905, endPoint y: 568, distance: 459.1
click at [873, 585] on div "A company needs to have an object in the S3 bucket available for 3 days before …" at bounding box center [755, 673] width 540 height 589
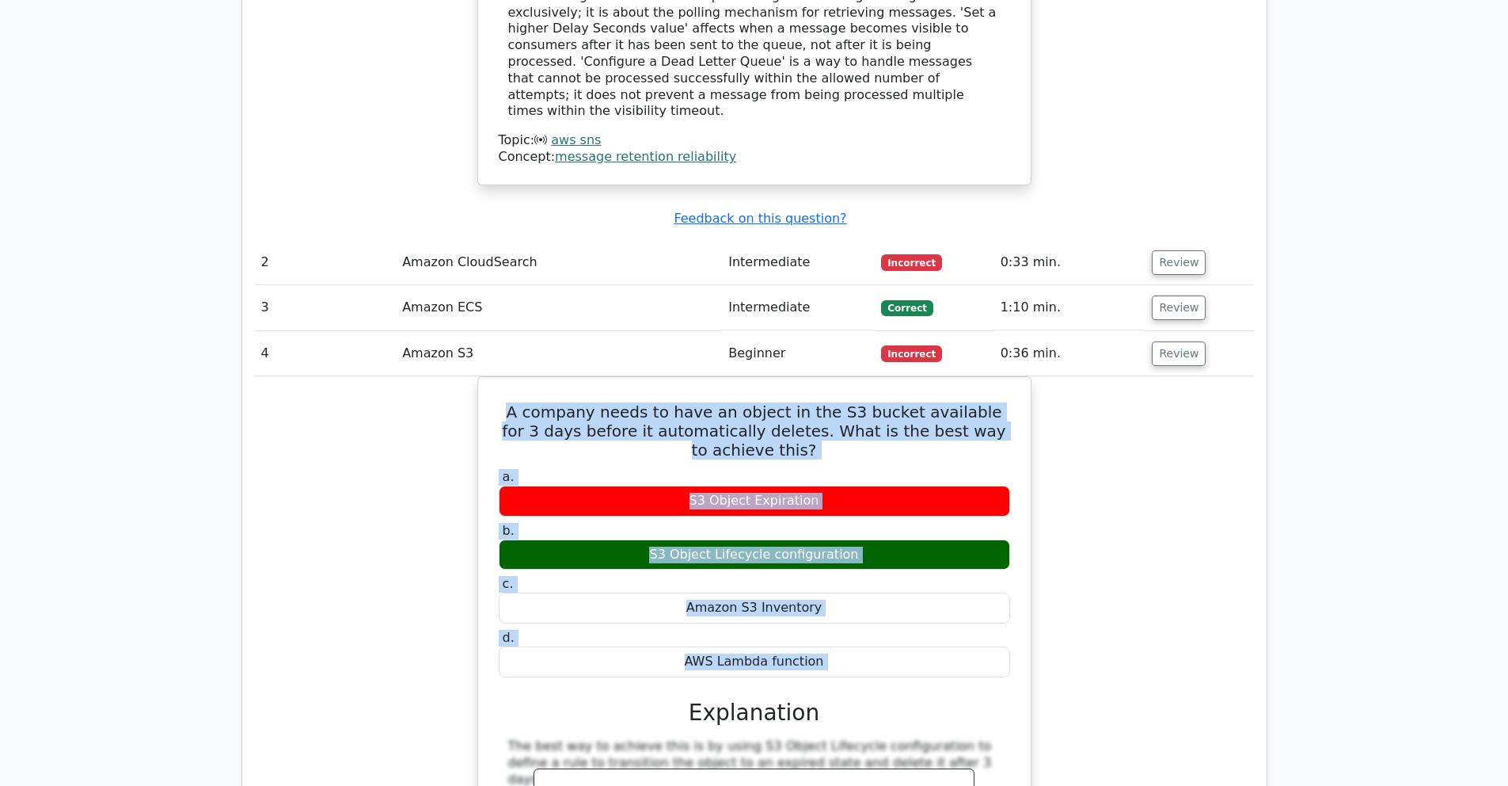
click at [1158, 442] on div "A company needs to have an object in the S3 bucket available for 3 days before …" at bounding box center [754, 687] width 999 height 622
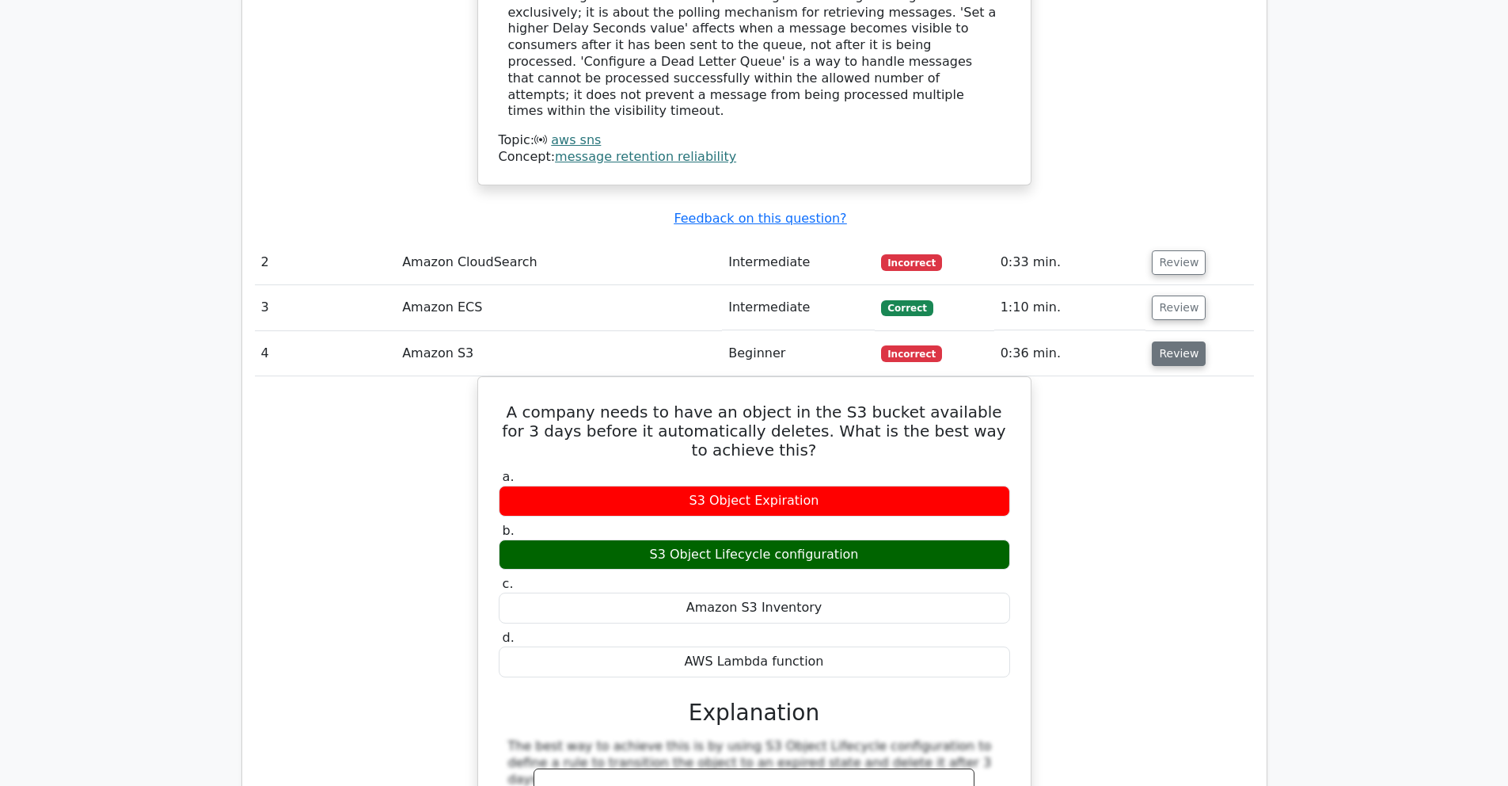
click at [1168, 341] on button "Review" at bounding box center [1179, 353] width 54 height 25
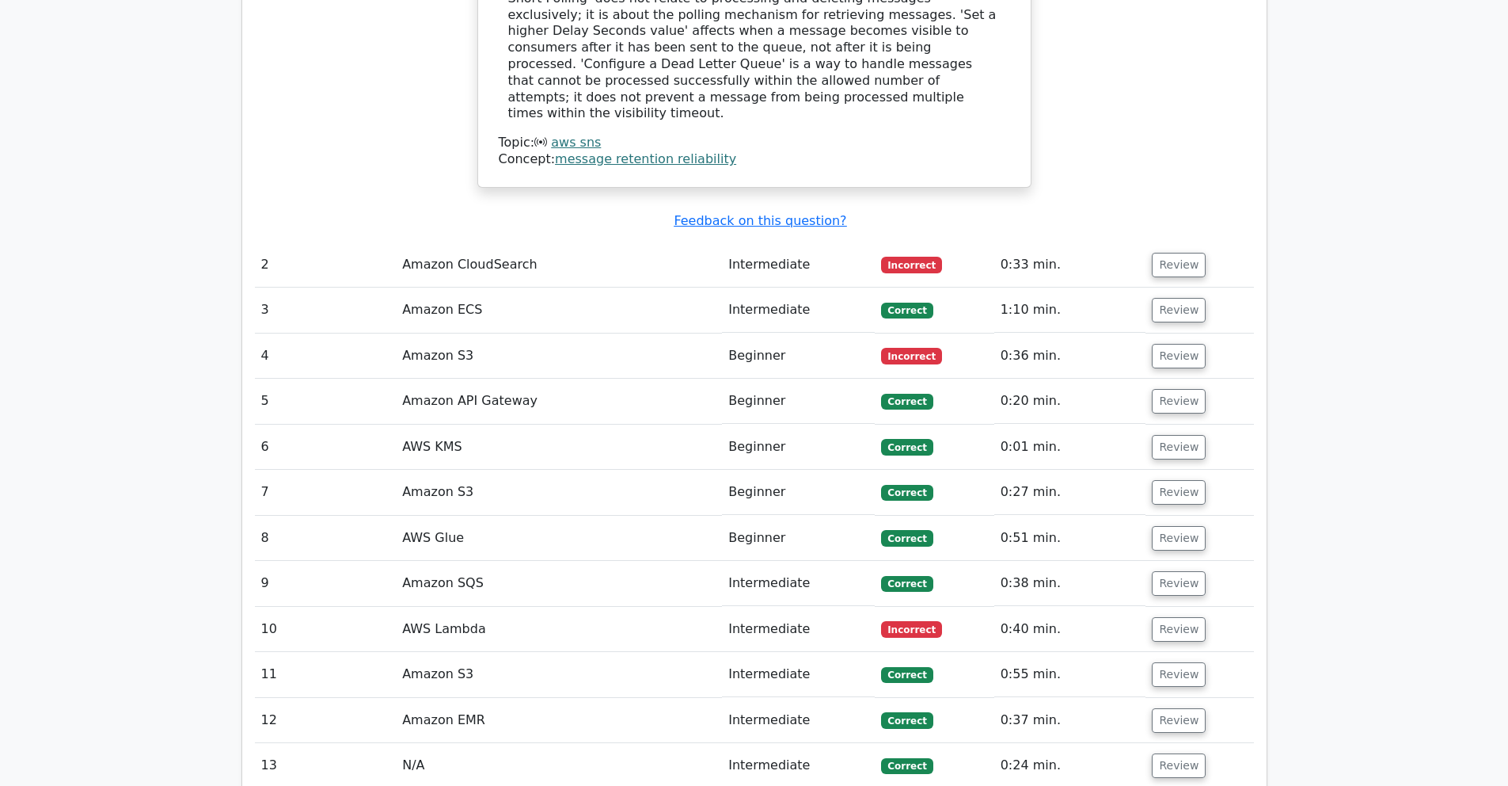
scroll to position [2677, 0]
click at [1174, 618] on button "Review" at bounding box center [1179, 630] width 54 height 25
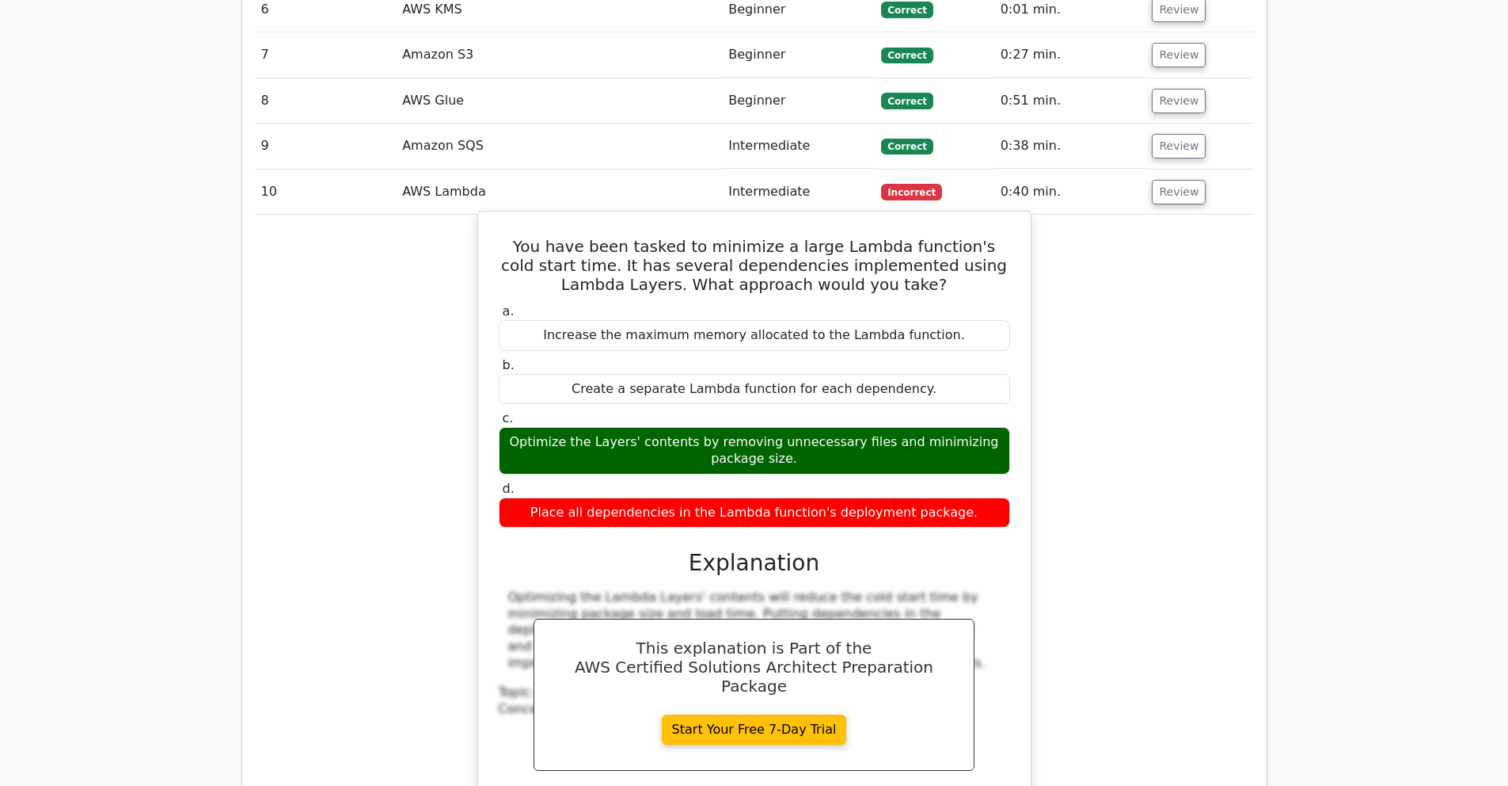
scroll to position [3119, 0]
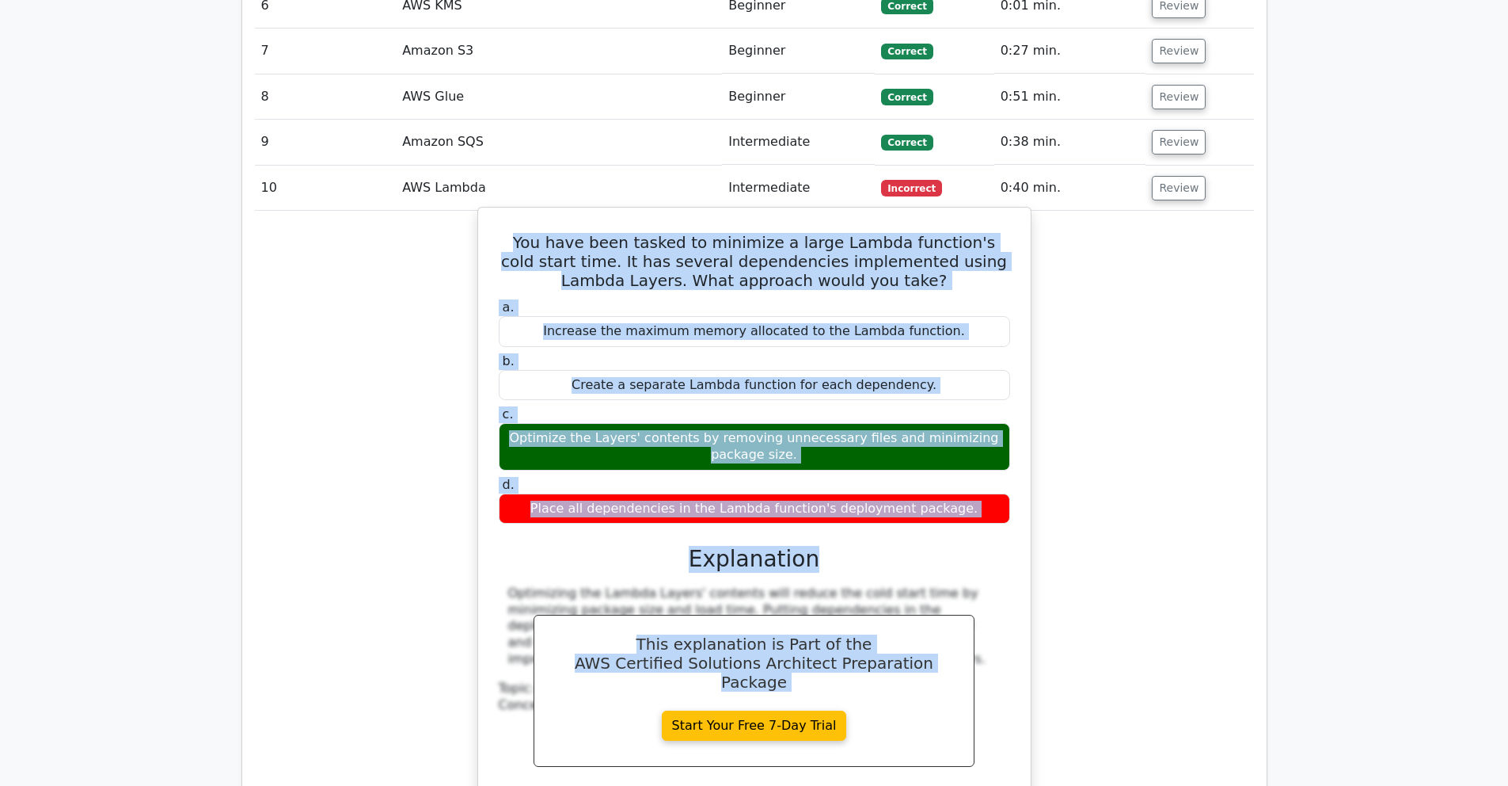
drag, startPoint x: 542, startPoint y: 175, endPoint x: 968, endPoint y: 464, distance: 515.5
click at [968, 464] on div "You have been tasked to minimize a large Lambda function's cold start time. It …" at bounding box center [755, 517] width 540 height 606
click at [967, 451] on div "a. Increase the maximum memory allocated to the Lambda function. b. Create a se…" at bounding box center [754, 551] width 515 height 511
drag, startPoint x: 515, startPoint y: 165, endPoint x: 977, endPoint y: 420, distance: 528.1
click at [976, 418] on div "You have been tasked to minimize a large Lambda function's cold start time. It …" at bounding box center [755, 517] width 540 height 606
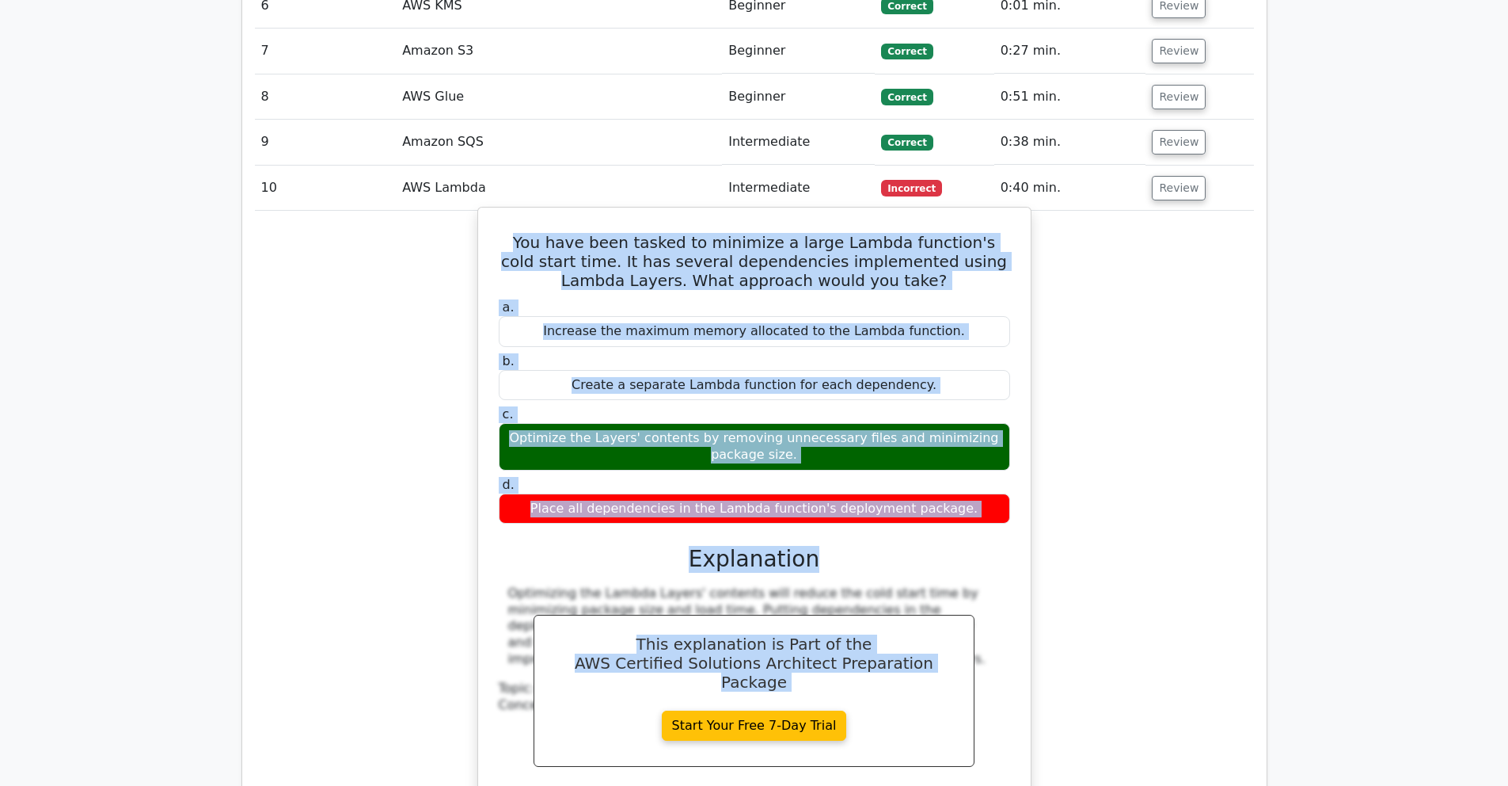
copy div "You have been tasked to minimize a large Lambda function's cold start time. It …"
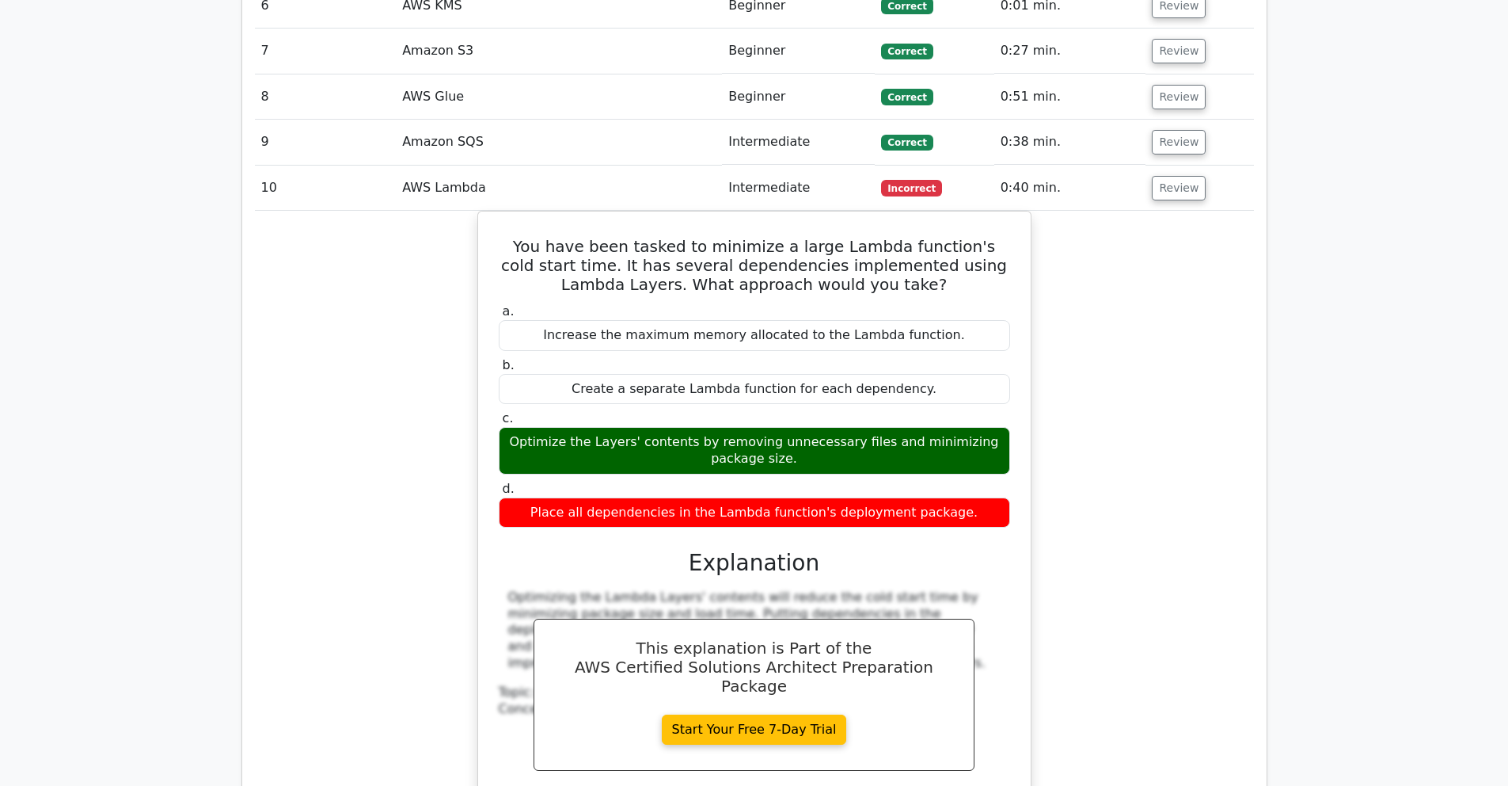
click at [1098, 456] on div "You have been tasked to minimize a large Lambda function's cold start time. It …" at bounding box center [754, 530] width 999 height 639
click at [1163, 176] on button "Review" at bounding box center [1179, 188] width 54 height 25
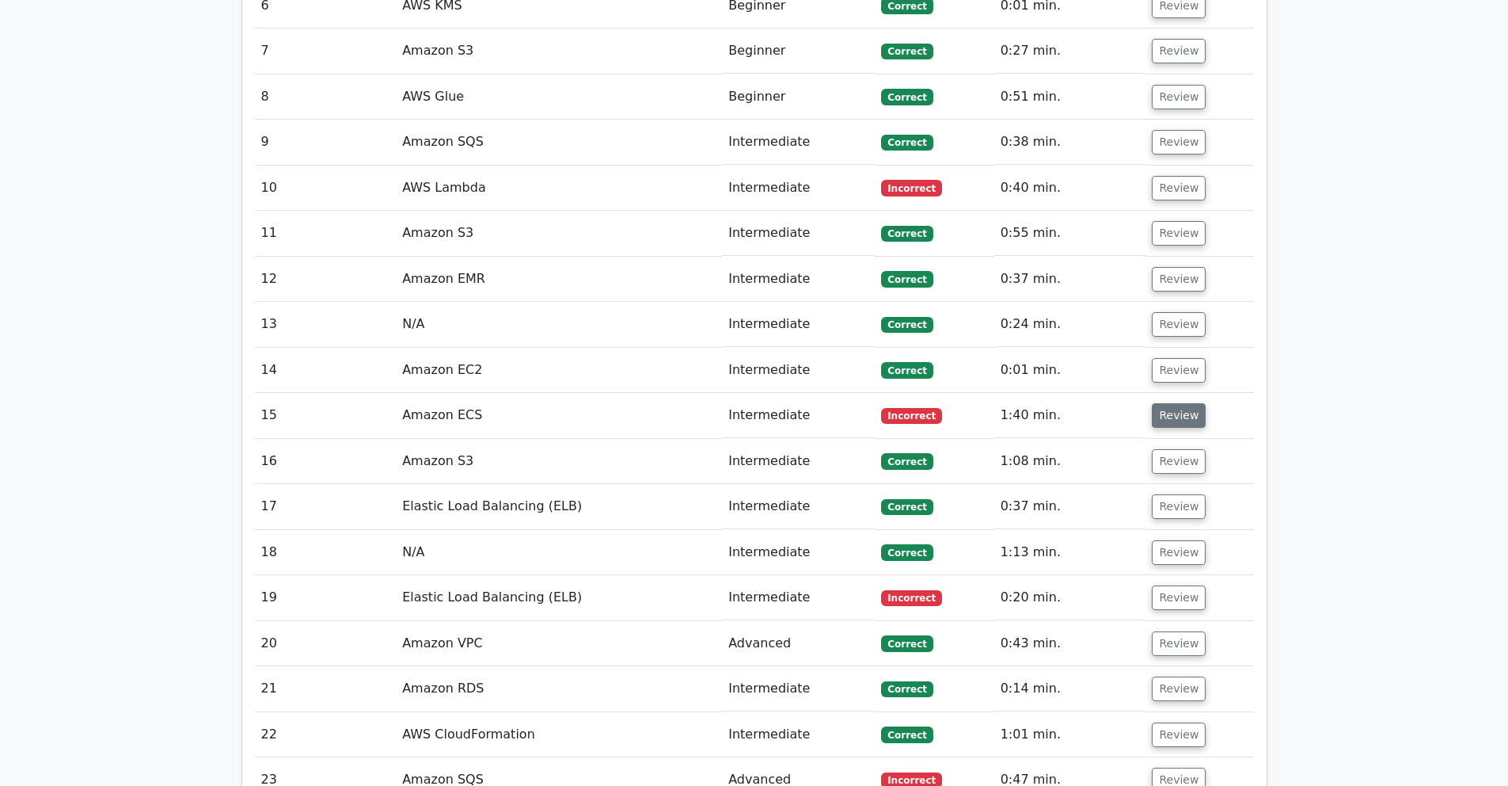
click at [1177, 403] on button "Review" at bounding box center [1179, 415] width 54 height 25
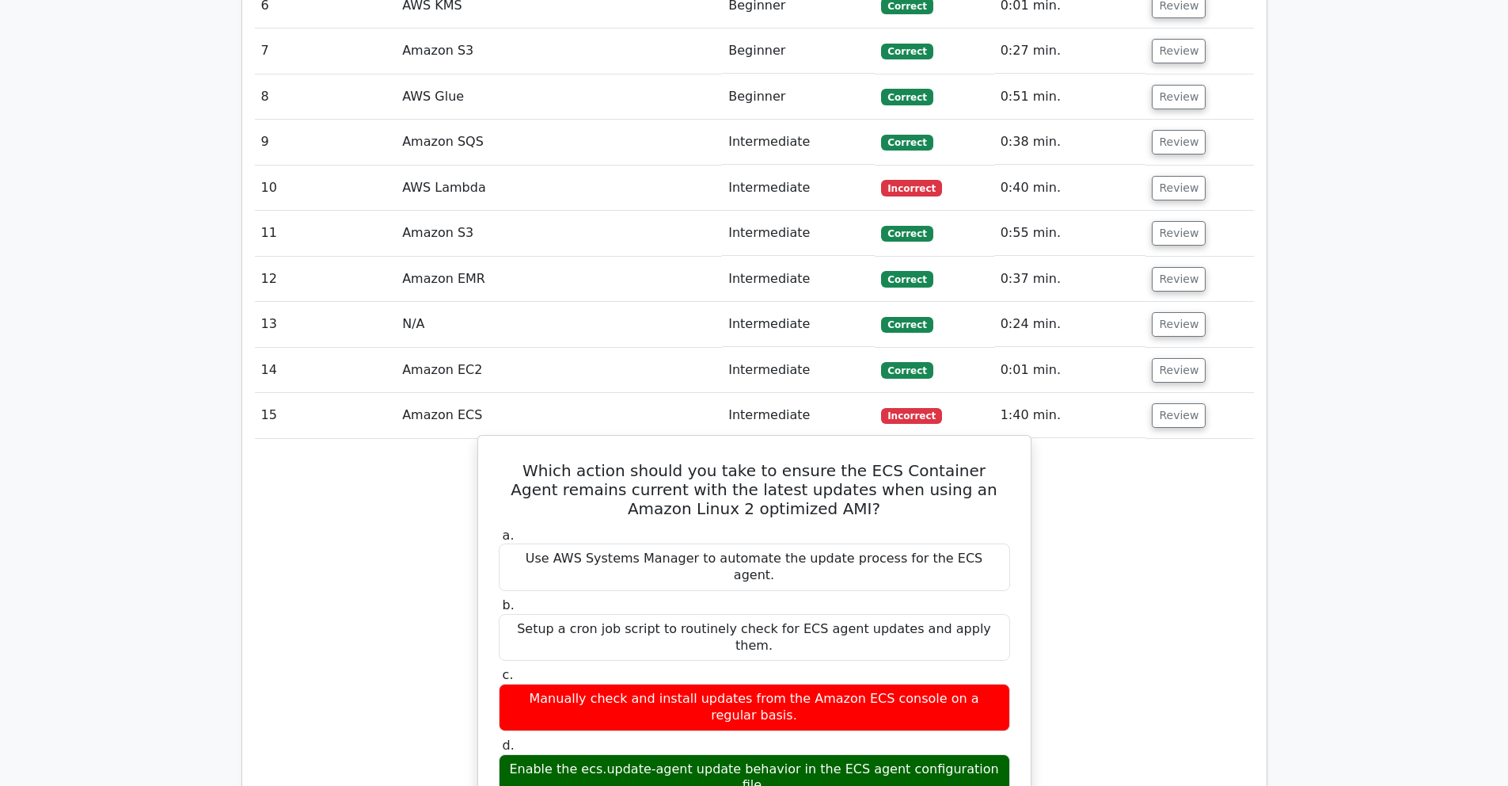
drag, startPoint x: 514, startPoint y: 372, endPoint x: 1003, endPoint y: 629, distance: 552.5
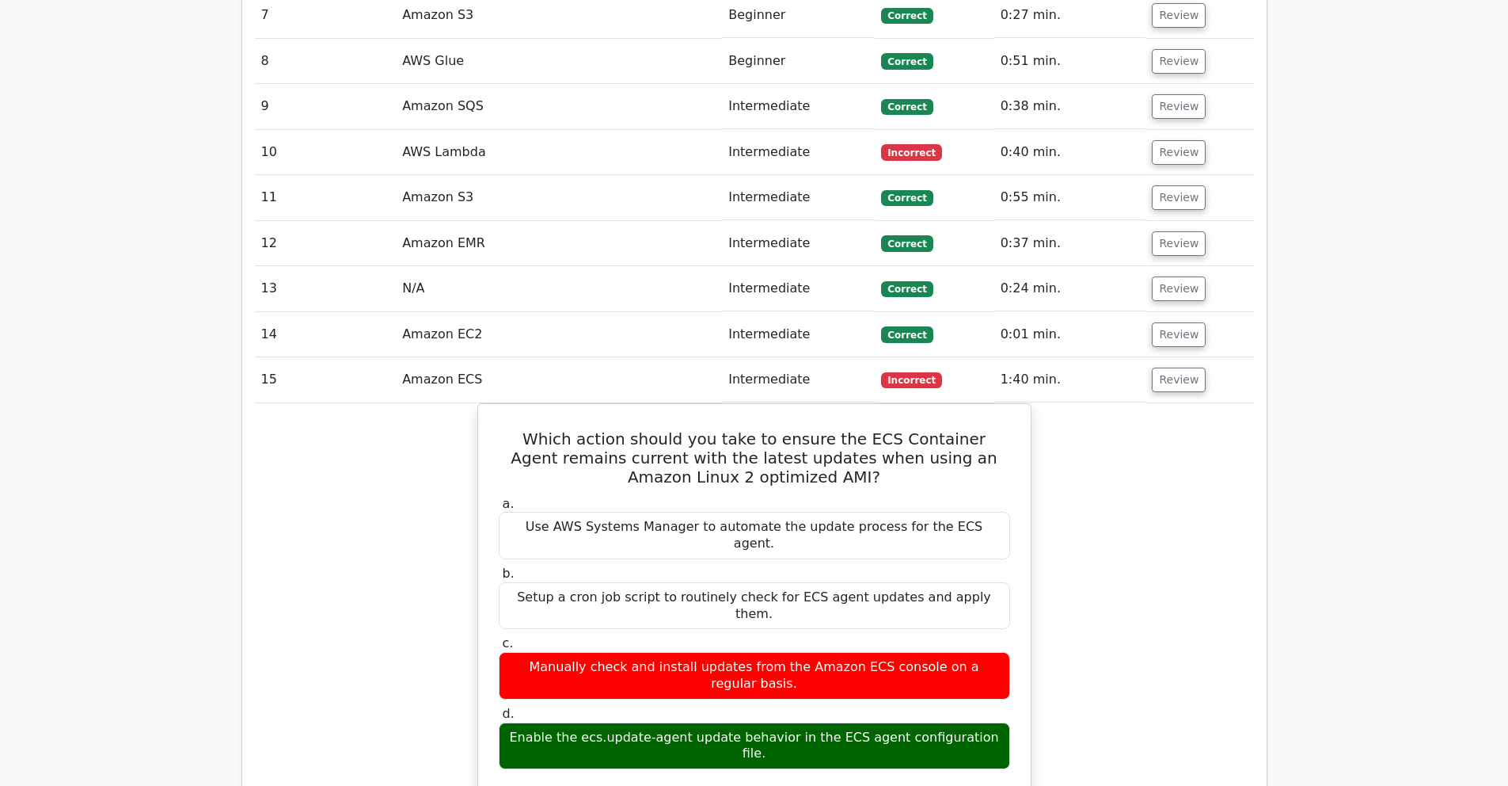
scroll to position [3172, 0]
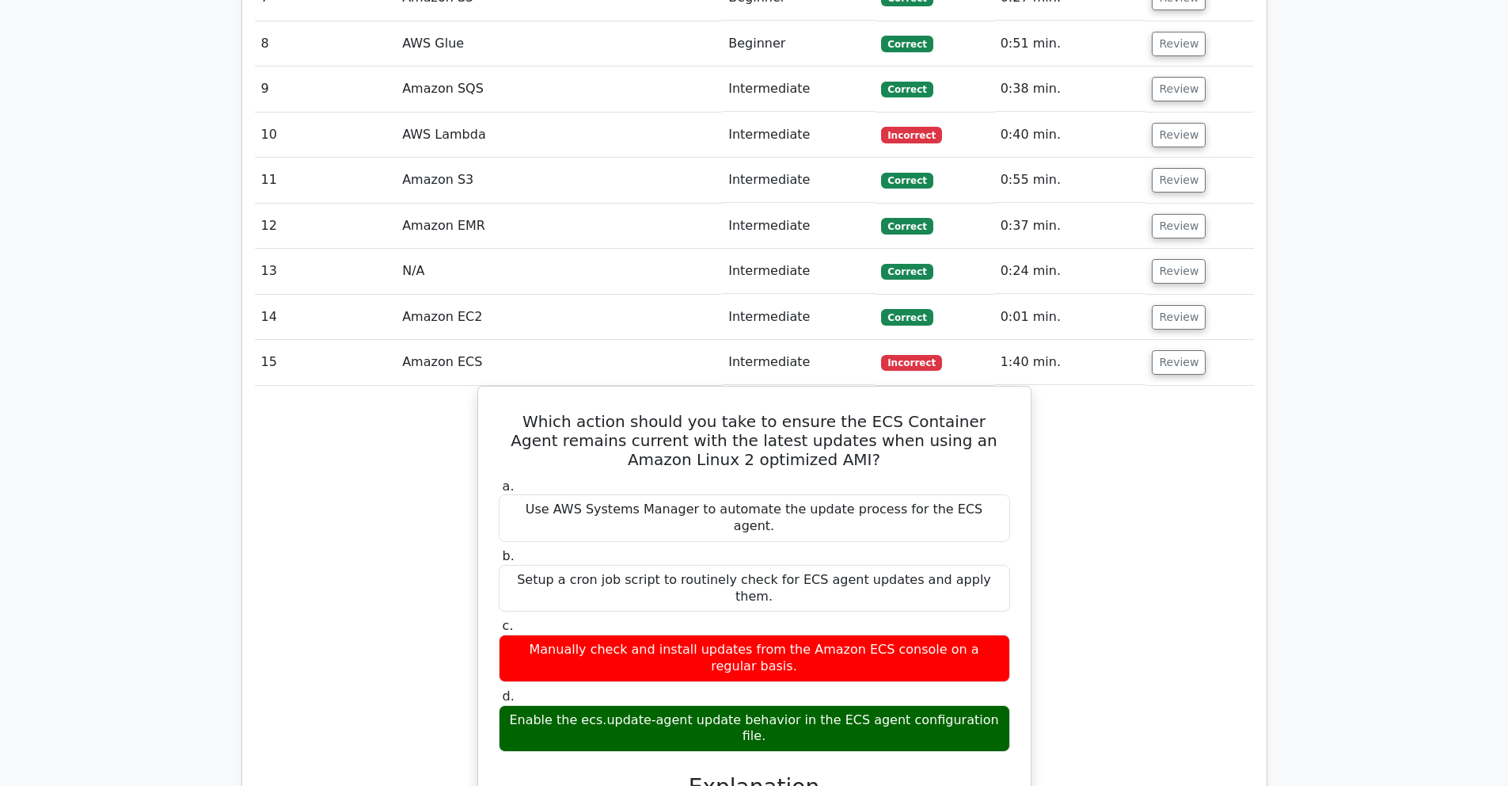
drag, startPoint x: 513, startPoint y: 321, endPoint x: 1032, endPoint y: 595, distance: 586.6
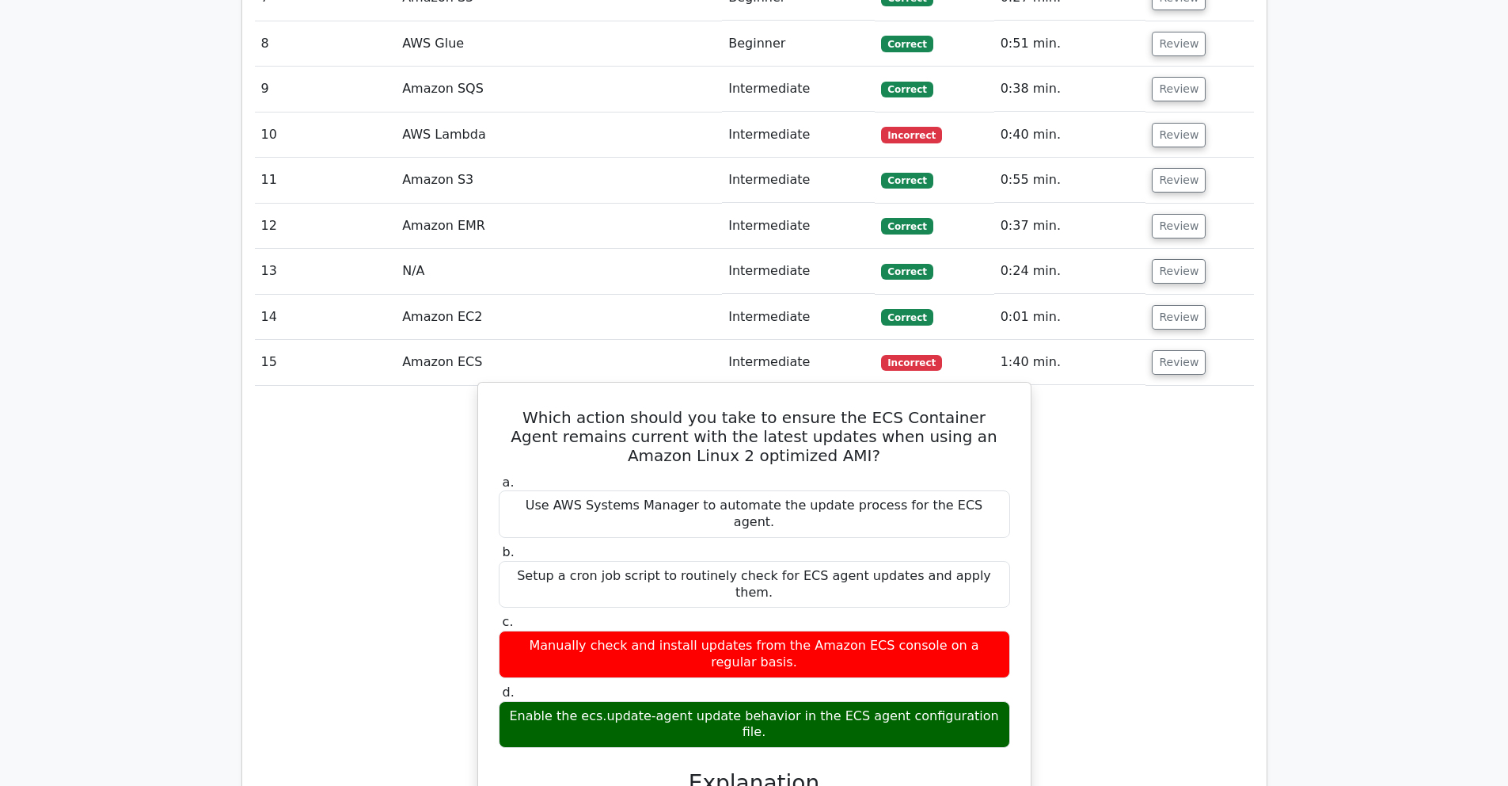
copy div "Which action should you take to ensure the ECS Container Agent remains current …"
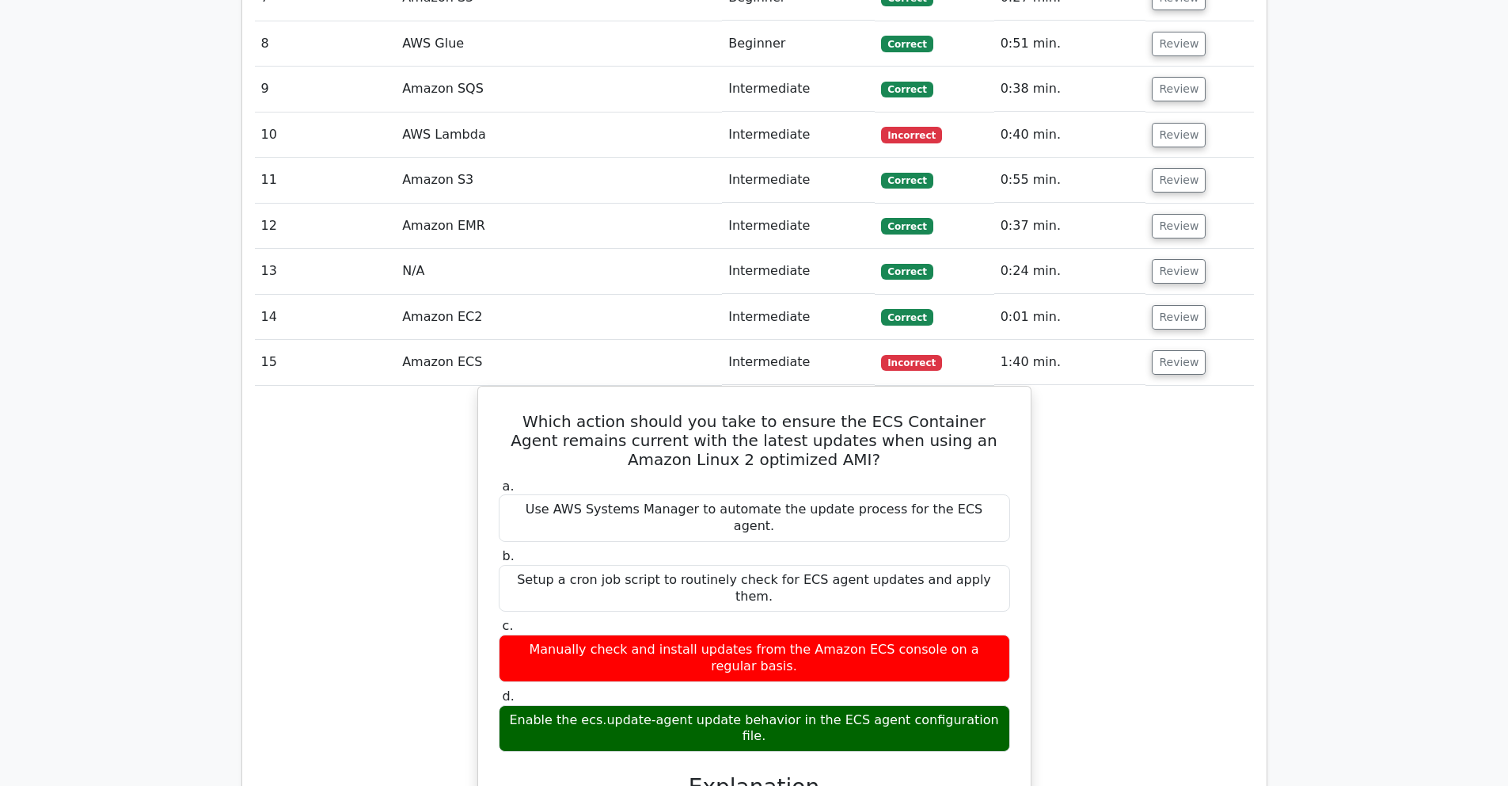
click at [1166, 350] on button "Review" at bounding box center [1179, 362] width 54 height 25
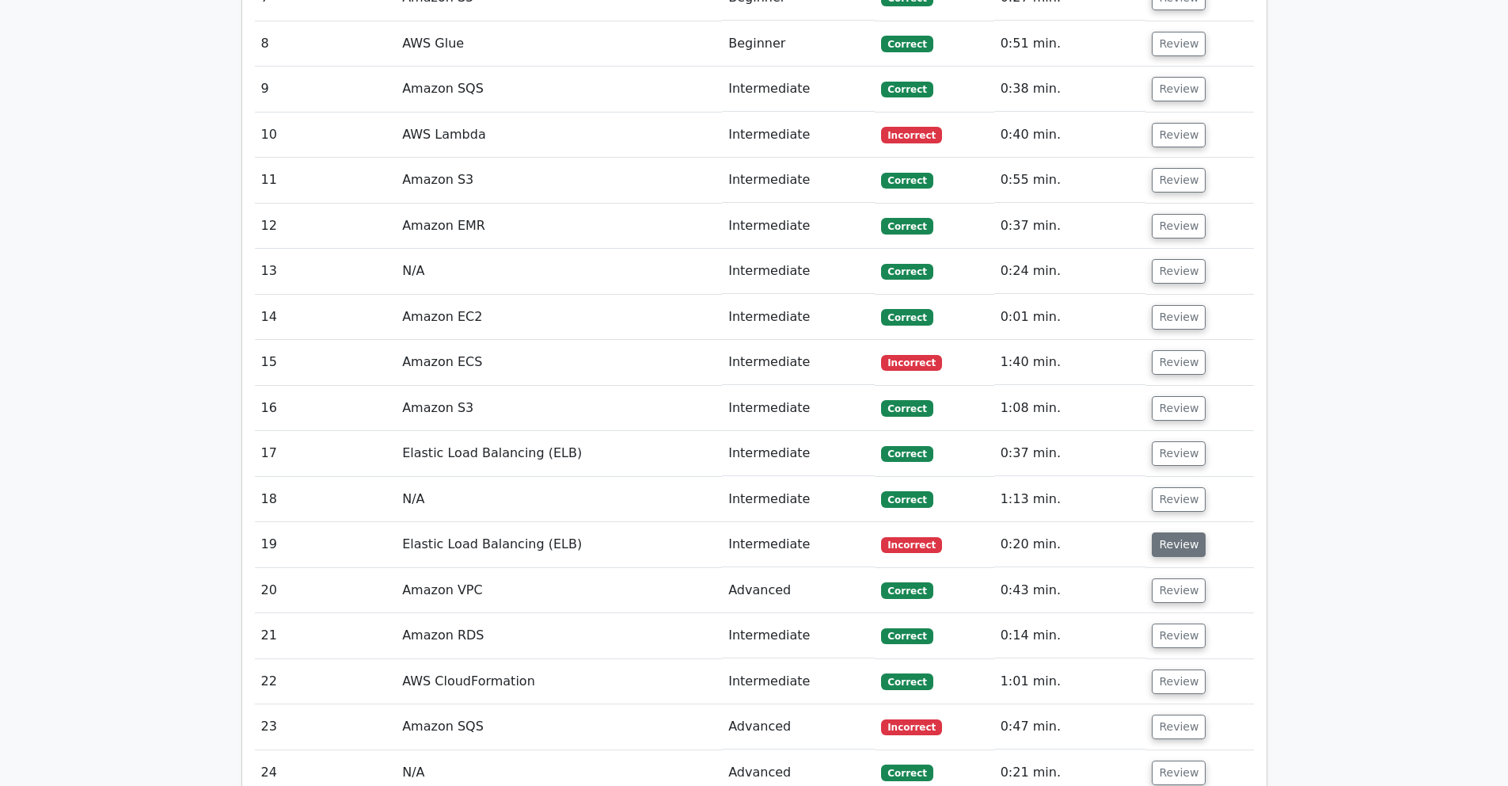
click at [1162, 532] on button "Review" at bounding box center [1179, 544] width 54 height 25
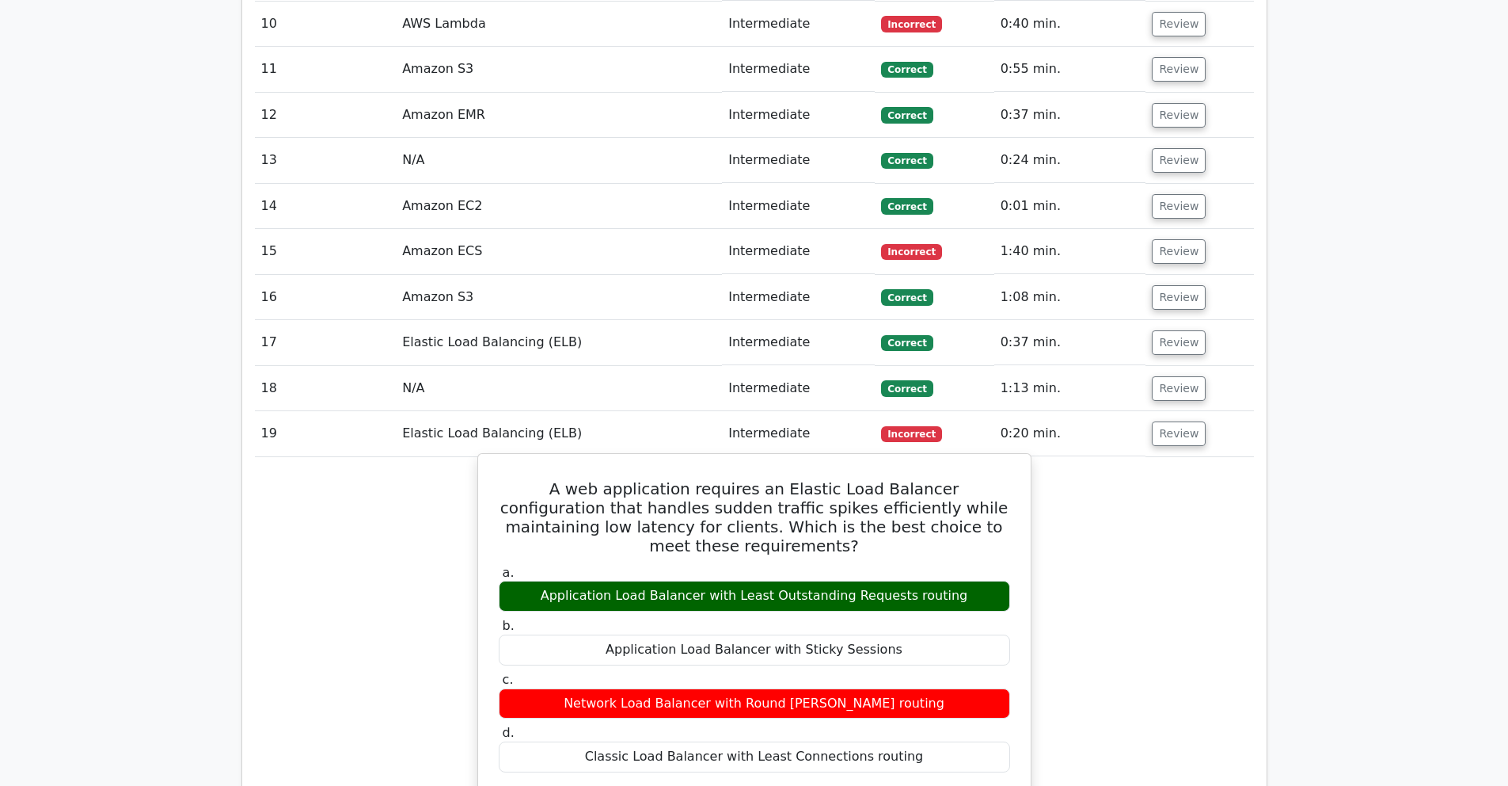
scroll to position [3291, 0]
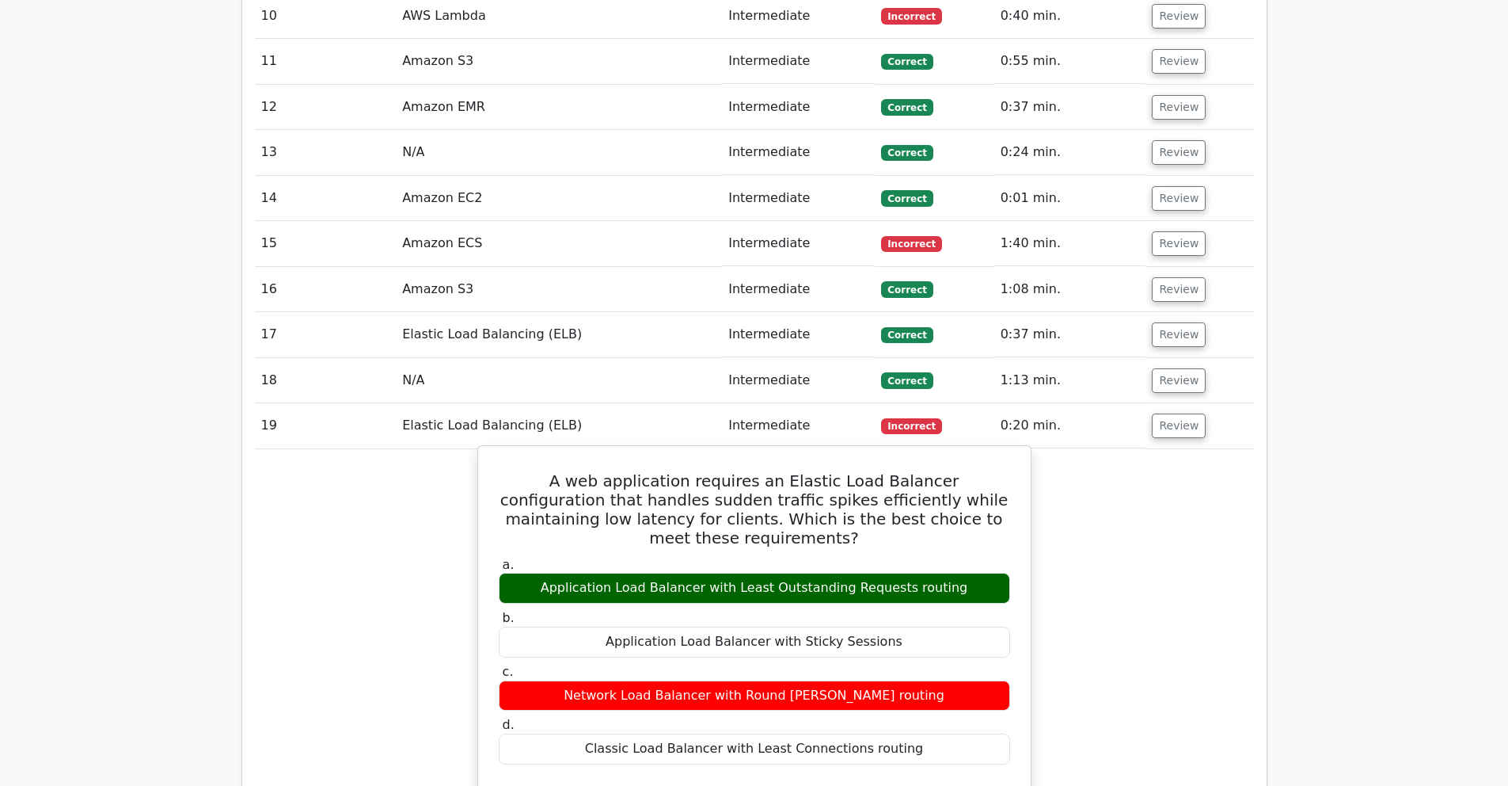
drag, startPoint x: 641, startPoint y: 475, endPoint x: 950, endPoint y: 634, distance: 348.1
click at [950, 634] on div "A web application requires an Elastic Load Balancer configuration that handles …" at bounding box center [755, 756] width 540 height 608
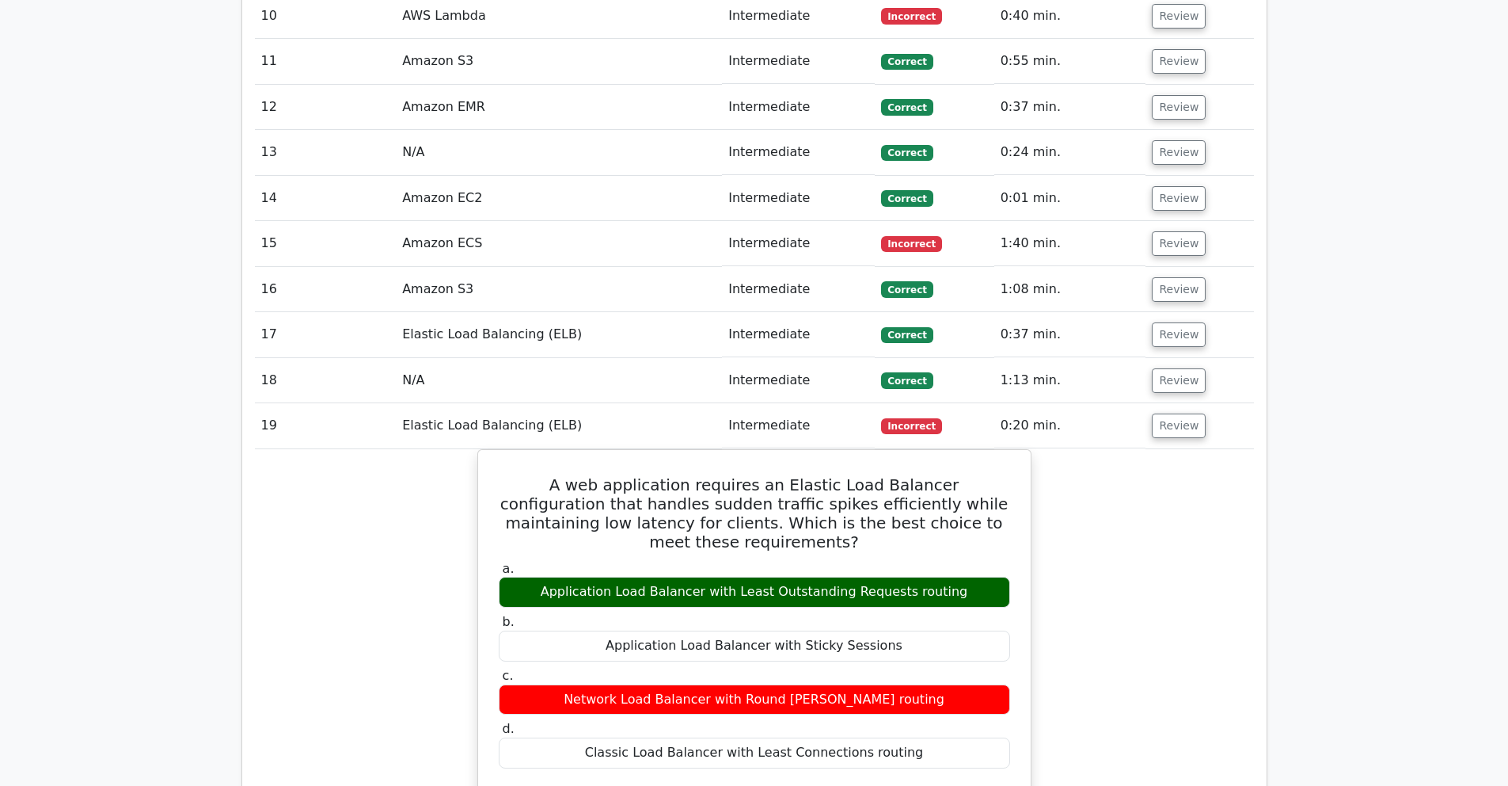
click at [1133, 449] on div "A web application requires an Elastic Load Balancer configuration that handles …" at bounding box center [754, 769] width 999 height 641
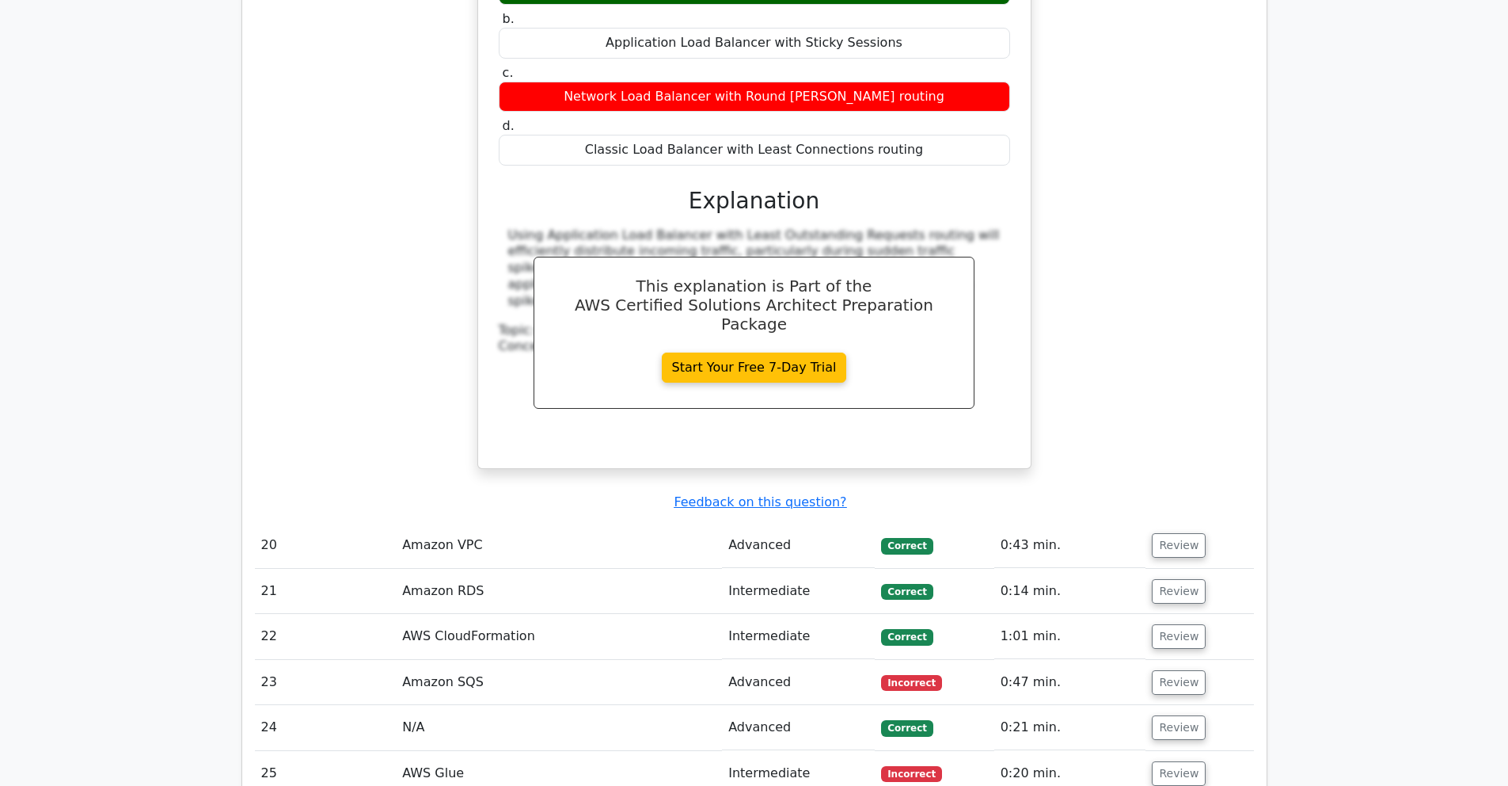
scroll to position [4031, 0]
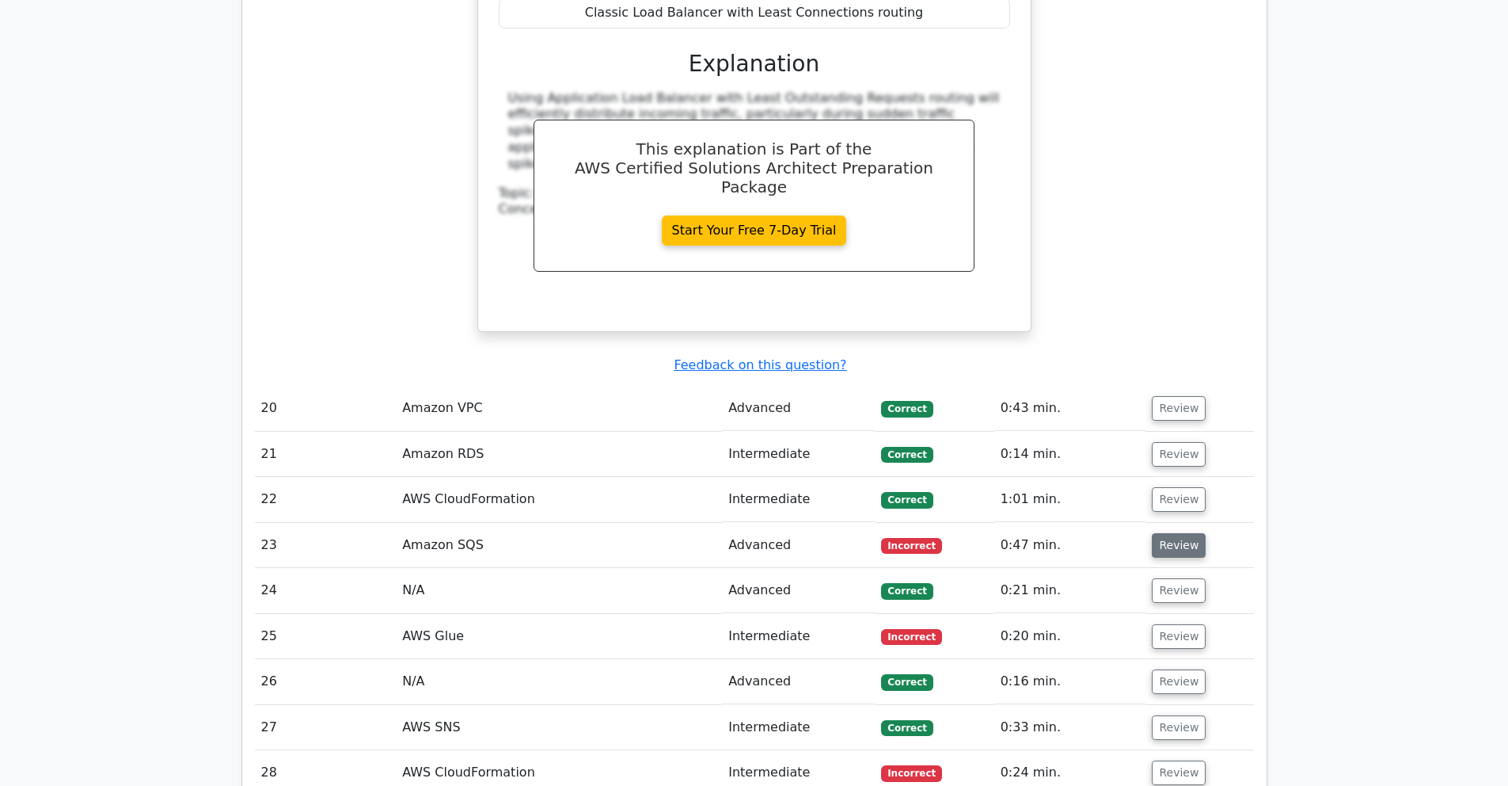
click at [1172, 533] on button "Review" at bounding box center [1179, 545] width 54 height 25
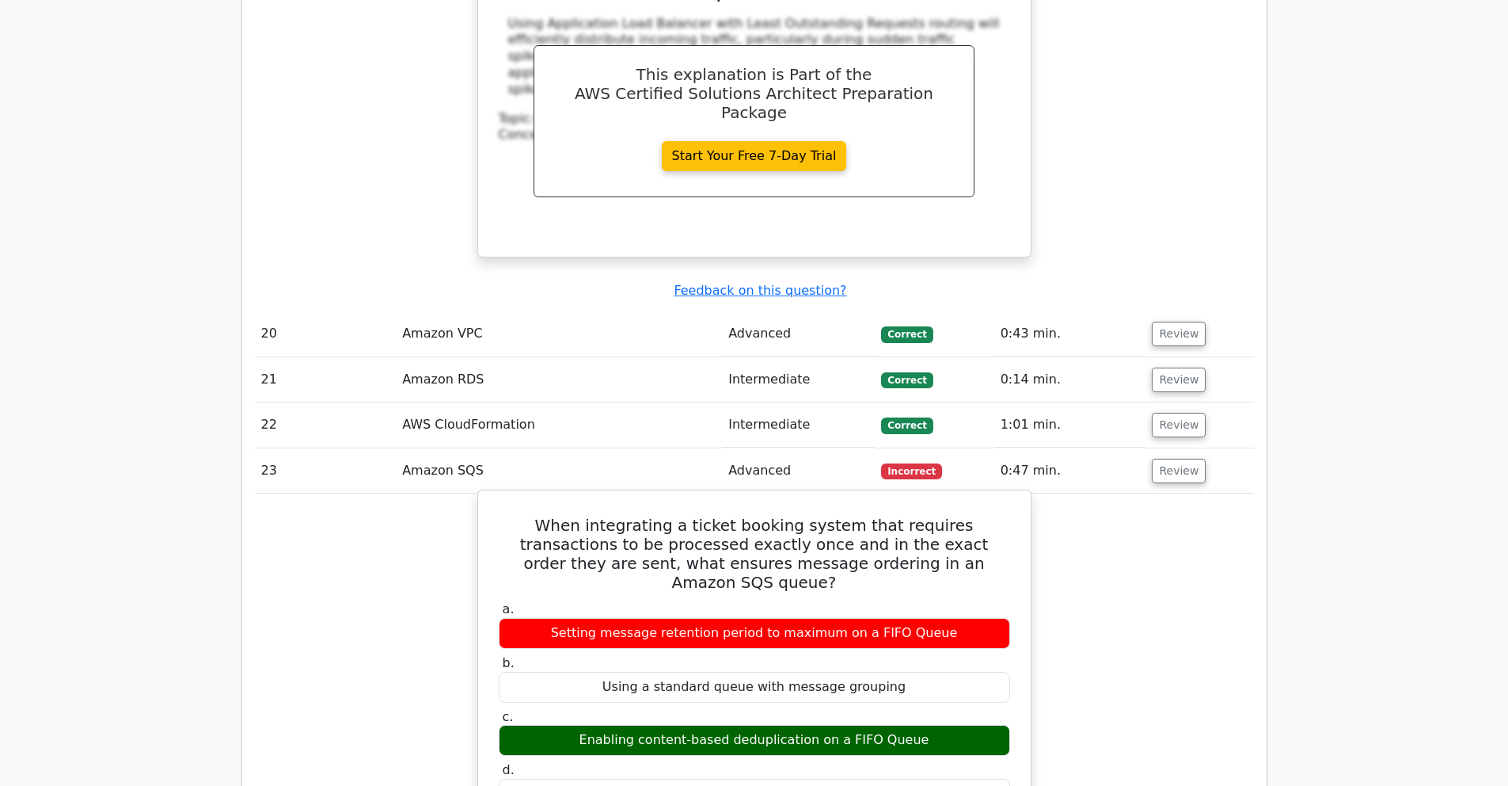
scroll to position [4176, 0]
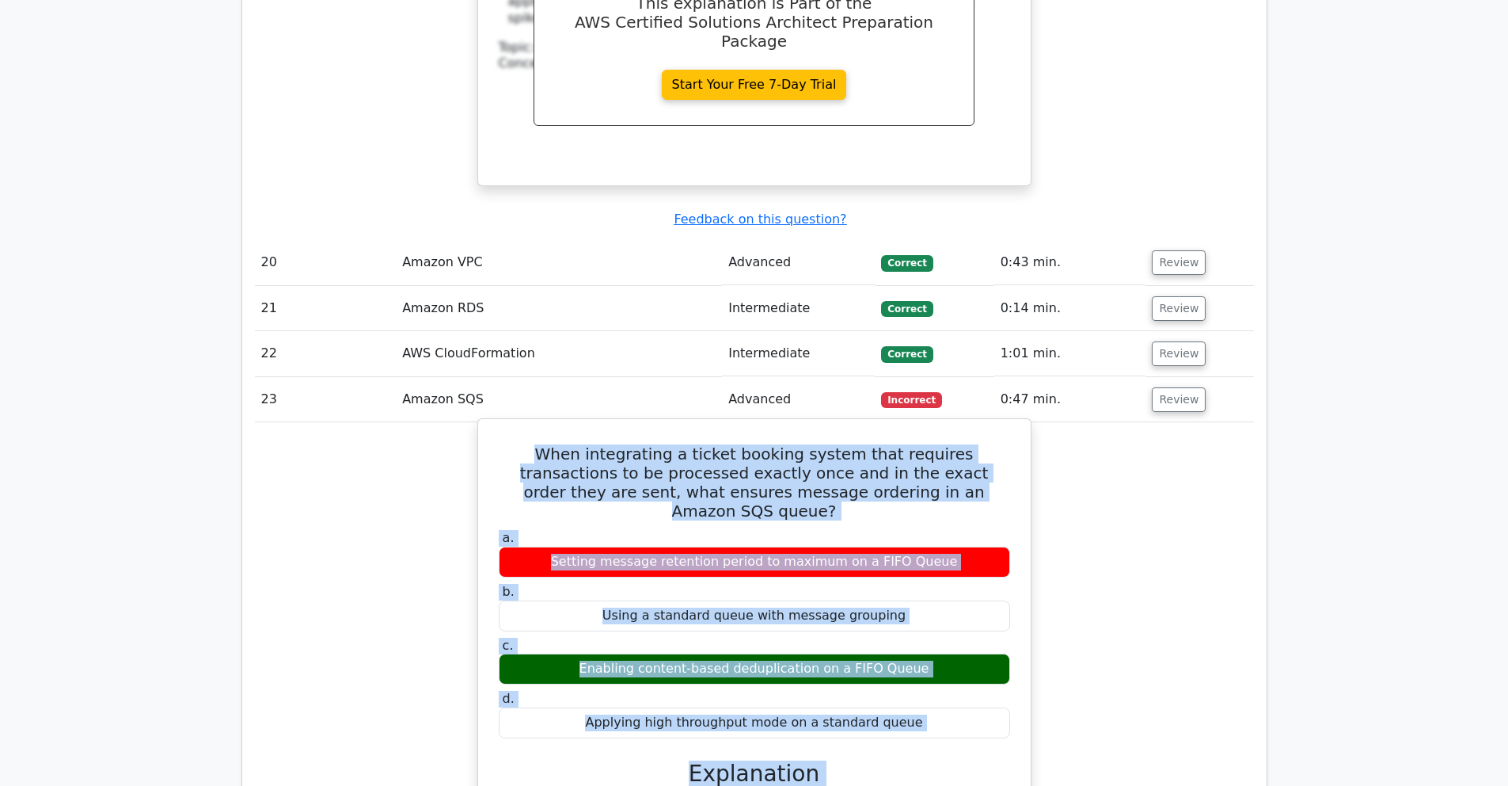
drag, startPoint x: 496, startPoint y: 340, endPoint x: 903, endPoint y: 704, distance: 545.7
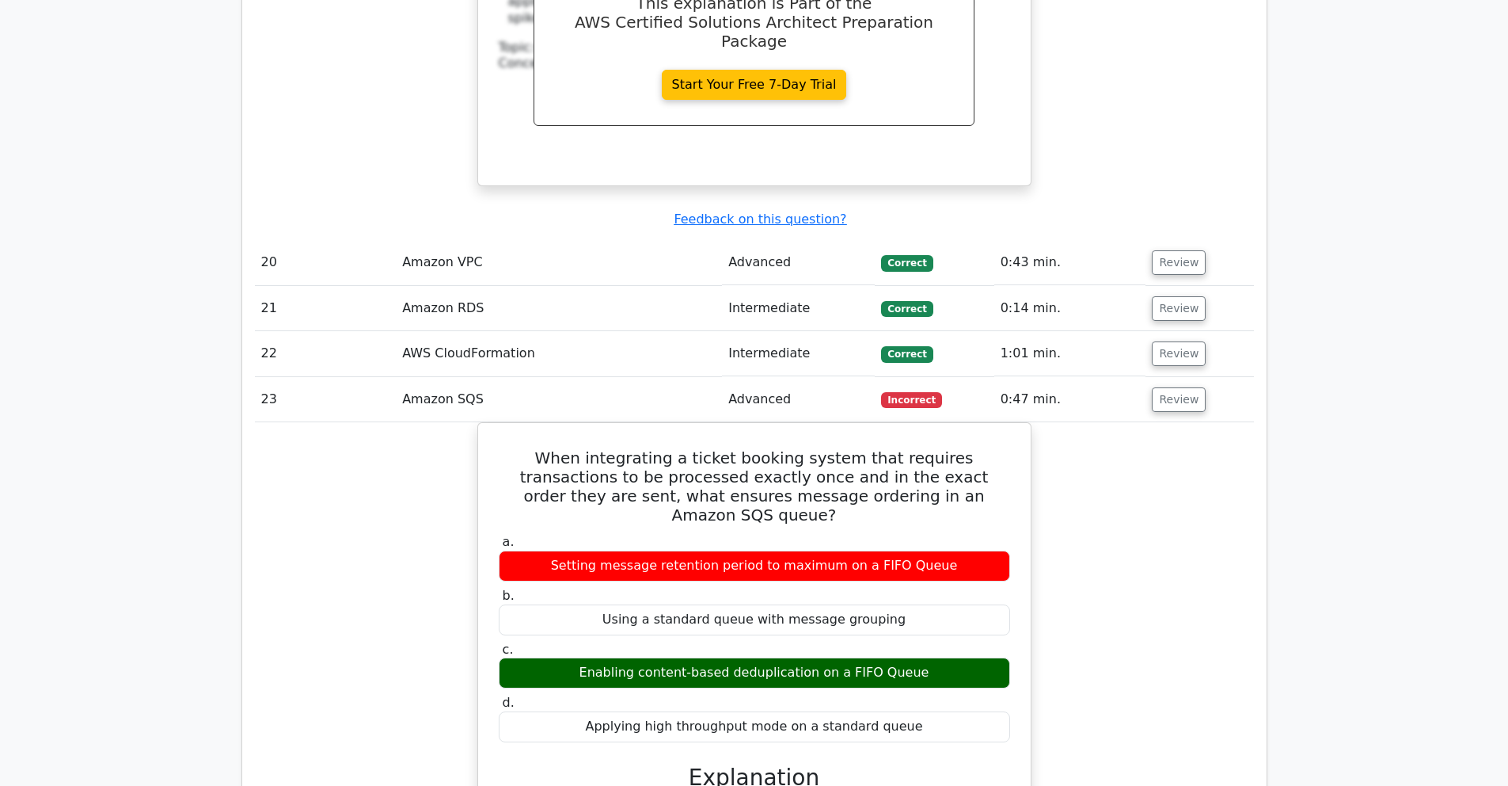
scroll to position [4179, 0]
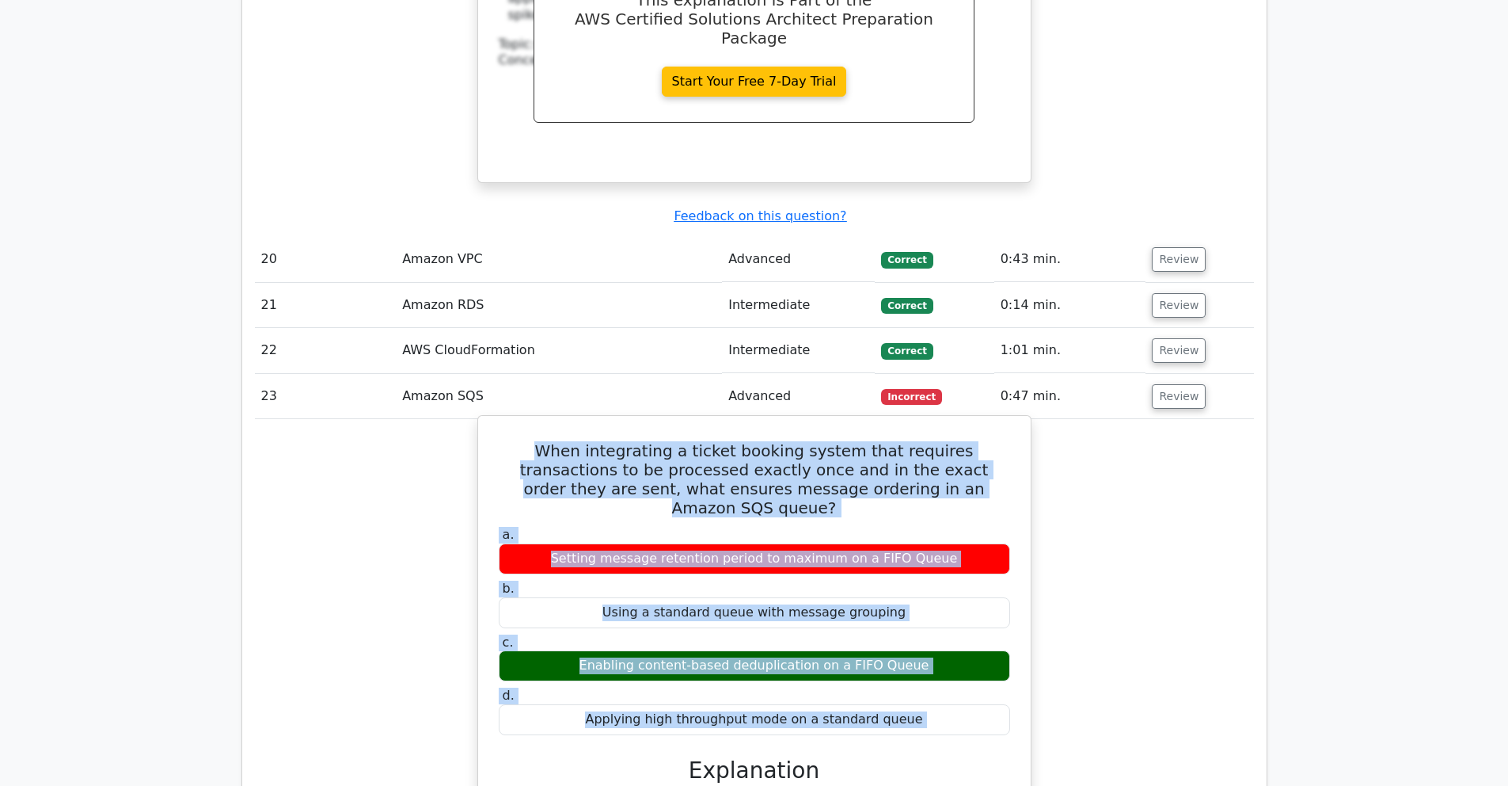
drag, startPoint x: 497, startPoint y: 333, endPoint x: 930, endPoint y: 612, distance: 515.1
copy div "When integrating a ticket booking system that requires transactions to be proce…"
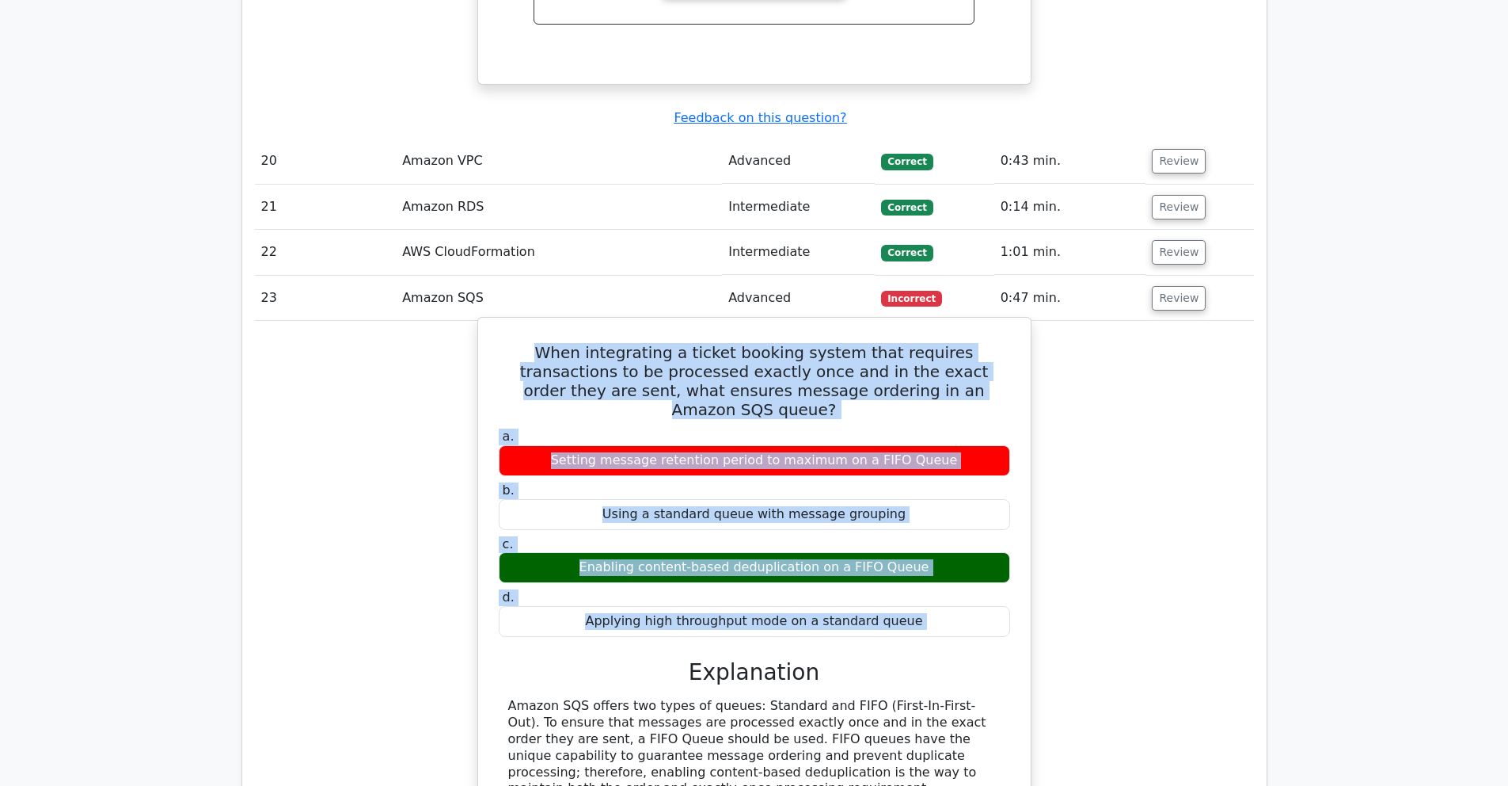
scroll to position [4293, 0]
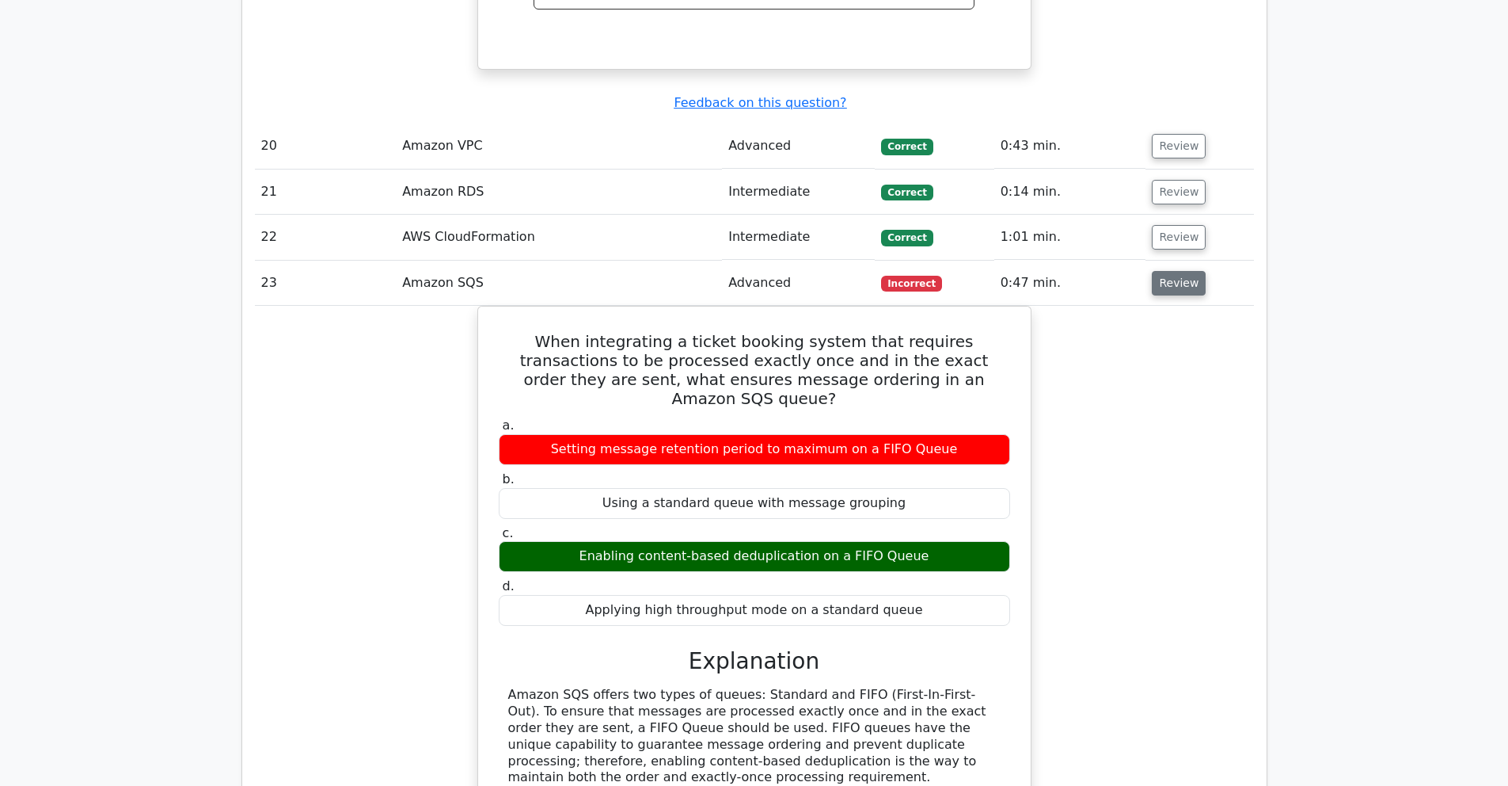
click at [1170, 271] on button "Review" at bounding box center [1179, 283] width 54 height 25
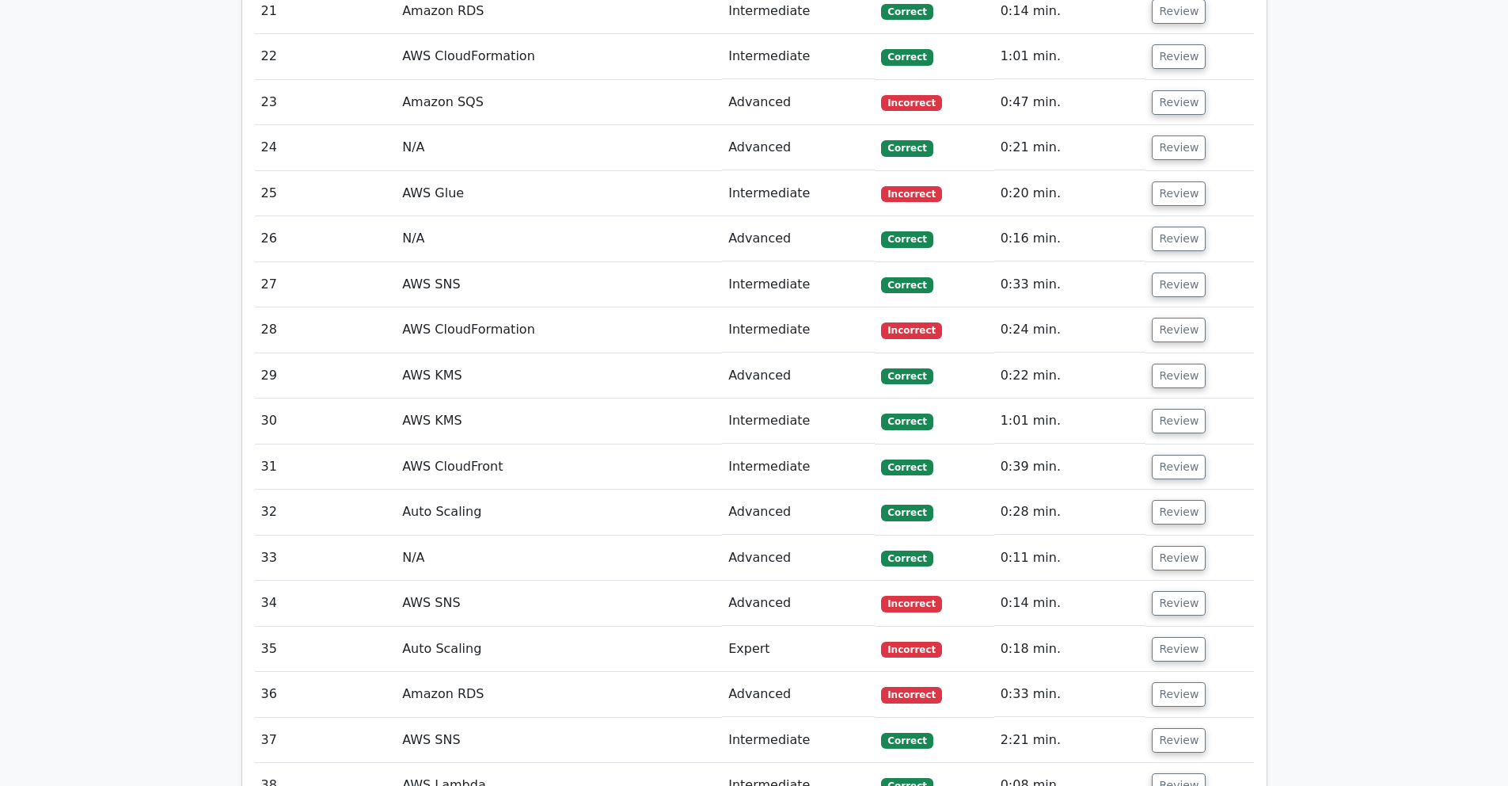
scroll to position [4597, 0]
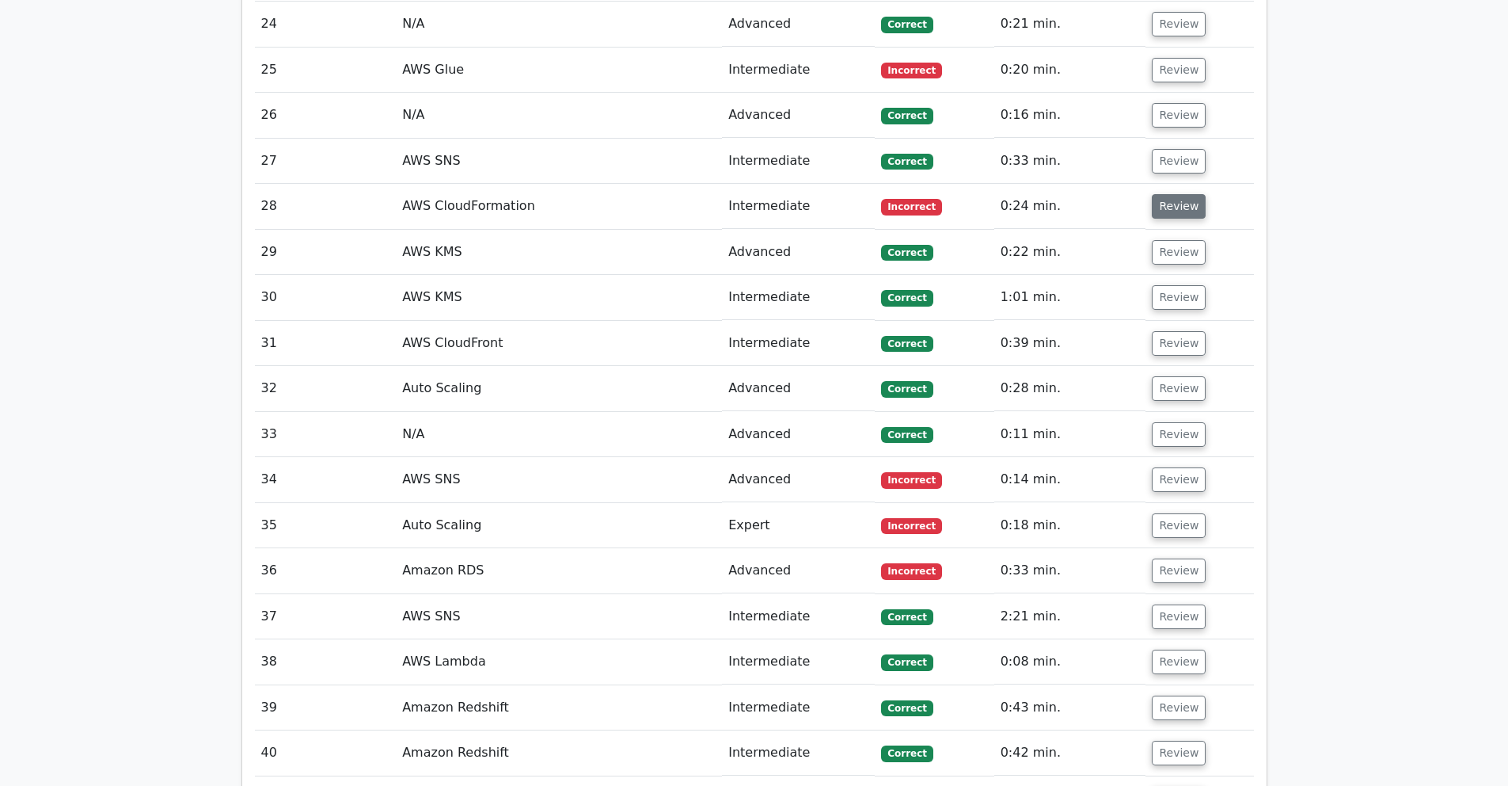
click at [1185, 194] on button "Review" at bounding box center [1179, 206] width 54 height 25
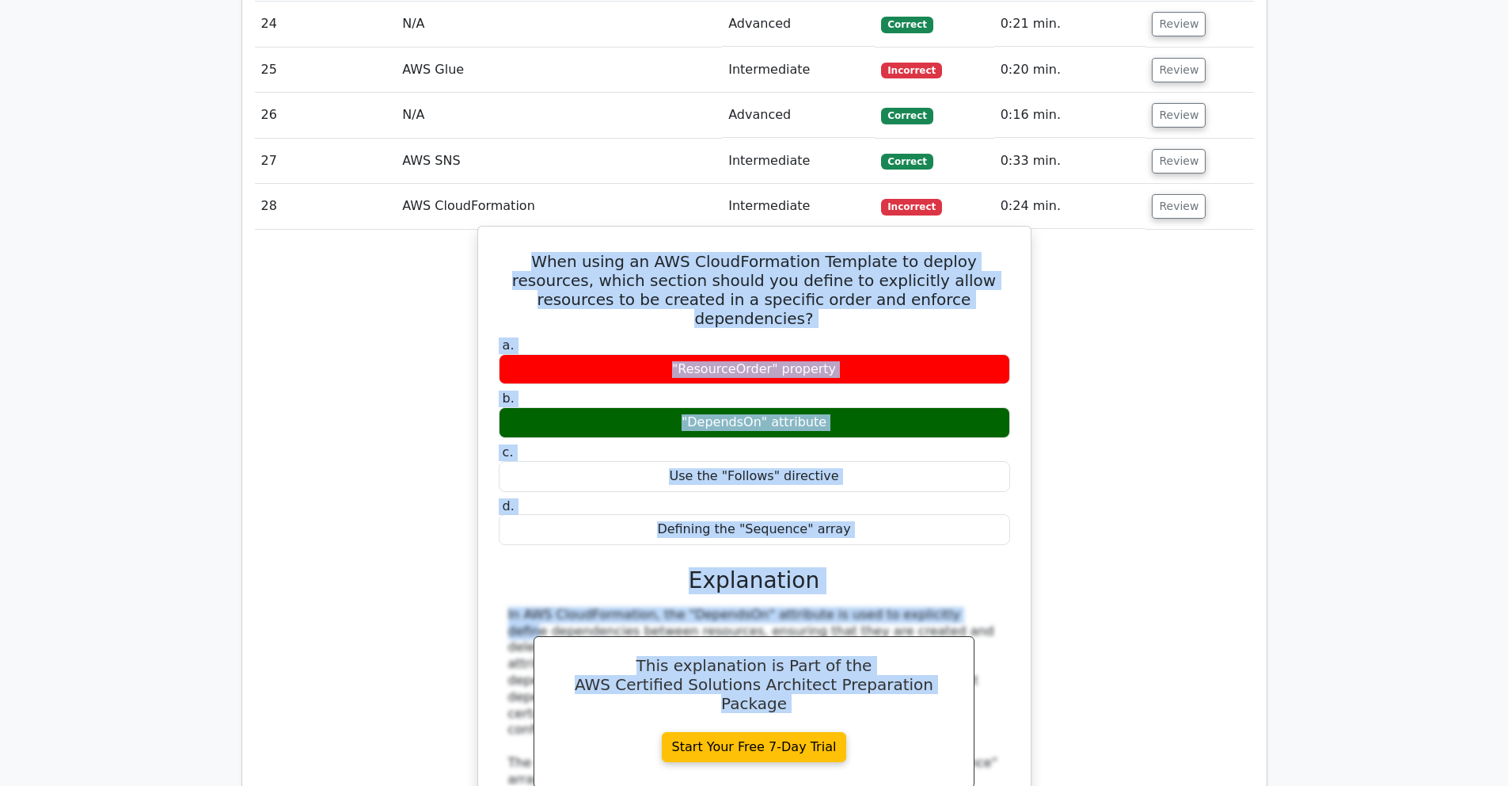
drag, startPoint x: 521, startPoint y: 144, endPoint x: 918, endPoint y: 500, distance: 533.3
click at [869, 502] on div "When using an AWS CloudFormation Template to deploy resources, which section sh…" at bounding box center [755, 580] width 540 height 695
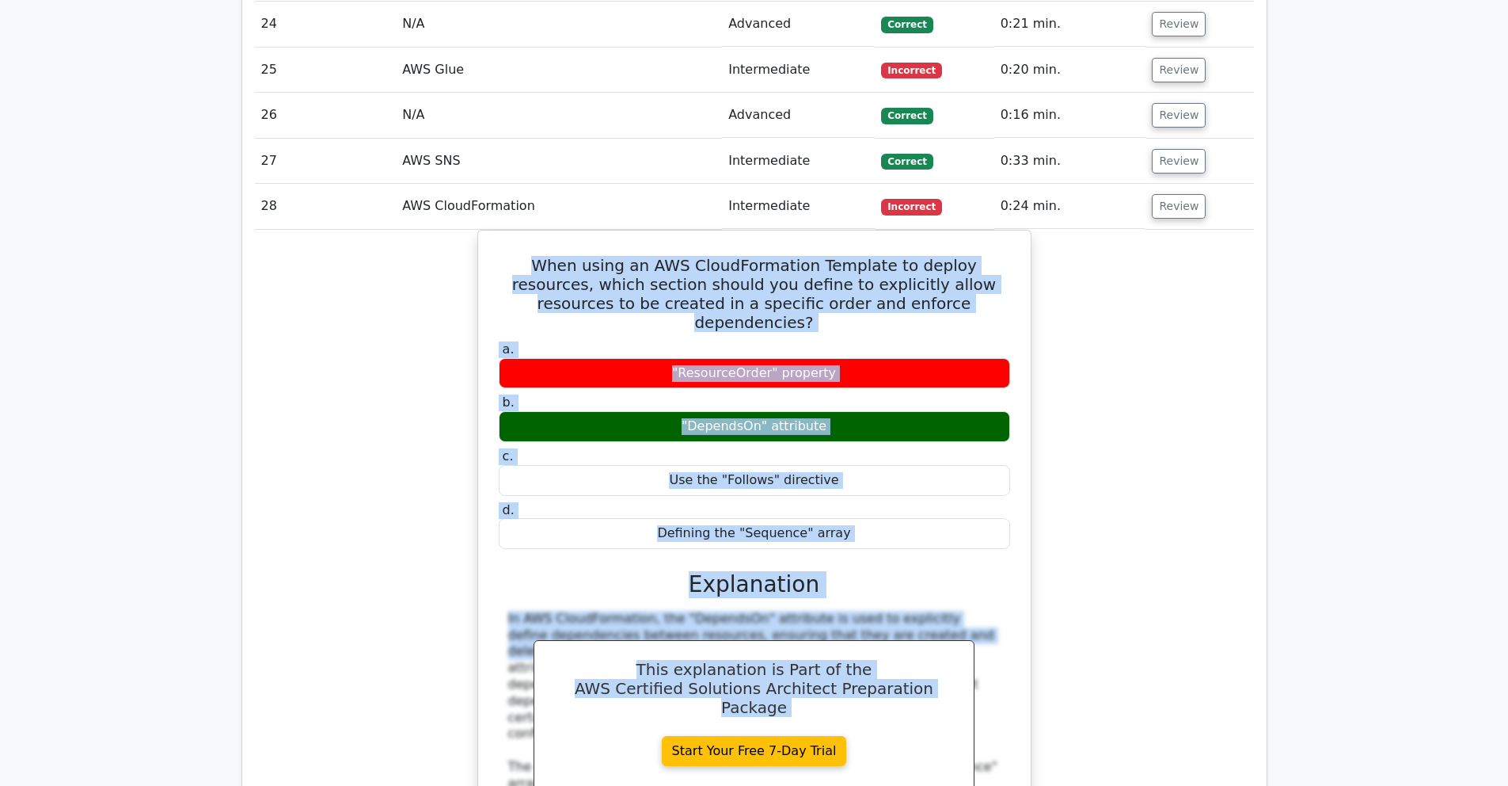
click at [1130, 496] on div "When using an AWS CloudFormation Template to deploy resources, which section sh…" at bounding box center [754, 594] width 999 height 729
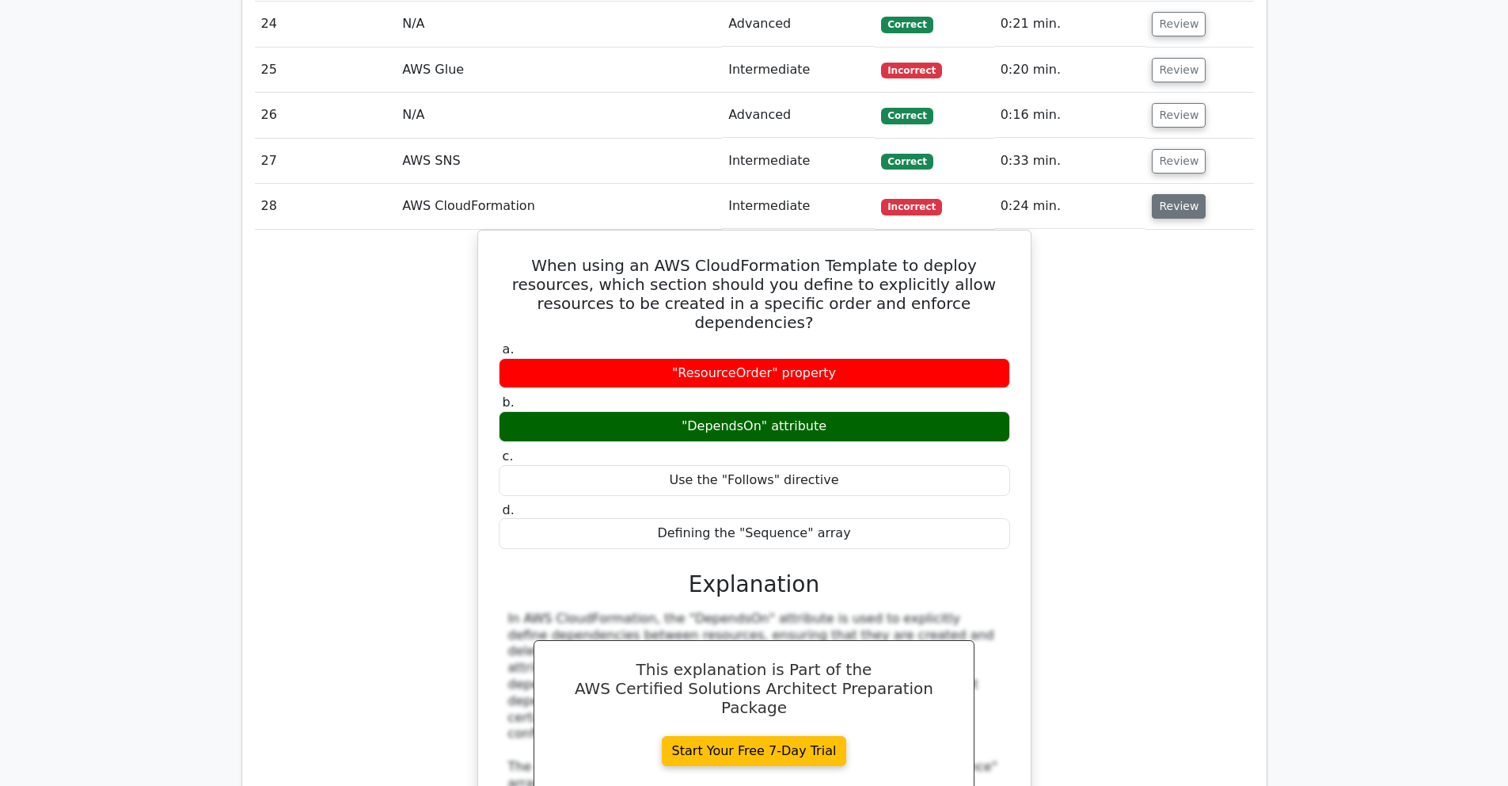
click at [1179, 194] on button "Review" at bounding box center [1179, 206] width 54 height 25
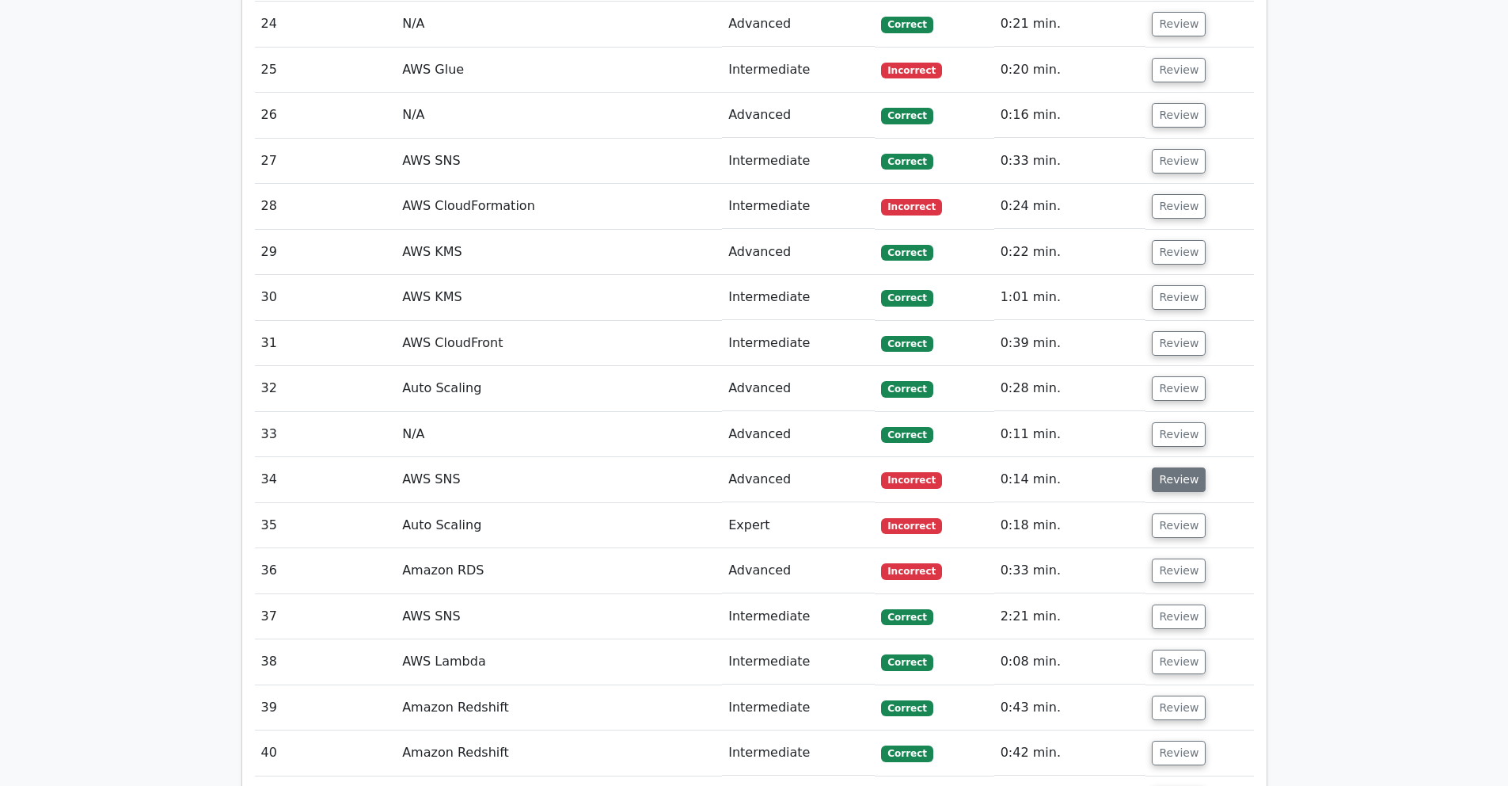
click at [1191, 467] on button "Review" at bounding box center [1179, 479] width 54 height 25
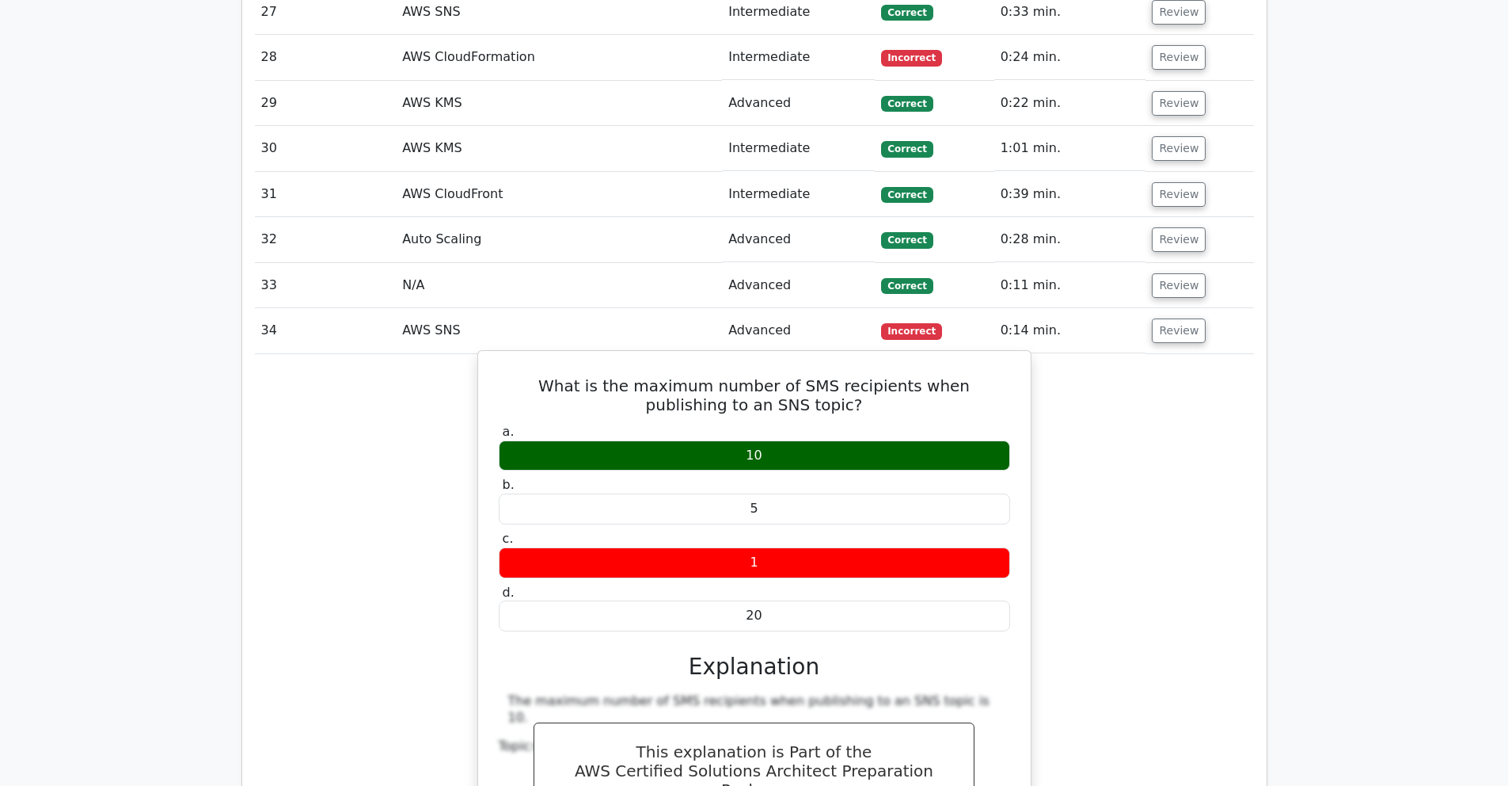
scroll to position [4758, 0]
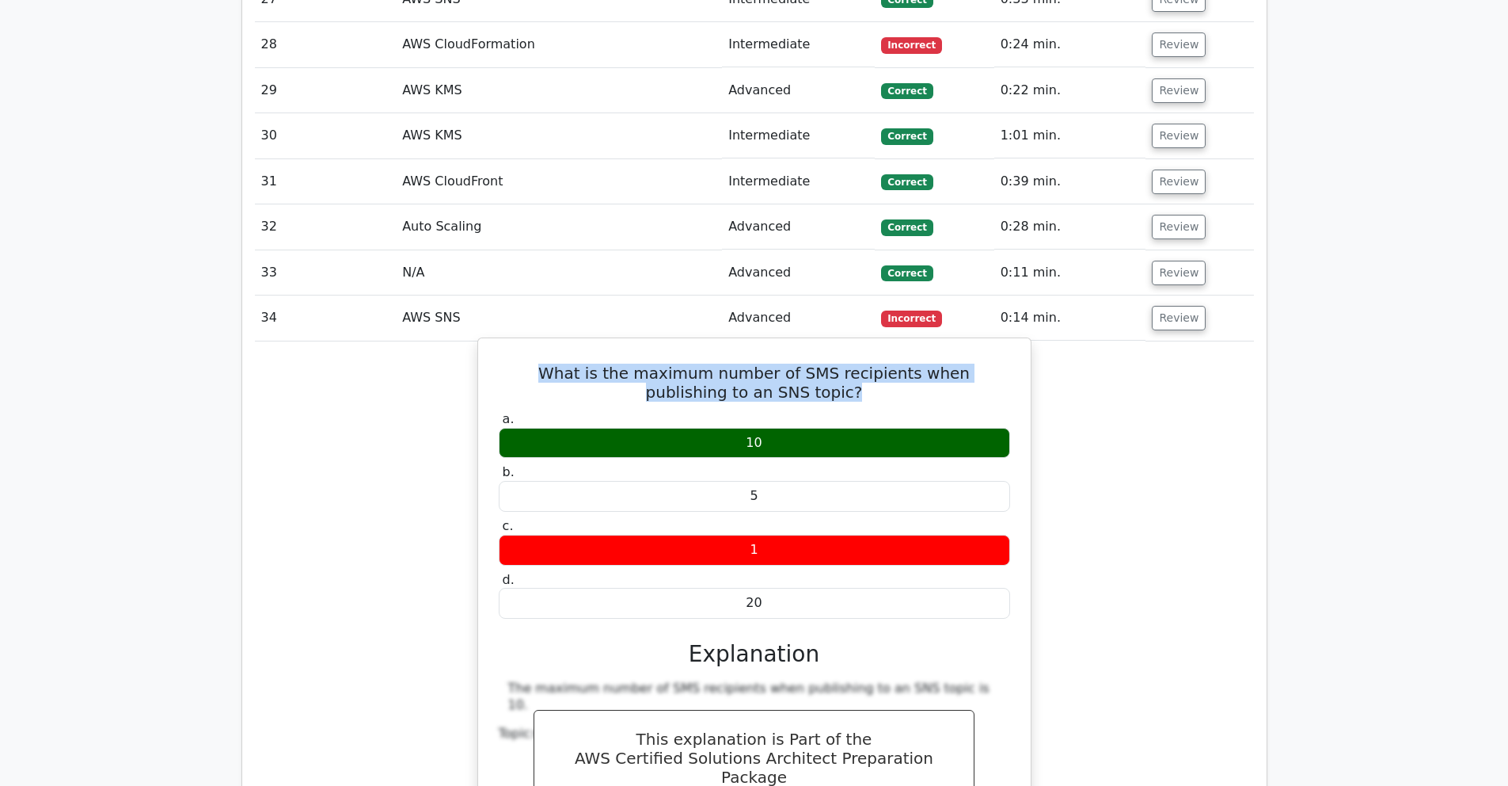
drag, startPoint x: 506, startPoint y: 262, endPoint x: 934, endPoint y: 298, distance: 429.1
click at [934, 344] on div "What is the maximum number of SMS recipients when publishing to an SNS topic? a…" at bounding box center [755, 629] width 540 height 570
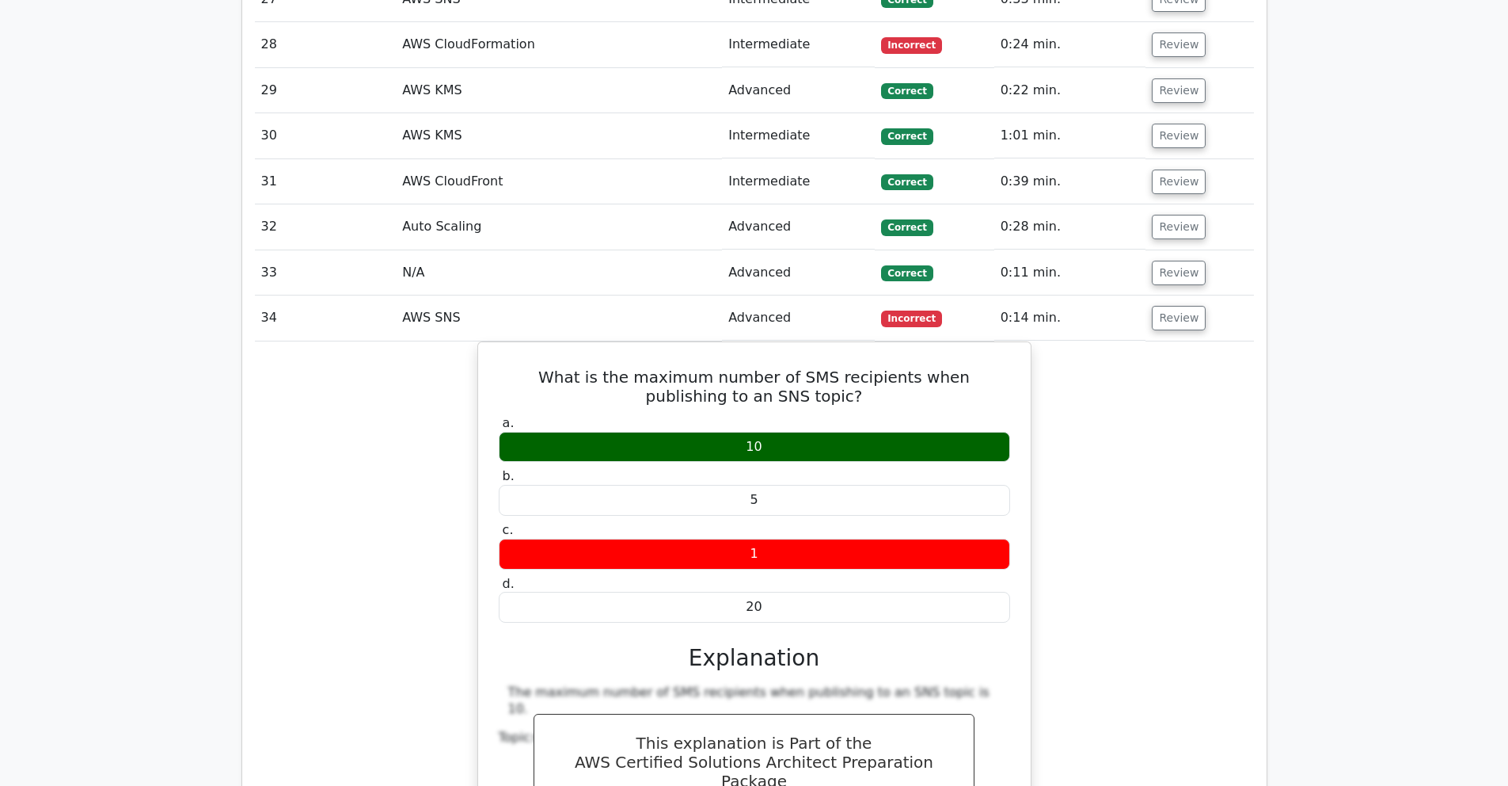
click at [1225, 371] on div "What is the maximum number of SMS recipients when publishing to an SNS topic? a…" at bounding box center [754, 642] width 999 height 603
drag, startPoint x: 1170, startPoint y: 204, endPoint x: 1170, endPoint y: 243, distance: 39.6
click at [1170, 306] on button "Review" at bounding box center [1179, 318] width 54 height 25
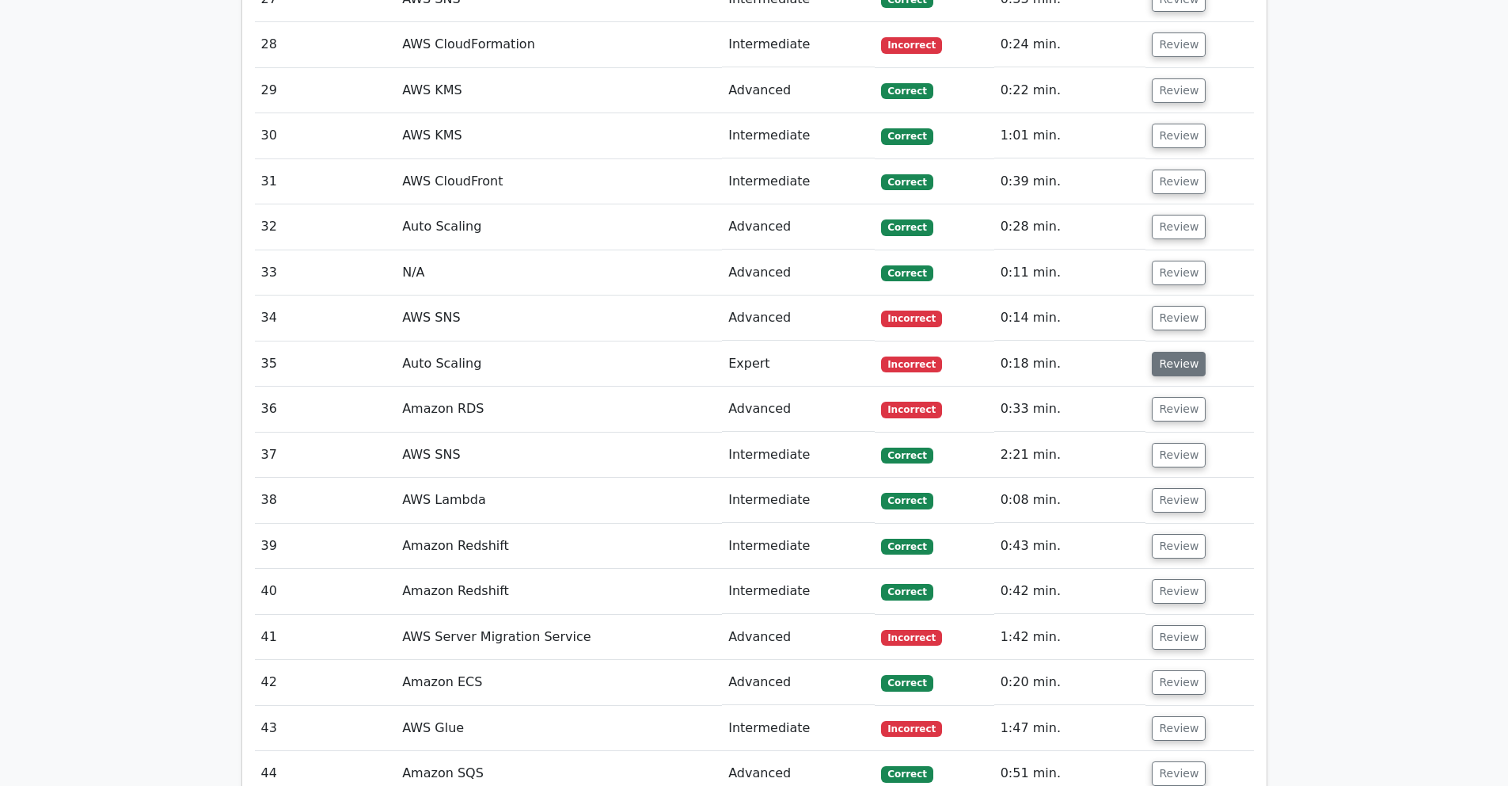
click at [1170, 352] on button "Review" at bounding box center [1179, 364] width 54 height 25
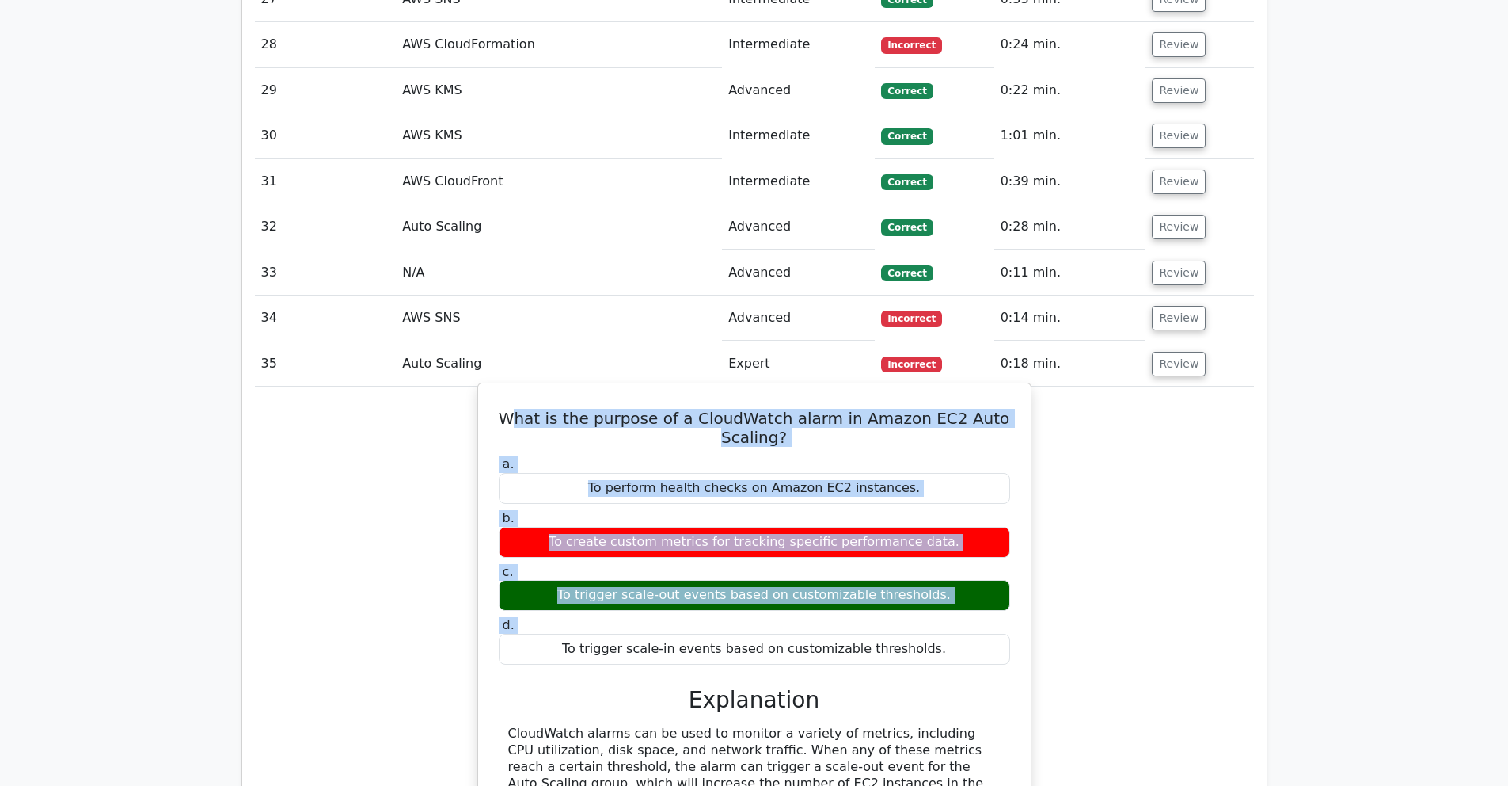
drag, startPoint x: 562, startPoint y: 330, endPoint x: 1007, endPoint y: 545, distance: 494.1
click at [972, 541] on div "What is the purpose of a CloudWatch alarm in Amazon EC2 Auto Scaling? a. To per…" at bounding box center [755, 620] width 540 height 460
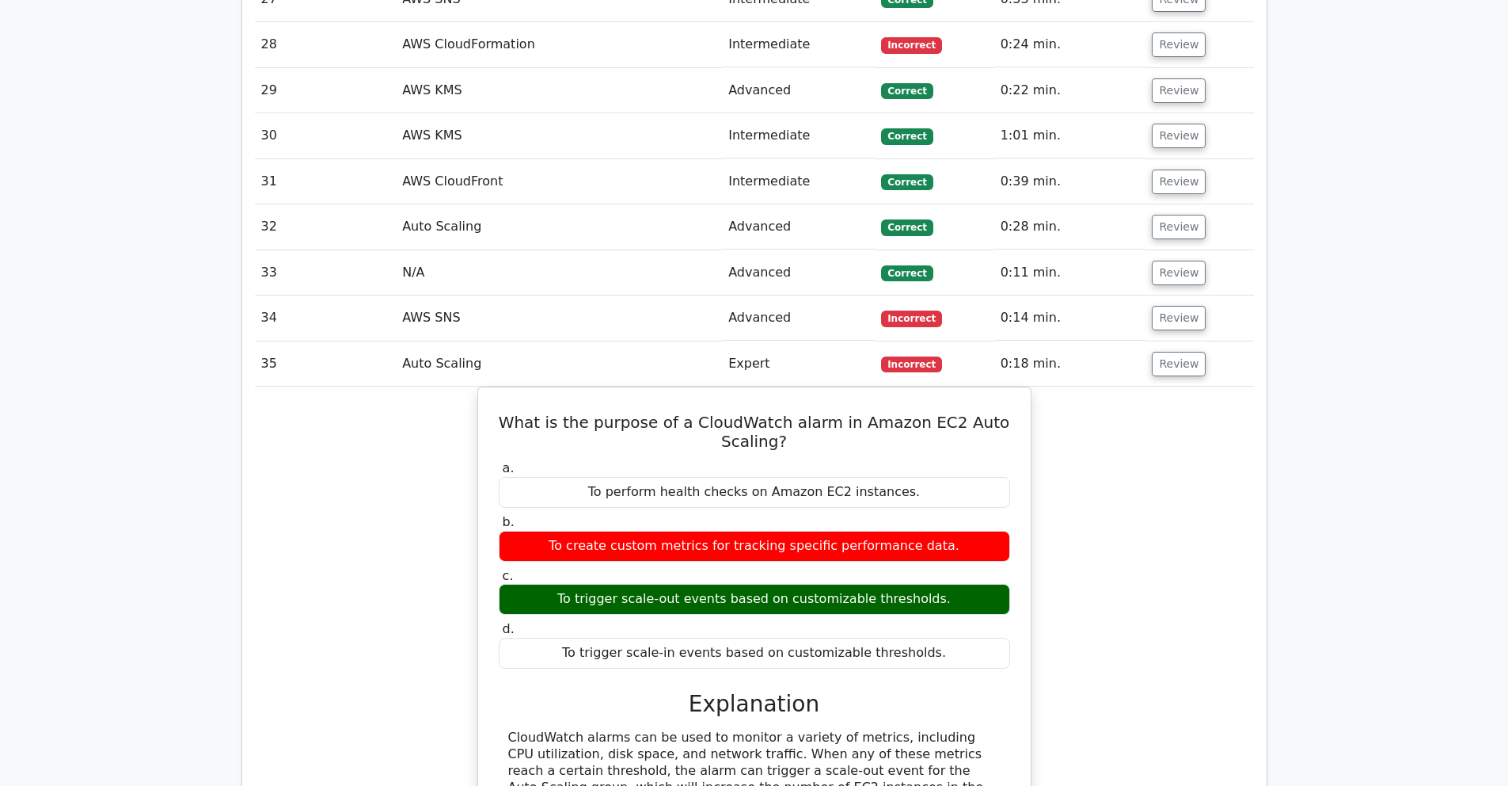
click at [1205, 567] on div "What is the purpose of a CloudWatch alarm in Amazon EC2 Auto Scaling? a. To per…" at bounding box center [754, 632] width 999 height 493
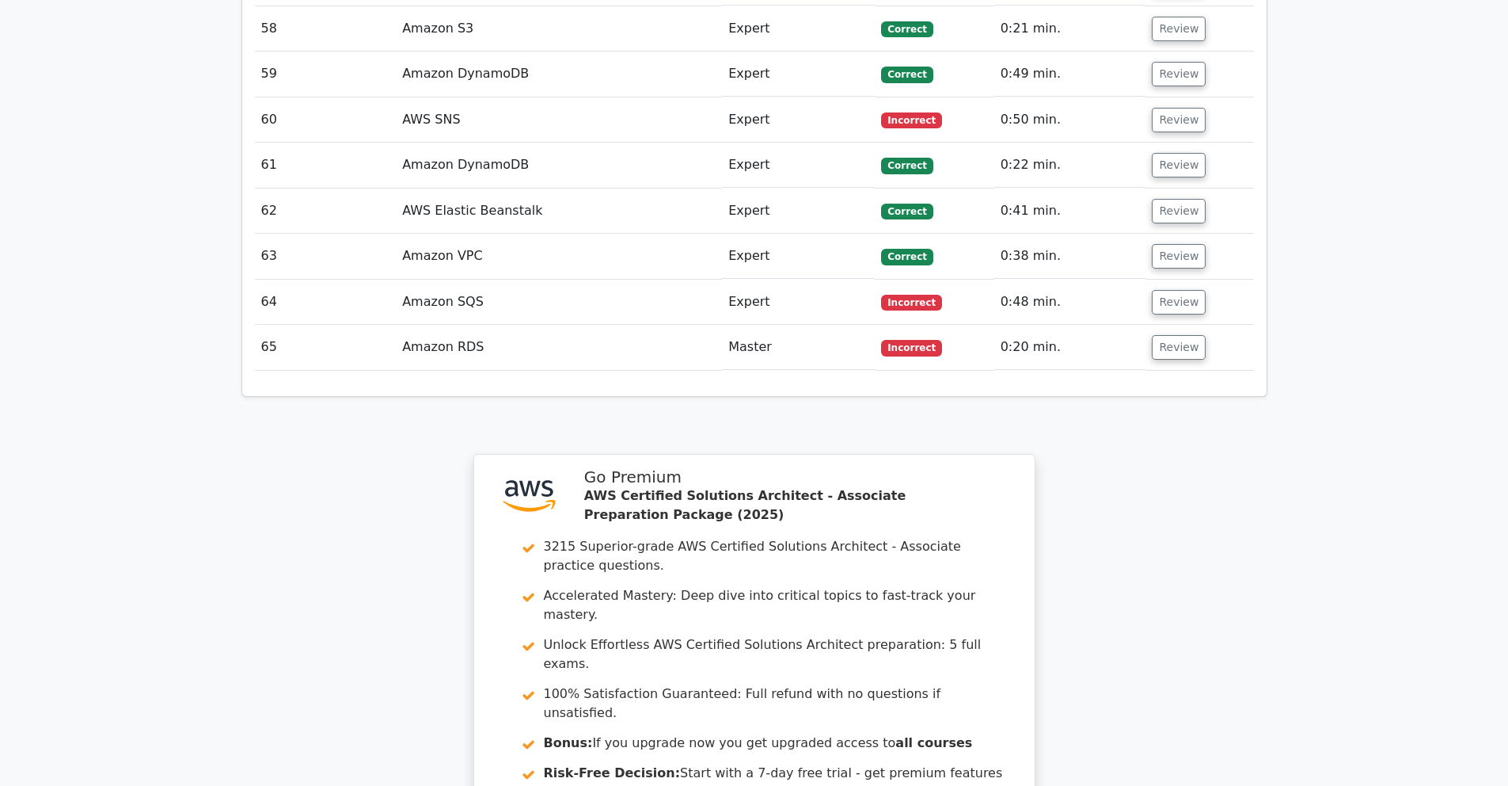
scroll to position [6923, 0]
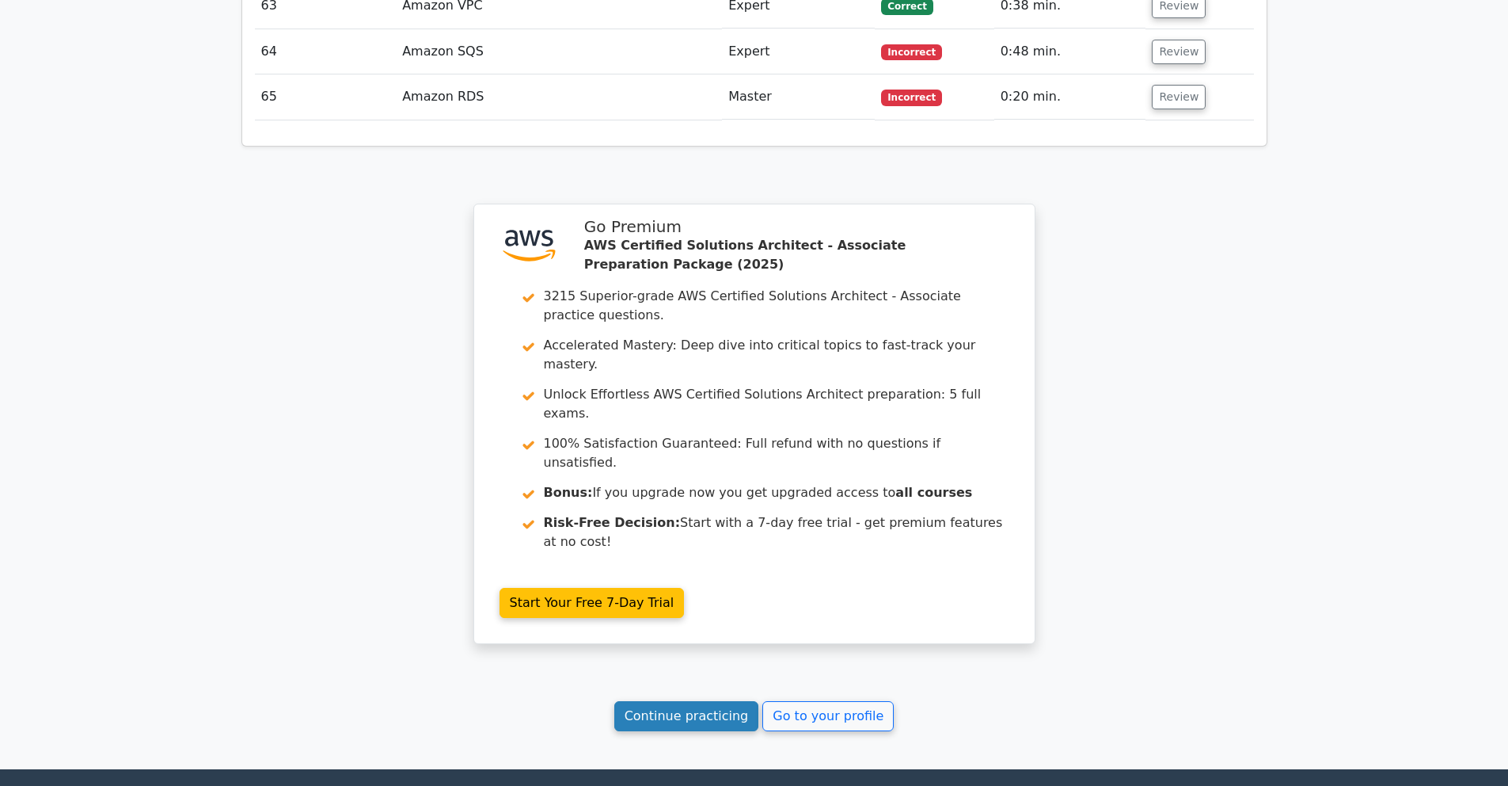
click at [668, 701] on link "Continue practicing" at bounding box center [686, 716] width 145 height 30
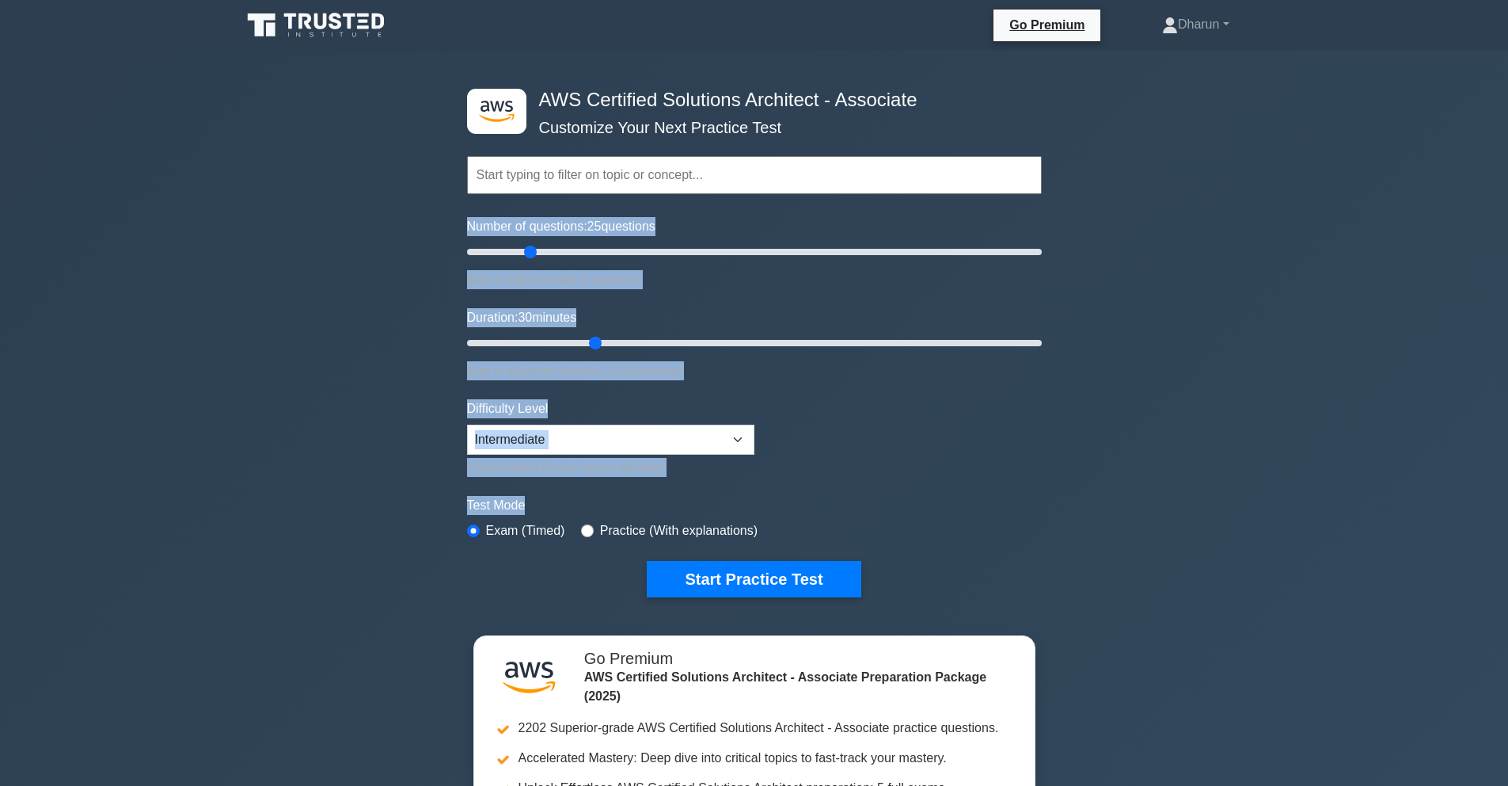
drag, startPoint x: 448, startPoint y: 219, endPoint x: 881, endPoint y: 506, distance: 518.7
click at [881, 506] on div ".st0{fill:#252F3E;} .st1{fill-rule:evenodd;clip-rule:evenodd;fill:#FF9900;} AWS…" at bounding box center [754, 527] width 1508 height 952
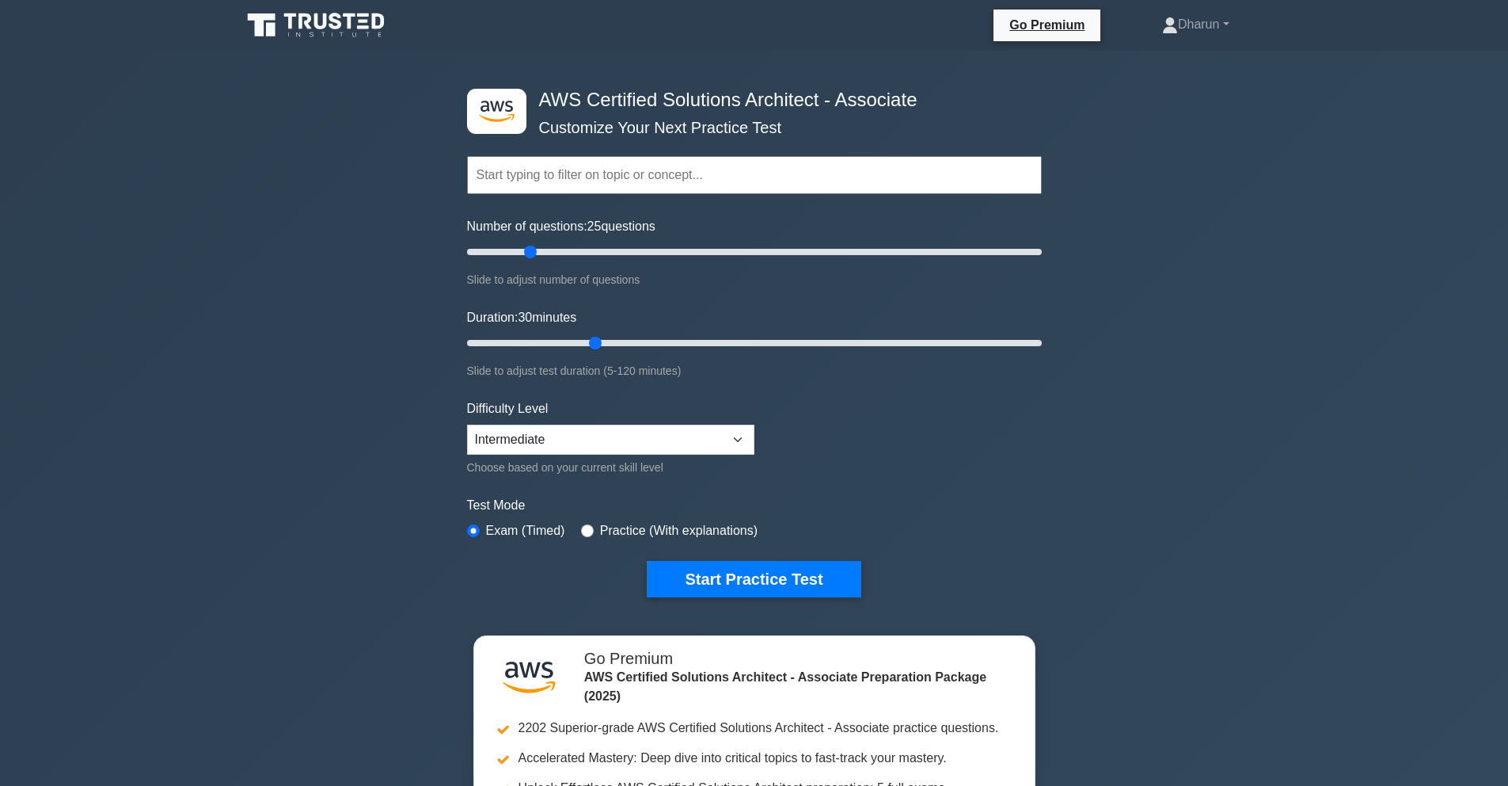
click at [1090, 515] on div ".st0{fill:#252F3E;} .st1{fill-rule:evenodd;clip-rule:evenodd;fill:#FF9900;} AWS…" at bounding box center [754, 527] width 1508 height 952
click at [622, 532] on label "Practice (With explanations)" at bounding box center [679, 530] width 158 height 19
click at [589, 529] on input "radio" at bounding box center [587, 530] width 13 height 13
radio input "true"
click at [473, 531] on input "radio" at bounding box center [473, 530] width 13 height 13
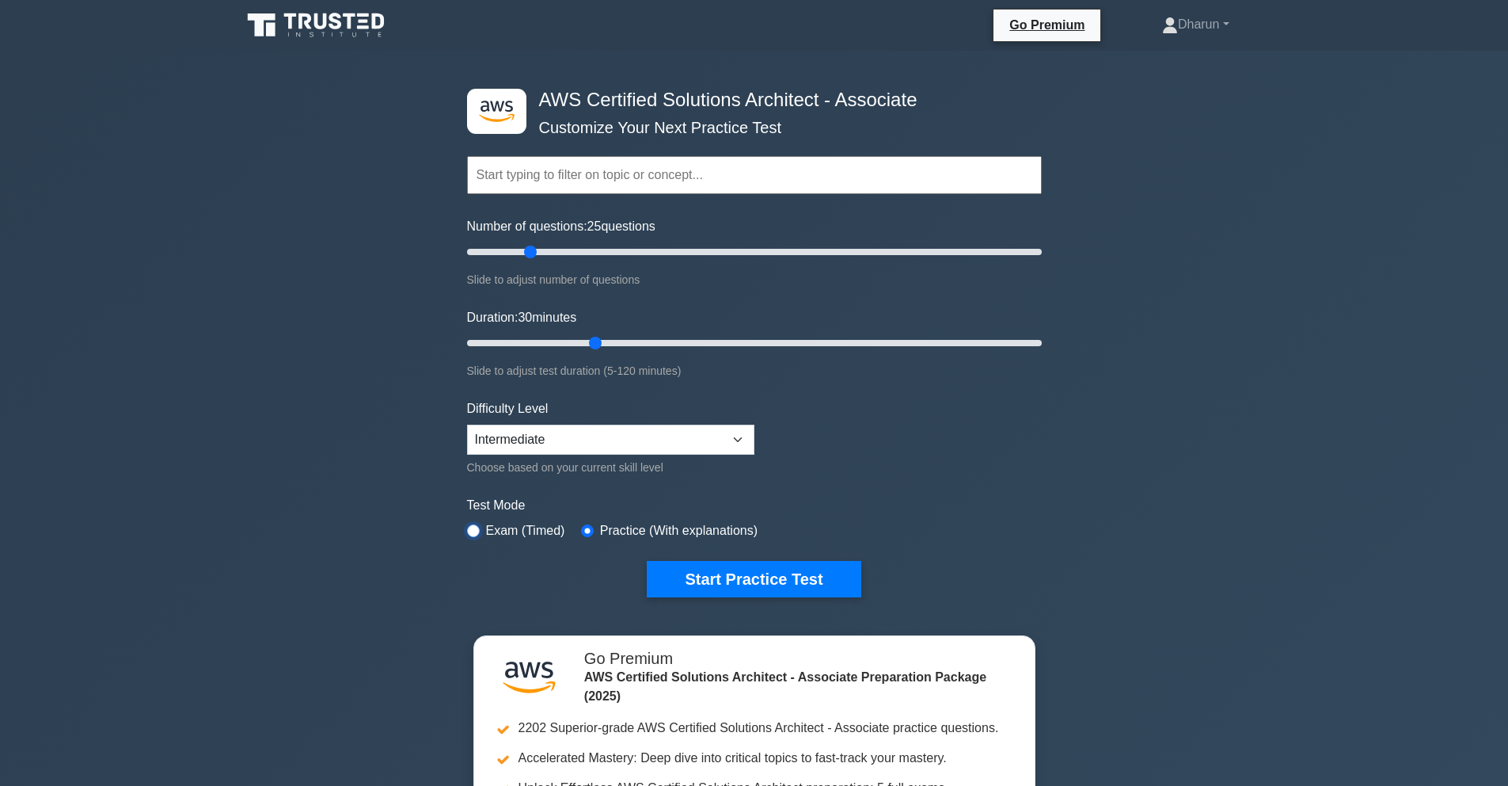
radio input "true"
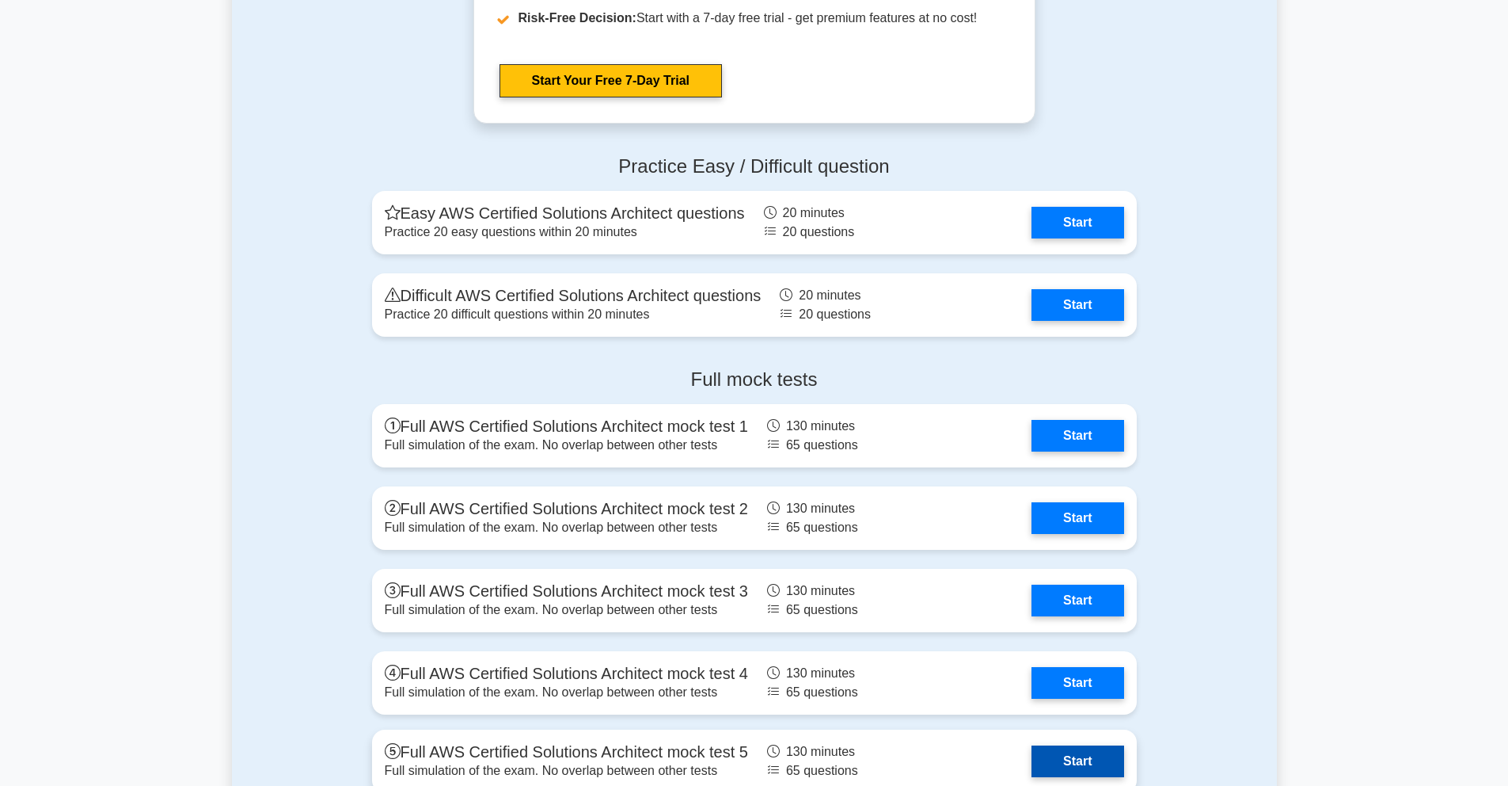
scroll to position [4567, 0]
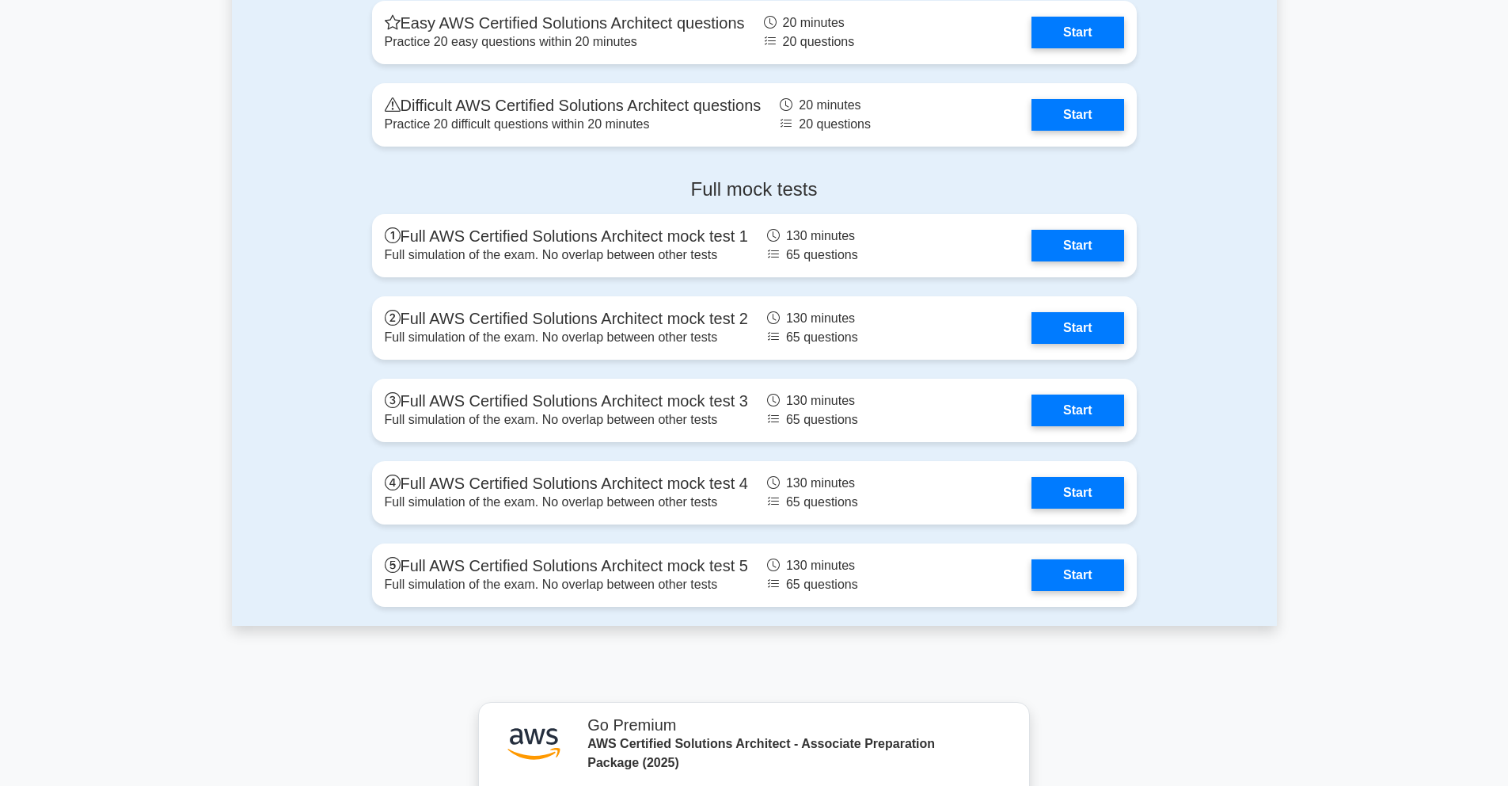
click at [1225, 481] on div "Full mock tests Full AWS Certified Solutions Architect mock test 1 Full simulat…" at bounding box center [754, 395] width 1045 height 460
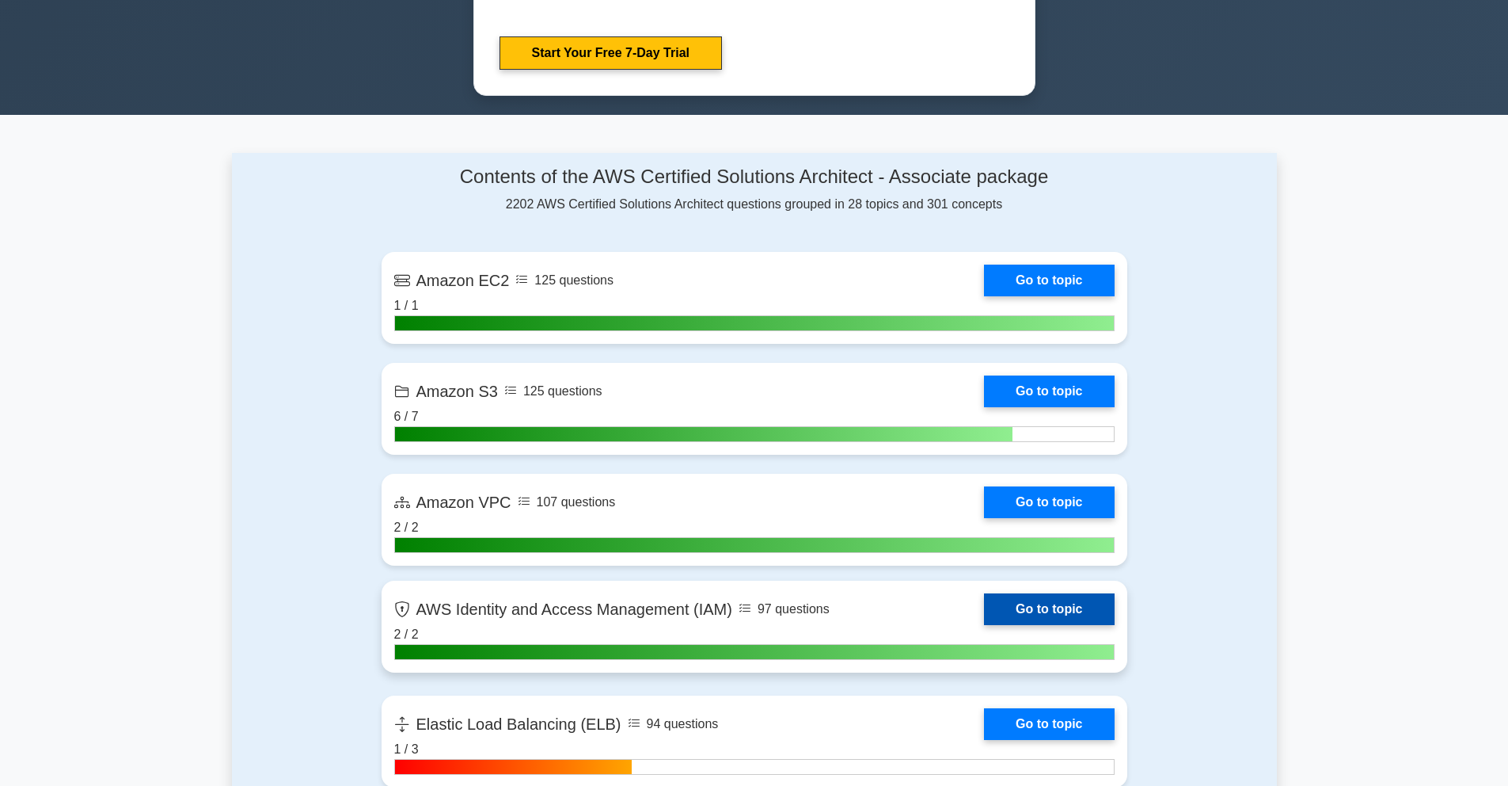
scroll to position [0, 0]
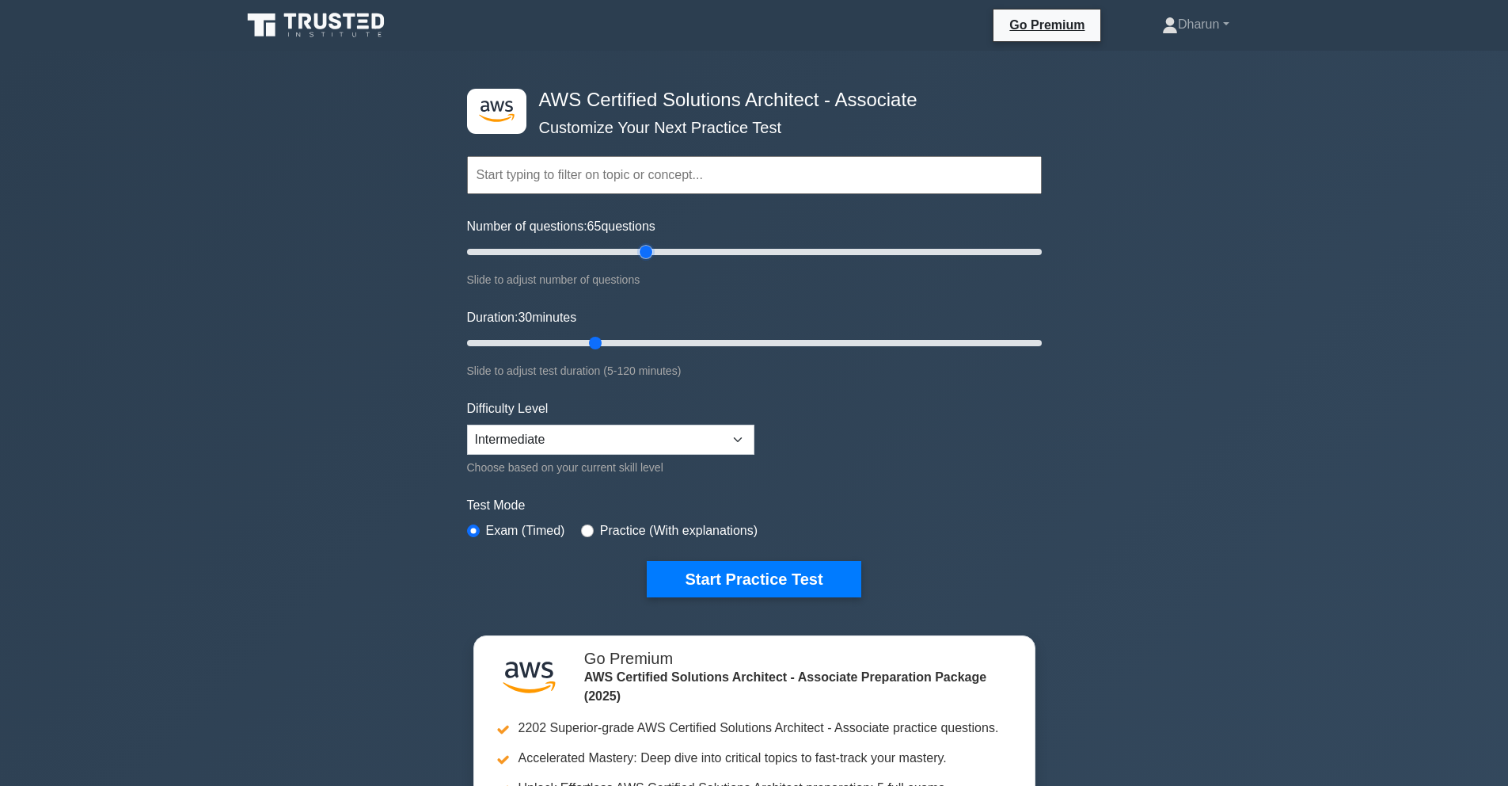
drag, startPoint x: 534, startPoint y: 253, endPoint x: 642, endPoint y: 255, distance: 107.7
type input "65"
click at [642, 255] on input "Number of questions: 65 questions" at bounding box center [754, 251] width 575 height 19
drag, startPoint x: 598, startPoint y: 340, endPoint x: 1144, endPoint y: 340, distance: 546.4
type input "120"
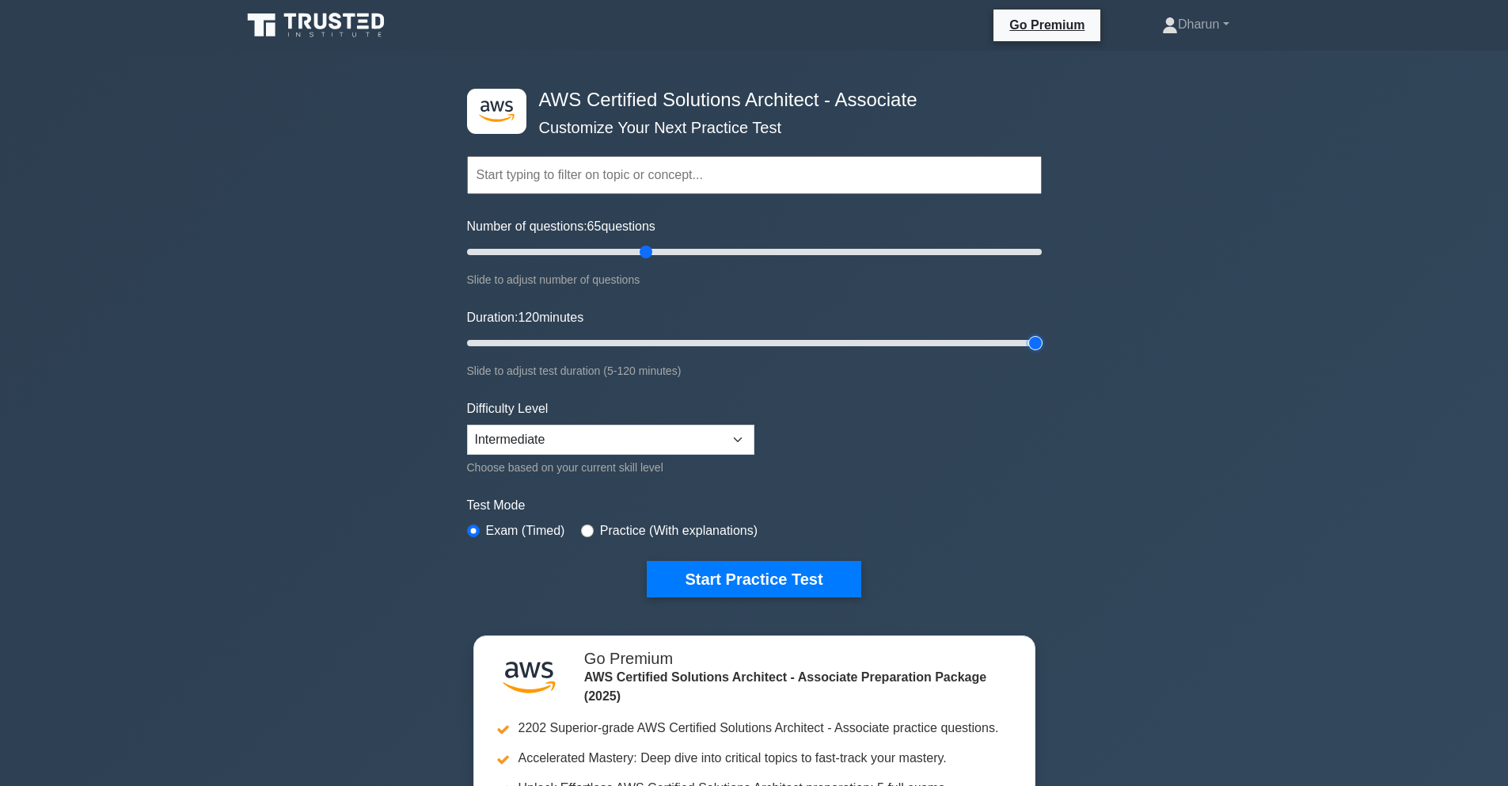
click at [1042, 340] on input "Duration: 120 minutes" at bounding box center [754, 342] width 575 height 19
click at [1006, 385] on form "Topics Amazon EC2 Amazon S3 Amazon VPC AWS Identity and Access Management (IAM)…" at bounding box center [754, 352] width 575 height 489
click at [693, 446] on select "Beginner Intermediate Expert" at bounding box center [610, 439] width 287 height 30
select select "expert"
click at [467, 424] on select "Beginner Intermediate Expert" at bounding box center [610, 439] width 287 height 30
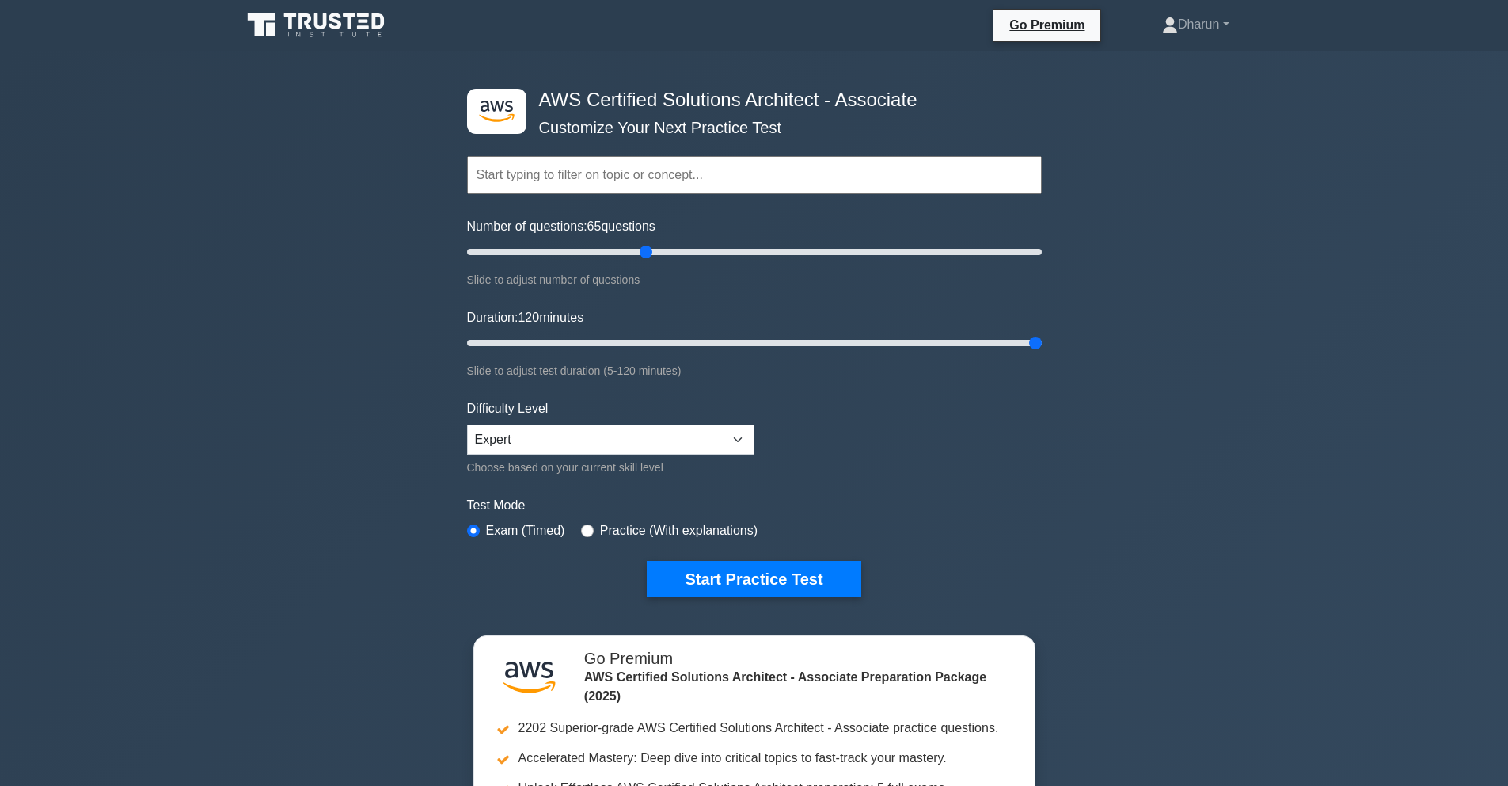
click at [794, 436] on form "Topics Amazon EC2 Amazon S3 Amazon VPC AWS Identity and Access Management (IAM)…" at bounding box center [754, 352] width 575 height 489
drag, startPoint x: 498, startPoint y: 473, endPoint x: 659, endPoint y: 472, distance: 160.7
click at [659, 472] on div "Choose based on your current skill level" at bounding box center [610, 467] width 287 height 19
click at [680, 472] on div "Choose based on your current skill level" at bounding box center [610, 467] width 287 height 19
click at [675, 572] on button "Start Practice Test" at bounding box center [754, 579] width 214 height 36
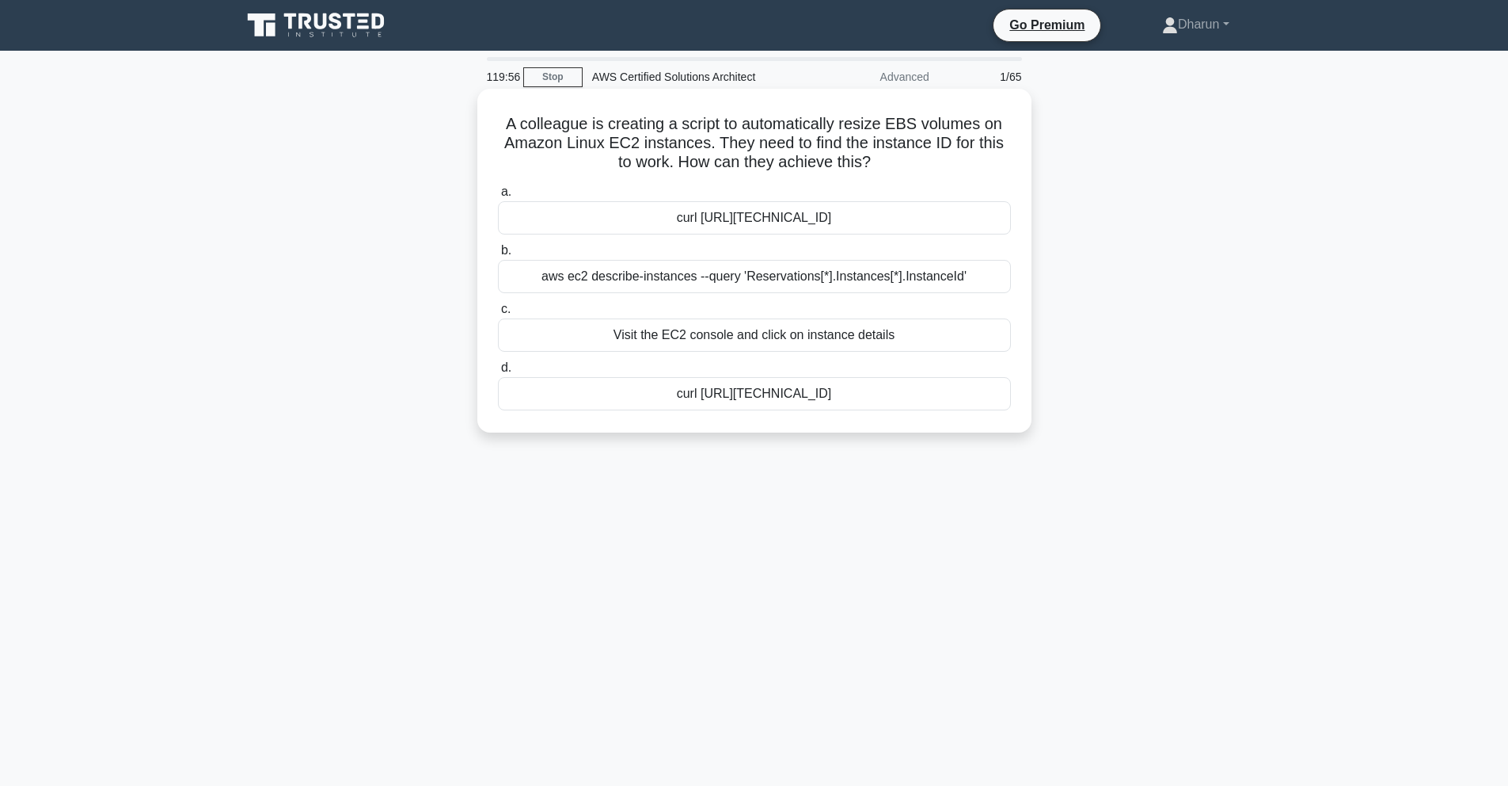
click at [717, 216] on div "curl [URL][TECHNICAL_ID]" at bounding box center [754, 217] width 513 height 33
click at [498, 197] on input "a. curl [URL][TECHNICAL_ID]" at bounding box center [498, 192] width 0 height 10
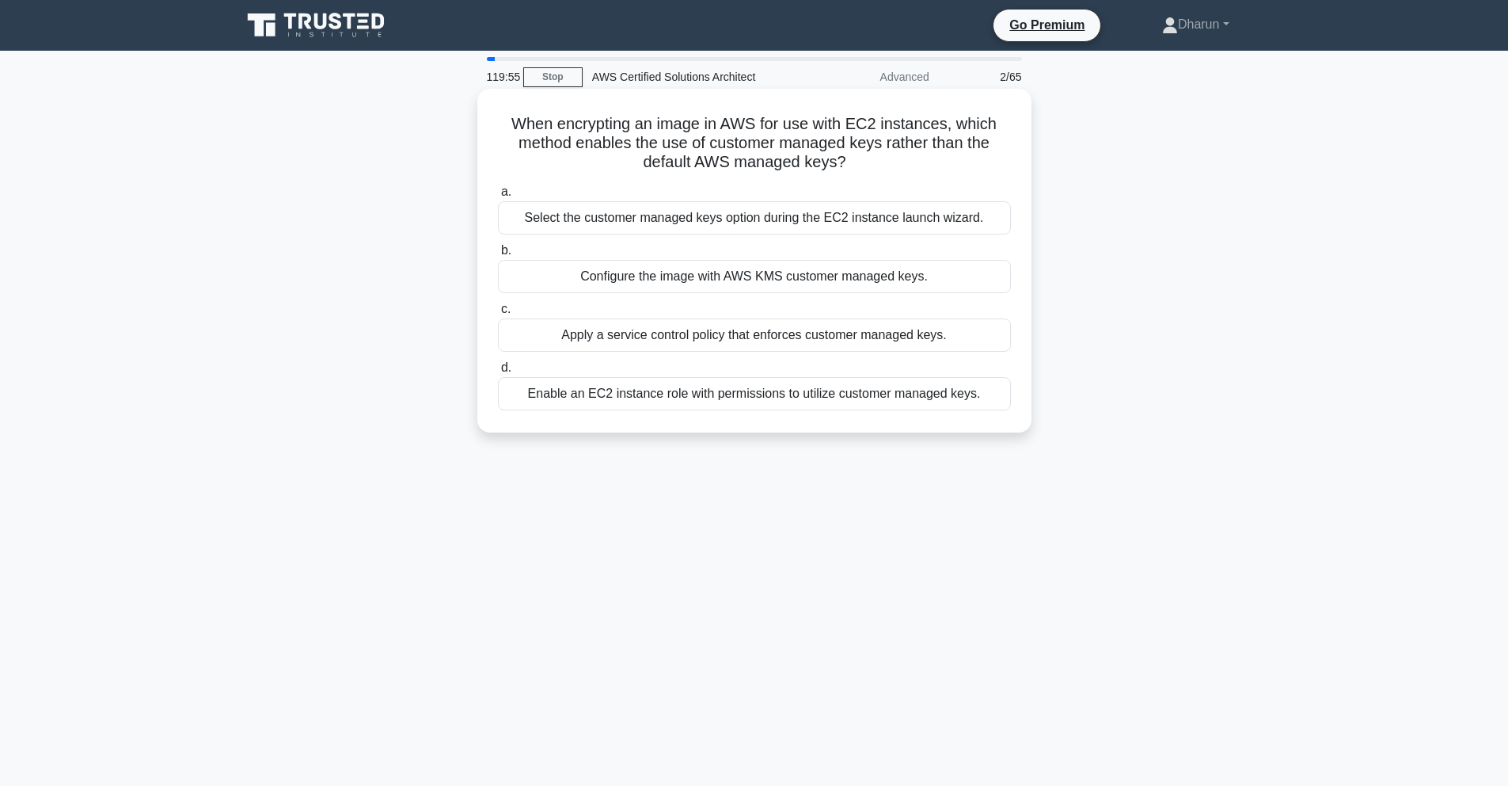
click at [728, 223] on div "Select the customer managed keys option during the EC2 instance launch wizard." at bounding box center [754, 217] width 513 height 33
click at [498, 197] on input "a. Select the customer managed keys option during the EC2 instance launch wizar…" at bounding box center [498, 192] width 0 height 10
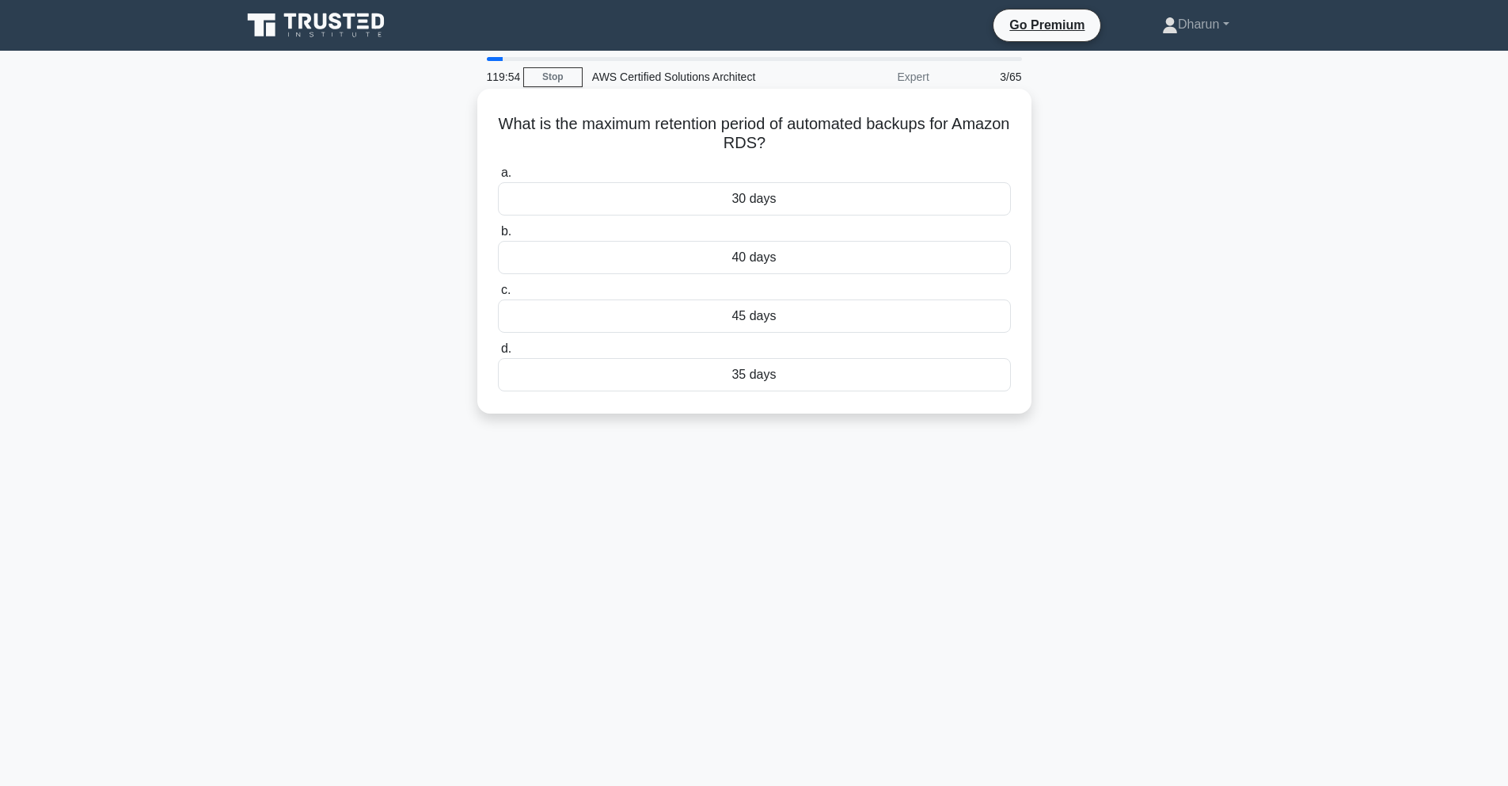
click at [754, 201] on div "30 days" at bounding box center [754, 198] width 513 height 33
click at [498, 178] on input "a. 30 days" at bounding box center [498, 173] width 0 height 10
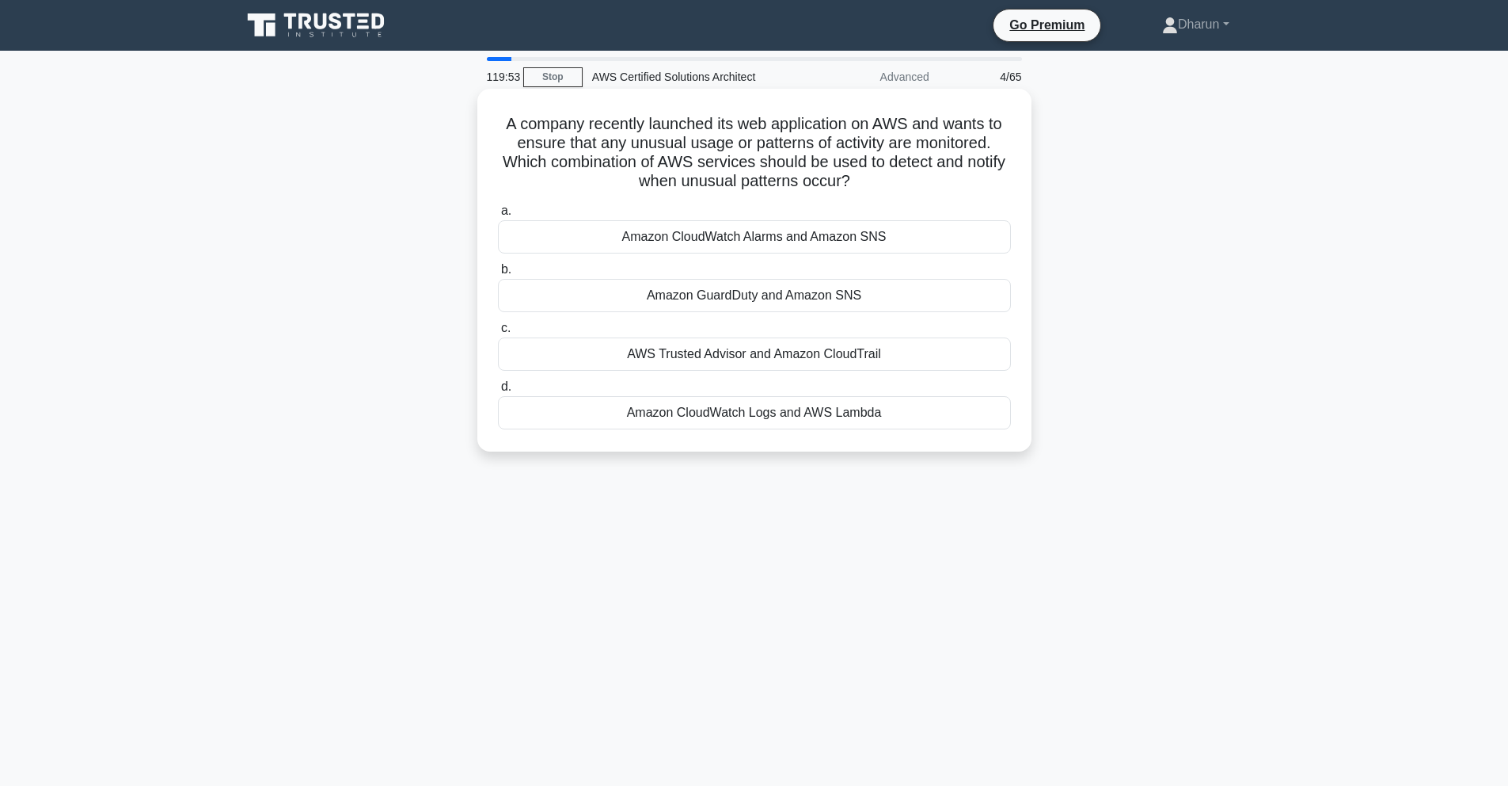
click at [724, 234] on div "Amazon CloudWatch Alarms and Amazon SNS" at bounding box center [754, 236] width 513 height 33
click at [498, 216] on input "a. Amazon CloudWatch Alarms and Amazon SNS" at bounding box center [498, 211] width 0 height 10
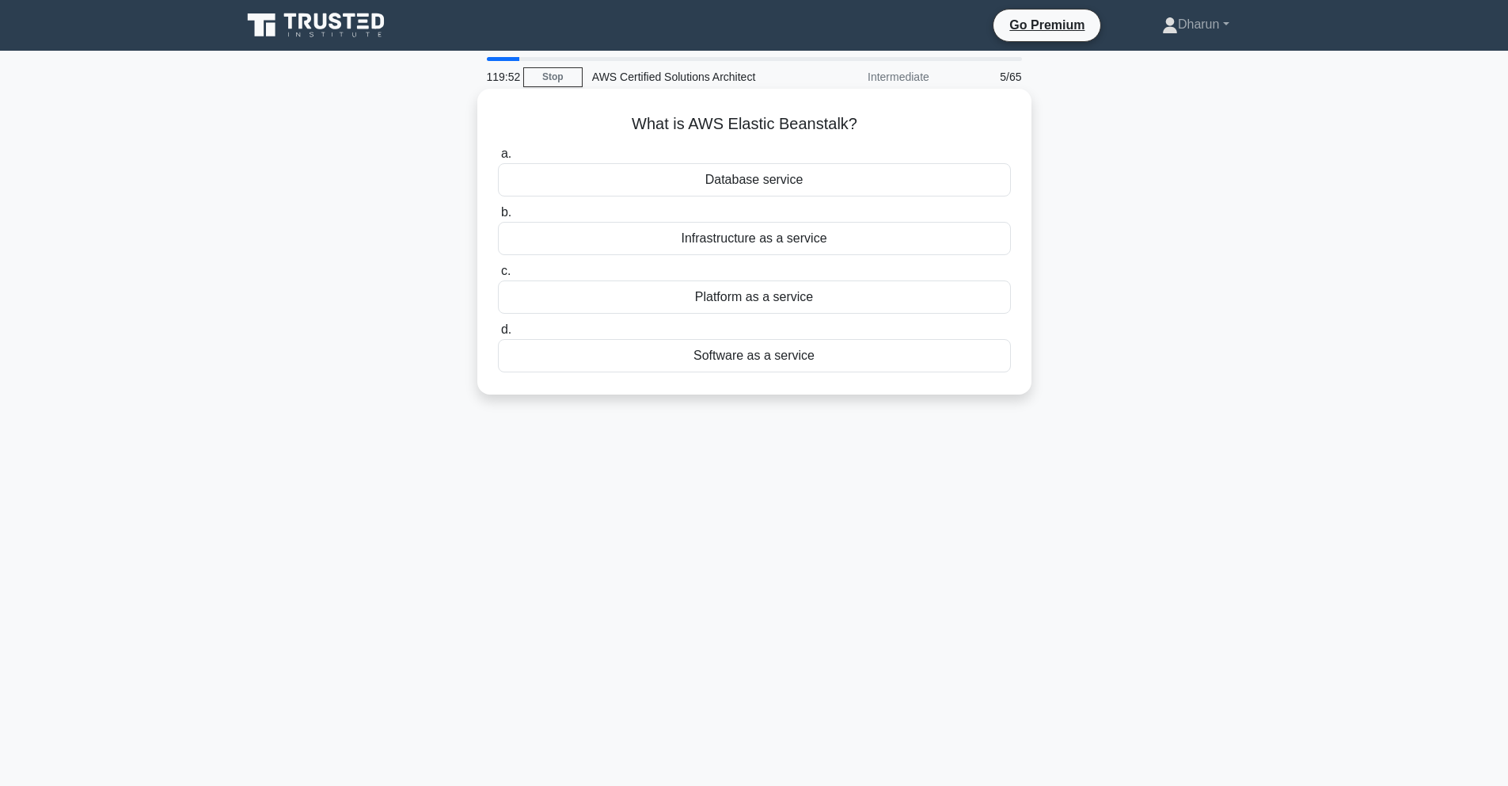
click at [742, 178] on div "Database service" at bounding box center [754, 179] width 513 height 33
click at [498, 159] on input "a. Database service" at bounding box center [498, 154] width 0 height 10
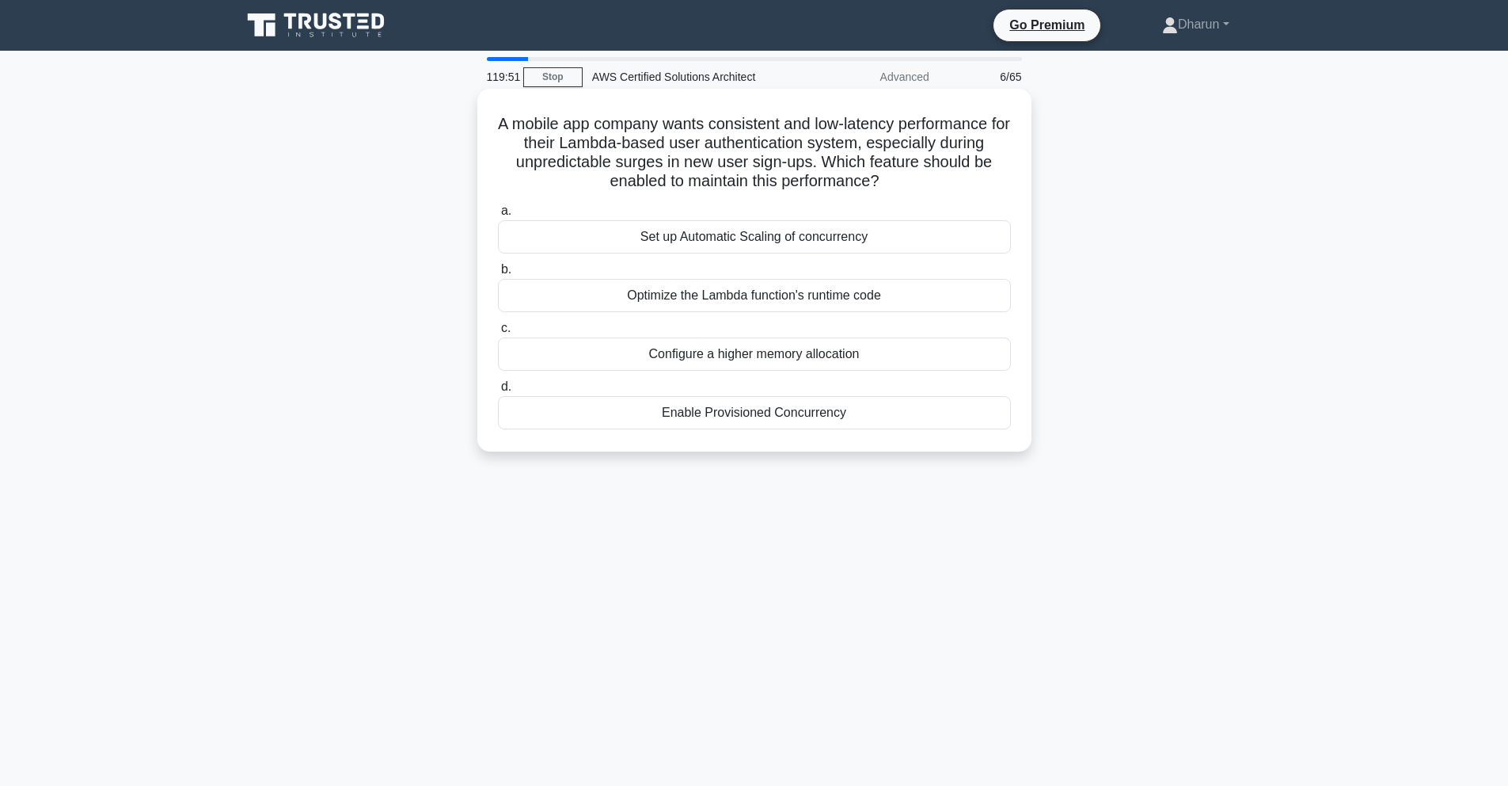
click at [746, 238] on div "Set up Automatic Scaling of concurrency" at bounding box center [754, 236] width 513 height 33
click at [498, 216] on input "a. Set up Automatic Scaling of concurrency" at bounding box center [498, 211] width 0 height 10
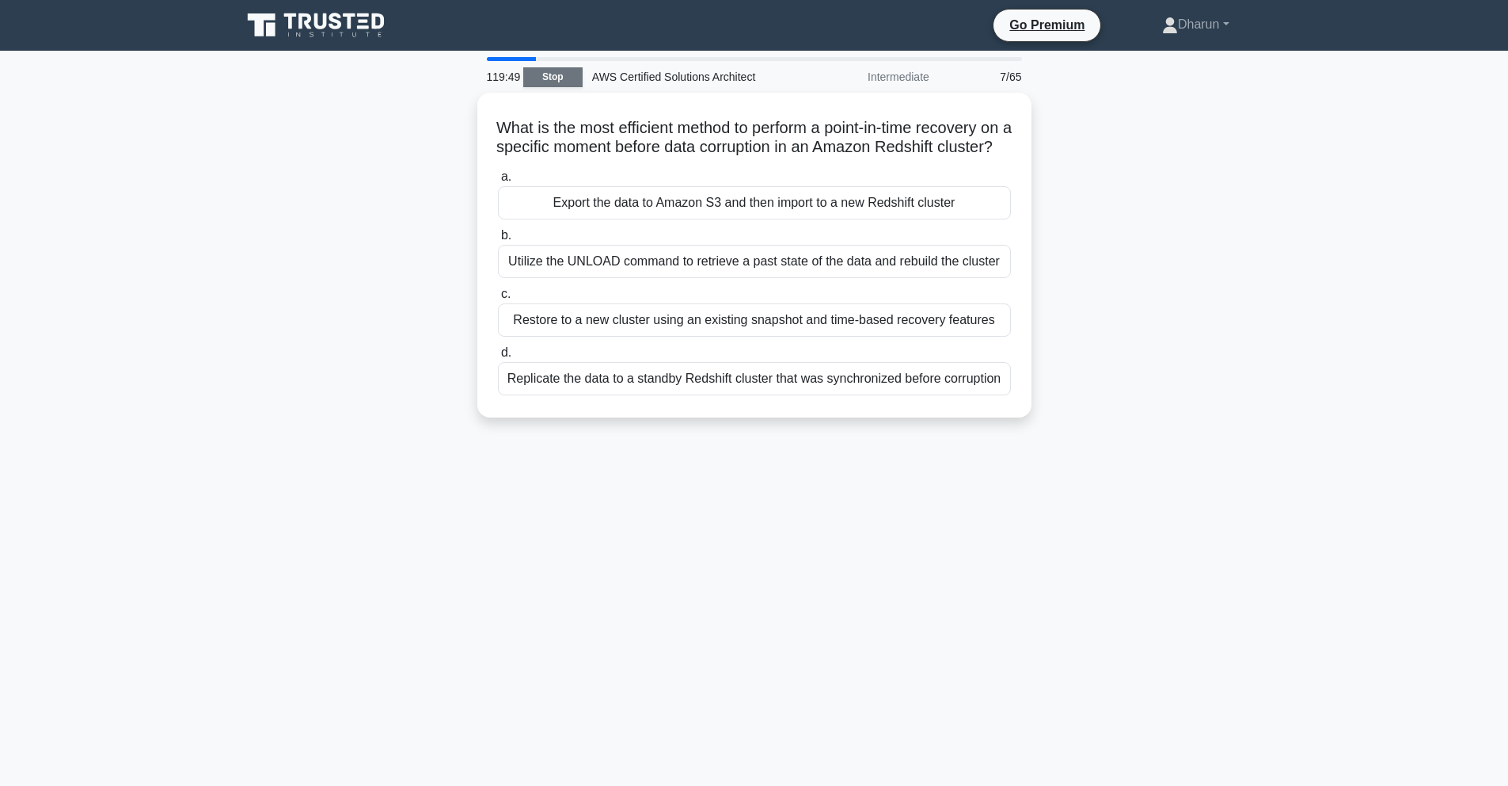
click at [535, 81] on link "Stop" at bounding box center [552, 77] width 59 height 20
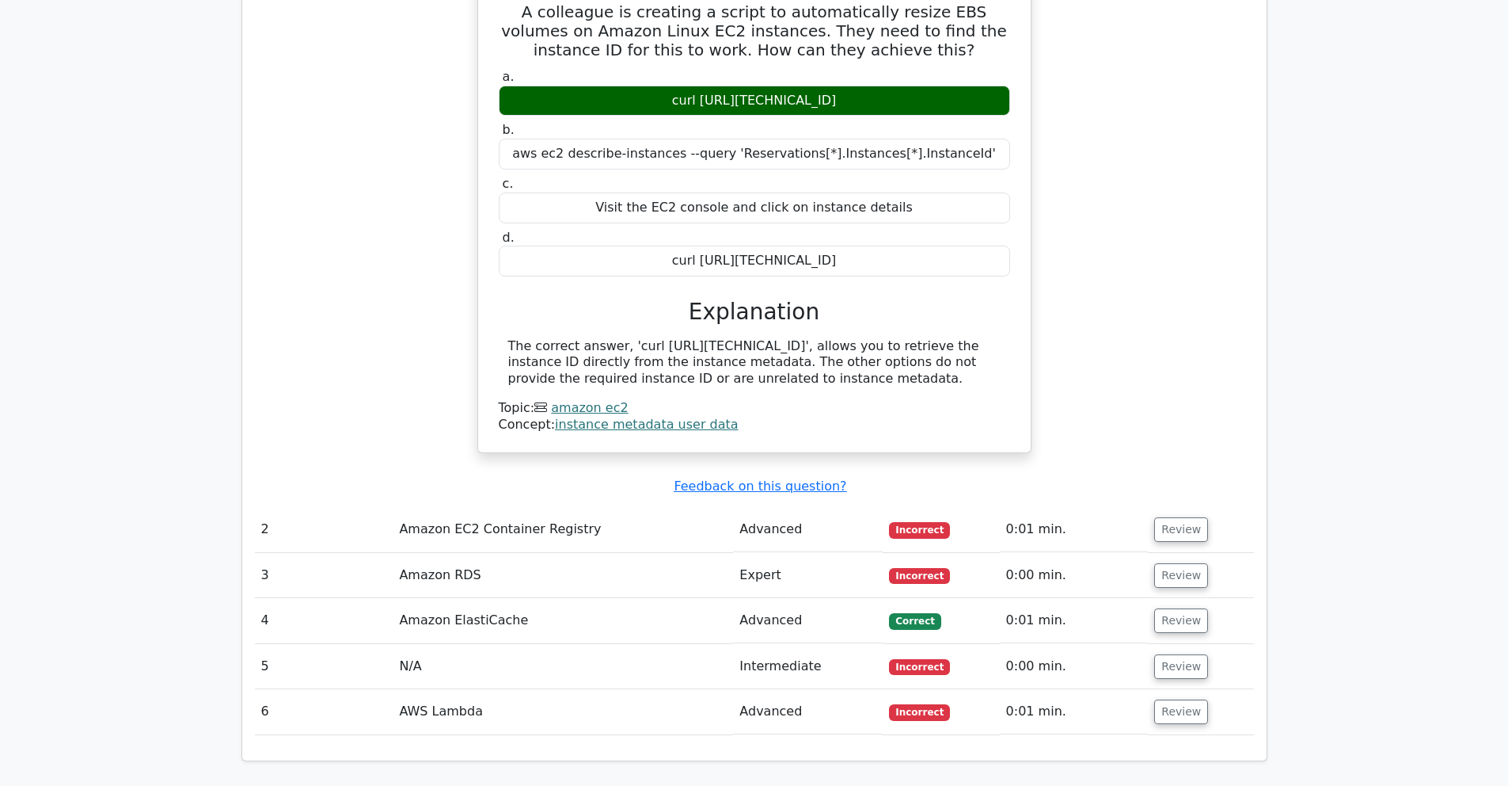
scroll to position [2062, 0]
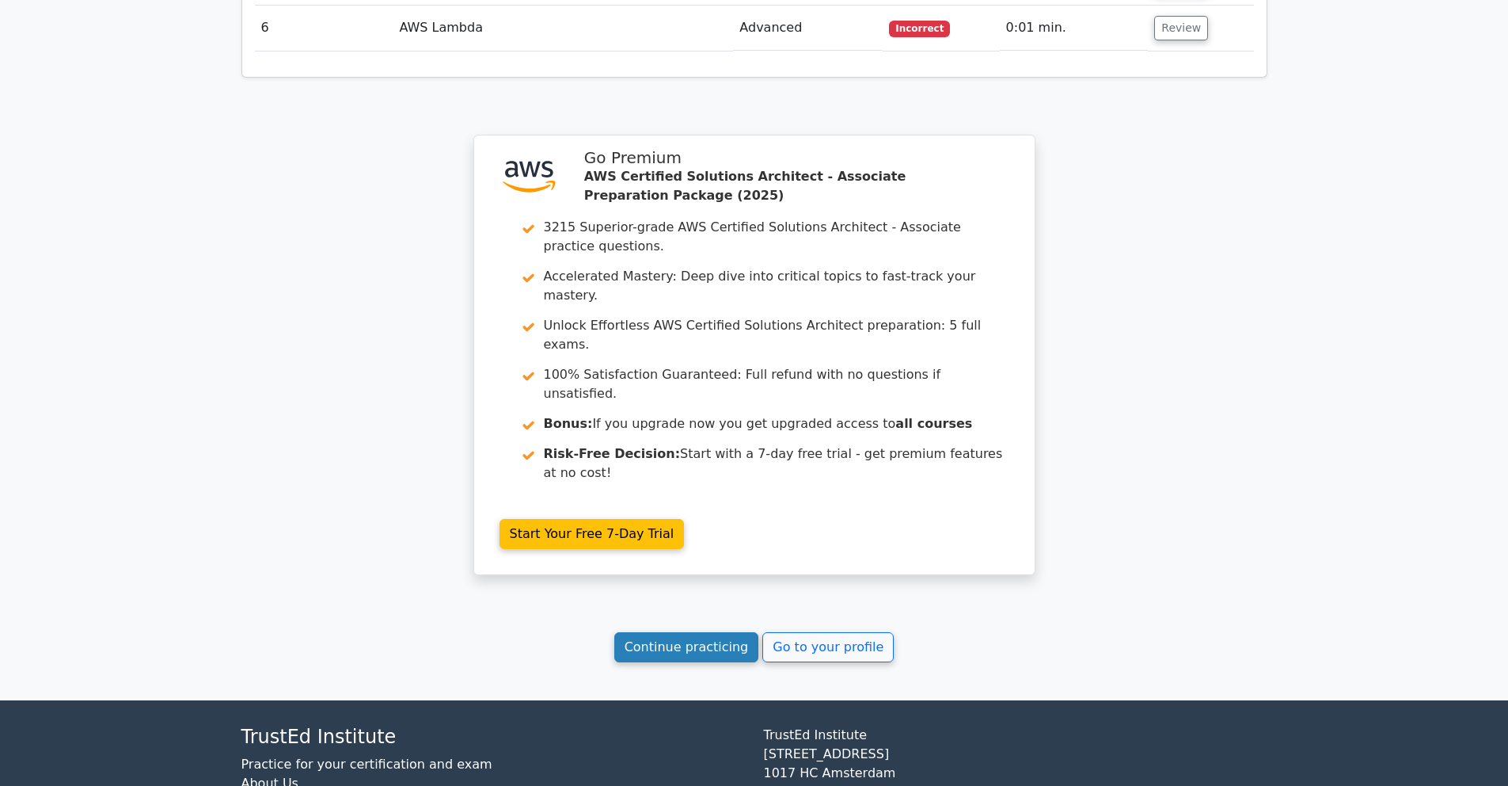
click at [698, 632] on link "Continue practicing" at bounding box center [686, 647] width 145 height 30
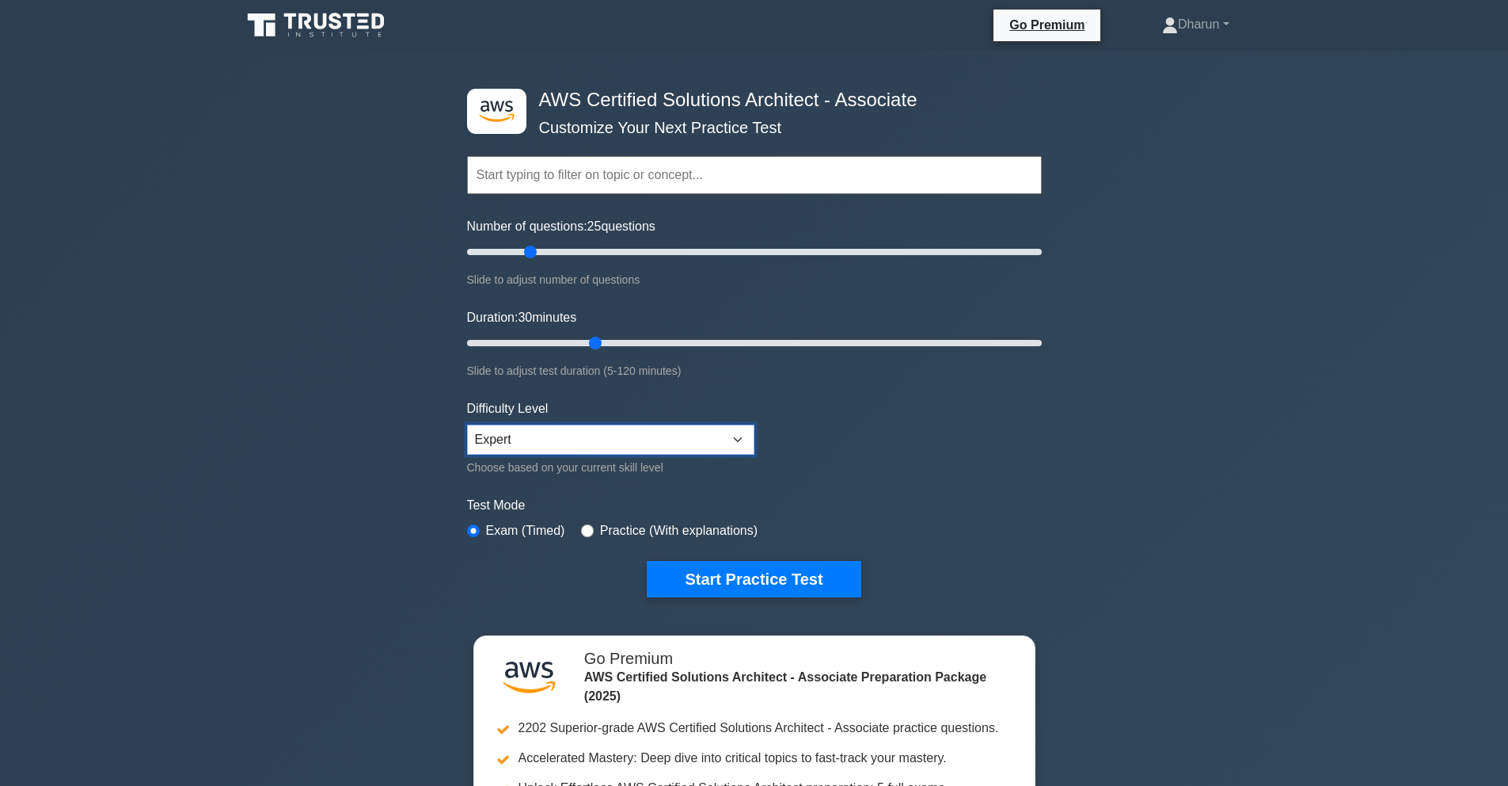
click at [649, 440] on select "Beginner Intermediate Expert" at bounding box center [610, 439] width 287 height 30
click at [621, 428] on select "Beginner Intermediate Expert" at bounding box center [610, 439] width 287 height 30
click at [699, 437] on select "Beginner Intermediate Expert" at bounding box center [610, 439] width 287 height 30
click at [709, 574] on button "Start Practice Test" at bounding box center [754, 579] width 214 height 36
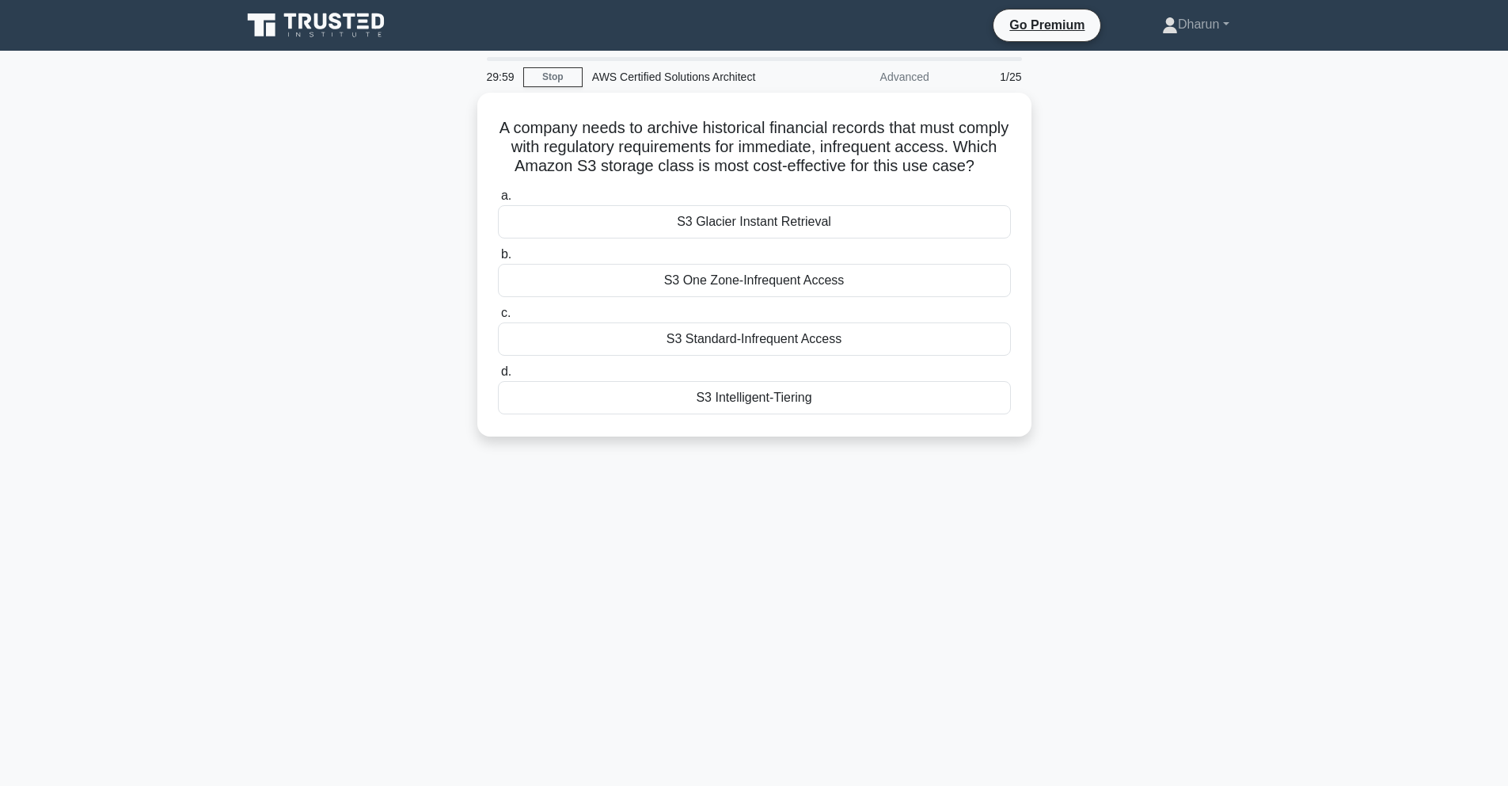
drag, startPoint x: 675, startPoint y: 348, endPoint x: 780, endPoint y: 471, distance: 162.3
click at [780, 471] on div "29:59 Stop AWS Certified Solutions Architect Advanced 1/25 A company needs to a…" at bounding box center [754, 453] width 1045 height 792
click at [925, 497] on div "29:58 Stop AWS Certified Solutions Architect Advanced 1/25 A company needs to a…" at bounding box center [754, 453] width 1045 height 792
drag, startPoint x: 561, startPoint y: 168, endPoint x: 811, endPoint y: 461, distance: 384.8
click at [810, 460] on div "29:55 Stop AWS Certified Solutions Architect Advanced 1/25 A company needs to a…" at bounding box center [754, 453] width 1045 height 792
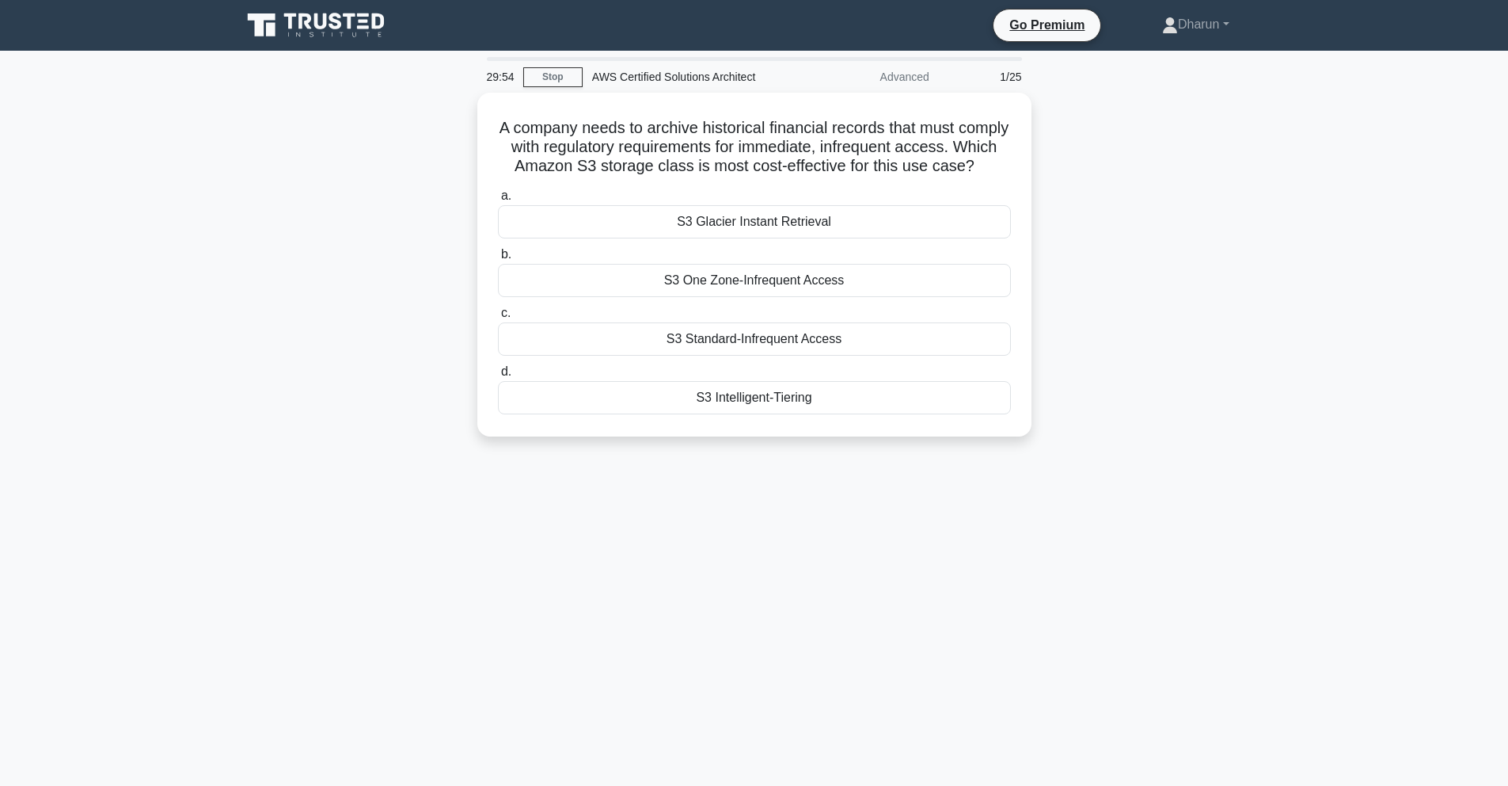
click at [854, 481] on div "29:54 Stop AWS Certified Solutions Architect Advanced 1/25 A company needs to a…" at bounding box center [754, 453] width 1045 height 792
click at [1102, 305] on div "A company needs to archive historical financial records that must comply with r…" at bounding box center [754, 274] width 1045 height 363
drag, startPoint x: 524, startPoint y: 140, endPoint x: 1078, endPoint y: 482, distance: 651.4
click at [1078, 482] on div "29:28 Stop AWS Certified Solutions Architect Advanced 1/25 A company needs to a…" at bounding box center [754, 453] width 1045 height 792
copy div "A company needs to archive historical financial records that must comply with r…"
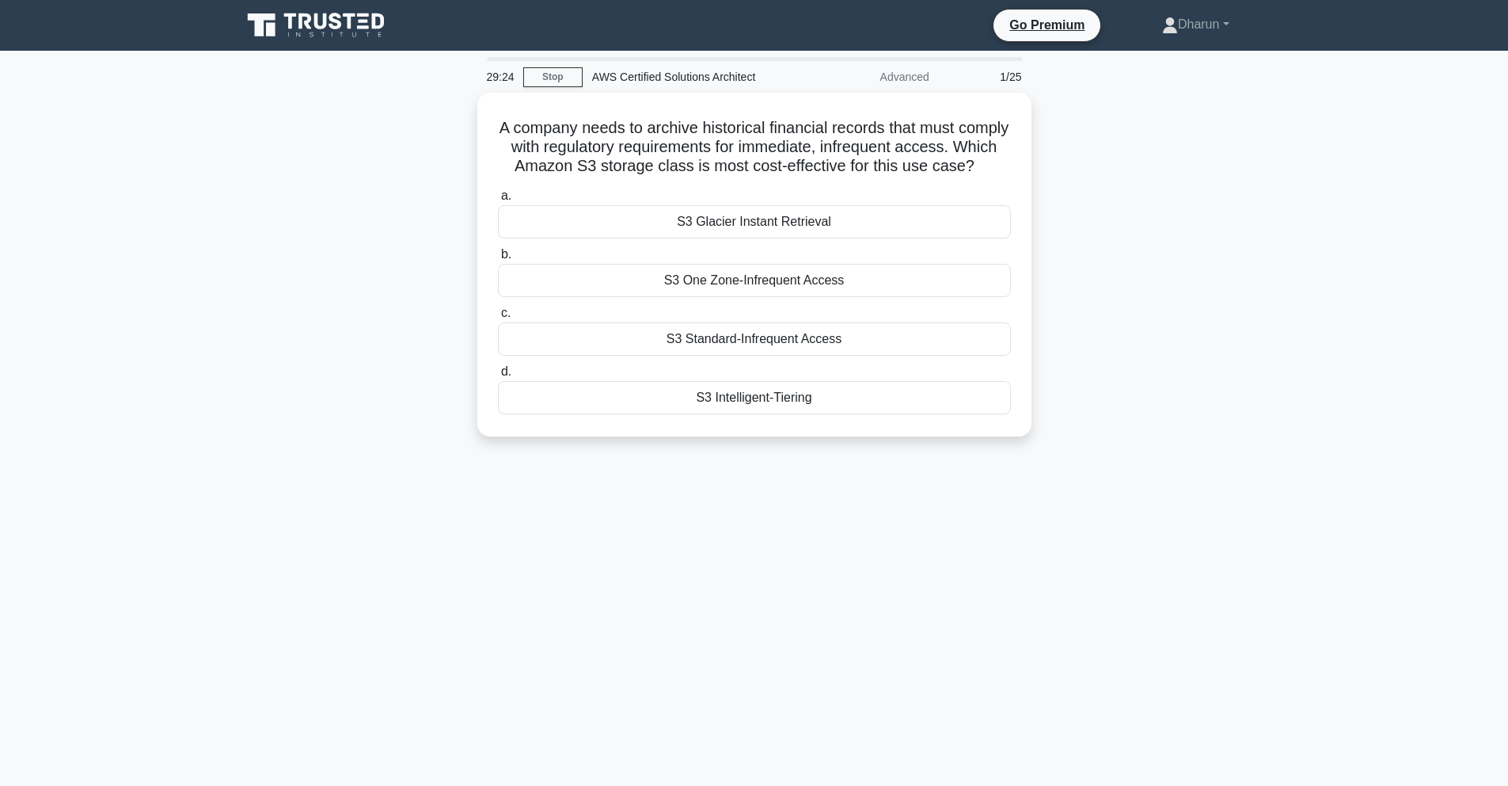
click at [1075, 485] on div "29:24 Stop AWS Certified Solutions Architect Advanced 1/25 A company needs to a…" at bounding box center [754, 453] width 1045 height 792
click at [851, 215] on div "S3 Glacier Instant Retrieval" at bounding box center [754, 217] width 513 height 33
click at [498, 197] on input "a. S3 Glacier Instant Retrieval" at bounding box center [498, 192] width 0 height 10
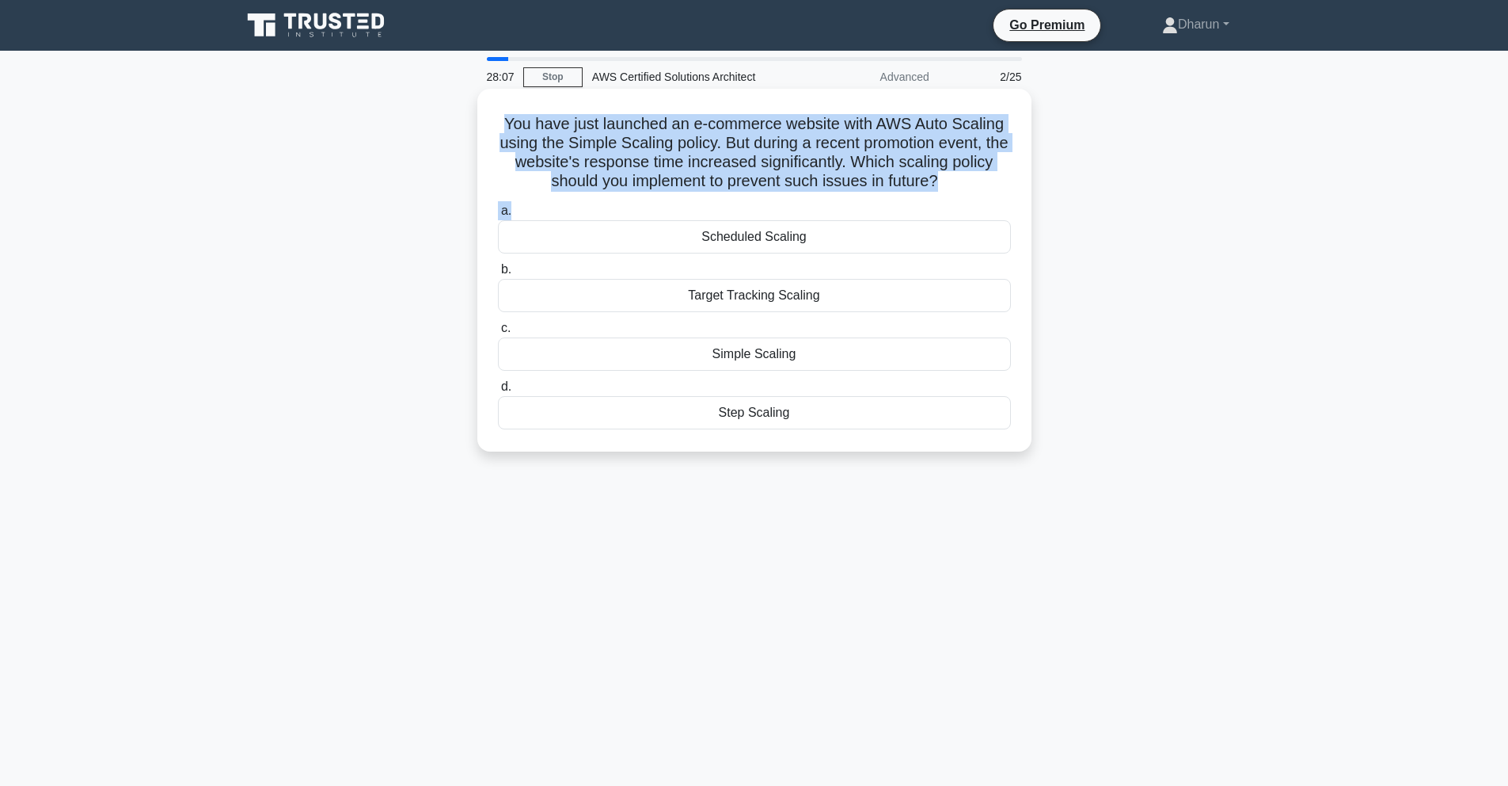
drag, startPoint x: 481, startPoint y: 120, endPoint x: 972, endPoint y: 204, distance: 497.2
click at [966, 204] on div "You have just launched an e-commerce website with AWS Auto Scaling using the Si…" at bounding box center [754, 270] width 554 height 363
click at [972, 203] on label "a. Scheduled Scaling" at bounding box center [754, 227] width 513 height 52
click at [498, 206] on input "a. Scheduled Scaling" at bounding box center [498, 211] width 0 height 10
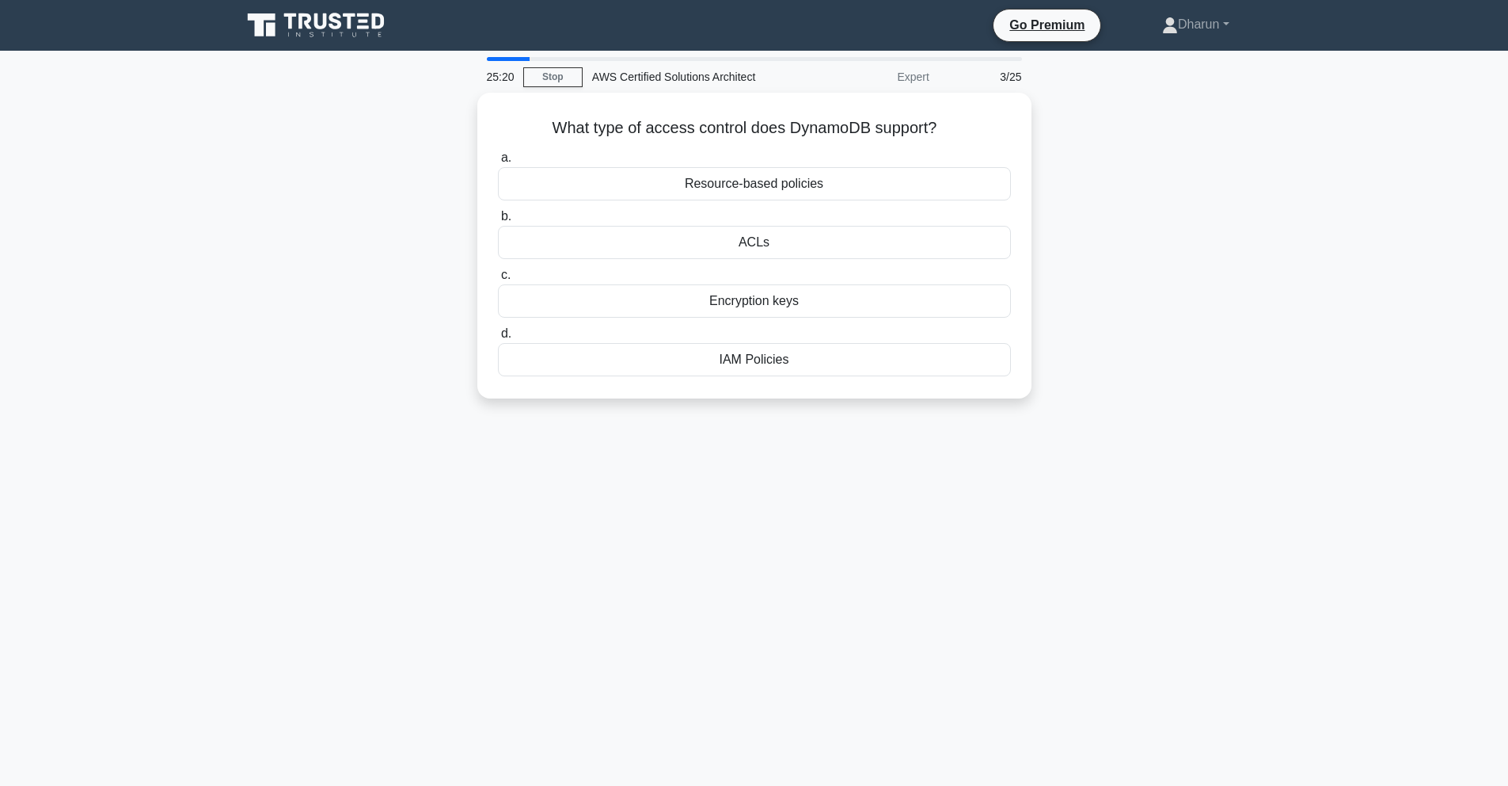
drag, startPoint x: 546, startPoint y: 111, endPoint x: 1104, endPoint y: 405, distance: 630.8
click at [1104, 405] on div "What type of access control does DynamoDB support? .spinner_0XTQ{transform-orig…" at bounding box center [754, 255] width 1045 height 325
copy div "What type of access control does DynamoDB support? .spinner_0XTQ{transform-orig…"
click at [1095, 262] on div "What type of access control does DynamoDB support? .spinner_0XTQ{transform-orig…" at bounding box center [754, 255] width 1045 height 325
click at [812, 357] on div "IAM Policies" at bounding box center [754, 355] width 513 height 33
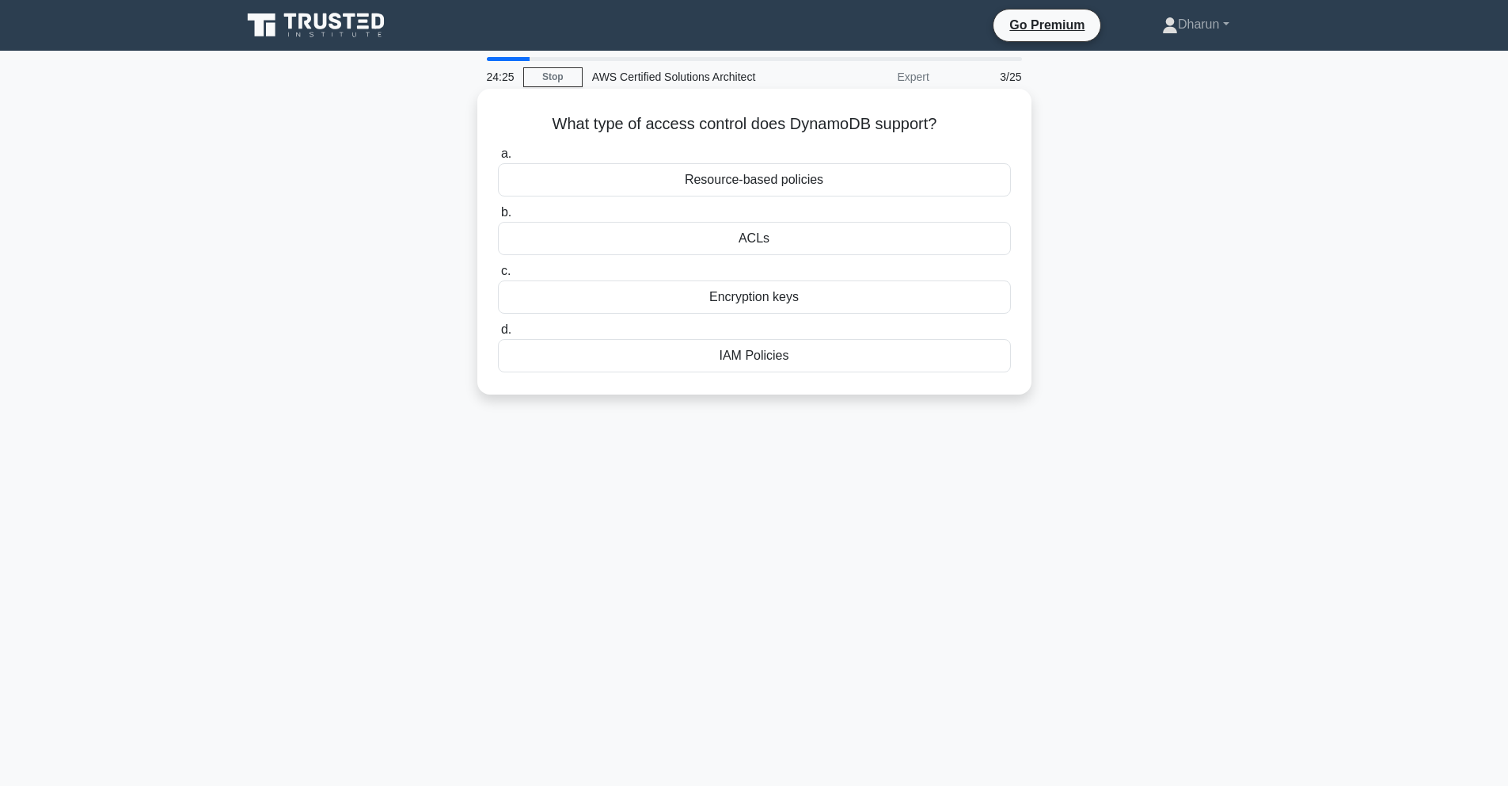
click at [498, 335] on input "d. IAM Policies" at bounding box center [498, 330] width 0 height 10
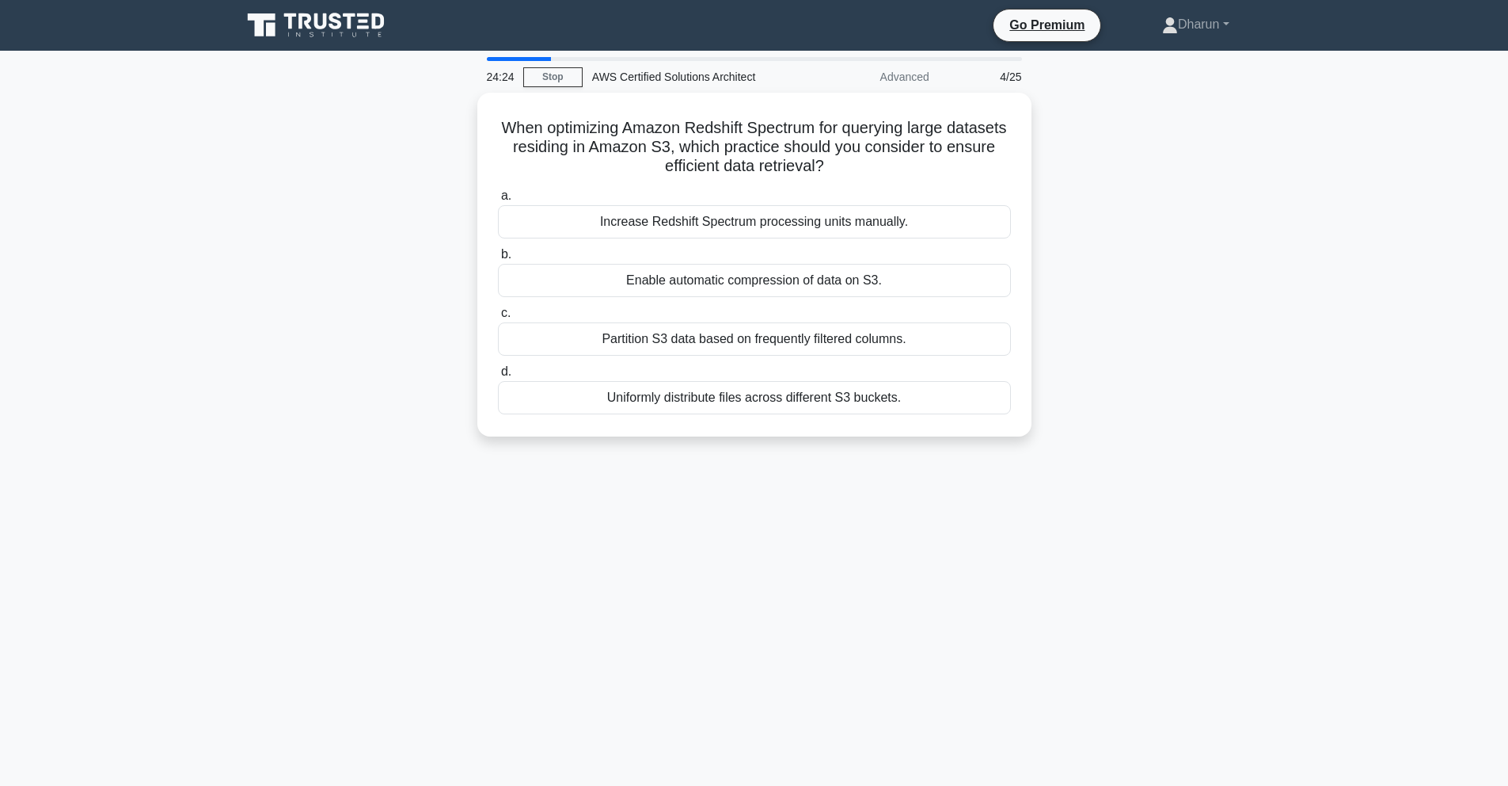
drag, startPoint x: 484, startPoint y: 119, endPoint x: 949, endPoint y: 443, distance: 567.6
click at [940, 443] on div "When optimizing Amazon Redshift Spectrum for querying large datasets residing i…" at bounding box center [754, 274] width 1045 height 363
click at [1085, 451] on div "When optimizing Amazon Redshift Spectrum for querying large datasets residing i…" at bounding box center [754, 274] width 1045 height 363
drag, startPoint x: 580, startPoint y: 192, endPoint x: 1046, endPoint y: 562, distance: 594.6
click at [1046, 562] on div "24:21 Stop AWS Certified Solutions Architect Advanced 4/25 When optimizing Amaz…" at bounding box center [754, 453] width 1045 height 792
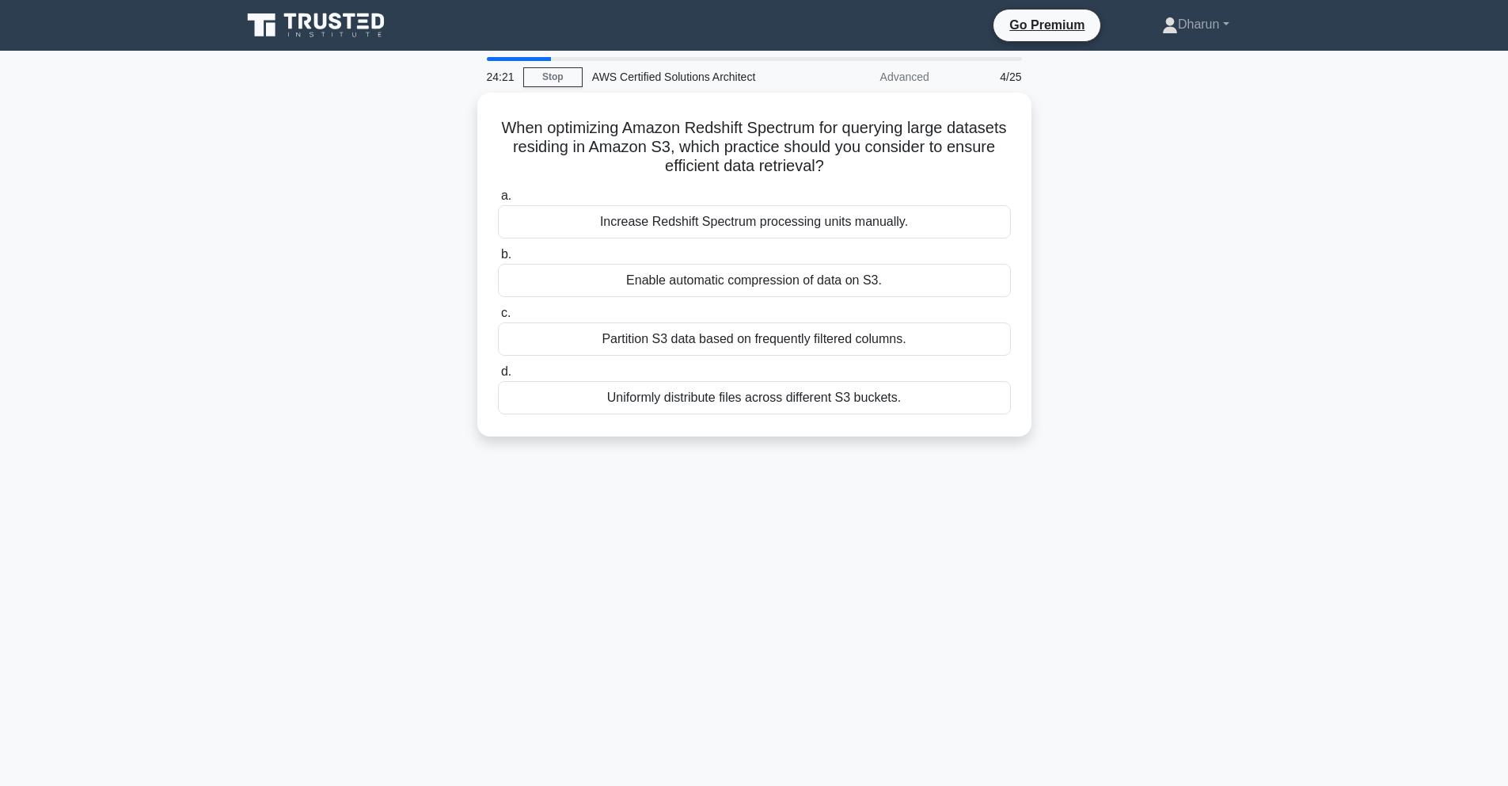
click at [1075, 564] on div "24:21 Stop AWS Certified Solutions Architect Advanced 4/25 When optimizing Amaz…" at bounding box center [754, 453] width 1045 height 792
drag, startPoint x: 514, startPoint y: 144, endPoint x: 1045, endPoint y: 529, distance: 656.1
click at [1045, 529] on div "24:19 Stop AWS Certified Solutions Architect Advanced 4/25 When optimizing Amaz…" at bounding box center [754, 453] width 1045 height 792
click at [1077, 531] on div "24:19 Stop AWS Certified Solutions Architect Advanced 4/25 When optimizing Amaz…" at bounding box center [754, 453] width 1045 height 792
drag, startPoint x: 493, startPoint y: 114, endPoint x: 1059, endPoint y: 535, distance: 705.7
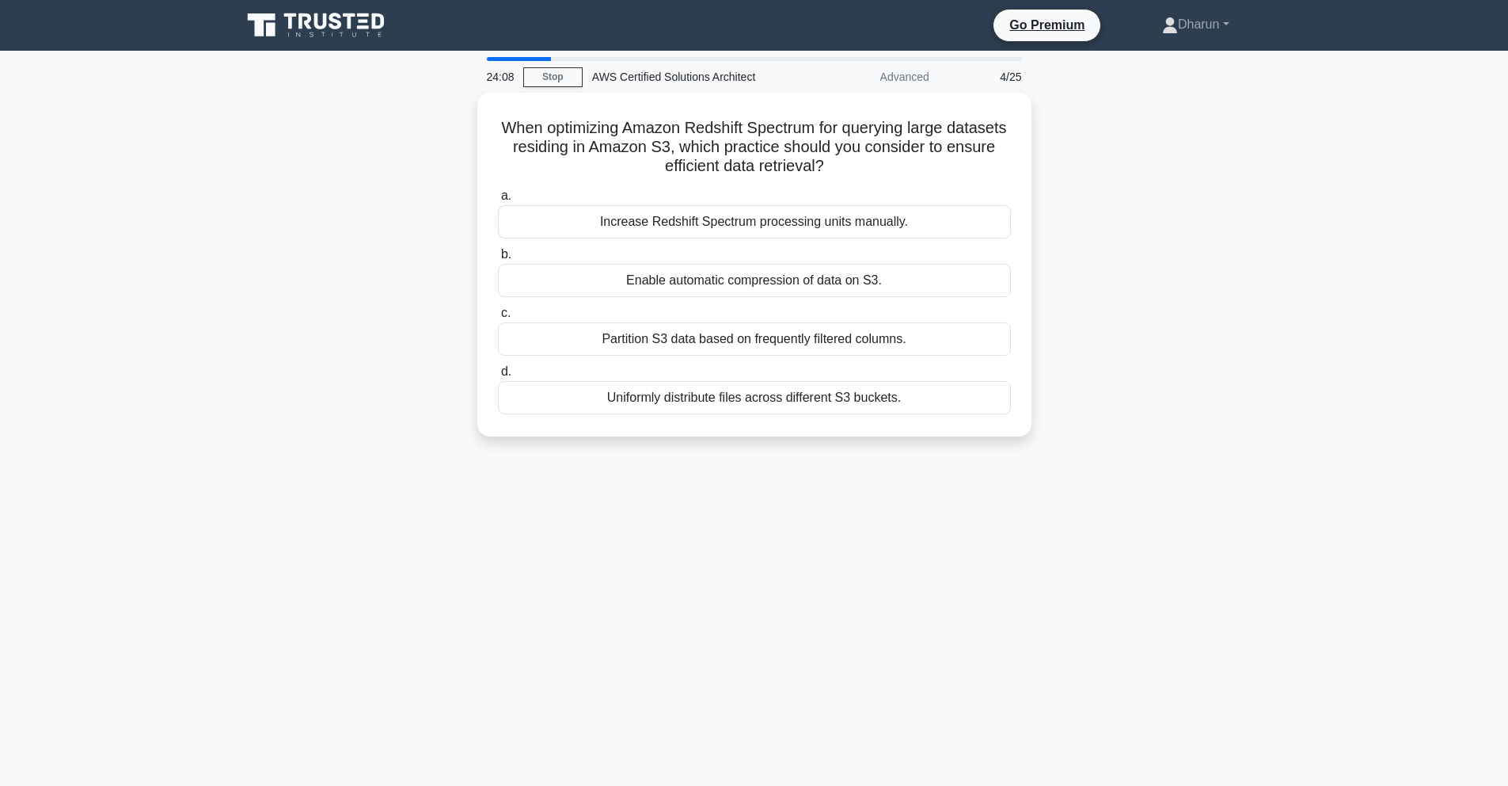
click at [1059, 535] on div "24:08 Stop AWS Certified Solutions Architect Advanced 4/25 When optimizing Amaz…" at bounding box center [754, 453] width 1045 height 792
click at [1071, 531] on div "24:07 Stop AWS Certified Solutions Architect Advanced 4/25 When optimizing Amaz…" at bounding box center [754, 453] width 1045 height 792
drag, startPoint x: 539, startPoint y: 144, endPoint x: 1056, endPoint y: 453, distance: 602.3
click at [1056, 453] on div "When optimizing Amazon Redshift Spectrum for querying large datasets residing i…" at bounding box center [754, 274] width 1045 height 363
copy div "When optimizing Amazon Redshift Spectrum for querying large datasets residing i…"
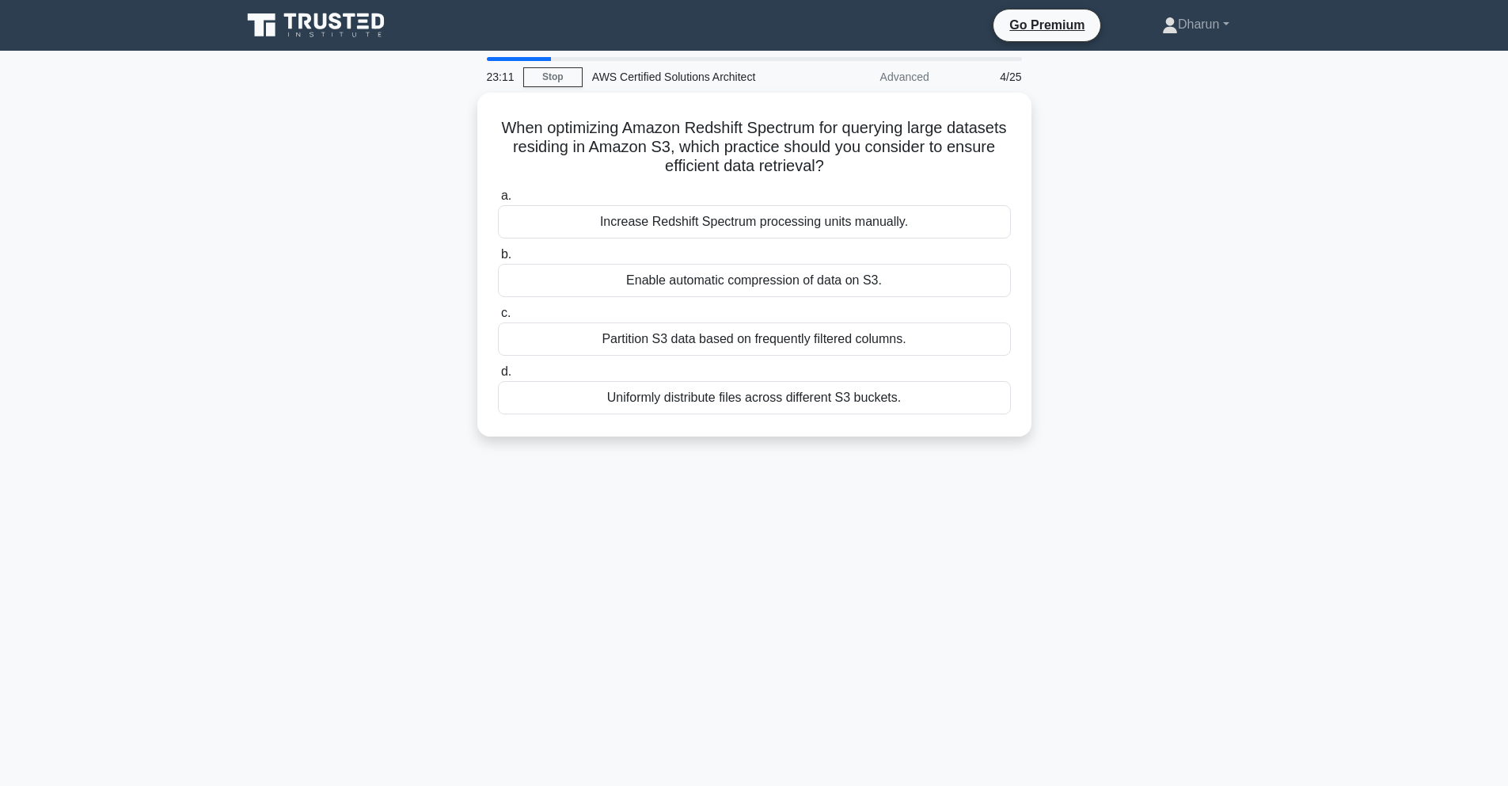
click at [1179, 394] on div "When optimizing Amazon Redshift Spectrum for querying large datasets residing i…" at bounding box center [754, 274] width 1045 height 363
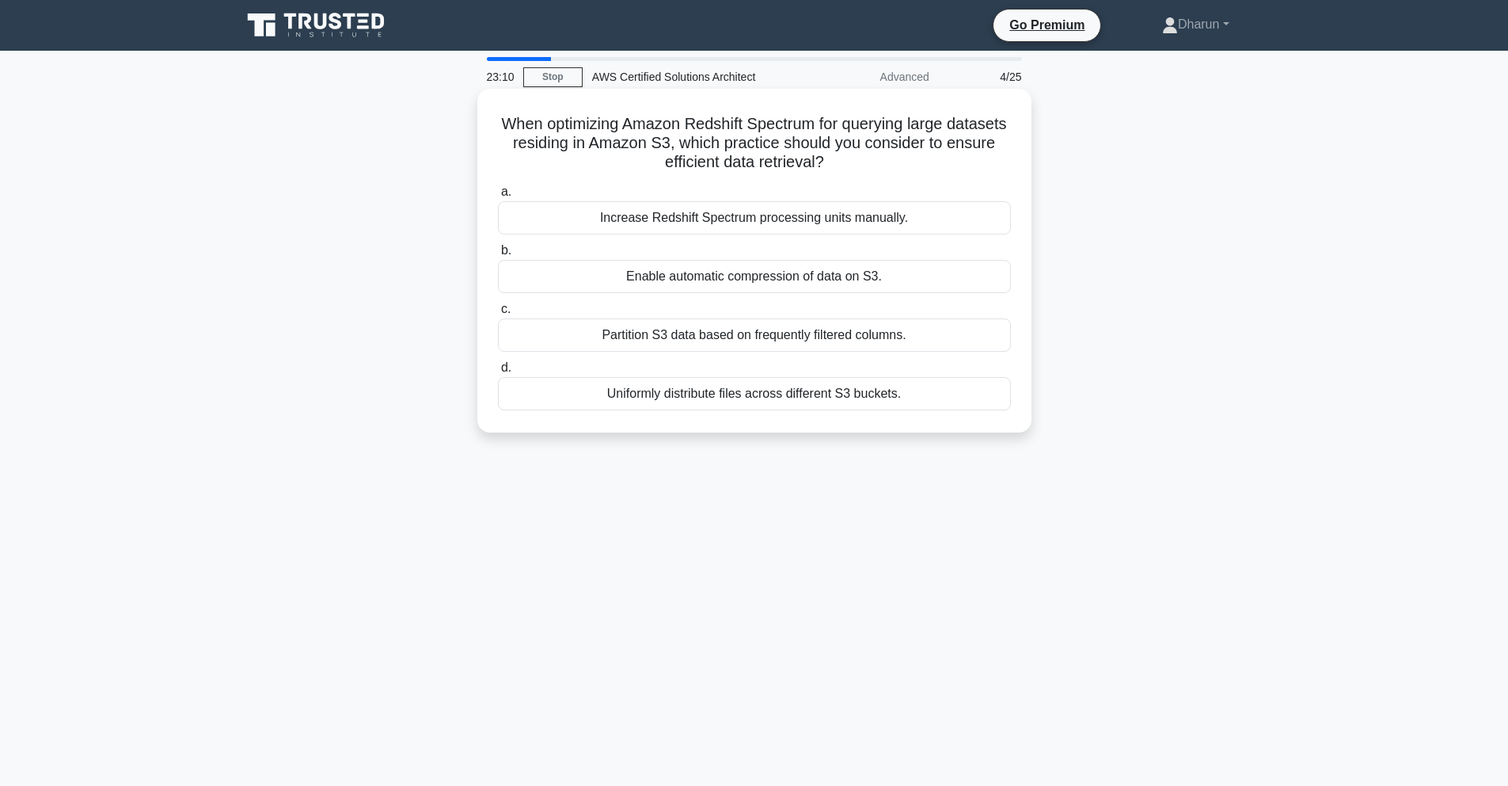
click at [953, 337] on div "Partition S3 data based on frequently filtered columns." at bounding box center [754, 334] width 513 height 33
click at [498, 314] on input "c. Partition S3 data based on frequently filtered columns." at bounding box center [498, 309] width 0 height 10
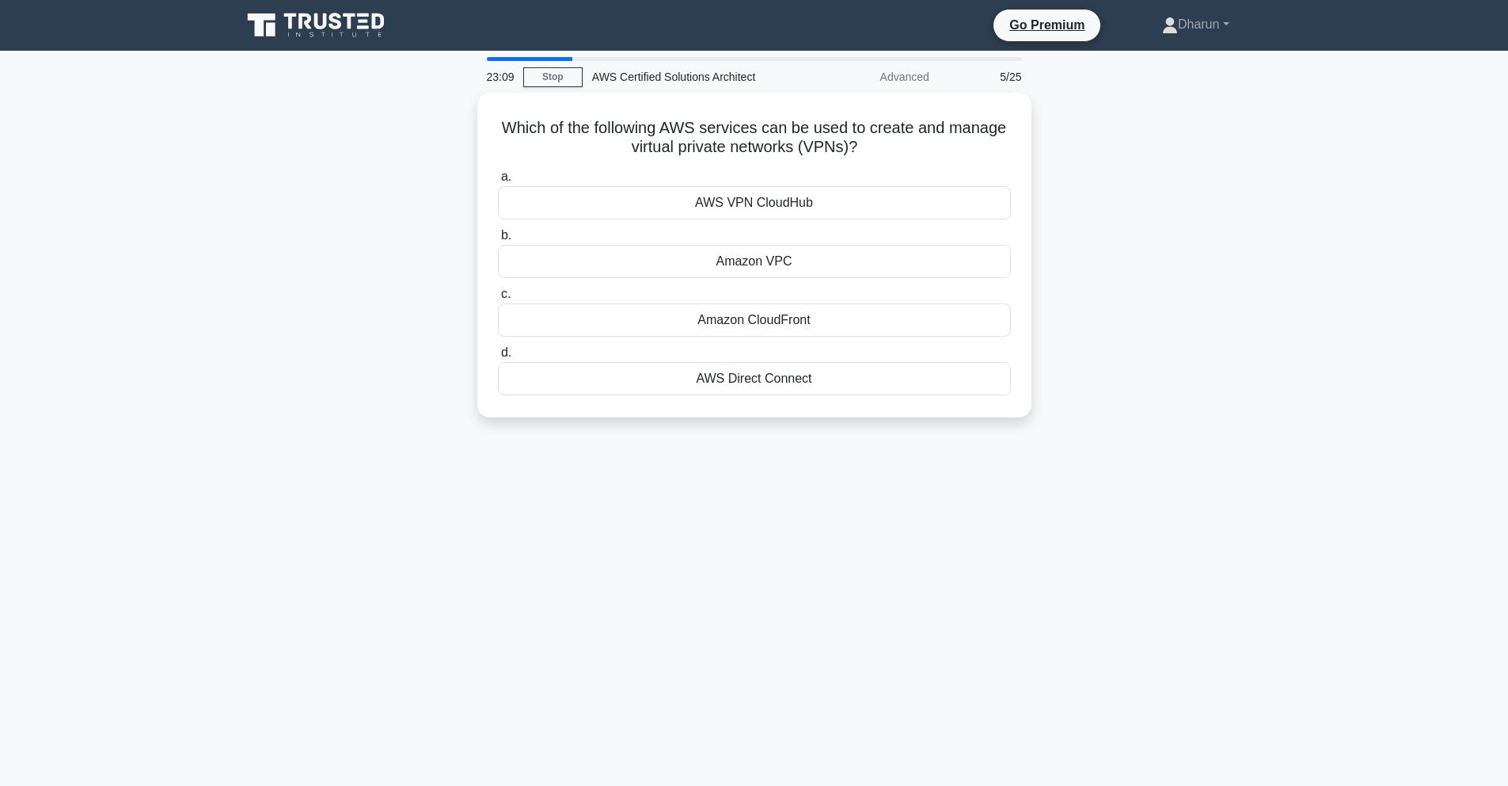
drag, startPoint x: 579, startPoint y: 183, endPoint x: 950, endPoint y: 446, distance: 455.0
click at [949, 446] on div "23:09 Stop AWS Certified Solutions Architect Advanced 5/25 Which of the followi…" at bounding box center [754, 453] width 1045 height 792
click at [1021, 457] on div "23:08 Stop AWS Certified Solutions Architect Advanced 5/25 Which of the followi…" at bounding box center [754, 453] width 1045 height 792
drag, startPoint x: 480, startPoint y: 114, endPoint x: 1044, endPoint y: 477, distance: 670.8
click at [1044, 481] on div "22:59 Stop AWS Certified Solutions Architect Advanced 5/25 Which of the followi…" at bounding box center [754, 453] width 1045 height 792
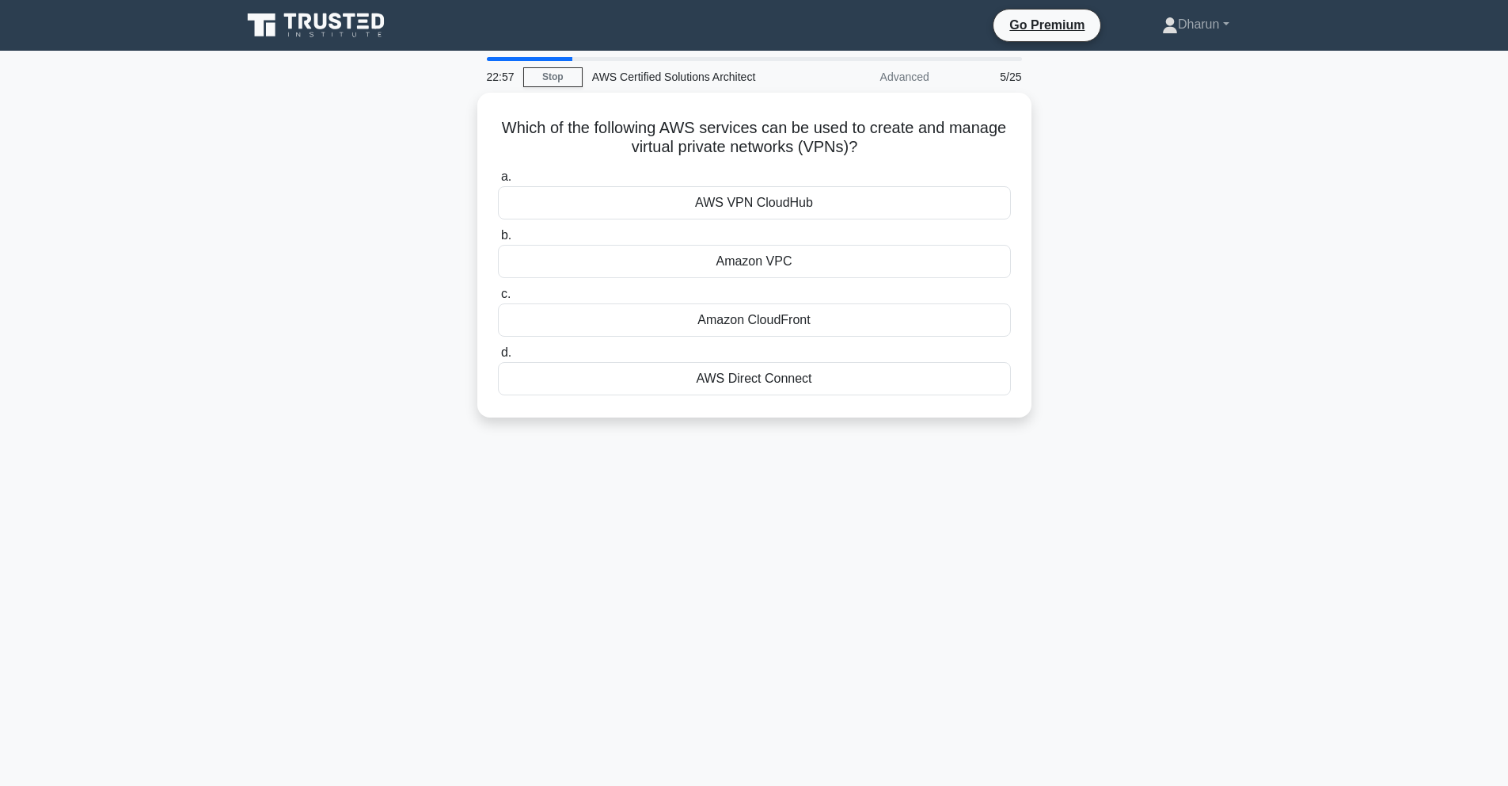
copy div "Which of the following AWS services can be used to create and manage virtual pr…"
click at [1060, 367] on div "Which of the following AWS services can be used to create and manage virtual pr…" at bounding box center [754, 265] width 1045 height 344
click at [906, 268] on div "Amazon VPC" at bounding box center [754, 257] width 513 height 33
click at [498, 237] on input "b. Amazon VPC" at bounding box center [498, 231] width 0 height 10
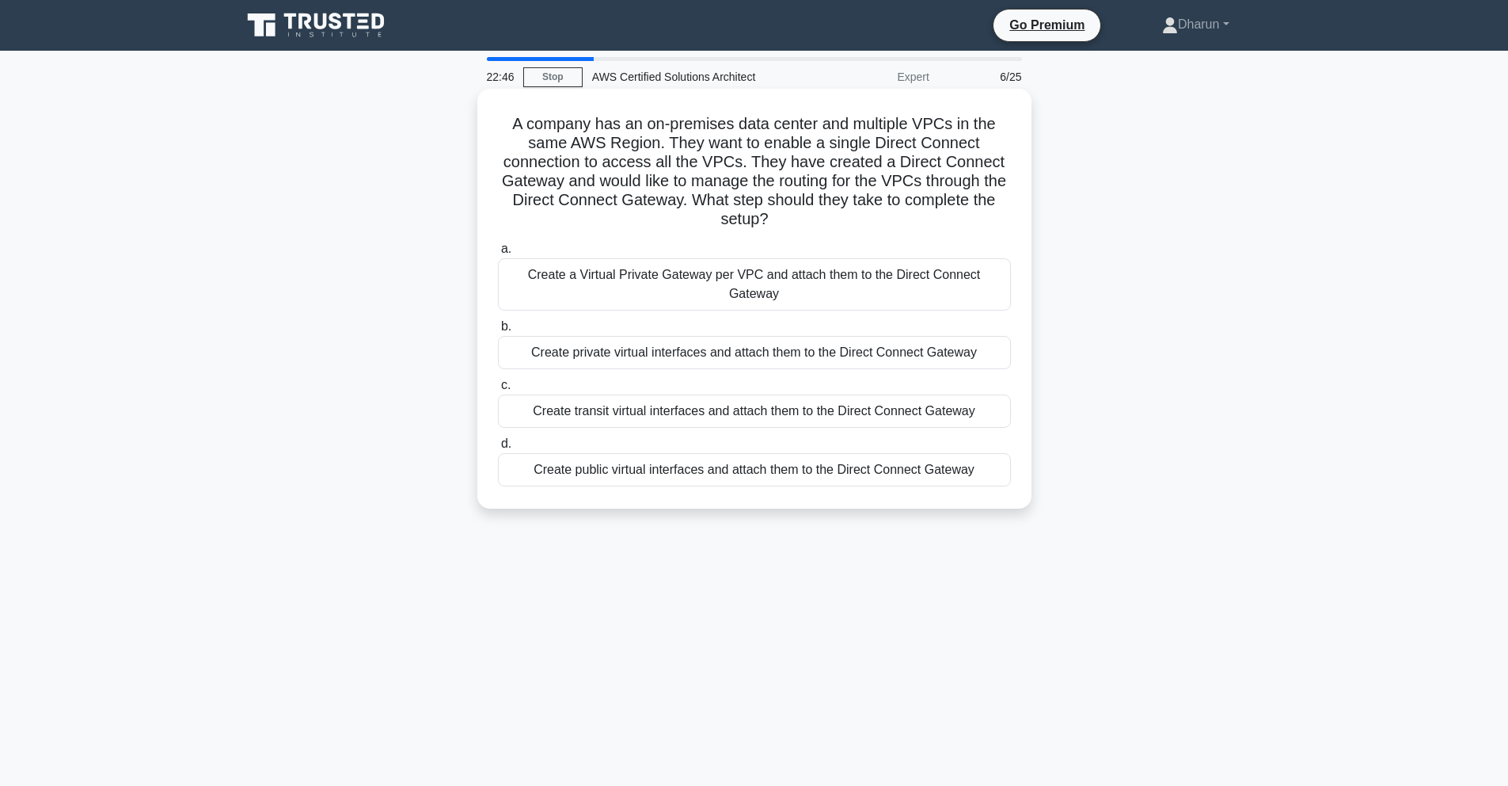
drag, startPoint x: 510, startPoint y: 119, endPoint x: 973, endPoint y: 508, distance: 604.8
click at [973, 508] on div "A company has an on-premises data center and multiple VPCs in the same AWS Regi…" at bounding box center [754, 299] width 554 height 420
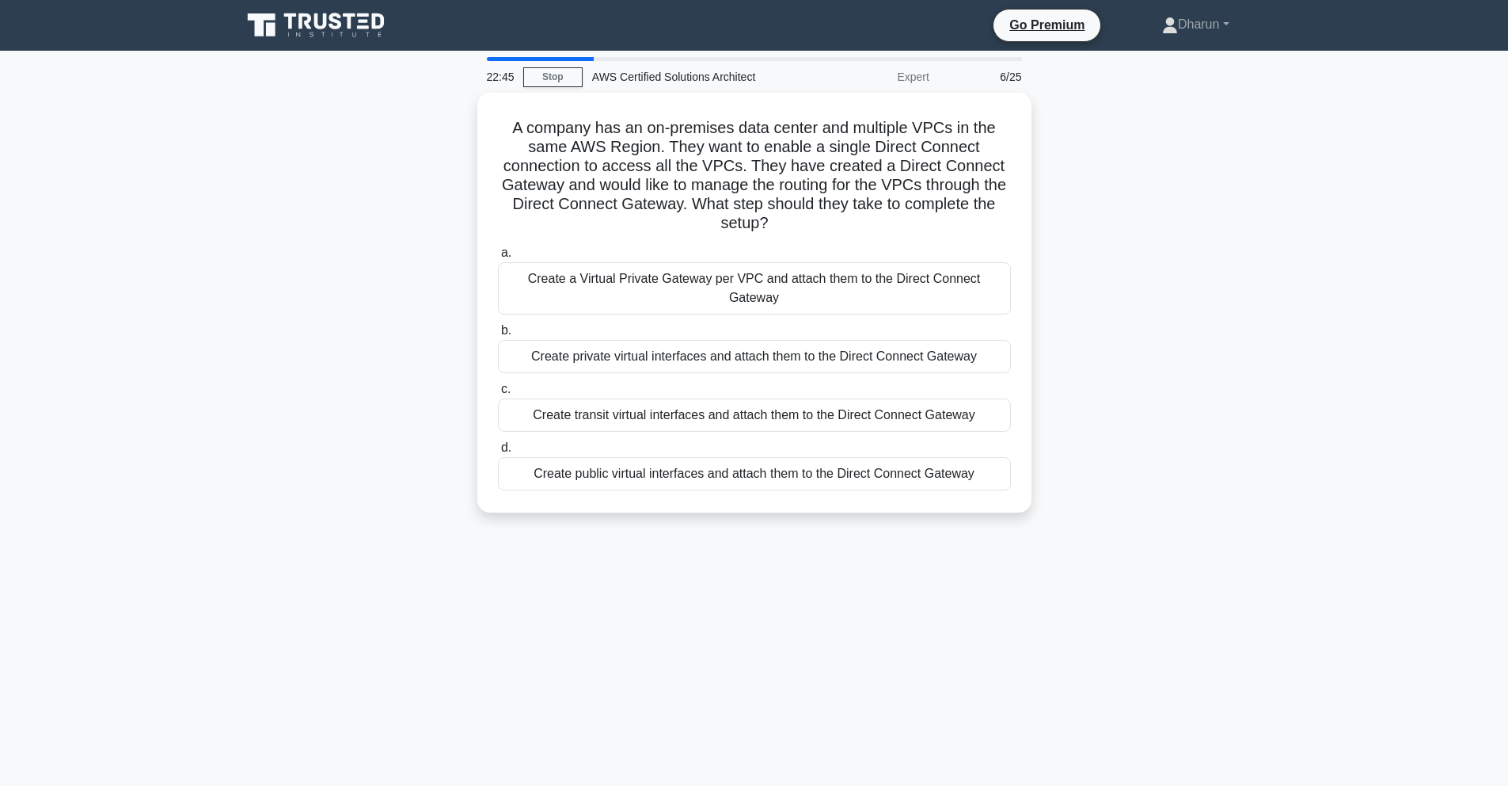
click at [1132, 512] on div "A company has an on-premises data center and multiple VPCs in the same AWS Regi…" at bounding box center [754, 312] width 1045 height 439
click at [562, 75] on link "Stop" at bounding box center [552, 77] width 59 height 20
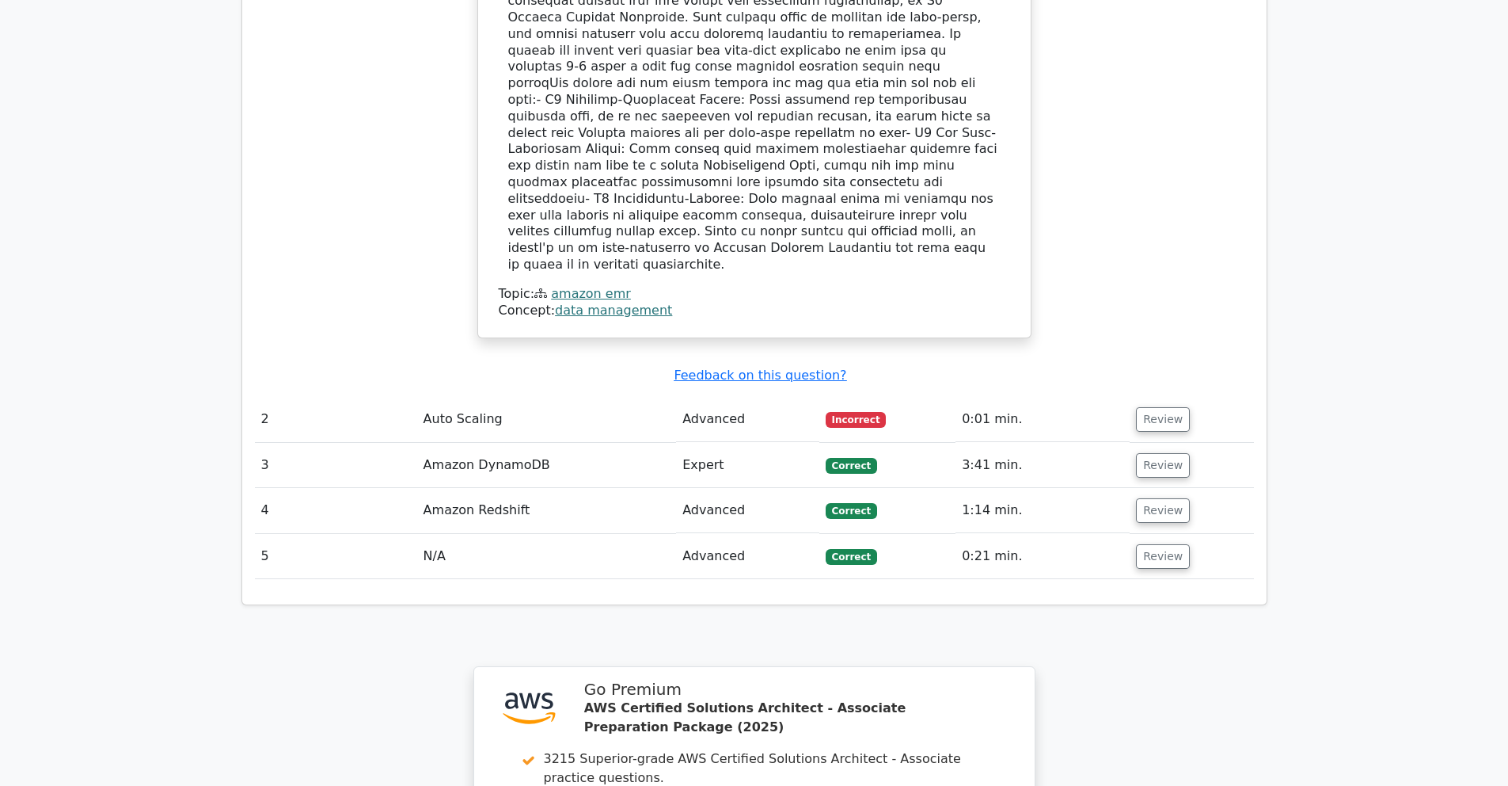
scroll to position [1739, 0]
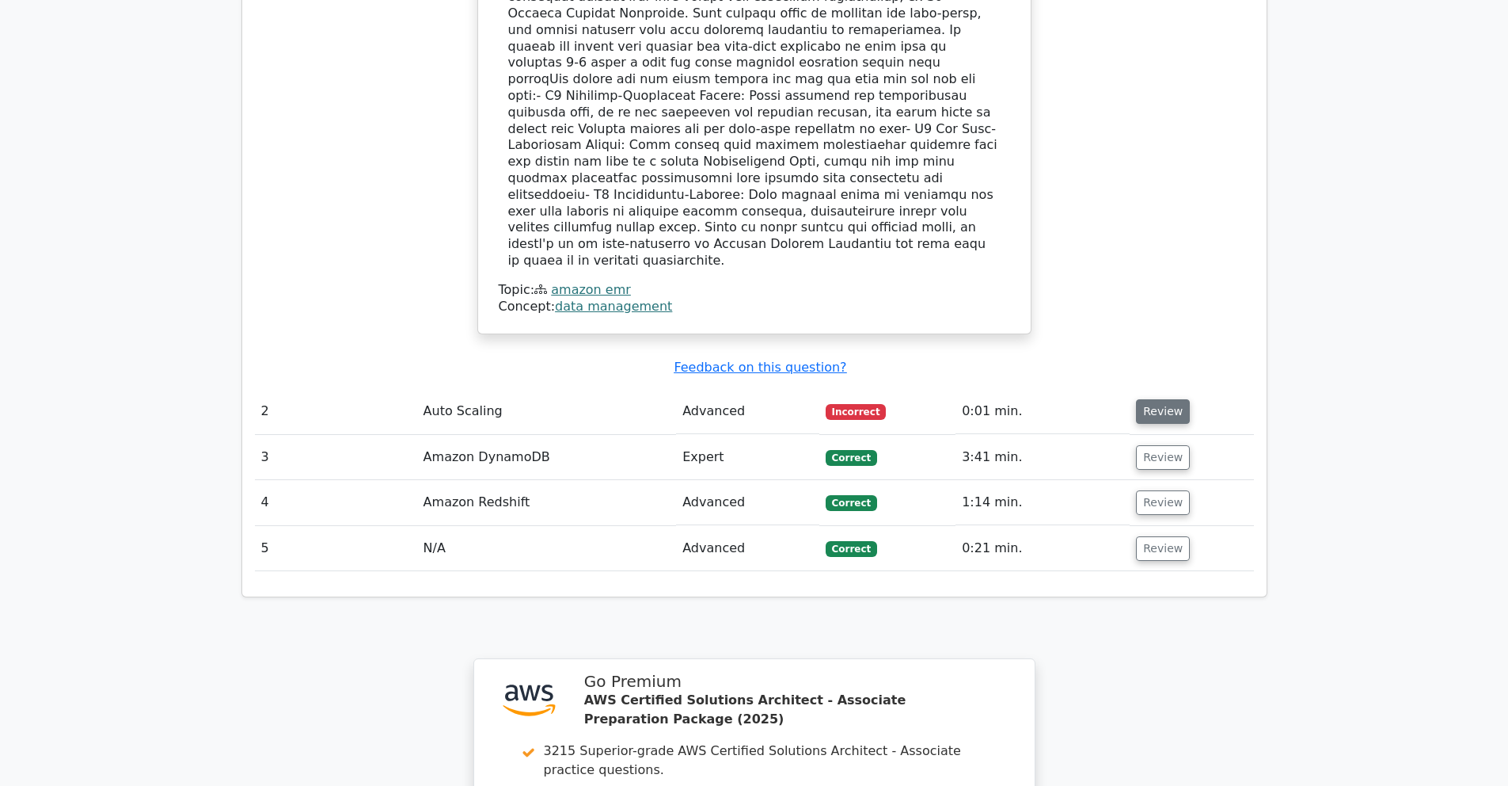
click at [1157, 399] on button "Review" at bounding box center [1163, 411] width 54 height 25
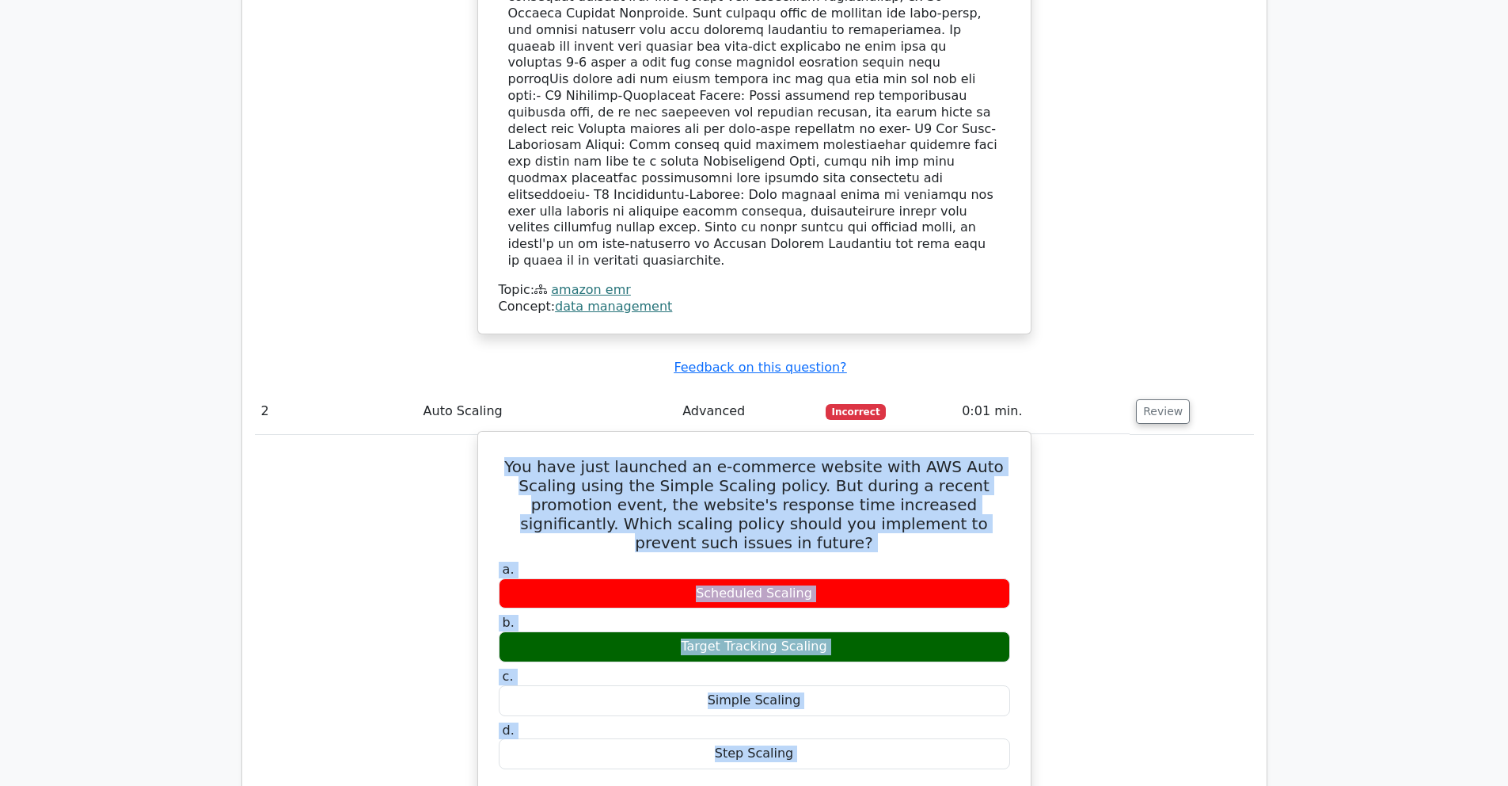
drag, startPoint x: 497, startPoint y: 340, endPoint x: 975, endPoint y: 618, distance: 552.9
click at [938, 675] on div "You have just launched an e-commerce website with AWS Auto Scaling using the Si…" at bounding box center [755, 688] width 540 height 500
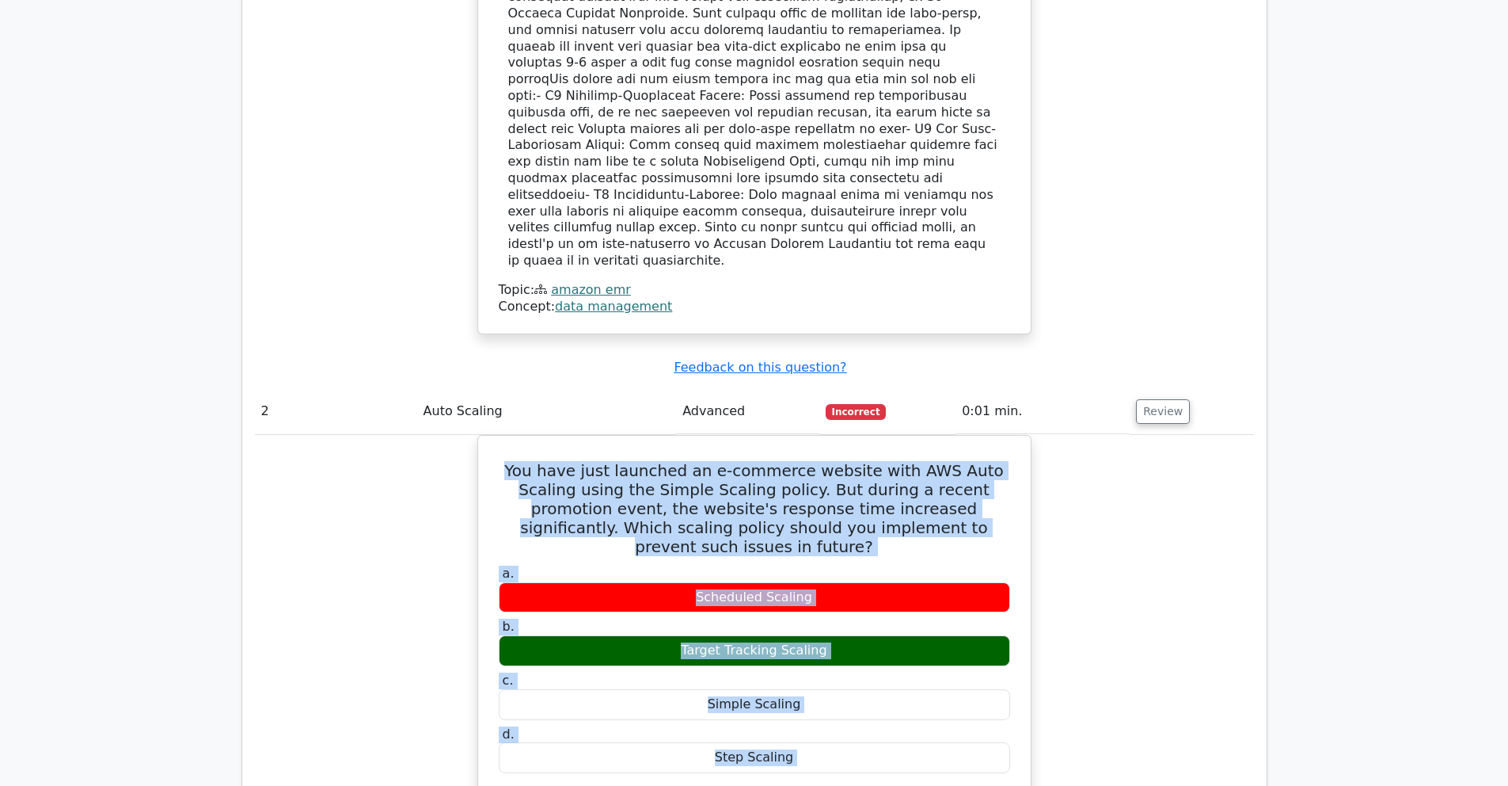
click at [1114, 463] on div "You have just launched an e-commerce website with AWS Auto Scaling using the Si…" at bounding box center [754, 702] width 999 height 534
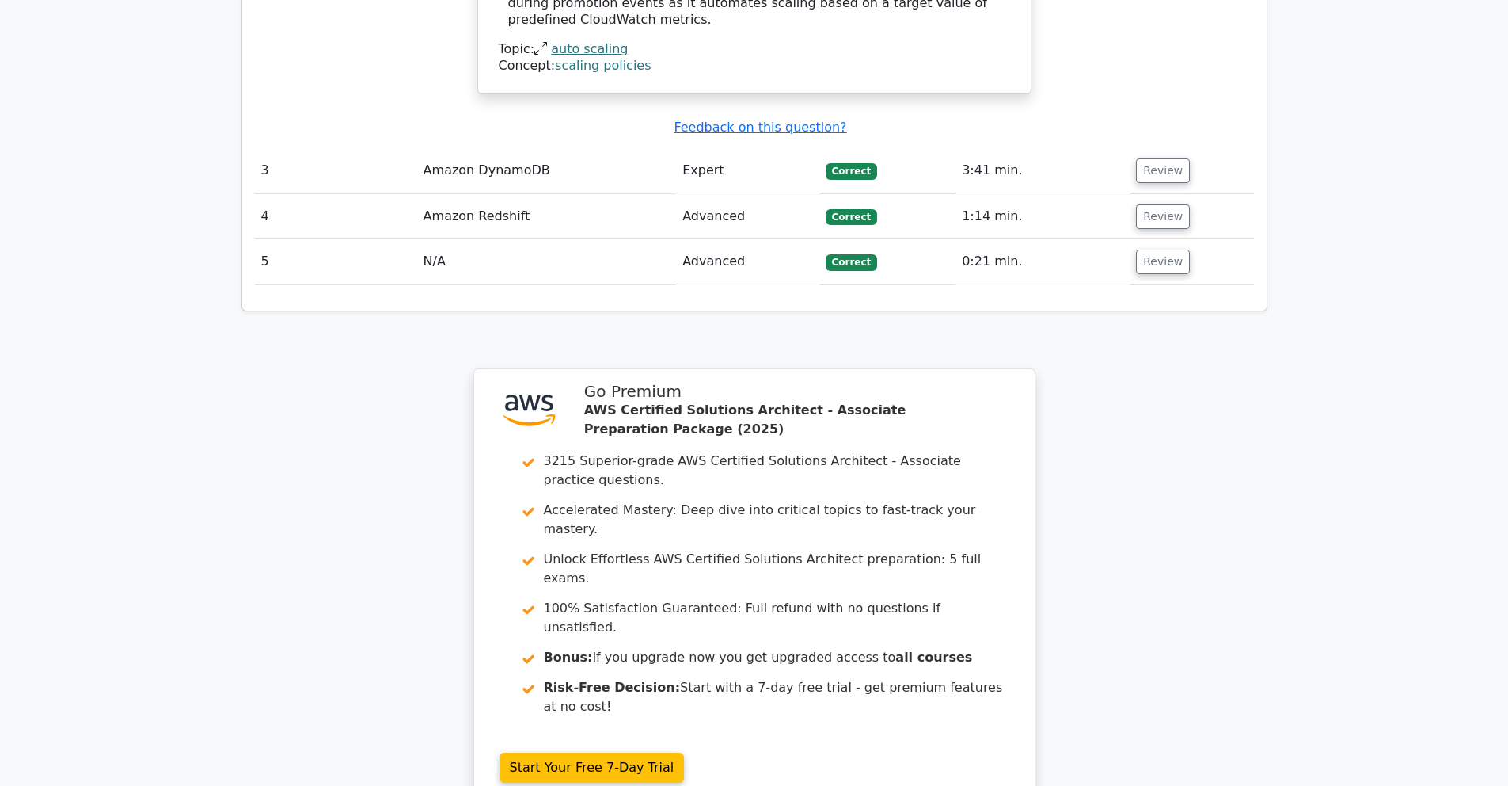
scroll to position [2744, 0]
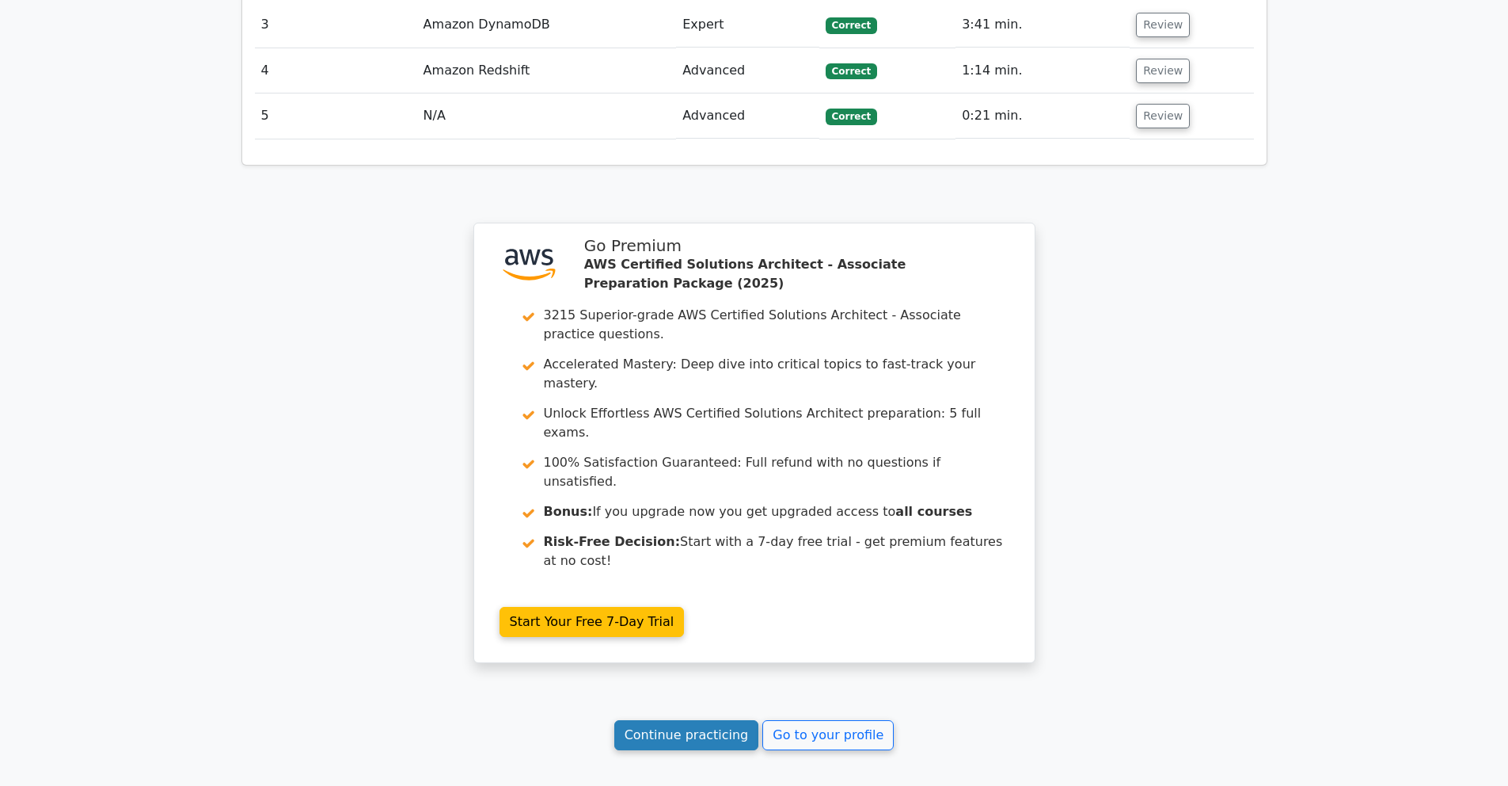
click at [651, 720] on link "Continue practicing" at bounding box center [686, 735] width 145 height 30
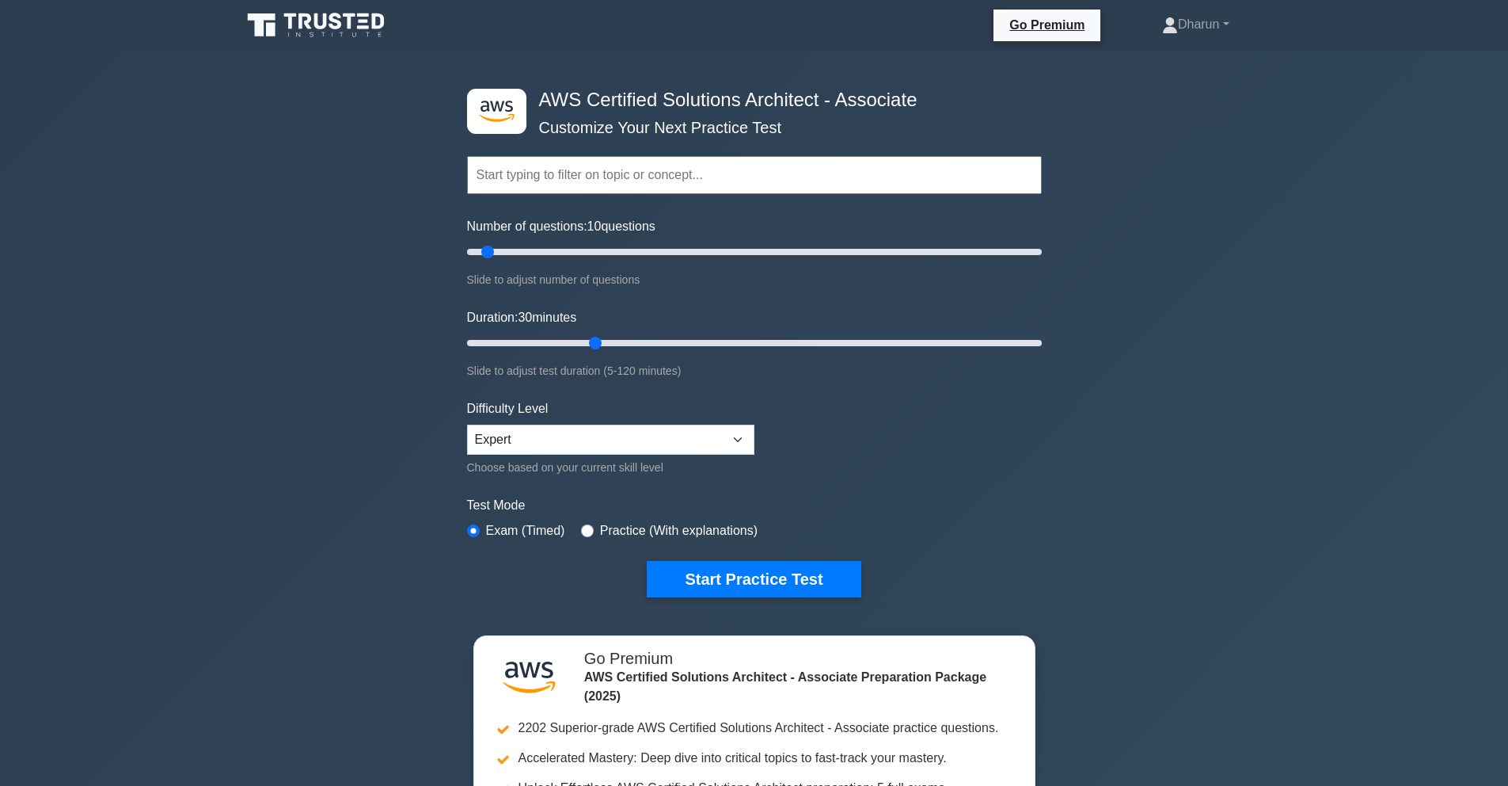
drag, startPoint x: 532, startPoint y: 252, endPoint x: 493, endPoint y: 255, distance: 39.7
type input "10"
click at [493, 255] on input "Number of questions: 10 questions" at bounding box center [754, 251] width 575 height 19
drag, startPoint x: 597, startPoint y: 340, endPoint x: 504, endPoint y: 344, distance: 93.5
type input "10"
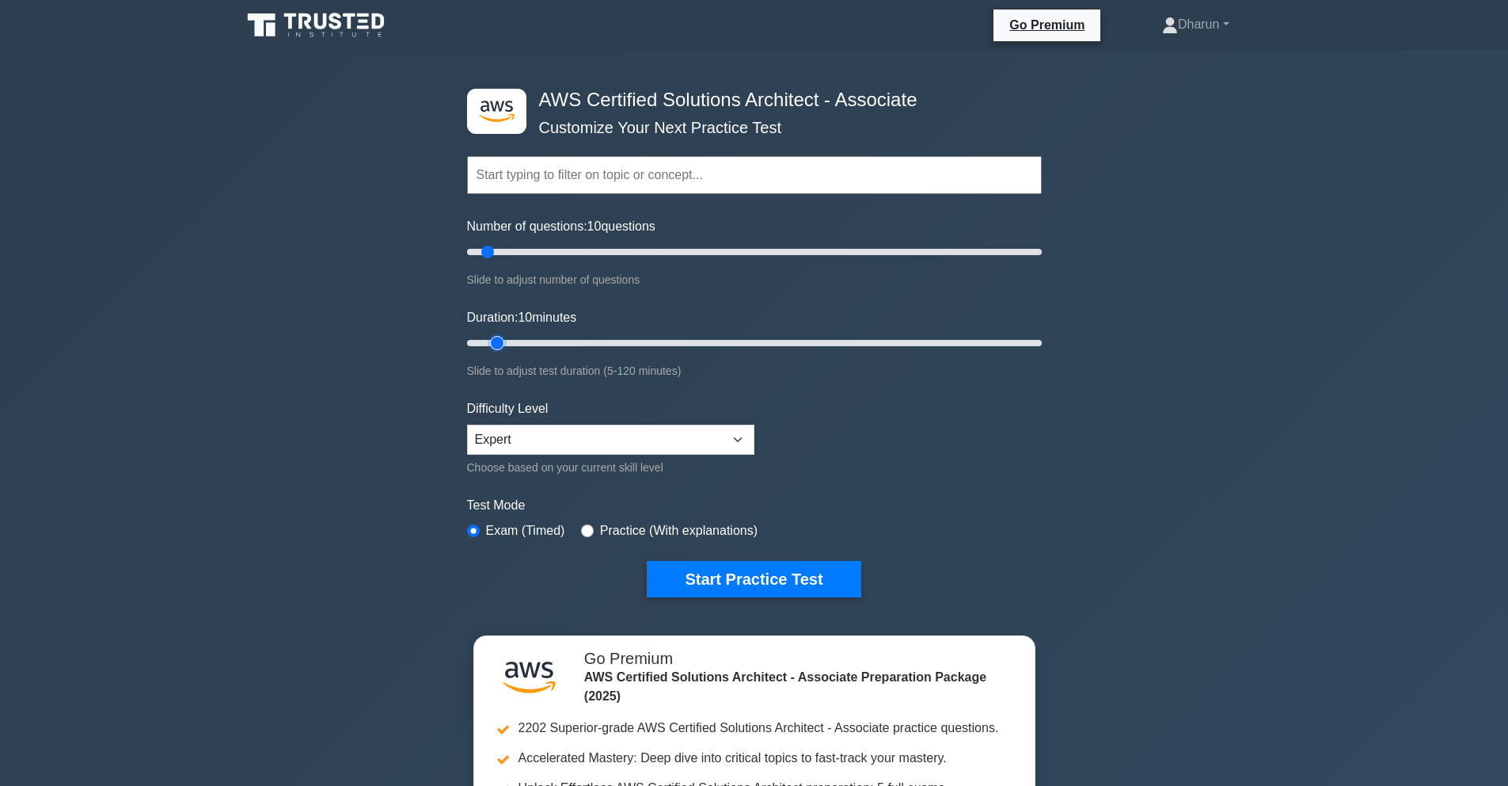
click at [504, 344] on input "Duration: 10 minutes" at bounding box center [754, 342] width 575 height 19
click at [625, 431] on select "Beginner Intermediate Expert" at bounding box center [610, 439] width 287 height 30
select select "intermediate"
click at [467, 424] on select "Beginner Intermediate Expert" at bounding box center [610, 439] width 287 height 30
click at [856, 452] on form "Topics Amazon EC2 Amazon S3 Amazon VPC AWS Identity and Access Management (IAM)…" at bounding box center [754, 352] width 575 height 489
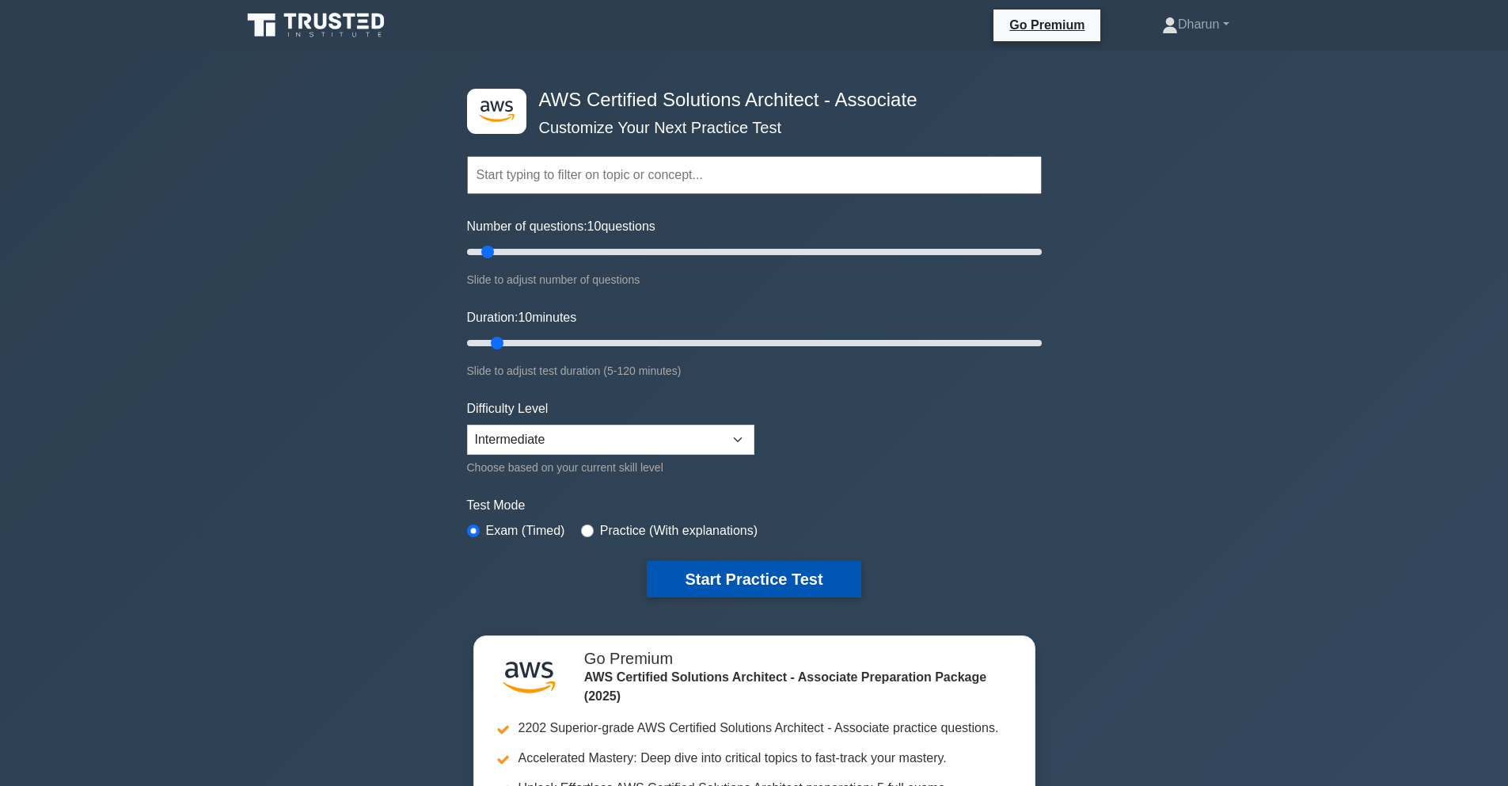
click at [713, 563] on button "Start Practice Test" at bounding box center [754, 579] width 214 height 36
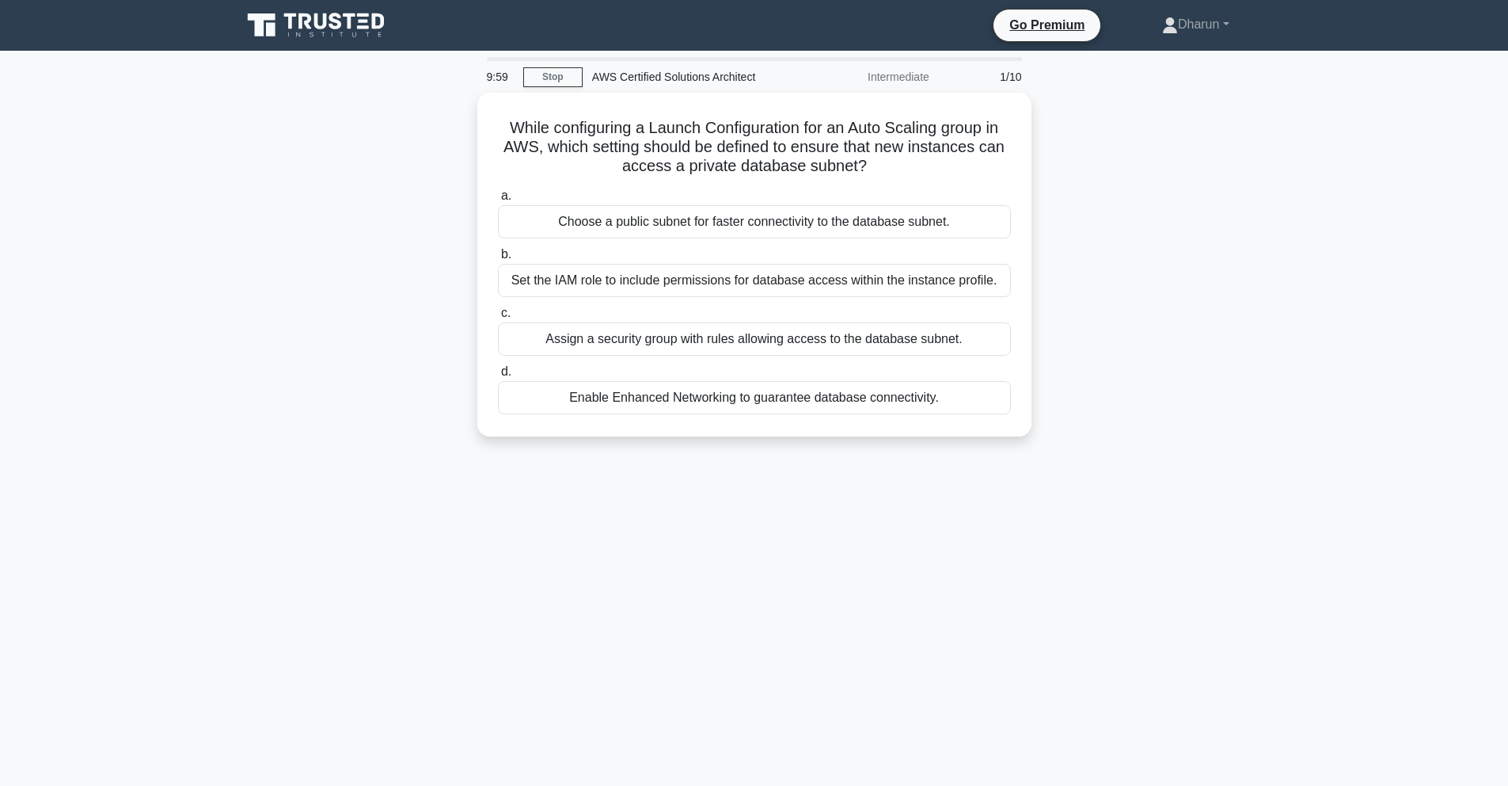
drag, startPoint x: 576, startPoint y: 165, endPoint x: 934, endPoint y: 454, distance: 460.2
click at [934, 454] on div "While configuring a Launch Configuration for an Auto Scaling group in AWS, whic…" at bounding box center [754, 274] width 1045 height 363
click at [987, 458] on div "9:59 Stop AWS Certified Solutions Architect Intermediate 1/10 While configuring…" at bounding box center [754, 453] width 1045 height 792
drag, startPoint x: 534, startPoint y: 131, endPoint x: 1063, endPoint y: 481, distance: 634.7
click at [1063, 481] on div "9:50 Stop AWS Certified Solutions Architect Intermediate 1/10 While configuring…" at bounding box center [754, 453] width 1045 height 792
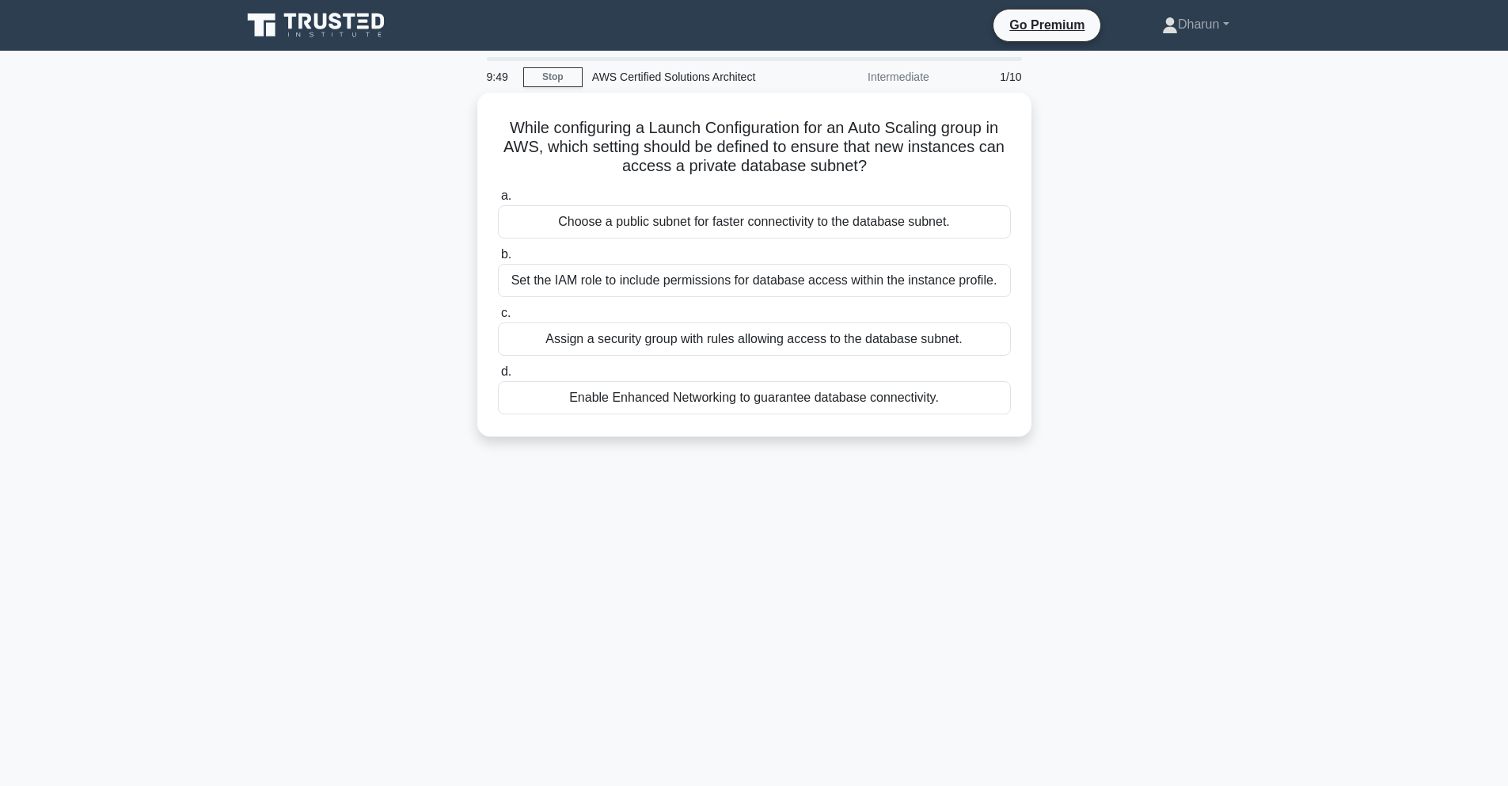
click at [1068, 477] on div "9:49 Stop AWS Certified Solutions Architect Intermediate 1/10 While configuring…" at bounding box center [754, 453] width 1045 height 792
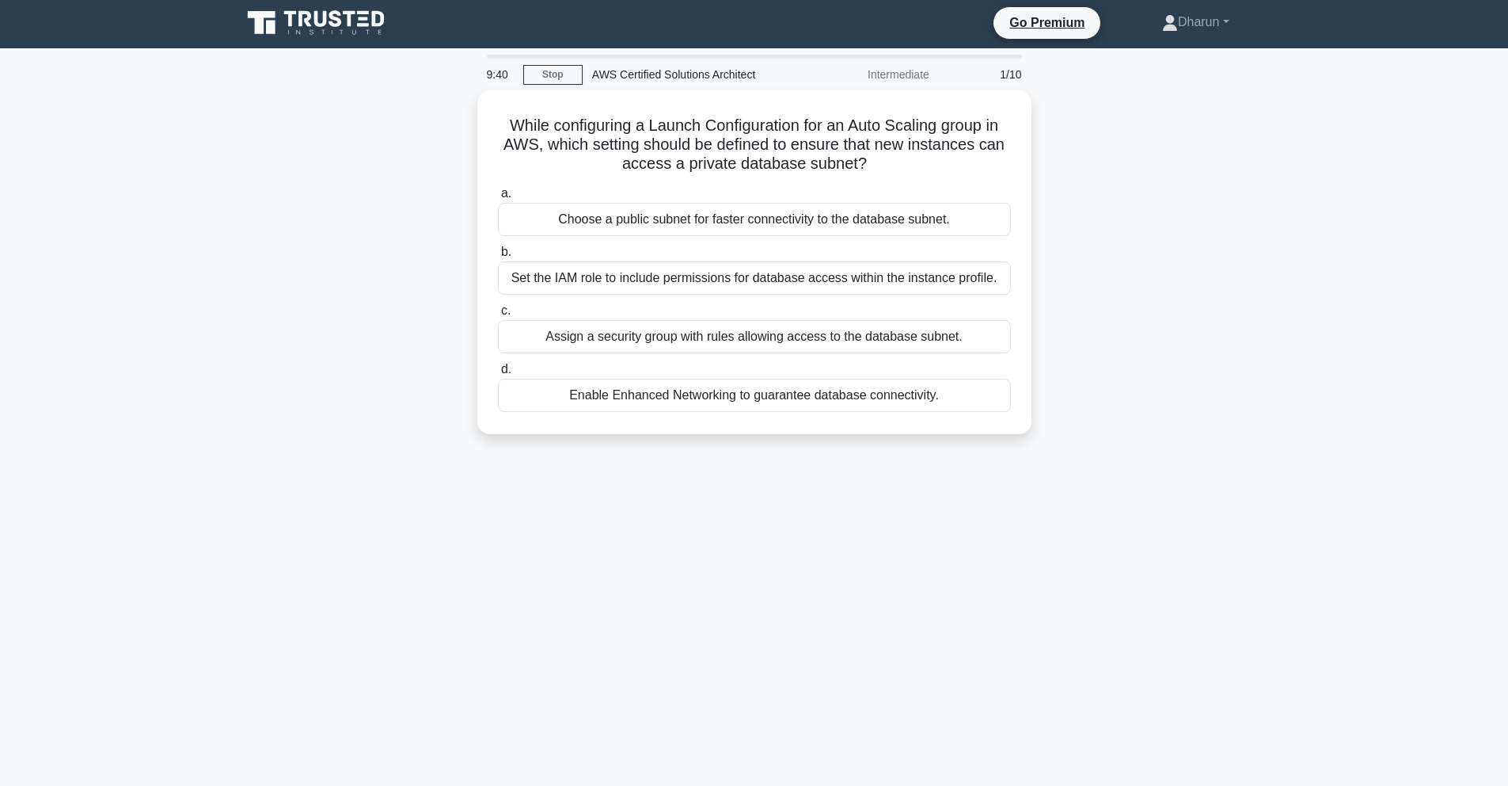
scroll to position [3, 0]
click at [1054, 351] on div "While configuring a Launch Configuration for an Auto Scaling group in AWS, whic…" at bounding box center [754, 270] width 1045 height 363
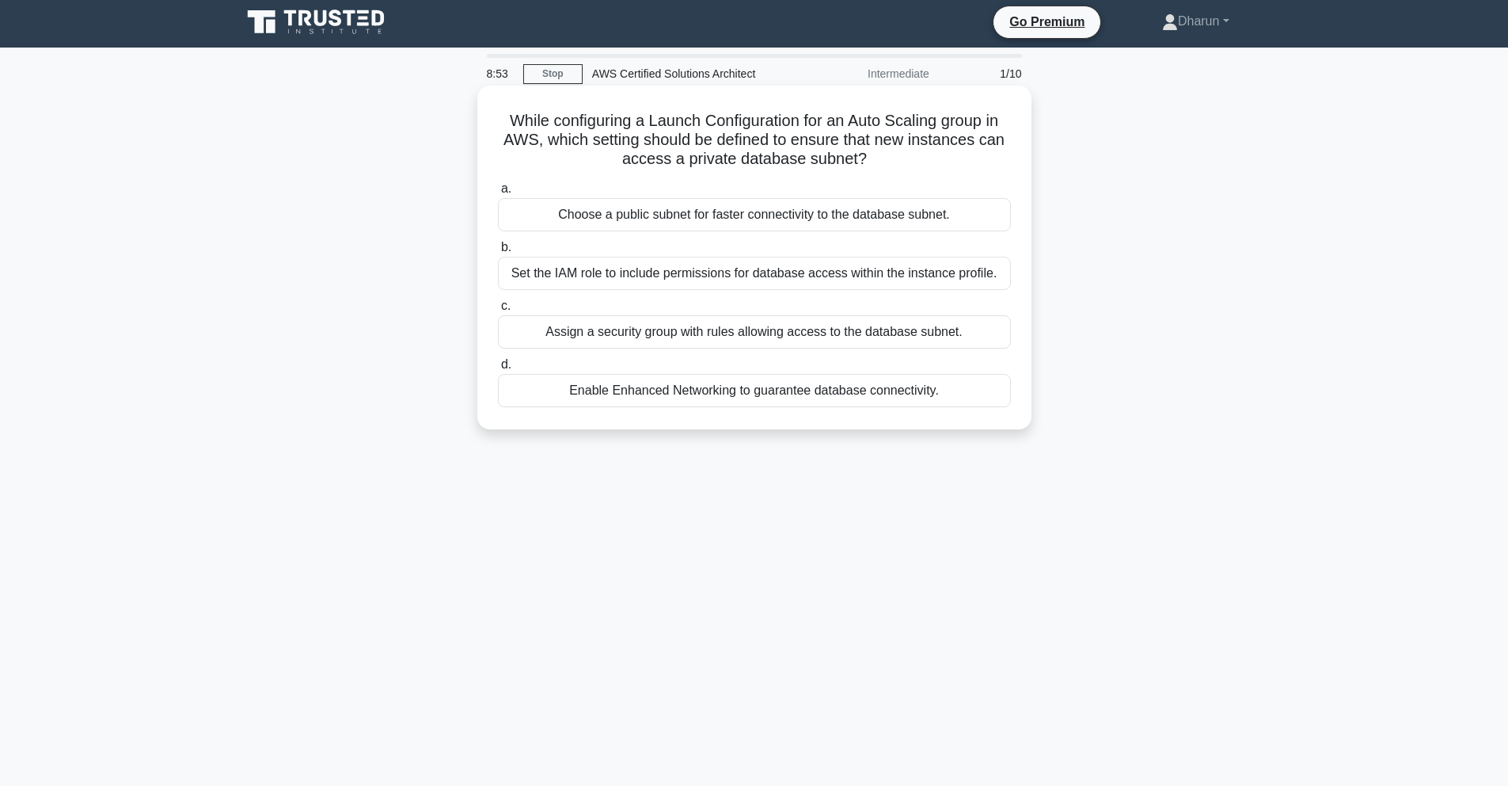
drag, startPoint x: 595, startPoint y: 162, endPoint x: 535, endPoint y: 127, distance: 69.3
click at [595, 156] on h5 "While configuring a Launch Configuration for an Auto Scaling group in AWS, whic…" at bounding box center [754, 140] width 516 height 59
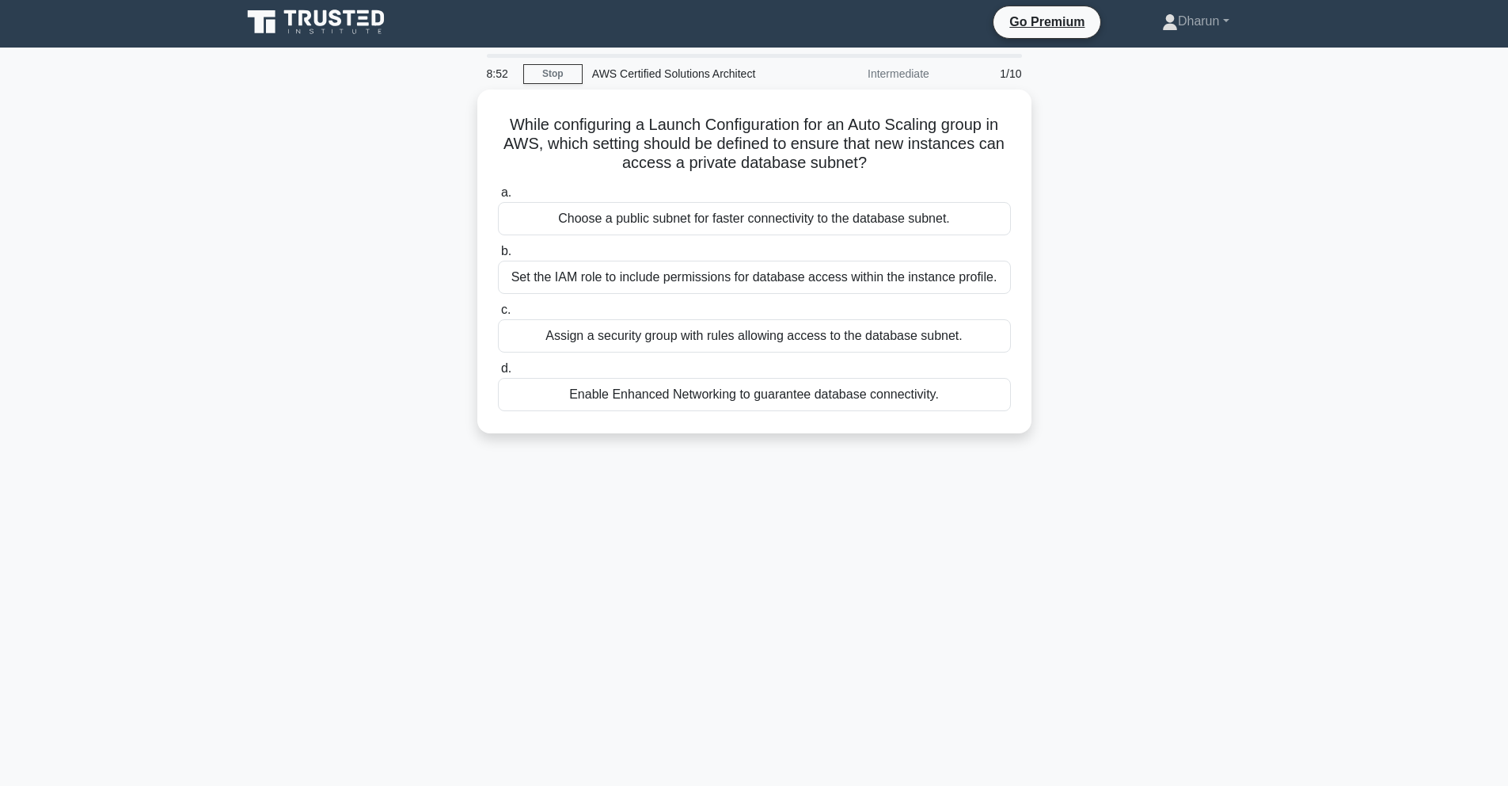
drag, startPoint x: 614, startPoint y: 205, endPoint x: 1165, endPoint y: 477, distance: 613.7
click at [1165, 477] on div "8:52 Stop AWS Certified Solutions Architect Intermediate 1/10 While configuring…" at bounding box center [754, 450] width 1045 height 792
copy div "While configuring a Launch Configuration for an Auto Scaling group in AWS, whic…"
click at [1159, 327] on div "While configuring a Launch Configuration for an Auto Scaling group in AWS, whic…" at bounding box center [754, 270] width 1045 height 363
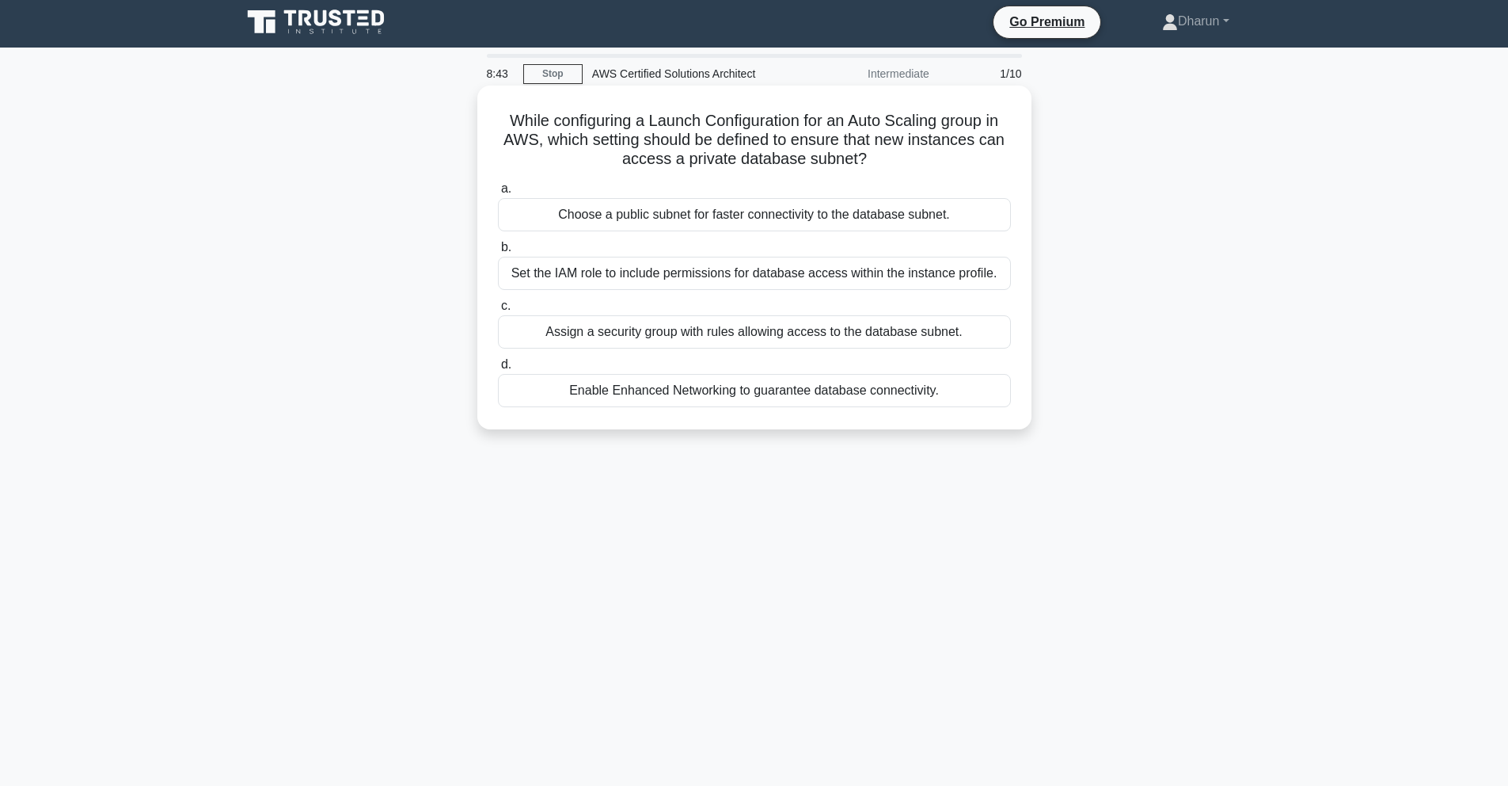
click at [968, 327] on div "Assign a security group with rules allowing access to the database subnet." at bounding box center [754, 331] width 513 height 33
click at [498, 311] on input "c. Assign a security group with rules allowing access to the database subnet." at bounding box center [498, 306] width 0 height 10
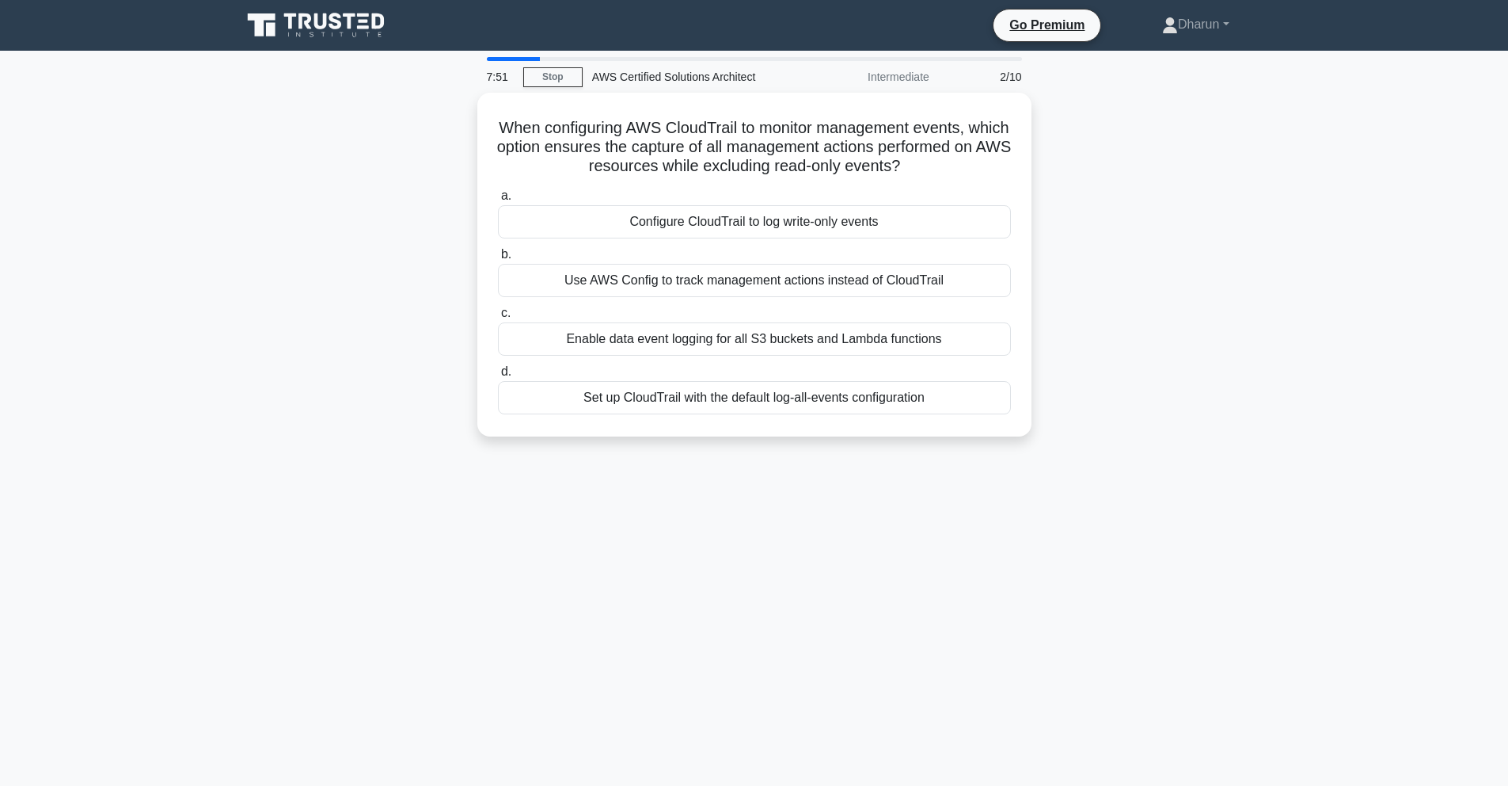
drag, startPoint x: 494, startPoint y: 126, endPoint x: 1203, endPoint y: 512, distance: 807.2
click at [1203, 512] on div "7:51 Stop AWS Certified Solutions Architect Intermediate 2/10 When configuring …" at bounding box center [754, 453] width 1045 height 792
copy div "When configuring AWS CloudTrail to monitor management events, which option ensu…"
click at [1117, 434] on div "When configuring AWS CloudTrail to monitor management events, which option ensu…" at bounding box center [754, 274] width 1045 height 363
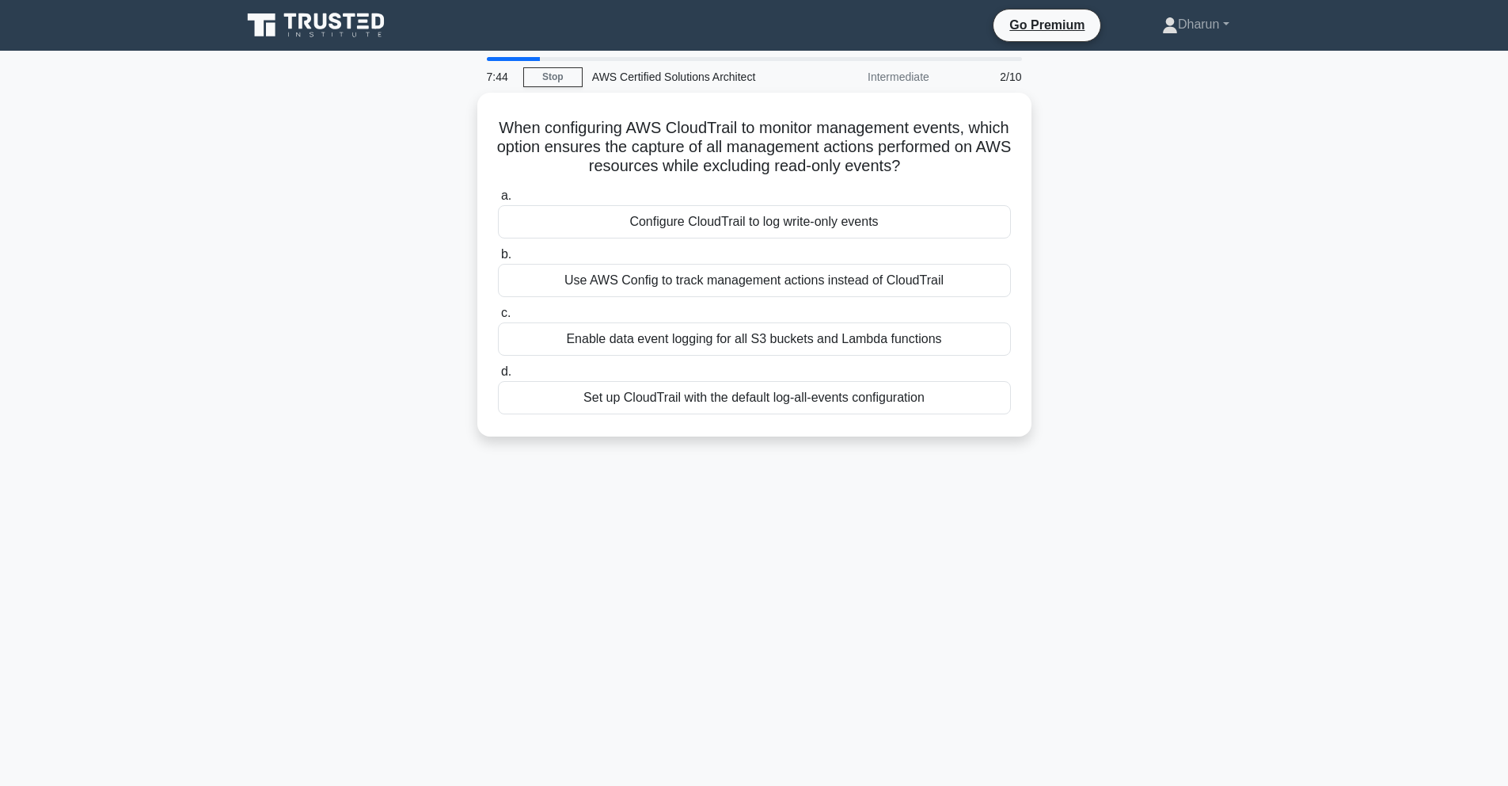
click at [1052, 272] on div "When configuring AWS CloudTrail to monitor management events, which option ensu…" at bounding box center [754, 274] width 1045 height 363
click at [942, 222] on div "Configure CloudTrail to log write-only events" at bounding box center [754, 217] width 513 height 33
click at [498, 197] on input "a. Configure CloudTrail to log write-only events" at bounding box center [498, 192] width 0 height 10
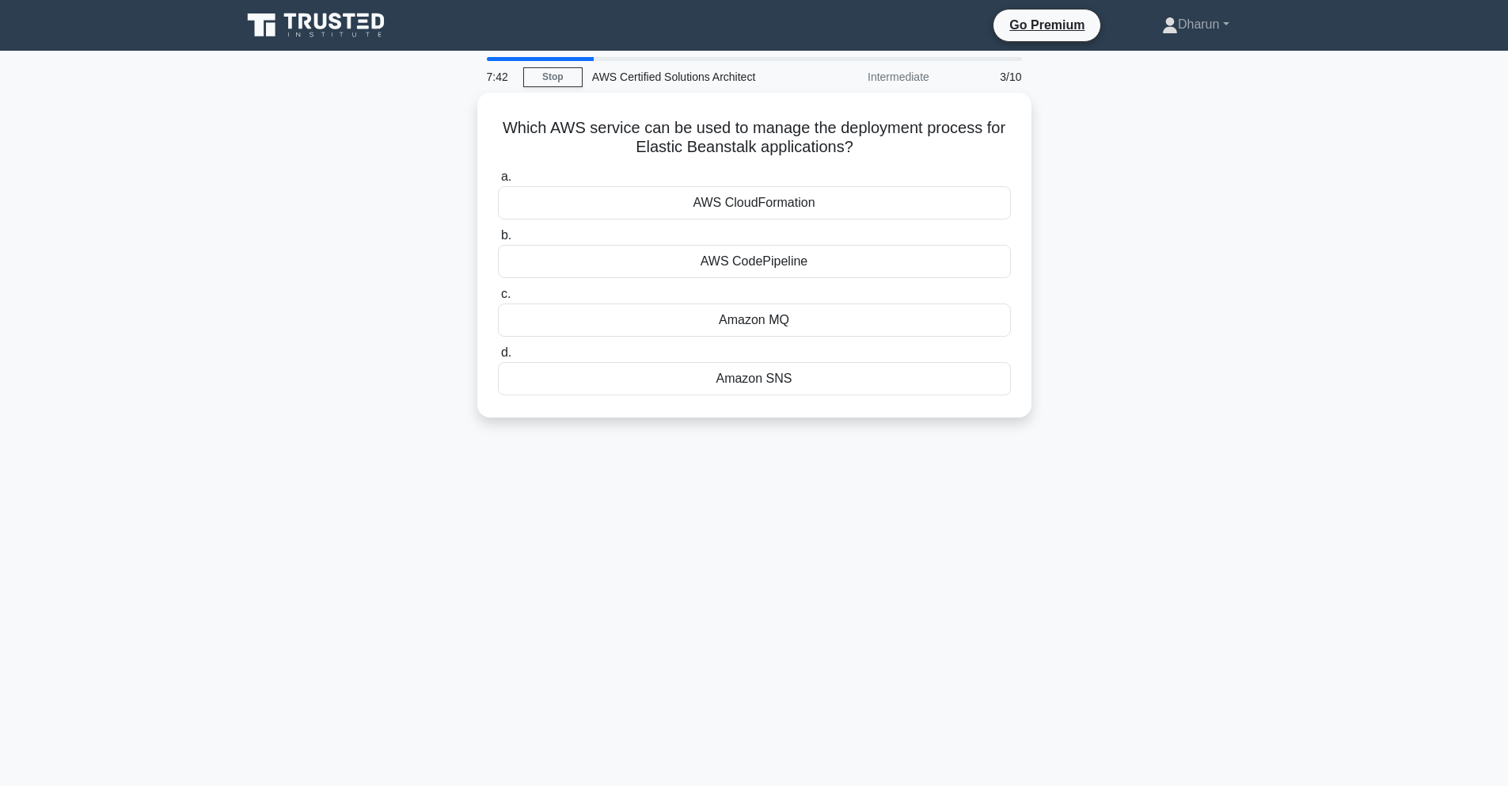
drag, startPoint x: 490, startPoint y: 119, endPoint x: 1083, endPoint y: 433, distance: 671.3
click at [1083, 433] on div "Which AWS service can be used to manage the deployment process for Elastic Bean…" at bounding box center [754, 265] width 1045 height 344
click at [1113, 425] on div "Which AWS service can be used to manage the deployment process for Elastic Bean…" at bounding box center [754, 265] width 1045 height 344
click at [834, 199] on div "AWS CloudFormation" at bounding box center [754, 198] width 513 height 33
click at [498, 178] on input "a. AWS CloudFormation" at bounding box center [498, 173] width 0 height 10
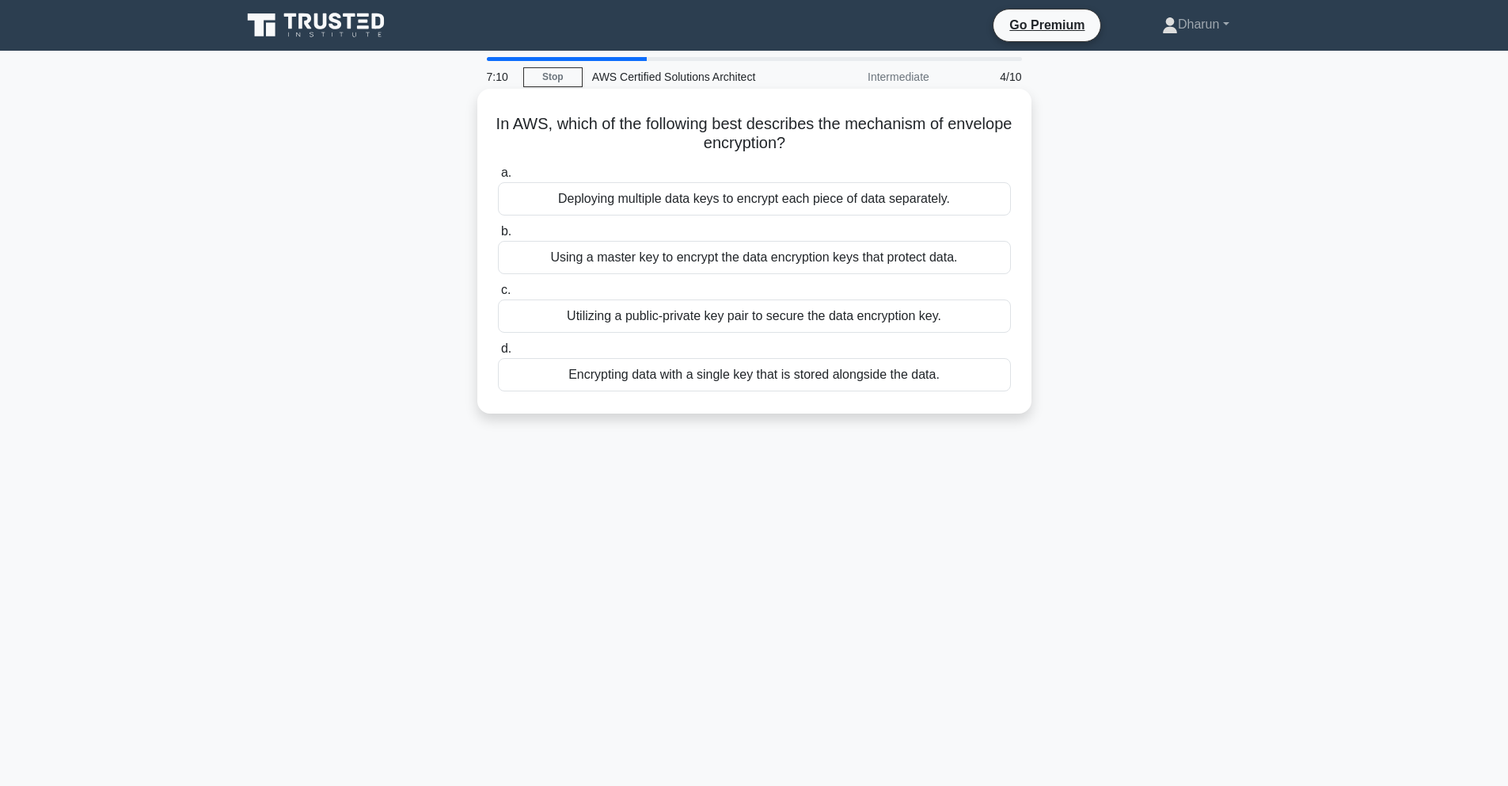
click at [496, 110] on div "In AWS, which of the following best describes the mechanism of envelope encrypt…" at bounding box center [755, 251] width 542 height 312
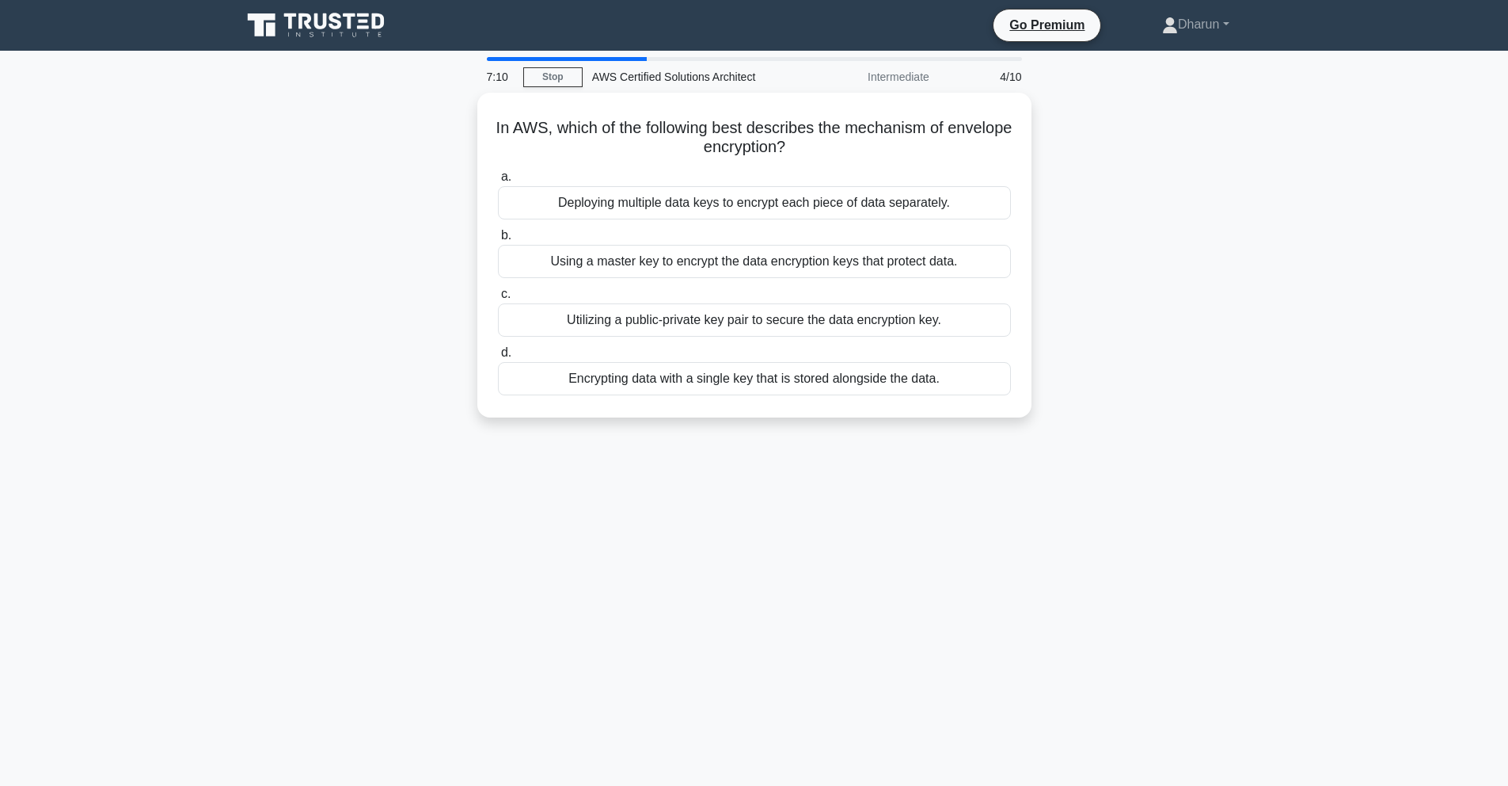
drag, startPoint x: 496, startPoint y: 110, endPoint x: 1145, endPoint y: 510, distance: 761.9
click at [1147, 511] on div "7:10 Stop AWS Certified Solutions Architect Intermediate 4/10 In AWS, which of …" at bounding box center [754, 453] width 1045 height 792
copy div "In AWS, which of the following best describes the mechanism of envelope encrypt…"
click at [1194, 359] on div "In AWS, which of the following best describes the mechanism of envelope encrypt…" at bounding box center [754, 265] width 1045 height 344
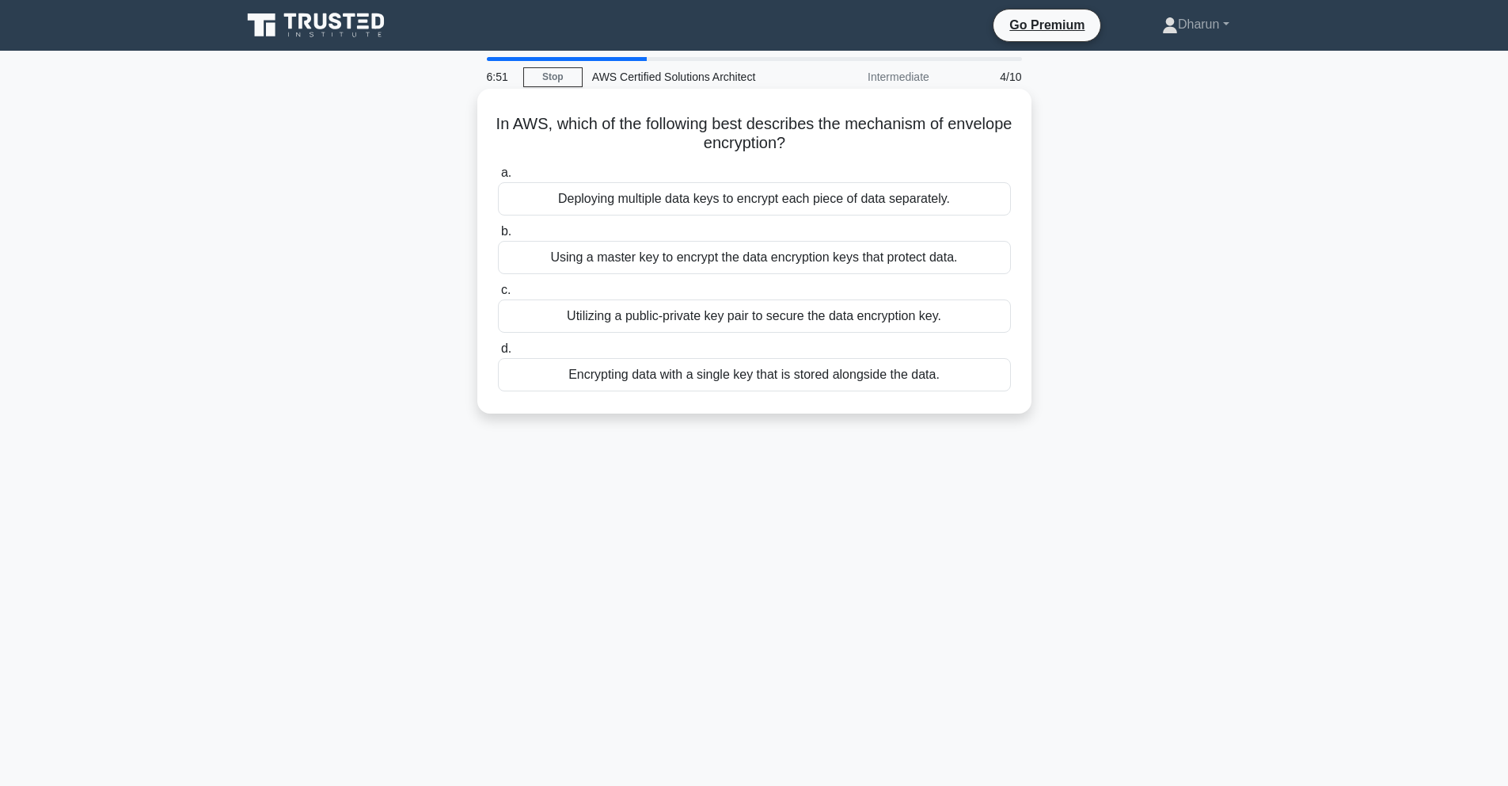
click at [858, 268] on div "Using a master key to encrypt the data encryption keys that protect data." at bounding box center [754, 257] width 513 height 33
click at [498, 237] on input "b. Using a master key to encrypt the data encryption keys that protect data." at bounding box center [498, 231] width 0 height 10
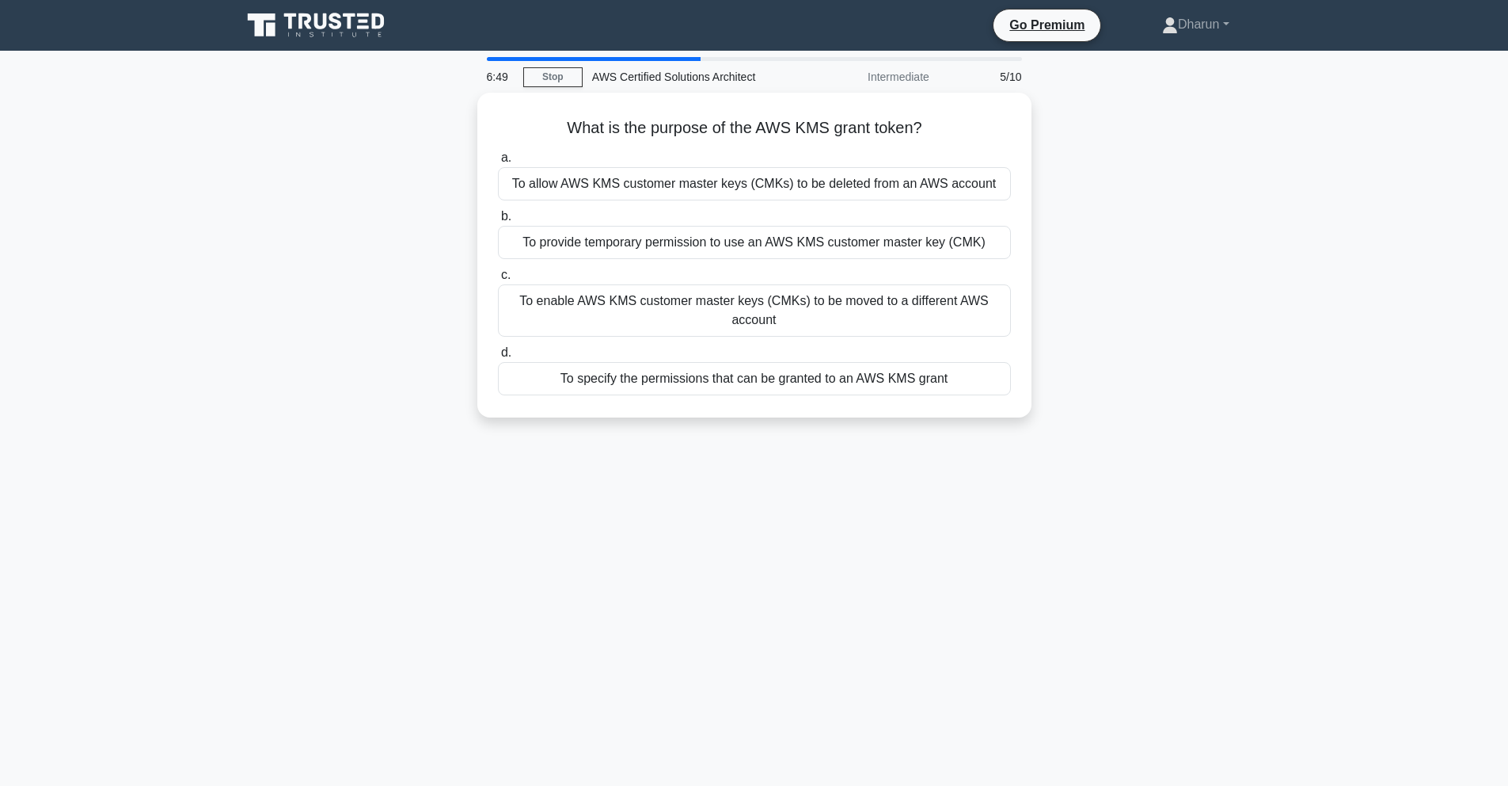
drag, startPoint x: 866, startPoint y: 316, endPoint x: 1074, endPoint y: 469, distance: 257.7
click at [1074, 469] on div "6:49 Stop AWS Certified Solutions Architect Intermediate 5/10 What is the purpo…" at bounding box center [754, 453] width 1045 height 792
click at [1101, 442] on div "6:49 Stop AWS Certified Solutions Architect Intermediate 5/10 What is the purpo…" at bounding box center [754, 453] width 1045 height 792
drag, startPoint x: 554, startPoint y: 106, endPoint x: 1109, endPoint y: 424, distance: 639.9
click at [1109, 424] on div "What is the purpose of the AWS KMS grant token? .spinner_0XTQ{transform-origin:…" at bounding box center [754, 265] width 1045 height 344
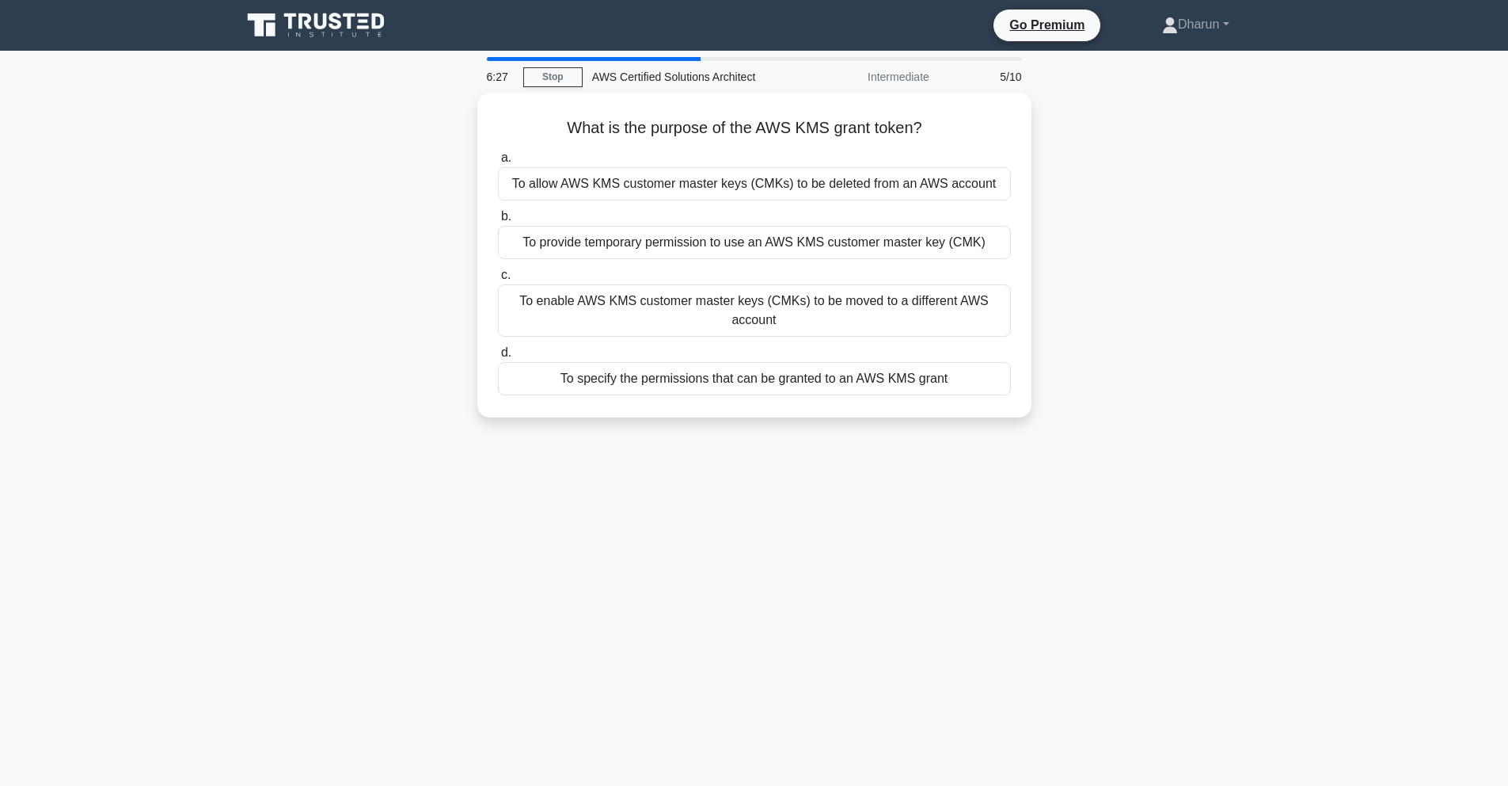
copy div "What is the purpose of the AWS KMS grant token? .spinner_0XTQ{transform-origin:…"
click at [1108, 242] on div "What is the purpose of the AWS KMS grant token? .spinner_0XTQ{transform-origin:…" at bounding box center [754, 265] width 1045 height 344
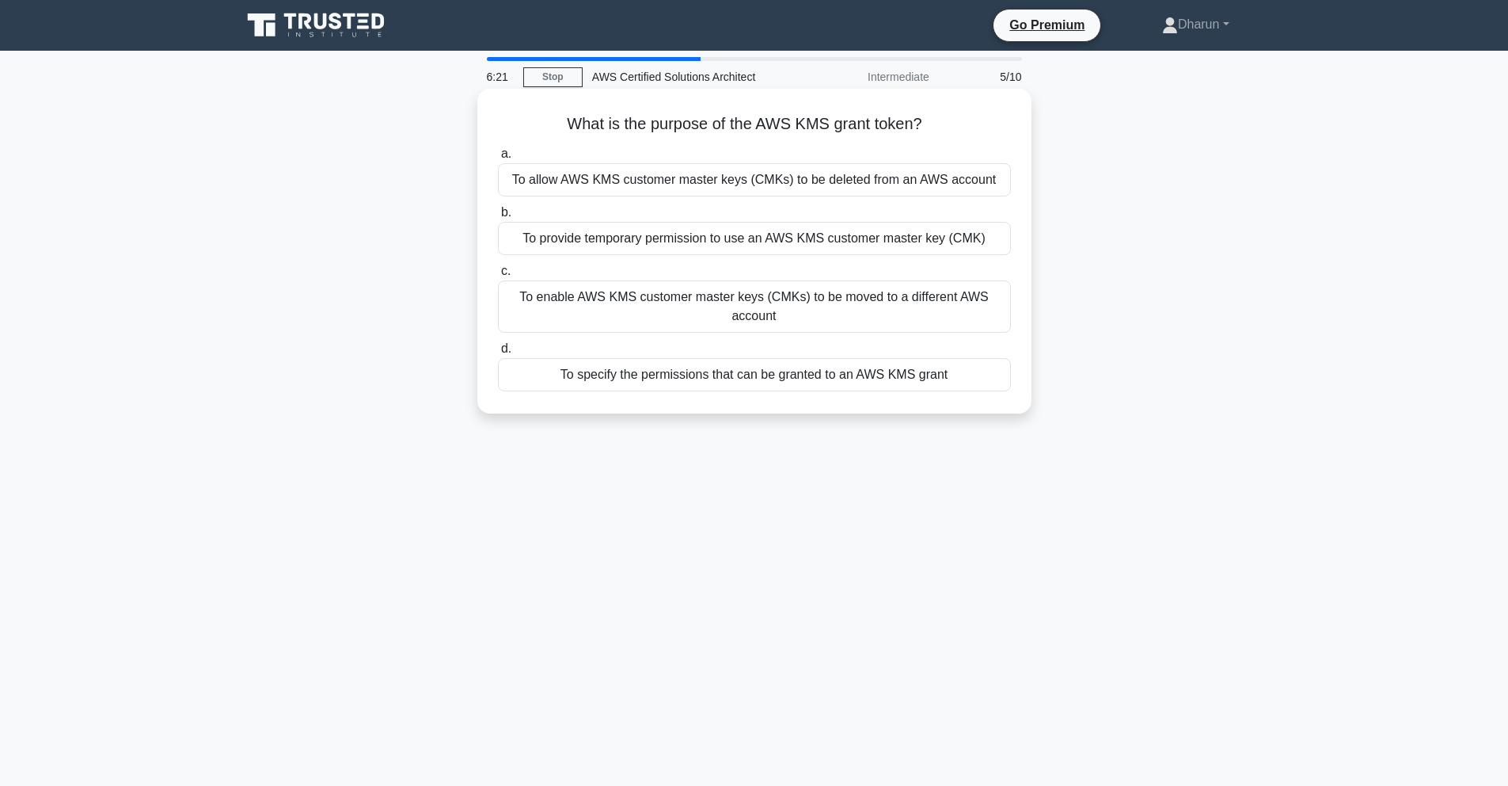
click at [994, 238] on div "To provide temporary permission to use an AWS KMS customer master key (CMK)" at bounding box center [754, 238] width 513 height 33
click at [498, 218] on input "b. To provide temporary permission to use an AWS KMS customer master key (CMK)" at bounding box center [498, 212] width 0 height 10
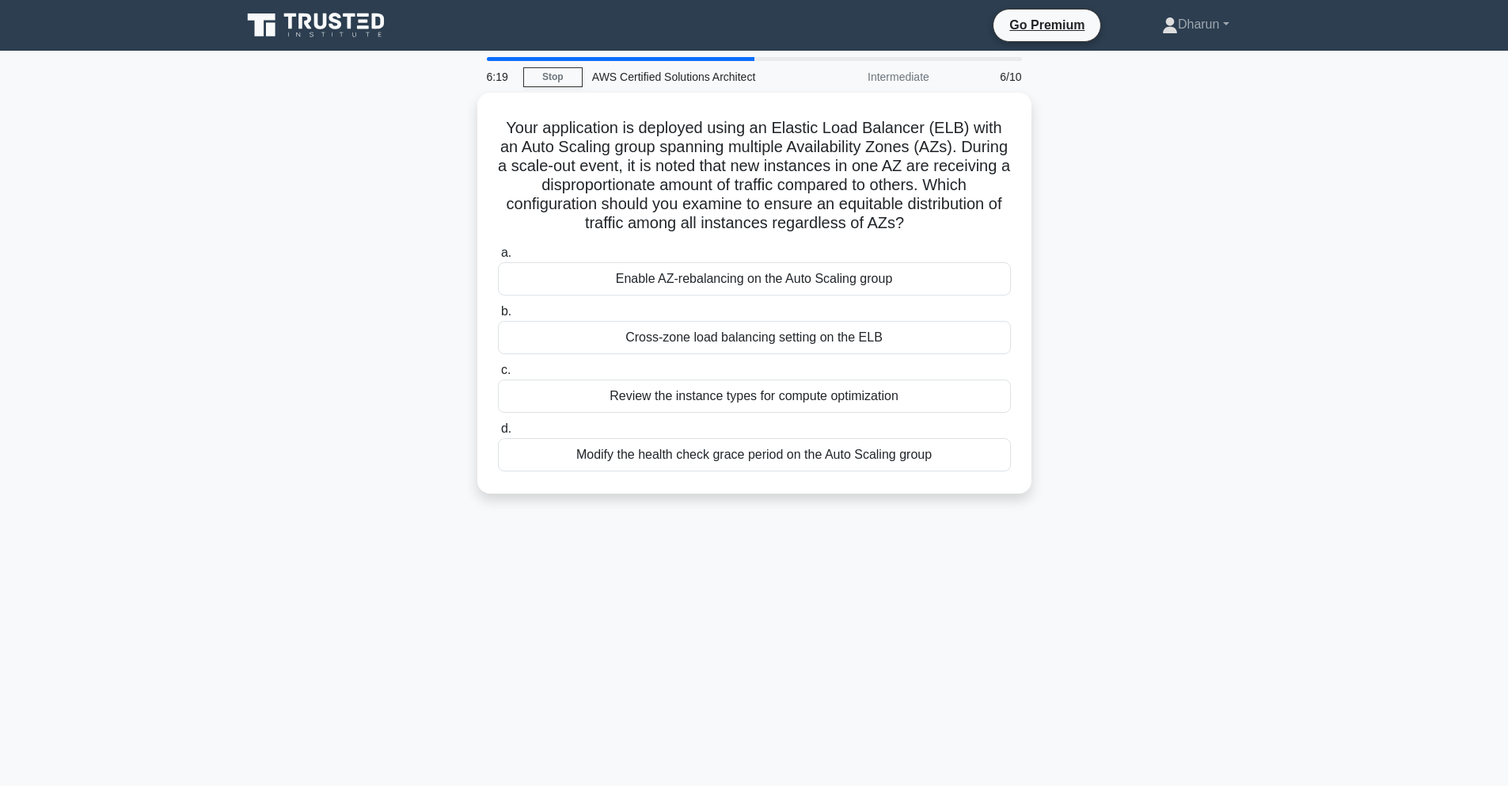
drag, startPoint x: 496, startPoint y: 112, endPoint x: 1185, endPoint y: 517, distance: 799.6
click at [1185, 517] on div "6:19 Stop AWS Certified Solutions Architect Intermediate 6/10 Your application …" at bounding box center [754, 453] width 1045 height 792
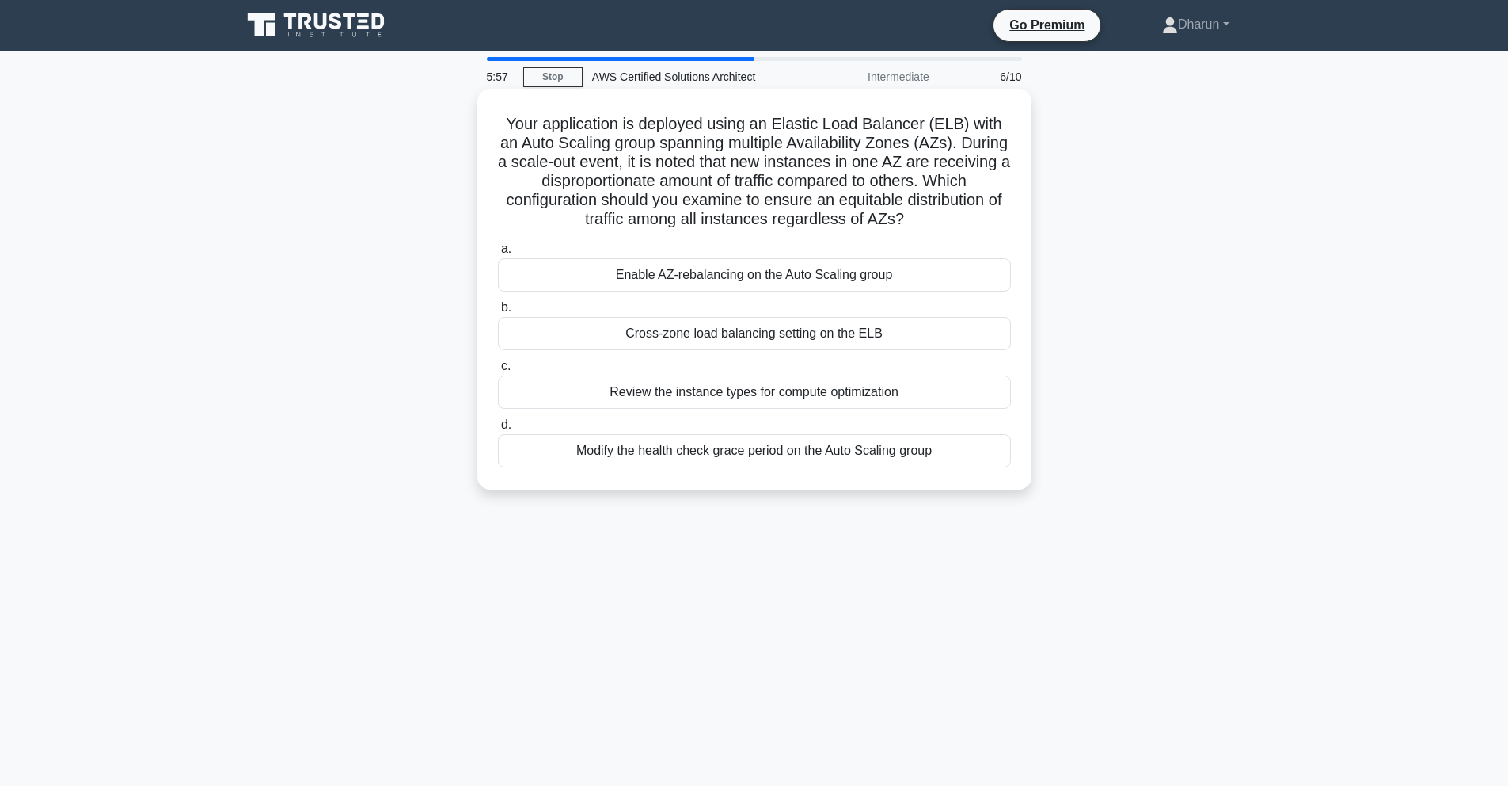
click at [482, 108] on div "Your application is deployed using an Elastic Load Balancer (ELB) with an Auto …" at bounding box center [754, 289] width 554 height 401
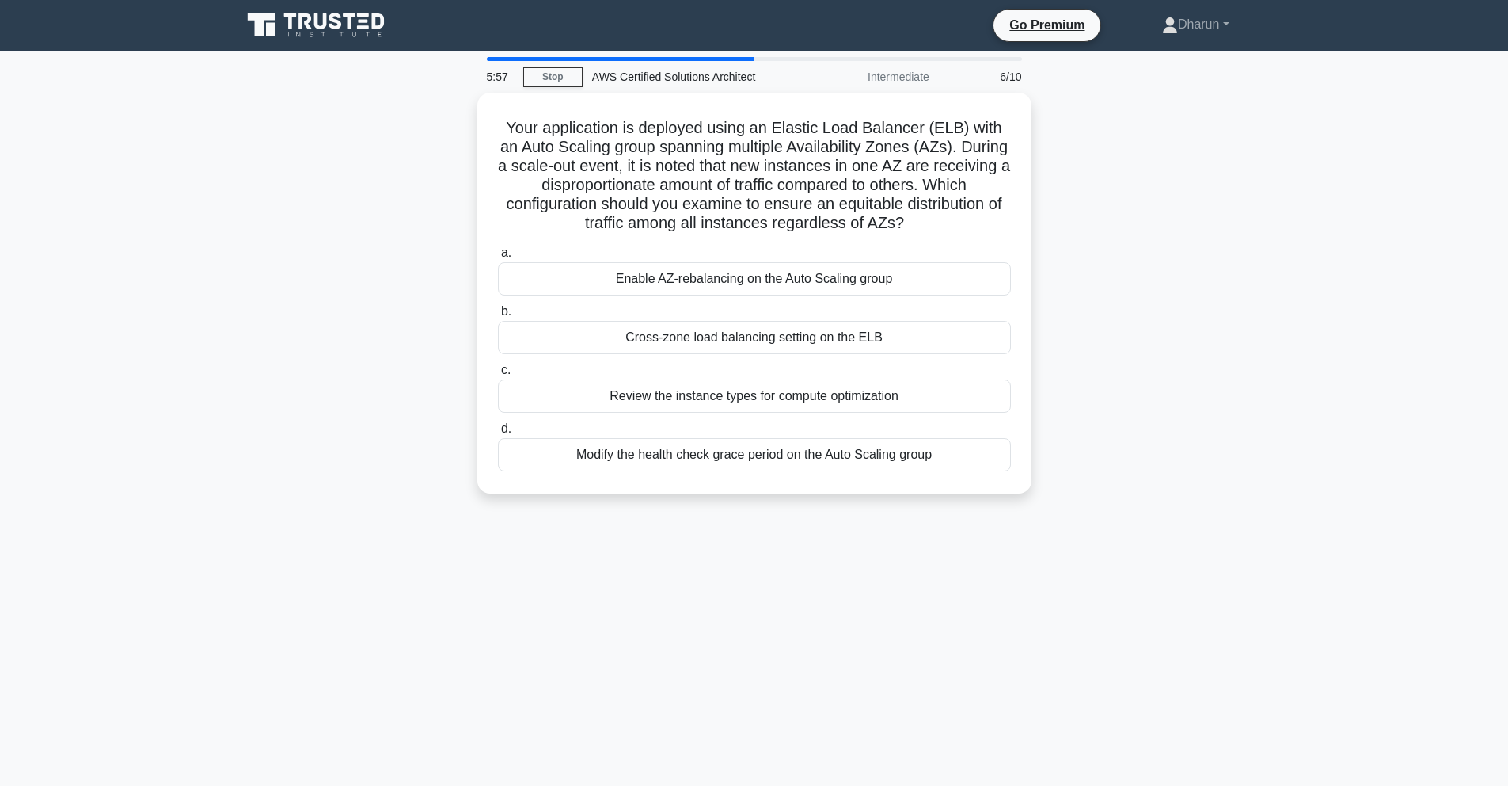
drag, startPoint x: 482, startPoint y: 108, endPoint x: 1115, endPoint y: 527, distance: 758.8
click at [1115, 527] on div "5:57 Stop AWS Certified Solutions Architect Intermediate 6/10 Your application …" at bounding box center [754, 453] width 1045 height 792
copy div "Your application is deployed using an Elastic Load Balancer (ELB) with an Auto …"
click at [1155, 422] on div "Your application is deployed using an Elastic Load Balancer (ELB) with an Auto …" at bounding box center [754, 303] width 1045 height 420
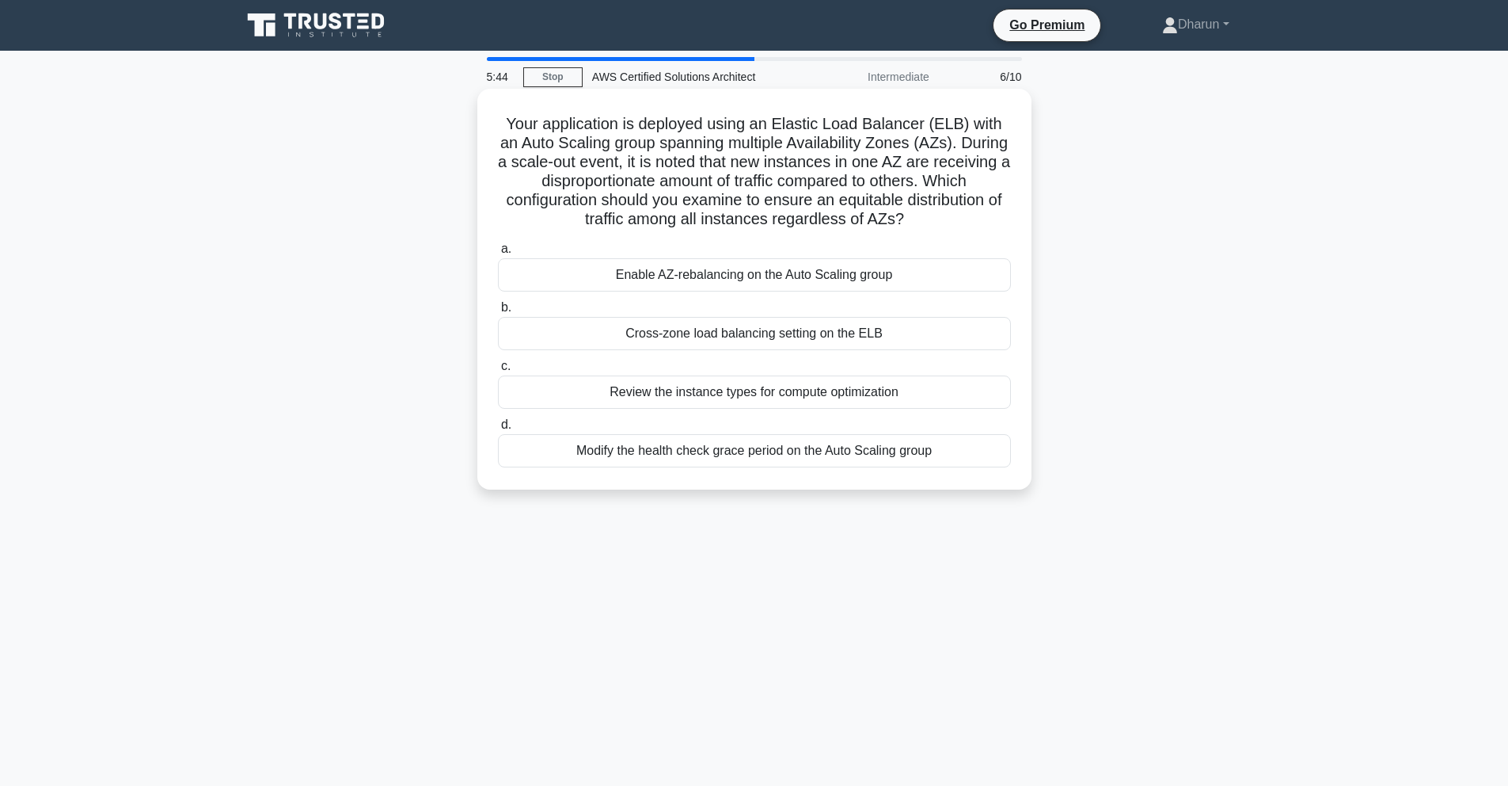
click at [911, 333] on div "Cross-zone load balancing setting on the ELB" at bounding box center [754, 333] width 513 height 33
click at [498, 313] on input "b. Cross-zone load balancing setting on the ELB" at bounding box center [498, 307] width 0 height 10
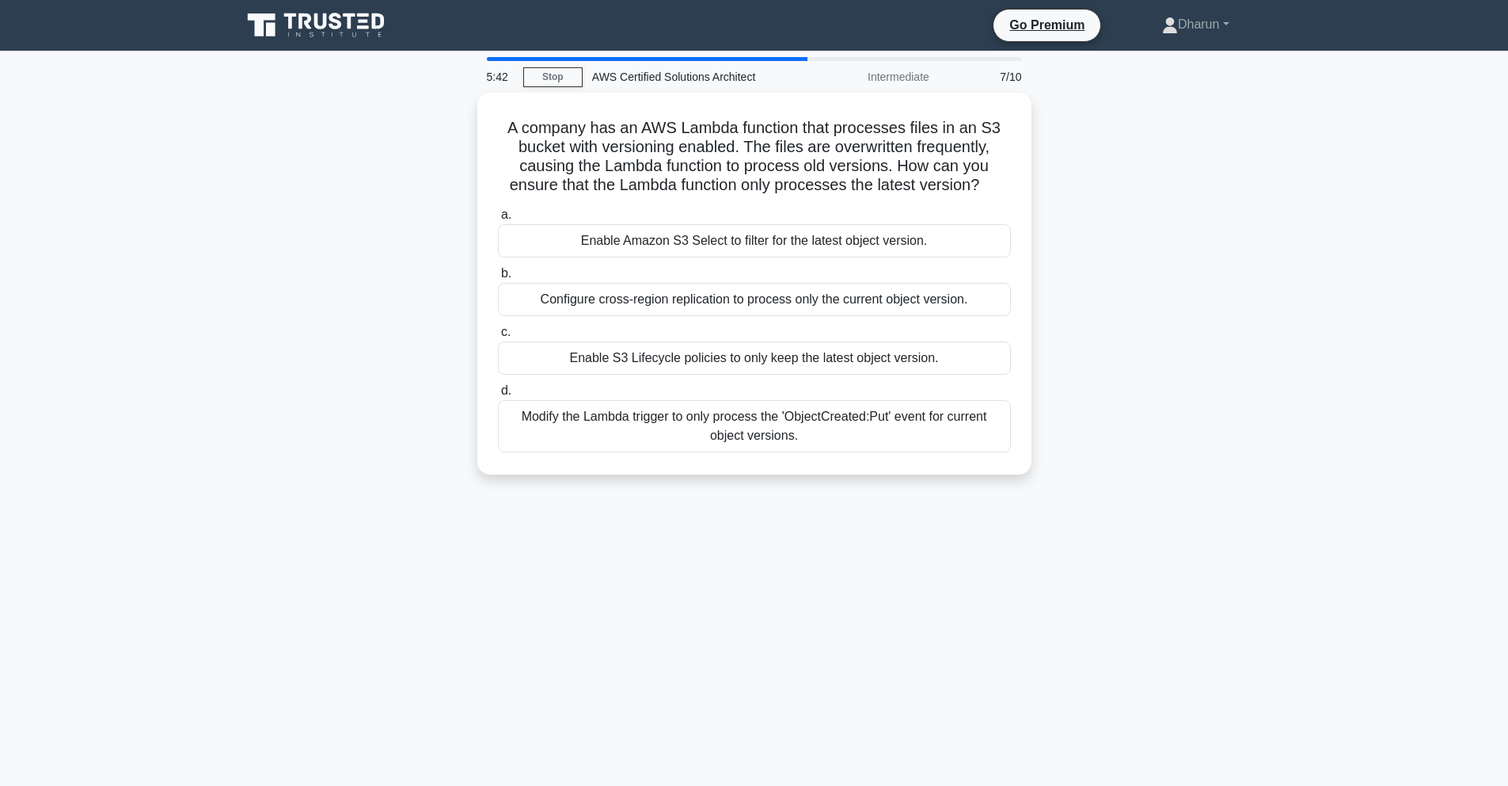
drag, startPoint x: 779, startPoint y: 383, endPoint x: 930, endPoint y: 531, distance: 211.1
click at [930, 531] on div "5:42 Stop AWS Certified Solutions Architect Intermediate 7/10 A company has an …" at bounding box center [754, 453] width 1045 height 792
drag, startPoint x: 962, startPoint y: 519, endPoint x: 962, endPoint y: 500, distance: 19.8
click at [962, 519] on div "5:42 Stop AWS Certified Solutions Architect Intermediate 7/10 A company has an …" at bounding box center [754, 453] width 1045 height 792
drag, startPoint x: 503, startPoint y: 117, endPoint x: 1212, endPoint y: 573, distance: 843.5
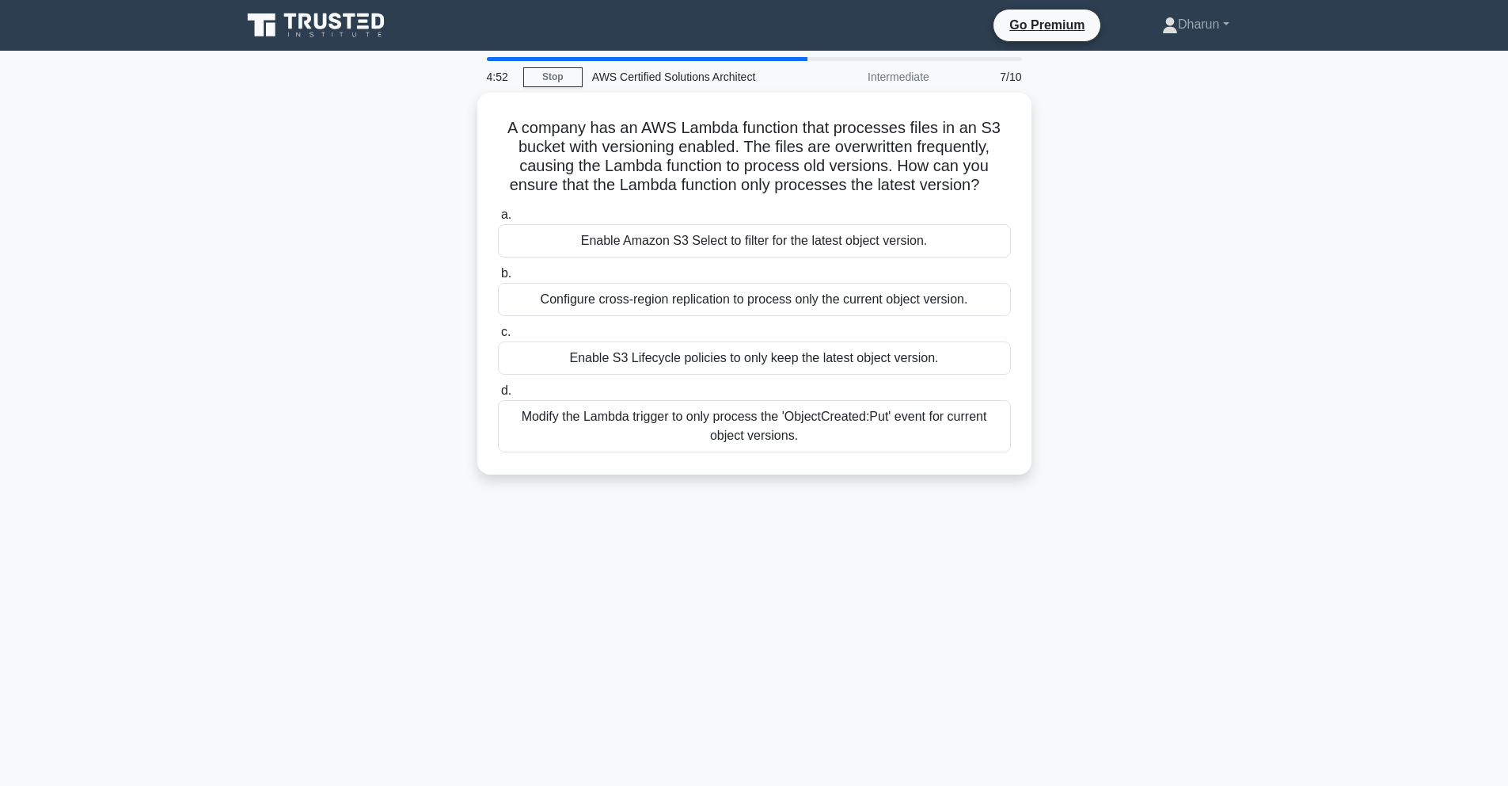
click at [1212, 573] on div "4:52 Stop AWS Certified Solutions Architect Intermediate 7/10 A company has an …" at bounding box center [754, 453] width 1045 height 792
copy div "A company has an AWS Lambda function that processes files in an S3 bucket with …"
click at [1064, 598] on div "4:45 Stop AWS Certified Solutions Architect Intermediate 7/10 A company has an …" at bounding box center [754, 453] width 1045 height 792
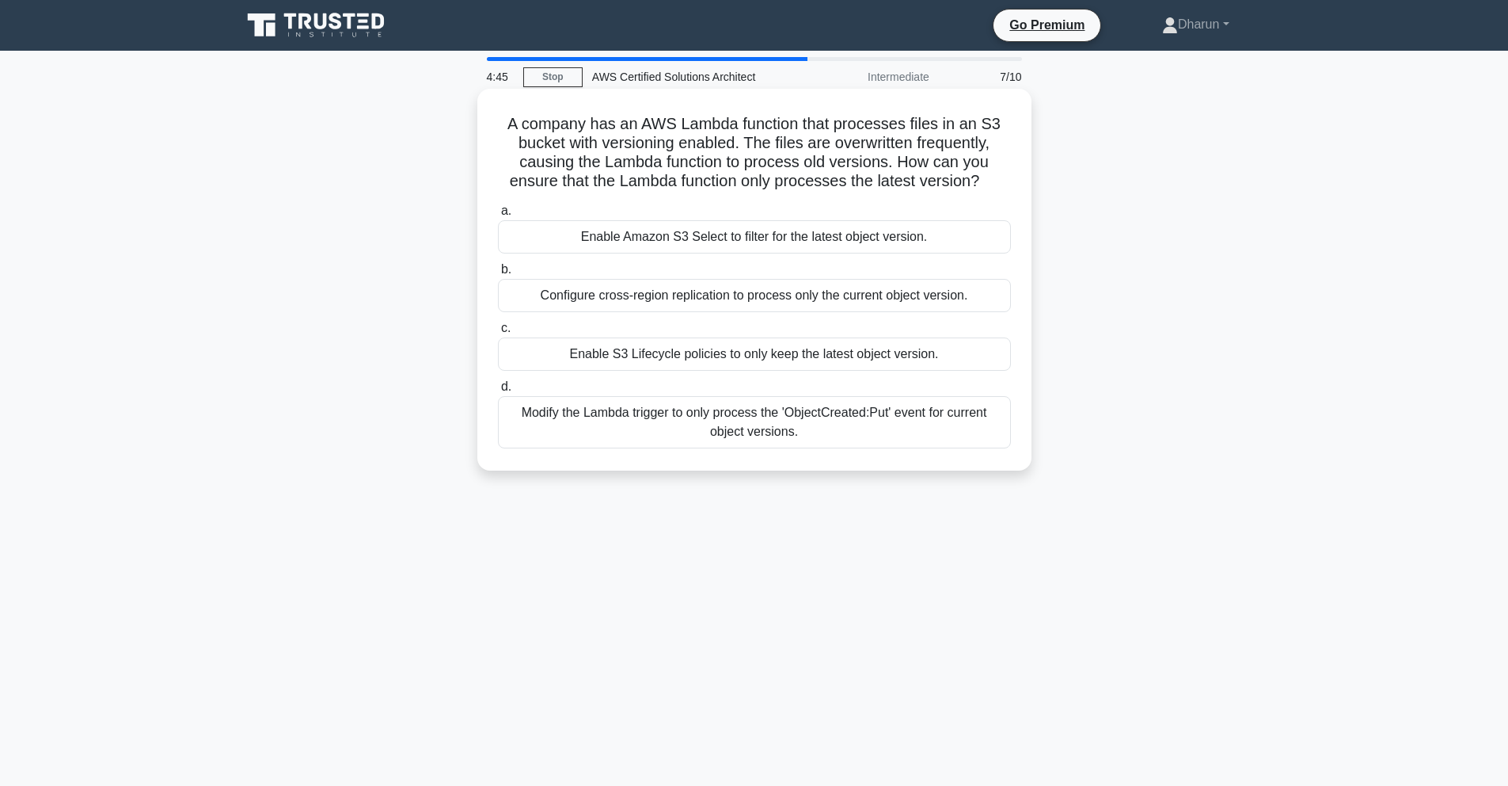
click at [945, 437] on div "Modify the Lambda trigger to only process the 'ObjectCreated:Put' event for cur…" at bounding box center [754, 422] width 513 height 52
click at [498, 392] on input "d. Modify the Lambda trigger to only process the 'ObjectCreated:Put' event for …" at bounding box center [498, 387] width 0 height 10
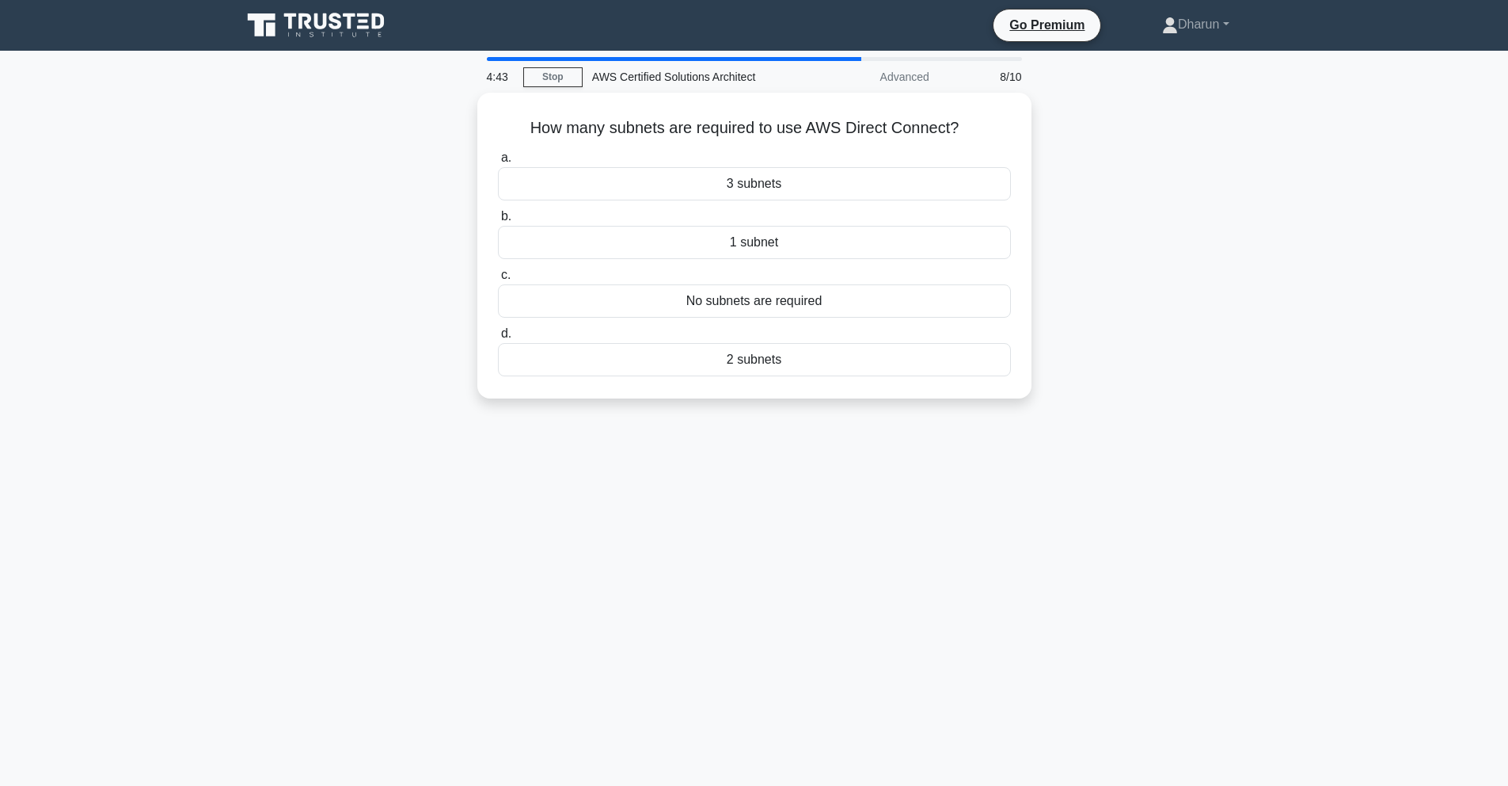
drag, startPoint x: 515, startPoint y: 120, endPoint x: 847, endPoint y: 481, distance: 490.3
click at [847, 481] on div "4:43 Stop AWS Certified Solutions Architect Advanced 8/10 How many subnets are …" at bounding box center [754, 453] width 1045 height 792
click at [927, 474] on div "4:43 Stop AWS Certified Solutions Architect Advanced 8/10 How many subnets are …" at bounding box center [754, 453] width 1045 height 792
click at [516, 124] on h5 "How many subnets are required to use AWS Direct Connect? .spinner_0XTQ{transfor…" at bounding box center [754, 124] width 516 height 21
drag, startPoint x: 517, startPoint y: 121, endPoint x: 1089, endPoint y: 446, distance: 657.5
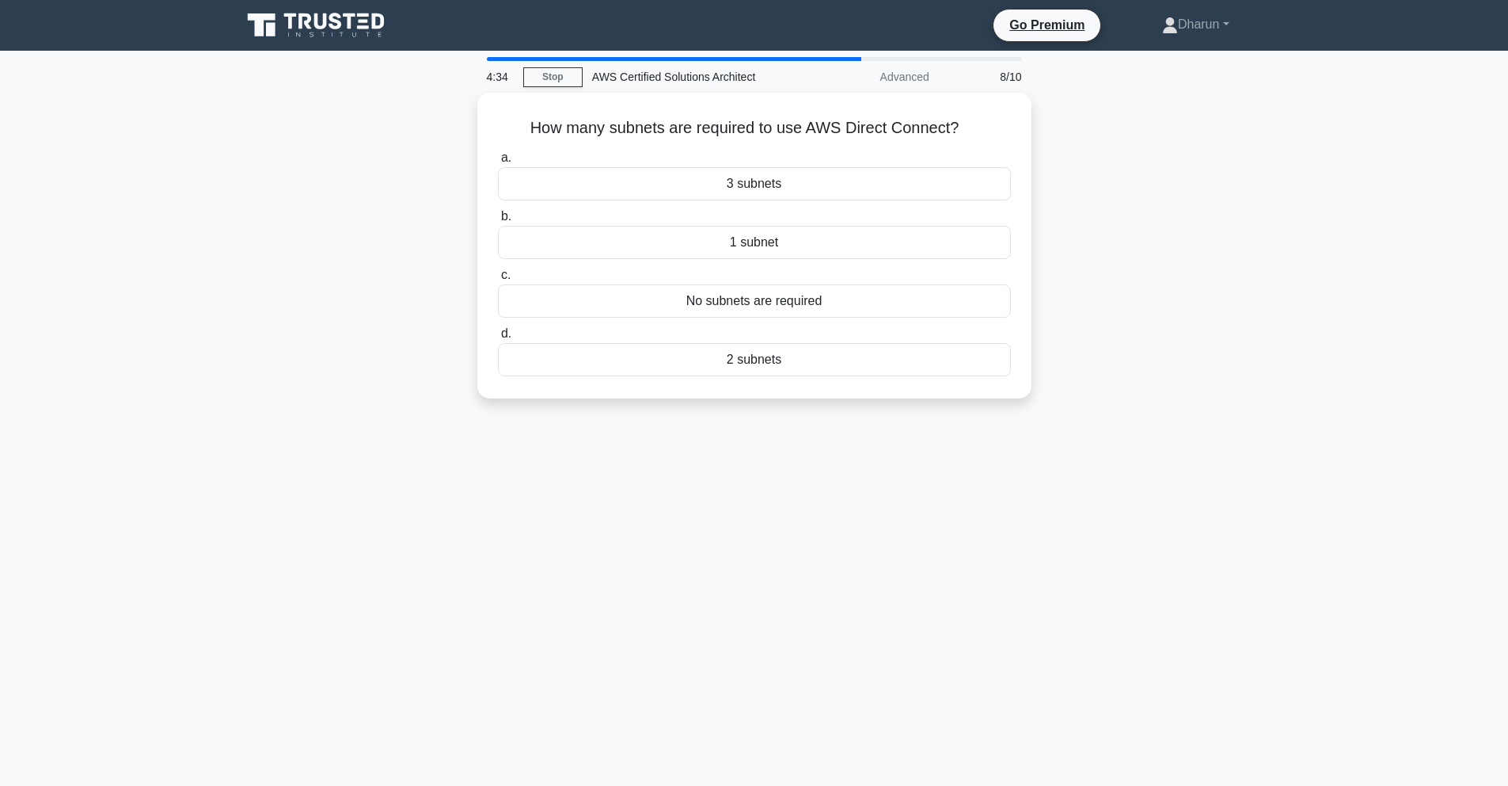
click at [1089, 446] on div "4:34 Stop AWS Certified Solutions Architect Advanced 8/10 How many subnets are …" at bounding box center [754, 453] width 1045 height 792
copy div "How many subnets are required to use AWS Direct Connect? .spinner_0XTQ{transfor…"
click at [1102, 276] on div "How many subnets are required to use AWS Direct Connect? .spinner_0XTQ{transfor…" at bounding box center [754, 255] width 1045 height 325
click at [954, 299] on div "No subnets are required" at bounding box center [754, 296] width 513 height 33
click at [498, 276] on input "c. No subnets are required" at bounding box center [498, 271] width 0 height 10
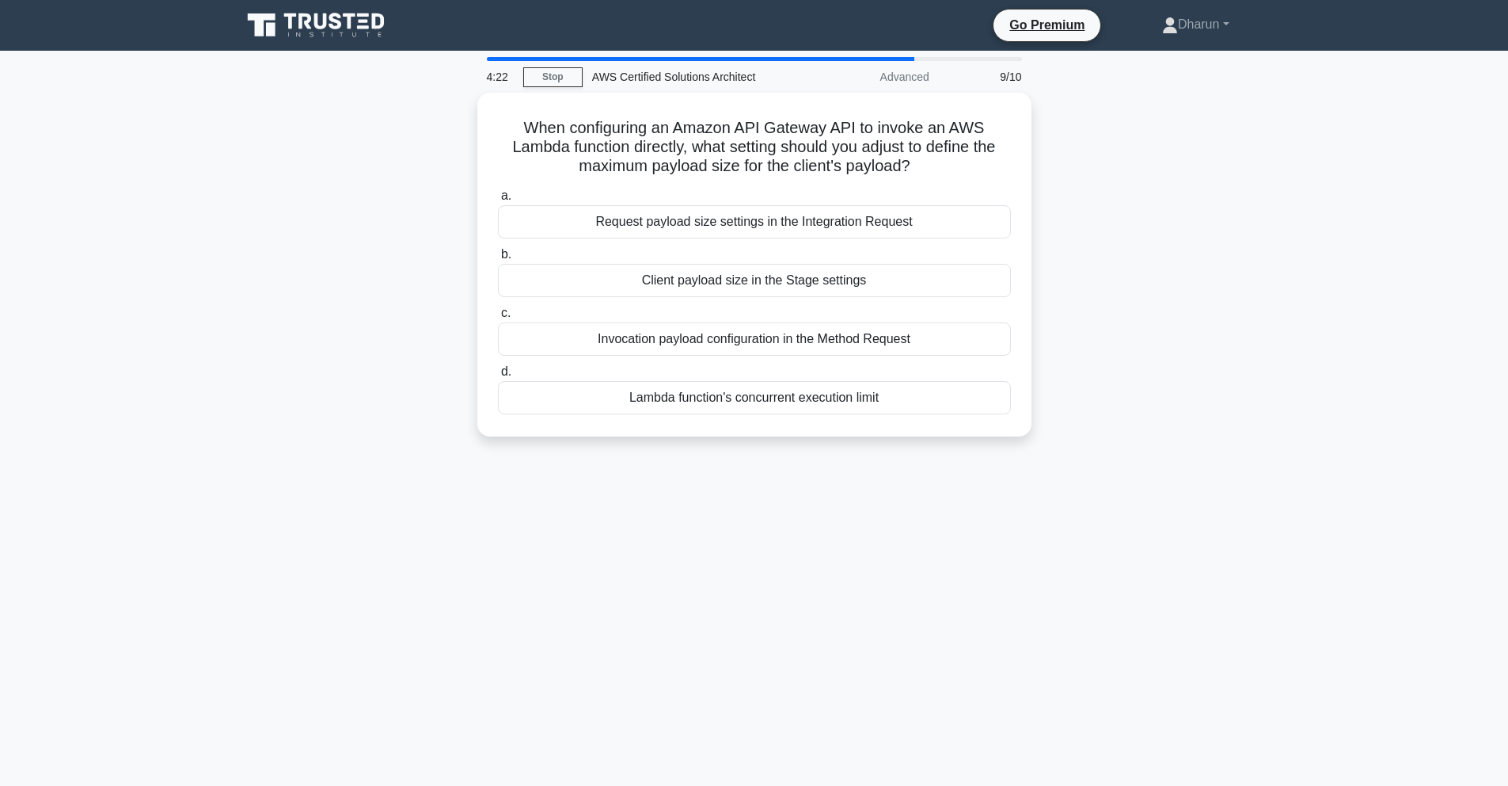
drag, startPoint x: 526, startPoint y: 114, endPoint x: 1033, endPoint y: 447, distance: 606.8
click at [1033, 447] on div "When configuring an Amazon API Gateway API to invoke an AWS Lambda function dir…" at bounding box center [754, 274] width 1045 height 363
click at [1149, 450] on div "When configuring an Amazon API Gateway API to invoke an AWS Lambda function dir…" at bounding box center [754, 274] width 1045 height 363
drag, startPoint x: 519, startPoint y: 112, endPoint x: 1010, endPoint y: 438, distance: 589.5
click at [1010, 438] on div "When configuring an Amazon API Gateway API to invoke an AWS Lambda function dir…" at bounding box center [754, 274] width 1045 height 363
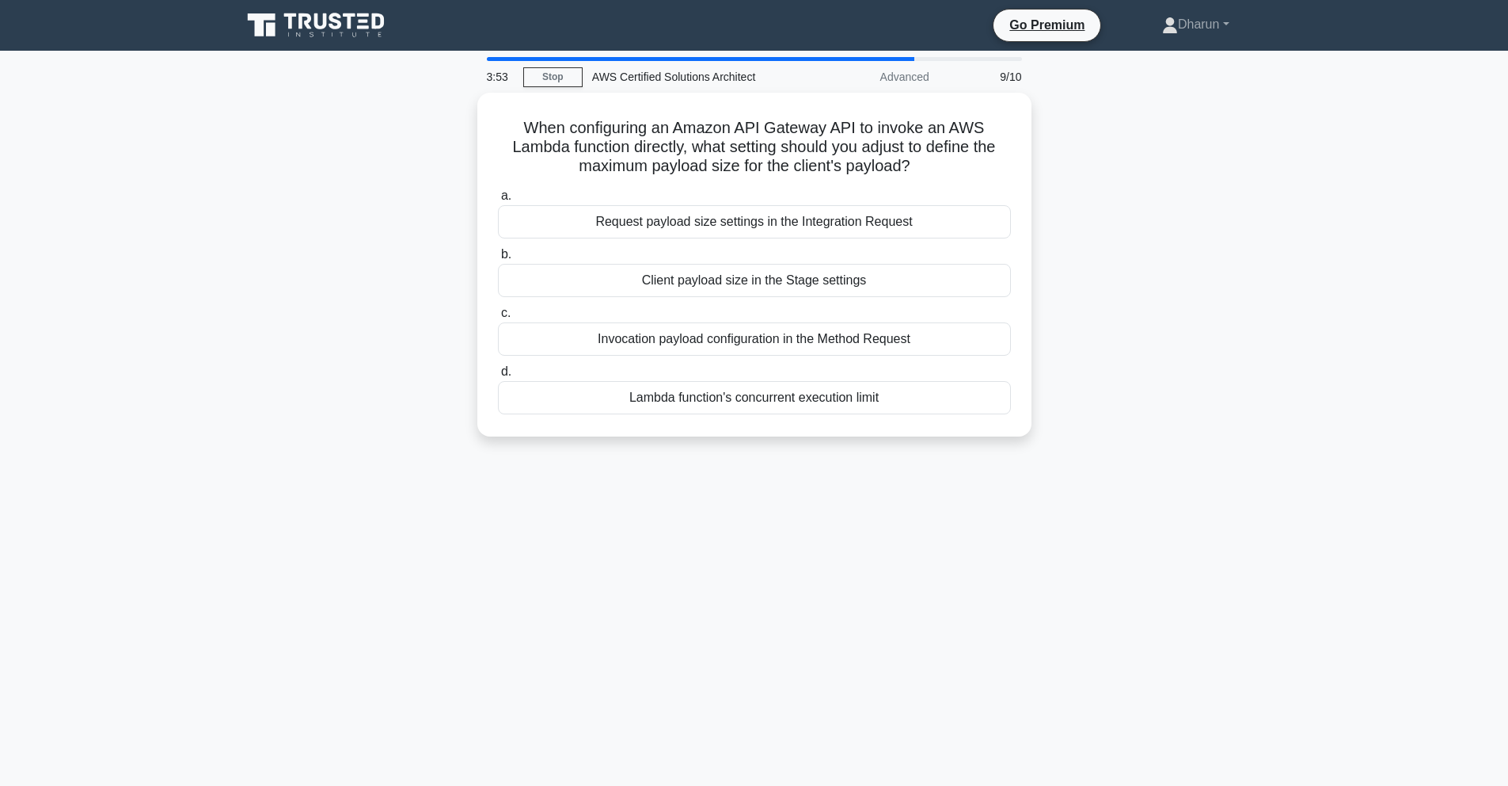
copy div "When configuring an Amazon API Gateway API to invoke an AWS Lambda function dir…"
drag, startPoint x: 1132, startPoint y: 408, endPoint x: 1118, endPoint y: 370, distance: 40.3
click at [1132, 408] on div "When configuring an Amazon API Gateway API to invoke an AWS Lambda function dir…" at bounding box center [754, 274] width 1045 height 363
click at [951, 220] on div "Request payload size settings in the Integration Request" at bounding box center [754, 217] width 513 height 33
click at [498, 197] on input "a. Request payload size settings in the Integration Request" at bounding box center [498, 192] width 0 height 10
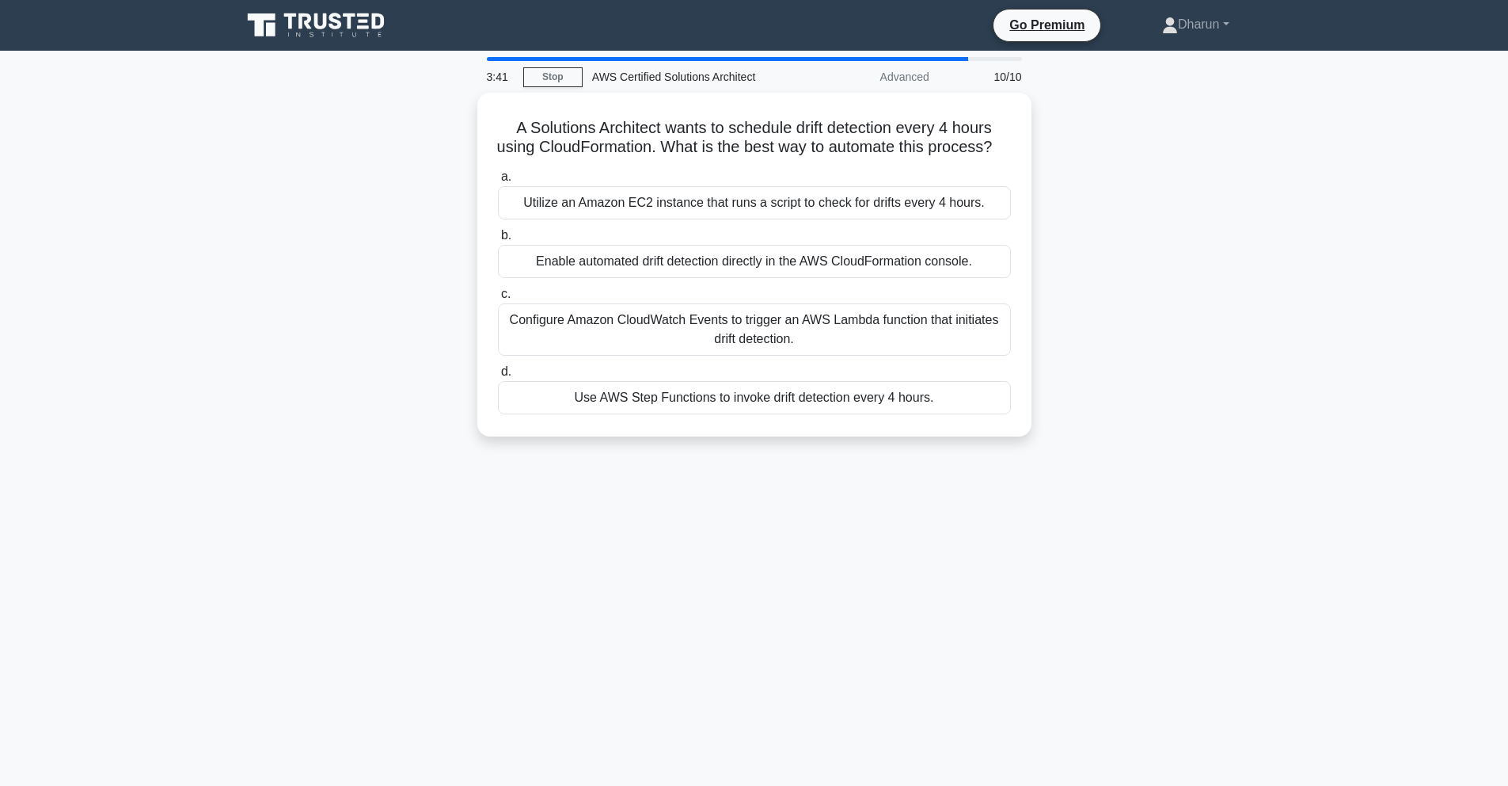
drag, startPoint x: 730, startPoint y: 247, endPoint x: 1076, endPoint y: 471, distance: 412.3
click at [1076, 455] on div "A Solutions Architect wants to schedule drift detection every 4 hours using Clo…" at bounding box center [754, 274] width 1045 height 363
click at [1138, 455] on div "A Solutions Architect wants to schedule drift detection every 4 hours using Clo…" at bounding box center [754, 274] width 1045 height 363
drag, startPoint x: 507, startPoint y: 117, endPoint x: 1090, endPoint y: 479, distance: 686.0
click at [1090, 479] on div "3:32 Stop AWS Certified Solutions Architect Advanced 10/10 A Solutions Architec…" at bounding box center [754, 453] width 1045 height 792
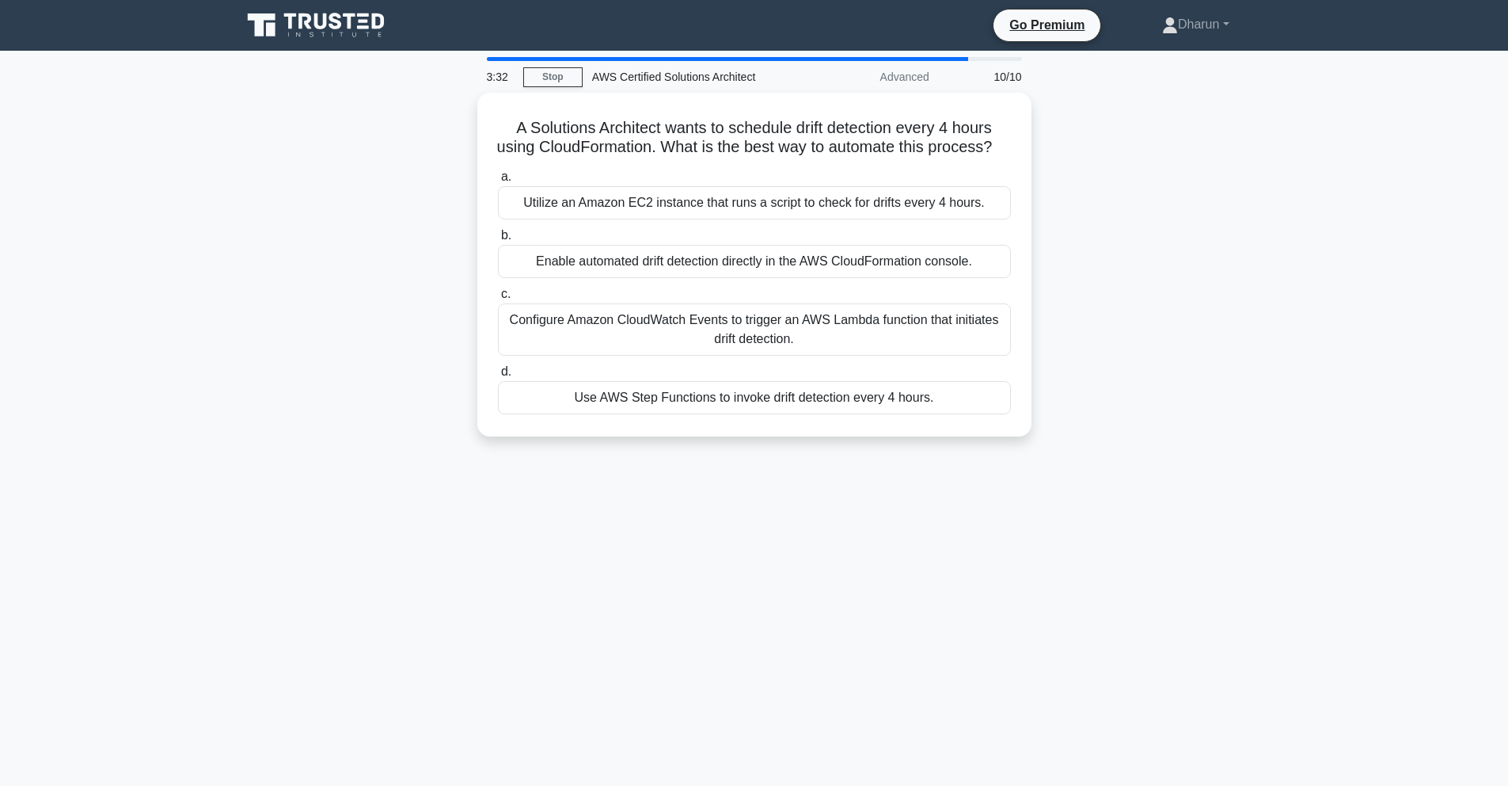
click at [1090, 479] on div "3:32 Stop AWS Certified Solutions Architect Advanced 10/10 A Solutions Architec…" at bounding box center [754, 453] width 1045 height 792
drag, startPoint x: 503, startPoint y: 117, endPoint x: 1127, endPoint y: 636, distance: 811.4
click at [1127, 636] on div "3:27 Stop AWS Certified Solutions Architect Advanced 10/10 A Solutions Architec…" at bounding box center [754, 453] width 1045 height 792
click at [1139, 631] on div "3:26 Stop AWS Certified Solutions Architect Advanced 10/10 A Solutions Architec…" at bounding box center [754, 453] width 1045 height 792
drag, startPoint x: 508, startPoint y: 120, endPoint x: 1105, endPoint y: 493, distance: 704.4
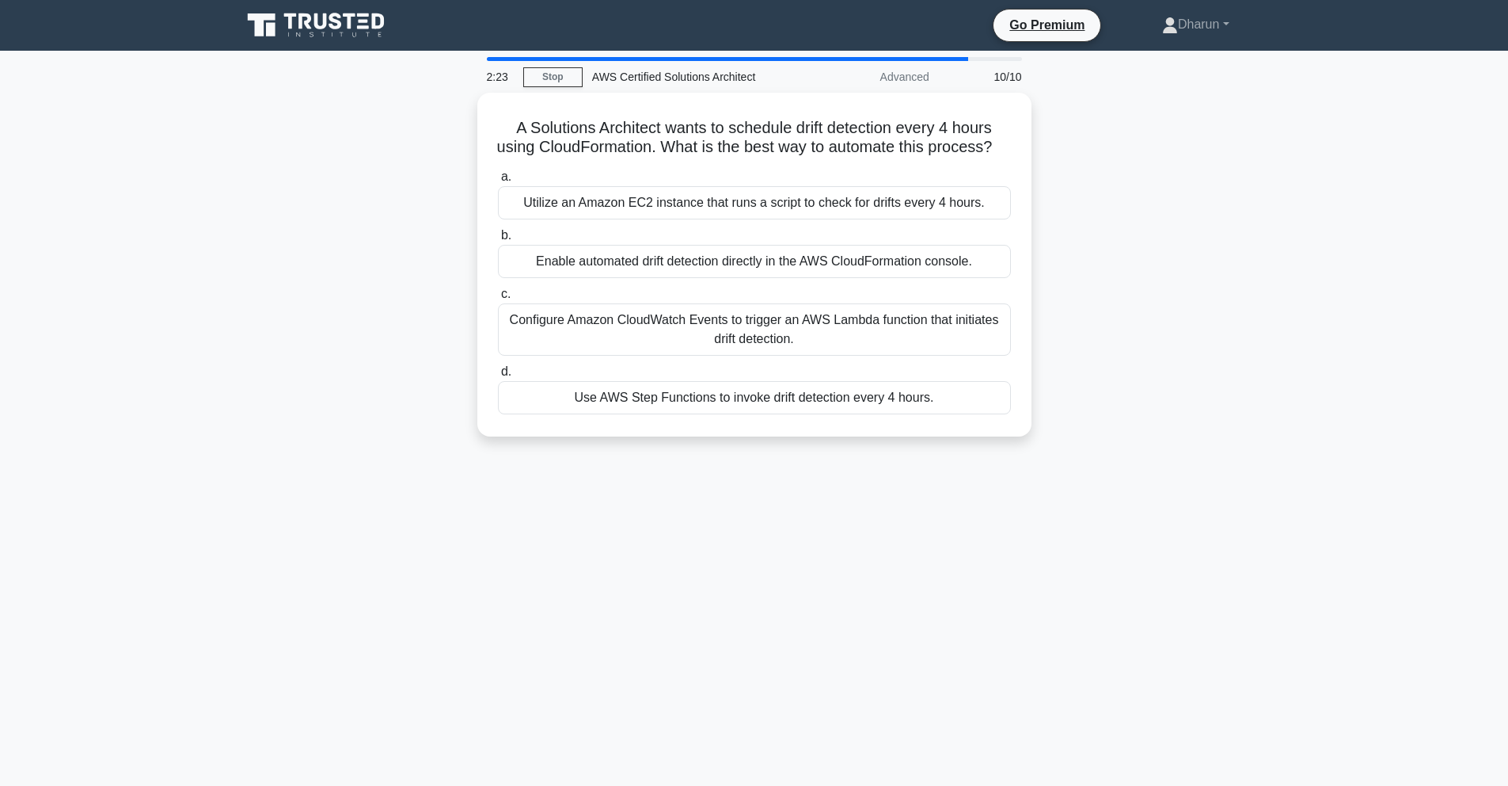
click at [1105, 493] on div "2:23 Stop AWS Certified Solutions Architect Advanced 10/10 A Solutions Architec…" at bounding box center [754, 453] width 1045 height 792
copy div "A Solutions Architect wants to schedule drift detection every 4 hours using Clo…"
click at [1127, 532] on div "1:50 Stop AWS Certified Solutions Architect Advanced 10/10 A Solutions Architec…" at bounding box center [754, 453] width 1045 height 792
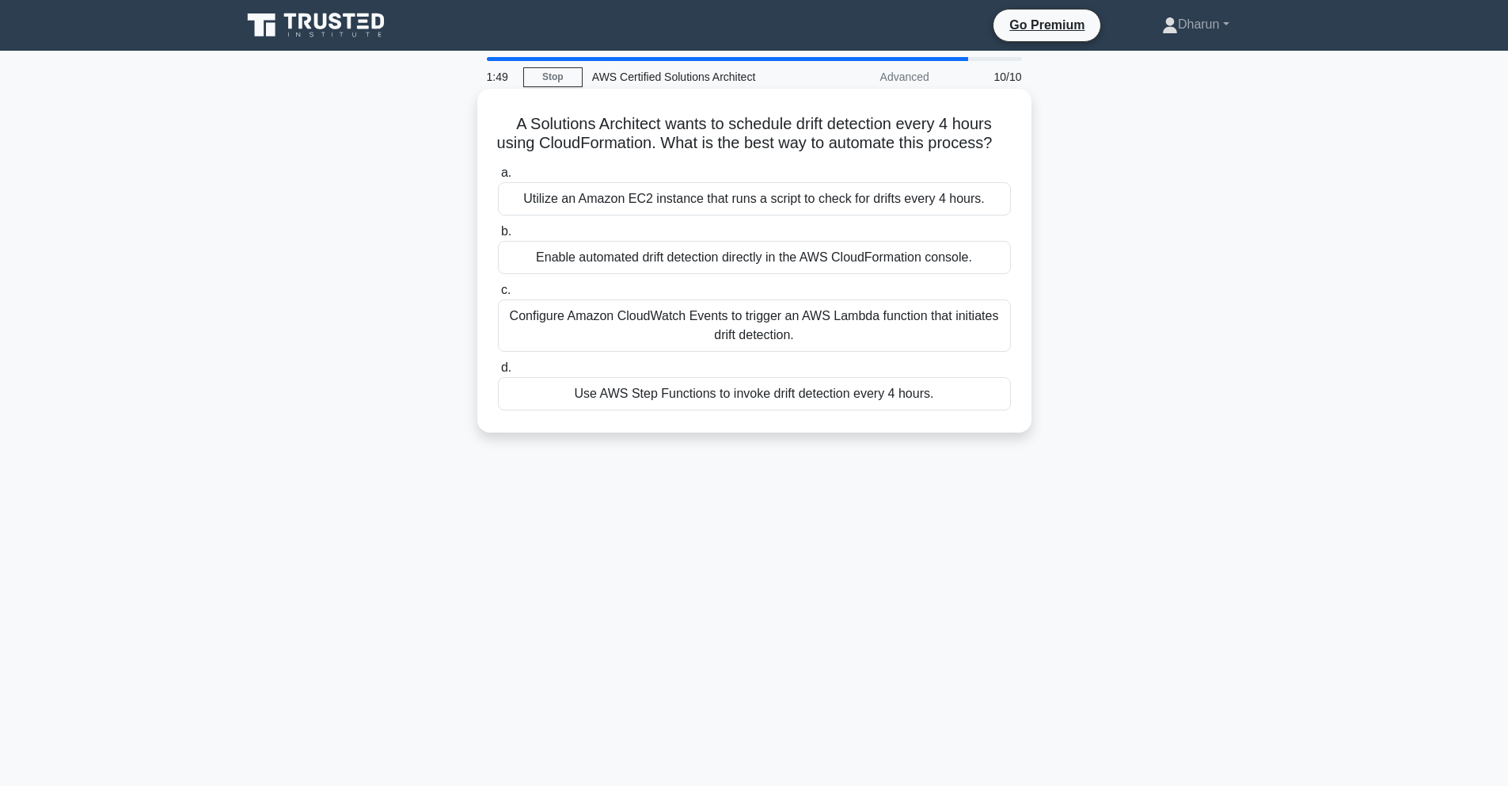
click at [949, 352] on div "Configure Amazon CloudWatch Events to trigger an AWS Lambda function that initi…" at bounding box center [754, 325] width 513 height 52
click at [498, 295] on input "c. Configure Amazon CloudWatch Events to trigger an AWS Lambda function that in…" at bounding box center [498, 290] width 0 height 10
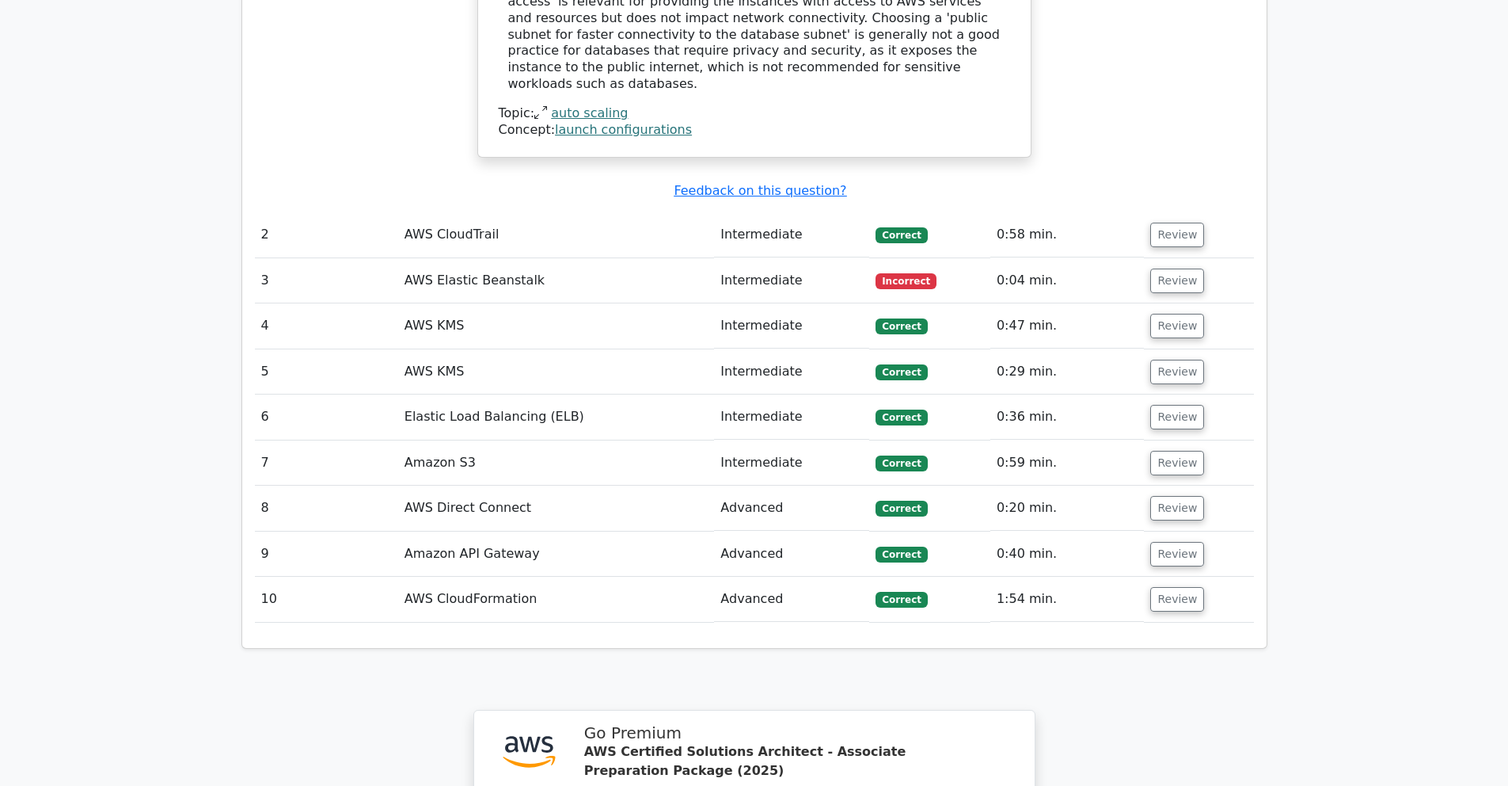
scroll to position [1858, 0]
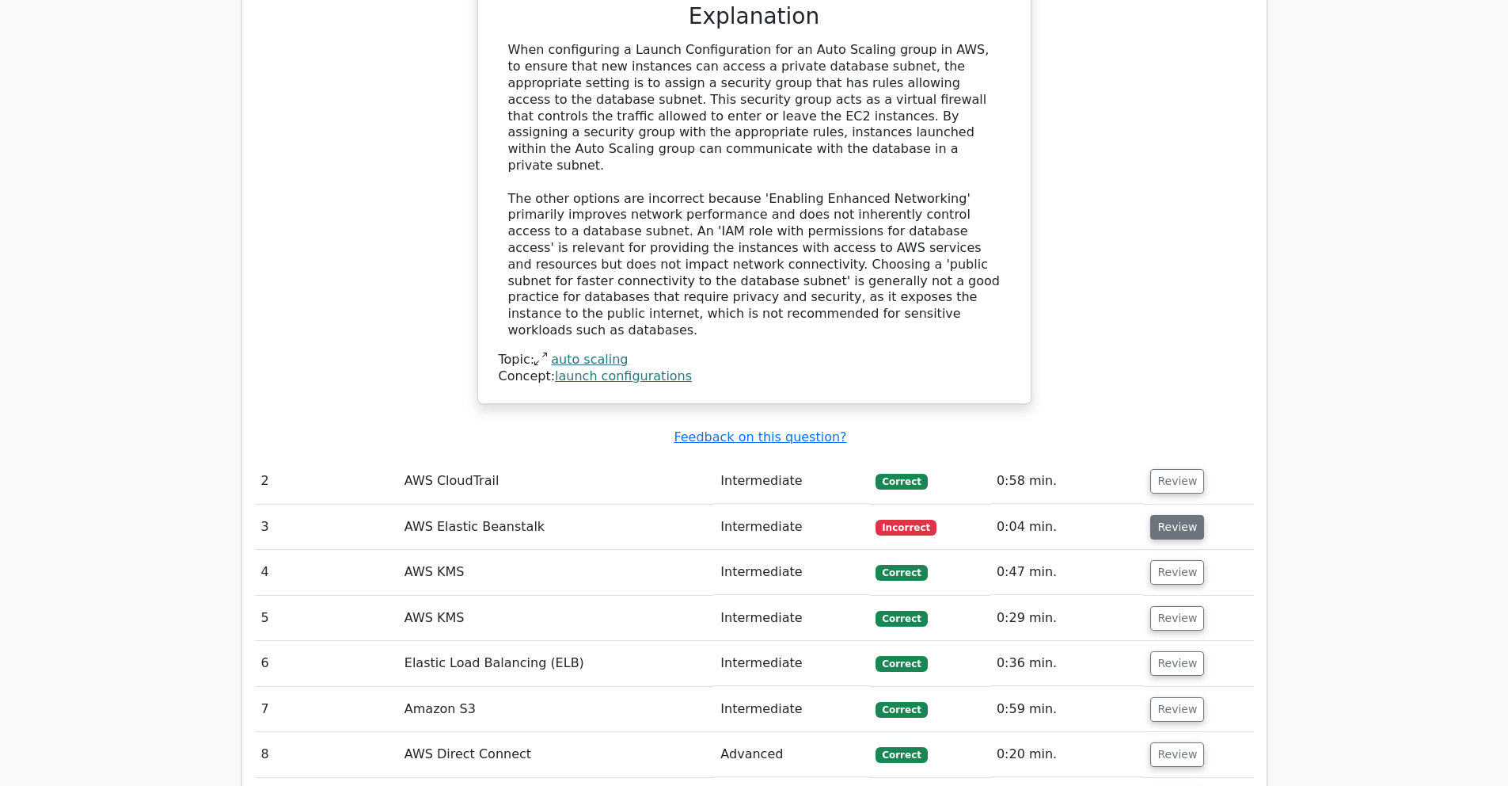
click at [1165, 515] on button "Review" at bounding box center [1178, 527] width 54 height 25
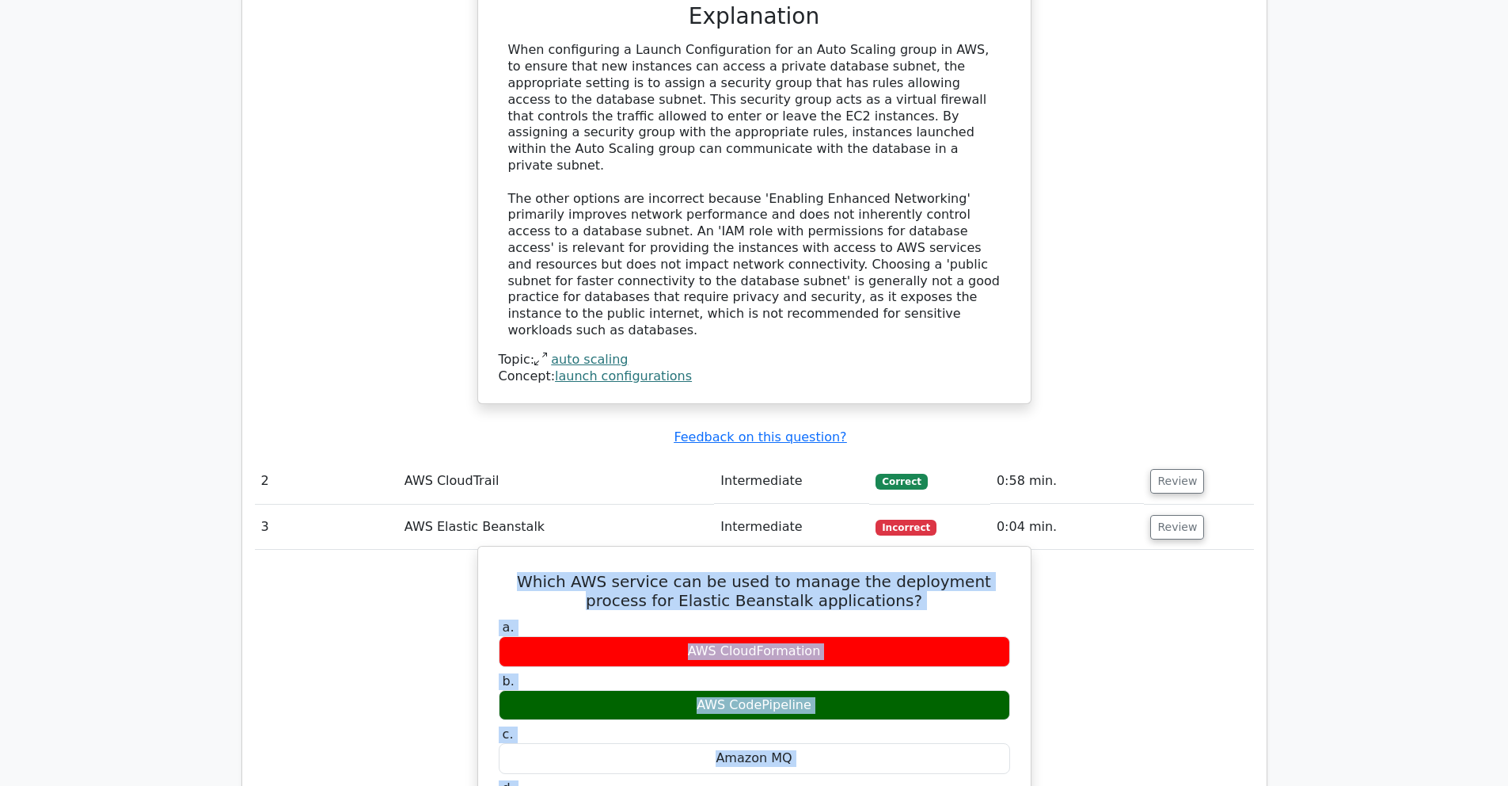
drag, startPoint x: 507, startPoint y: 475, endPoint x: 1022, endPoint y: 778, distance: 598.1
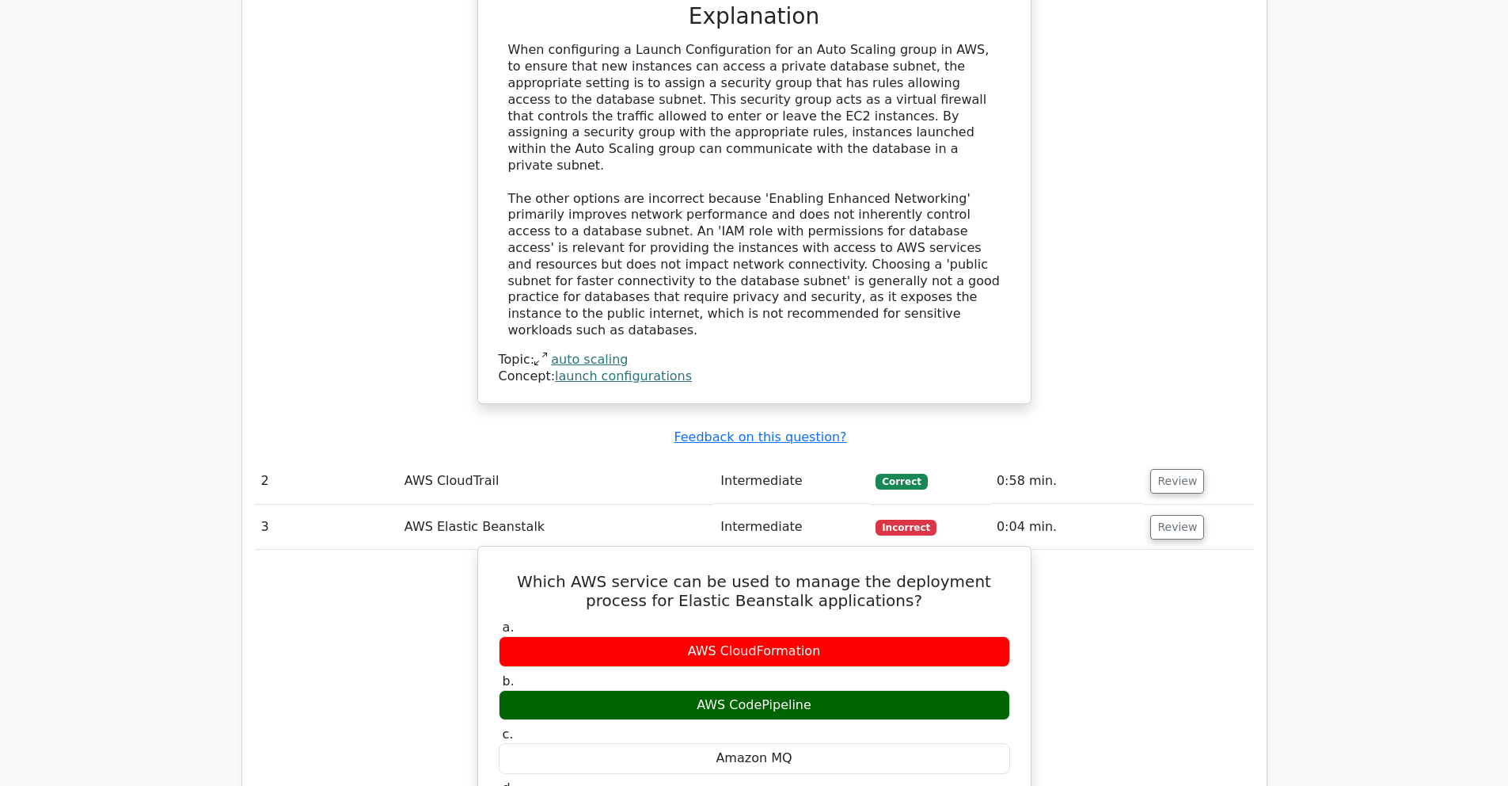
drag, startPoint x: 507, startPoint y: 474, endPoint x: 937, endPoint y: 717, distance: 493.5
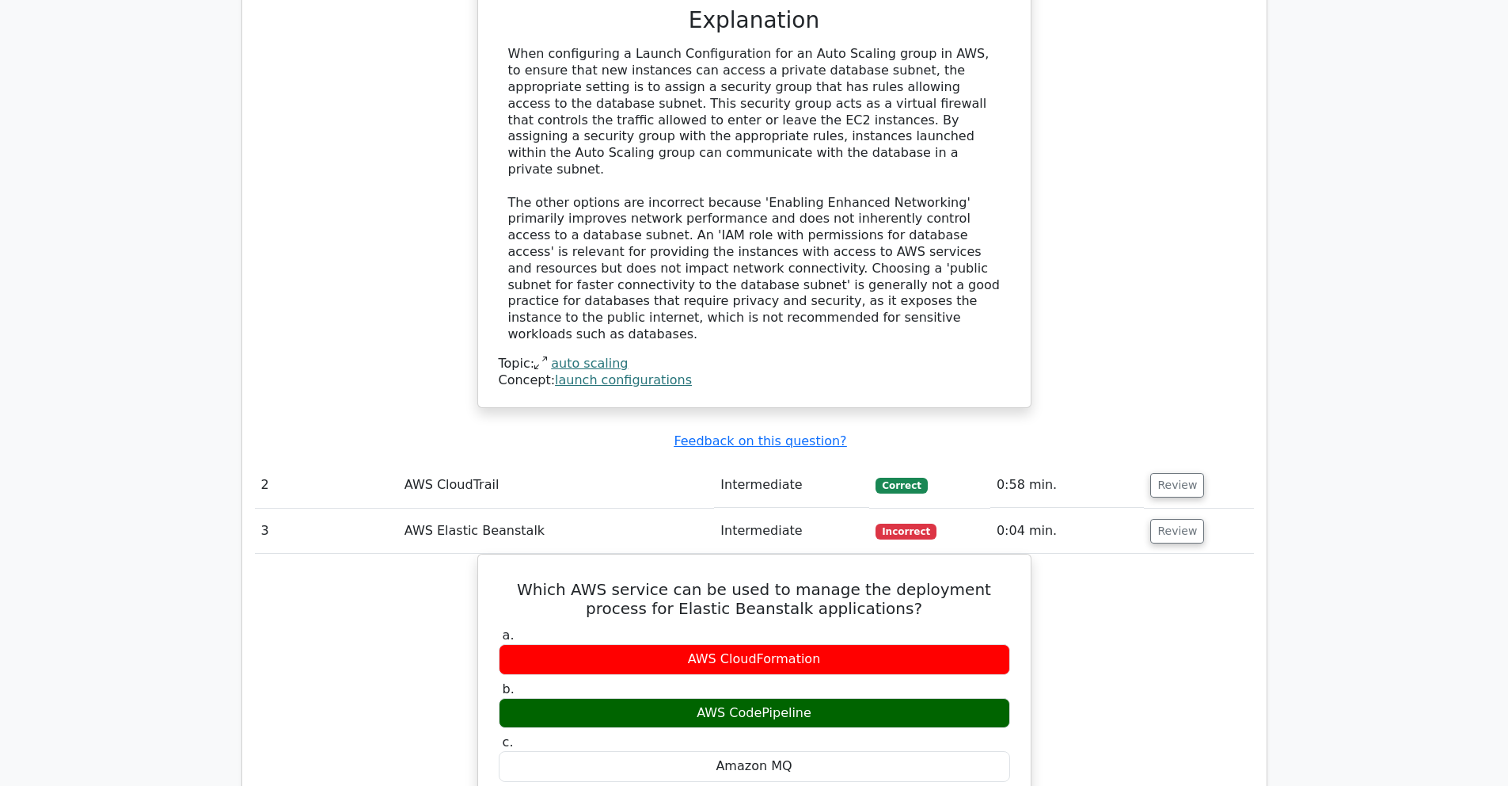
click at [1370, 533] on main ".st0{fill:#252F3E;} .st1{fill-rule:evenodd;clip-rule:evenodd;fill:#FF9900;} Go …" at bounding box center [754, 176] width 1508 height 3966
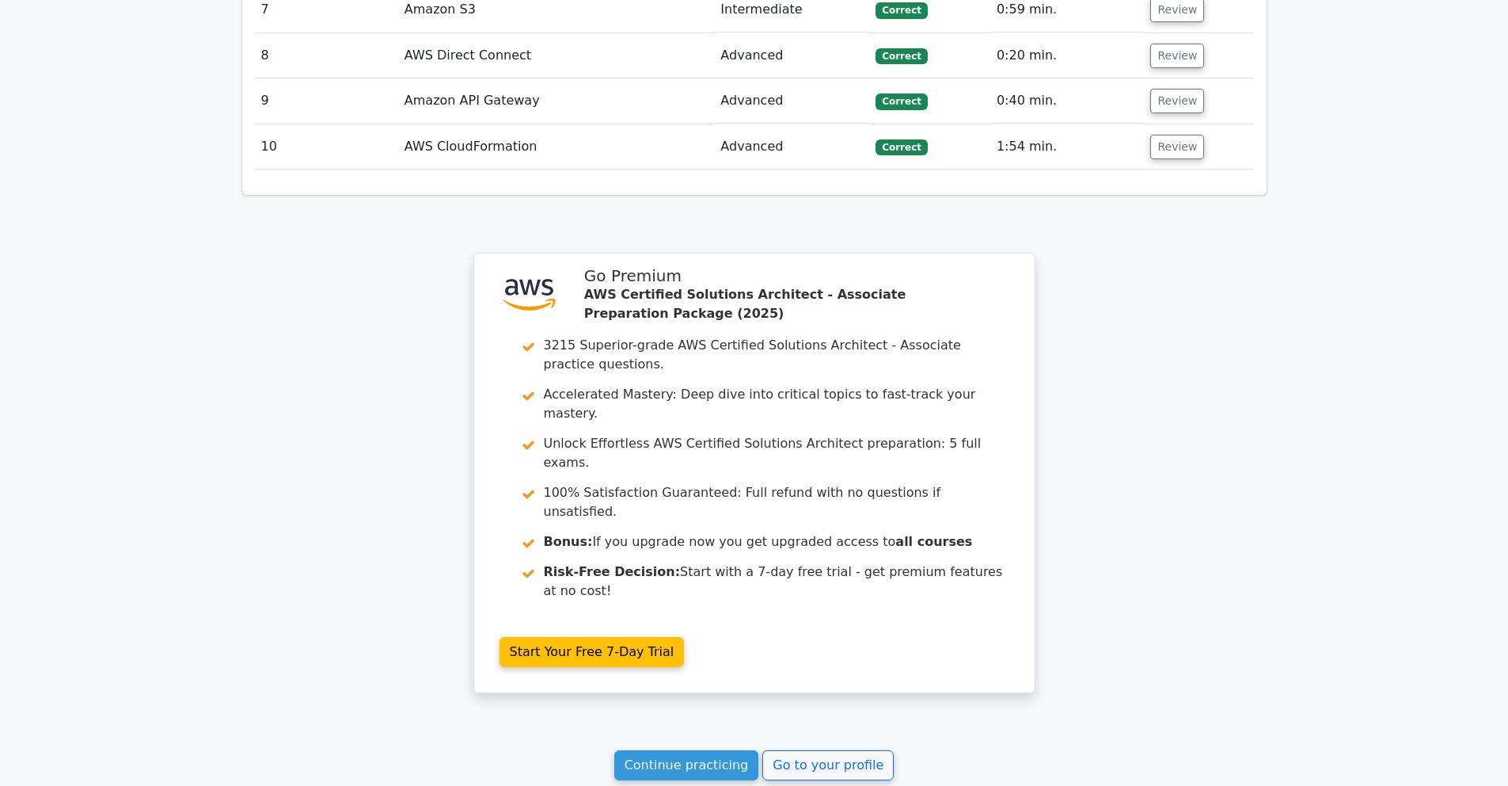
scroll to position [3268, 0]
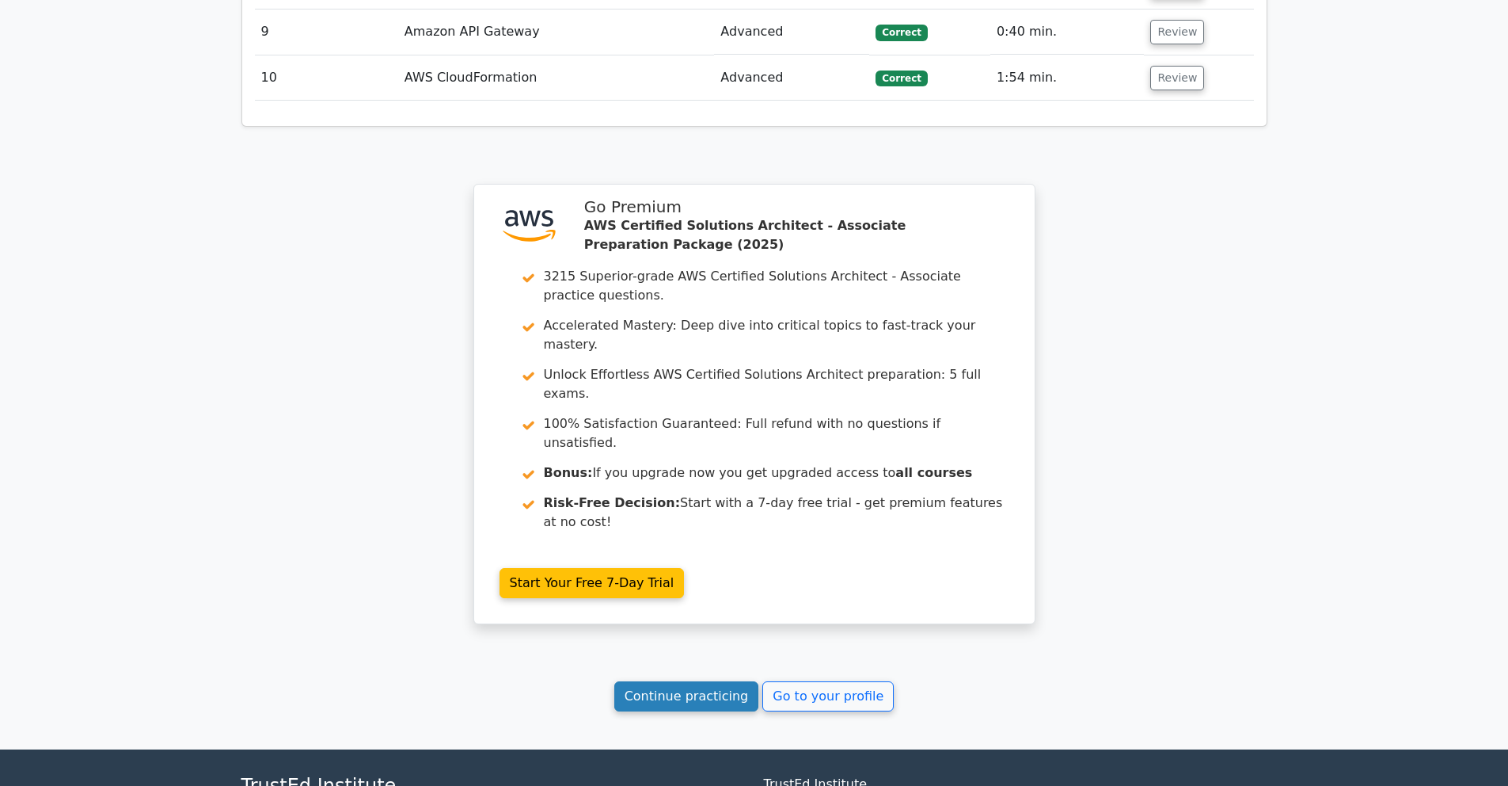
click at [646, 681] on link "Continue practicing" at bounding box center [686, 696] width 145 height 30
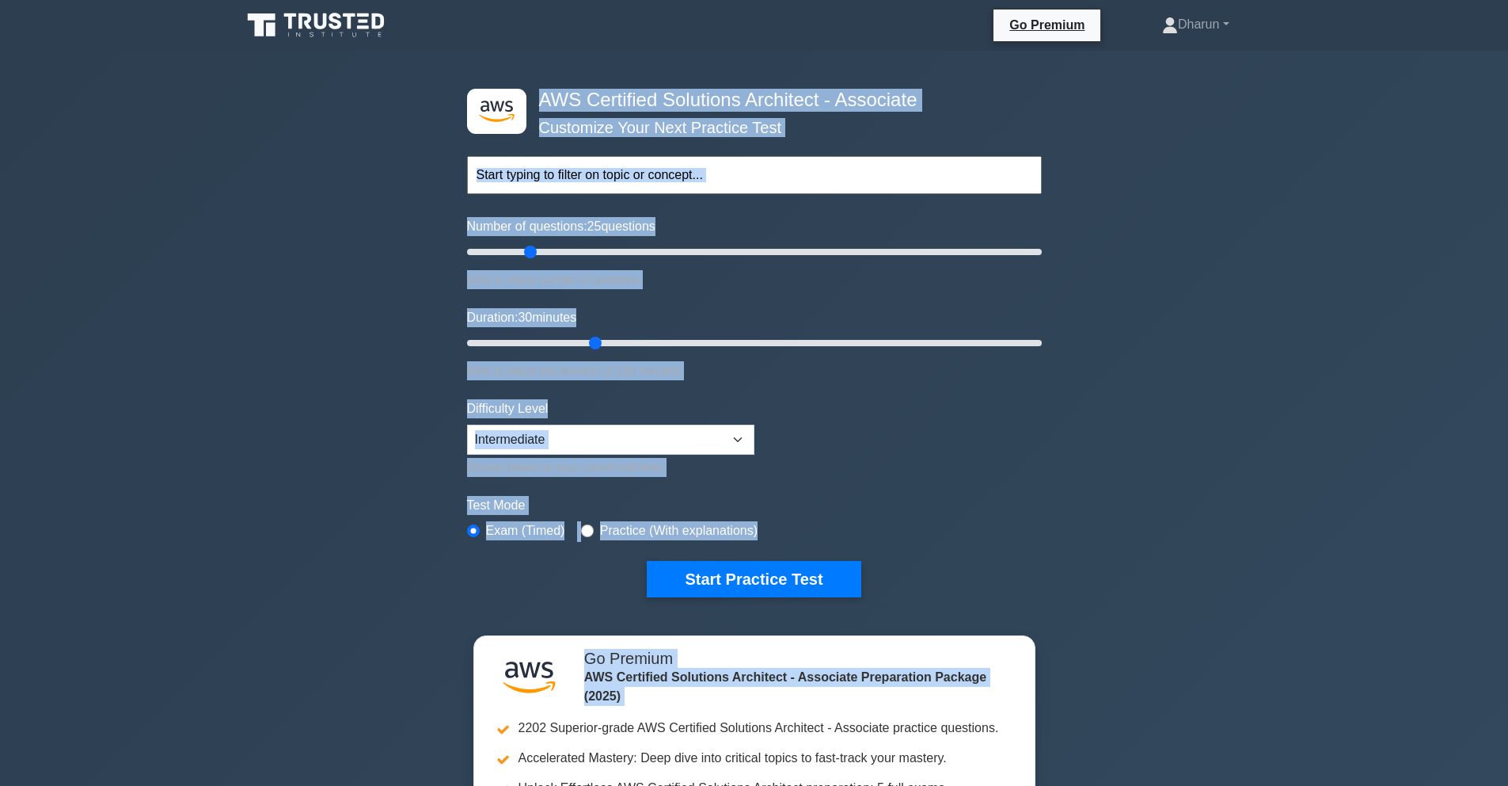
drag, startPoint x: 538, startPoint y: 90, endPoint x: 1059, endPoint y: 694, distance: 797.2
click at [1059, 694] on div ".st0{fill:#252F3E;} .st1{fill-rule:evenodd;clip-rule:evenodd;fill:#FF9900;} AWS…" at bounding box center [754, 527] width 1508 height 952
click at [1215, 636] on div ".st0{fill:#252F3E;} .st1{fill-rule:evenodd;clip-rule:evenodd;fill:#FF9900;} AWS…" at bounding box center [754, 527] width 1508 height 952
